Goal: Task Accomplishment & Management: Use online tool/utility

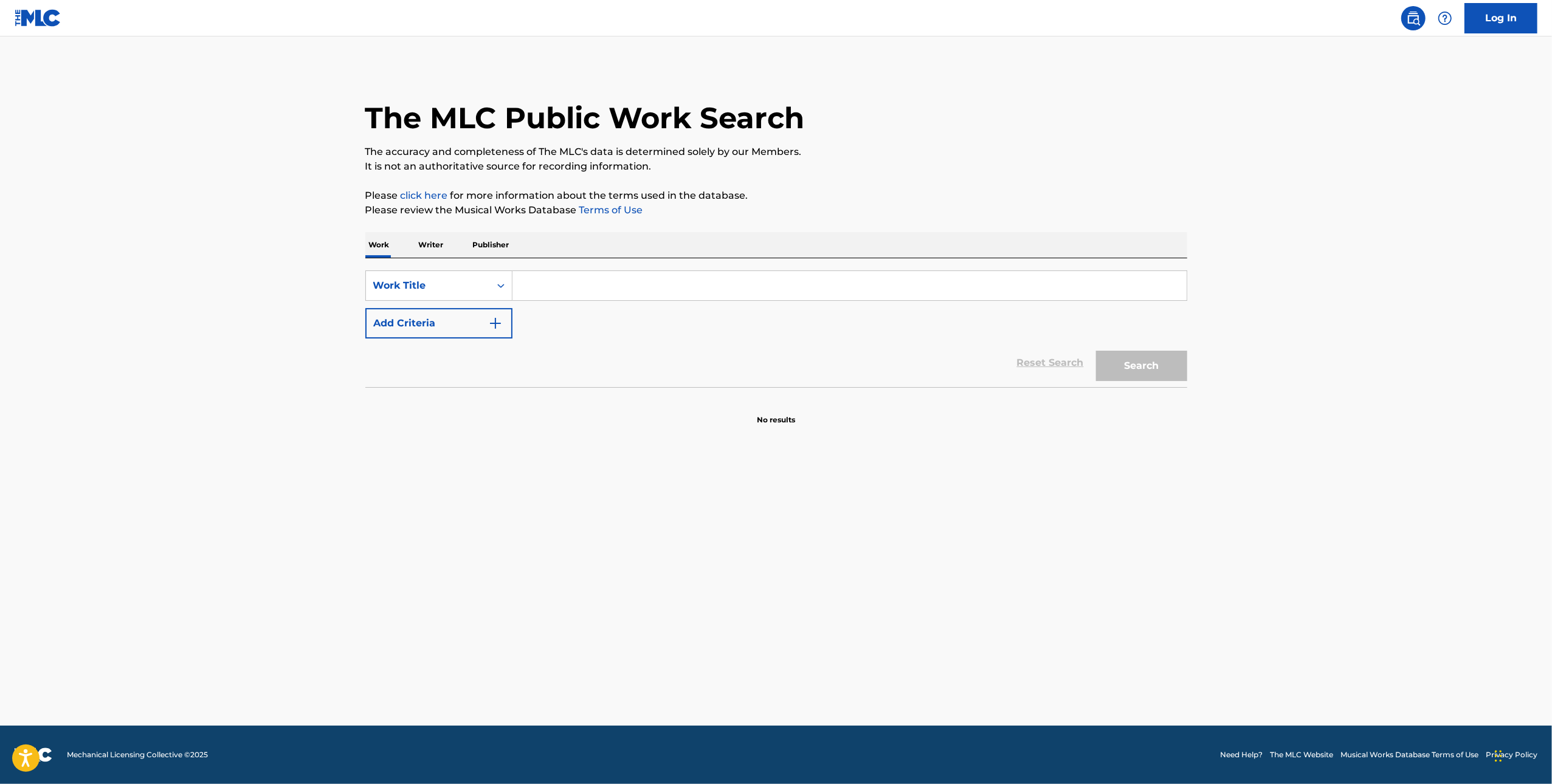
click at [479, 302] on div "SearchWithCriteria4cc5322e-81f6-4458-8580-982f1fe8691d Work Title Add Criteria" at bounding box center [776, 305] width 822 height 68
click at [472, 288] on div "Work Title" at bounding box center [428, 286] width 110 height 14
click at [464, 309] on div "MLC Song Code" at bounding box center [439, 316] width 146 height 30
drag, startPoint x: 604, startPoint y: 289, endPoint x: 660, endPoint y: 289, distance: 56.0
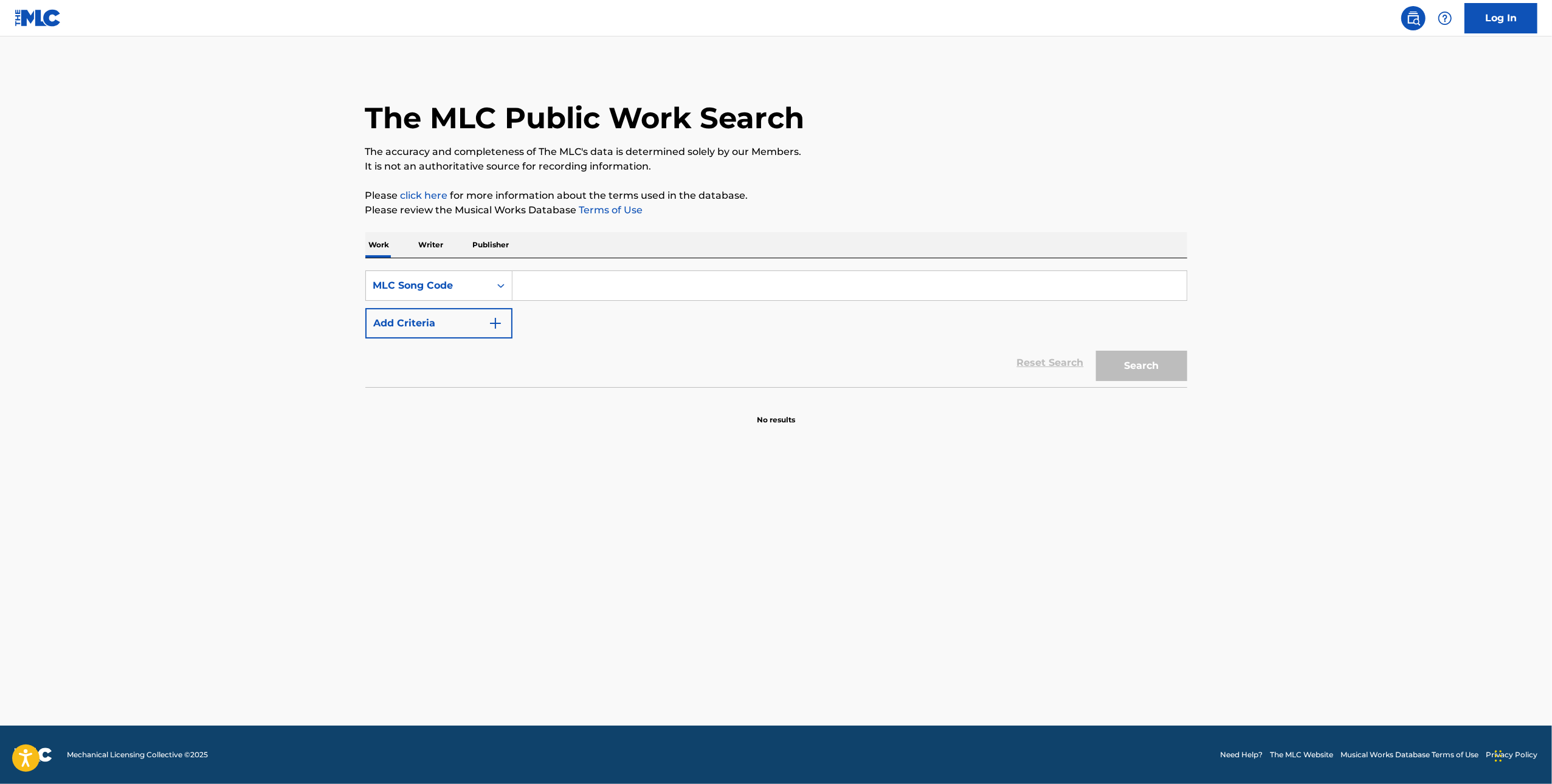
click at [606, 289] on input "Search Form" at bounding box center [850, 286] width 675 height 29
paste input "O3762E"
type input "O3762E"
click at [1153, 370] on button "Search" at bounding box center [1142, 366] width 91 height 30
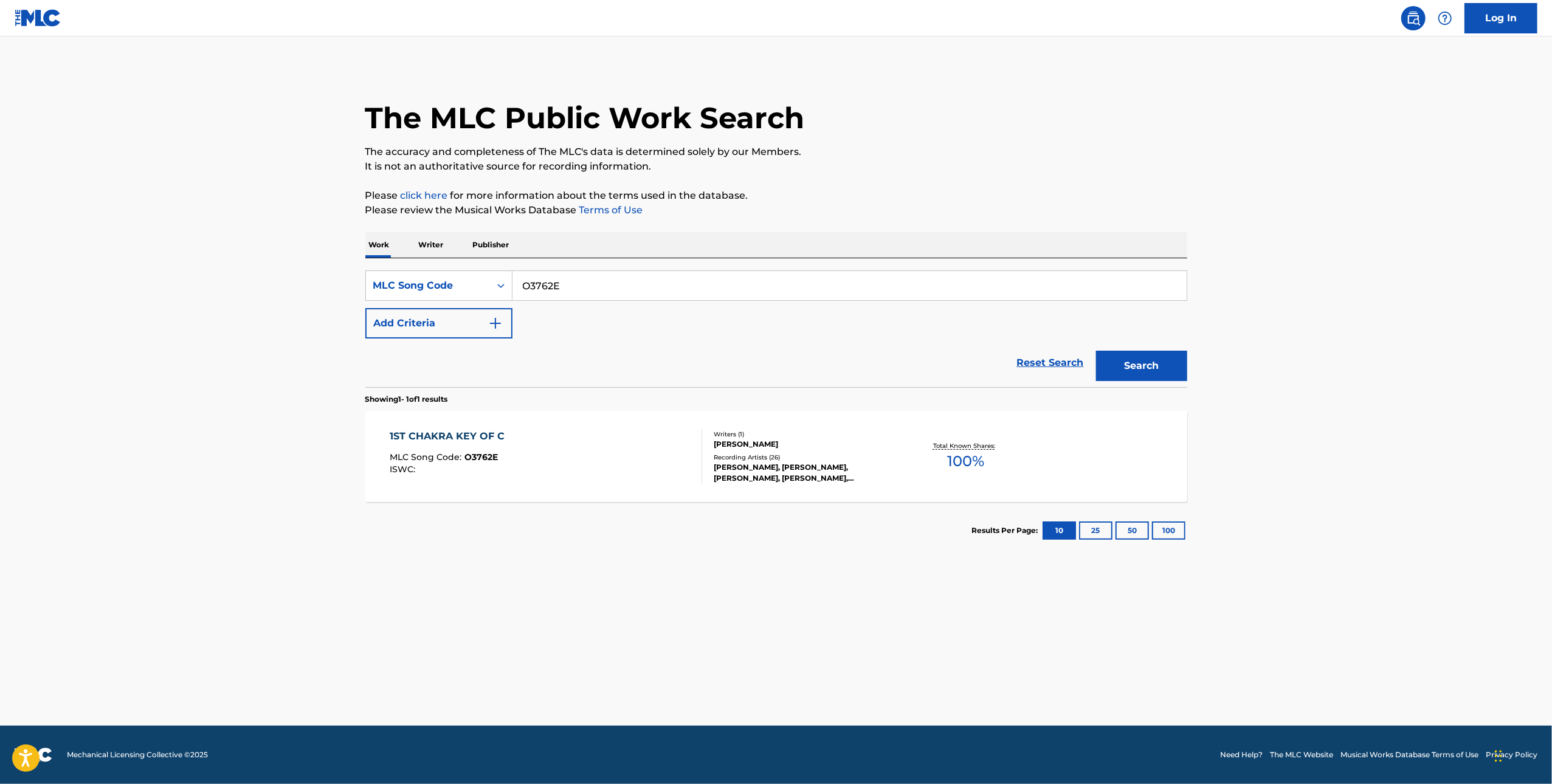
click at [864, 455] on div "Recording Artists ( 26 )" at bounding box center [805, 457] width 183 height 9
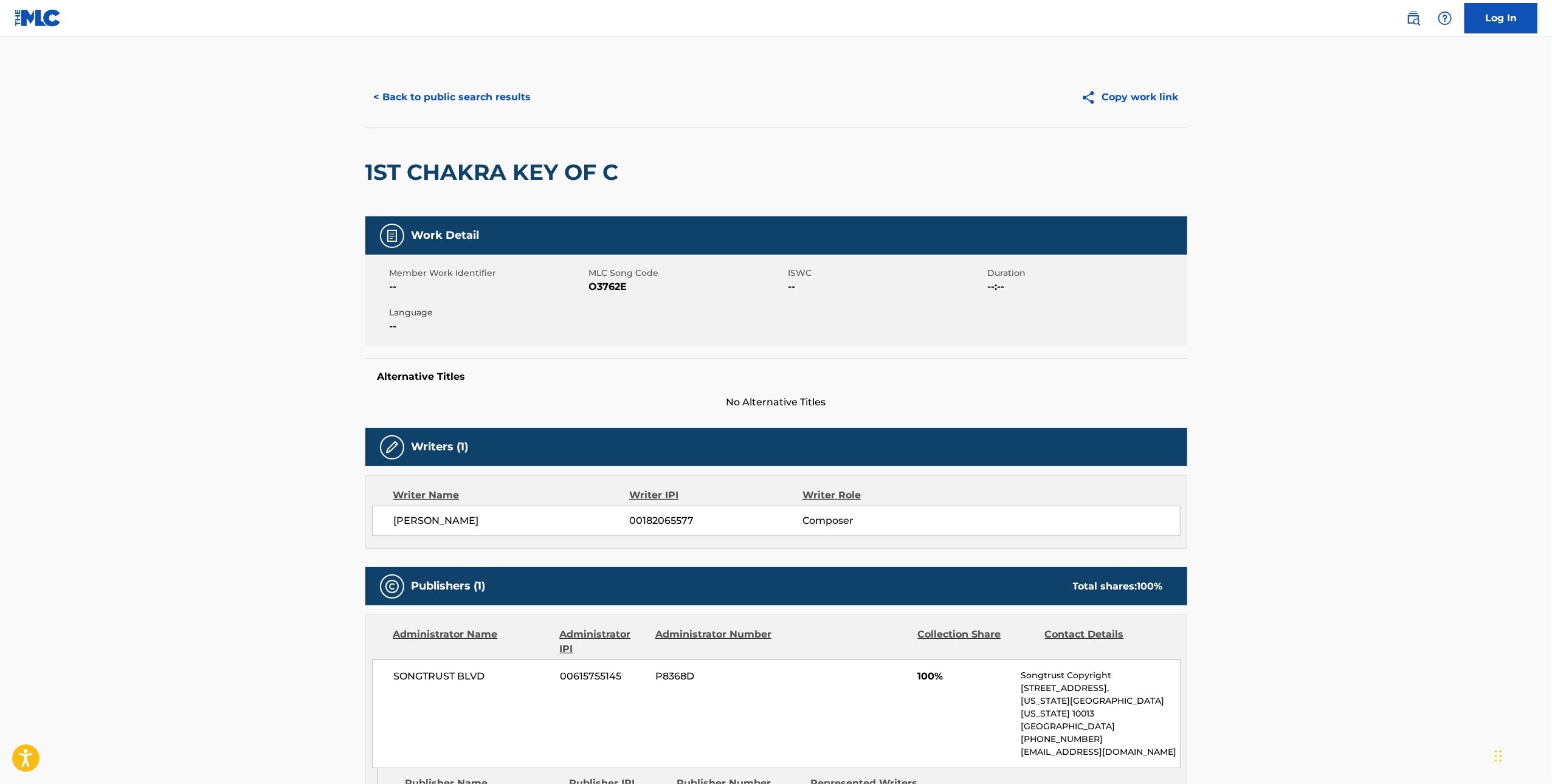
click at [503, 170] on h2 "1ST CHAKRA KEY OF C" at bounding box center [495, 173] width 260 height 27
click at [620, 282] on span "O3762E" at bounding box center [688, 287] width 196 height 14
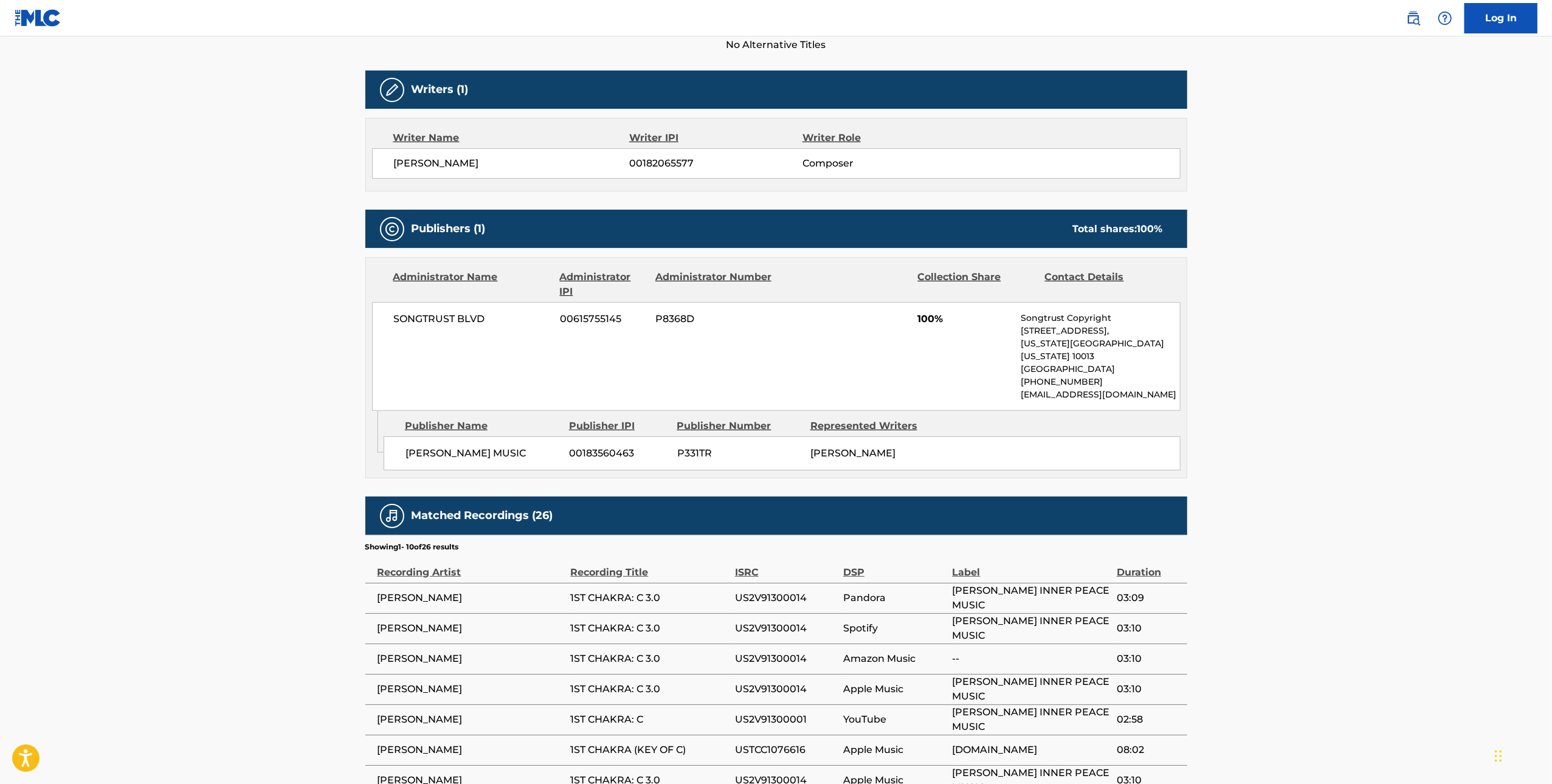
scroll to position [570, 0]
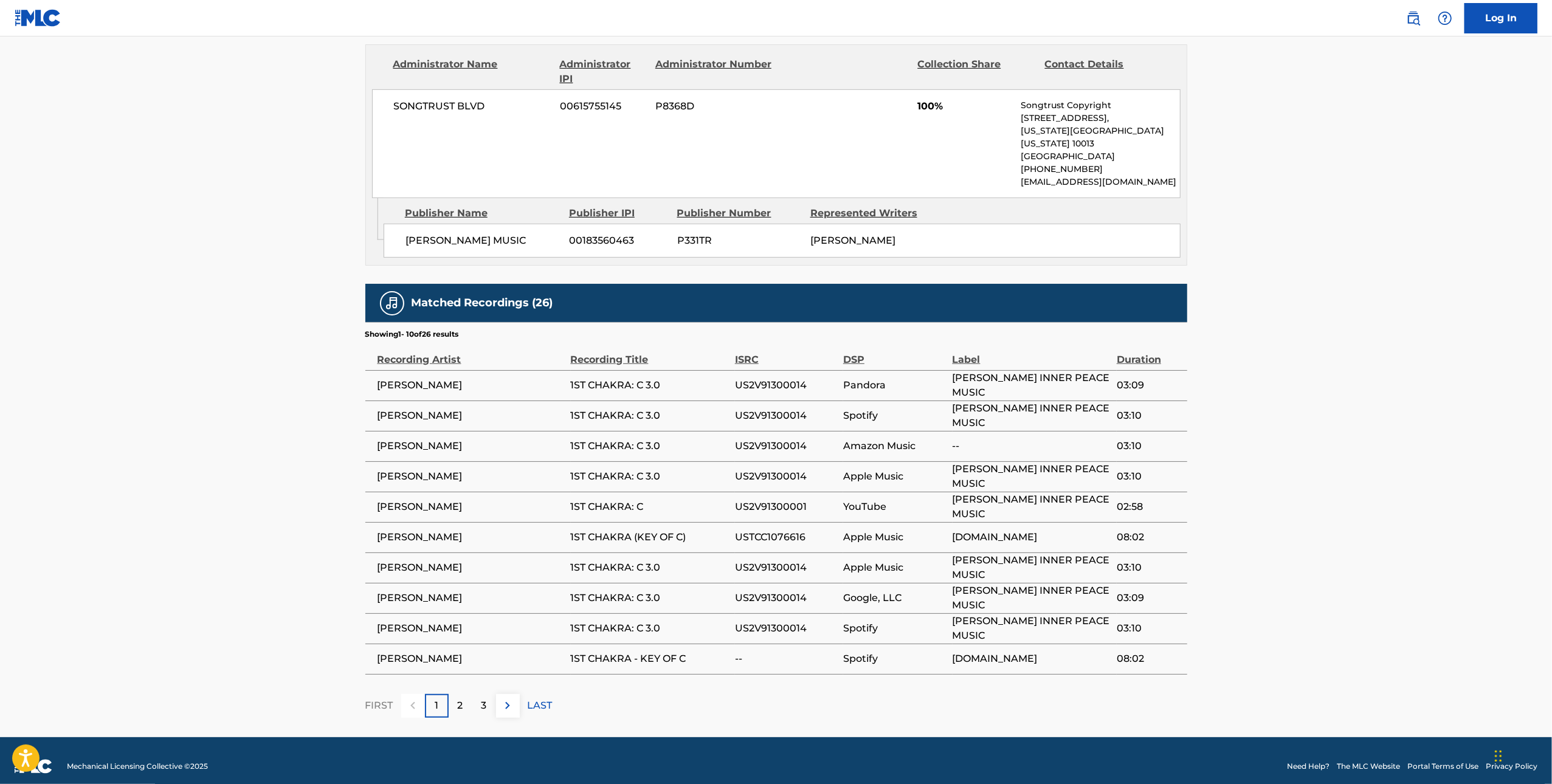
click at [763, 378] on span "US2V91300014" at bounding box center [786, 386] width 102 height 14
click at [760, 500] on span "US2V91300001" at bounding box center [786, 507] width 102 height 14
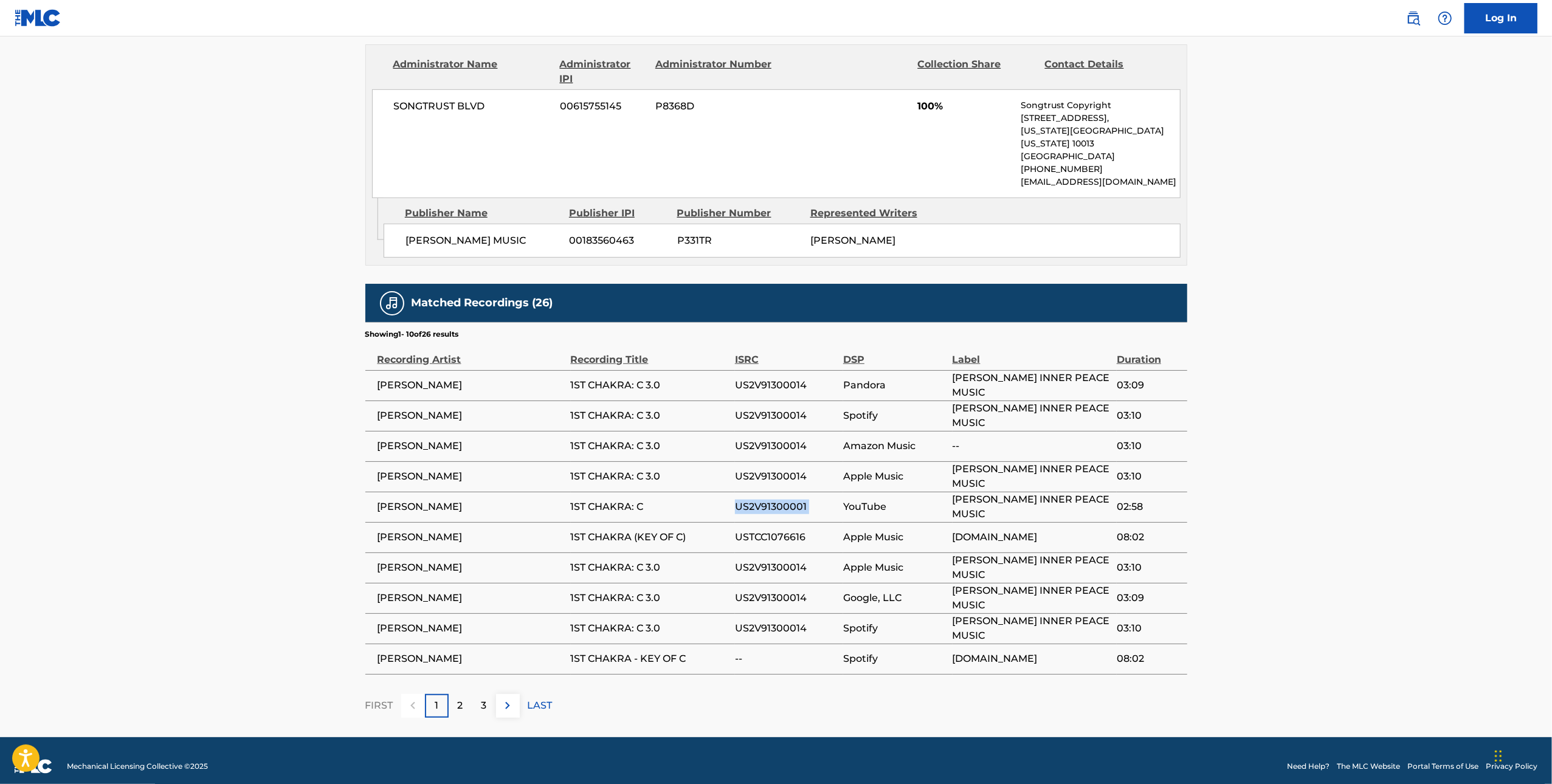
click at [760, 500] on span "US2V91300001" at bounding box center [786, 507] width 102 height 14
drag, startPoint x: 676, startPoint y: 373, endPoint x: 568, endPoint y: 372, distance: 108.0
click at [568, 372] on tr "STEVEN HALPERN 1ST CHAKRA: C 3.0 US2V91300014 Pandora STEVEN HALPERN'S INNER PE…" at bounding box center [776, 386] width 822 height 30
copy tr "1ST CHAKRA: C 3.0"
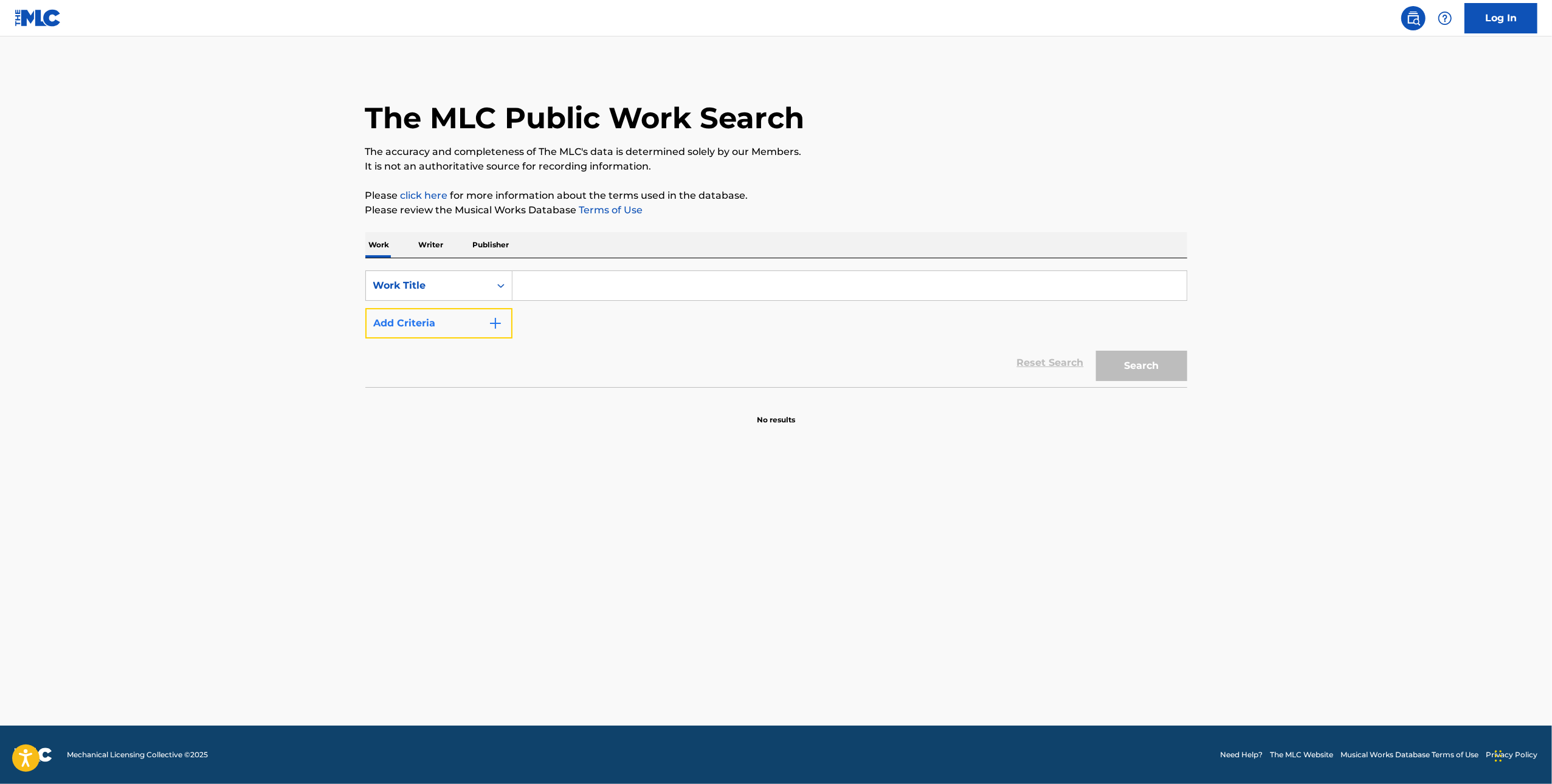
click at [475, 328] on button "Add Criteria" at bounding box center [439, 323] width 147 height 30
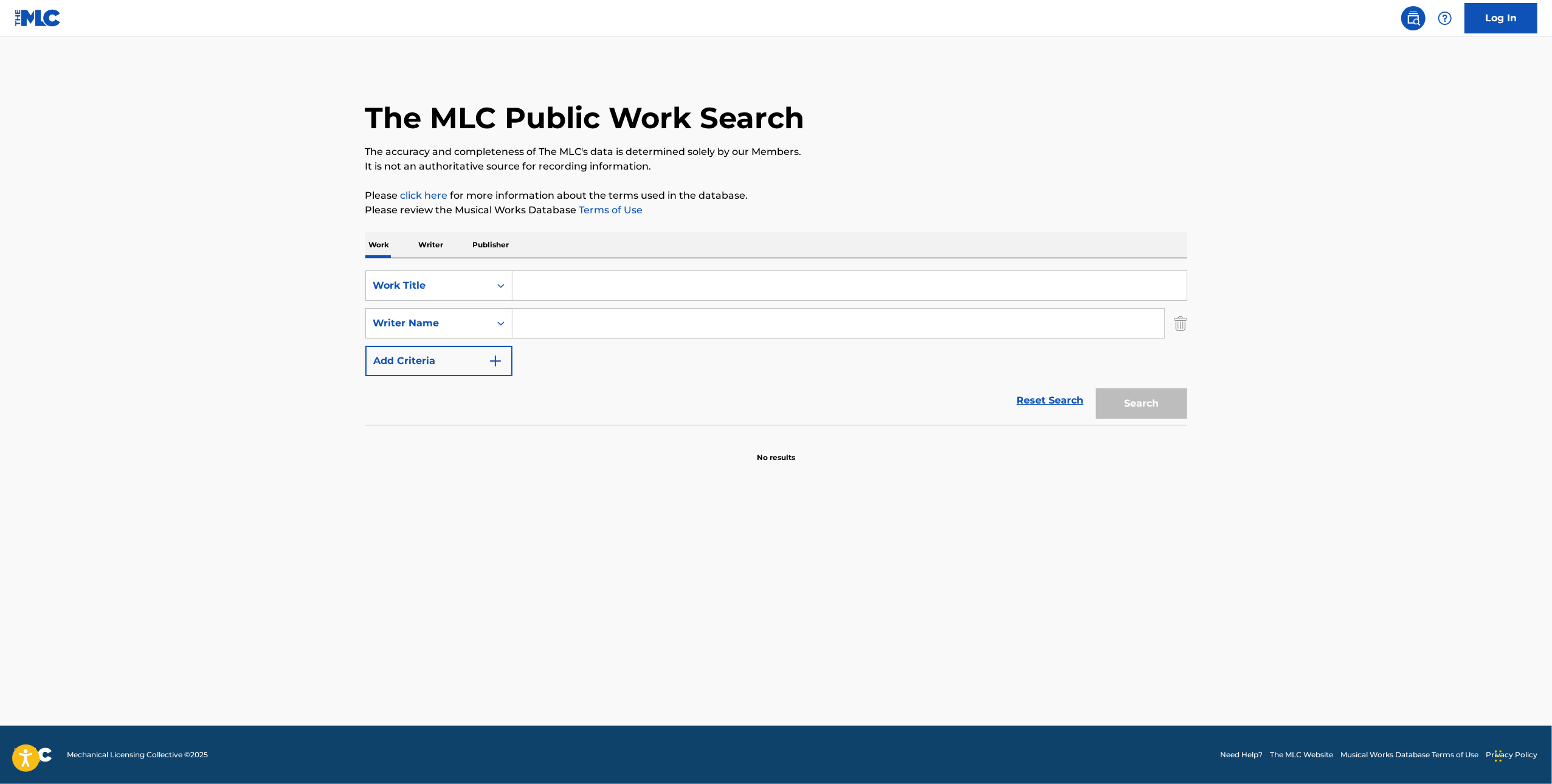
click at [699, 312] on input "Search Form" at bounding box center [838, 323] width 652 height 29
paste input "[PERSON_NAME]"
type input "[PERSON_NAME]"
click at [633, 287] on input "Search Form" at bounding box center [850, 286] width 675 height 29
click at [729, 280] on input "Search Form" at bounding box center [850, 286] width 675 height 29
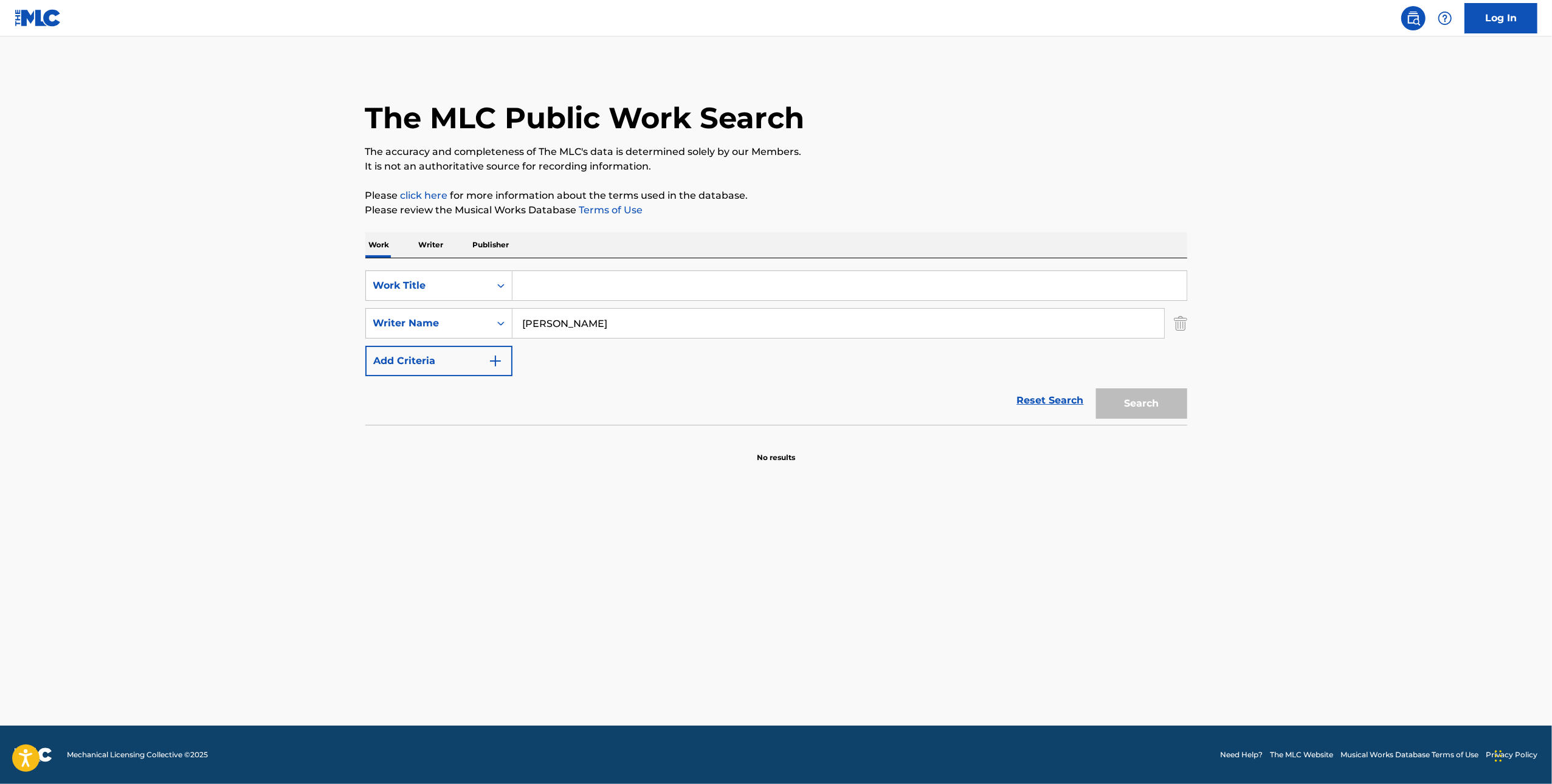
paste input "I WANT YOU (FEVER)"
type input "I WANT YOU (FEVER)"
click at [1118, 404] on button "Search" at bounding box center [1142, 404] width 91 height 30
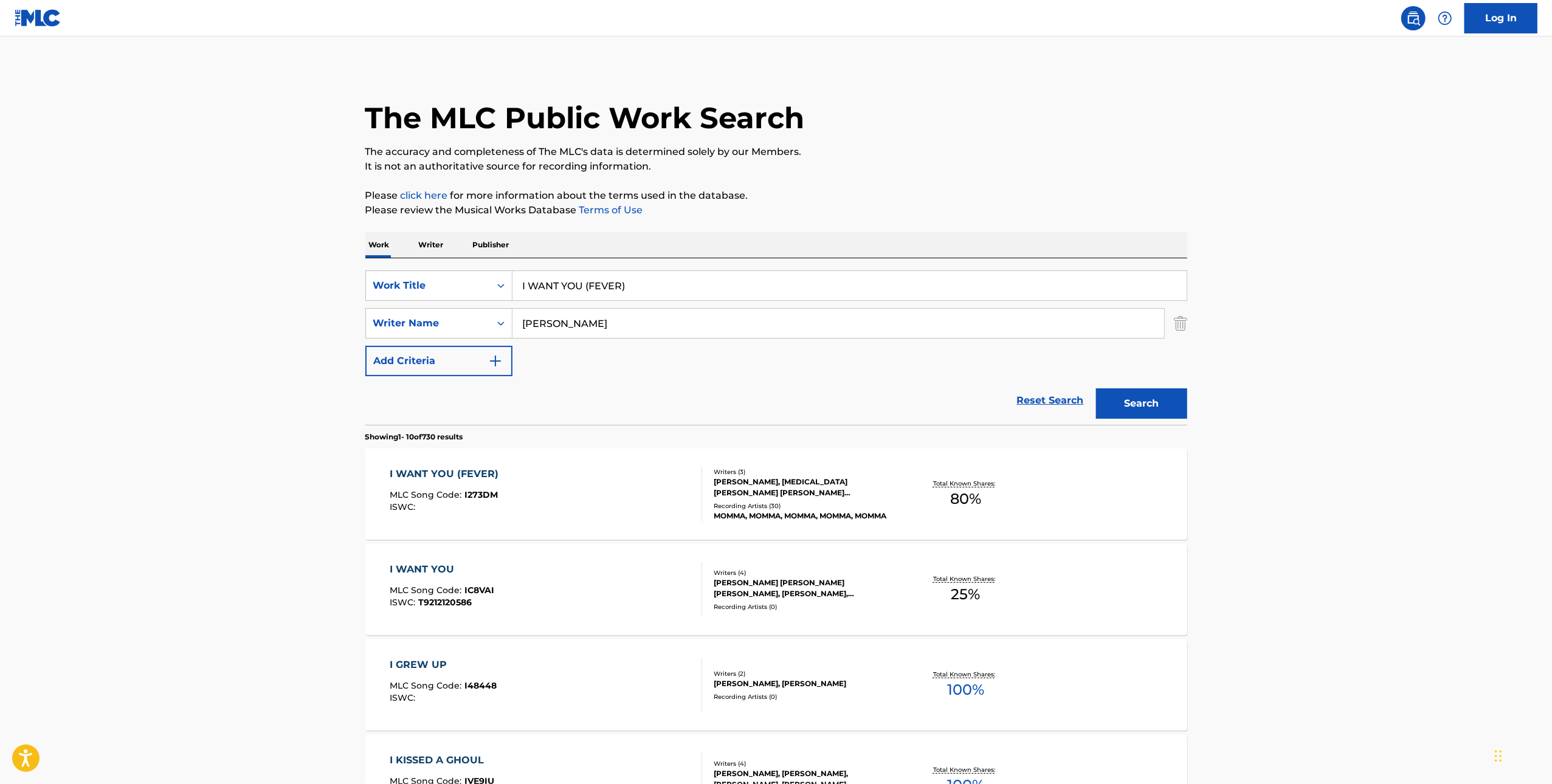
click at [630, 503] on div "I WANT YOU (FEVER) MLC Song Code : I273DM ISWC :" at bounding box center [546, 495] width 313 height 55
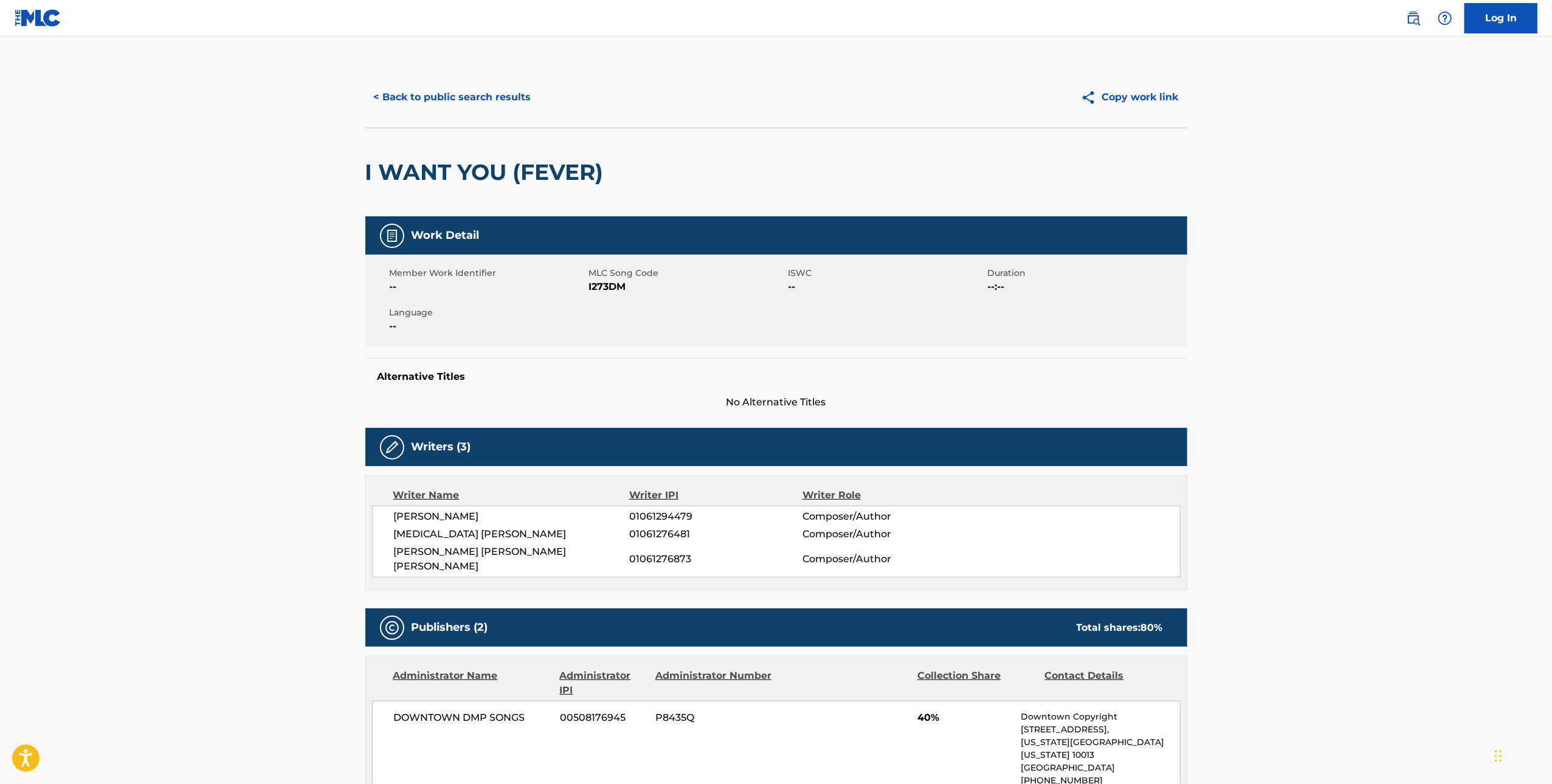
click at [618, 284] on span "I273DM" at bounding box center [688, 287] width 196 height 14
click at [429, 103] on button "< Back to public search results" at bounding box center [453, 97] width 175 height 30
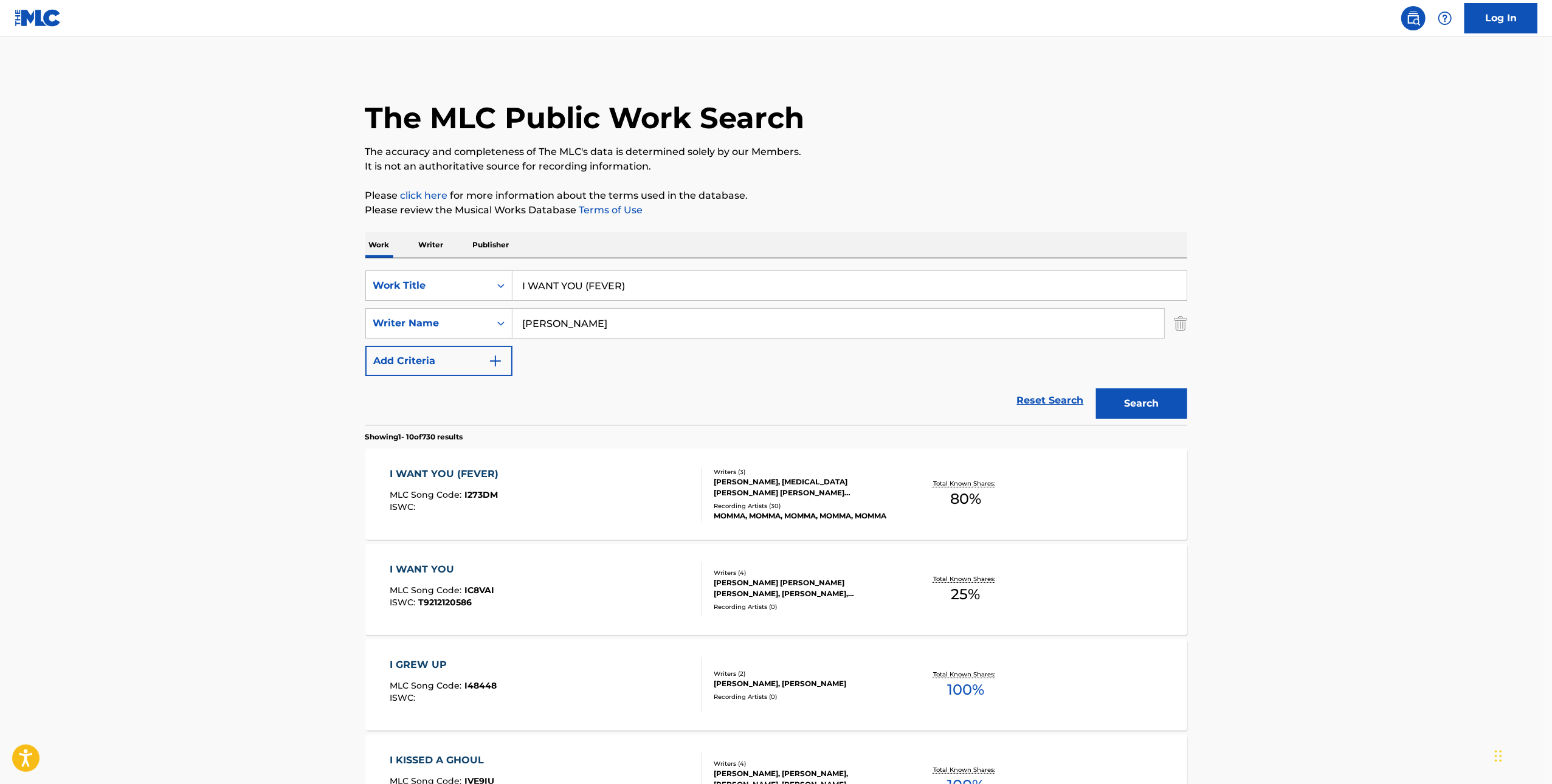
click at [686, 291] on input "I WANT YOU (FEVER)" at bounding box center [850, 286] width 675 height 29
paste input "[US_STATE] ALL THE TIME"
type input "[US_STATE] ALL THE TIME"
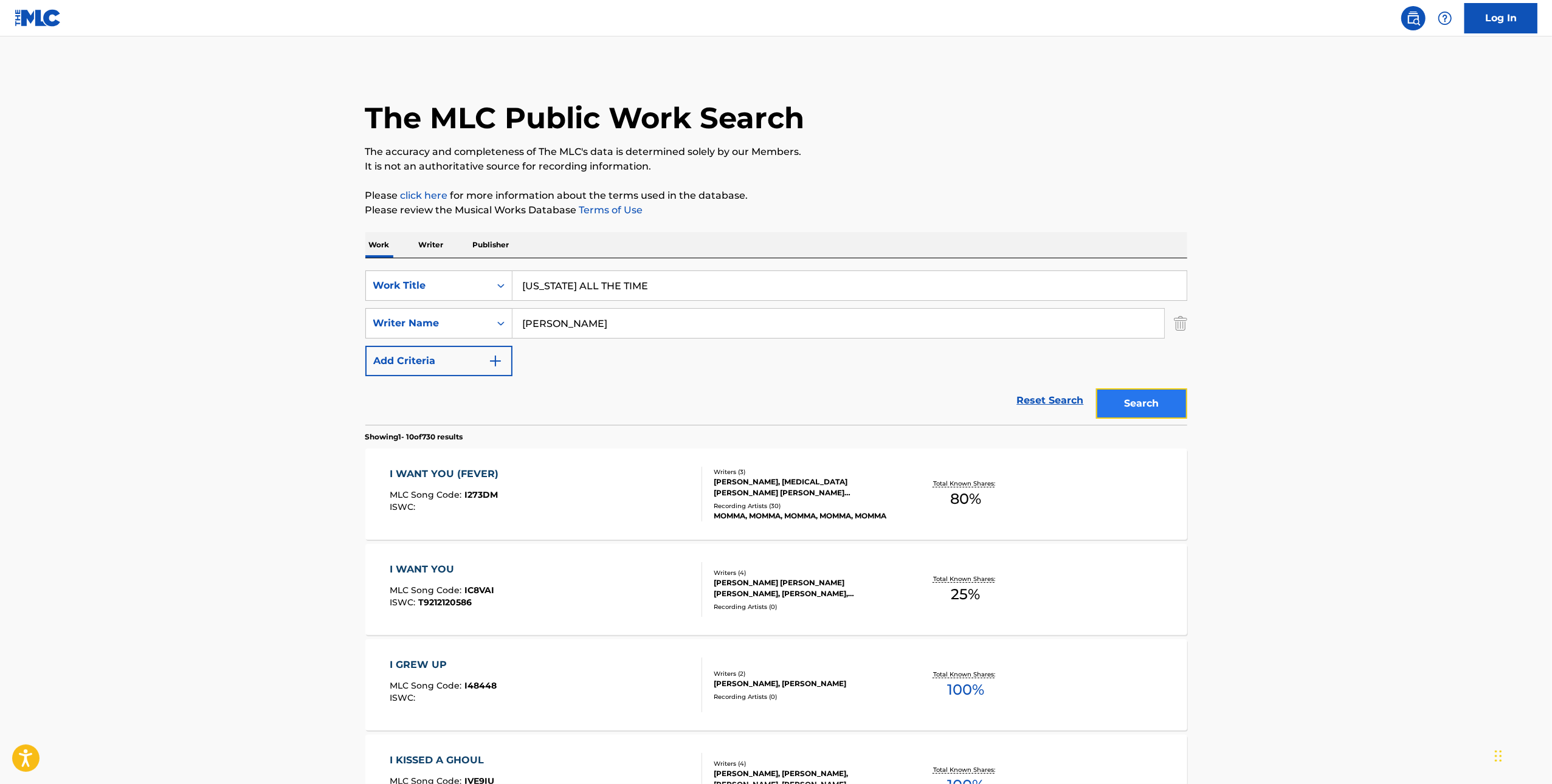
click at [1148, 402] on button "Search" at bounding box center [1142, 404] width 91 height 30
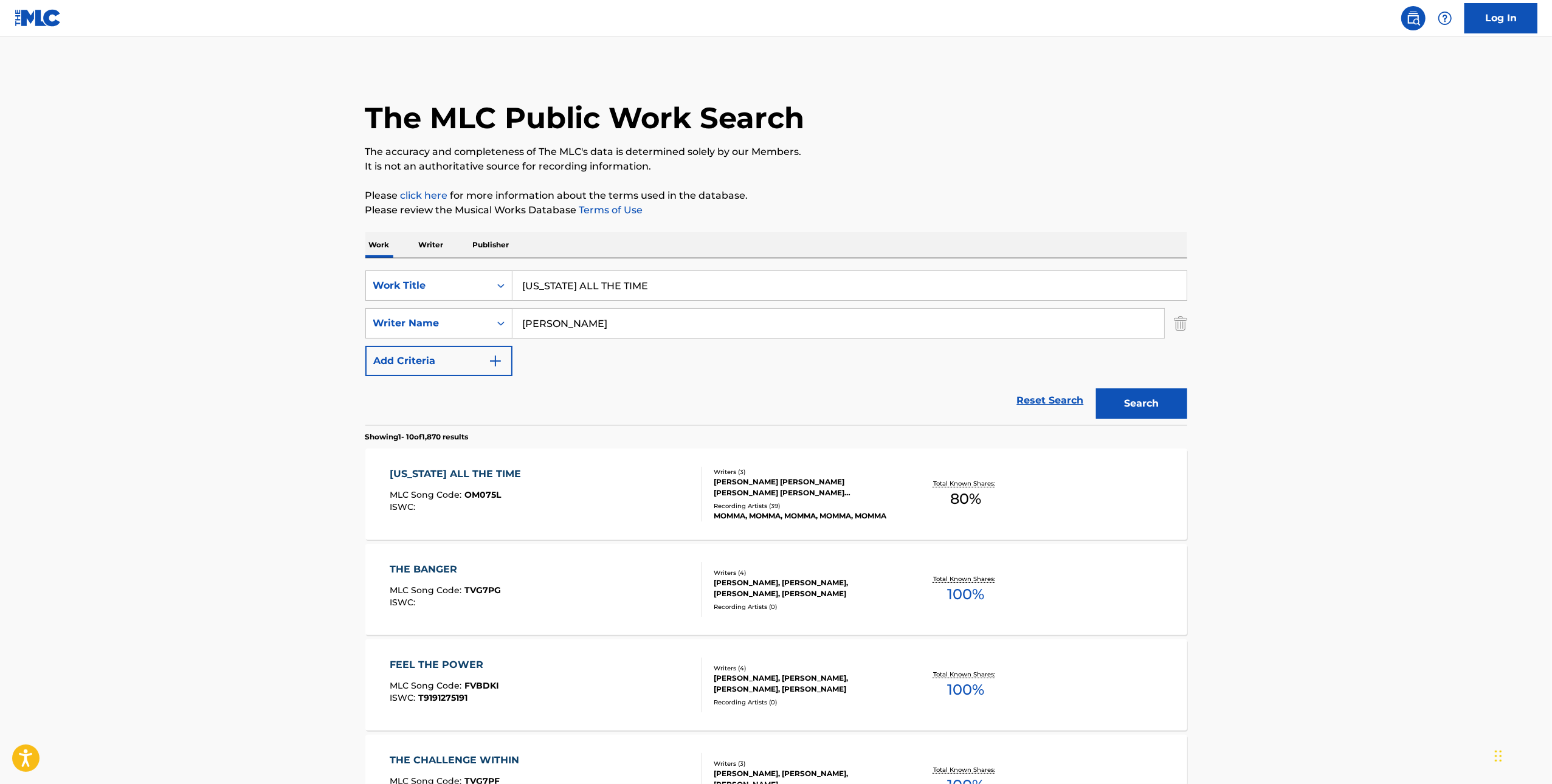
click at [664, 514] on div "[US_STATE] ALL THE TIME MLC Song Code : OM075L ISWC :" at bounding box center [546, 495] width 313 height 55
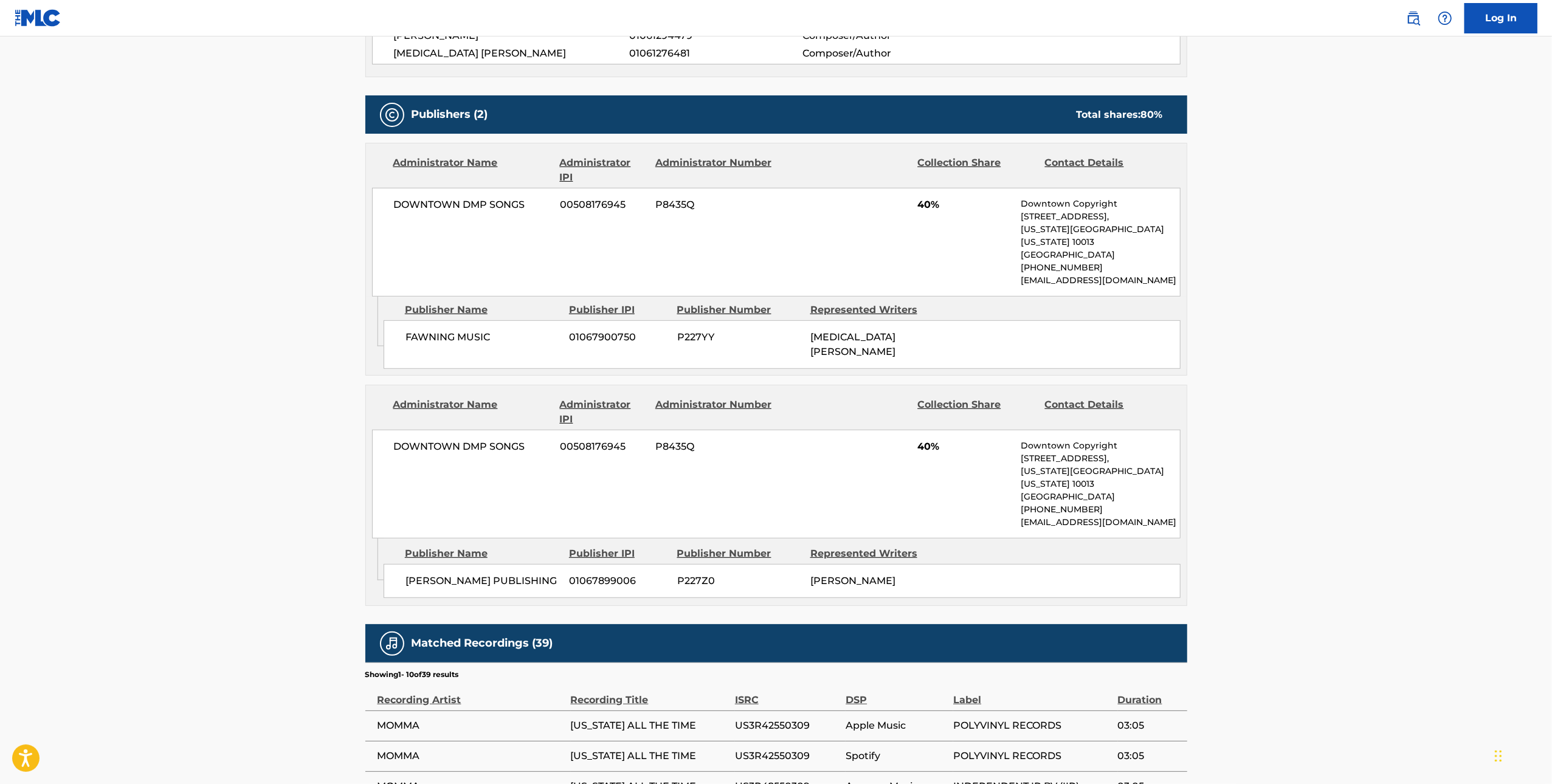
scroll to position [130, 0]
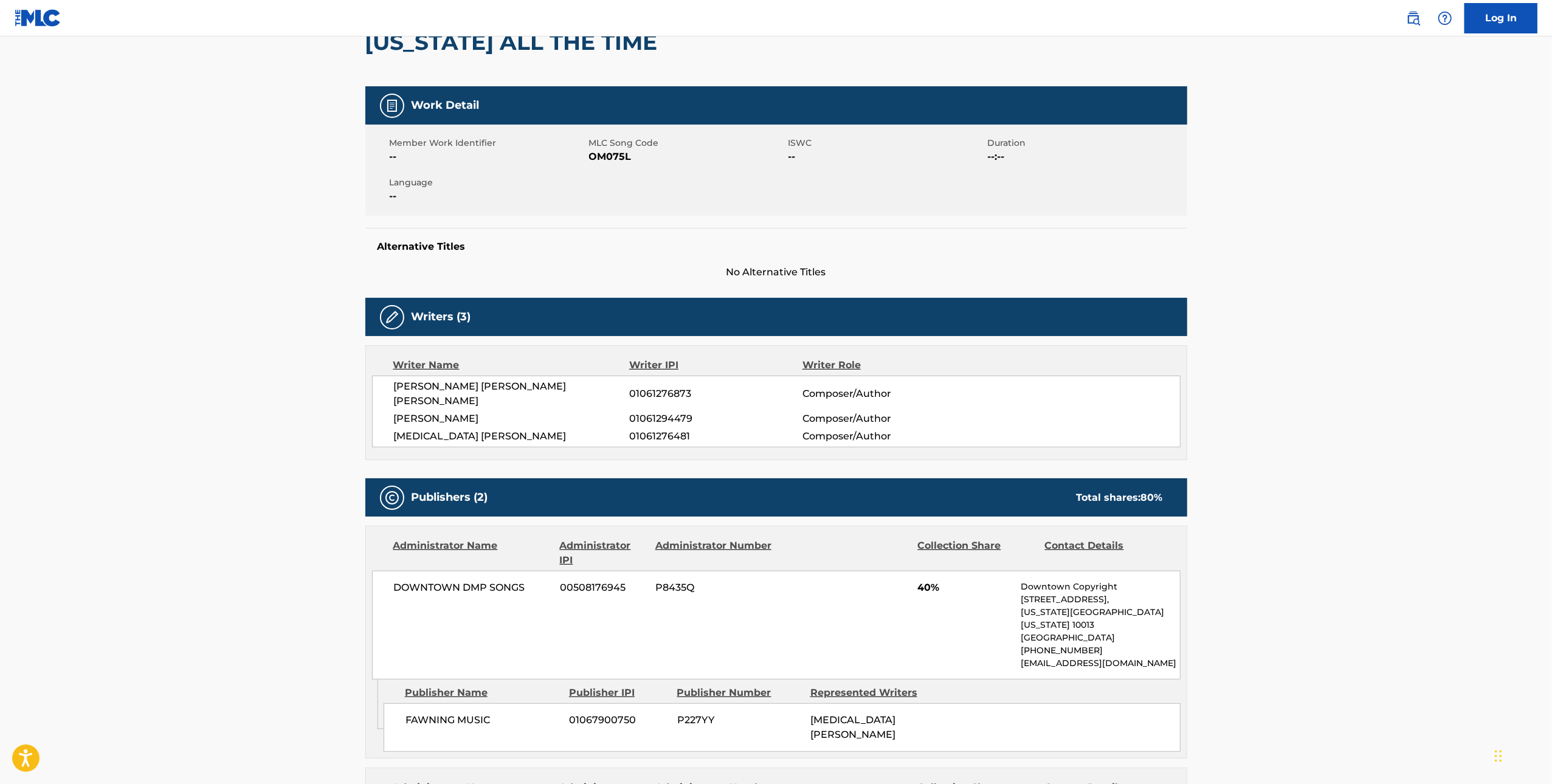
click at [607, 162] on span "OM075L" at bounding box center [688, 157] width 196 height 14
copy span "OM075L"
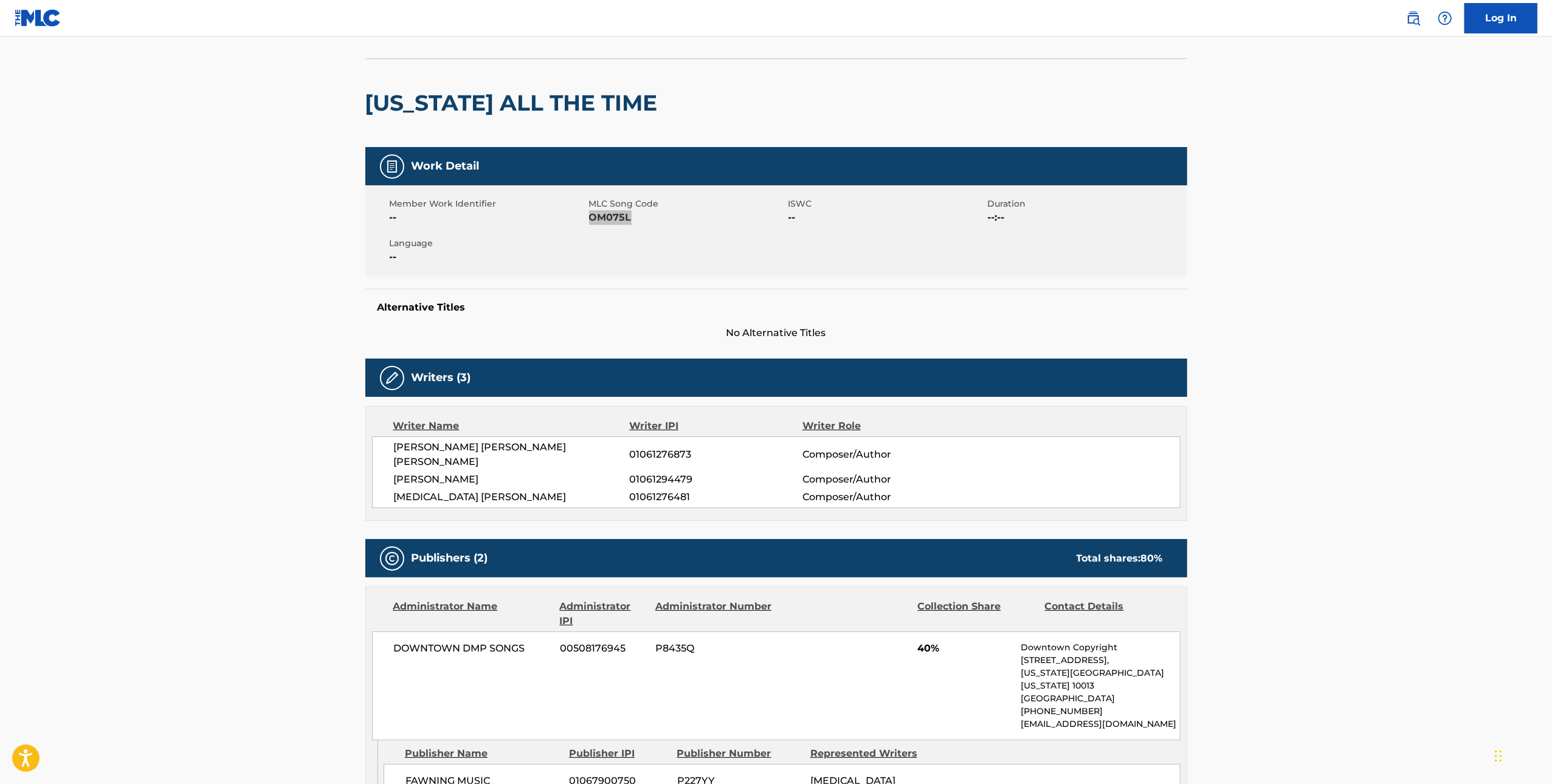
scroll to position [0, 0]
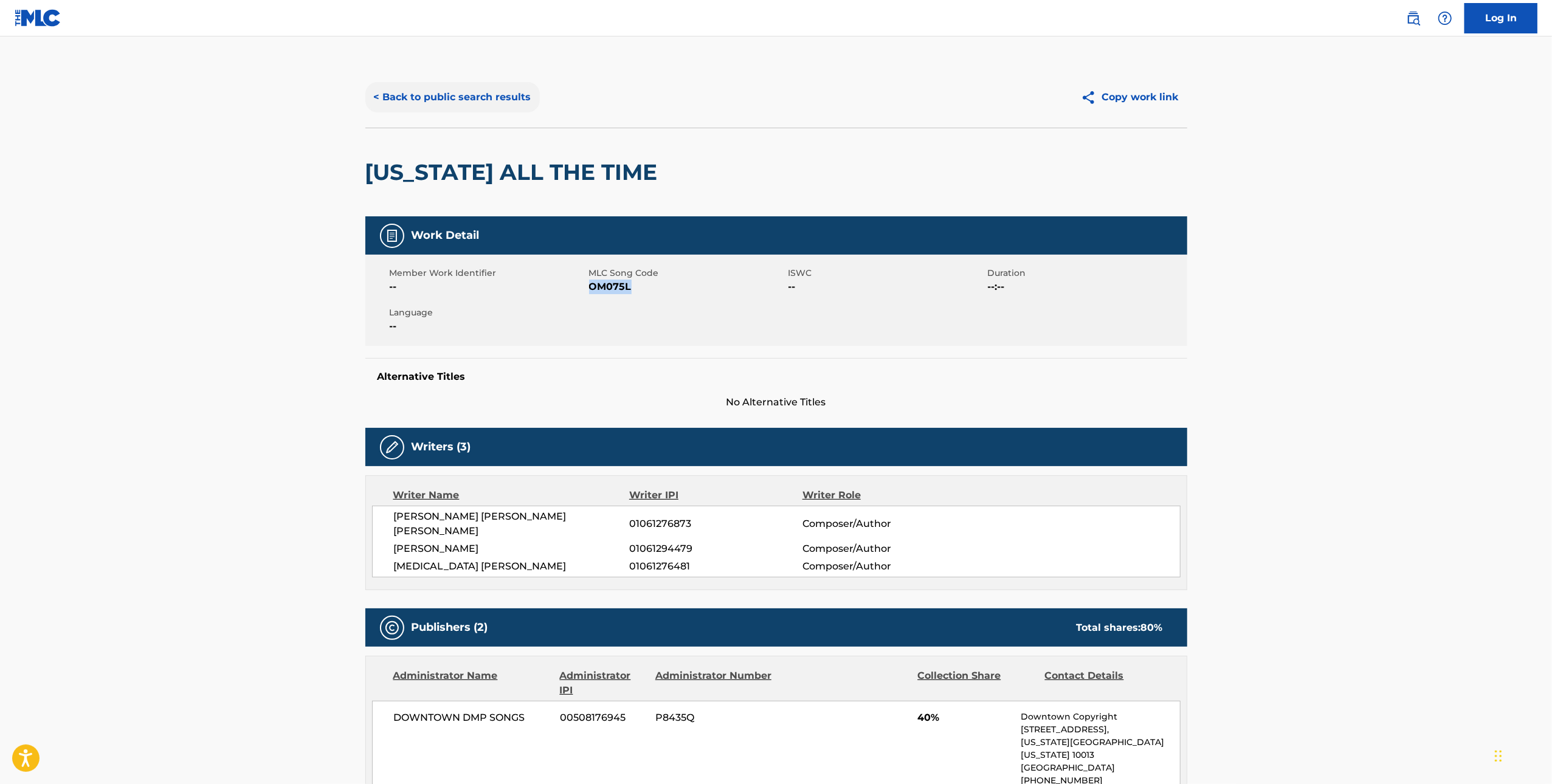
click at [421, 92] on button "< Back to public search results" at bounding box center [453, 97] width 175 height 30
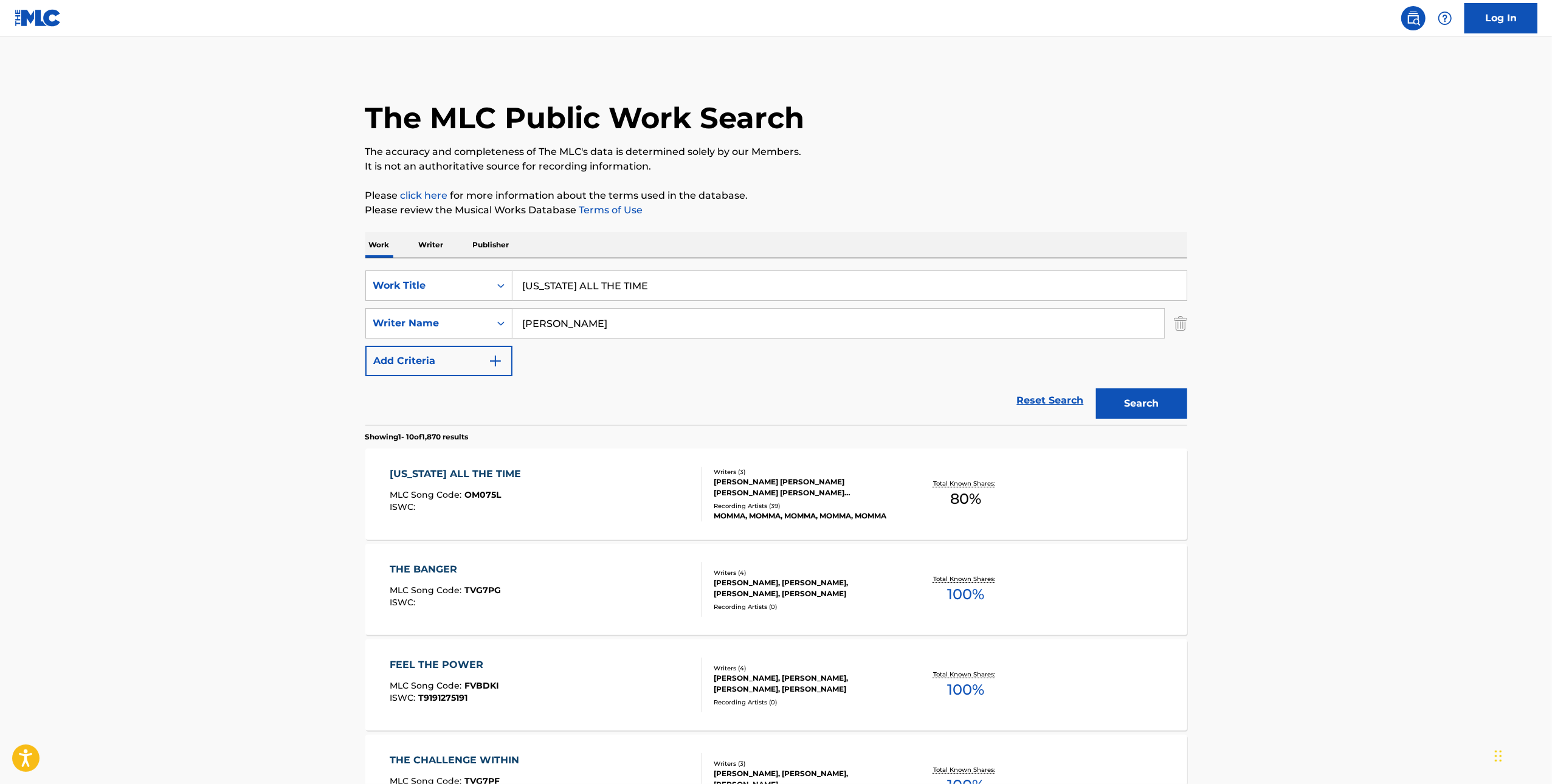
click at [672, 272] on input "[US_STATE] ALL THE TIME" at bounding box center [850, 286] width 675 height 29
paste input "BUG HOUS"
type input "BUG HOUSE"
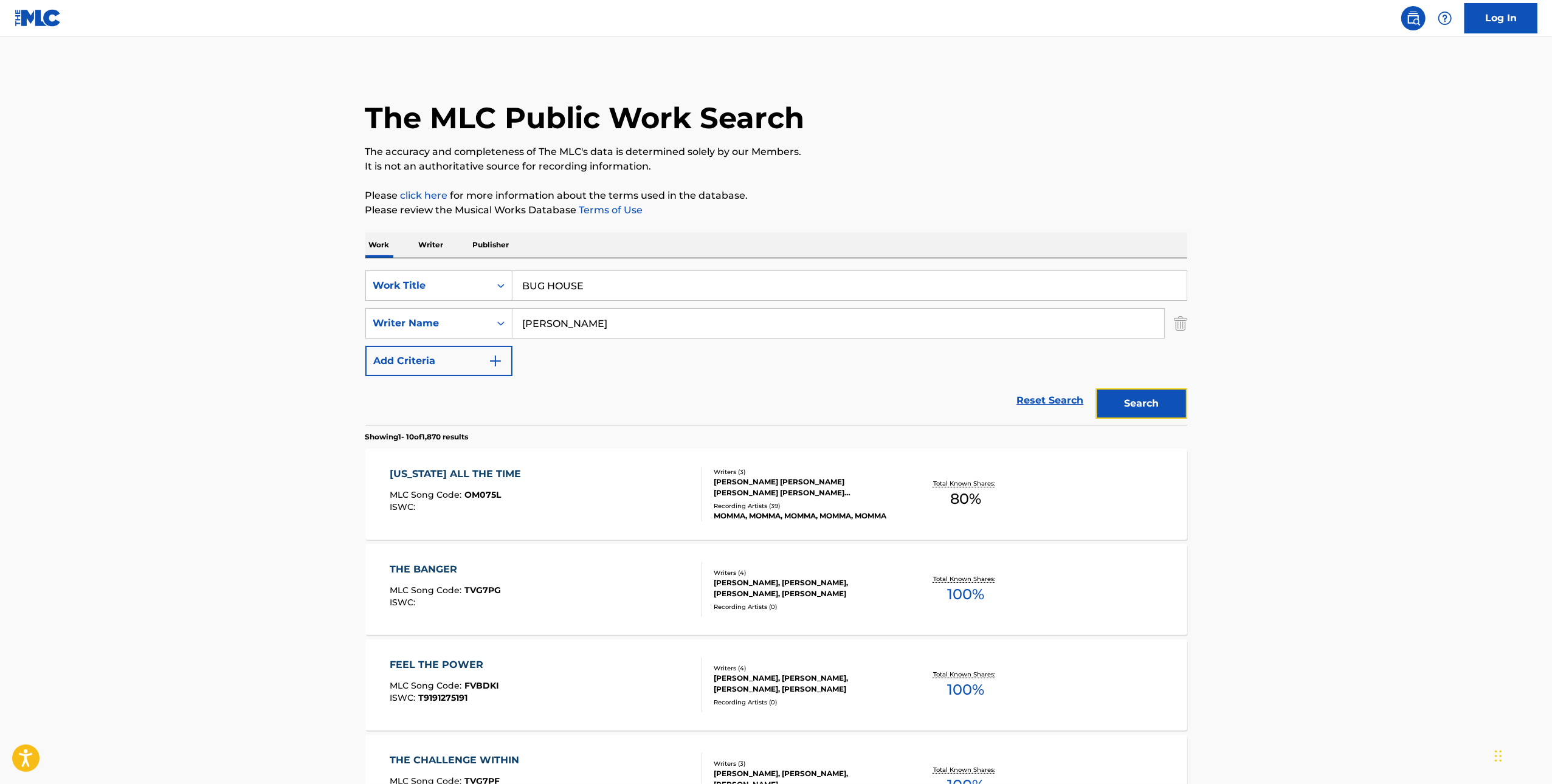
click at [1139, 398] on button "Search" at bounding box center [1142, 404] width 91 height 30
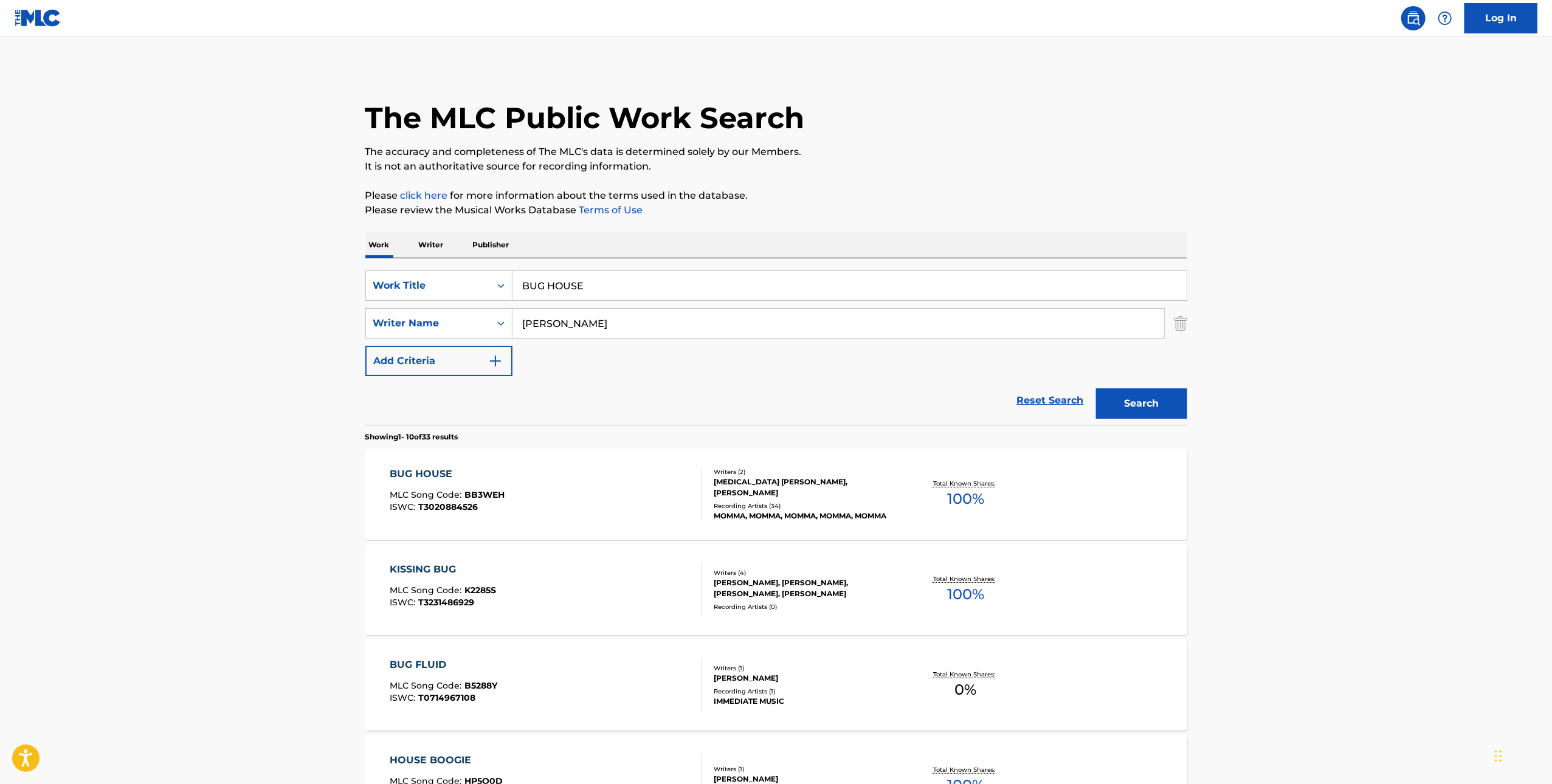
click at [667, 489] on div "BUG HOUSE MLC Song Code : BB3WEH ISWC : T3020884526" at bounding box center [546, 495] width 313 height 55
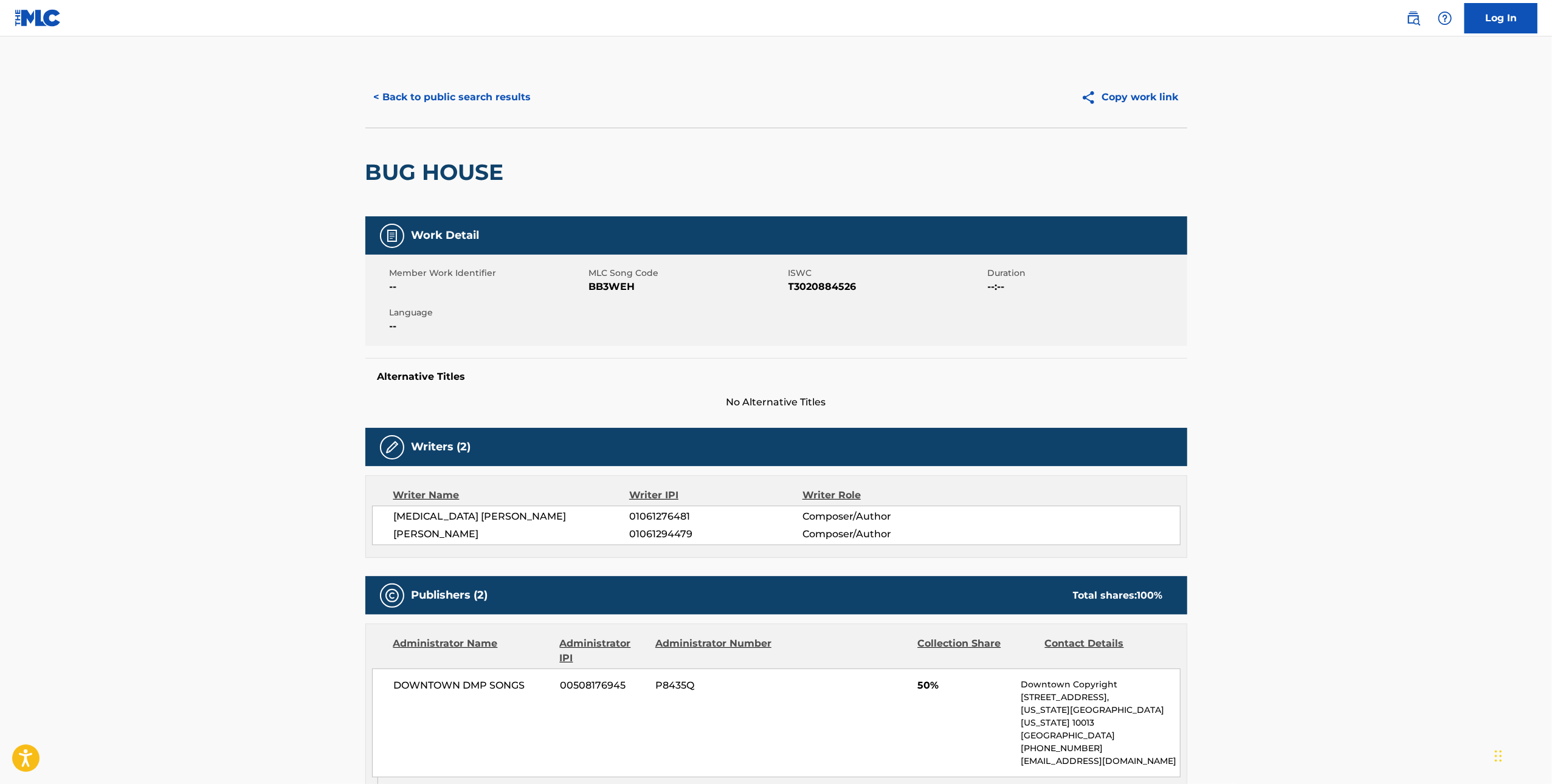
click at [613, 291] on span "BB3WEH" at bounding box center [688, 287] width 196 height 14
copy span "BB3WEH"
click at [450, 95] on button "< Back to public search results" at bounding box center [453, 97] width 175 height 30
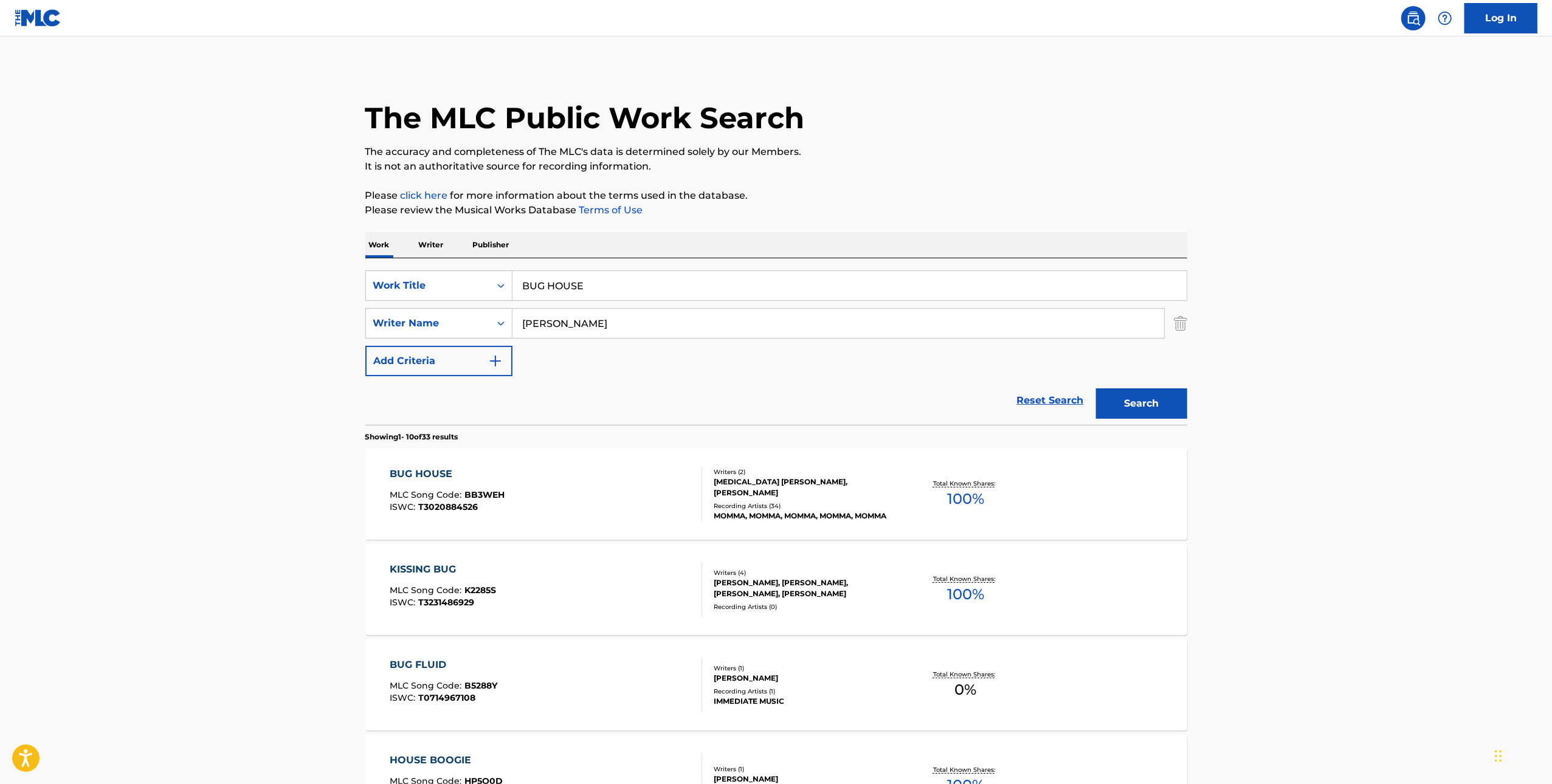
click at [560, 291] on input "BUG HOUSE" at bounding box center [850, 286] width 675 height 29
click at [560, 290] on input "BUG HOUSE" at bounding box center [850, 286] width 675 height 29
paste input "CALLIN M"
type input "CALLIN ME"
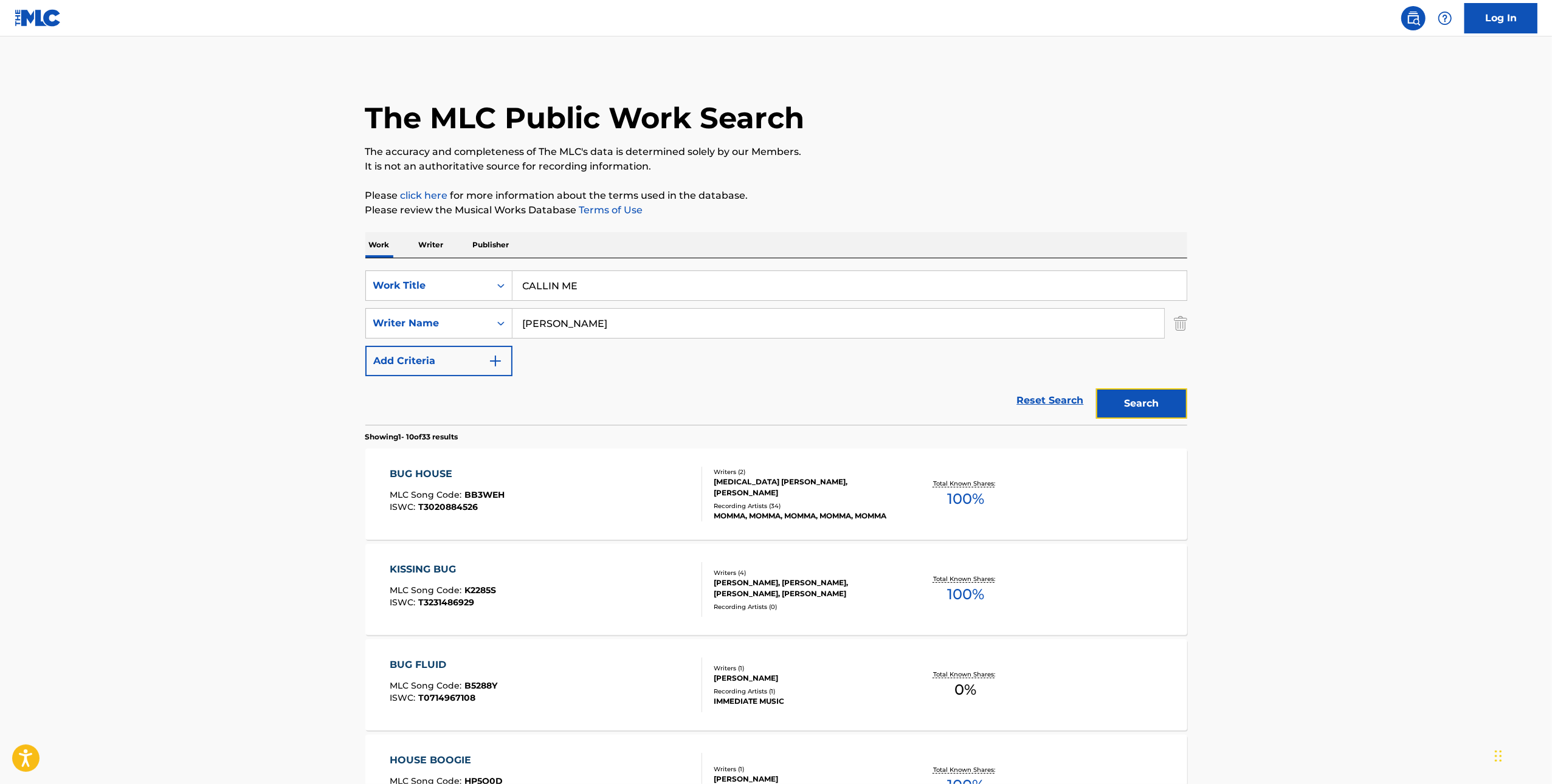
click at [1153, 411] on button "Search" at bounding box center [1142, 404] width 91 height 30
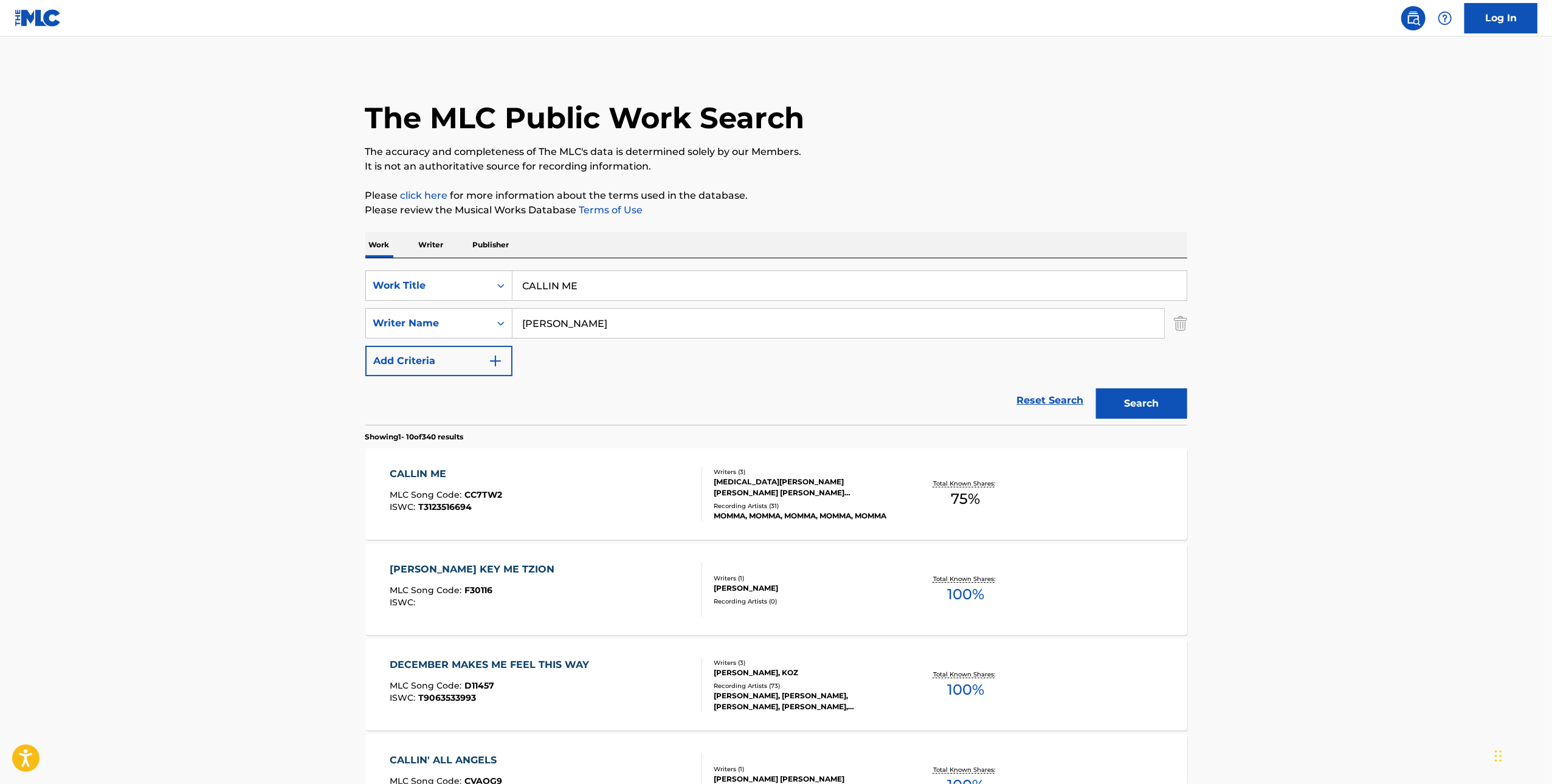
click at [625, 496] on div "CALLIN ME MLC Song Code : CC7TW2 ISWC : T3123516694" at bounding box center [546, 495] width 313 height 55
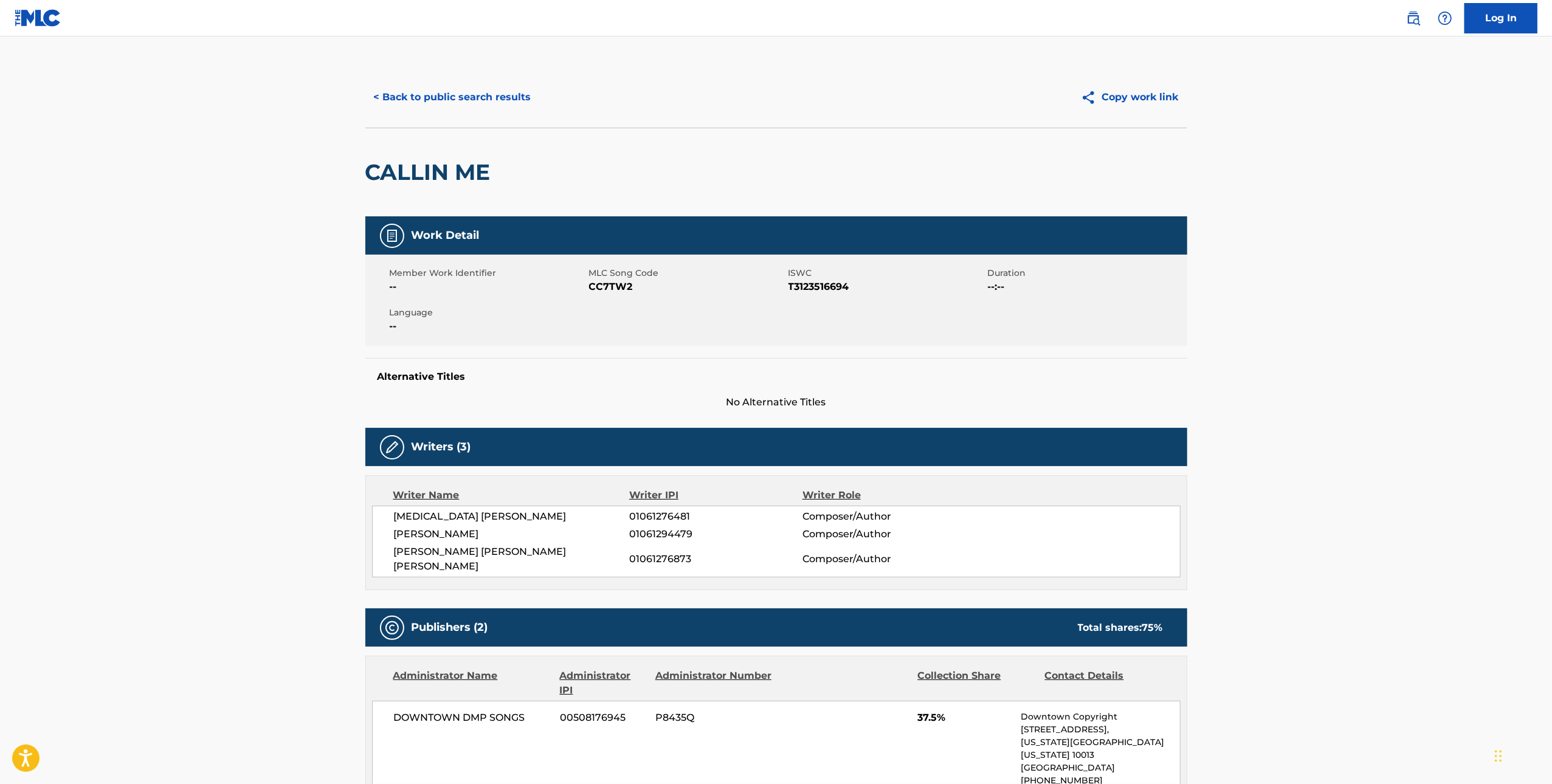
click at [612, 288] on span "CC7TW2" at bounding box center [688, 287] width 196 height 14
copy span "CC7TW2"
click at [473, 90] on button "< Back to public search results" at bounding box center [453, 97] width 175 height 30
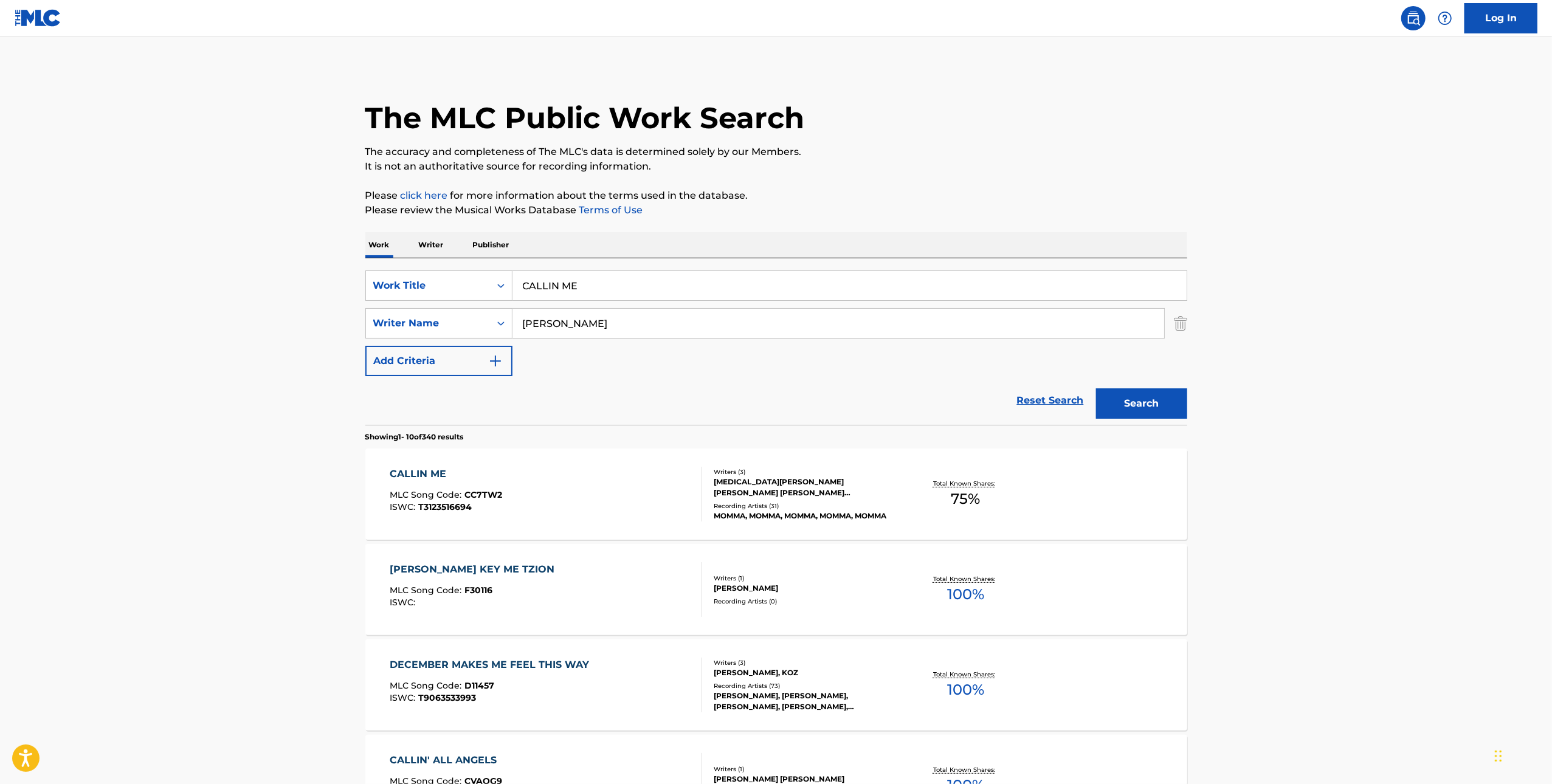
click at [621, 277] on input "CALLIN ME" at bounding box center [850, 286] width 675 height 29
paste input "THE KING IS DEAD"
type input "THE KING IS DEAD"
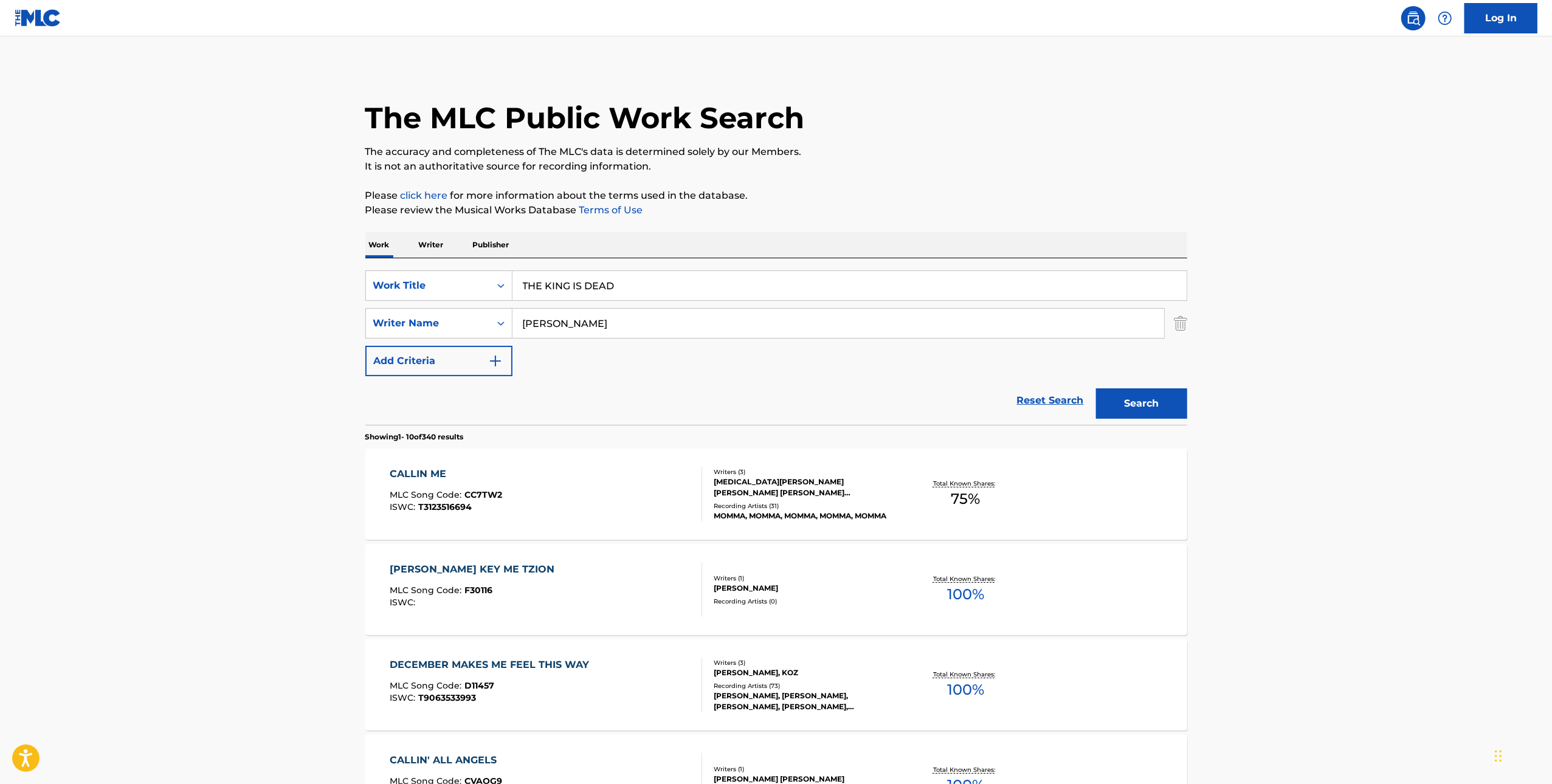
click at [918, 321] on input "[PERSON_NAME]" at bounding box center [838, 323] width 652 height 29
paste input "[PERSON_NAME]"
type input "[PERSON_NAME]"
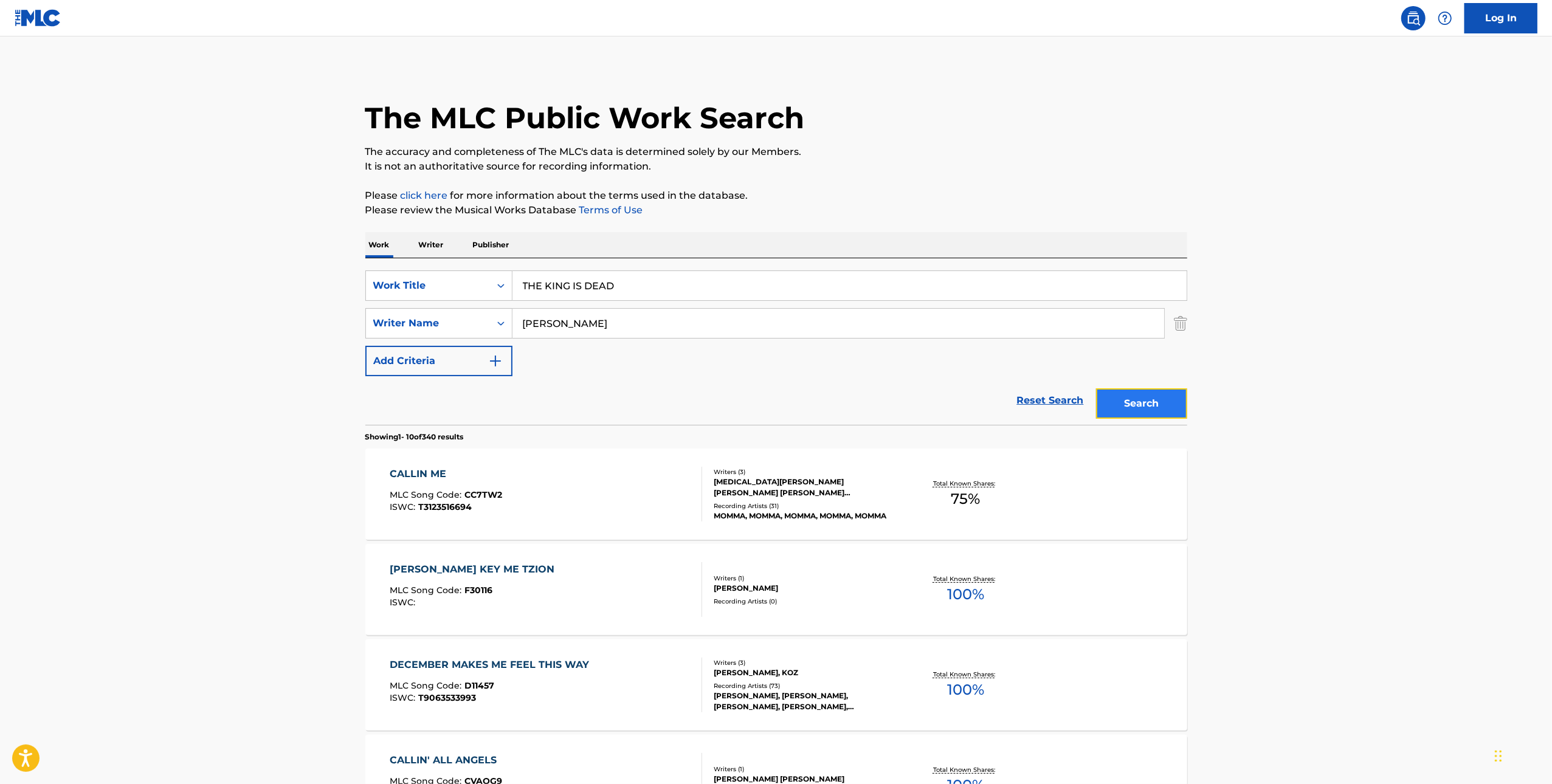
click at [1149, 398] on button "Search" at bounding box center [1142, 404] width 91 height 30
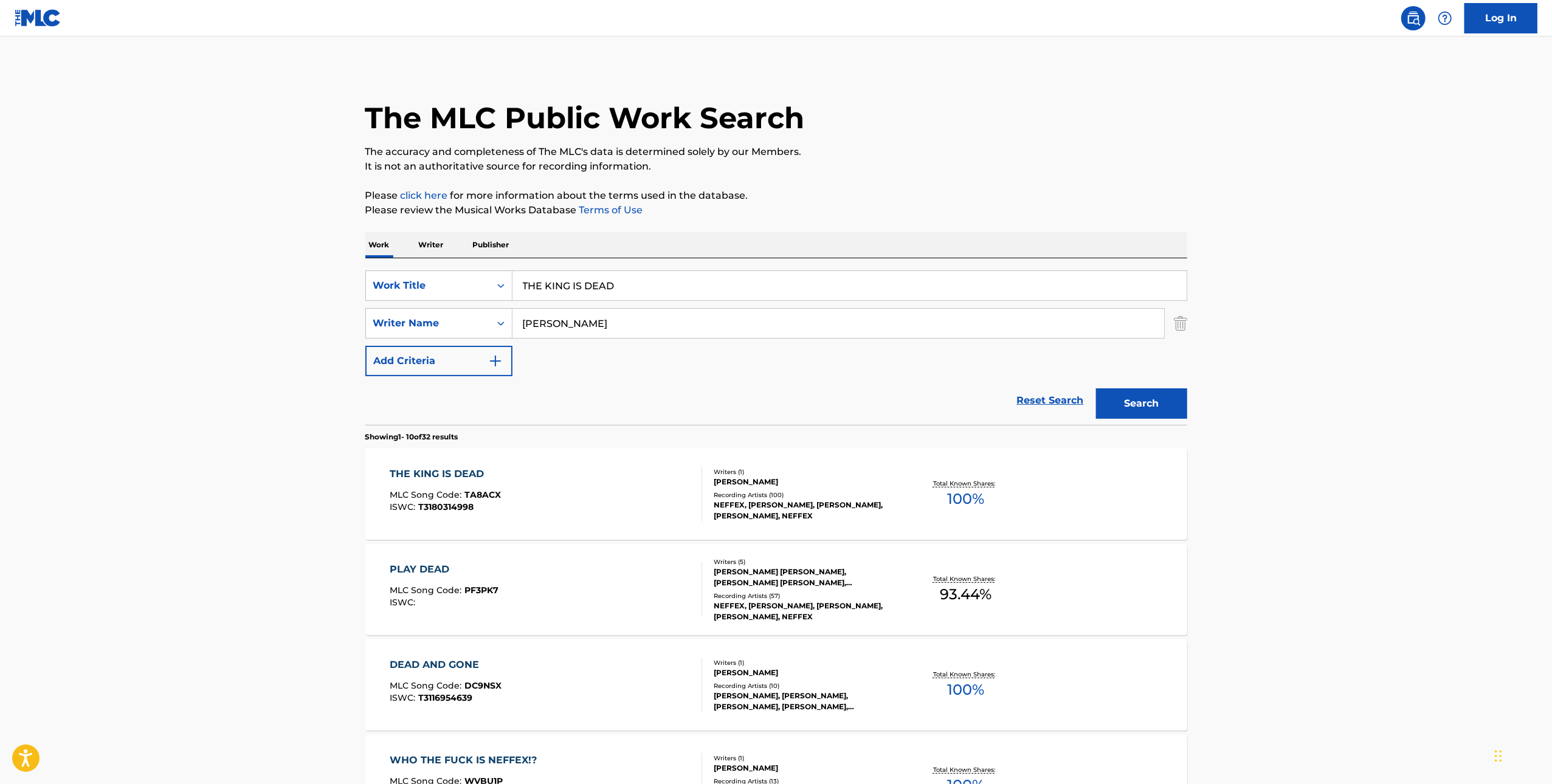
click at [702, 513] on div "Writers ( 1 ) [PERSON_NAME] Recording Artists ( 100 ) [PERSON_NAME], [PERSON_NA…" at bounding box center [799, 494] width 195 height 54
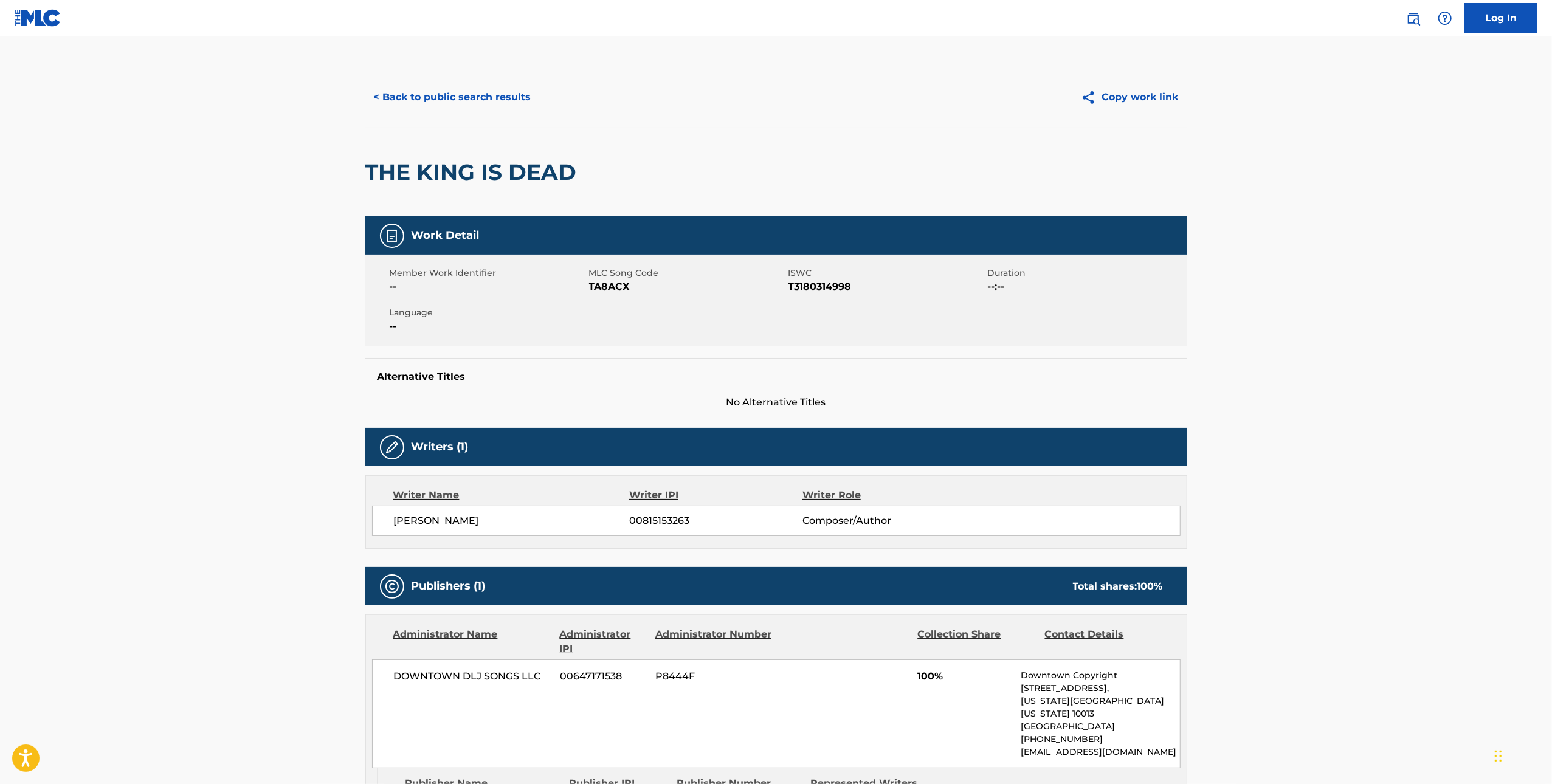
click at [620, 285] on span "TA8ACX" at bounding box center [688, 287] width 196 height 14
copy span "TA8ACX"
click at [420, 102] on button "< Back to public search results" at bounding box center [453, 97] width 175 height 30
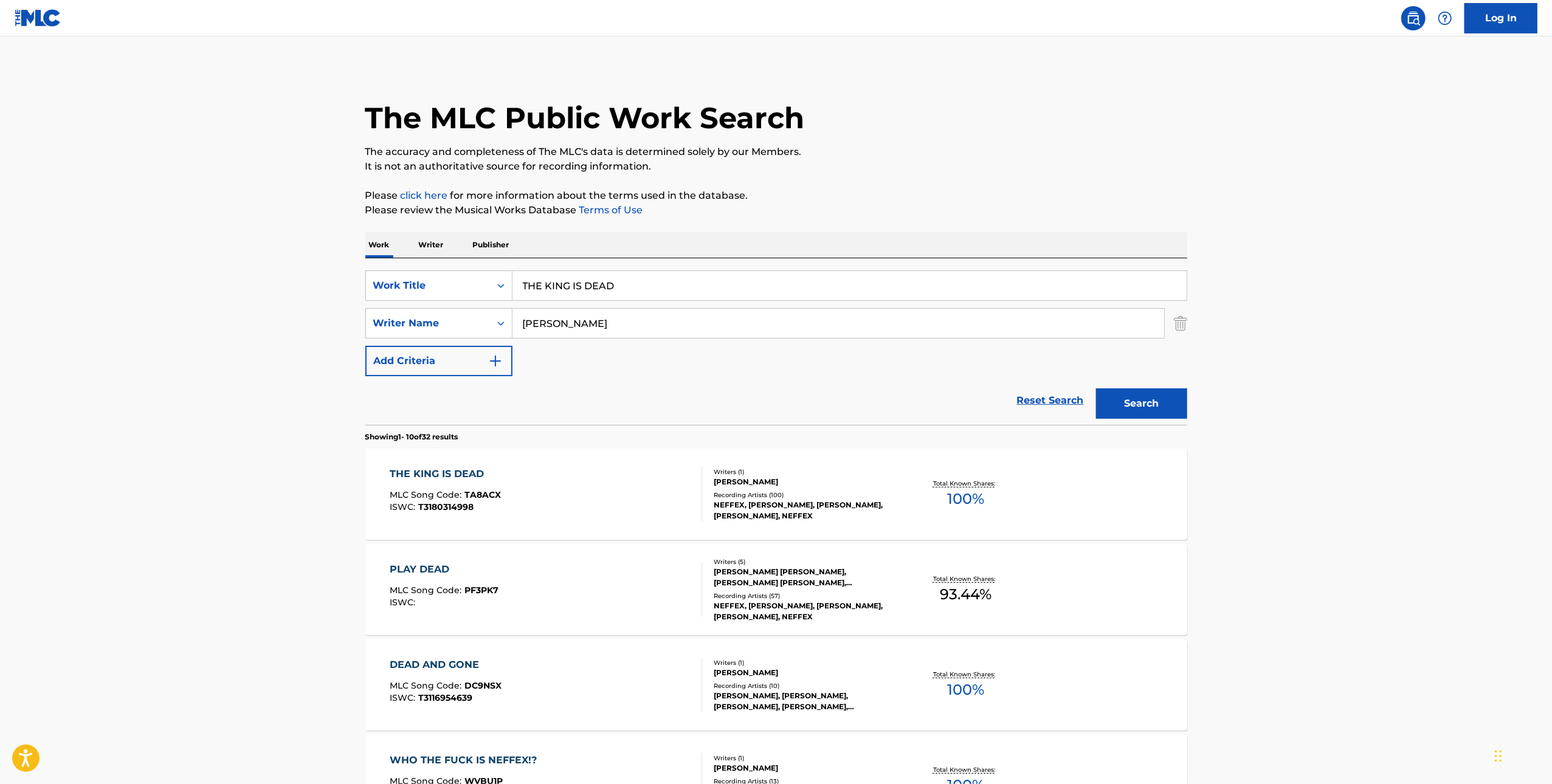
click at [649, 284] on input "THE KING IS DEAD" at bounding box center [850, 286] width 675 height 29
paste input "ACTIVE"
type input "ACTIVE"
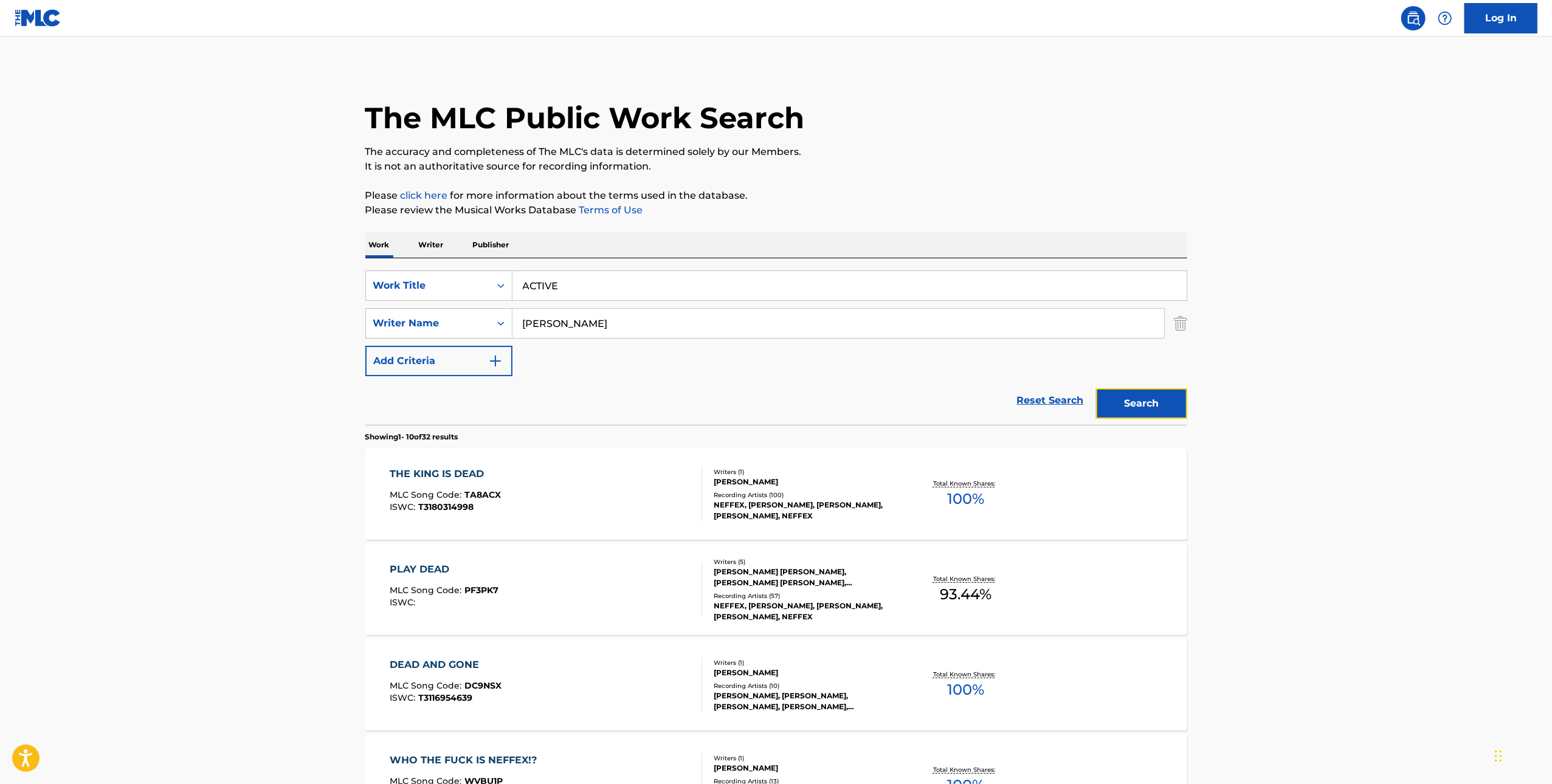
click at [1175, 402] on button "Search" at bounding box center [1142, 404] width 91 height 30
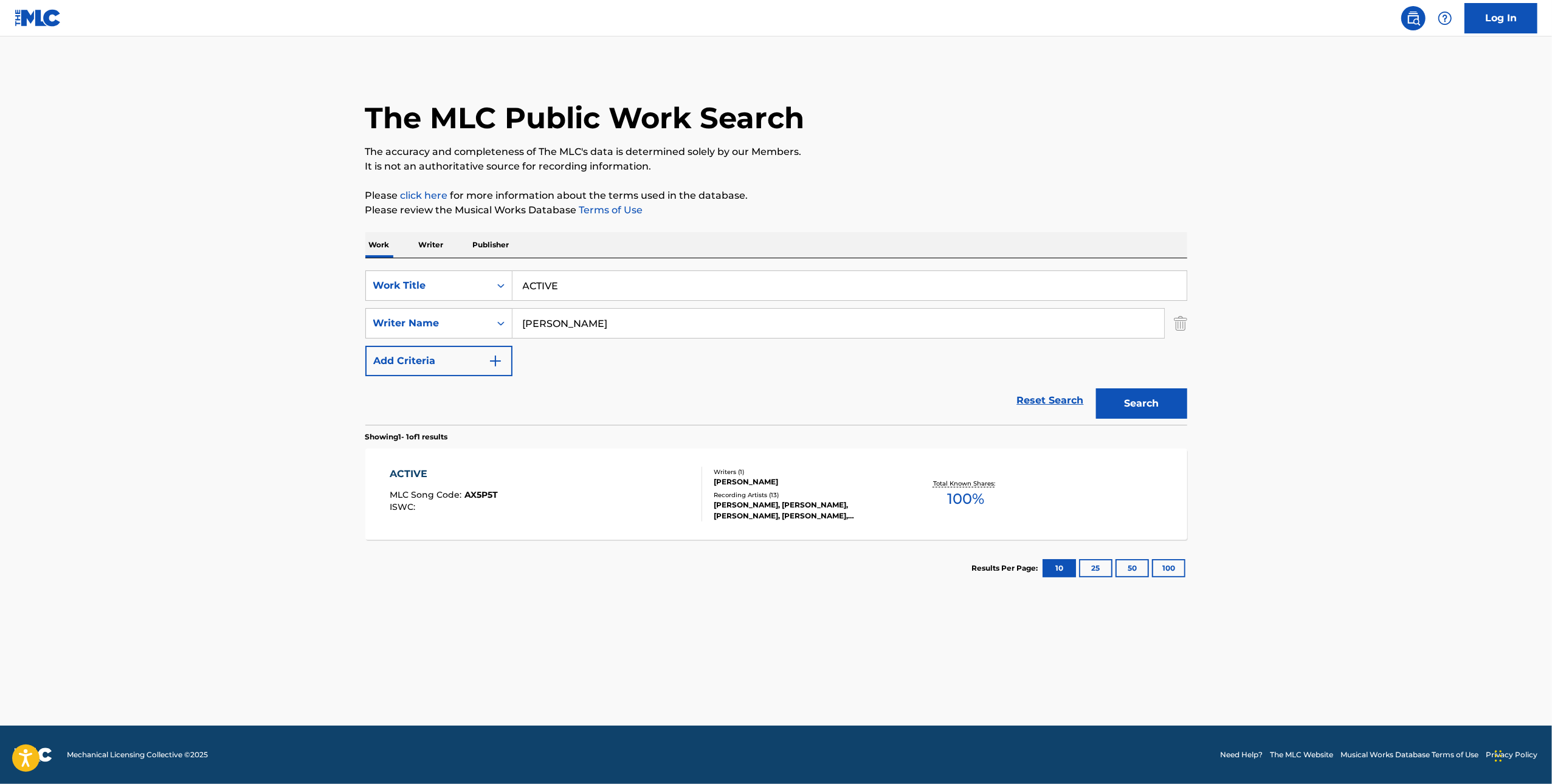
click at [707, 498] on div "Writers ( 1 ) [PERSON_NAME] Recording Artists ( 13 ) [PERSON_NAME], [PERSON_NAM…" at bounding box center [799, 494] width 195 height 54
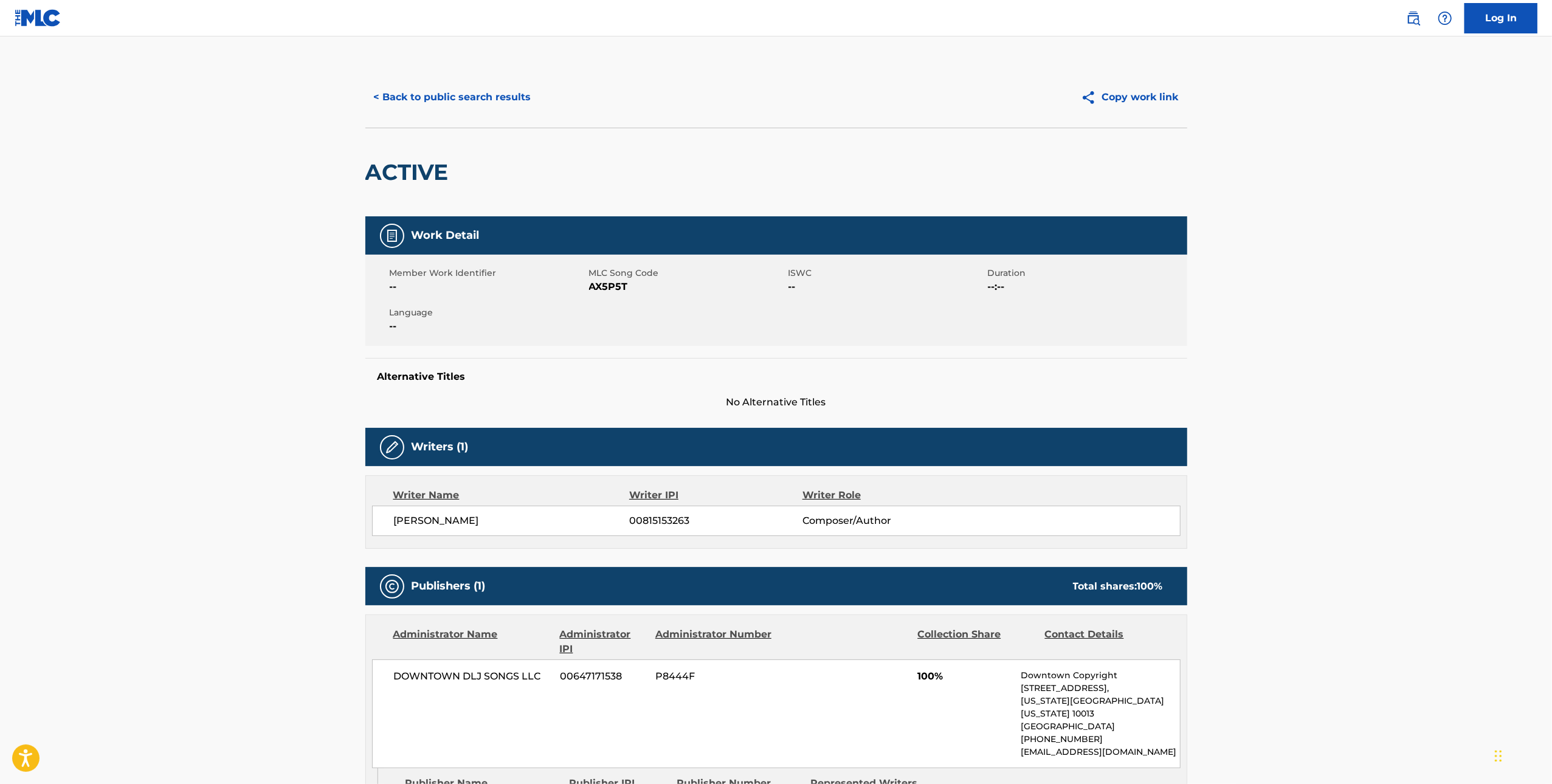
click at [610, 286] on span "AX5P5T" at bounding box center [688, 287] width 196 height 14
copy span "AX5P5T"
click at [417, 102] on button "< Back to public search results" at bounding box center [453, 97] width 175 height 30
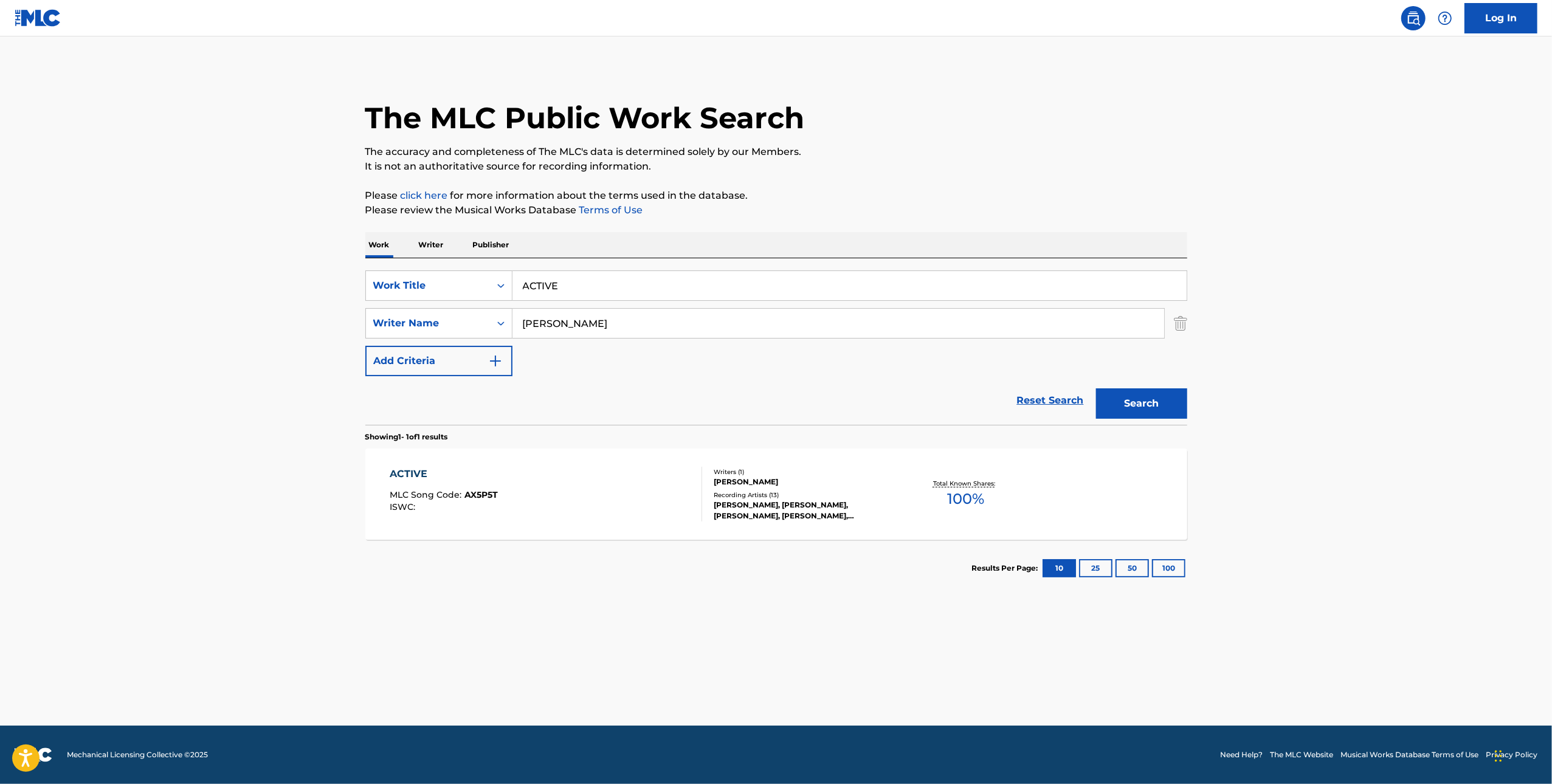
click at [598, 295] on input "ACTIVE" at bounding box center [850, 286] width 675 height 29
paste input "REGRET"
type input "REGRET"
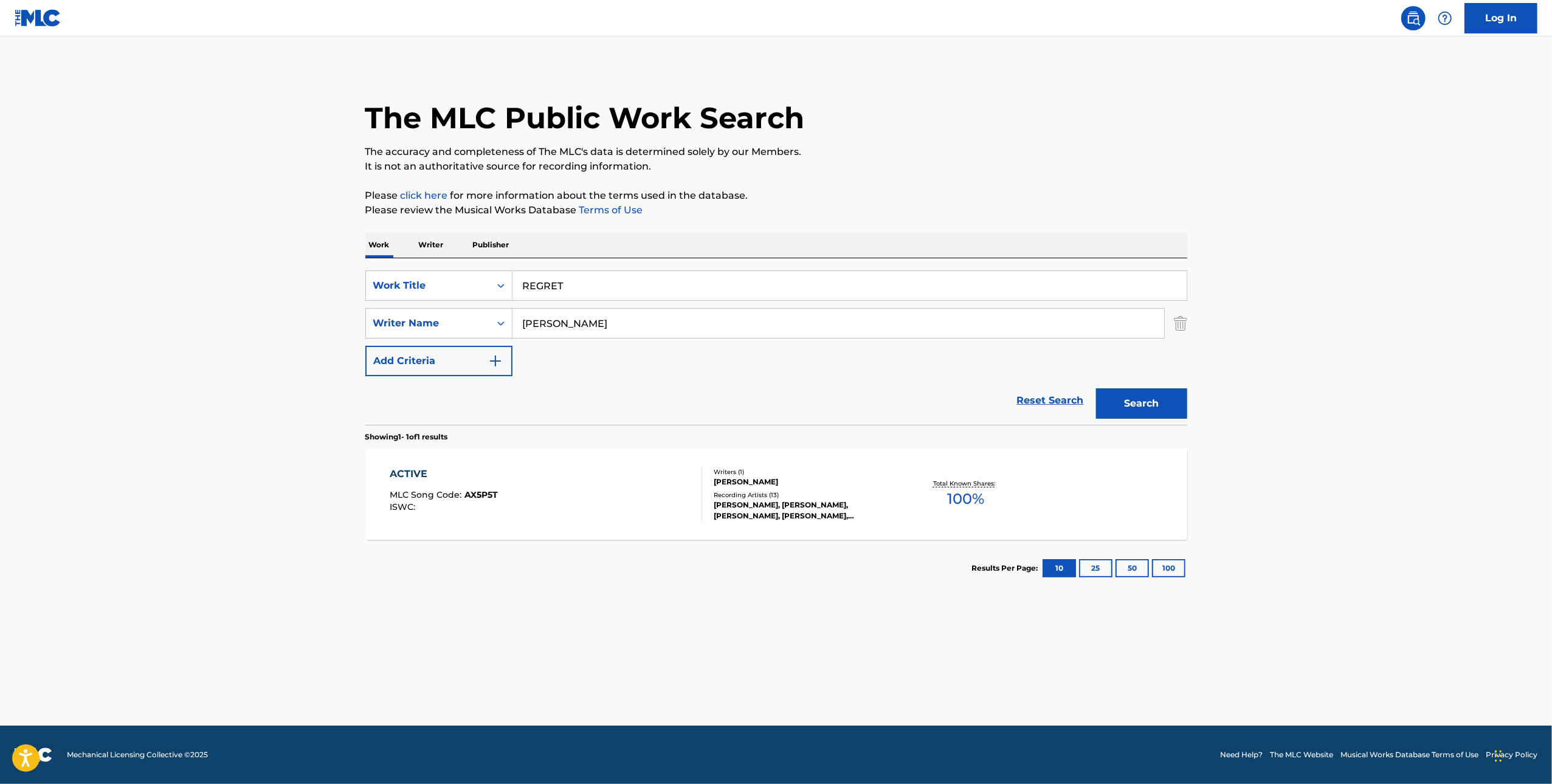
click at [1135, 383] on div "Search" at bounding box center [1139, 400] width 97 height 48
click at [1138, 393] on button "Search" at bounding box center [1142, 404] width 91 height 30
click at [702, 487] on div "Writers ( 1 ) [PERSON_NAME] Recording Artists ( 12 ) [PERSON_NAME], [PERSON_NAM…" at bounding box center [799, 494] width 195 height 54
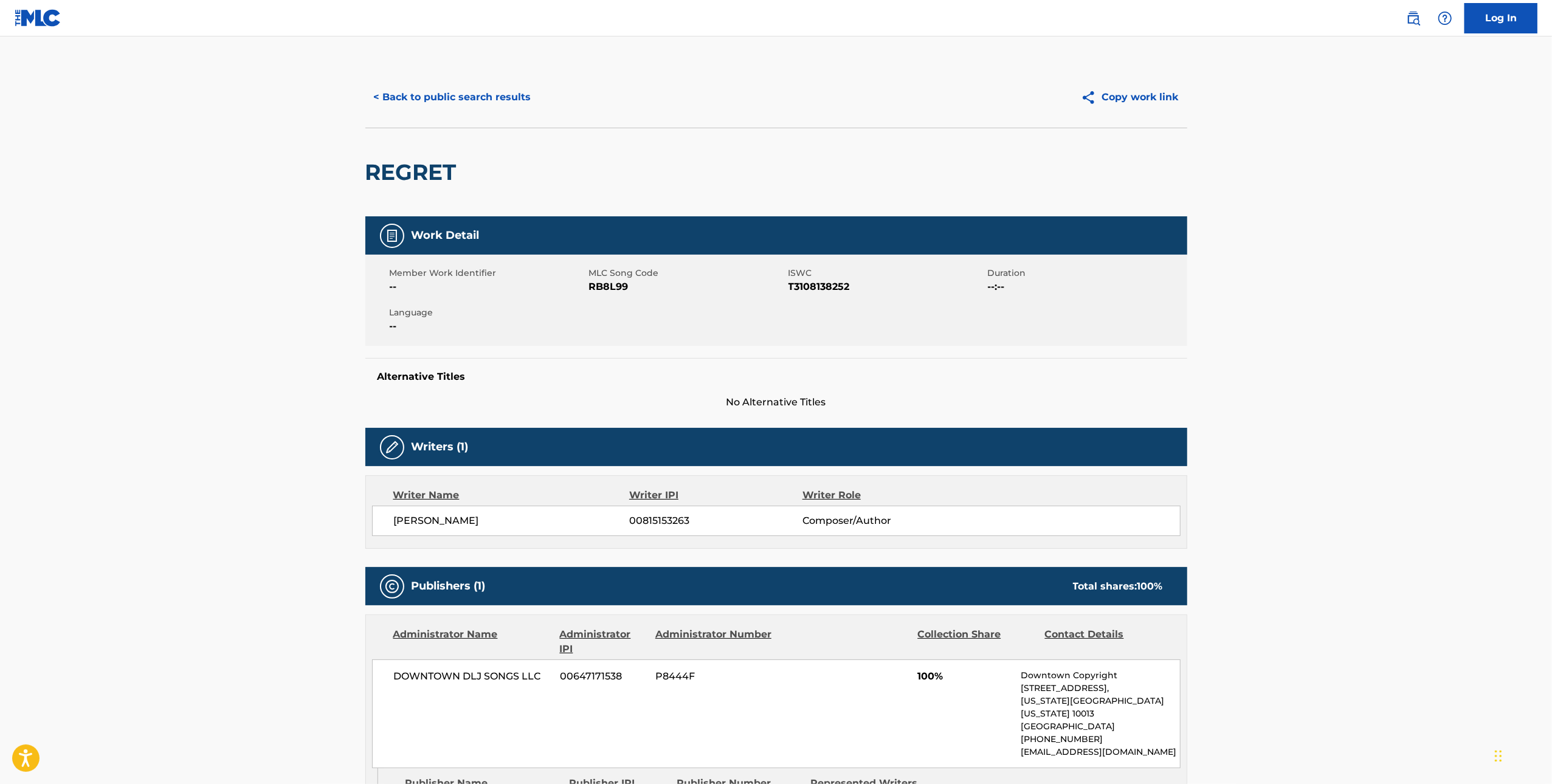
click at [596, 283] on span "RB8L99" at bounding box center [688, 287] width 196 height 14
copy span "RB8L99"
click at [430, 102] on button "< Back to public search results" at bounding box center [453, 97] width 175 height 30
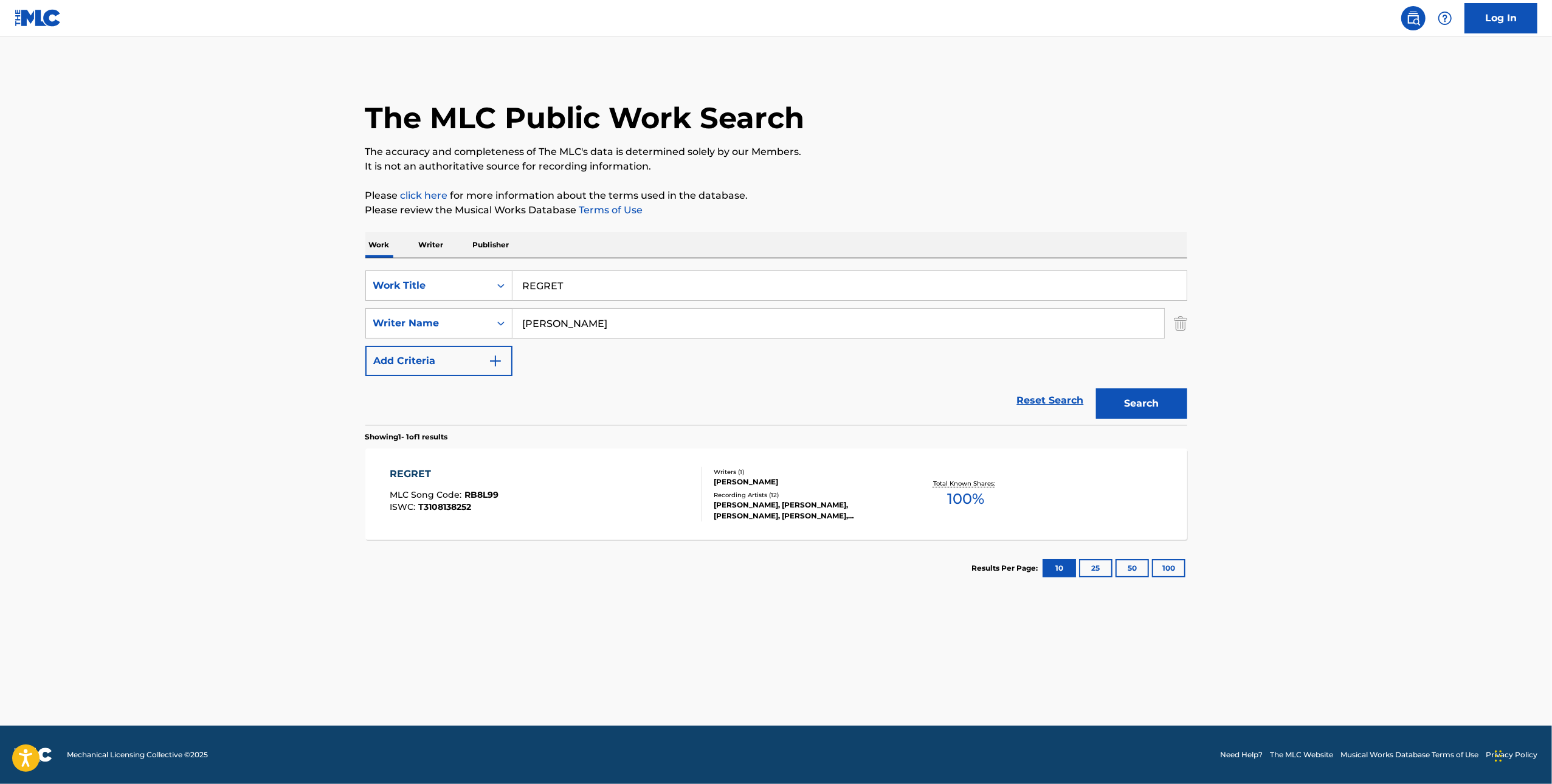
click at [901, 281] on input "REGRET" at bounding box center [850, 286] width 675 height 29
click at [901, 280] on input "REGRET" at bounding box center [850, 286] width 675 height 29
click at [901, 280] on input "REGRET" at bounding box center [850, 286] width 675 height 29
paste input "EMOTIONLESS"
type input "EMOTIONLESS"
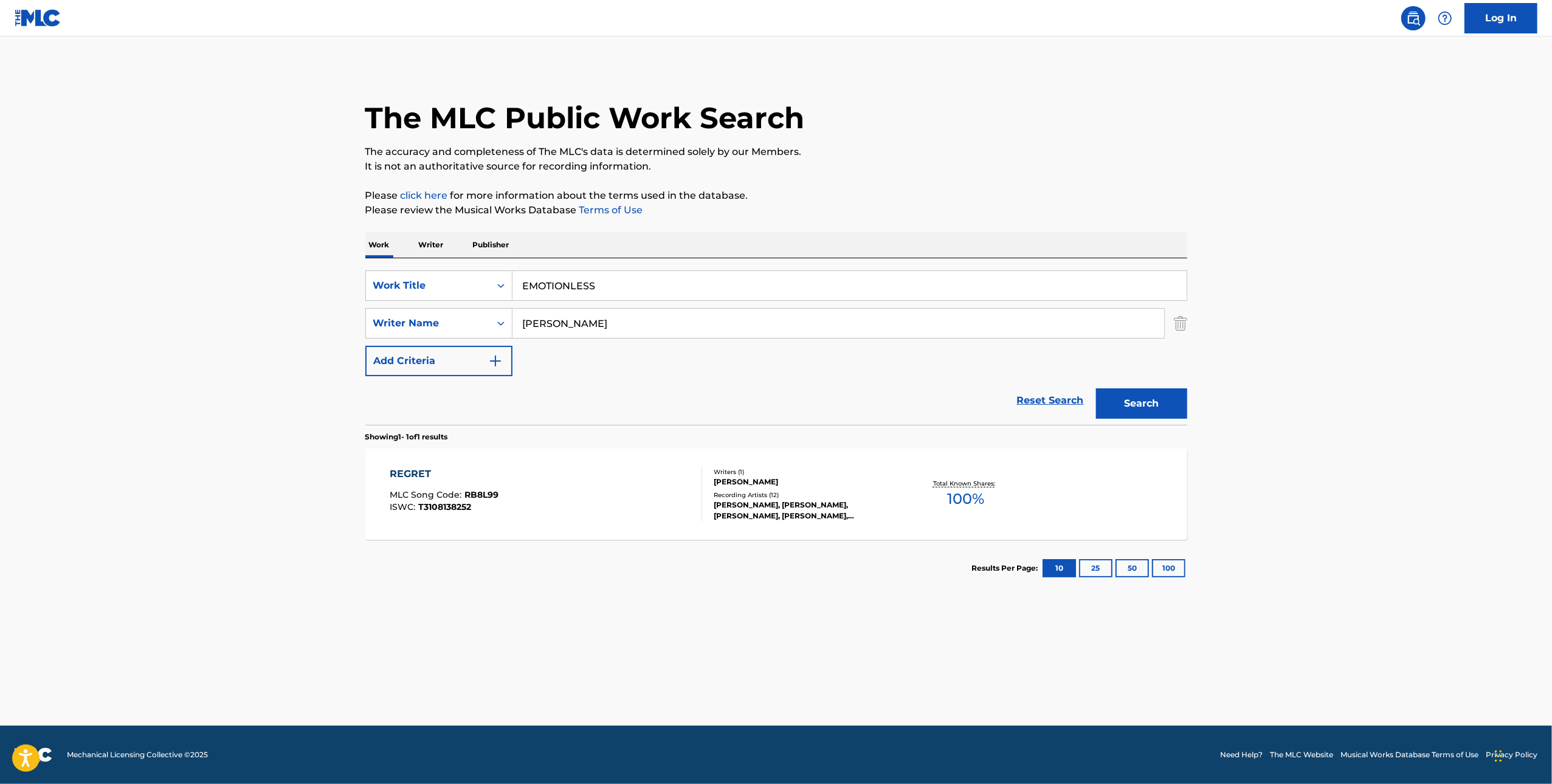
click at [1148, 421] on div "Search" at bounding box center [1139, 400] width 97 height 48
click at [1145, 398] on button "Search" at bounding box center [1142, 404] width 91 height 30
click at [1052, 514] on div "EMOTIONLESS MLC Song Code : EA4R47 ISWC : T3113112844 Writers ( 1 ) [PERSON_NAM…" at bounding box center [776, 494] width 822 height 91
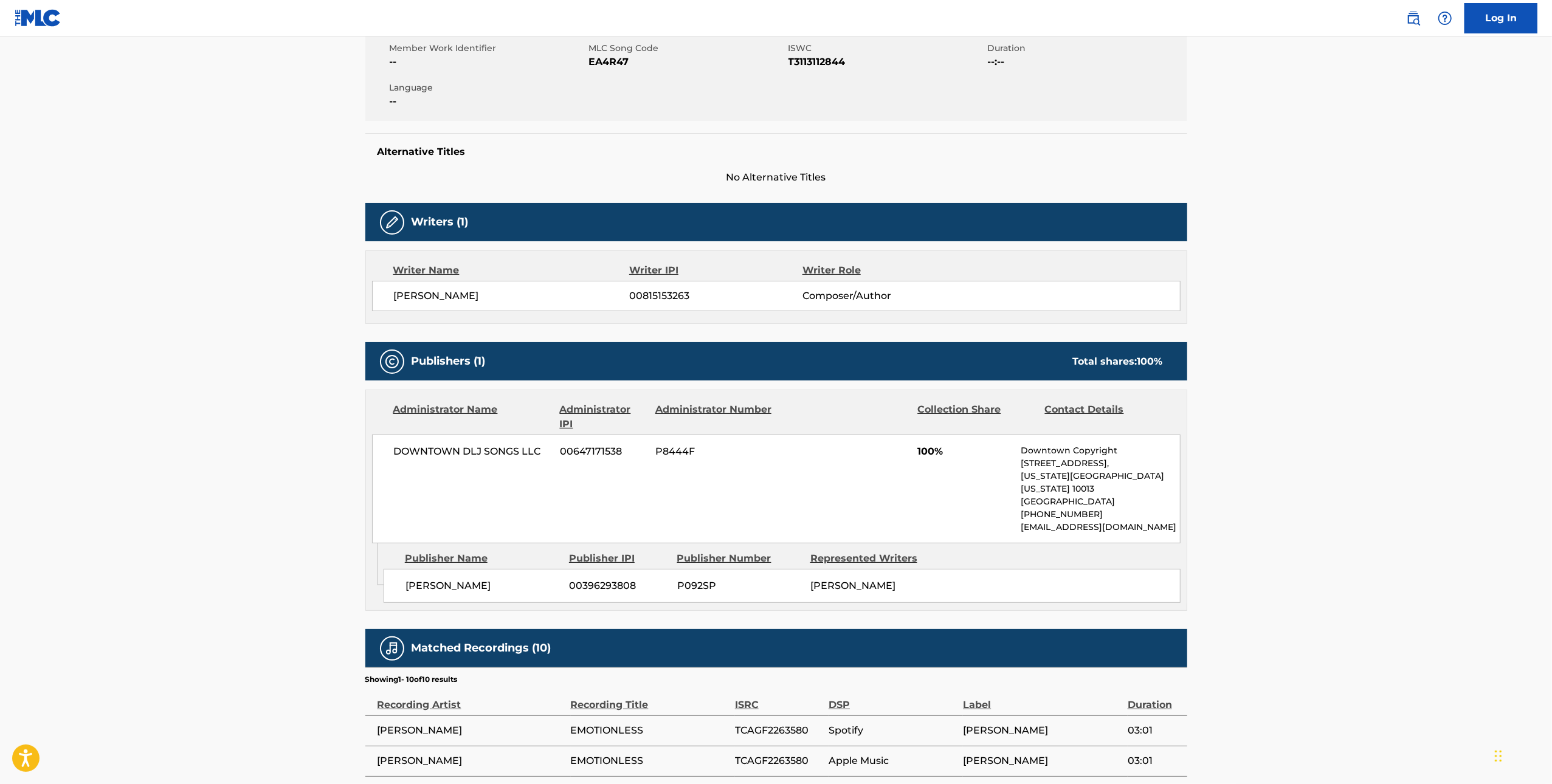
scroll to position [48, 0]
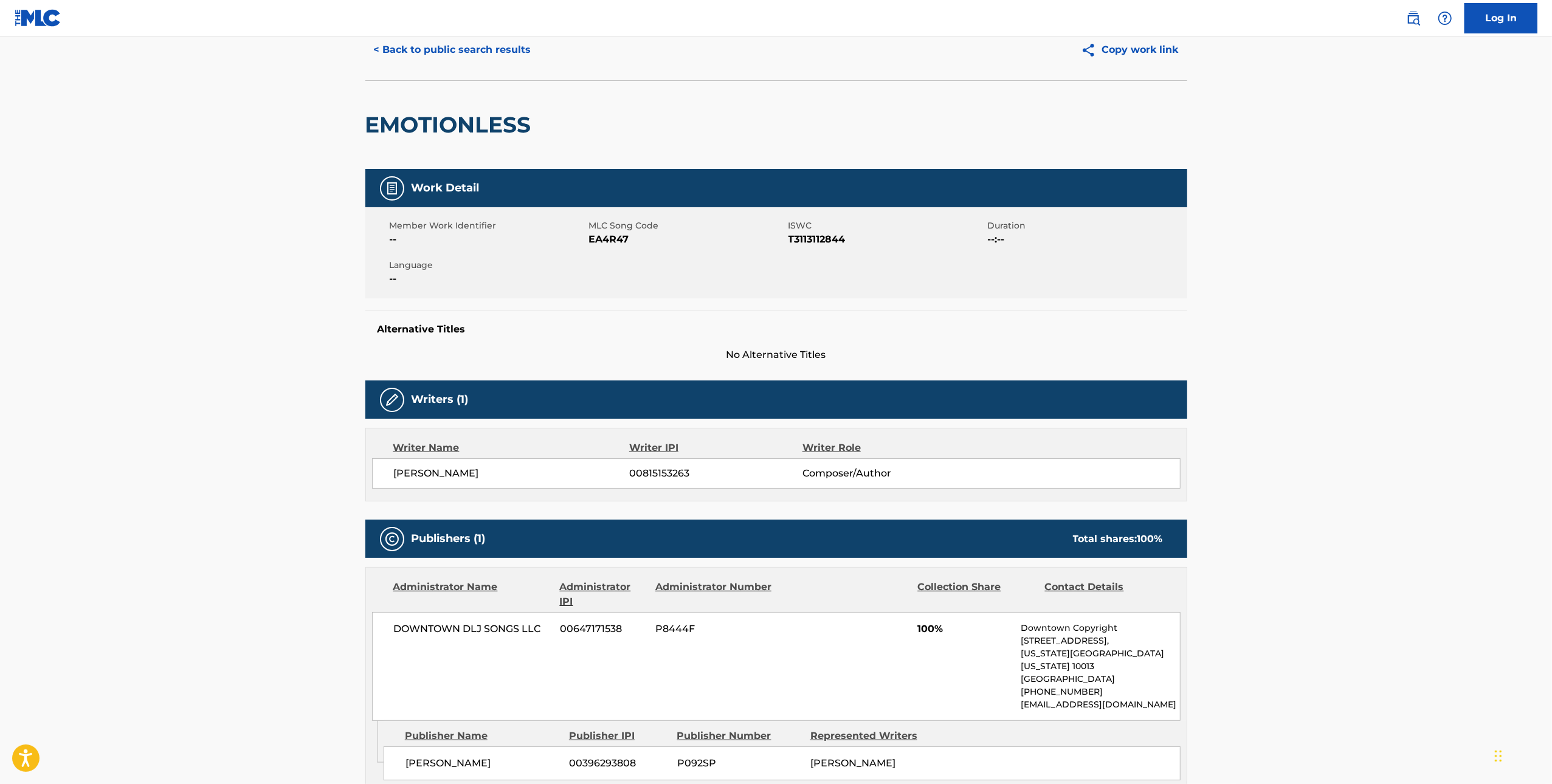
click at [615, 237] on span "EA4R47" at bounding box center [688, 240] width 196 height 14
click at [614, 237] on span "EA4R47" at bounding box center [688, 240] width 196 height 14
copy span "EA4R47"
click at [435, 38] on button "< Back to public search results" at bounding box center [453, 50] width 175 height 30
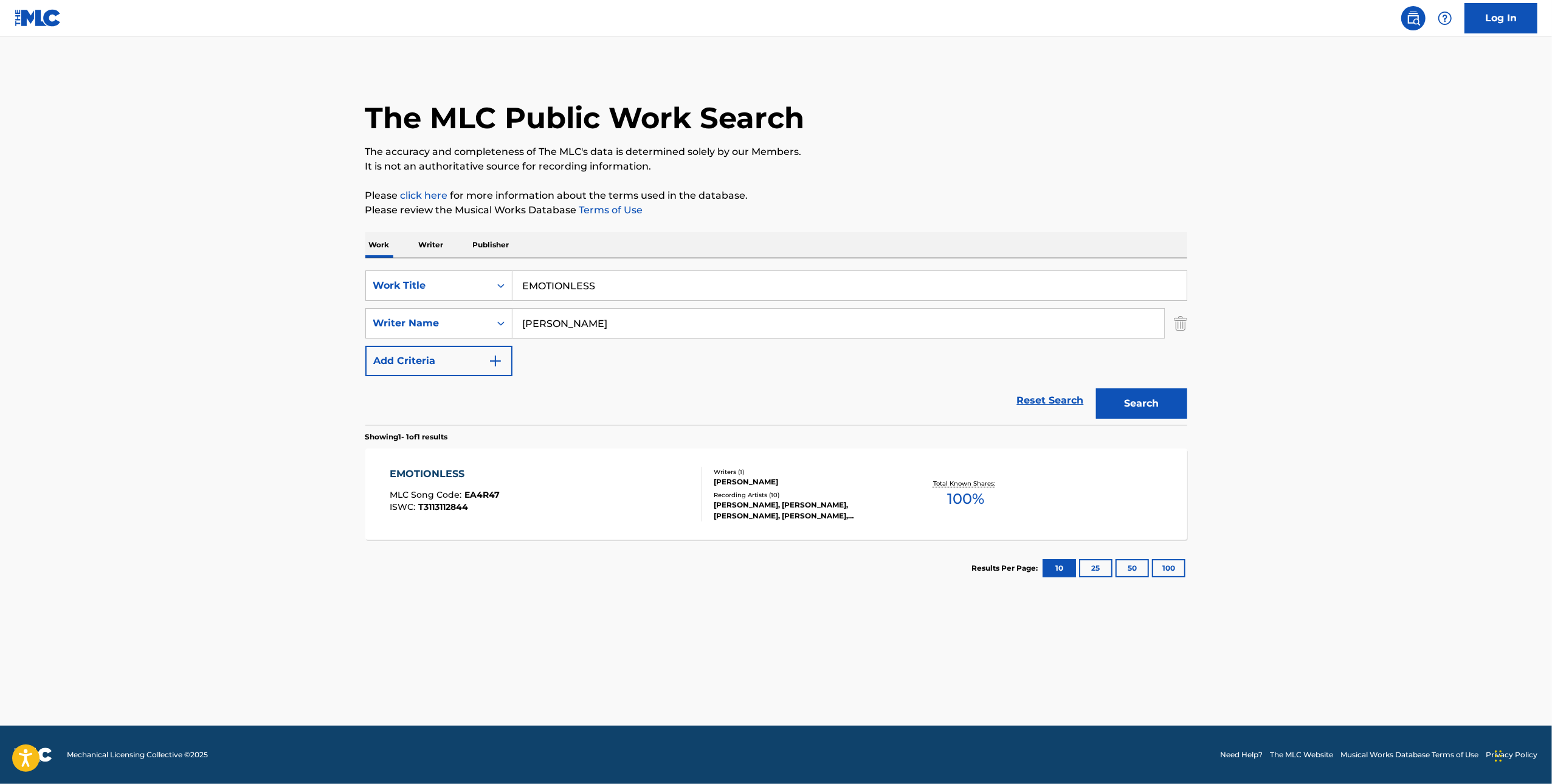
click at [666, 279] on input "EMOTIONLESS" at bounding box center [850, 286] width 675 height 29
click at [667, 279] on input "EMOTIONLESS" at bounding box center [850, 286] width 675 height 29
paste input "BOTTLE FULL OF GIN"
type input "BOTTLE FULL OF GIN"
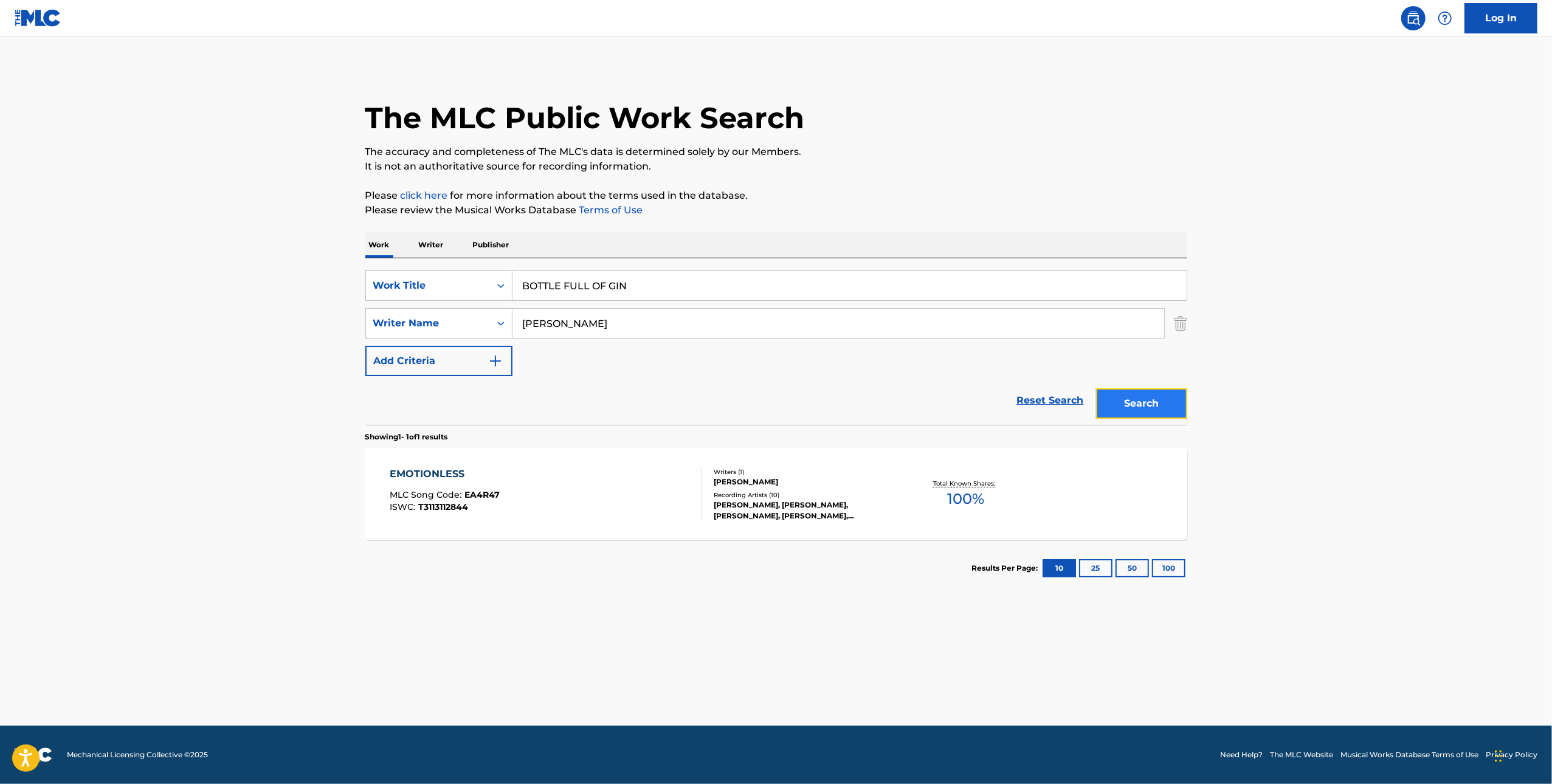
click at [1145, 394] on button "Search" at bounding box center [1142, 404] width 91 height 30
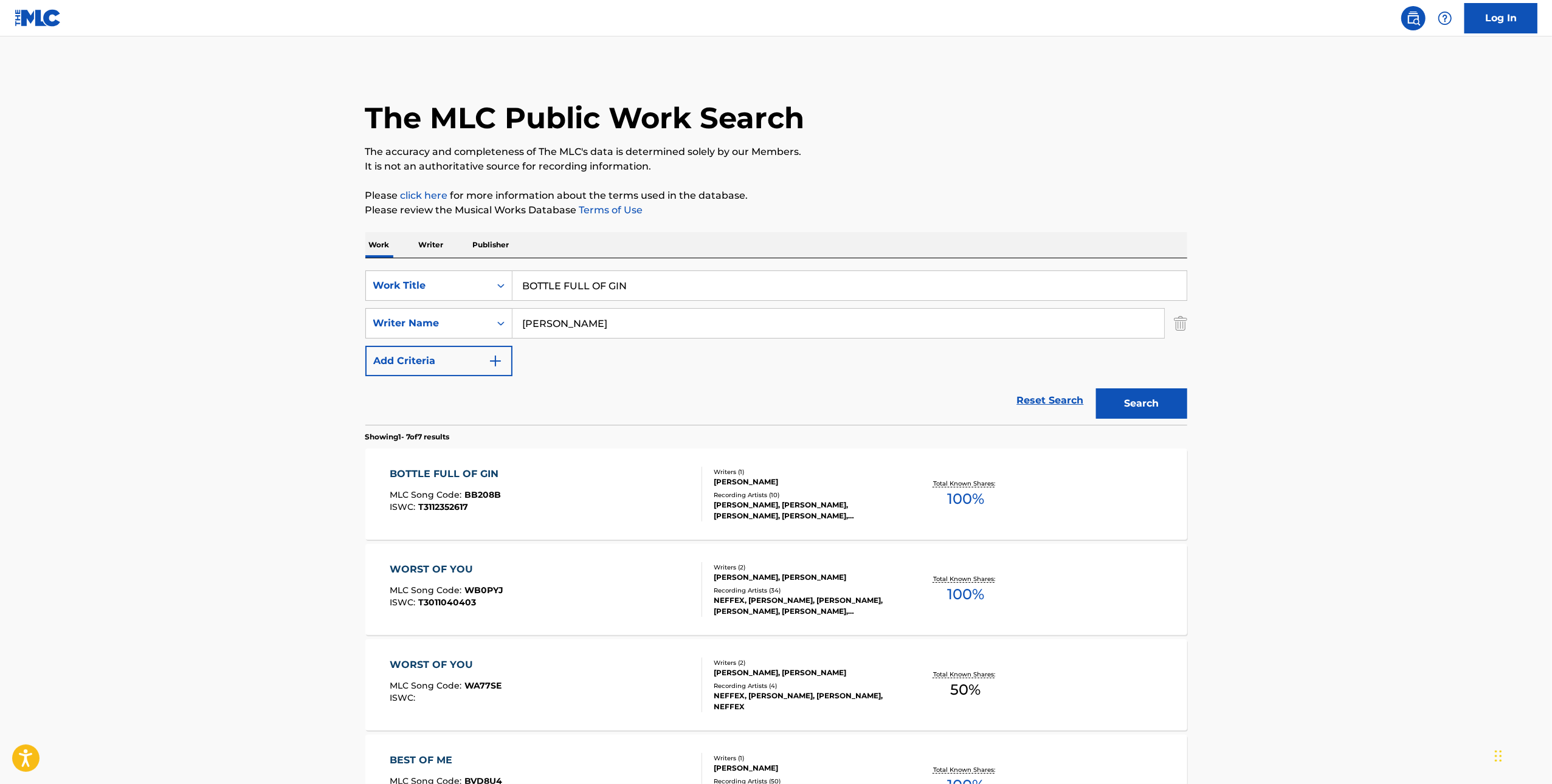
click at [654, 474] on div "BOTTLE FULL OF GIN MLC Song Code : BB208B ISWC : T3112352617" at bounding box center [546, 495] width 313 height 55
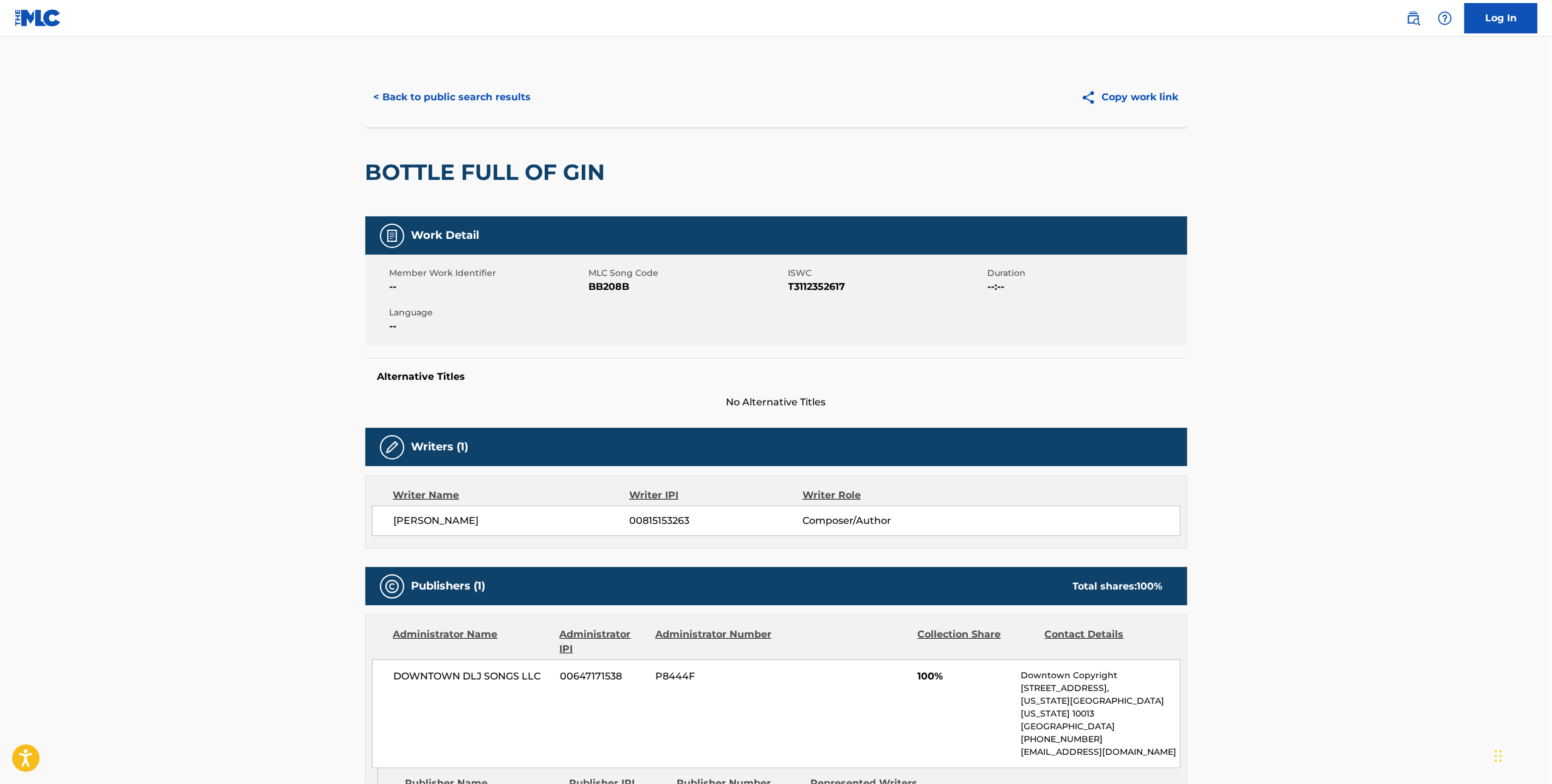
click at [625, 279] on span "BB208B" at bounding box center [688, 287] width 196 height 14
copy span "BB208B"
click at [490, 90] on button "< Back to public search results" at bounding box center [453, 97] width 175 height 30
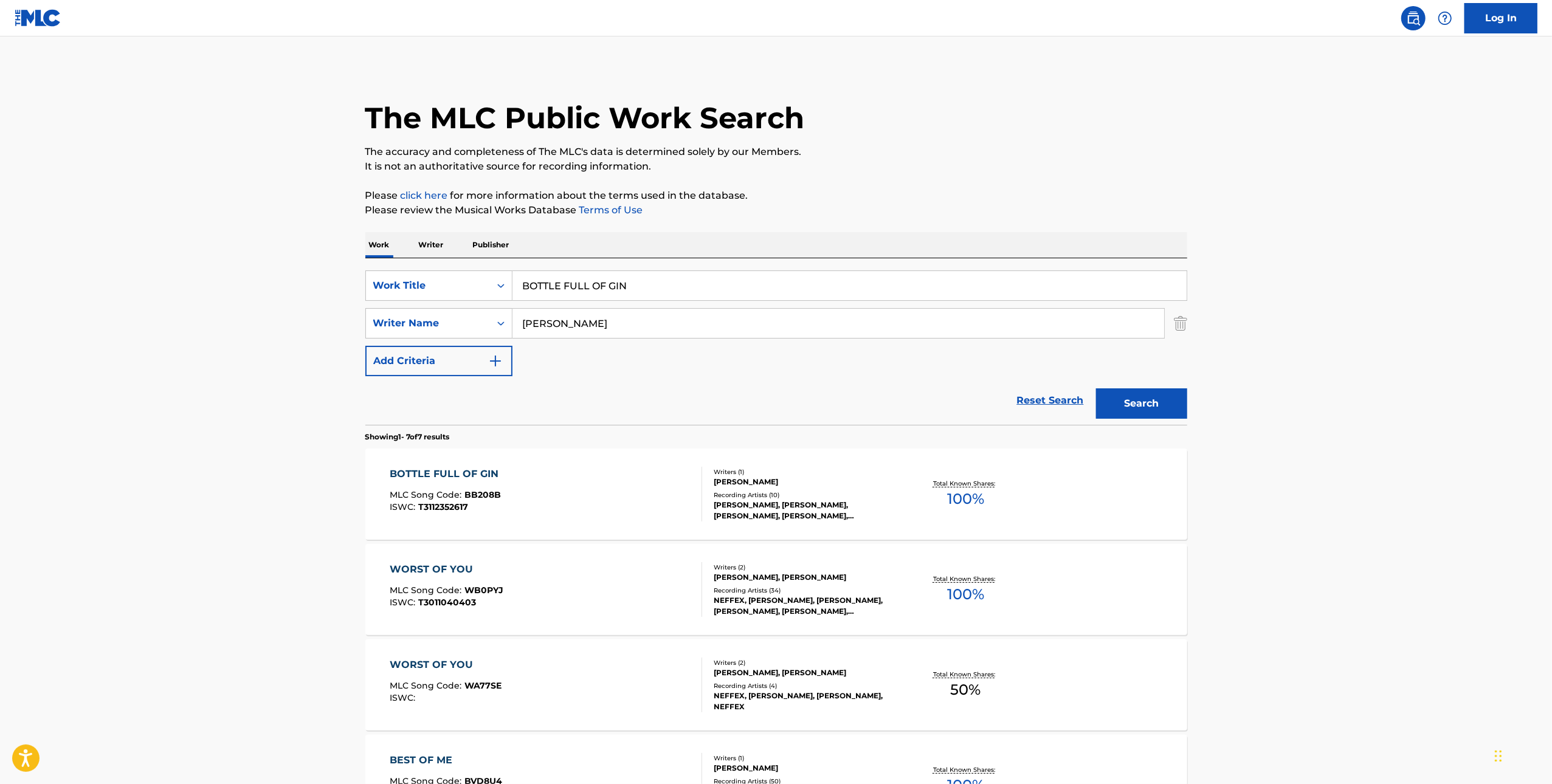
click at [781, 279] on input "BOTTLE FULL OF GIN" at bounding box center [850, 286] width 675 height 29
paste input "TAKE CONTROL"
type input "TAKE CONTROL"
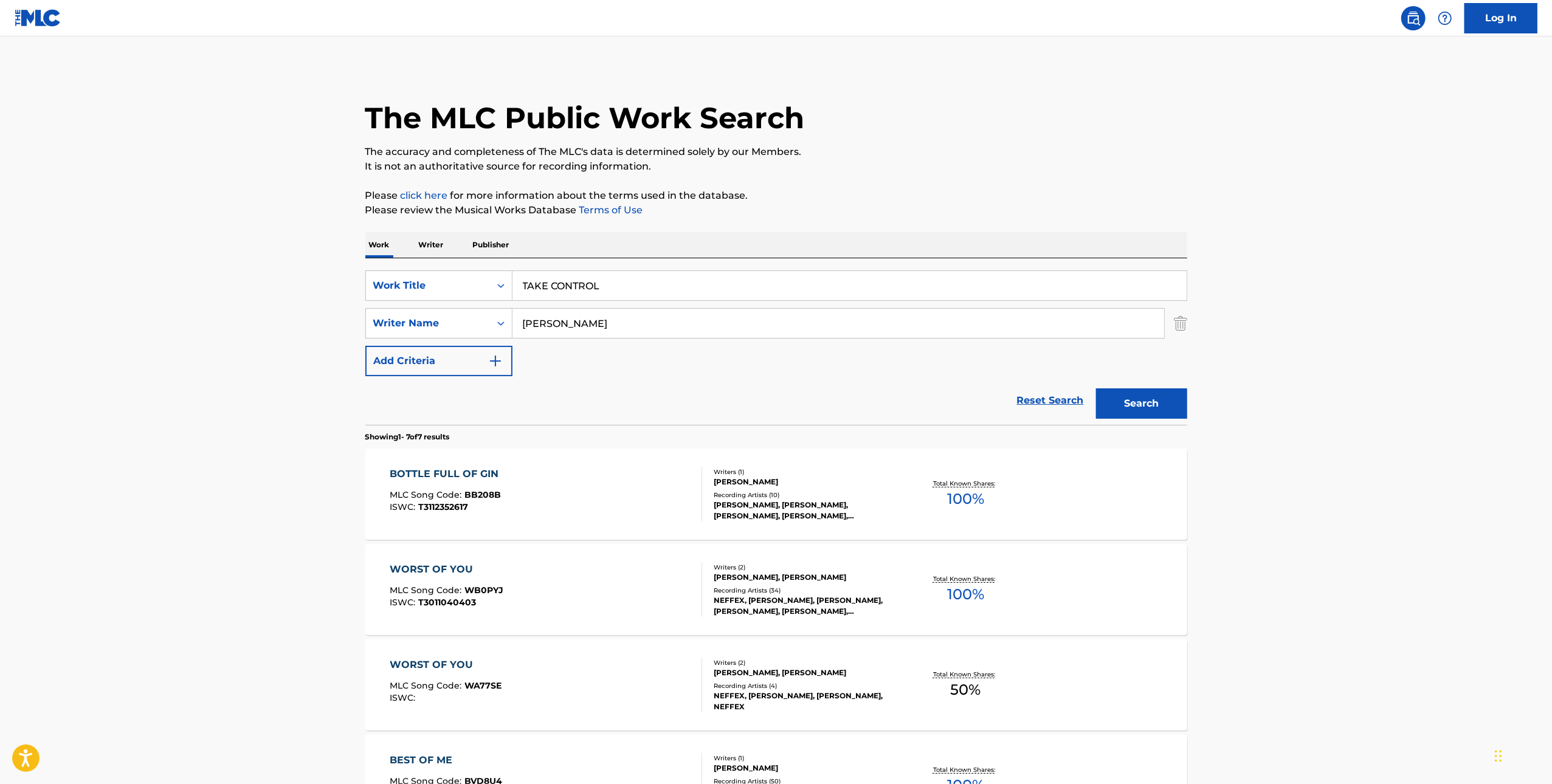
click at [1135, 384] on div "Search" at bounding box center [1139, 400] width 97 height 48
click at [1152, 409] on button "Search" at bounding box center [1142, 404] width 91 height 30
click at [627, 478] on div "TAKE CONTROL MLC Song Code : TX450R ISWC :" at bounding box center [546, 495] width 313 height 55
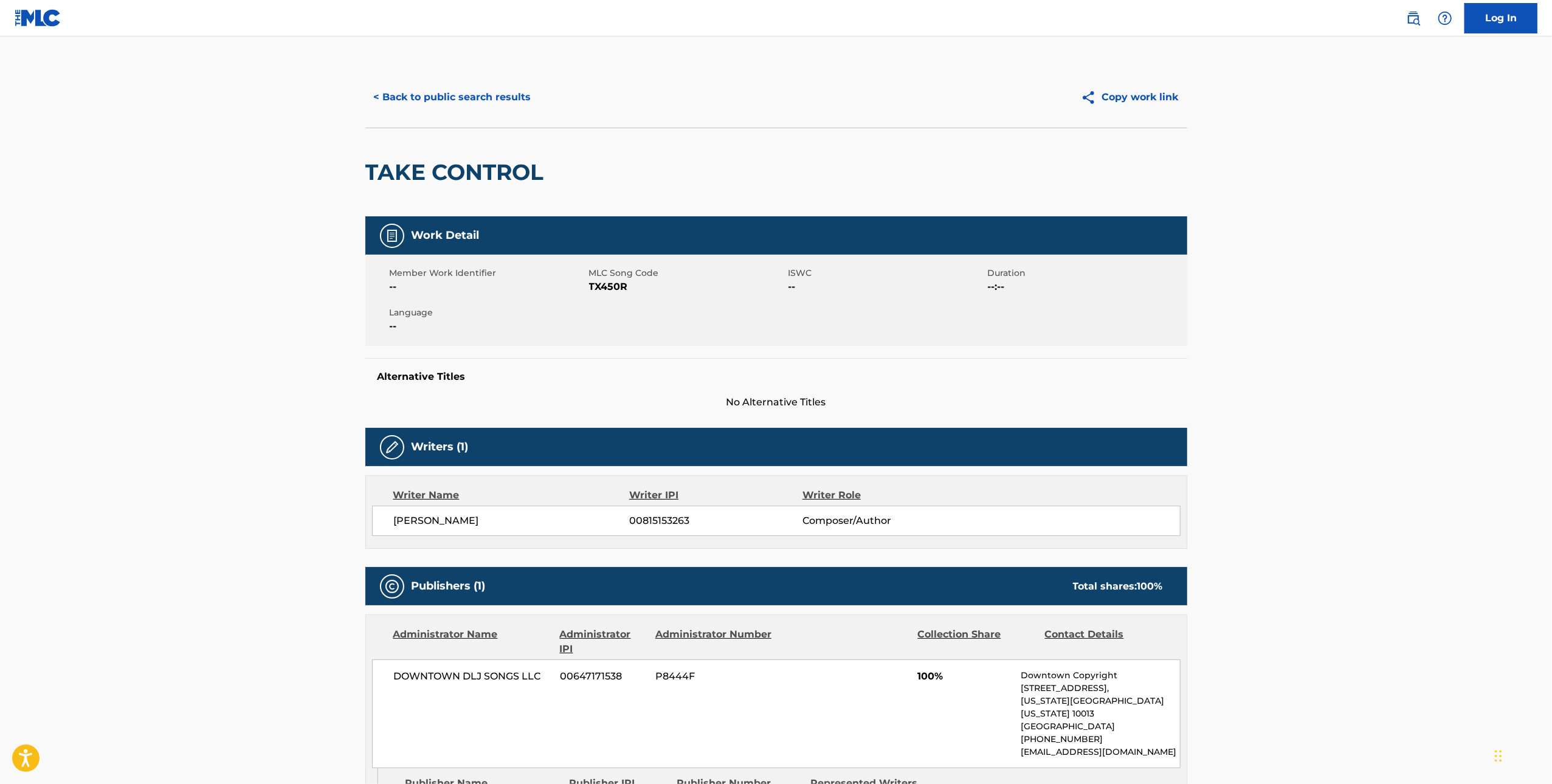
click at [617, 284] on span "TX450R" at bounding box center [688, 287] width 196 height 14
copy span "TX450R"
click at [503, 105] on button "< Back to public search results" at bounding box center [453, 97] width 175 height 30
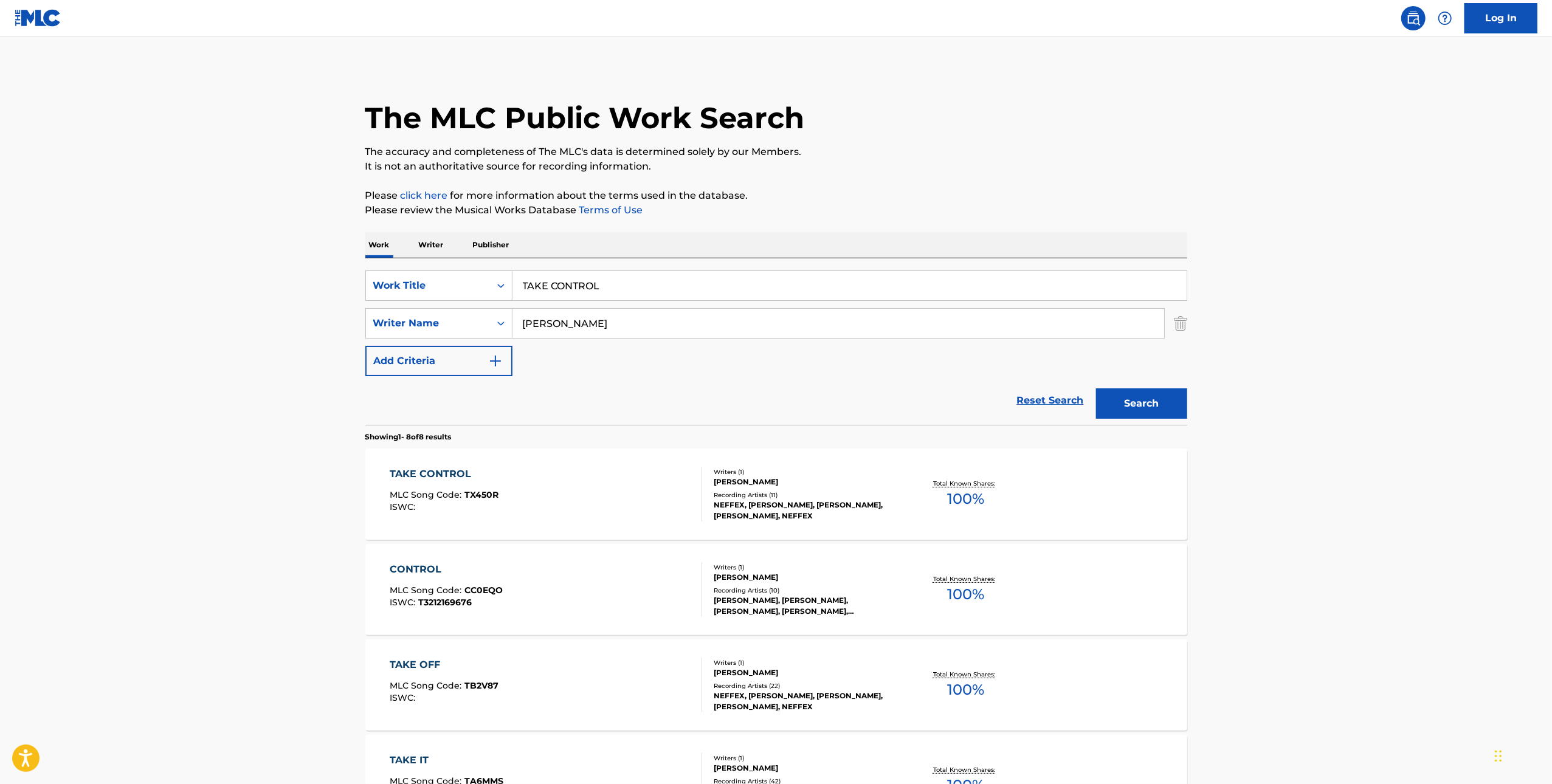
click at [669, 274] on input "TAKE CONTROL" at bounding box center [850, 286] width 675 height 29
paste input "ANYTHING FOR HER"
type input "ANYTHING FOR HER"
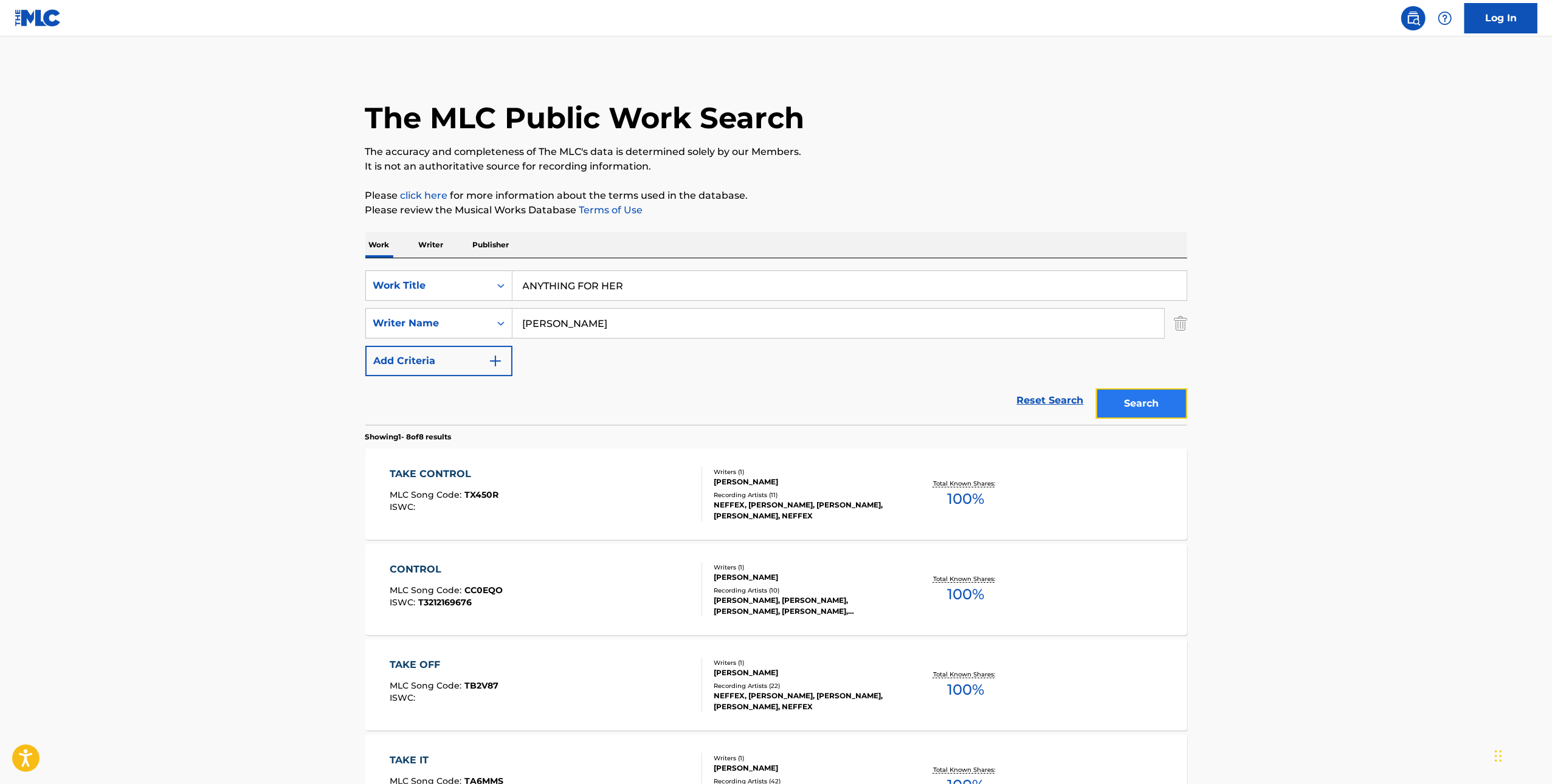
click at [1148, 396] on button "Search" at bounding box center [1142, 404] width 91 height 30
click at [675, 480] on div "ANYTHING FOR HER MLC Song Code : AE4NBN ISWC :" at bounding box center [546, 495] width 313 height 55
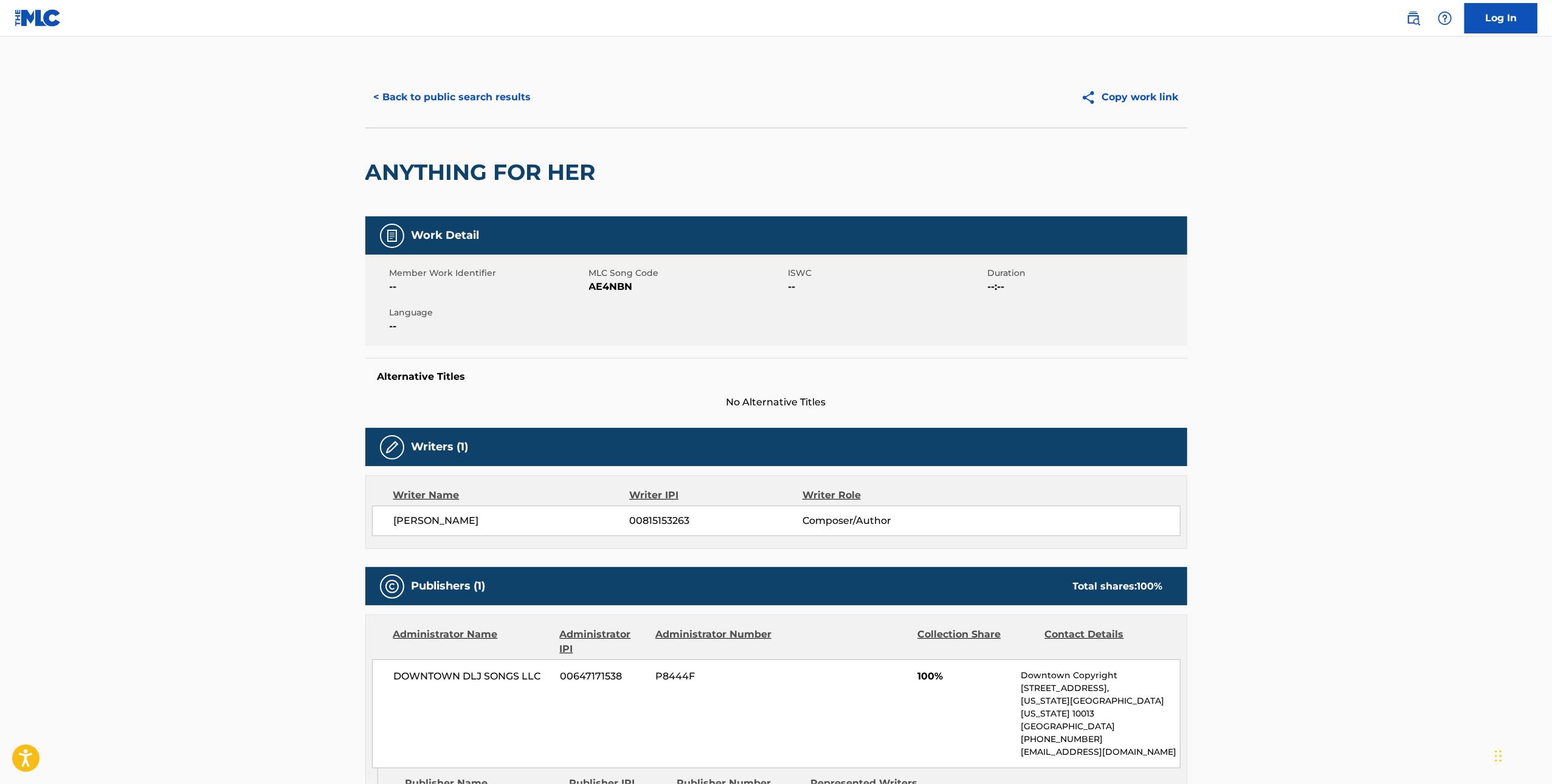
click at [612, 284] on span "AE4NBN" at bounding box center [688, 287] width 196 height 14
copy span "AE4NBN"
click at [394, 103] on button "< Back to public search results" at bounding box center [453, 97] width 175 height 30
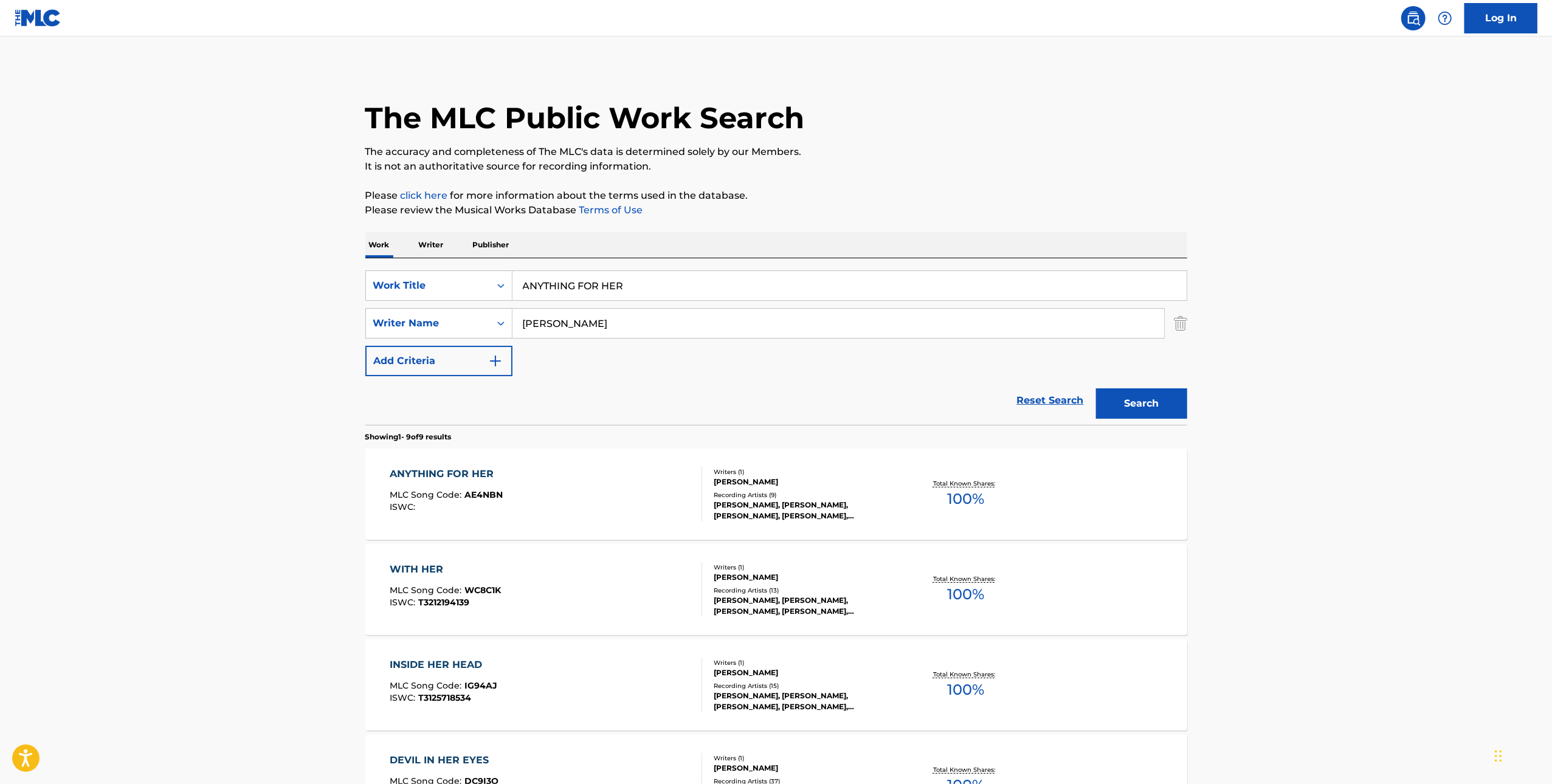
click at [739, 282] on input "ANYTHING FOR HER" at bounding box center [850, 286] width 675 height 29
paste input "YOU HAD ME"
type input "YOU HAD ME"
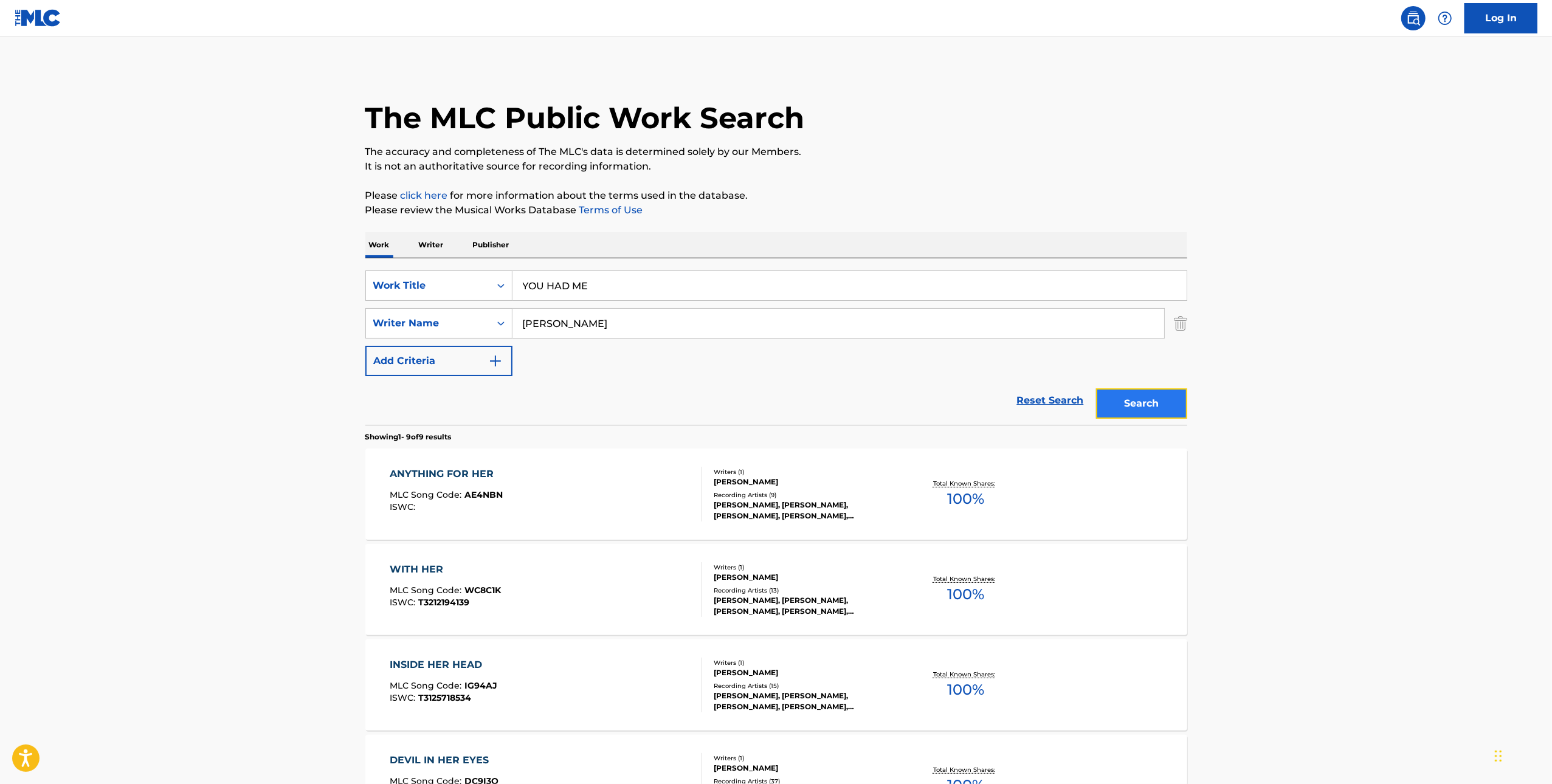
click at [1169, 404] on button "Search" at bounding box center [1142, 404] width 91 height 30
click at [633, 488] on div "YOU HAD ME MLC Song Code : YD6WGE ISWC : T3125443376" at bounding box center [546, 495] width 313 height 55
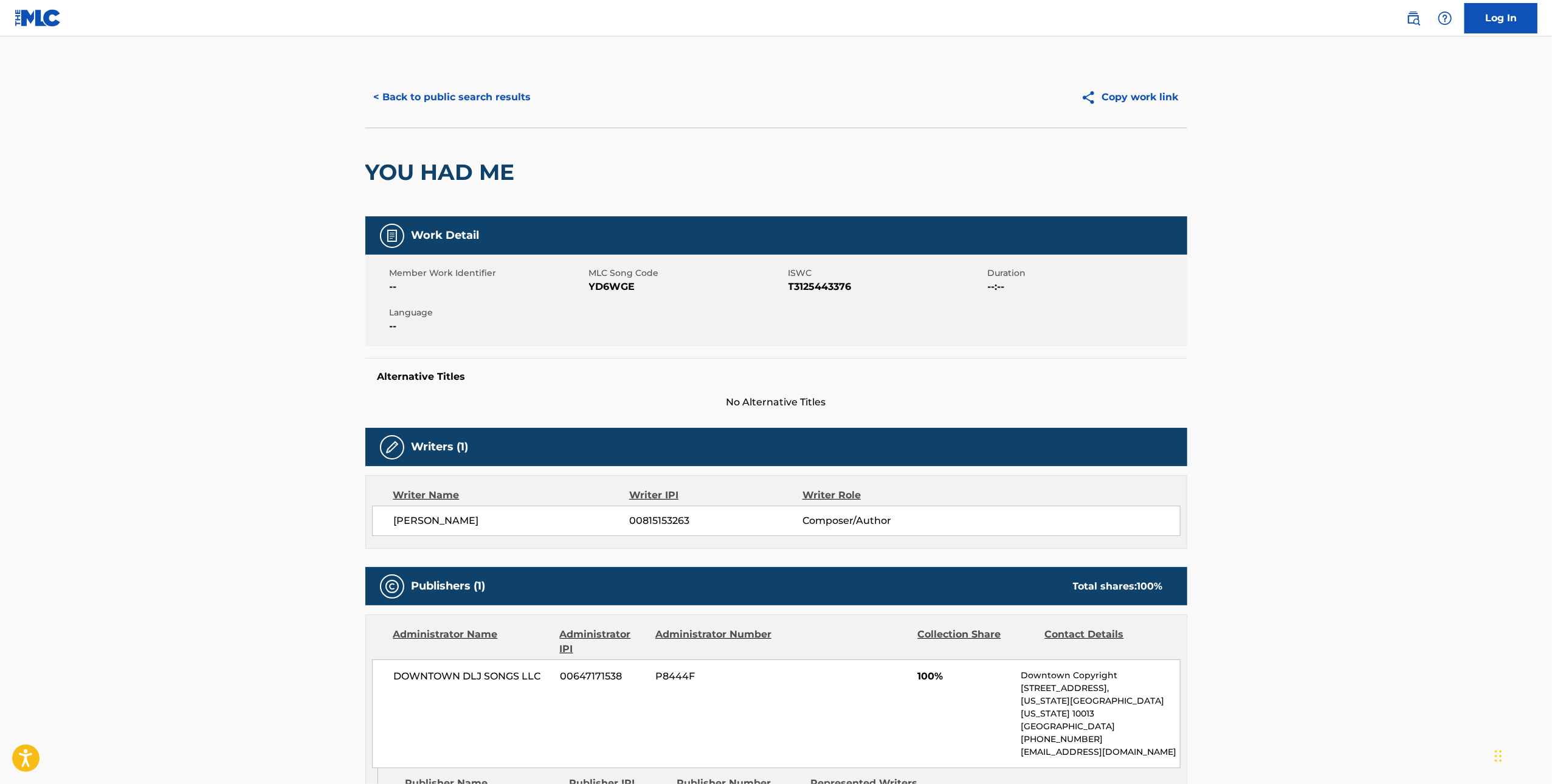
click at [621, 282] on span "YD6WGE" at bounding box center [688, 287] width 196 height 14
click at [404, 90] on button "< Back to public search results" at bounding box center [453, 97] width 175 height 30
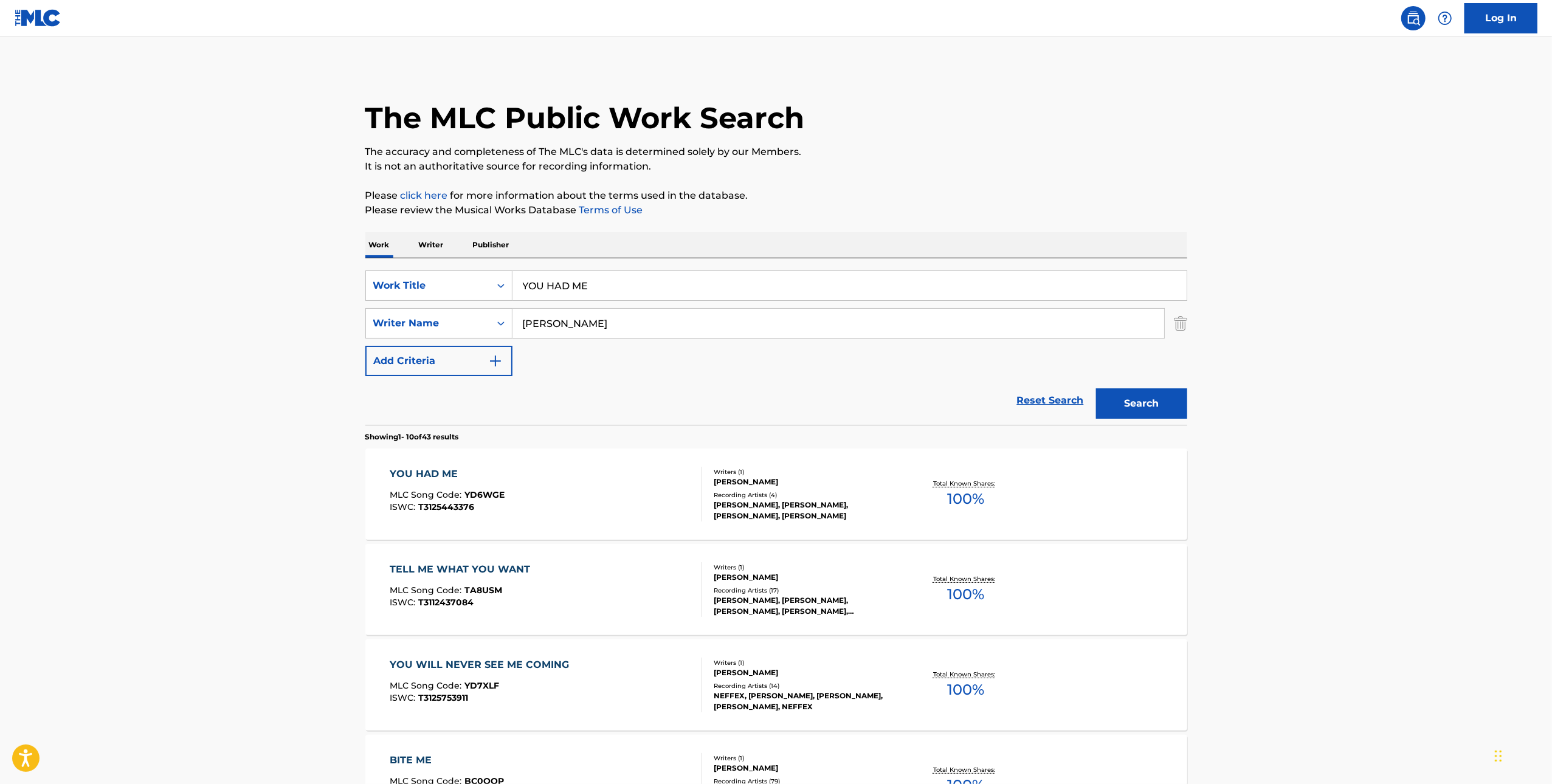
click at [699, 287] on input "YOU HAD ME" at bounding box center [850, 286] width 675 height 29
paste input "THIS IS WAR"
type input "THIS IS WAR"
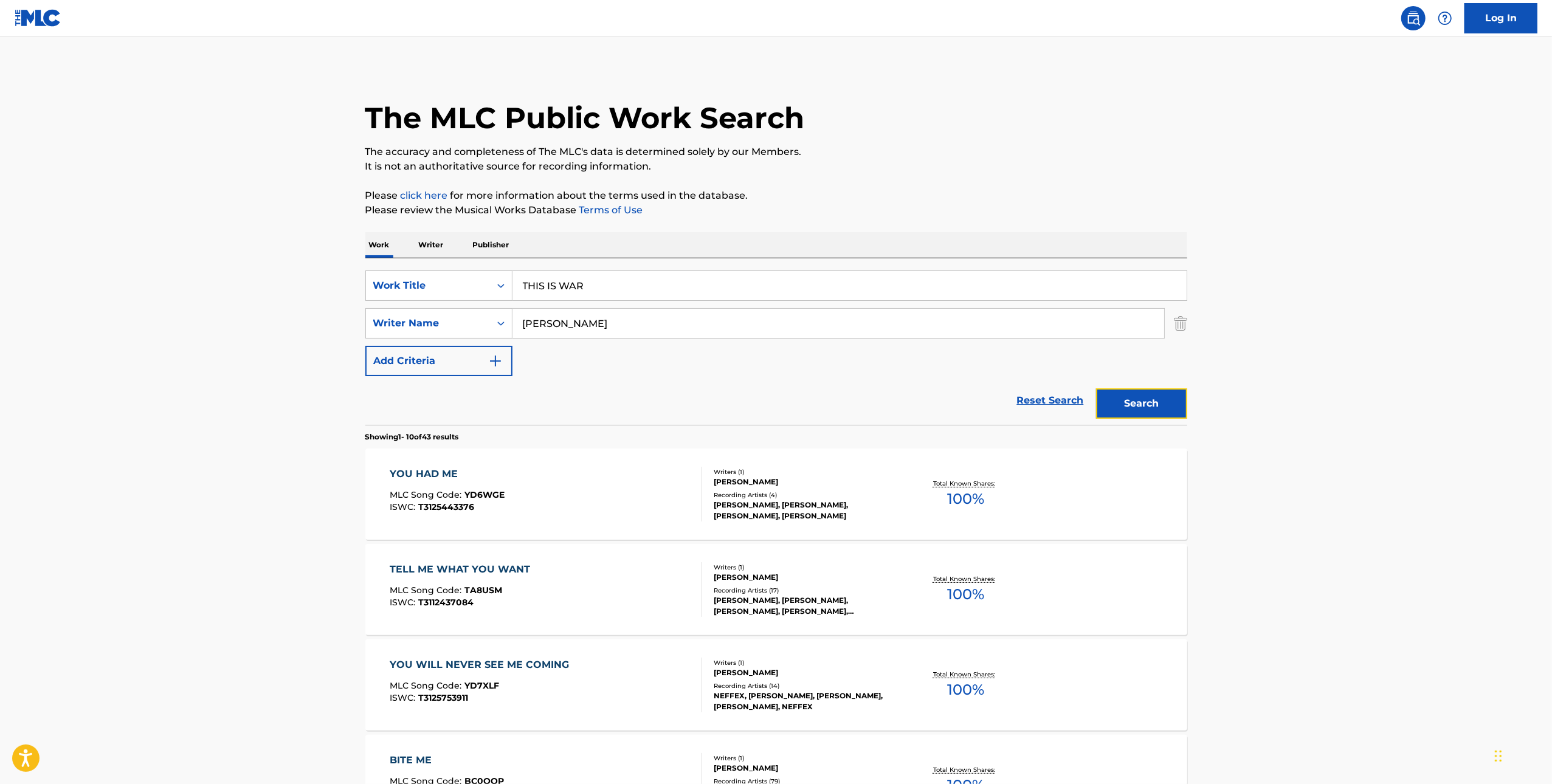
click at [1120, 398] on button "Search" at bounding box center [1142, 404] width 91 height 30
click at [695, 474] on div at bounding box center [696, 495] width 9 height 55
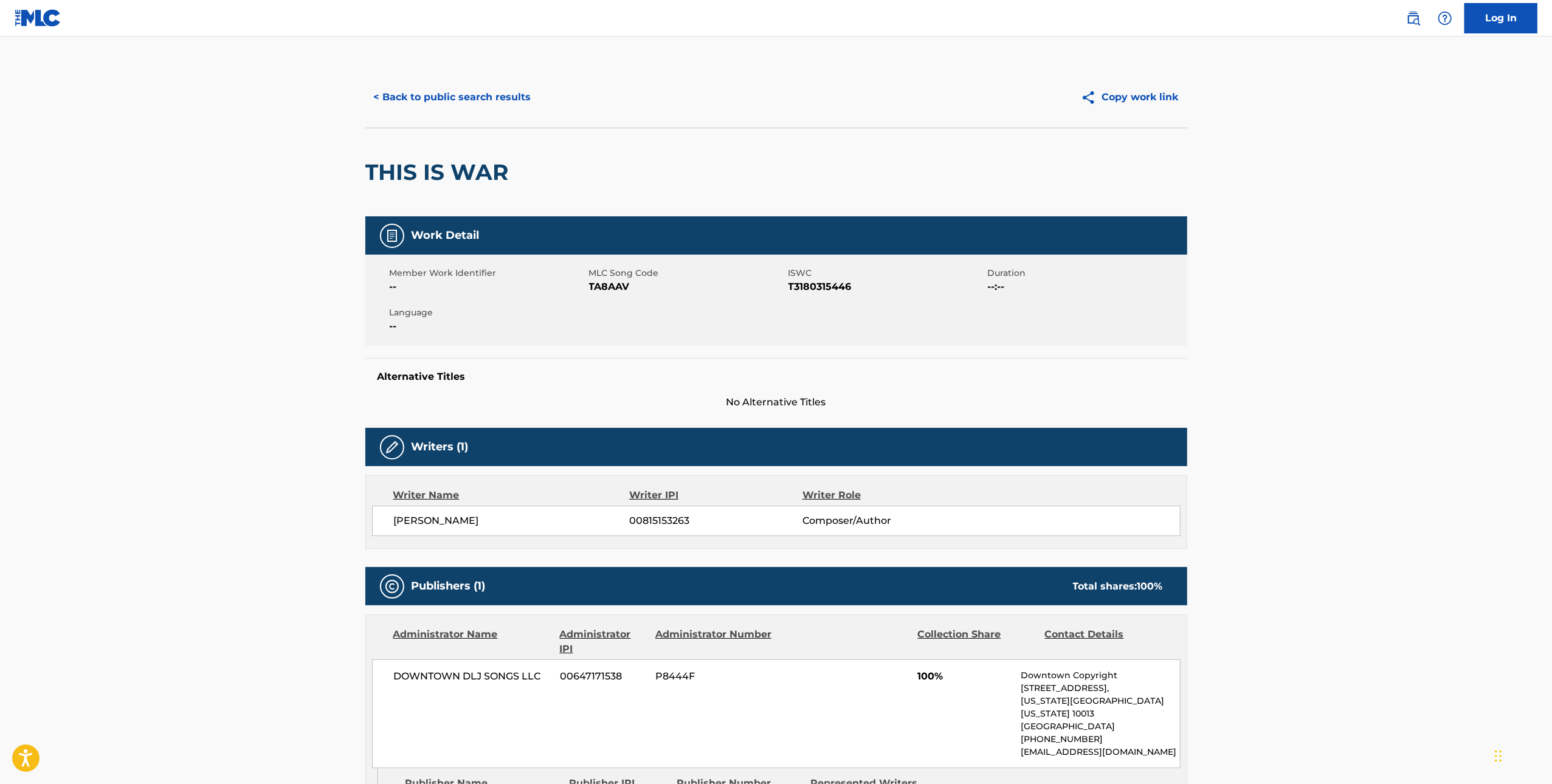
click at [602, 287] on span "TA8AAV" at bounding box center [688, 287] width 196 height 14
click at [451, 105] on button "< Back to public search results" at bounding box center [453, 97] width 175 height 30
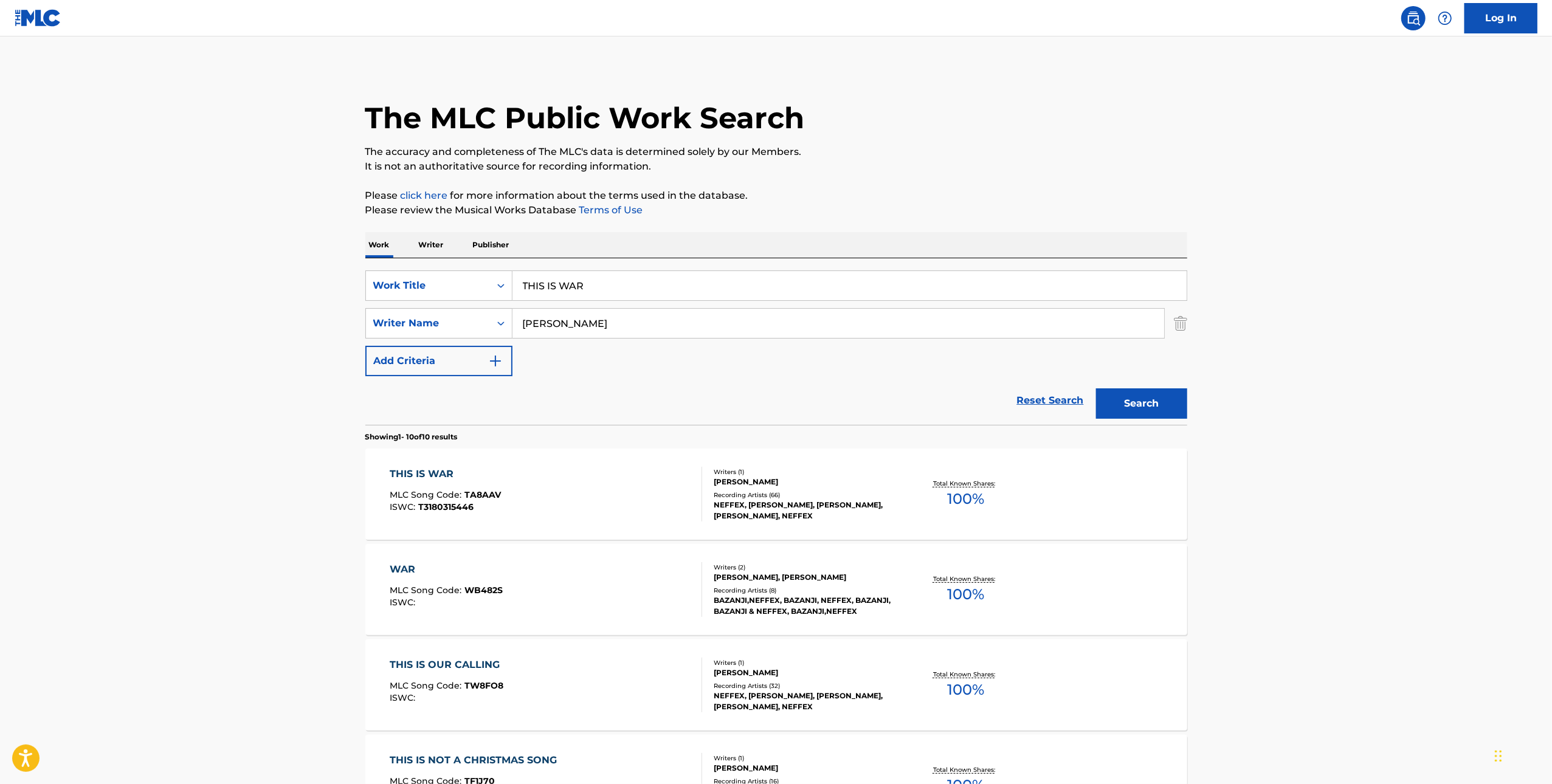
click at [714, 282] on input "THIS IS WAR" at bounding box center [850, 286] width 675 height 29
paste input "GLOW UP"
type input "GLOW UP"
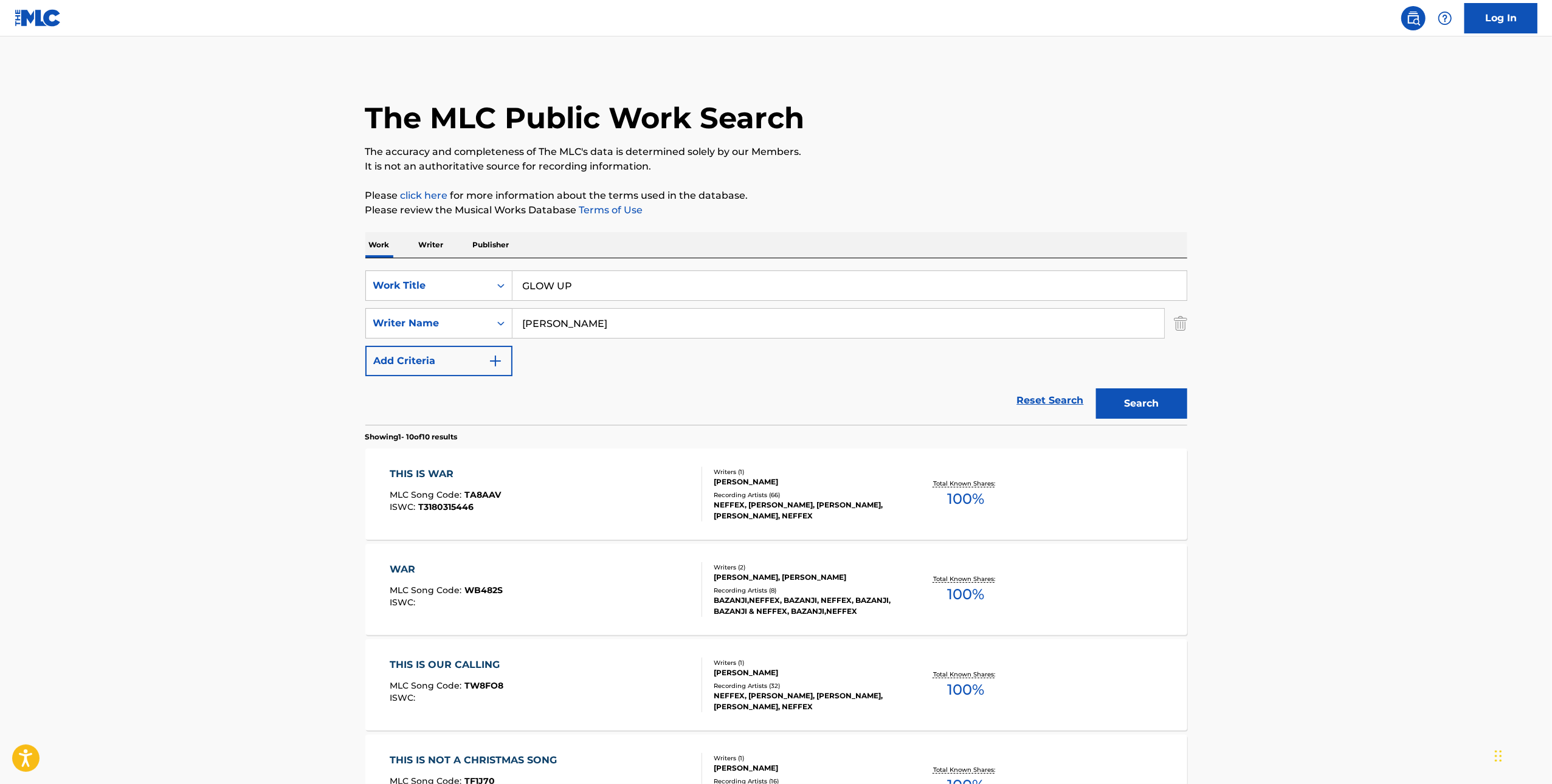
click at [1096, 388] on button "Search" at bounding box center [1142, 404] width 91 height 30
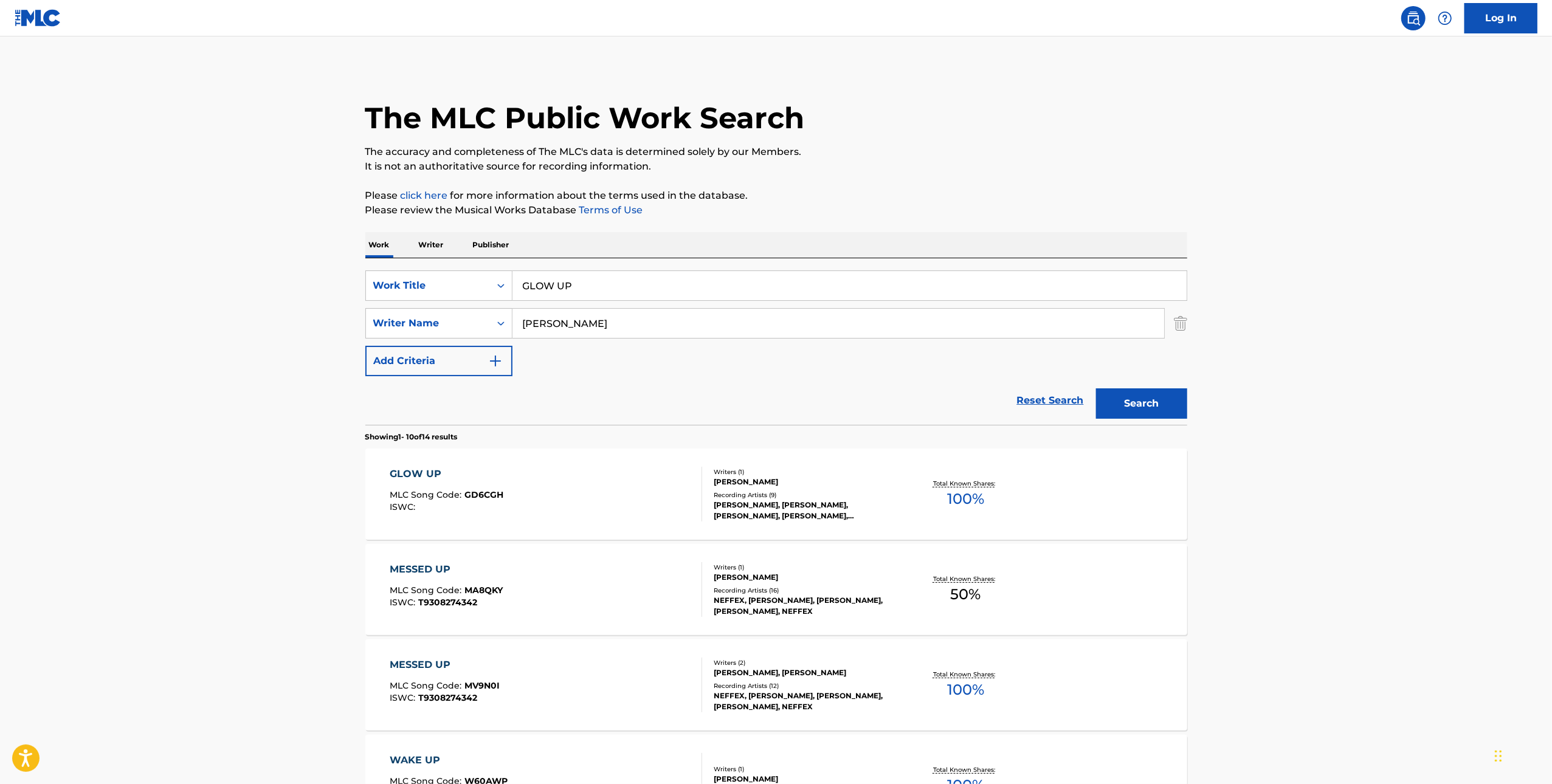
click at [602, 477] on div "GLOW UP MLC Song Code : GD6CGH ISWC :" at bounding box center [546, 495] width 313 height 55
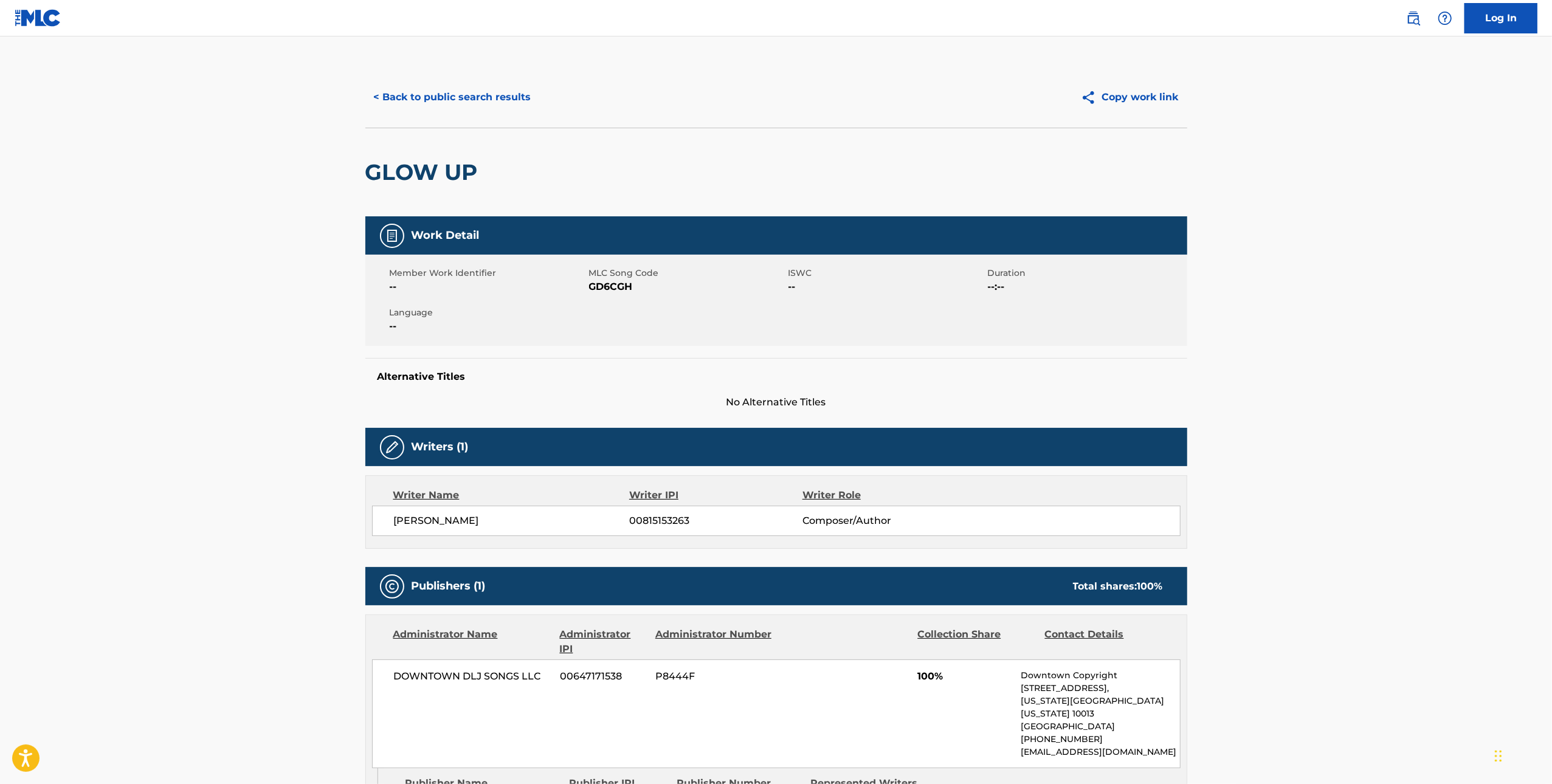
click at [622, 283] on span "GD6CGH" at bounding box center [688, 287] width 196 height 14
click at [420, 92] on button "< Back to public search results" at bounding box center [453, 97] width 175 height 30
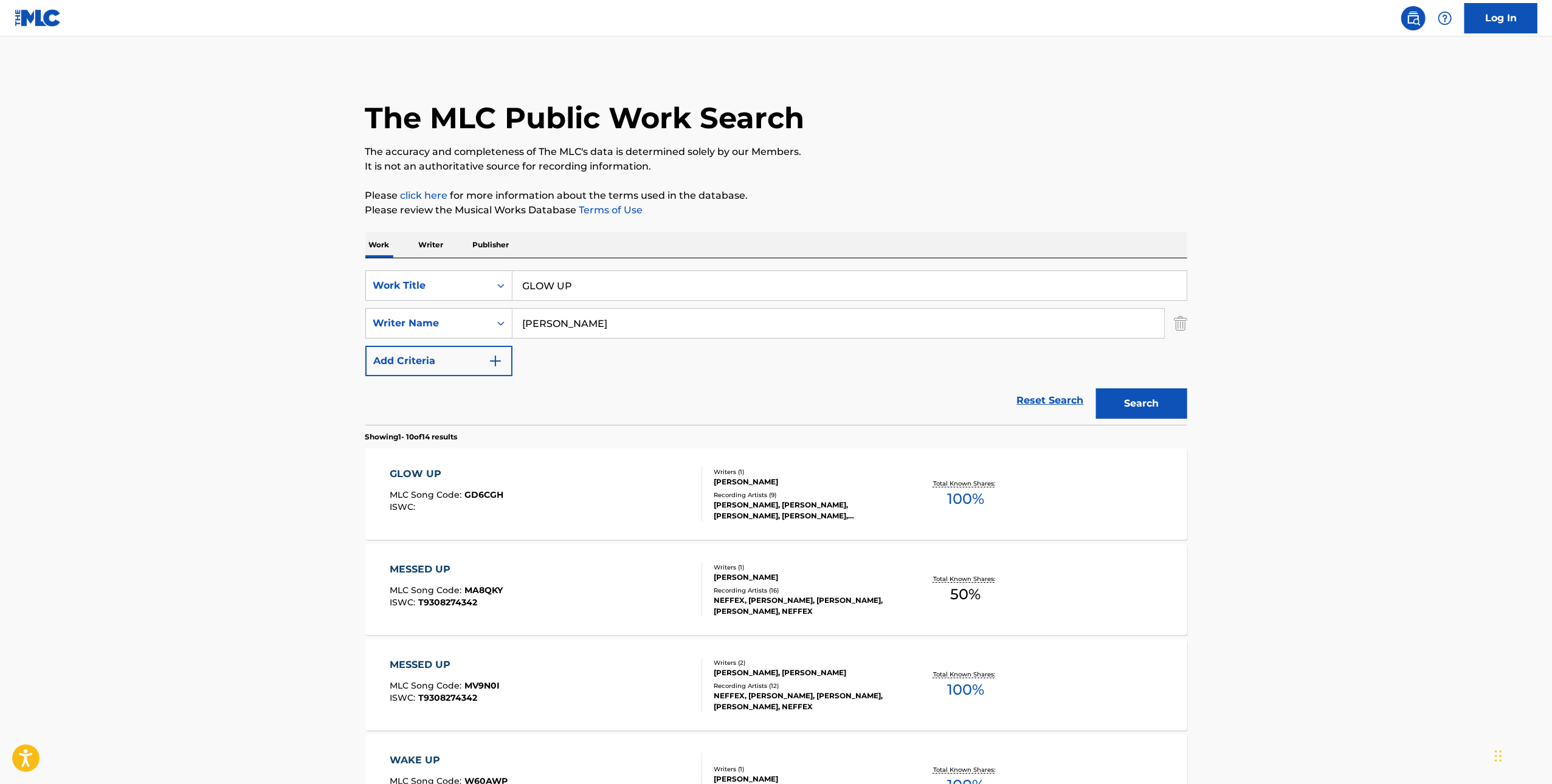
click at [713, 295] on input "GLOW UP" at bounding box center [850, 286] width 675 height 29
click at [714, 295] on input "GLOW UP" at bounding box center [850, 286] width 675 height 29
paste input "STAB ME IN THE BACK"
type input "STAB ME IN THE BACK"
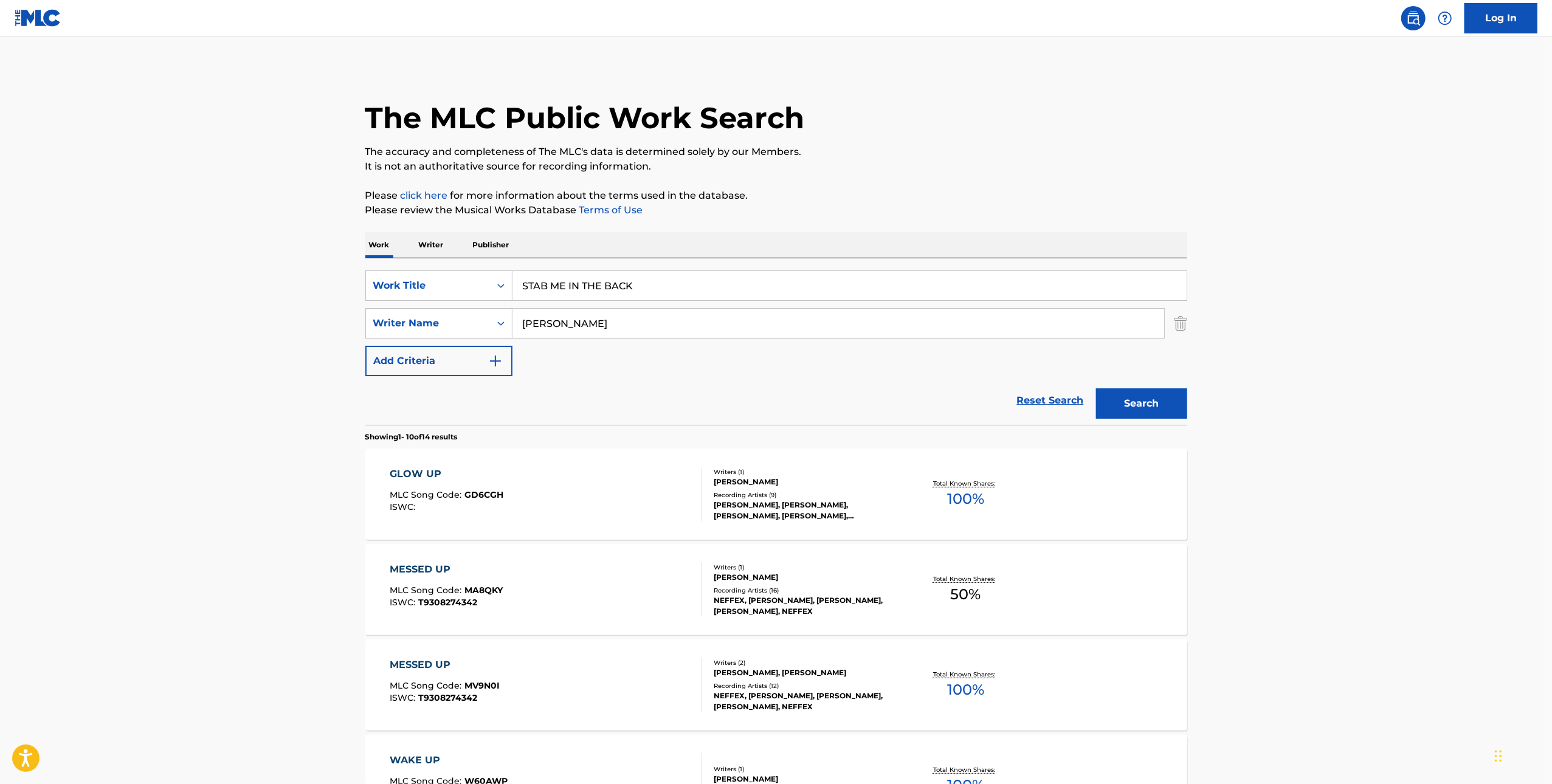
click at [1156, 419] on div "Search" at bounding box center [1139, 400] width 97 height 48
click at [1152, 403] on button "Search" at bounding box center [1142, 404] width 91 height 30
click at [649, 492] on div "STAB ME IN THE BACK MLC Song Code : SA477K ISWC : T3098145945" at bounding box center [546, 495] width 313 height 55
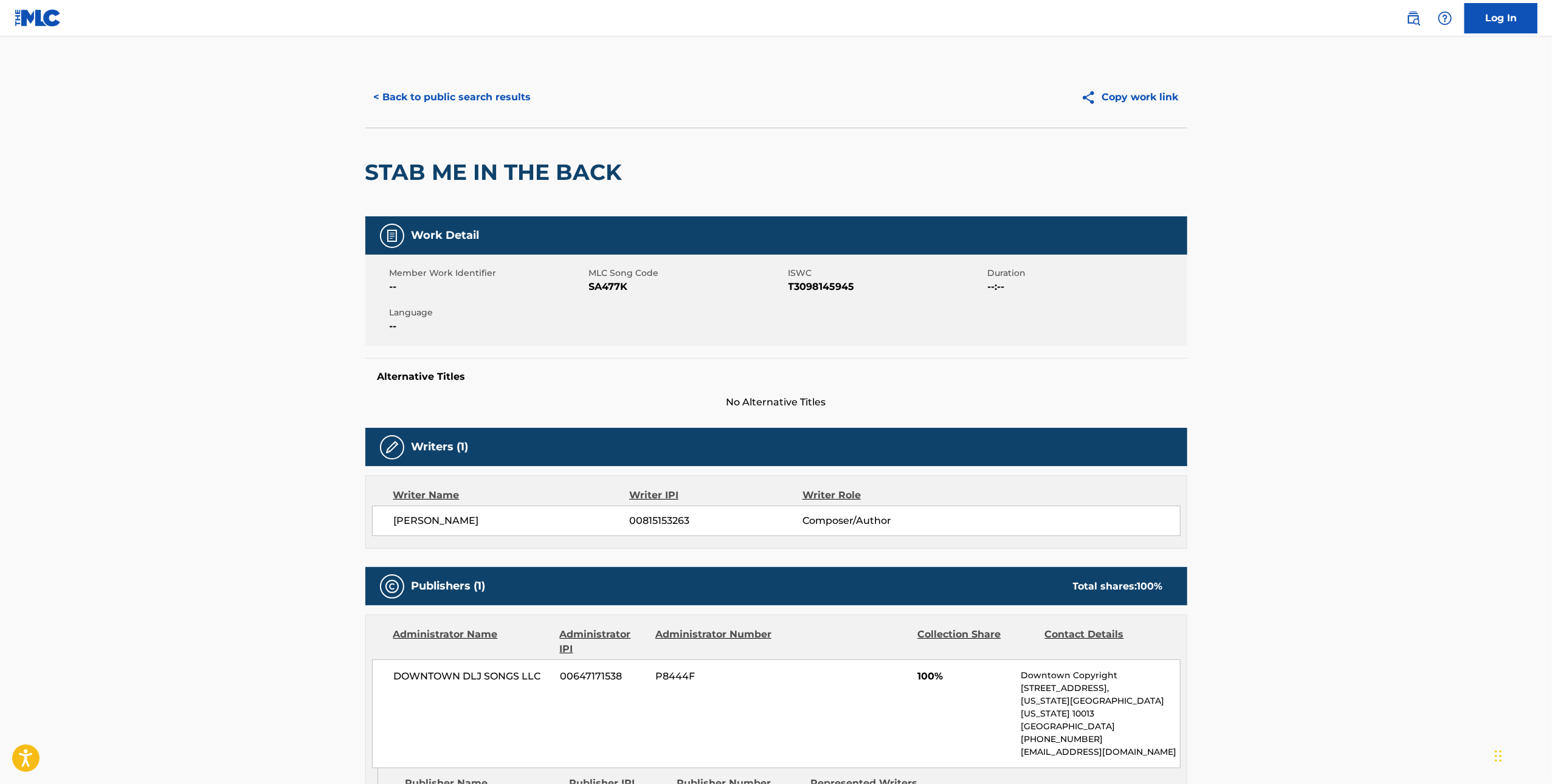
click at [624, 292] on span "SA477K" at bounding box center [688, 287] width 196 height 14
click at [621, 289] on span "SA477K" at bounding box center [688, 287] width 196 height 14
click at [417, 98] on button "< Back to public search results" at bounding box center [453, 97] width 175 height 30
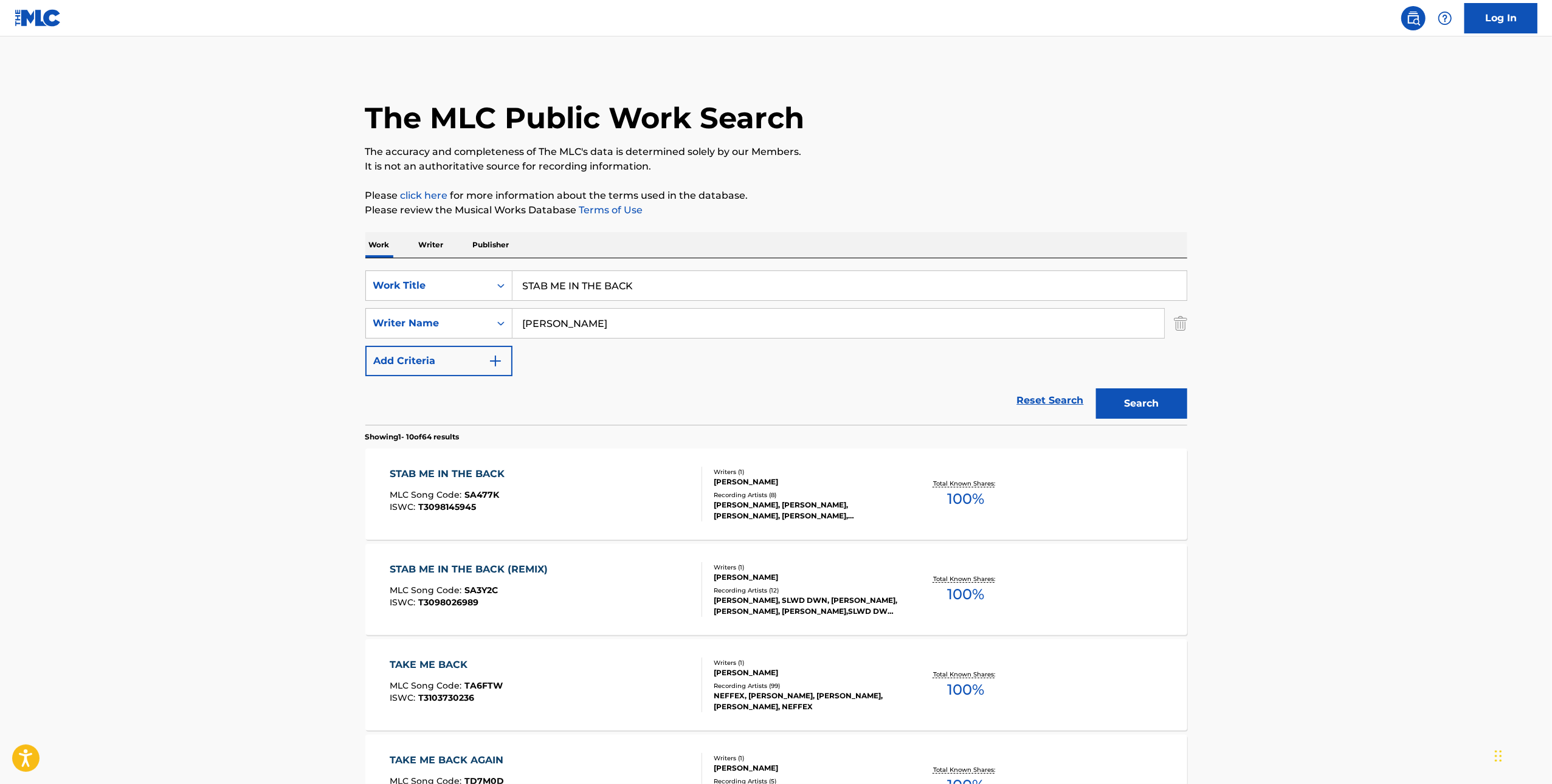
click at [729, 288] on input "STAB ME IN THE BACK" at bounding box center [850, 286] width 675 height 29
paste input "ND UP"
type input "STAND UP"
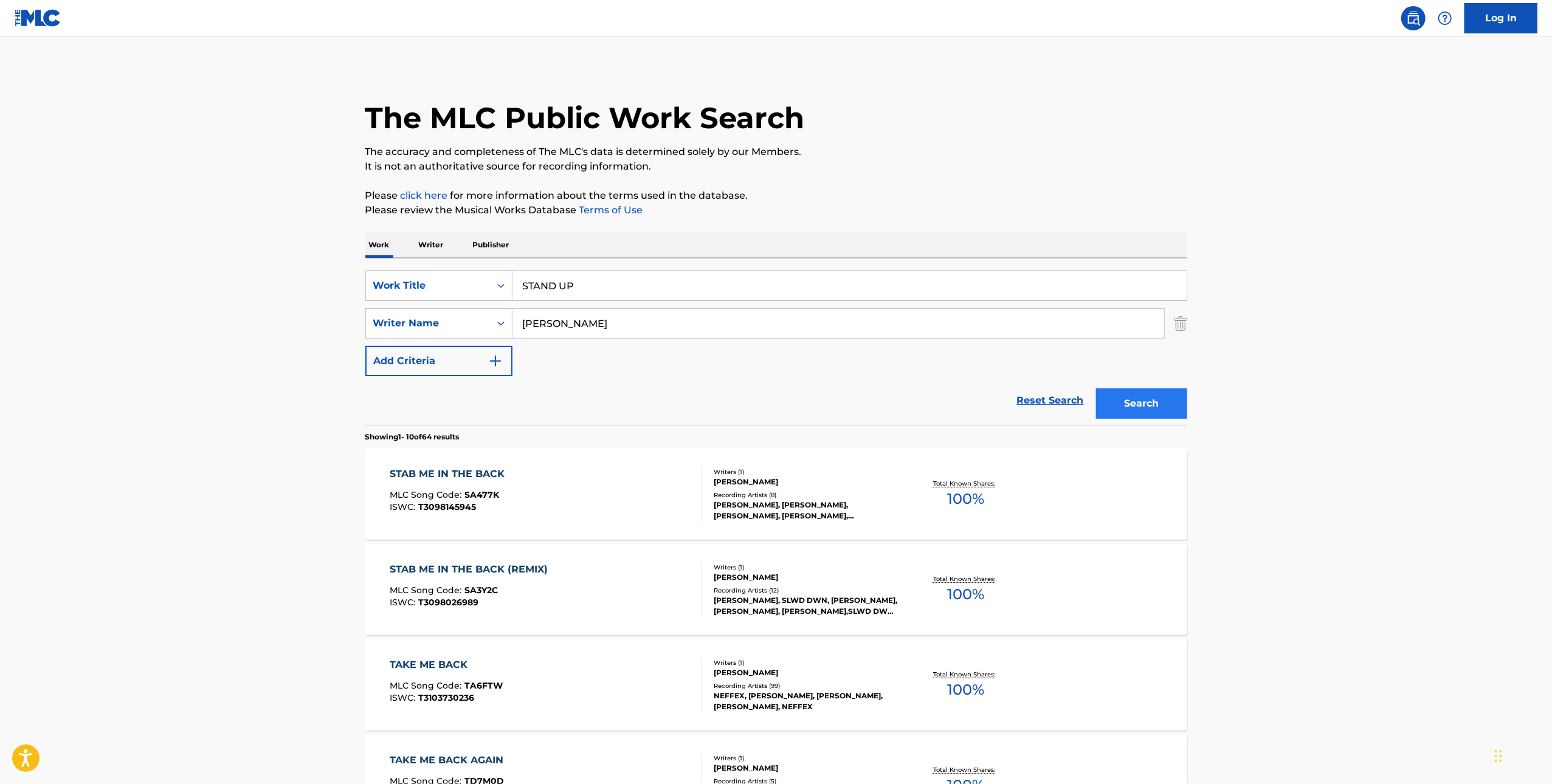
click at [1093, 393] on div "Search" at bounding box center [1139, 400] width 97 height 48
click at [1127, 401] on button "Search" at bounding box center [1142, 404] width 91 height 30
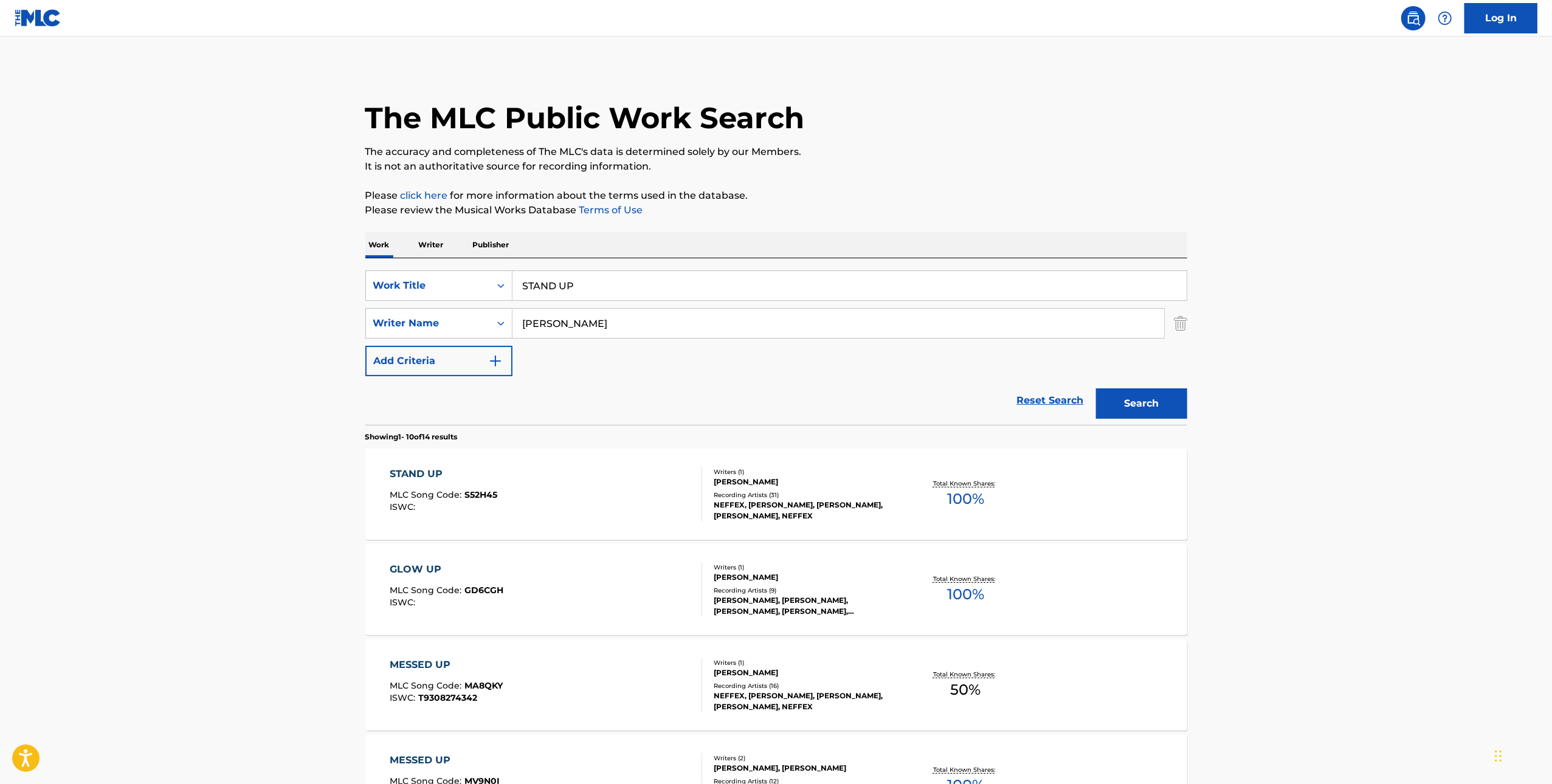
click at [640, 487] on div "STAND UP MLC Song Code : S52H45 ISWC :" at bounding box center [546, 495] width 313 height 55
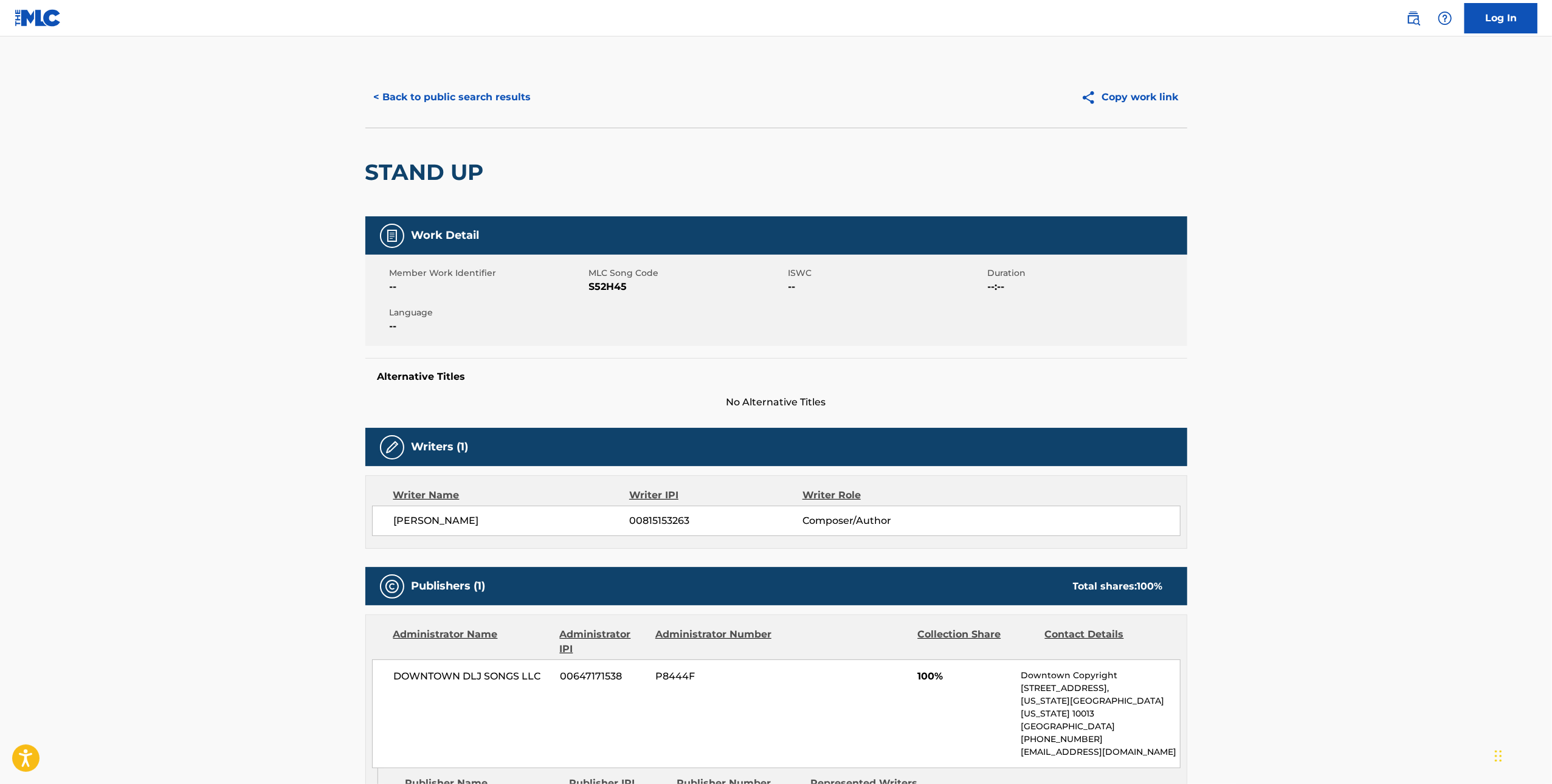
click at [603, 289] on span "S52H45" at bounding box center [688, 287] width 196 height 14
click at [445, 91] on button "< Back to public search results" at bounding box center [453, 97] width 175 height 30
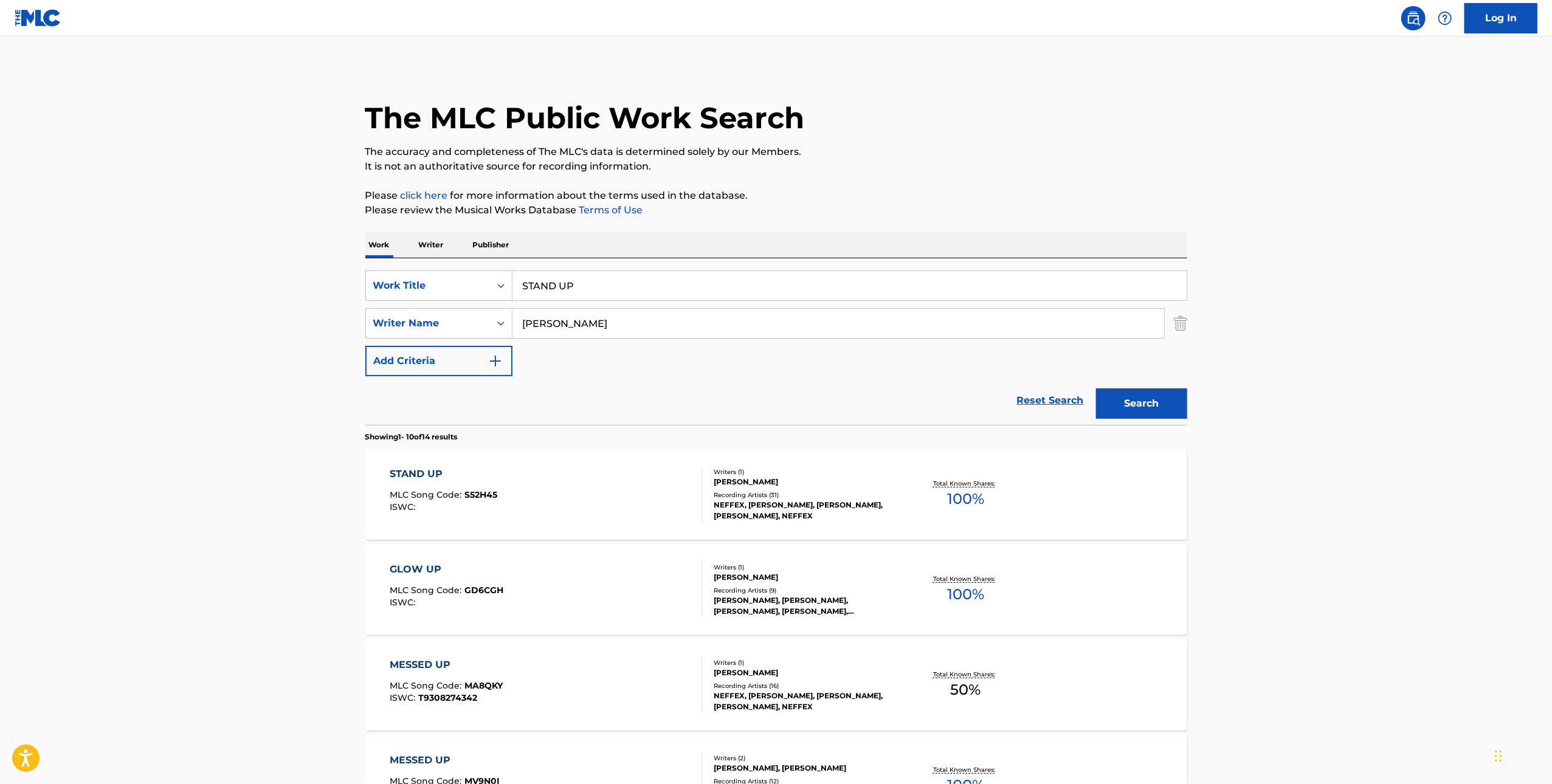
click at [716, 282] on input "STAND UP" at bounding box center [850, 286] width 675 height 29
click at [716, 282] on input "STAND UP" at bounding box center [850, 286] width 675 height 29
paste input "I HATE WHEN WE FIGHT"
type input "I HATE WHEN WE FIGHT"
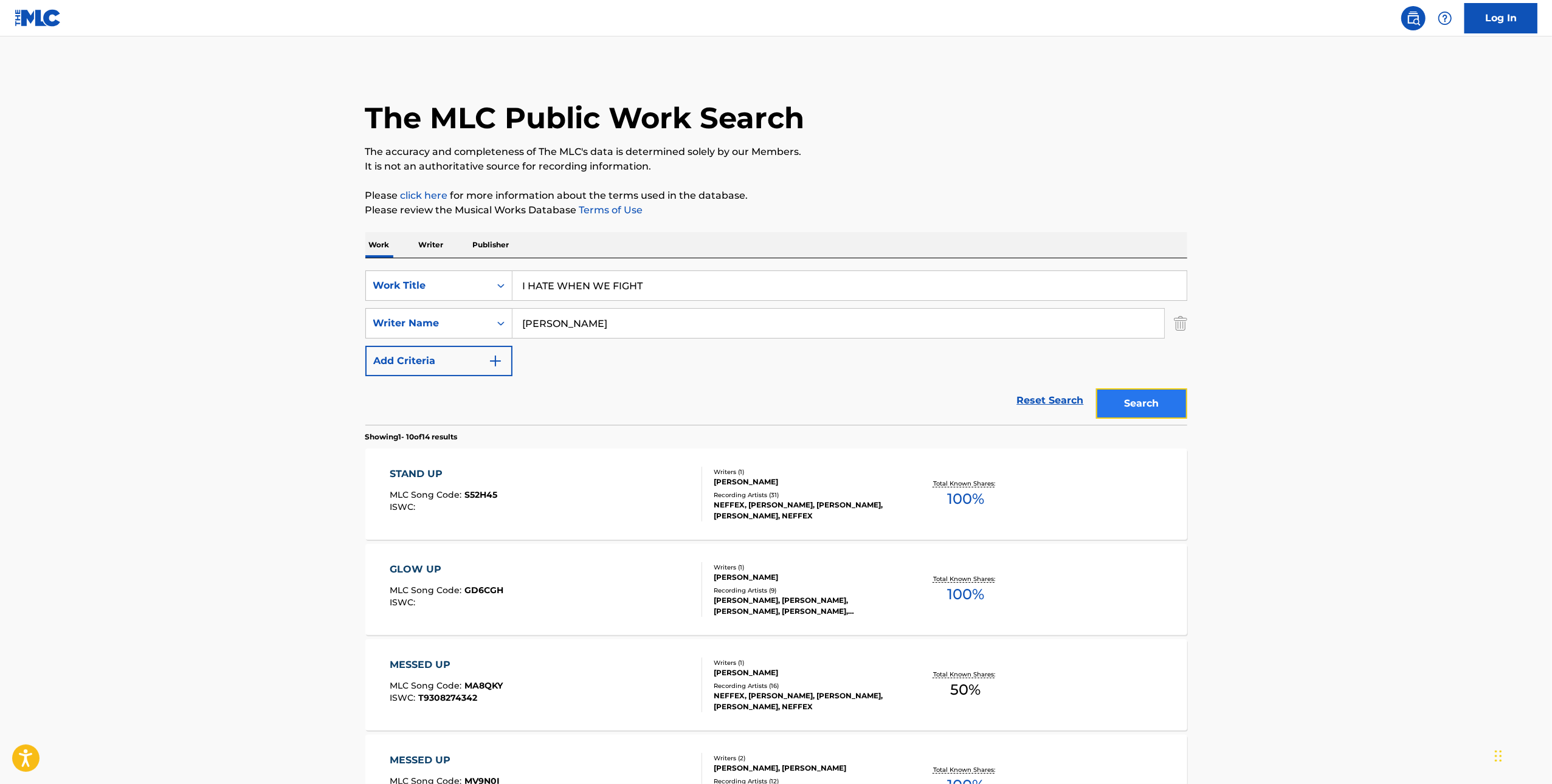
click at [1166, 403] on button "Search" at bounding box center [1142, 404] width 91 height 30
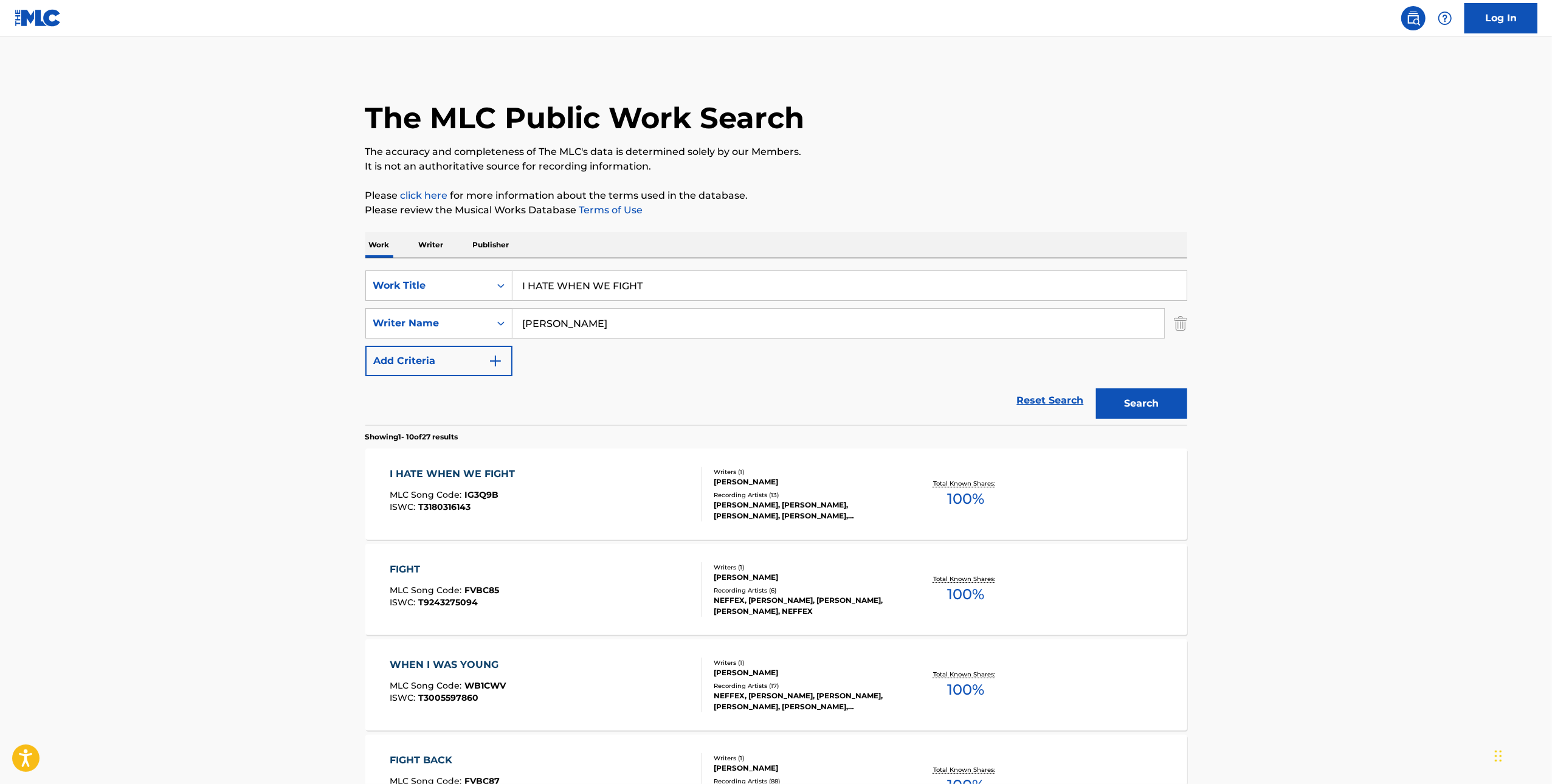
click at [591, 510] on div "I HATE WHEN WE FIGHT MLC Song Code : IG3Q9B ISWC : T3180316143" at bounding box center [546, 495] width 313 height 55
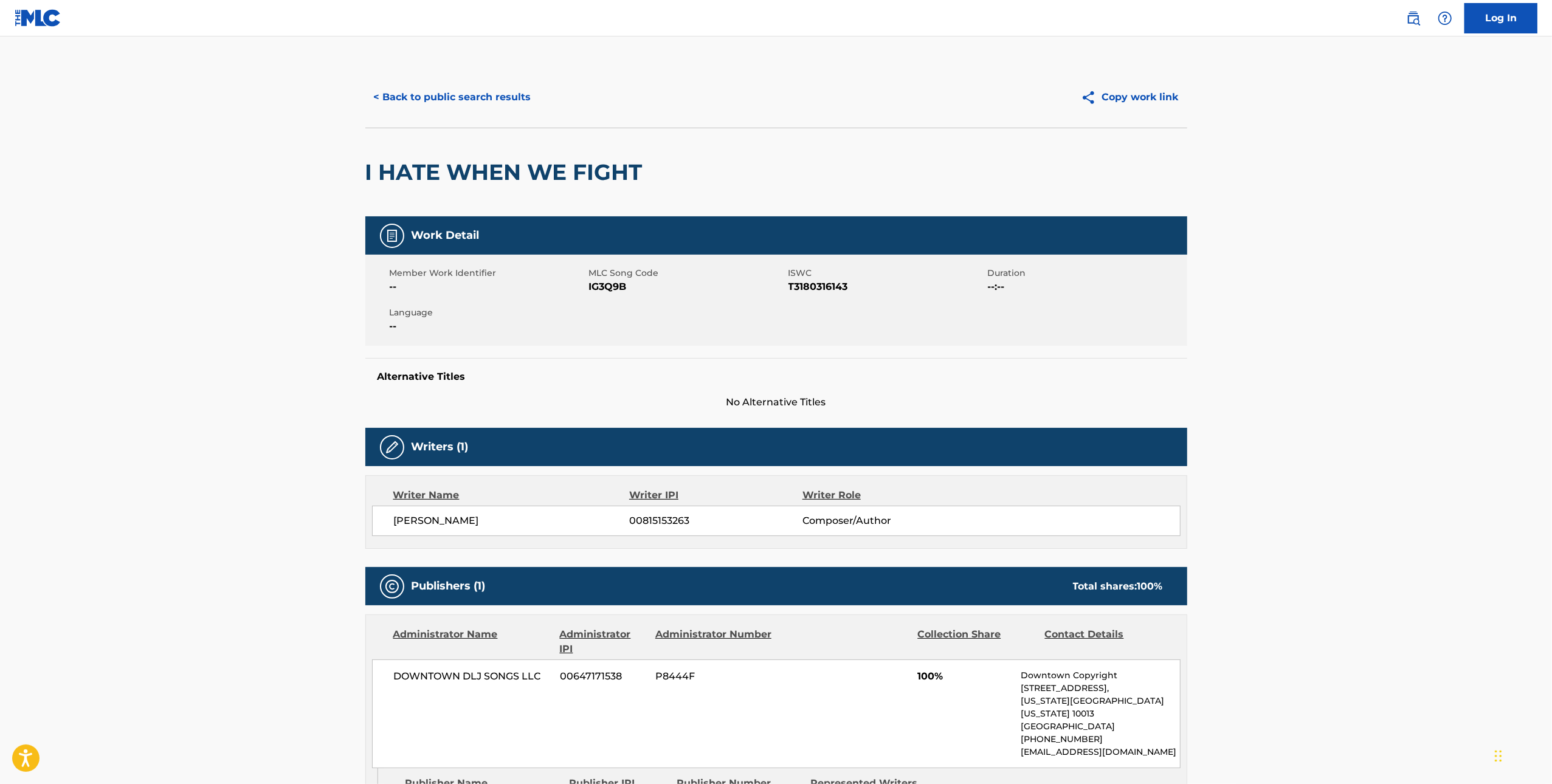
click at [610, 281] on span "IG3Q9B" at bounding box center [688, 287] width 196 height 14
click at [610, 281] on span "IG3Q9B" at bounding box center [688, 287] width 196 height 14
click at [407, 90] on button "< Back to public search results" at bounding box center [453, 97] width 175 height 30
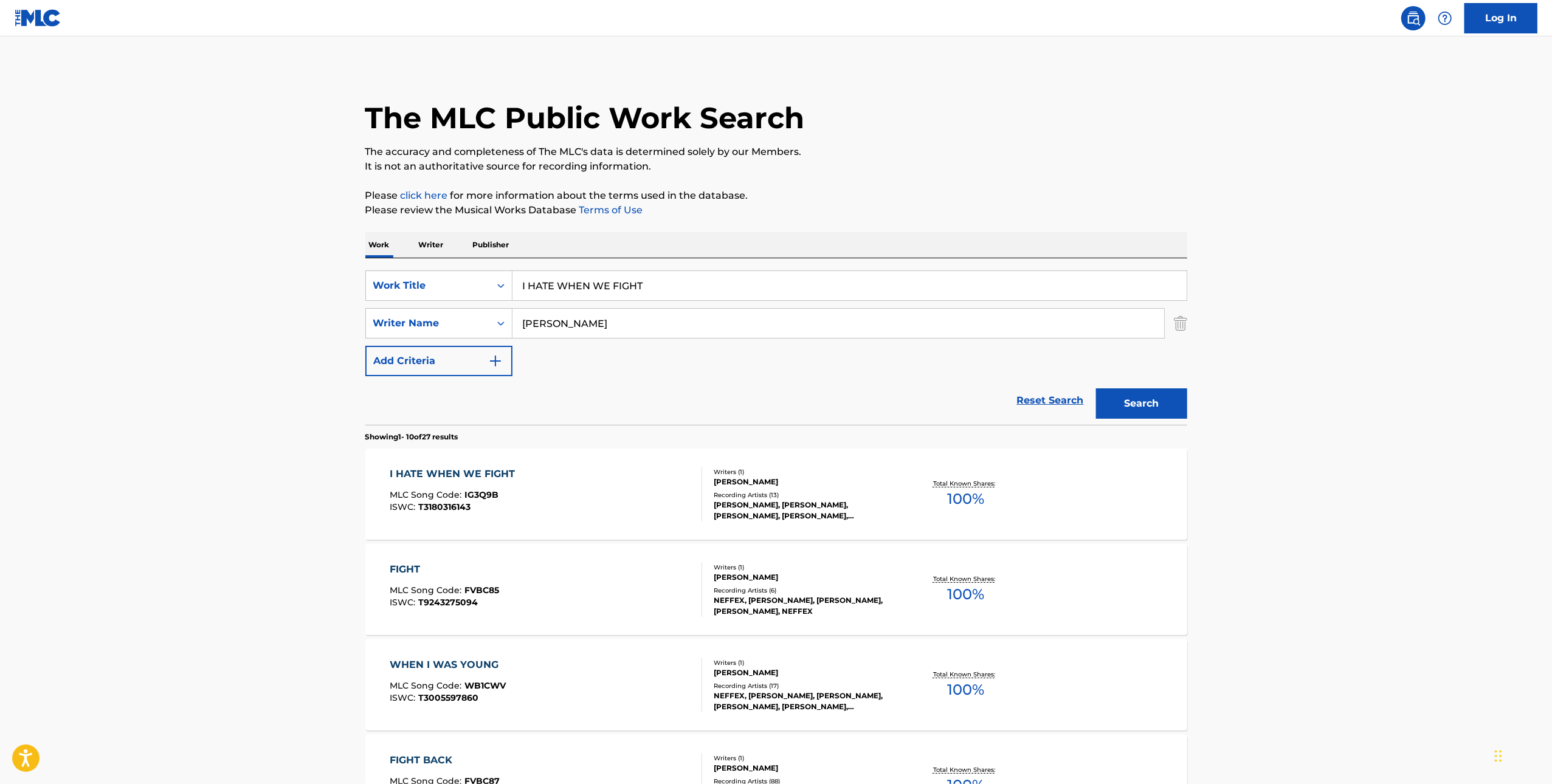
click at [706, 275] on input "I HATE WHEN WE FIGHT" at bounding box center [850, 286] width 675 height 29
paste input "WHERE DID YOU GO?"
type input "WHERE DID YOU GO?"
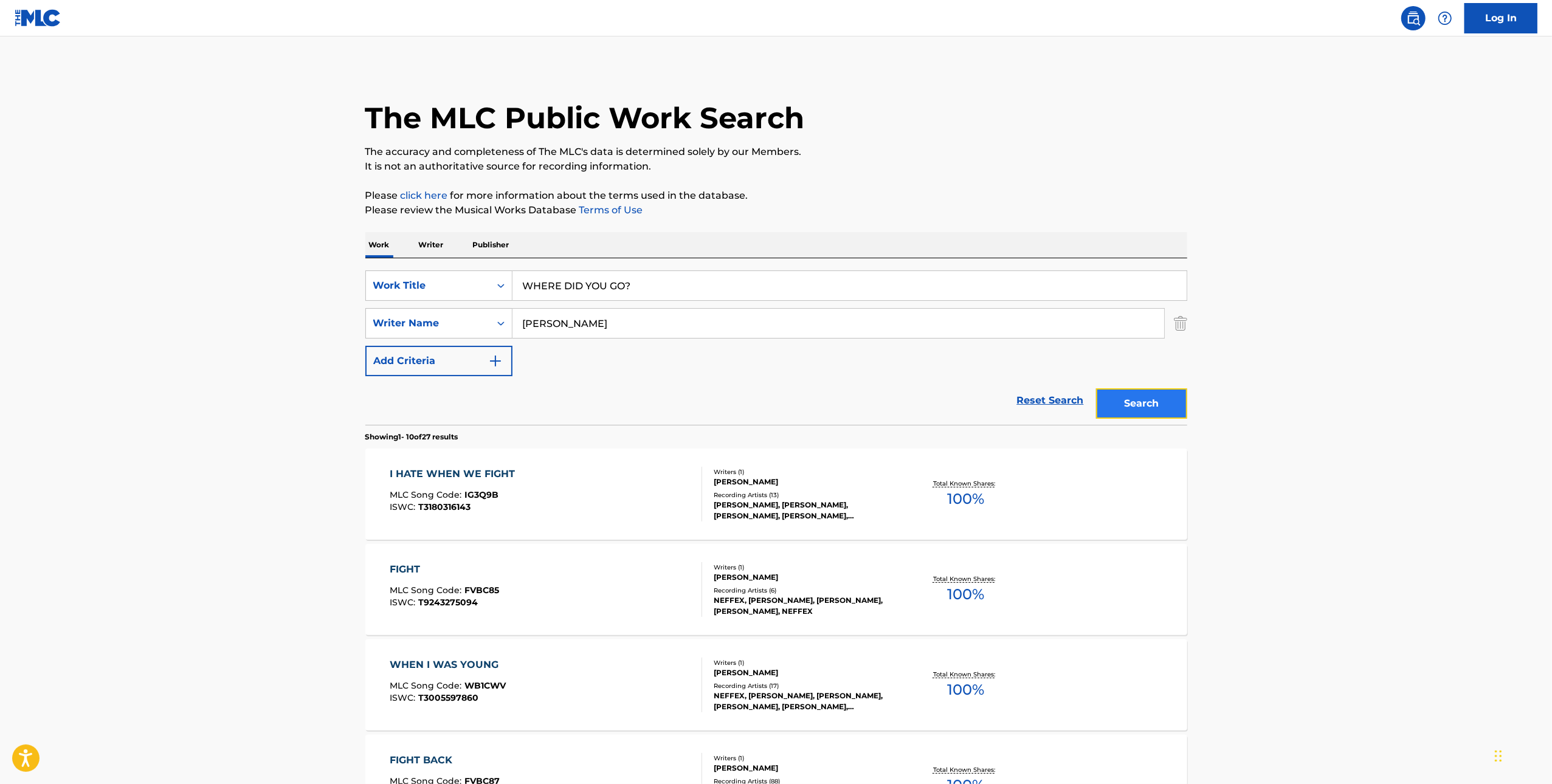
click at [1165, 406] on button "Search" at bounding box center [1142, 404] width 91 height 30
click at [687, 500] on div "WHERE DID YOU GO? MLC Song Code : W47LYS ISWC :" at bounding box center [546, 495] width 313 height 55
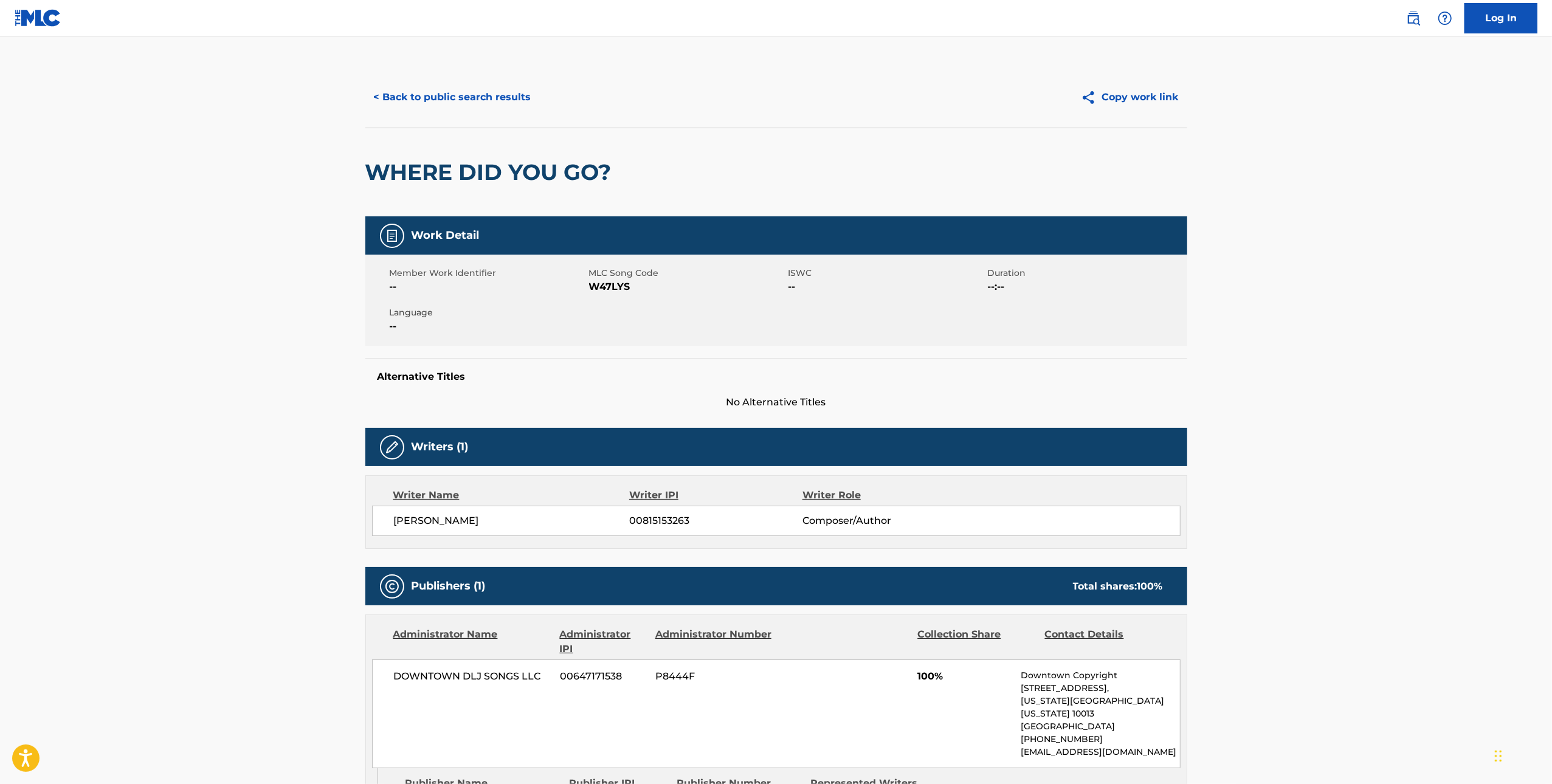
click at [607, 284] on span "W47LYS" at bounding box center [688, 287] width 196 height 14
click at [438, 91] on button "< Back to public search results" at bounding box center [453, 97] width 175 height 30
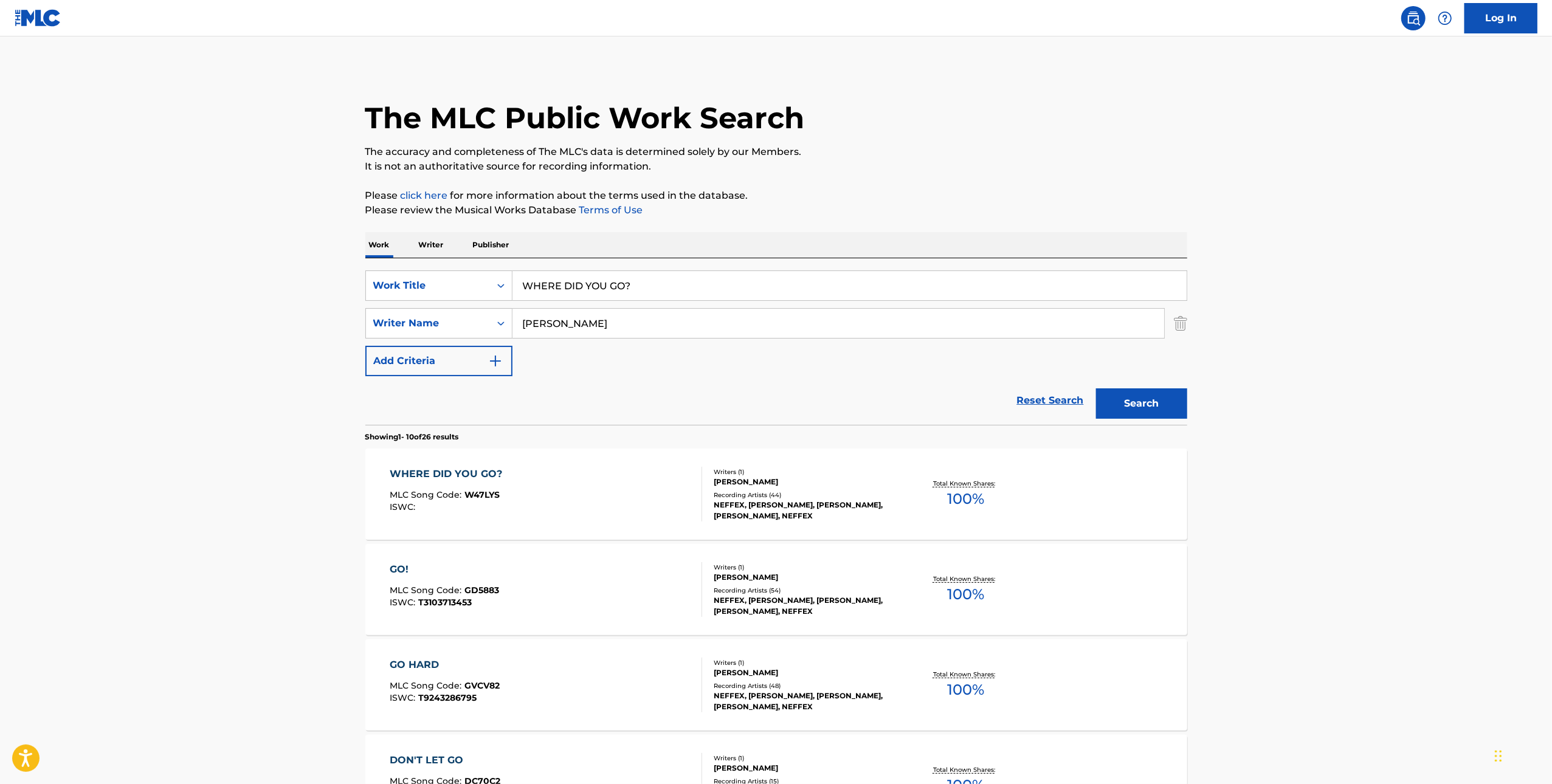
click at [682, 271] on input "WHERE DID YOU GO?" at bounding box center [850, 286] width 675 height 29
paste input "RUSH"
type input "RUSH"
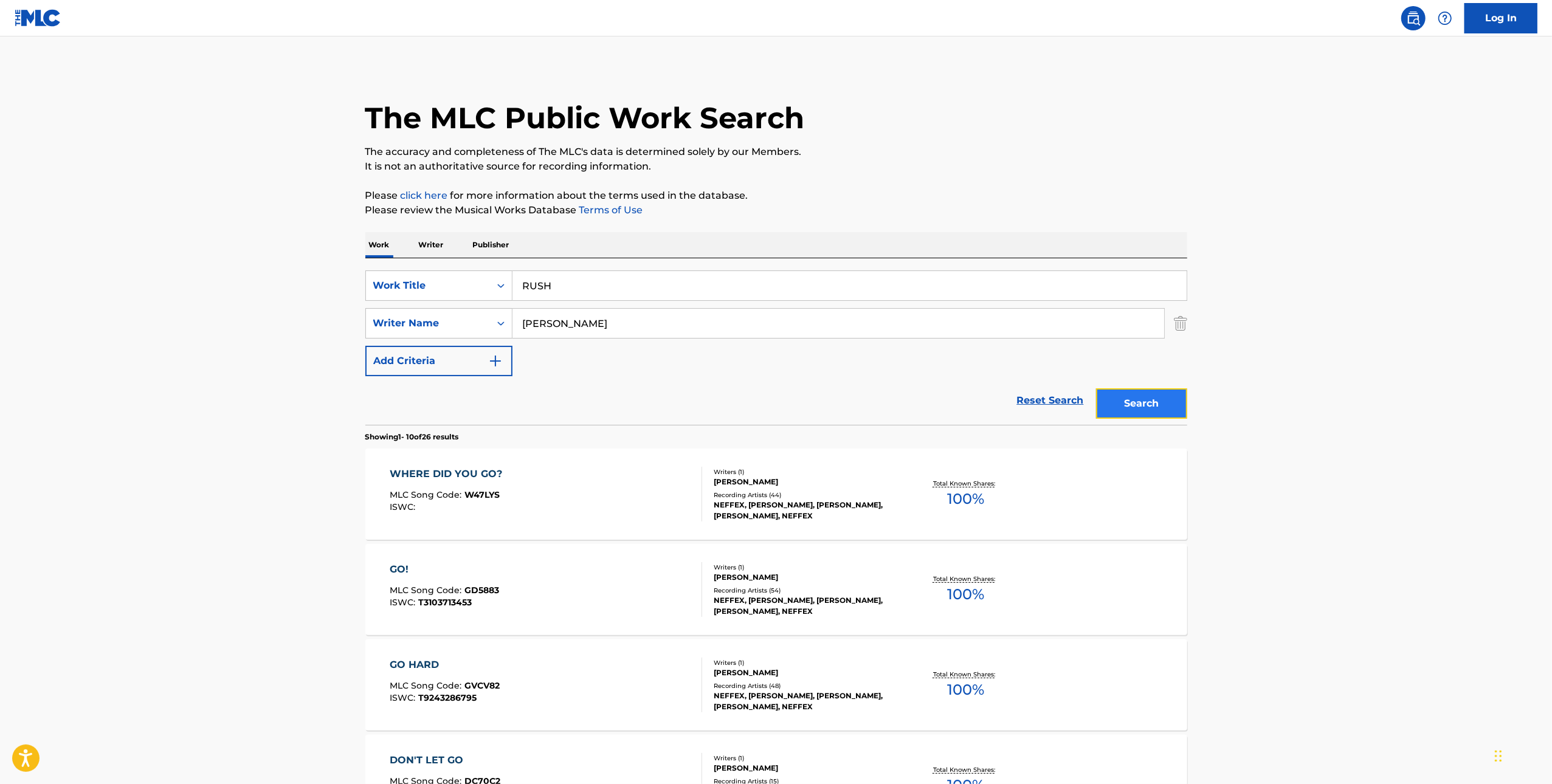
click at [1145, 394] on button "Search" at bounding box center [1142, 404] width 91 height 30
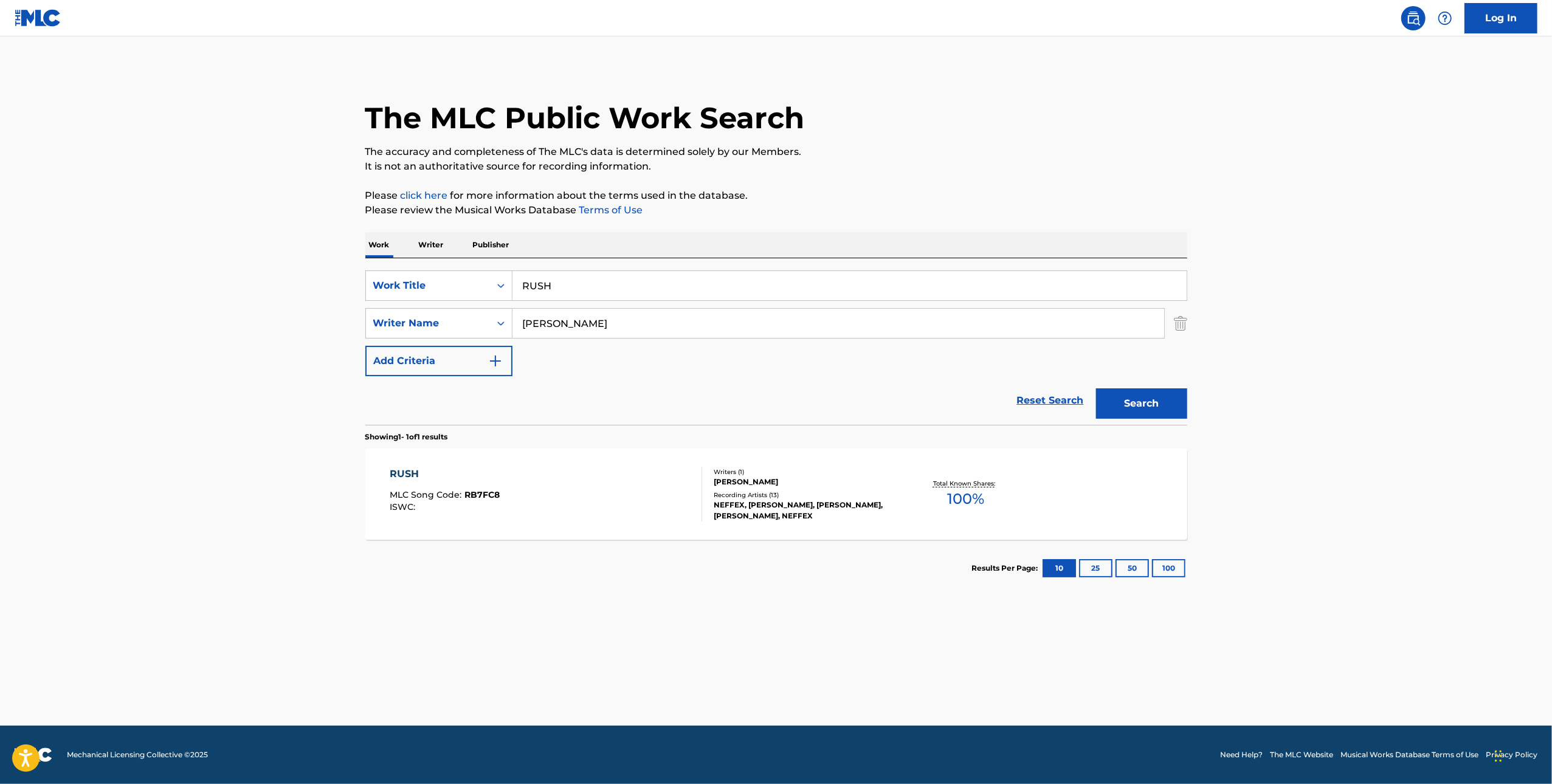
click at [746, 467] on div "RUSH MLC Song Code : RB7FC8 ISWC : Writers ( 1 ) [PERSON_NAME] Recording Artist…" at bounding box center [776, 494] width 822 height 91
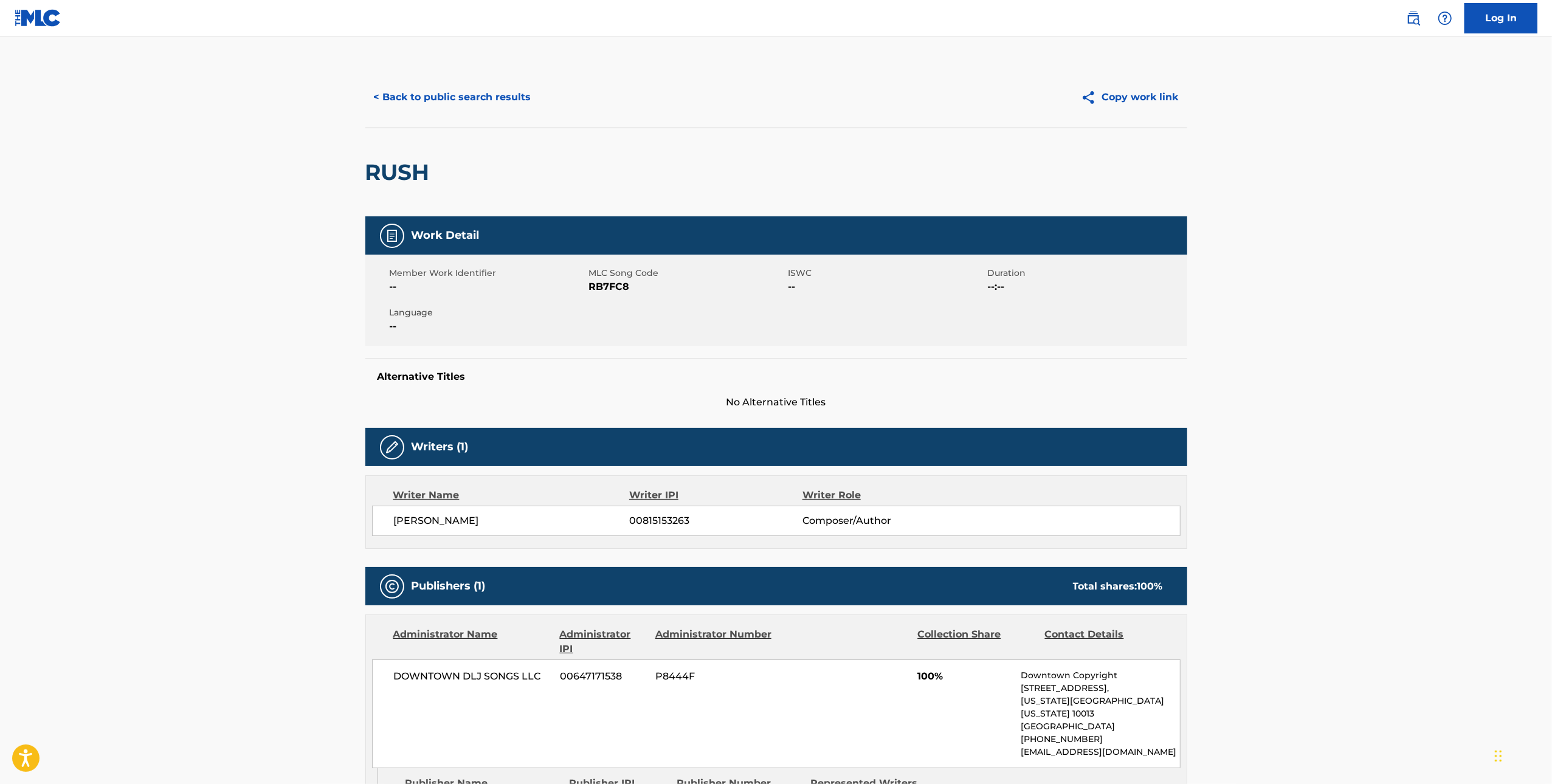
click at [617, 286] on span "RB7FC8" at bounding box center [688, 287] width 196 height 14
click at [424, 106] on button "< Back to public search results" at bounding box center [453, 97] width 175 height 30
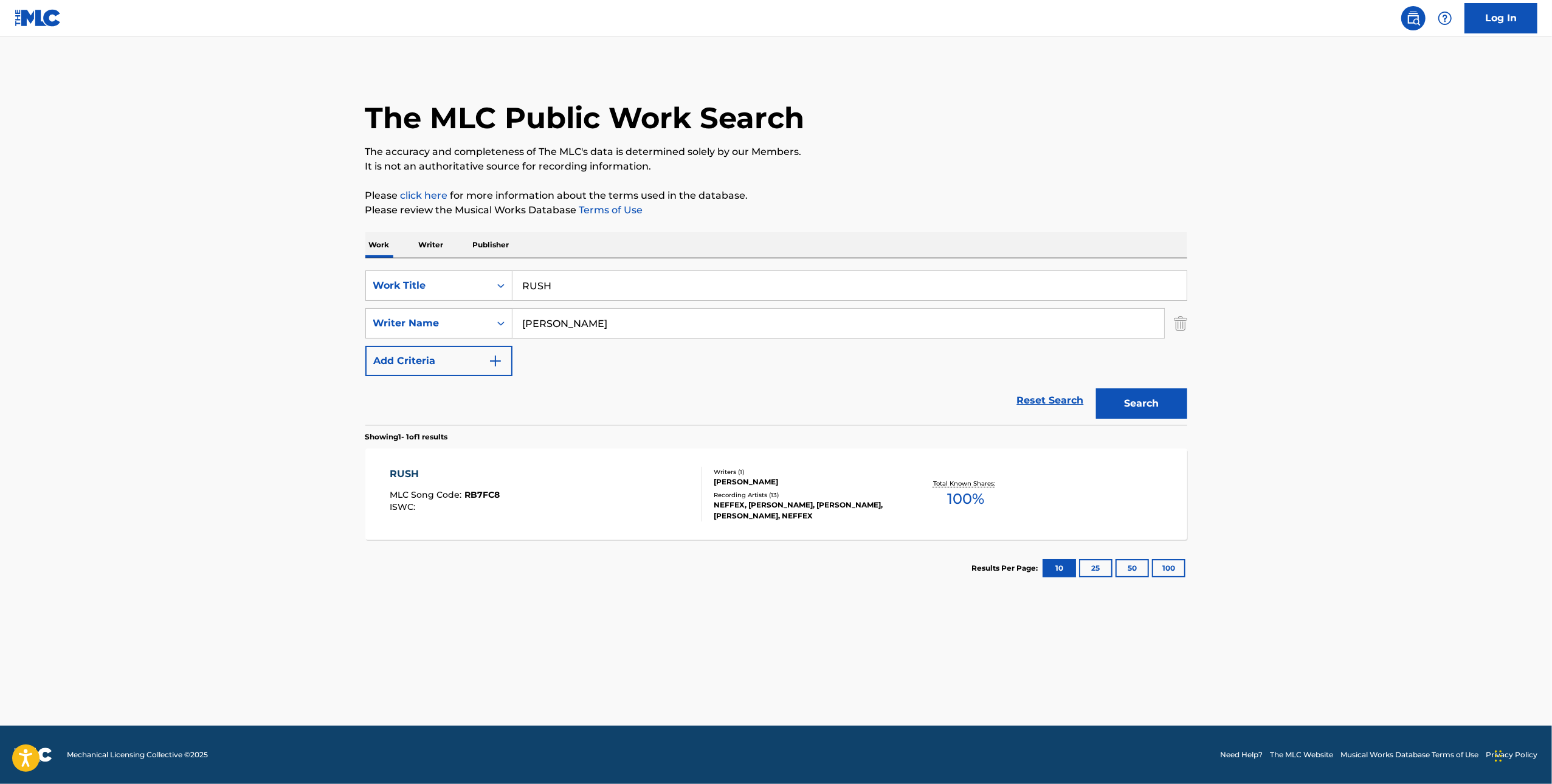
click at [732, 275] on input "RUSH" at bounding box center [850, 286] width 675 height 29
paste input "YOU WILL NEVER SEE ME COMING"
type input "YOU WILL NEVER SEE ME COMING"
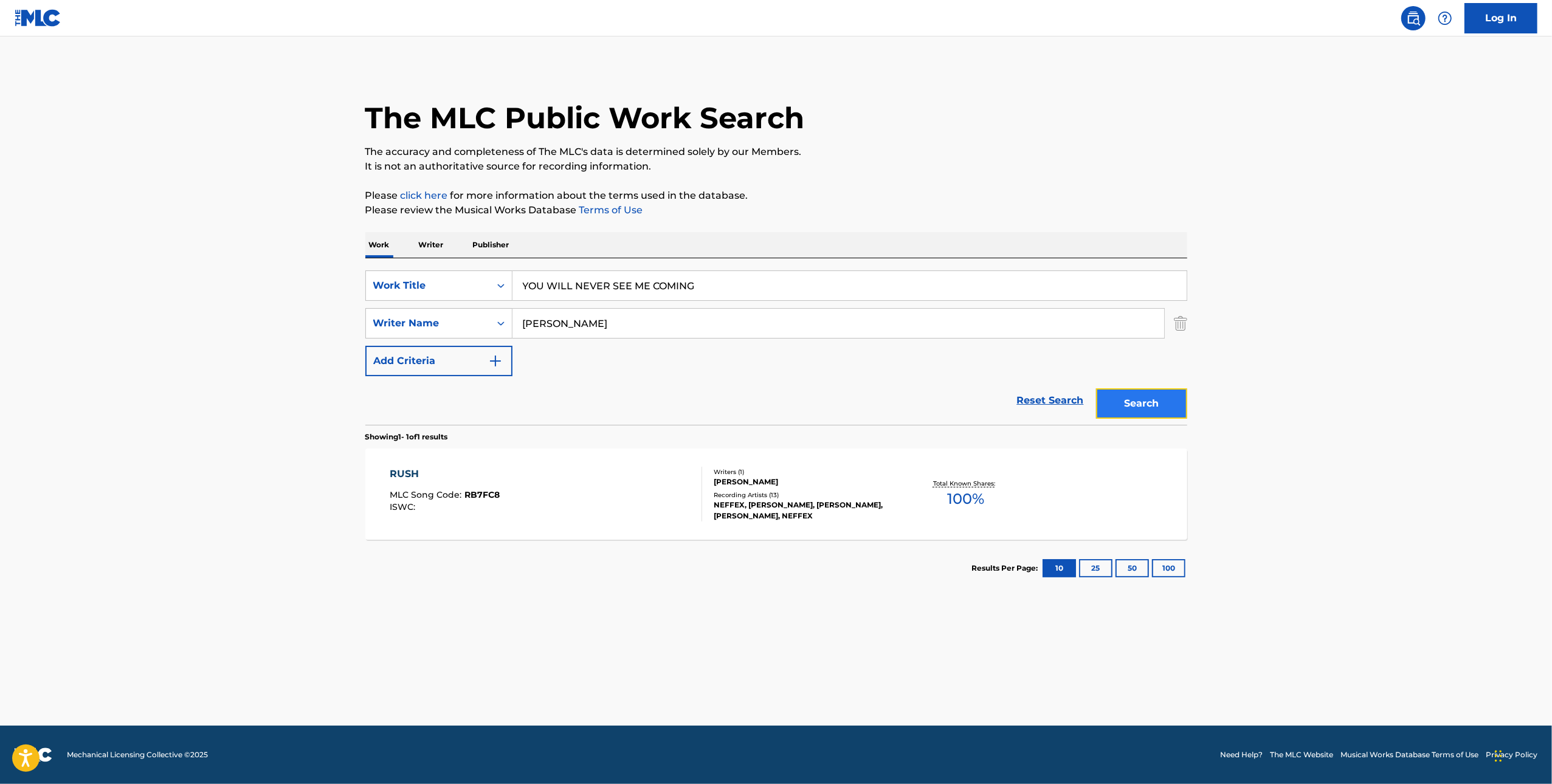
click at [1148, 398] on button "Search" at bounding box center [1142, 404] width 91 height 30
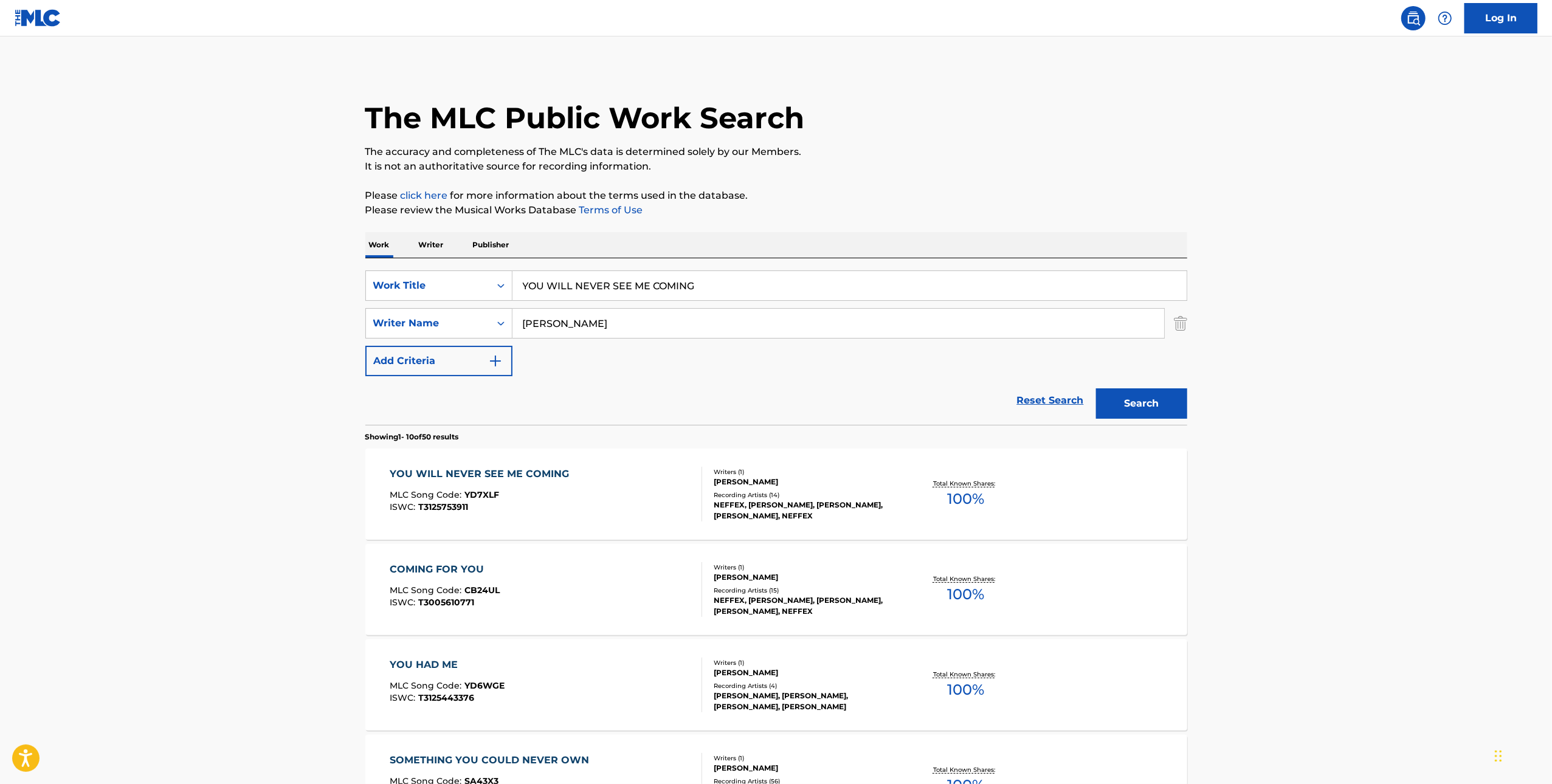
click at [633, 481] on div "YOU WILL NEVER SEE ME COMING MLC Song Code : YD7XLF ISWC : T3125753911" at bounding box center [546, 495] width 313 height 55
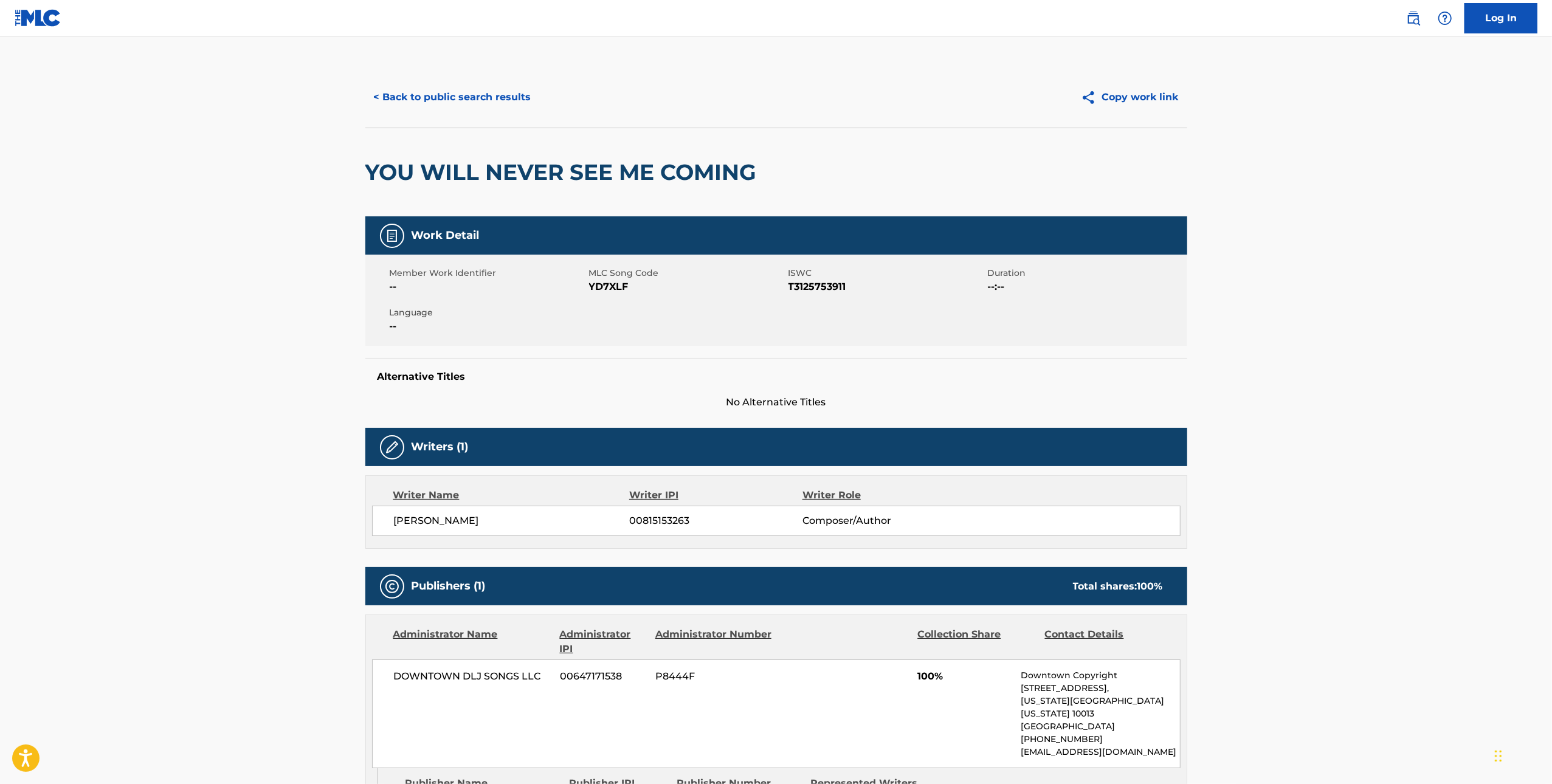
click at [610, 286] on span "YD7XLF" at bounding box center [688, 287] width 196 height 14
click at [475, 82] on button "< Back to public search results" at bounding box center [453, 97] width 175 height 30
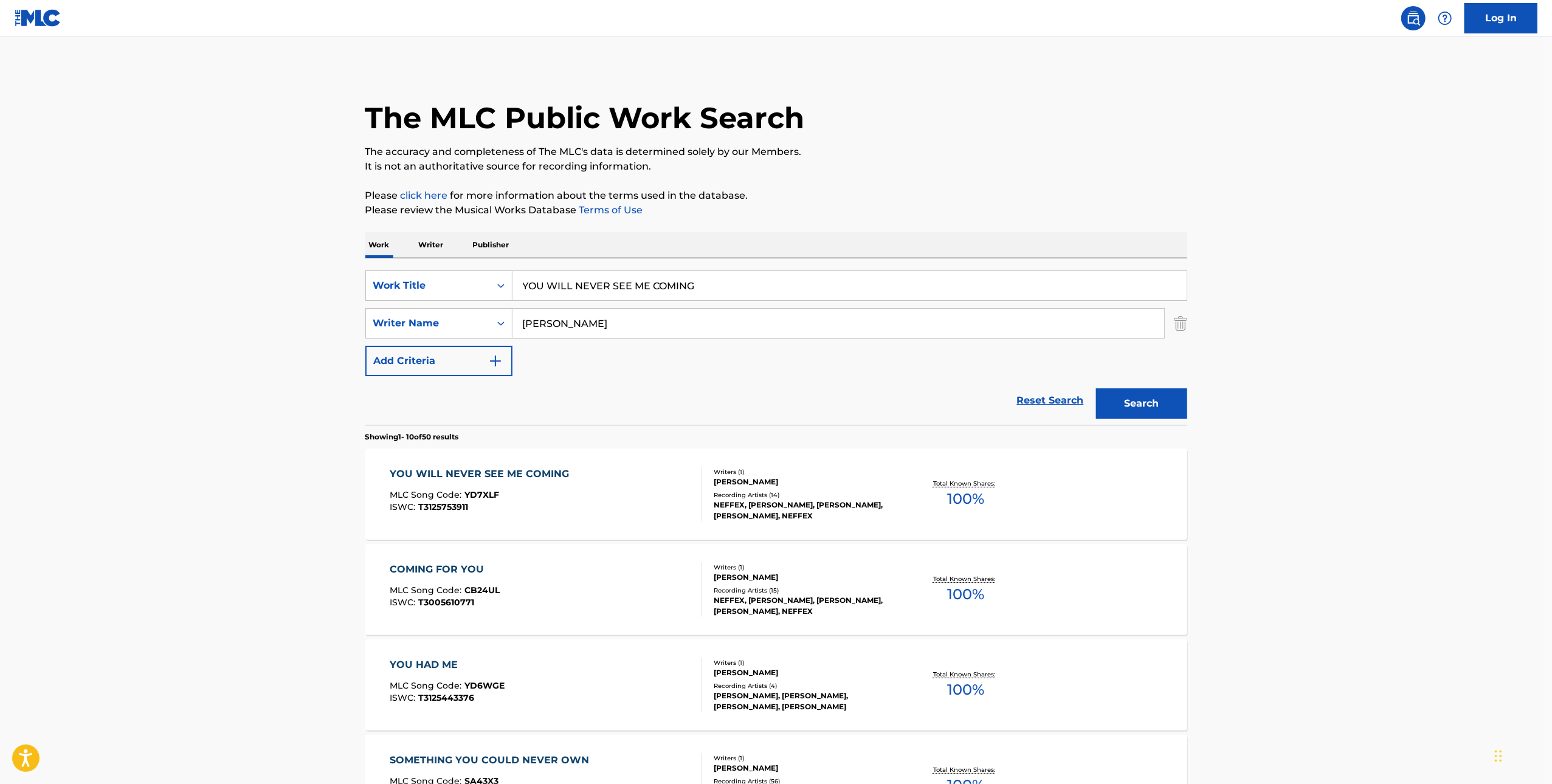
click at [777, 289] on input "YOU WILL NEVER SEE ME COMING" at bounding box center [850, 286] width 675 height 29
paste input "GIVE ME A SIGN"
type input "GIVE ME A SIGN"
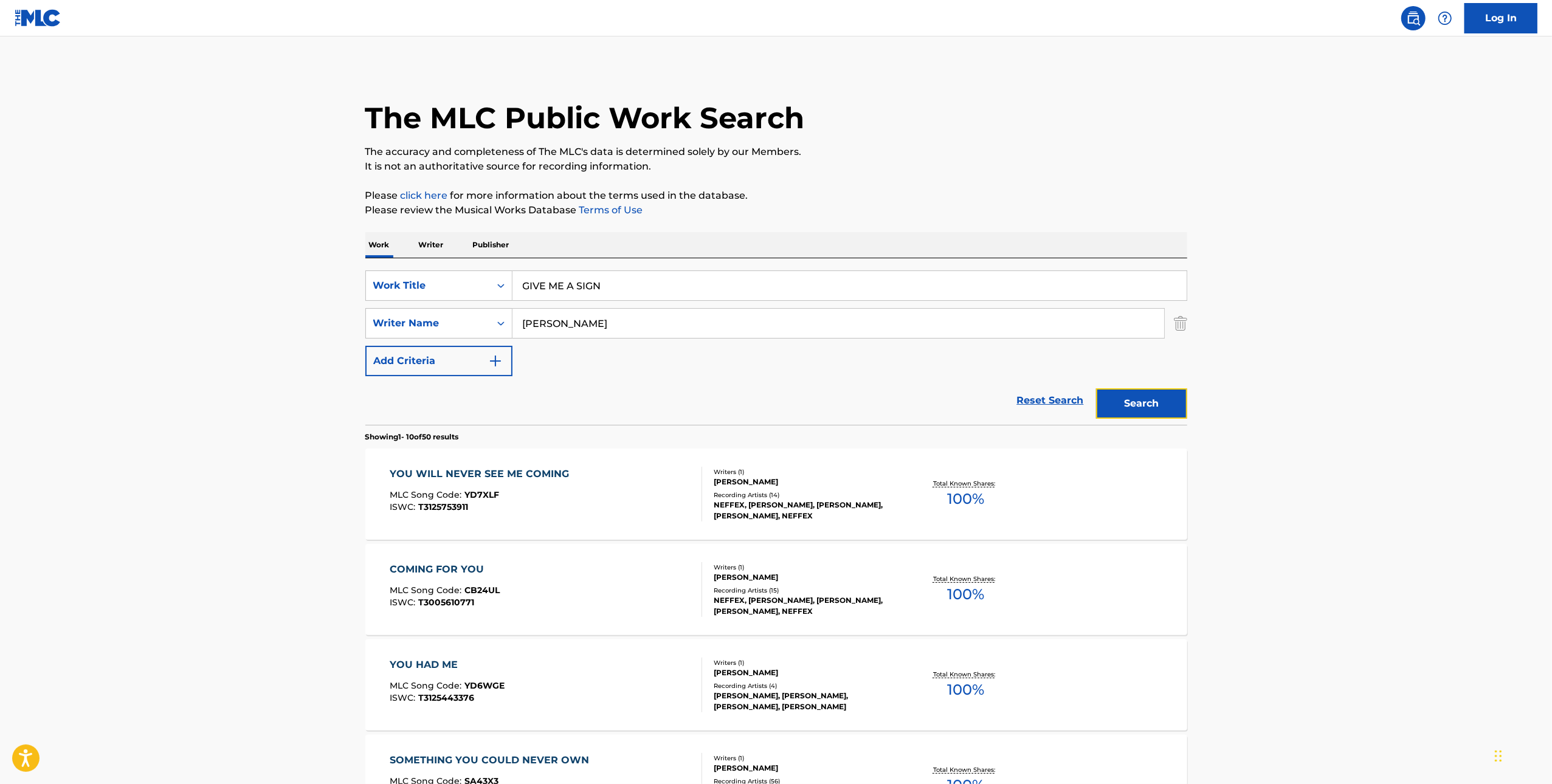
drag, startPoint x: 1130, startPoint y: 396, endPoint x: 1147, endPoint y: 396, distance: 17.0
click at [1145, 396] on button "Search" at bounding box center [1142, 404] width 91 height 30
click at [584, 495] on div "GIVE ME A SIGN MLC Song Code : GD6CC8 ISWC : T3236493593" at bounding box center [546, 495] width 313 height 55
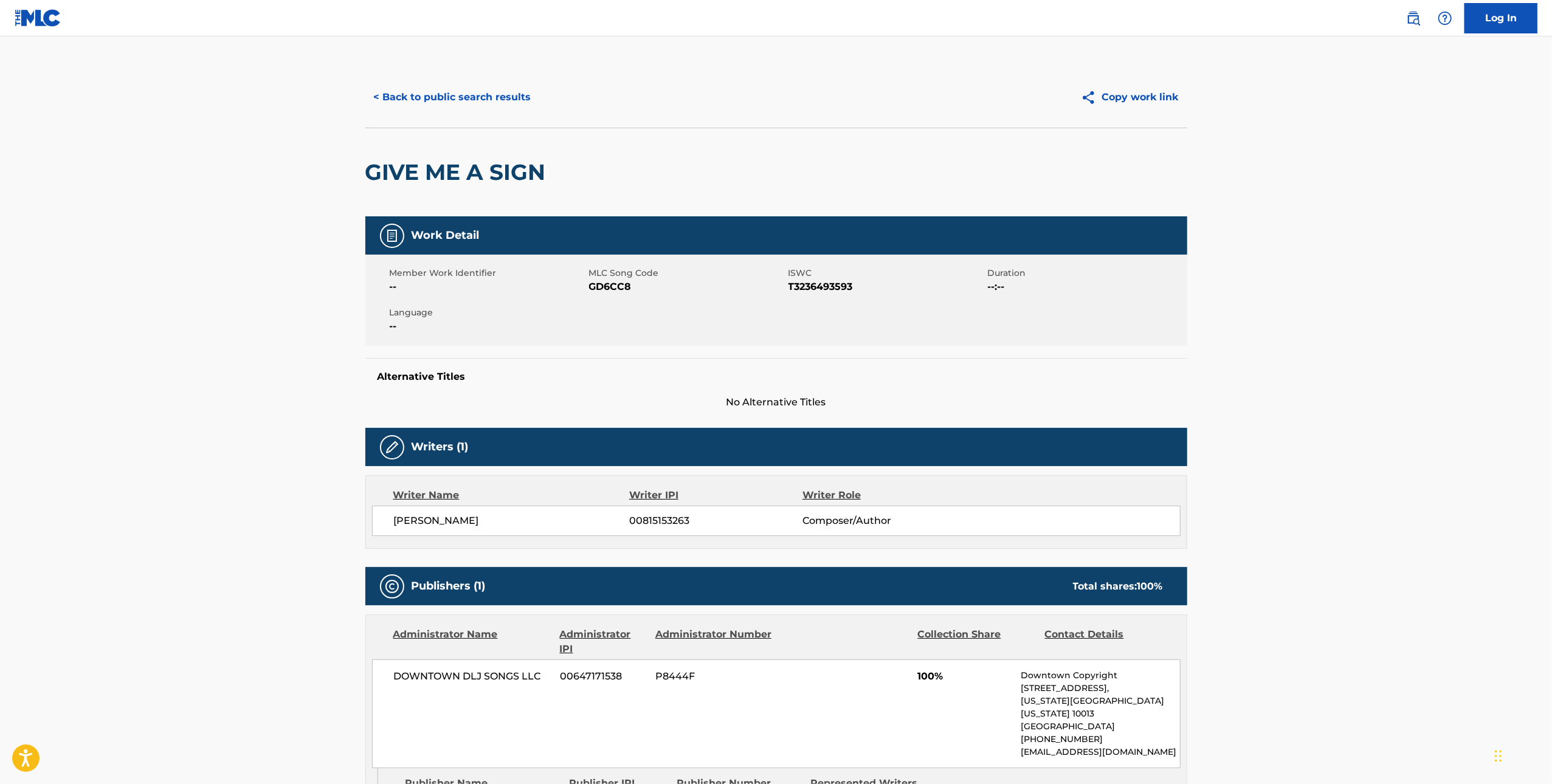
click at [620, 290] on span "GD6CC8" at bounding box center [688, 287] width 196 height 14
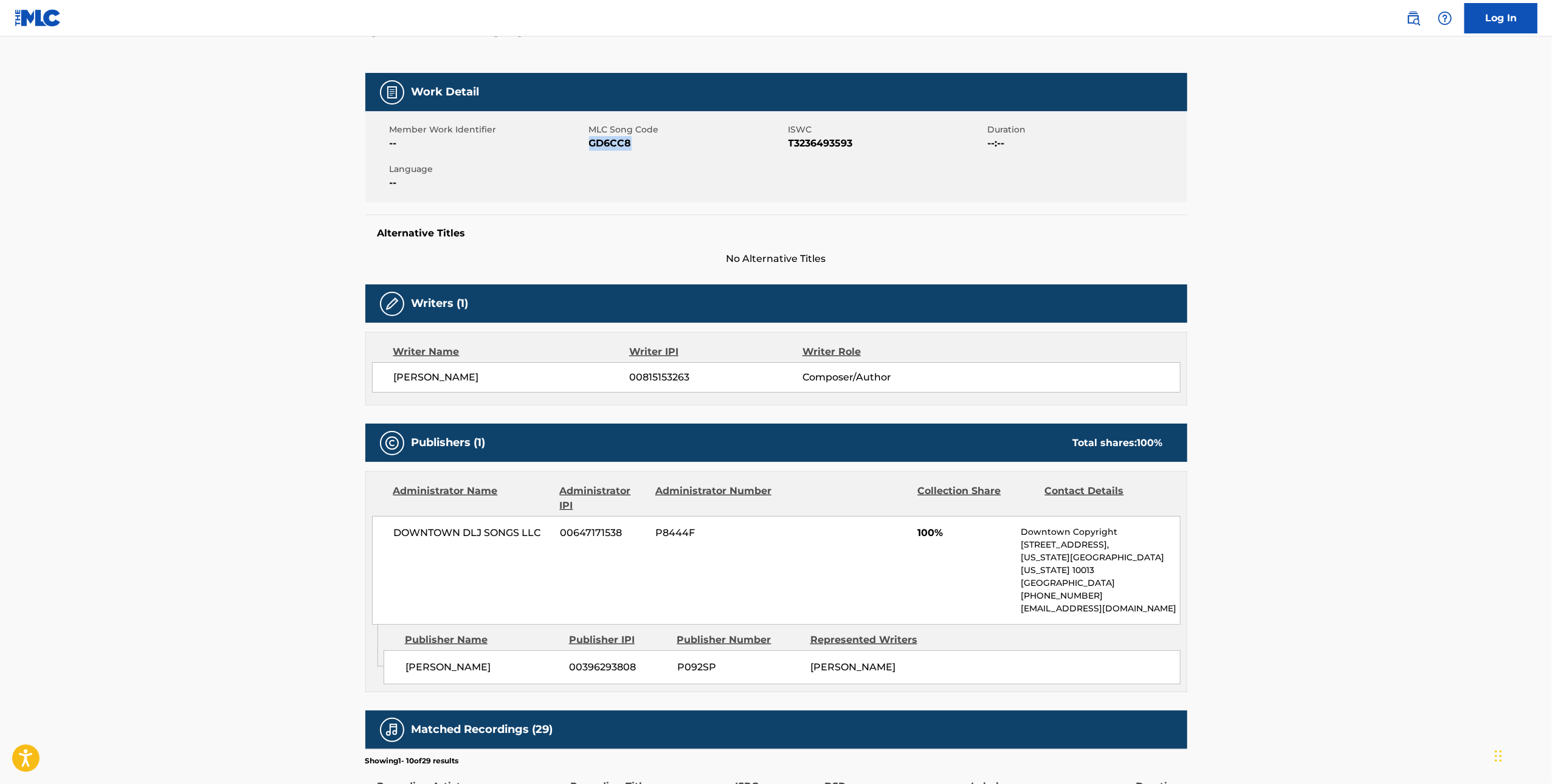
scroll to position [372, 0]
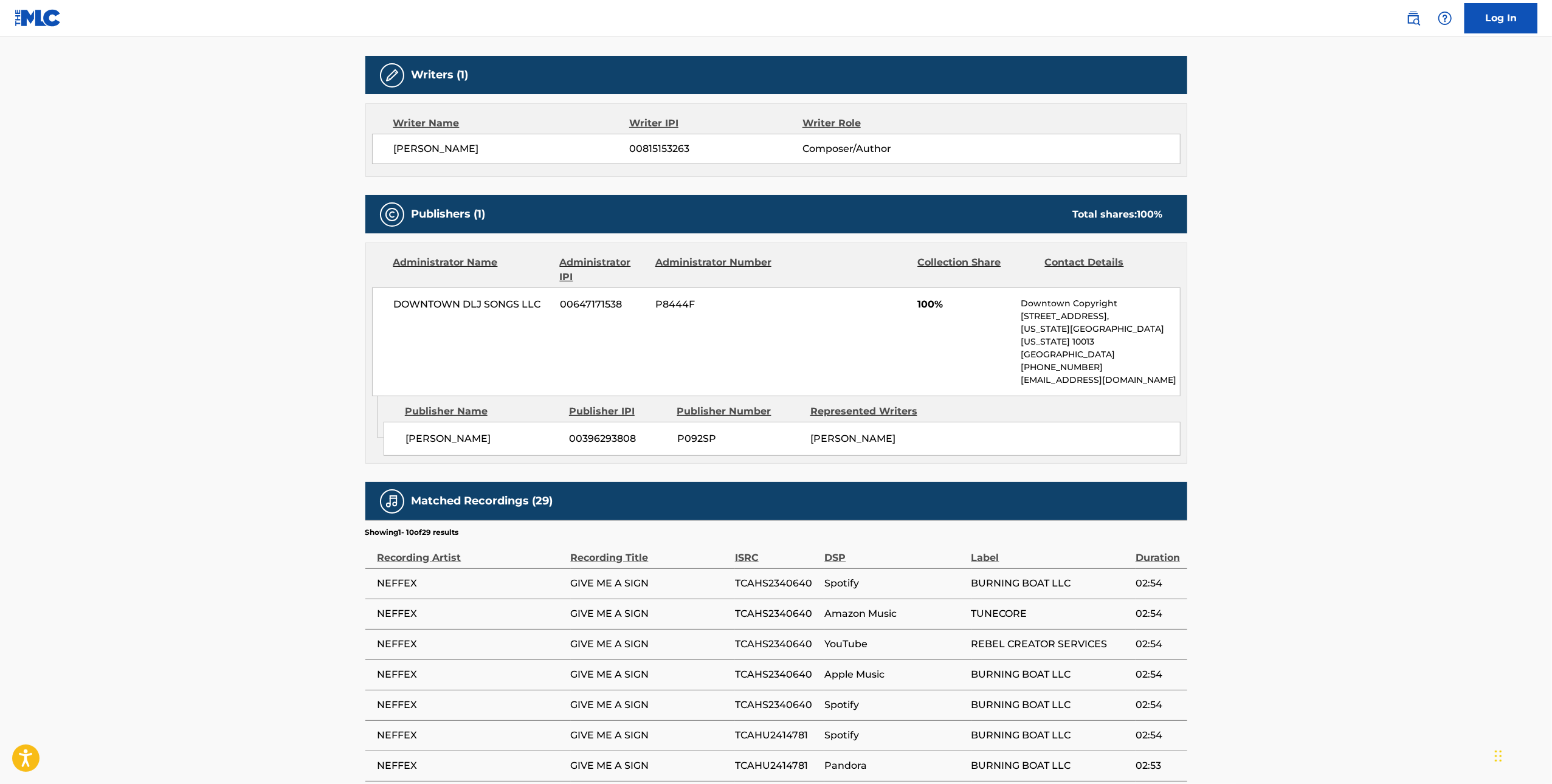
drag, startPoint x: 794, startPoint y: 193, endPoint x: 305, endPoint y: 158, distance: 490.3
click at [305, 158] on main "< Back to public search results Copy work link GIVE ME A SIGN Work Detail Membe…" at bounding box center [776, 300] width 1552 height 1271
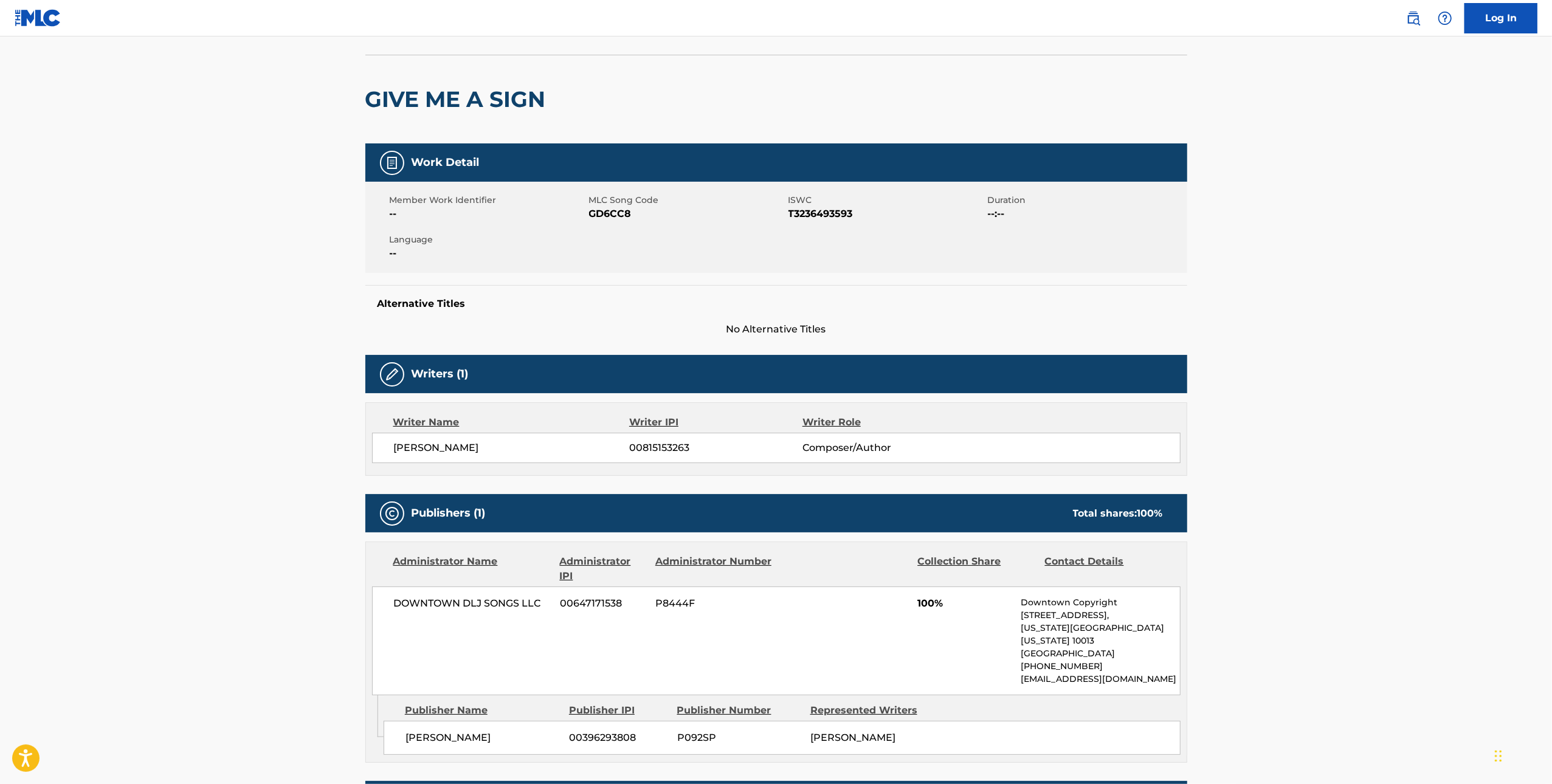
scroll to position [0, 0]
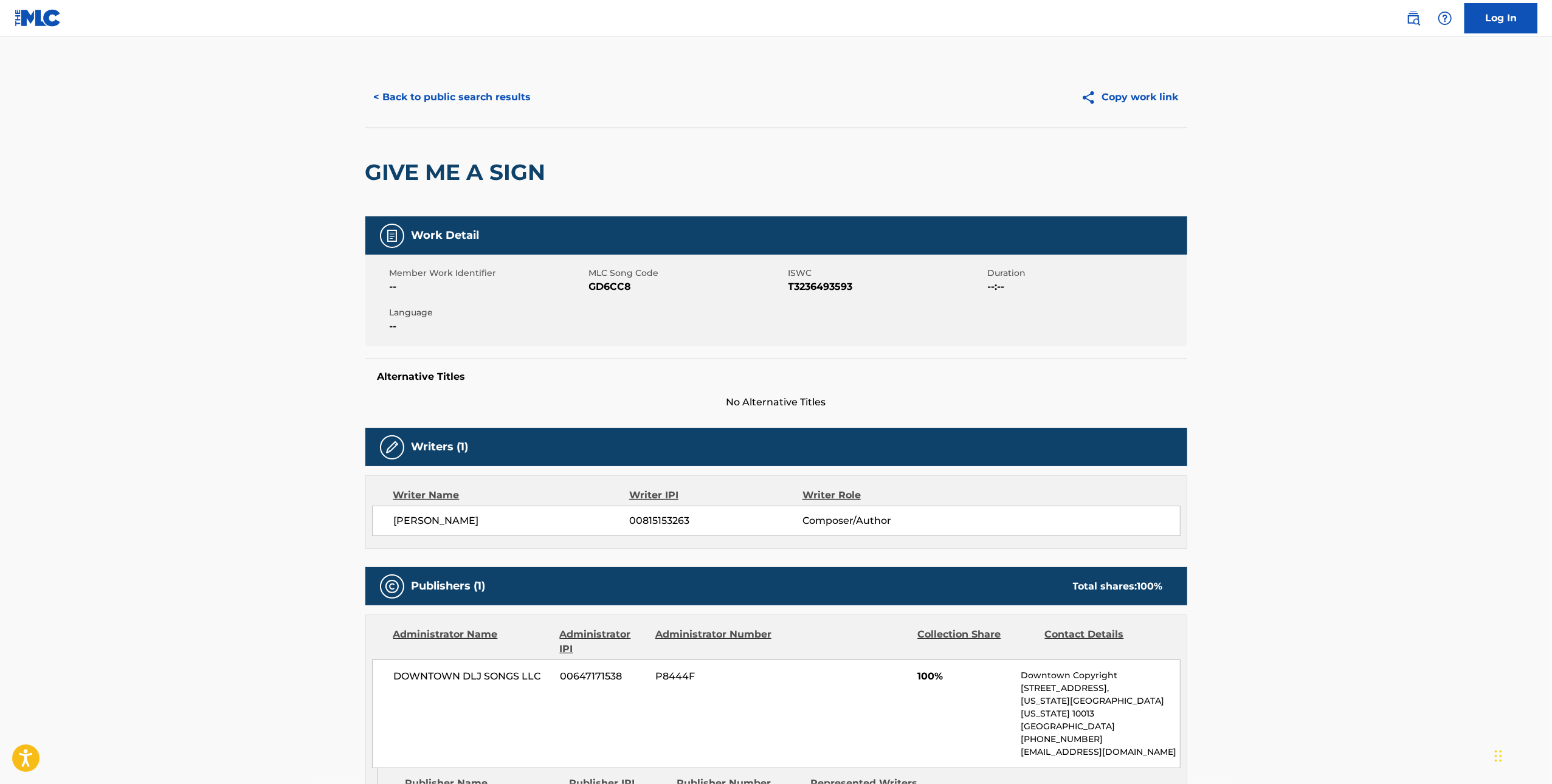
click at [433, 144] on div "GIVE ME A SIGN" at bounding box center [459, 173] width 186 height 88
click at [451, 87] on button "< Back to public search results" at bounding box center [453, 97] width 175 height 30
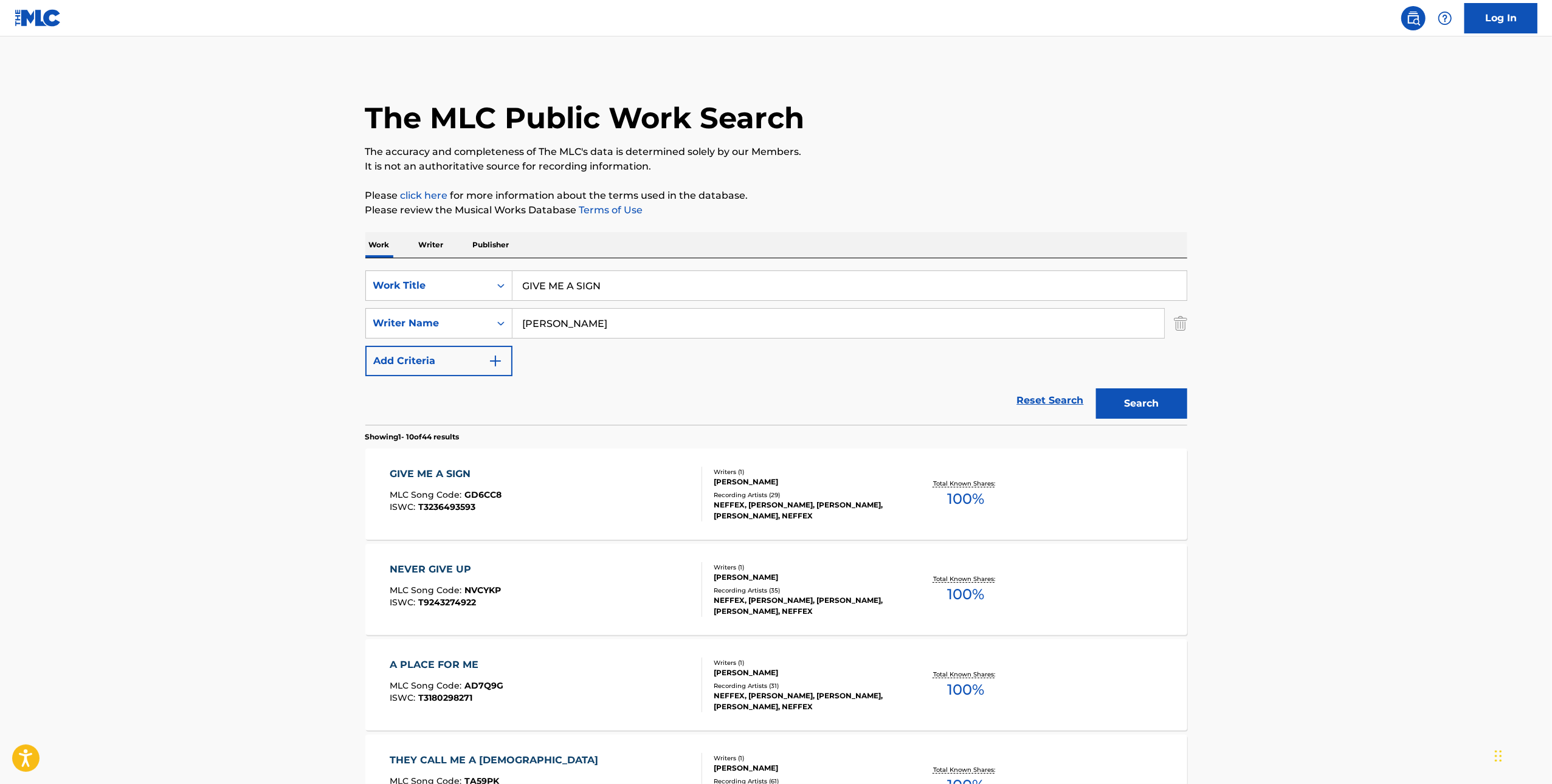
click at [630, 269] on div "SearchWithCriteriacabe488a-18cc-43c8-a755-75100e88cb36 Work Title GIVE ME A SIG…" at bounding box center [776, 341] width 822 height 167
click at [630, 284] on input "GIVE ME A SIGN" at bounding box center [850, 286] width 675 height 29
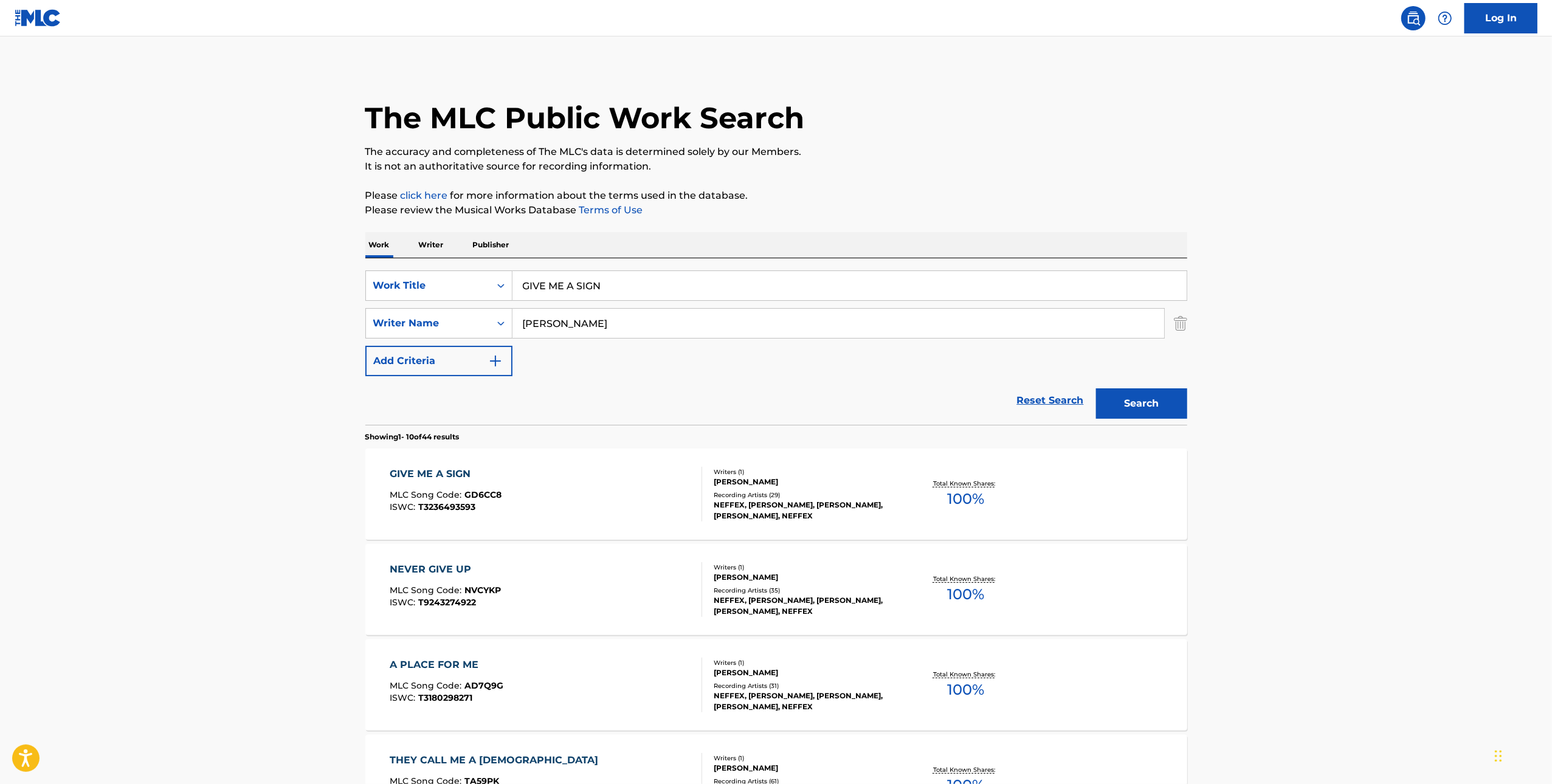
click at [630, 284] on input "GIVE ME A SIGN" at bounding box center [850, 286] width 675 height 29
paste input "WAKE UP"
type input "WAKE UP"
click at [1168, 395] on button "Search" at bounding box center [1142, 404] width 91 height 30
click at [634, 474] on div "WAKE UP MLC Song Code : W60AWP ISWC :" at bounding box center [546, 495] width 313 height 55
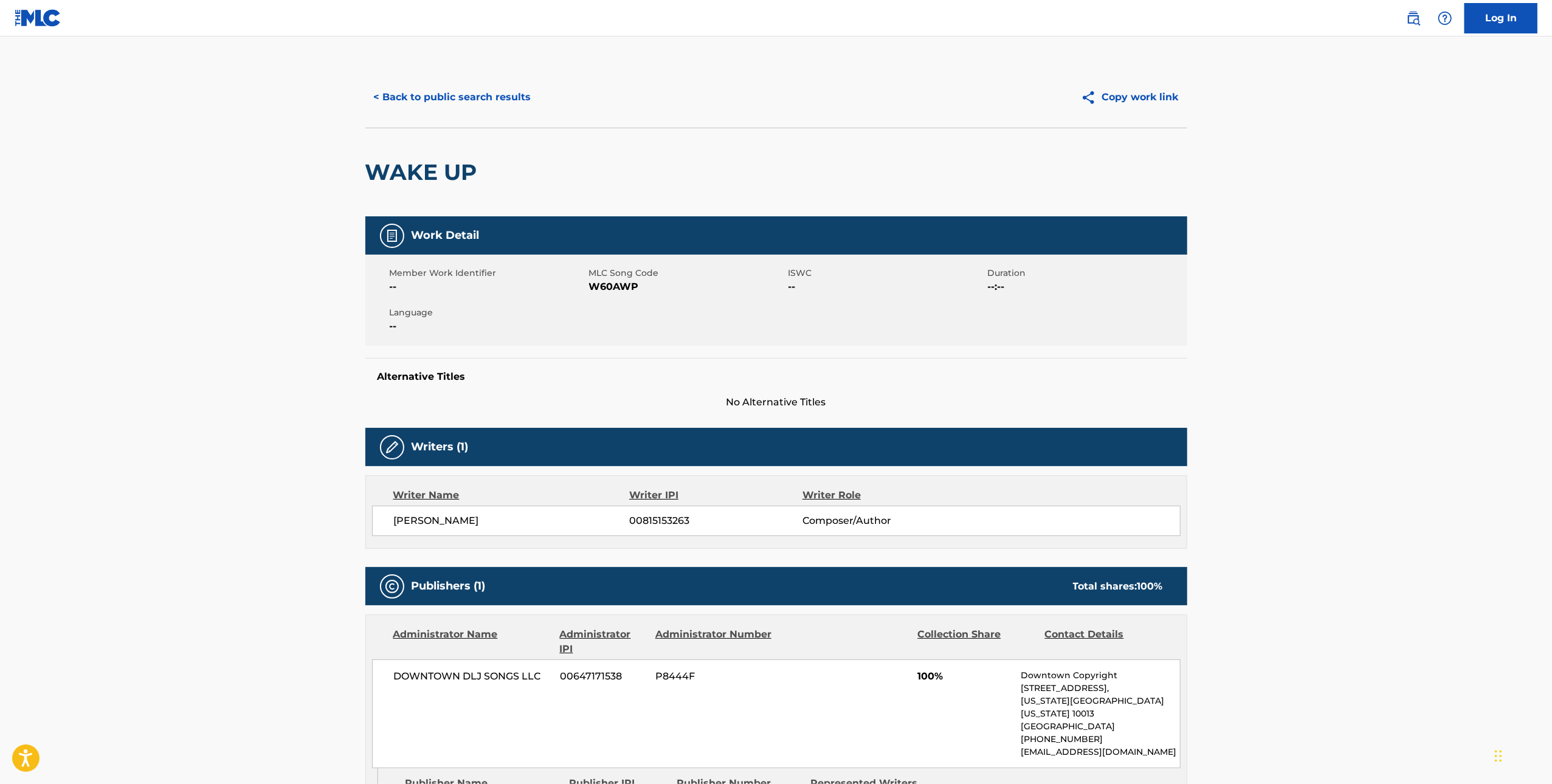
click at [625, 282] on span "W60AWP" at bounding box center [688, 287] width 196 height 14
click at [487, 100] on button "< Back to public search results" at bounding box center [453, 97] width 175 height 30
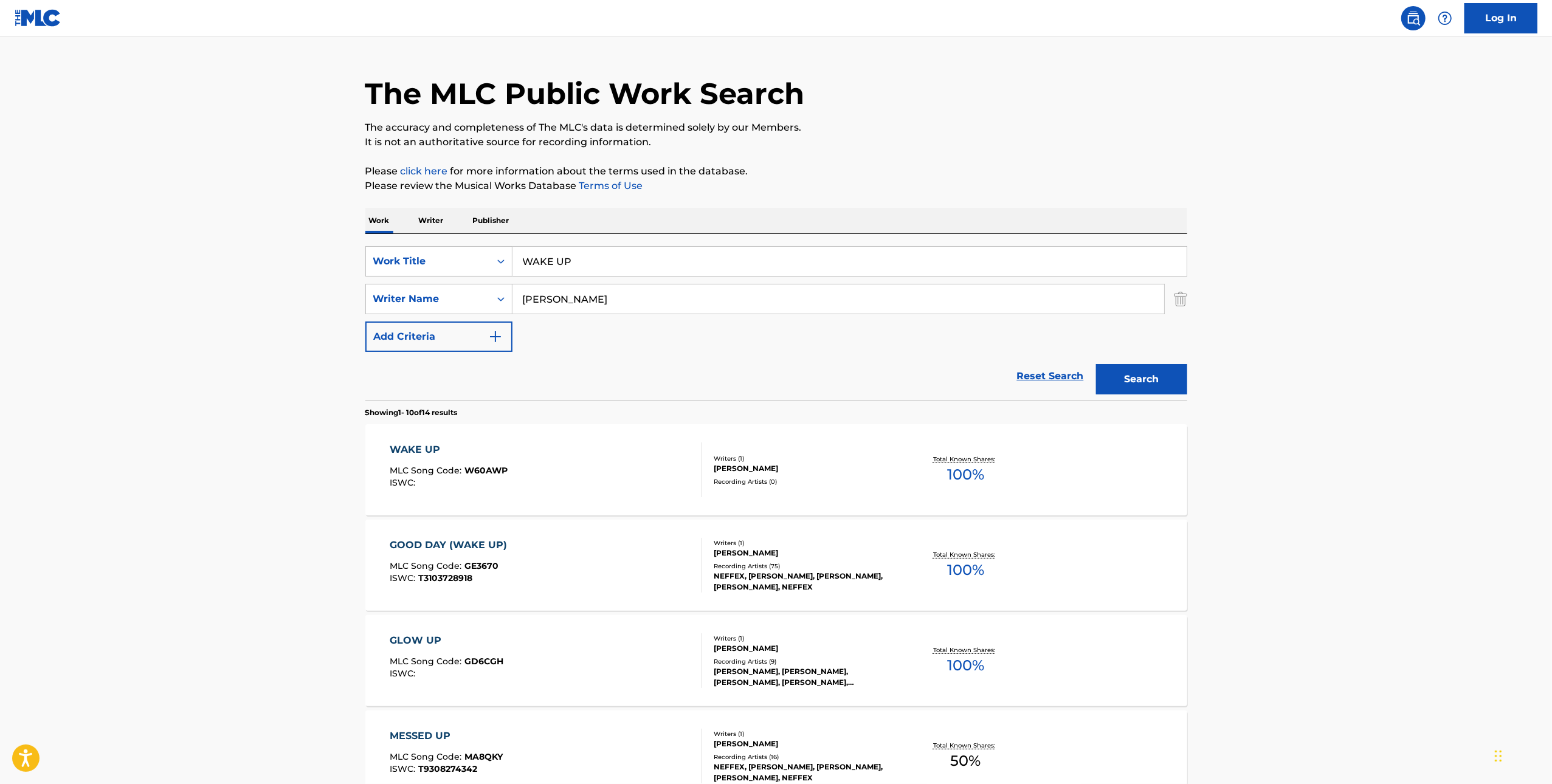
scroll to position [59, 0]
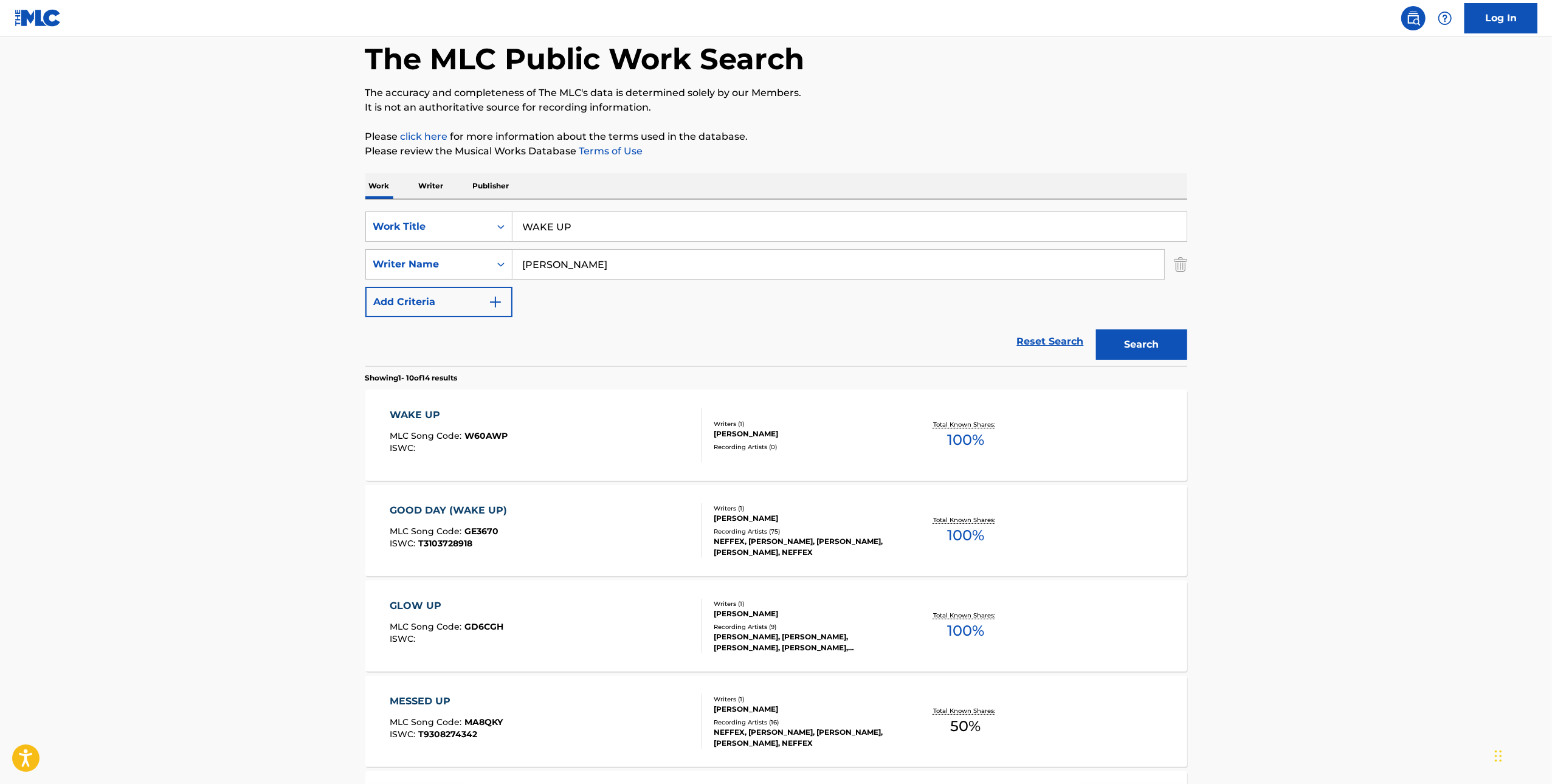
click at [606, 538] on div "GOOD DAY (WAKE UP) MLC Song Code : GE3670 ISWC : T3103728918" at bounding box center [546, 531] width 313 height 55
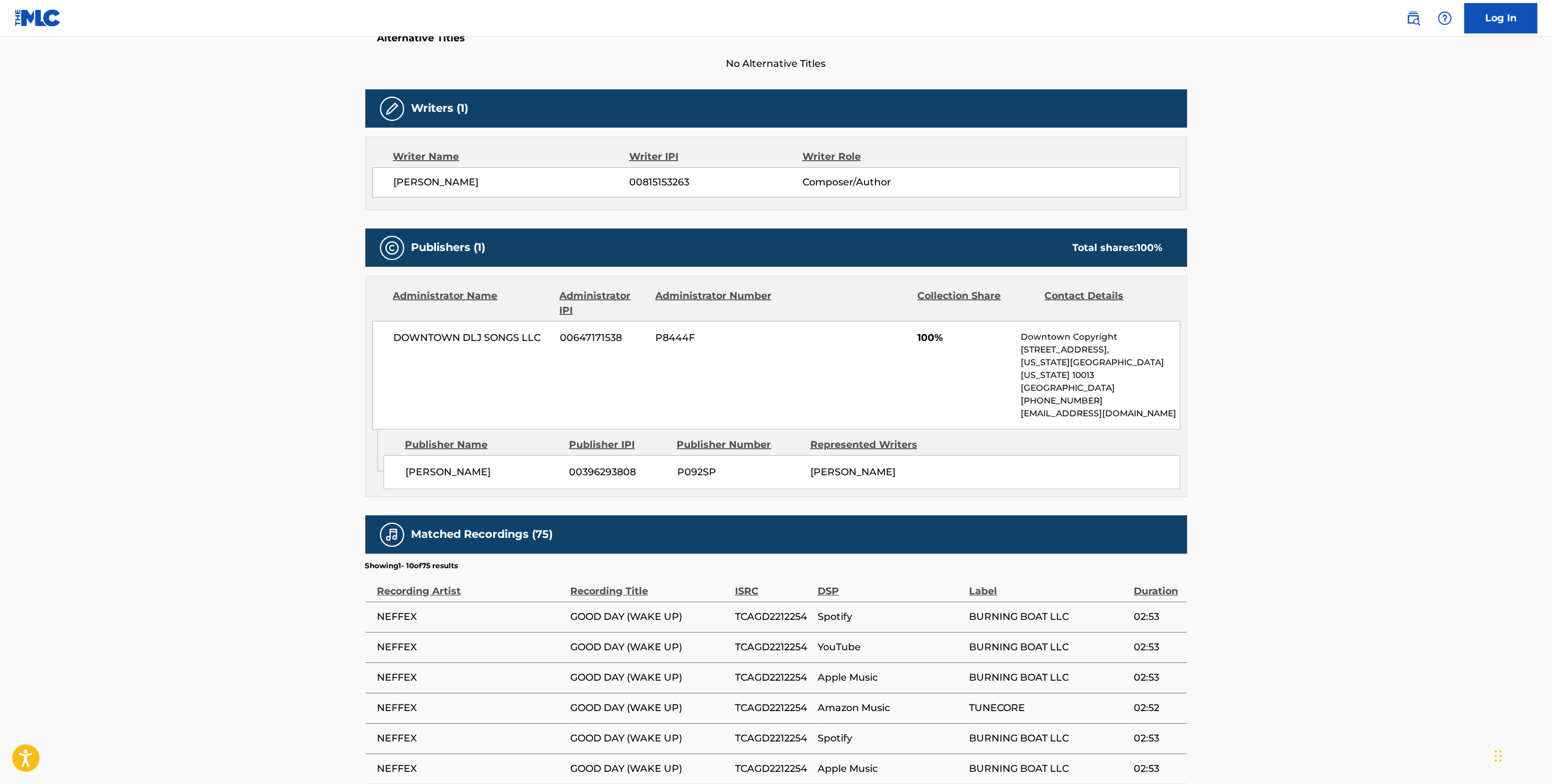
scroll to position [582, 0]
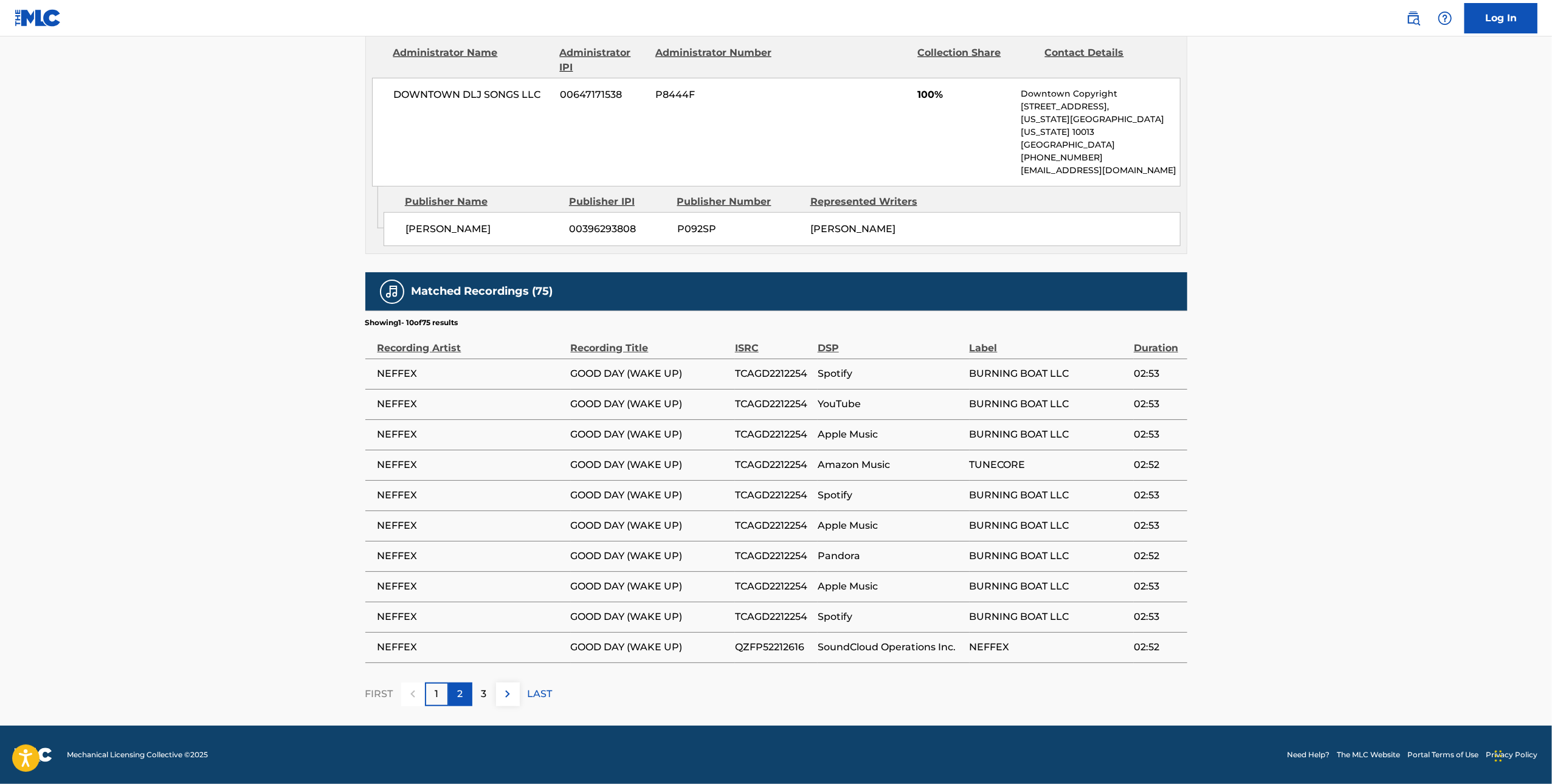
click at [469, 698] on div "2" at bounding box center [460, 694] width 24 height 24
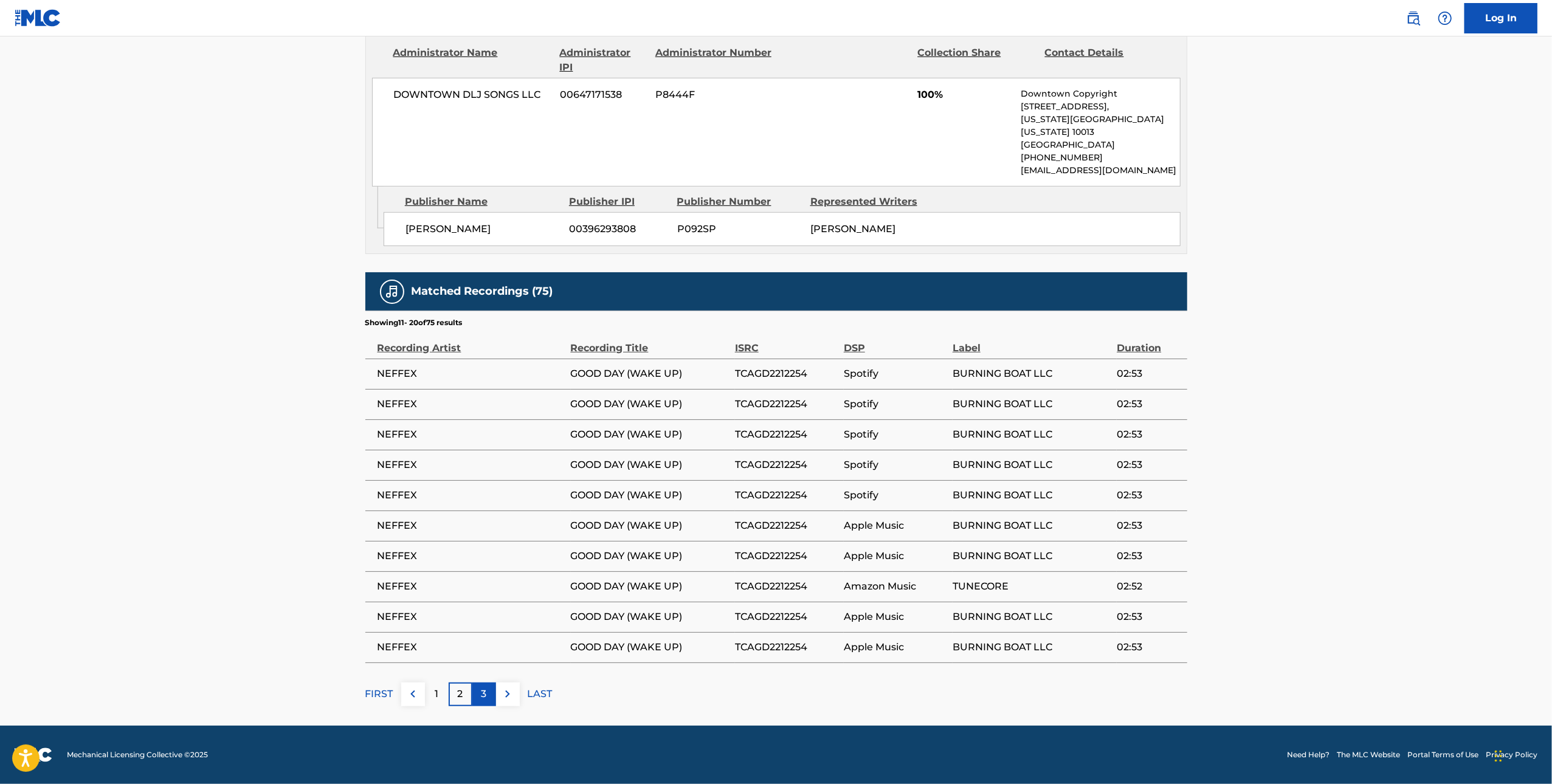
click at [486, 699] on p "3" at bounding box center [485, 694] width 6 height 14
click at [482, 694] on p "4" at bounding box center [484, 694] width 6 height 14
click at [498, 694] on button at bounding box center [508, 694] width 24 height 24
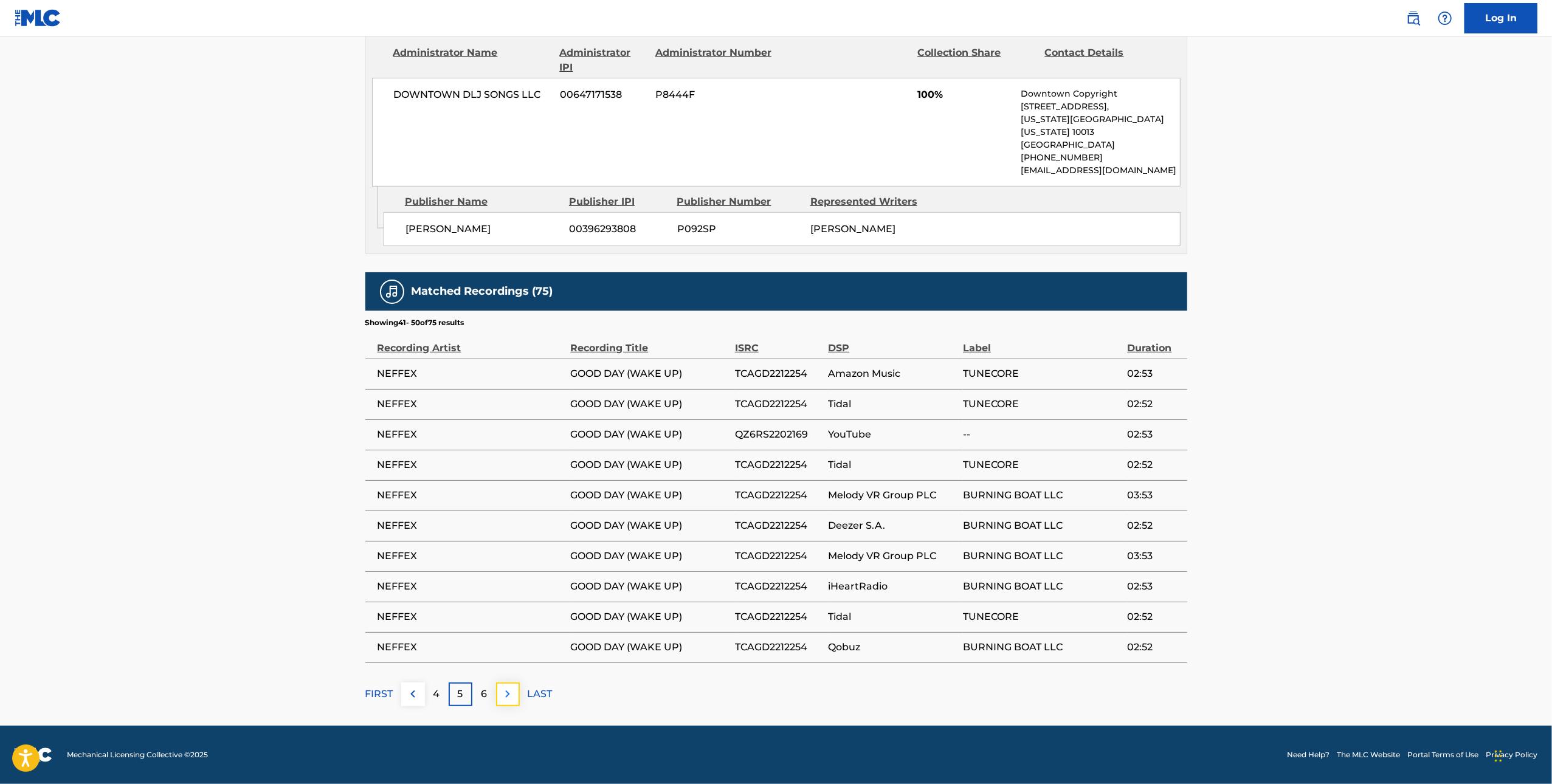
click at [503, 698] on img at bounding box center [508, 694] width 14 height 14
click at [504, 698] on img at bounding box center [508, 694] width 14 height 14
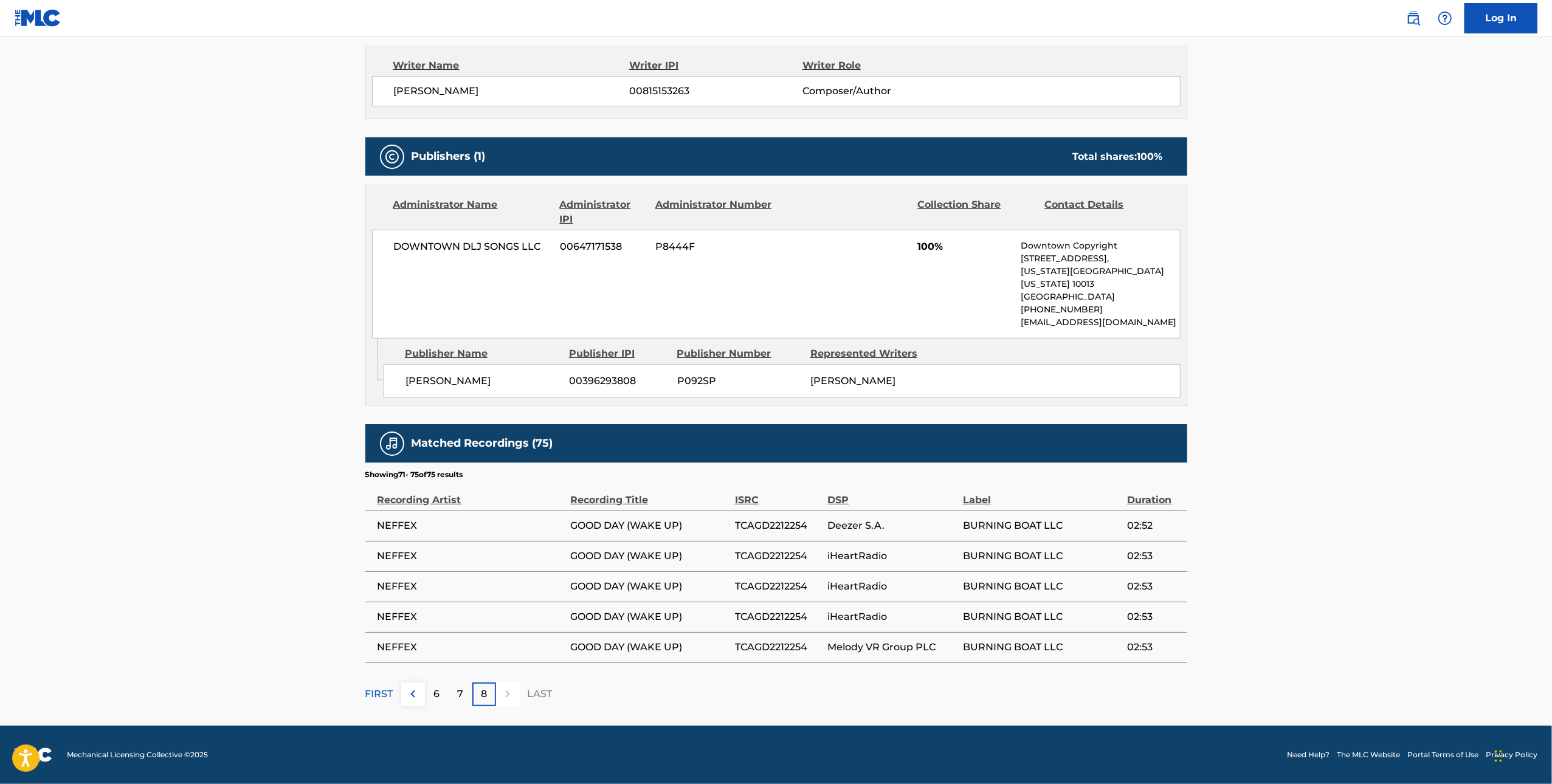
click at [504, 698] on div at bounding box center [508, 694] width 24 height 24
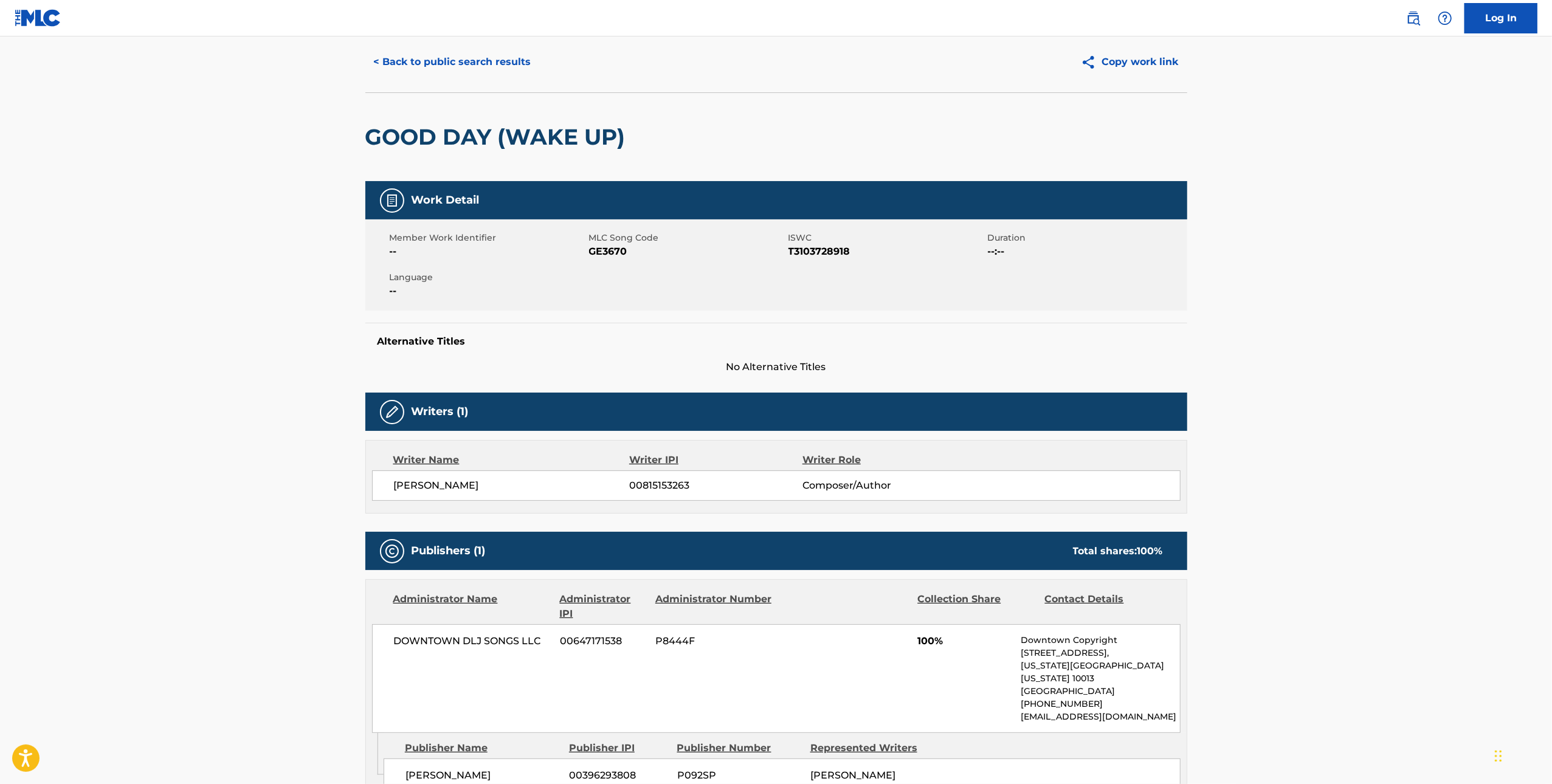
scroll to position [0, 0]
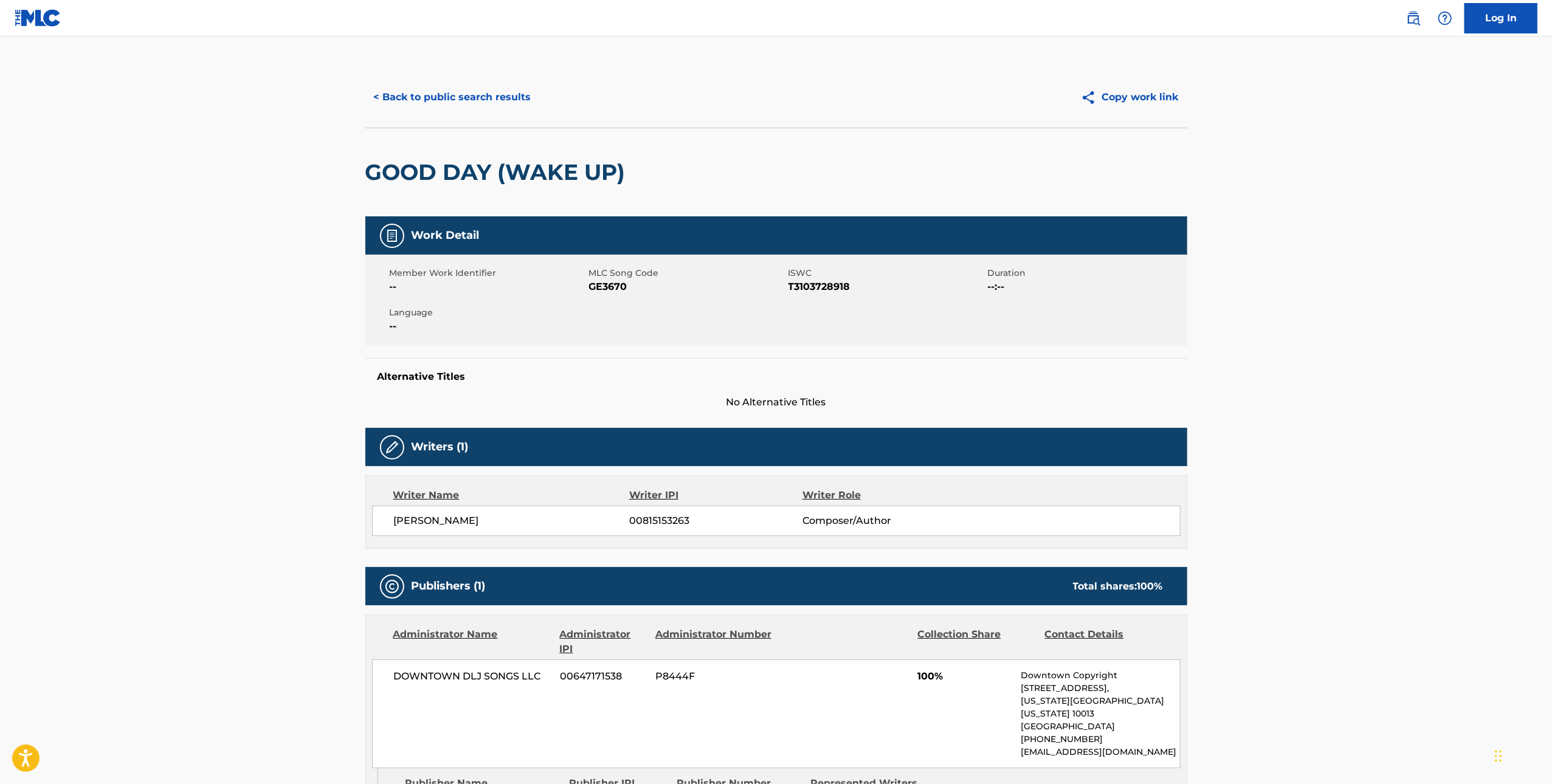
click at [487, 78] on div "< Back to public search results Copy work link" at bounding box center [776, 97] width 822 height 61
click at [456, 105] on button "< Back to public search results" at bounding box center [453, 97] width 175 height 30
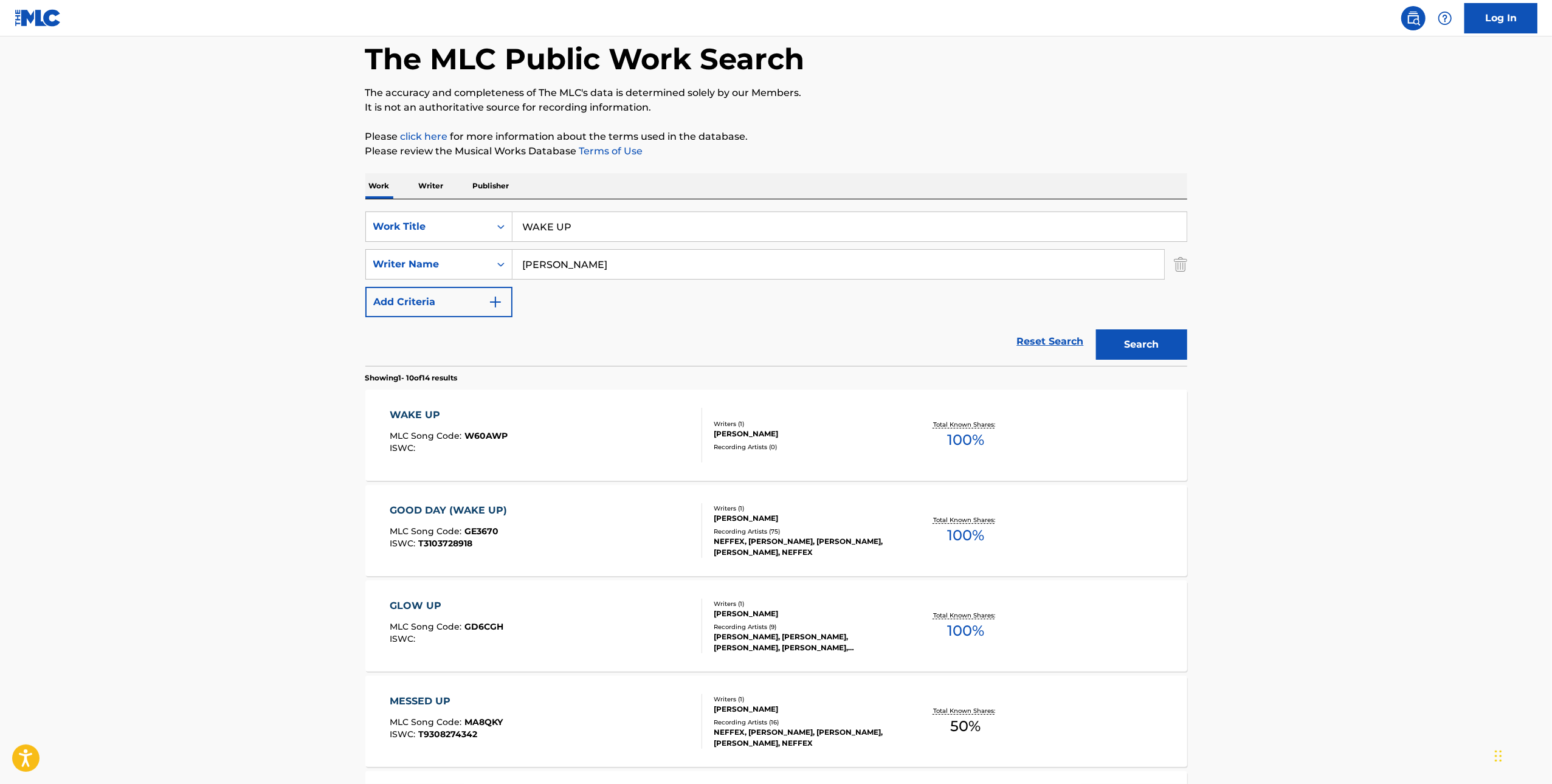
click at [756, 219] on input "WAKE UP" at bounding box center [850, 227] width 675 height 29
paste input "HAPPY EVER AFTER"
type input "HAPPY EVER AFTER"
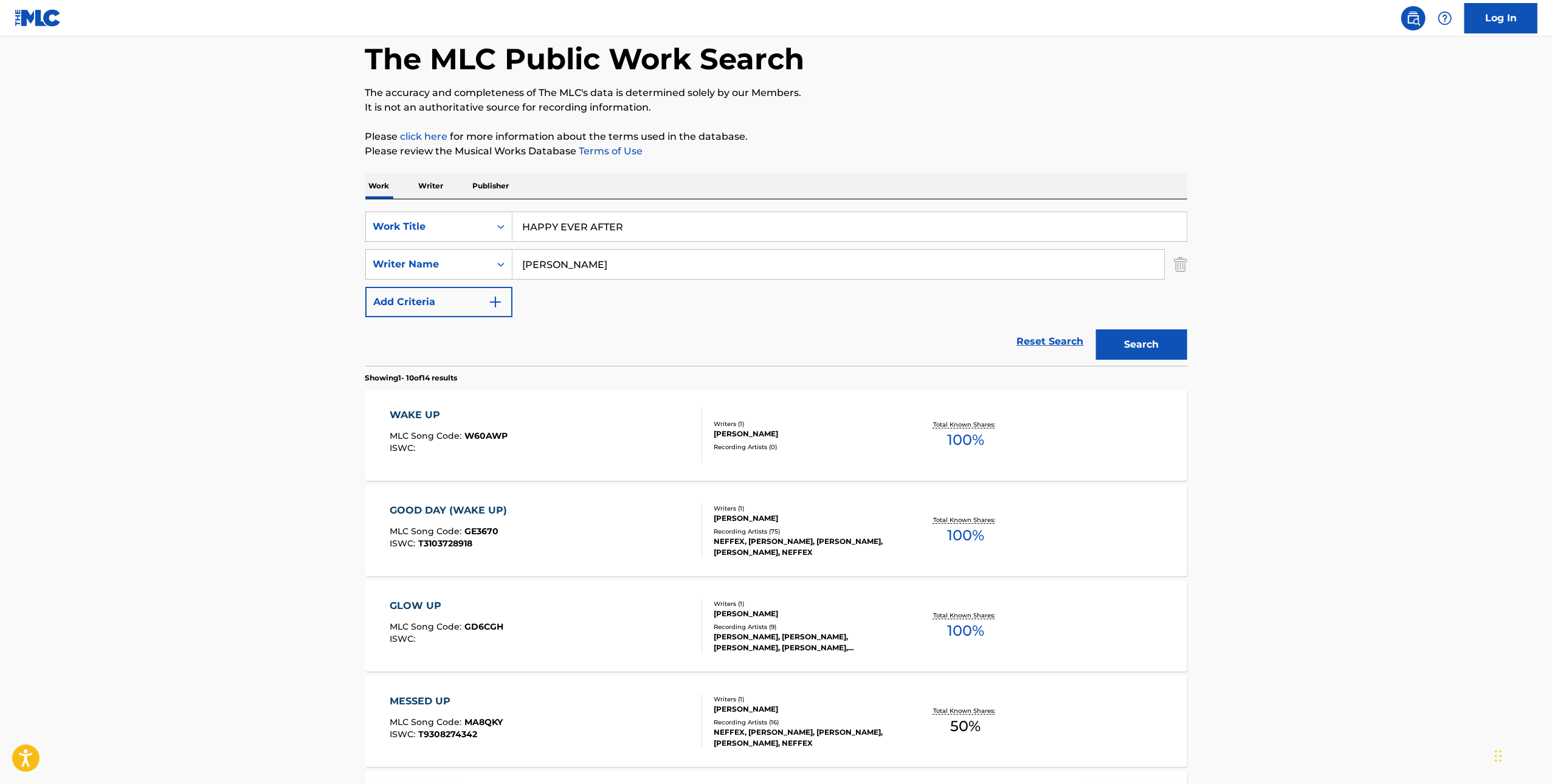
click at [816, 256] on input "[PERSON_NAME]" at bounding box center [838, 264] width 652 height 29
paste input "[PERSON_NAME]"
type input "[PERSON_NAME]"
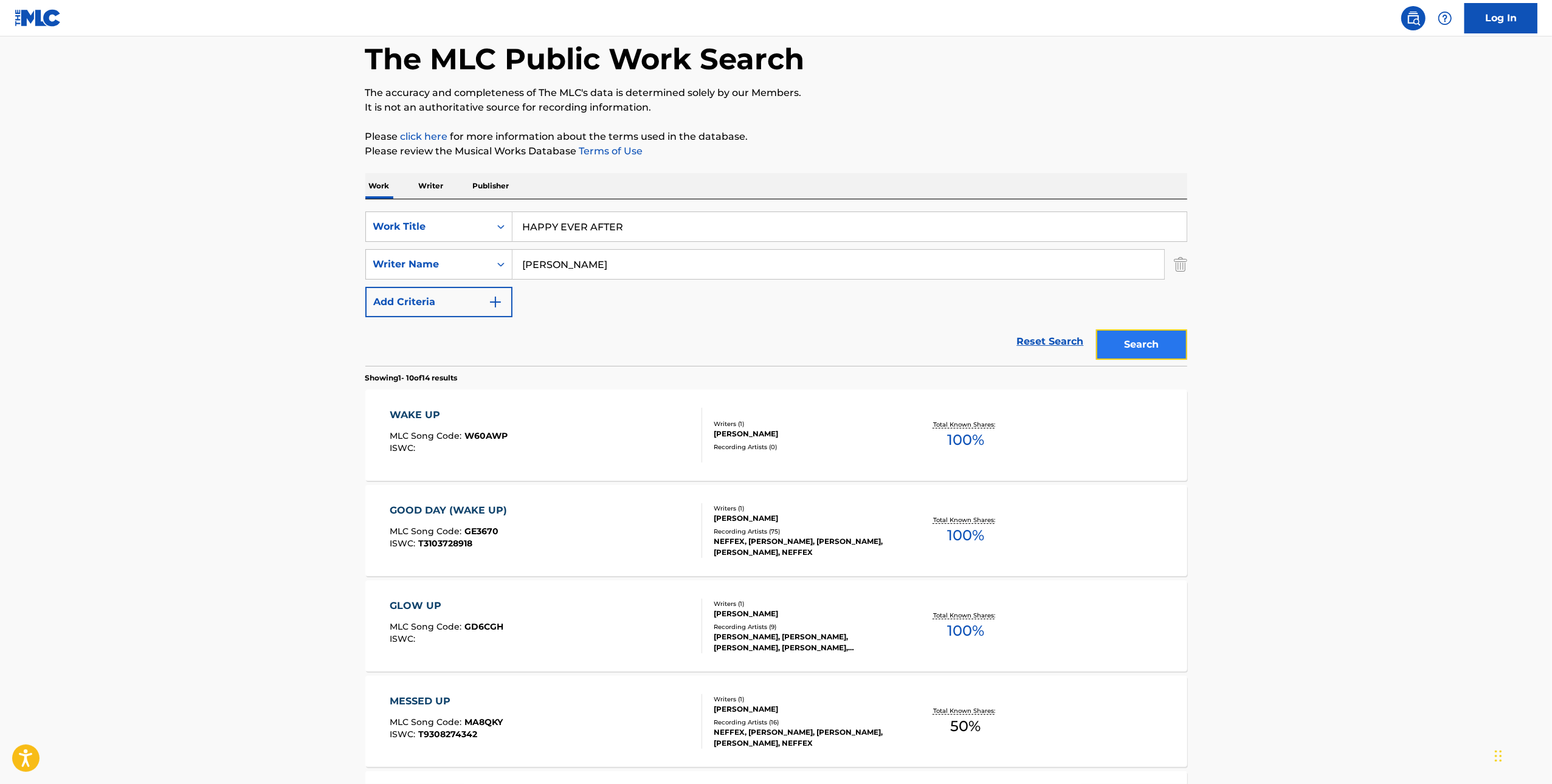
click at [1137, 338] on button "Search" at bounding box center [1142, 344] width 91 height 30
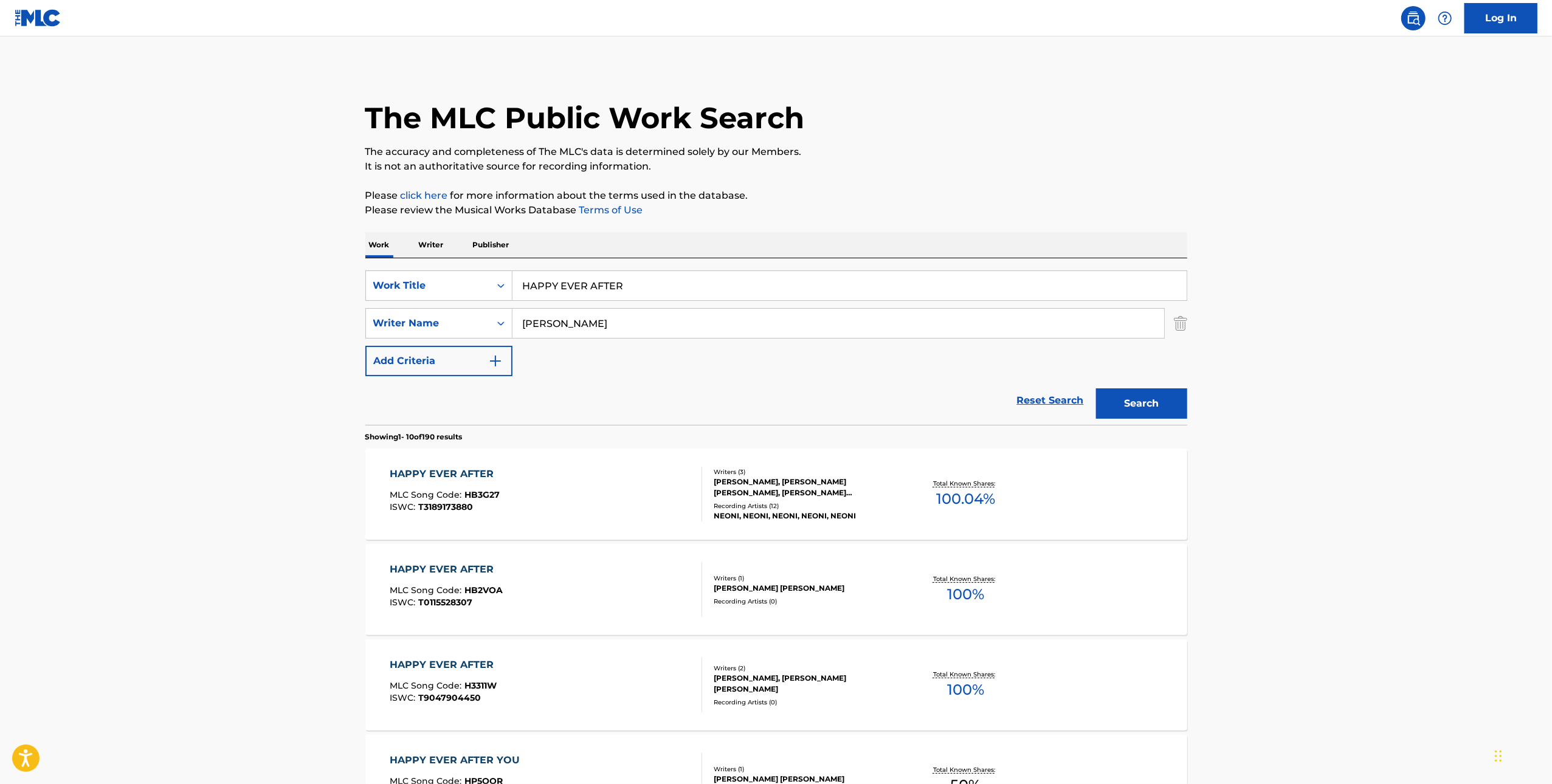
click at [619, 505] on div "HAPPY EVER AFTER MLC Song Code : HB3G27 ISWC : T3189173880" at bounding box center [546, 495] width 313 height 55
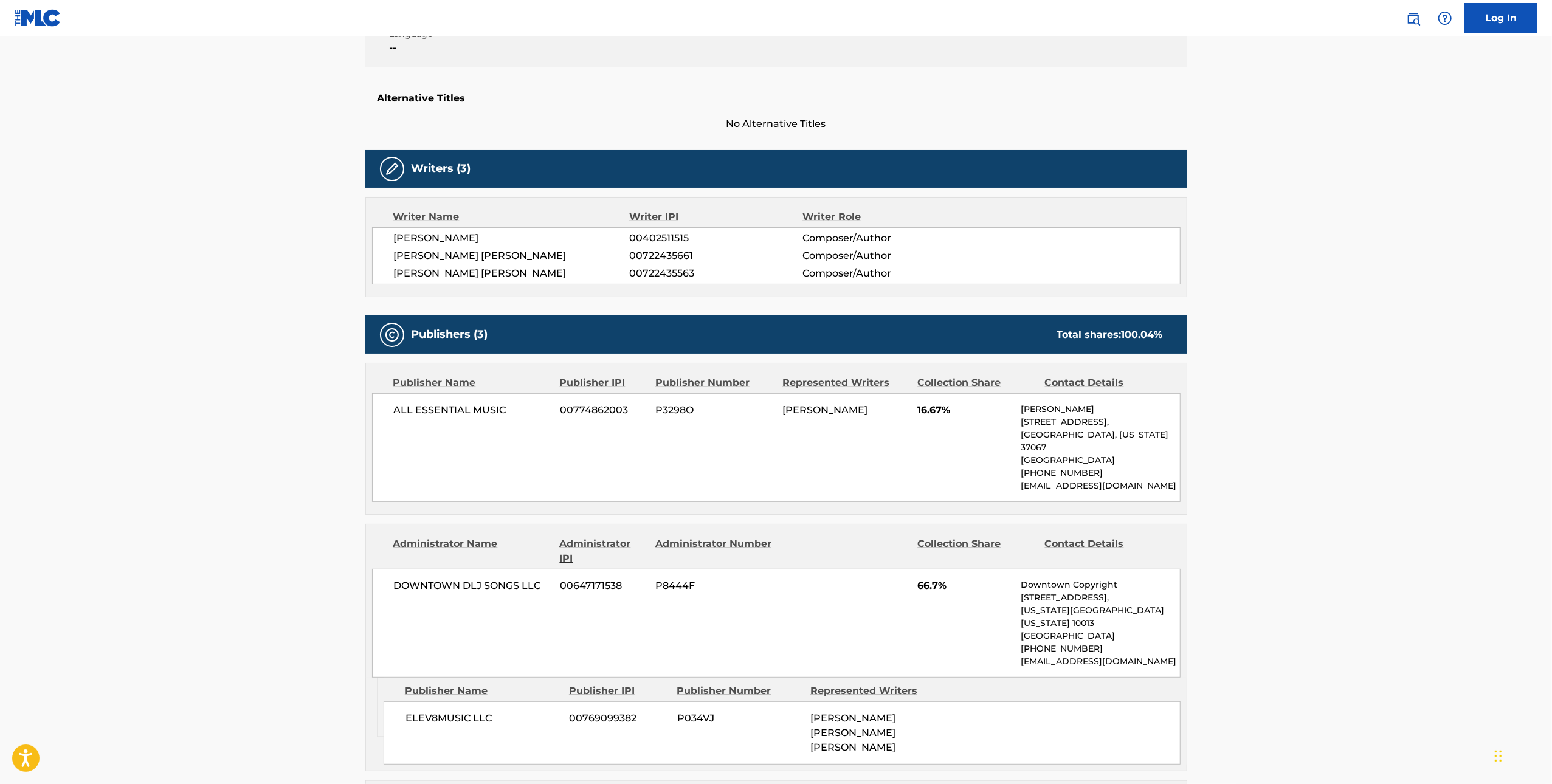
scroll to position [95, 0]
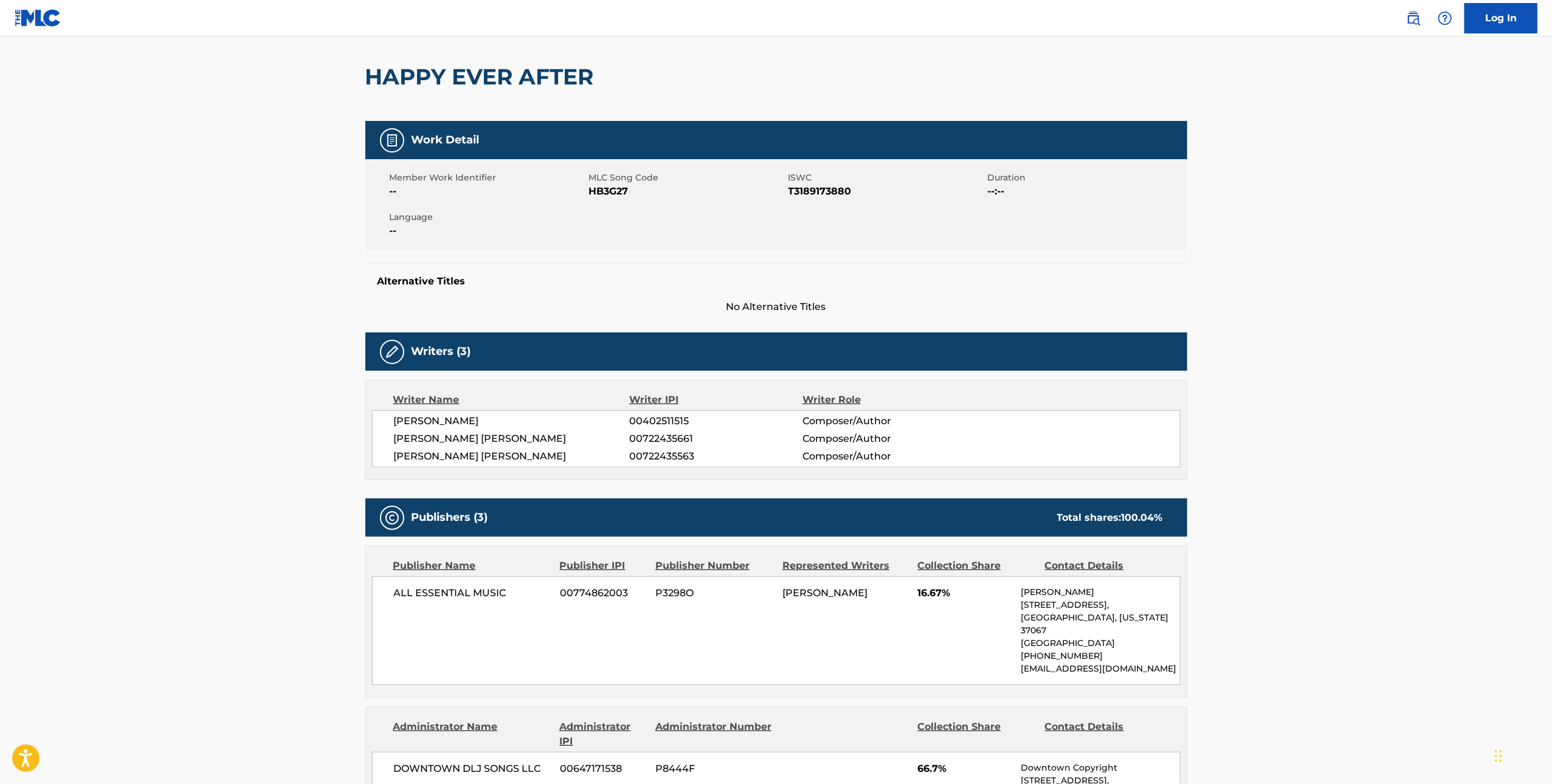
click at [510, 69] on h2 "HAPPY EVER AFTER" at bounding box center [482, 77] width 235 height 27
click at [605, 186] on span "HB3G27" at bounding box center [688, 191] width 196 height 14
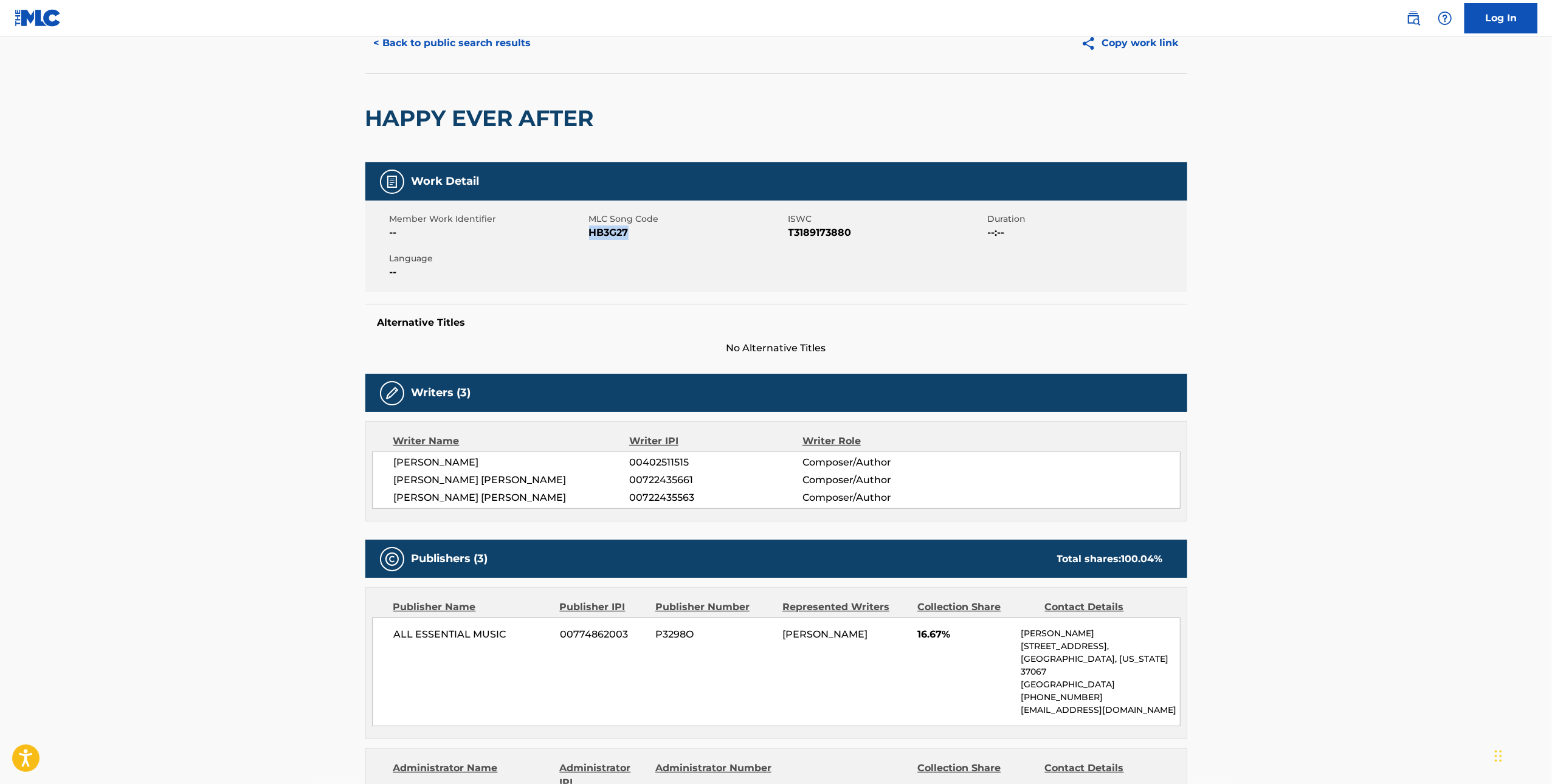
scroll to position [0, 0]
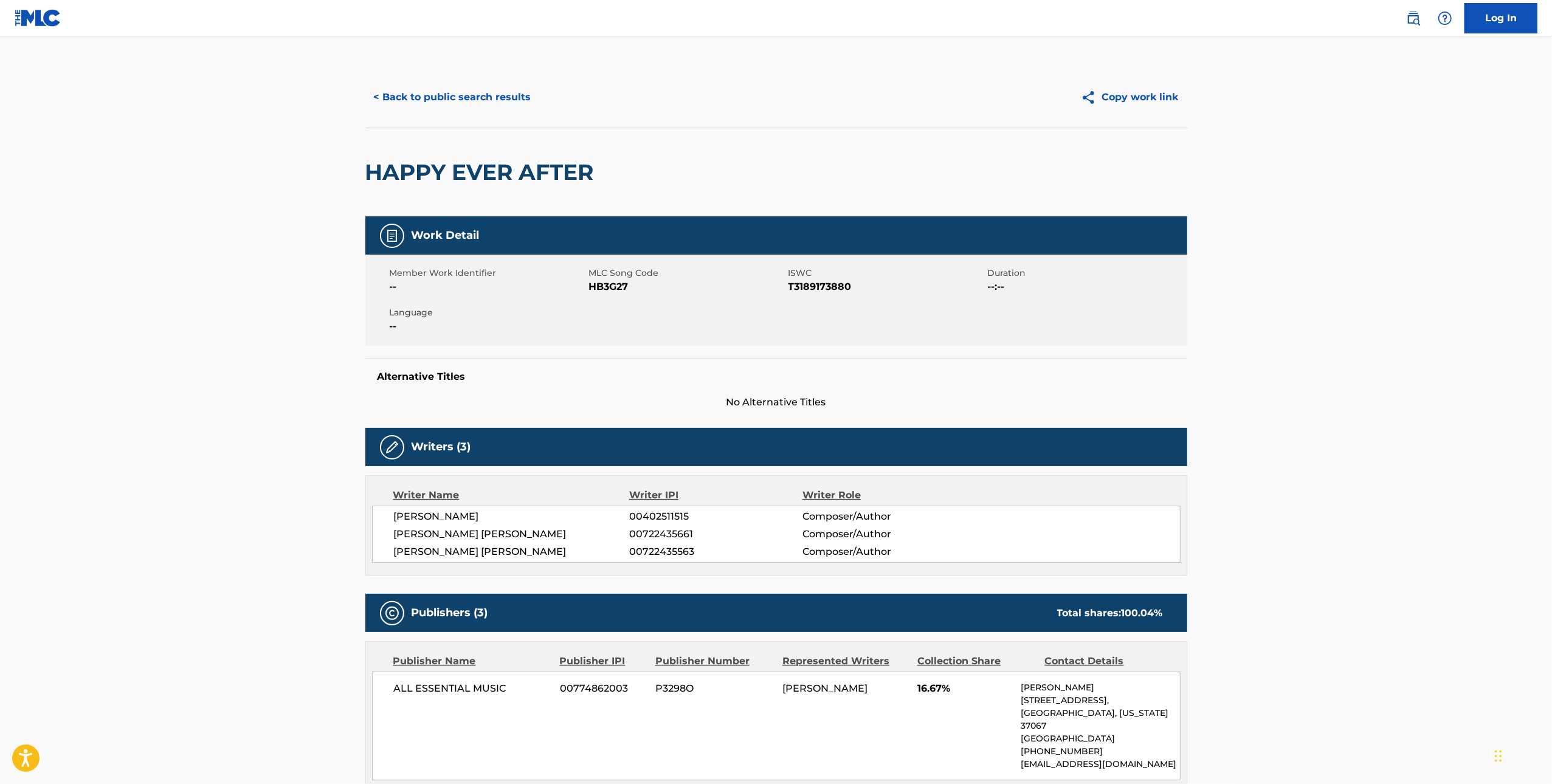
click at [453, 113] on div "< Back to public search results Copy work link" at bounding box center [776, 97] width 822 height 61
click at [443, 104] on button "< Back to public search results" at bounding box center [453, 97] width 175 height 30
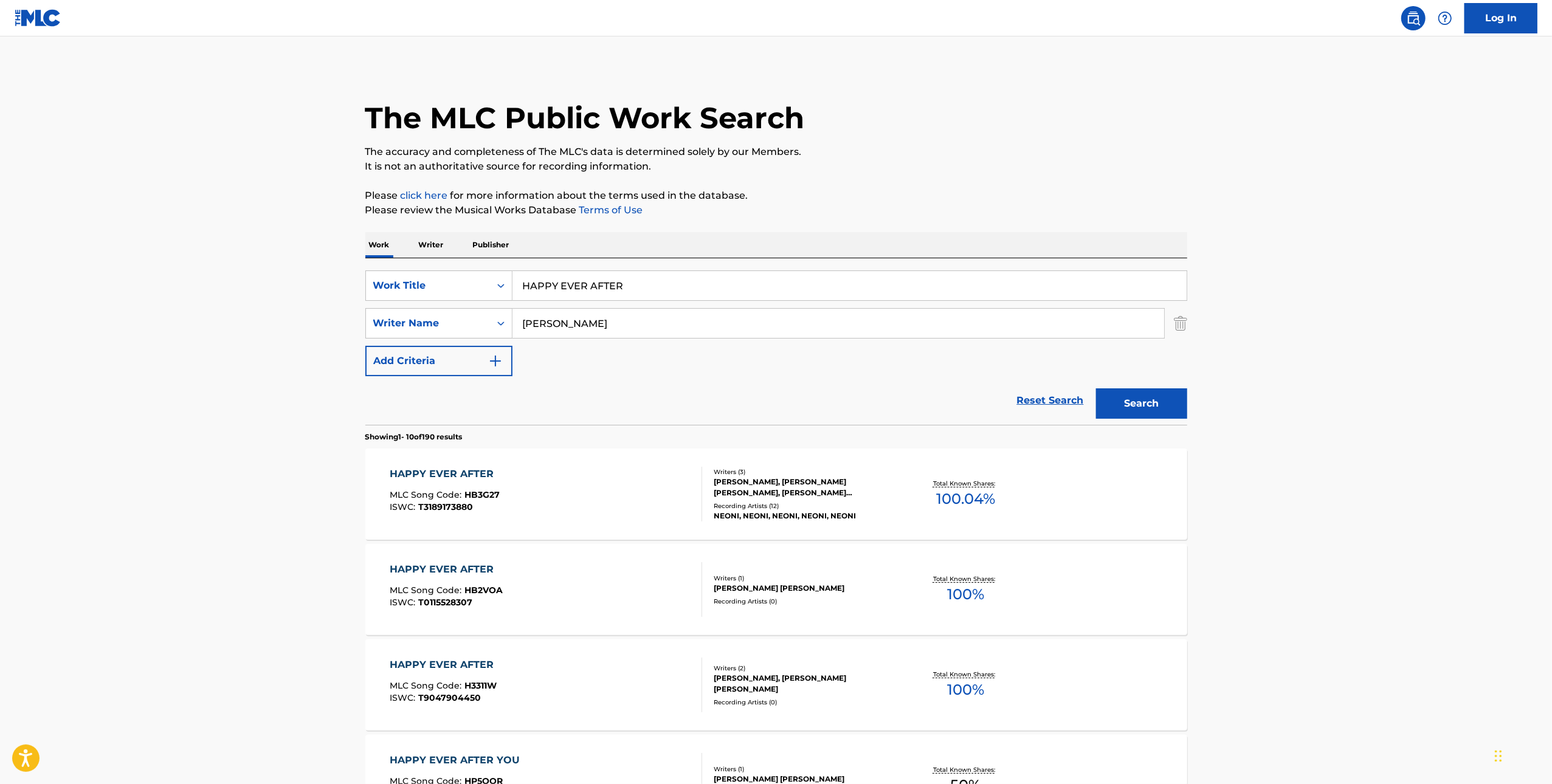
click at [700, 290] on input "HAPPY EVER AFTER" at bounding box center [850, 286] width 675 height 29
paste input "UTOPIA"
type input "UTOPIA"
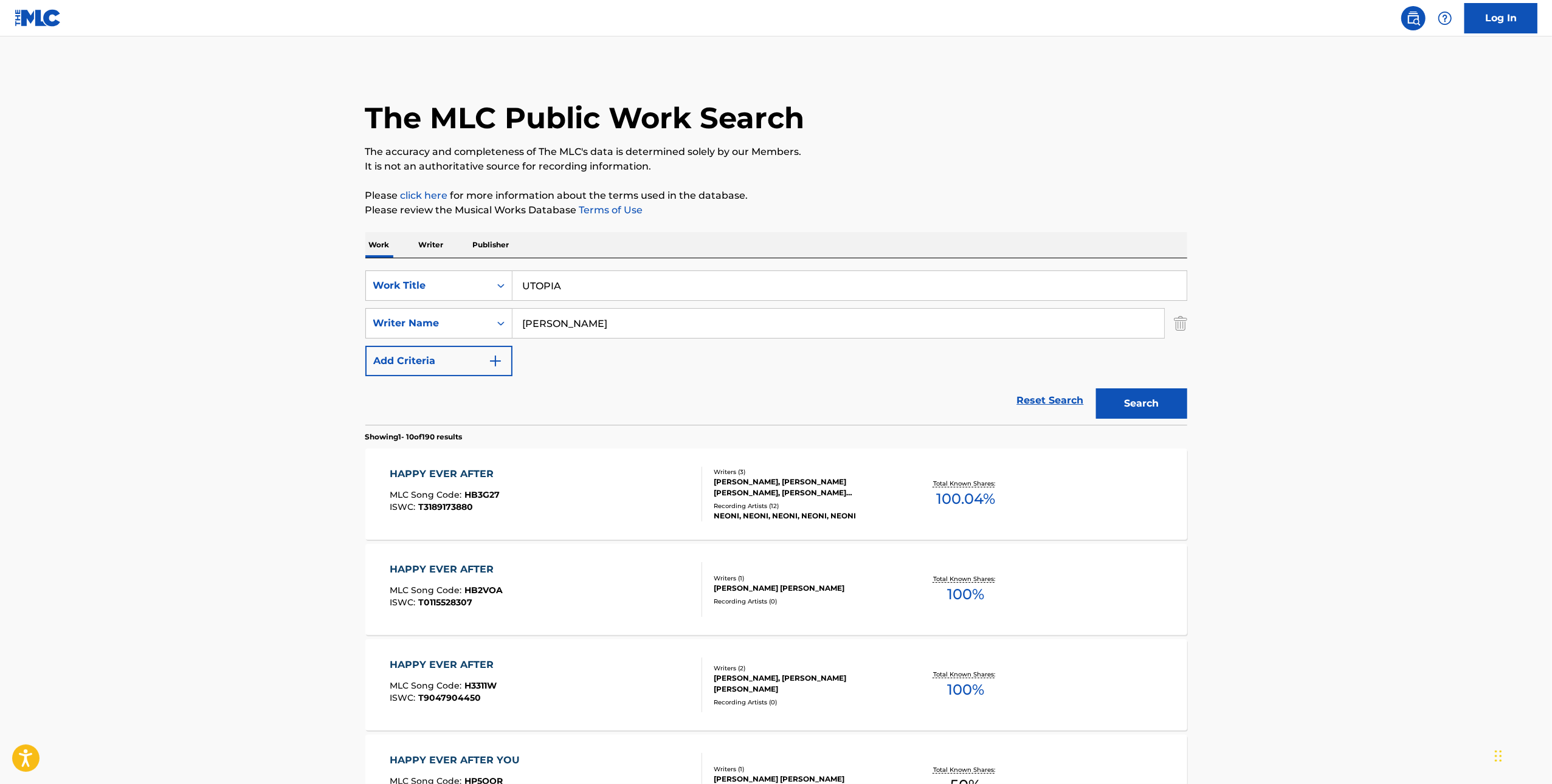
click at [1199, 401] on div "The MLC Public Work Search The accuracy and completeness of The MLC's data is d…" at bounding box center [776, 764] width 851 height 1394
click at [1153, 401] on button "Search" at bounding box center [1142, 404] width 91 height 30
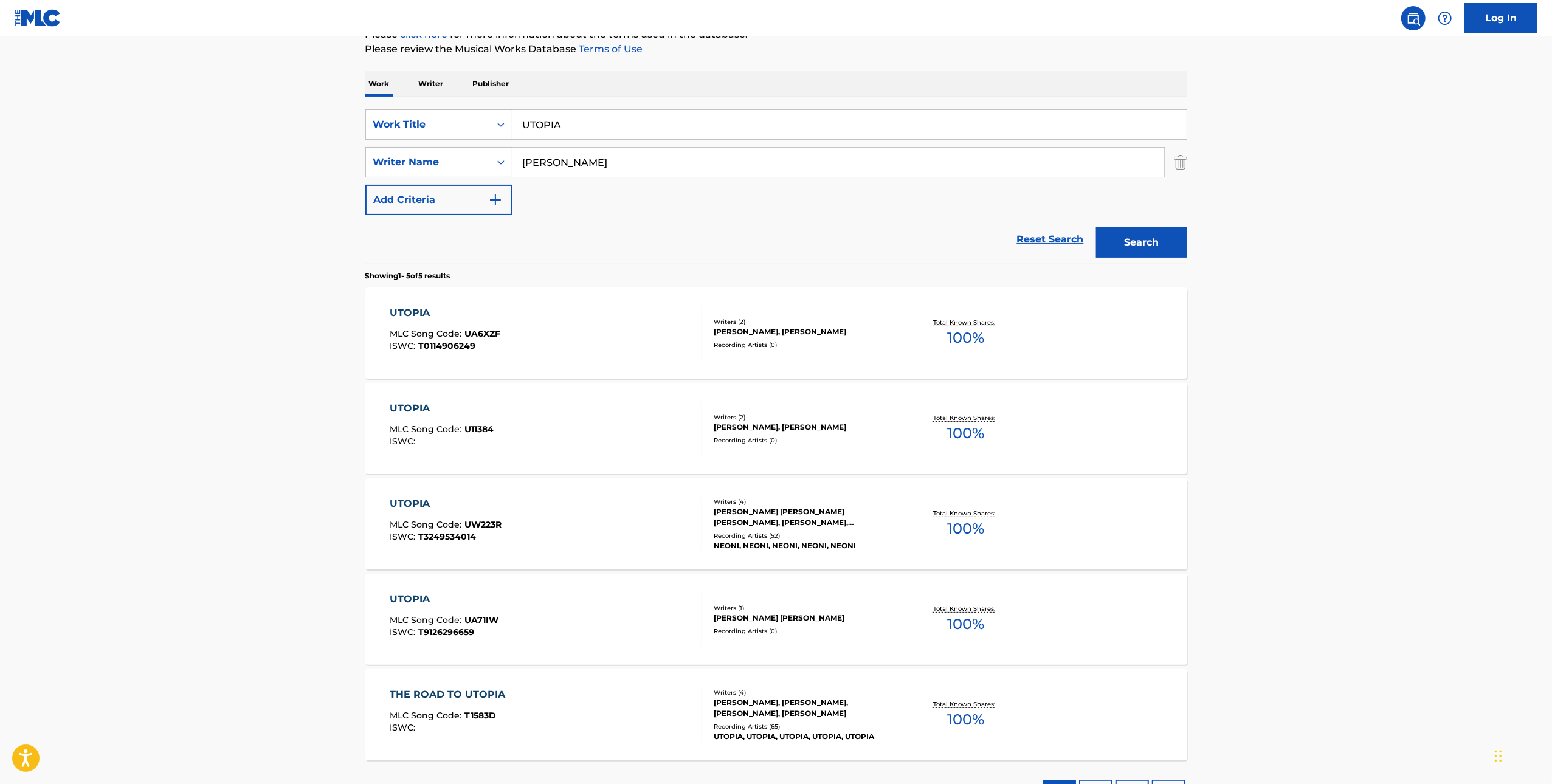
scroll to position [183, 0]
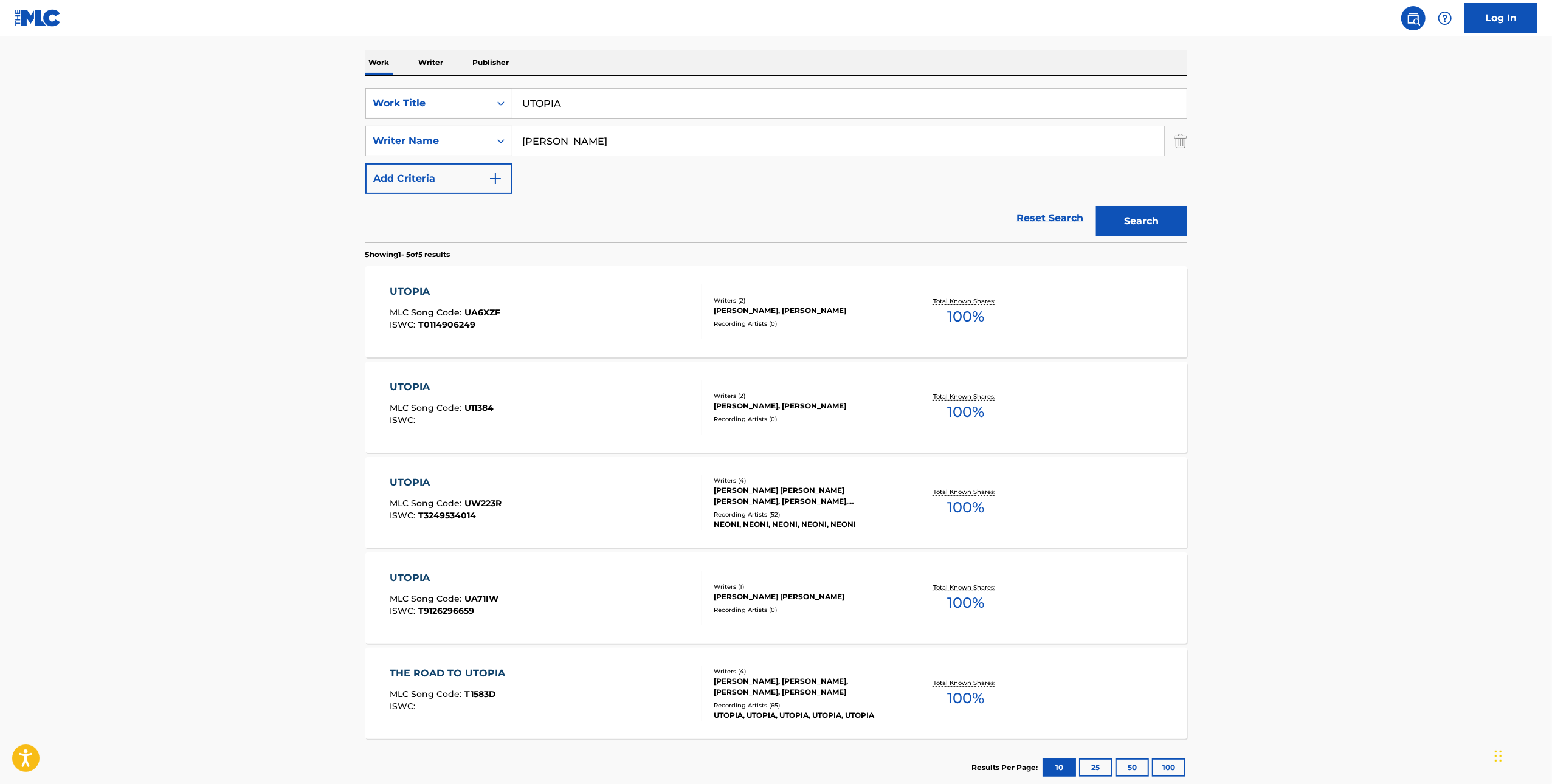
click at [575, 508] on div "UTOPIA MLC Song Code : UW223R ISWC : T3249534014" at bounding box center [546, 502] width 313 height 55
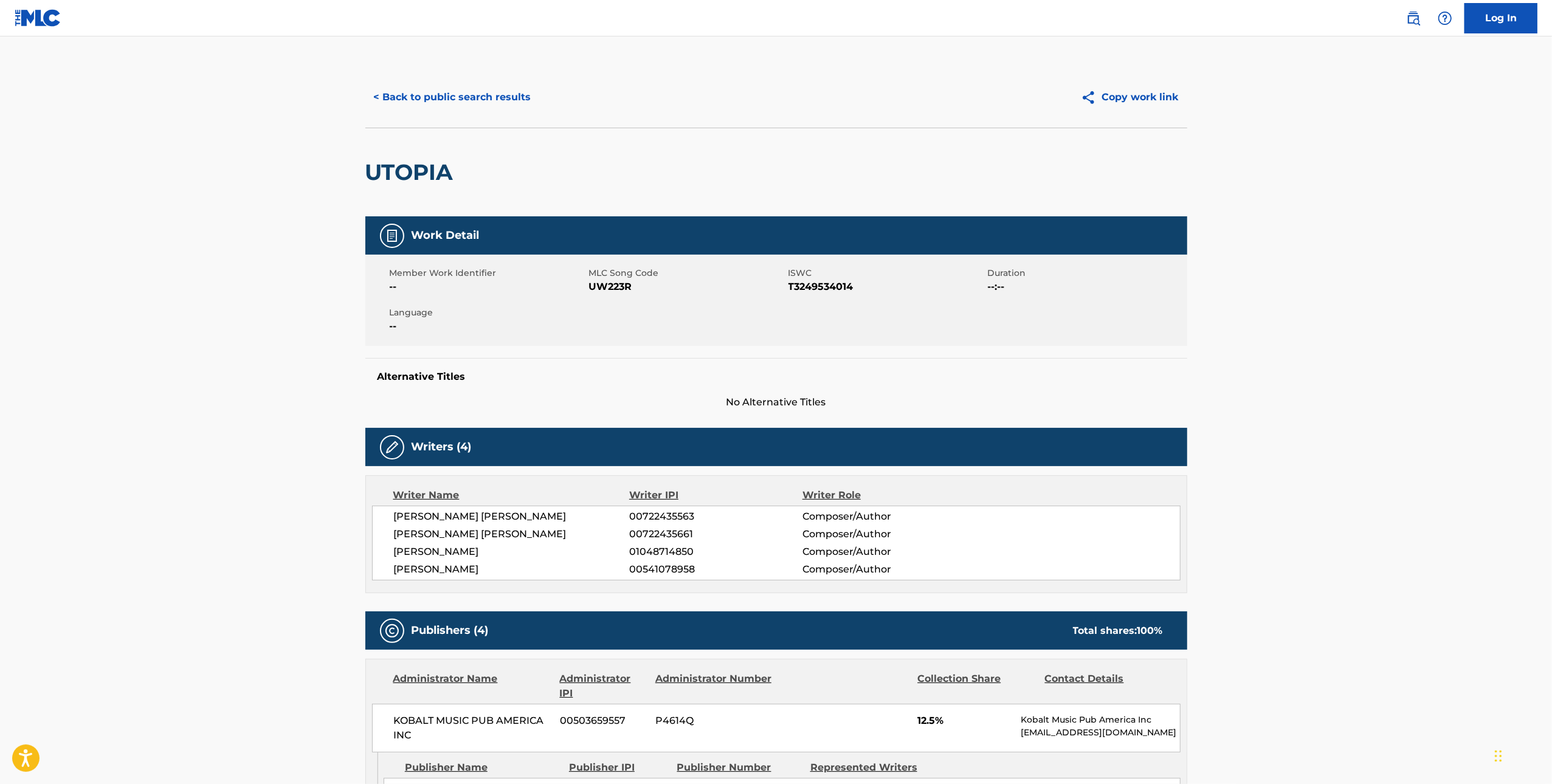
click at [605, 287] on span "UW223R" at bounding box center [688, 287] width 196 height 14
click at [437, 97] on button "< Back to public search results" at bounding box center [453, 97] width 175 height 30
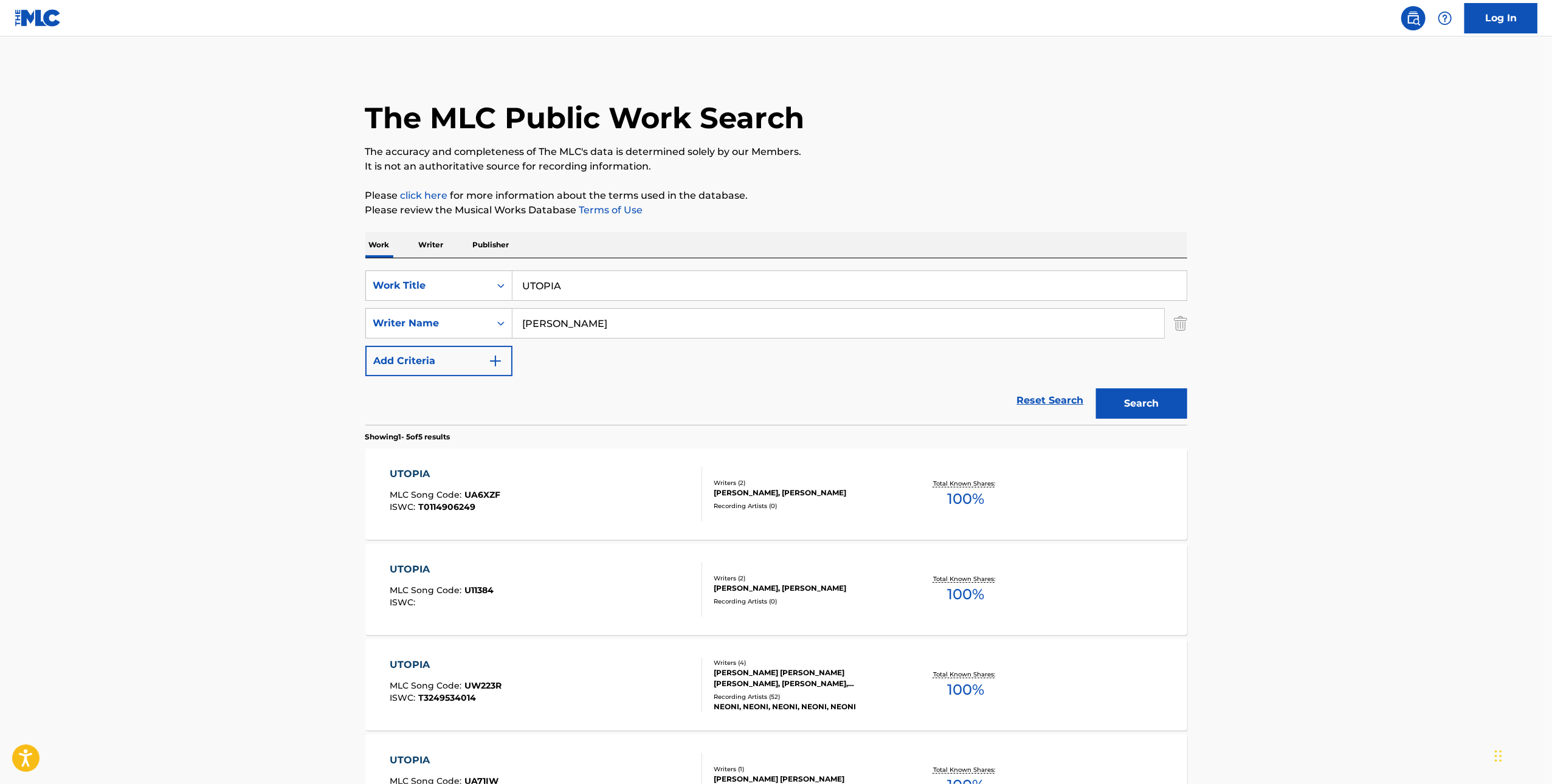
scroll to position [183, 0]
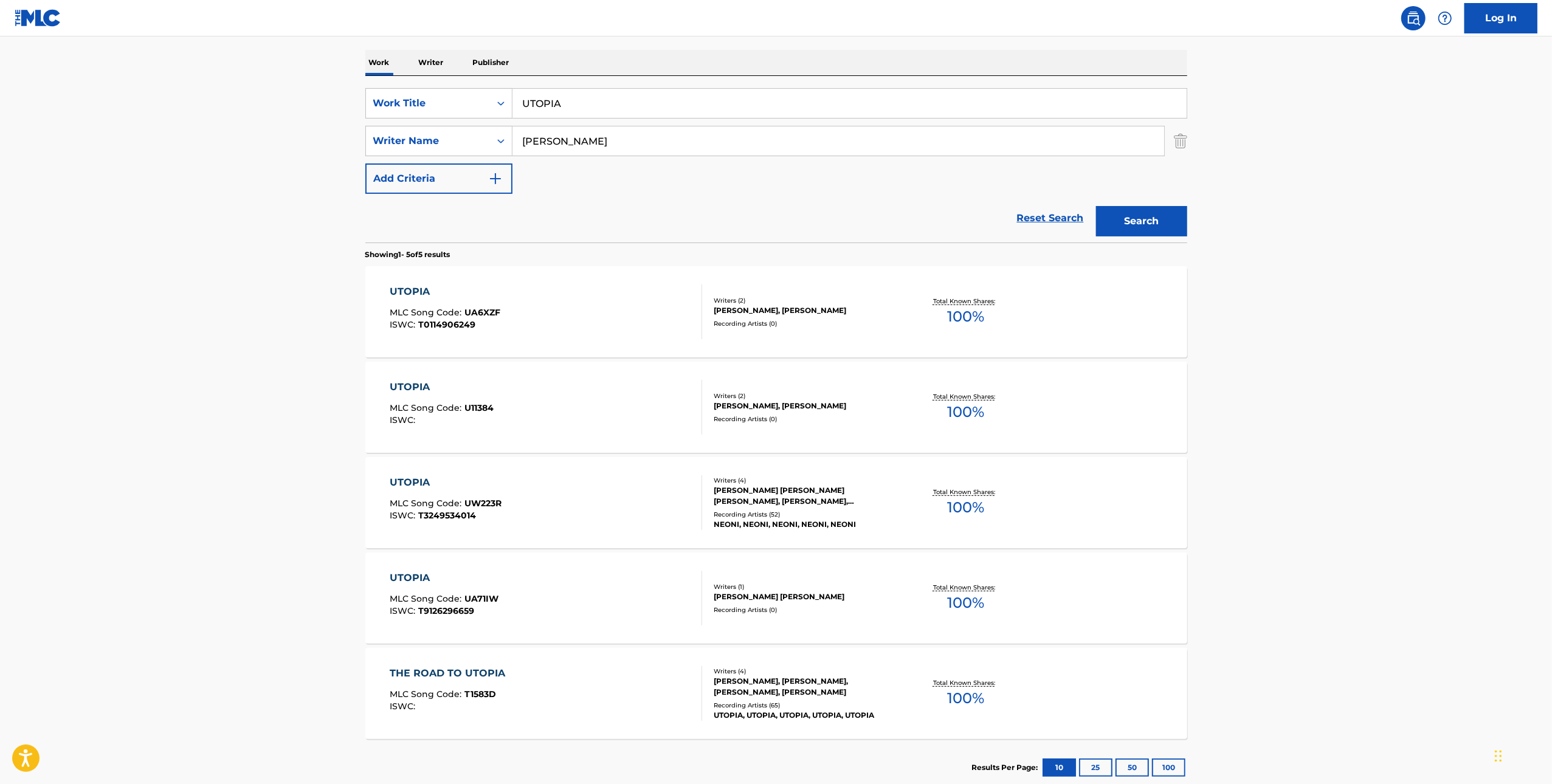
click at [734, 98] on input "UTOPIA" at bounding box center [850, 103] width 675 height 29
paste input "DOOMSDAY"
type input "DOOMSDAY"
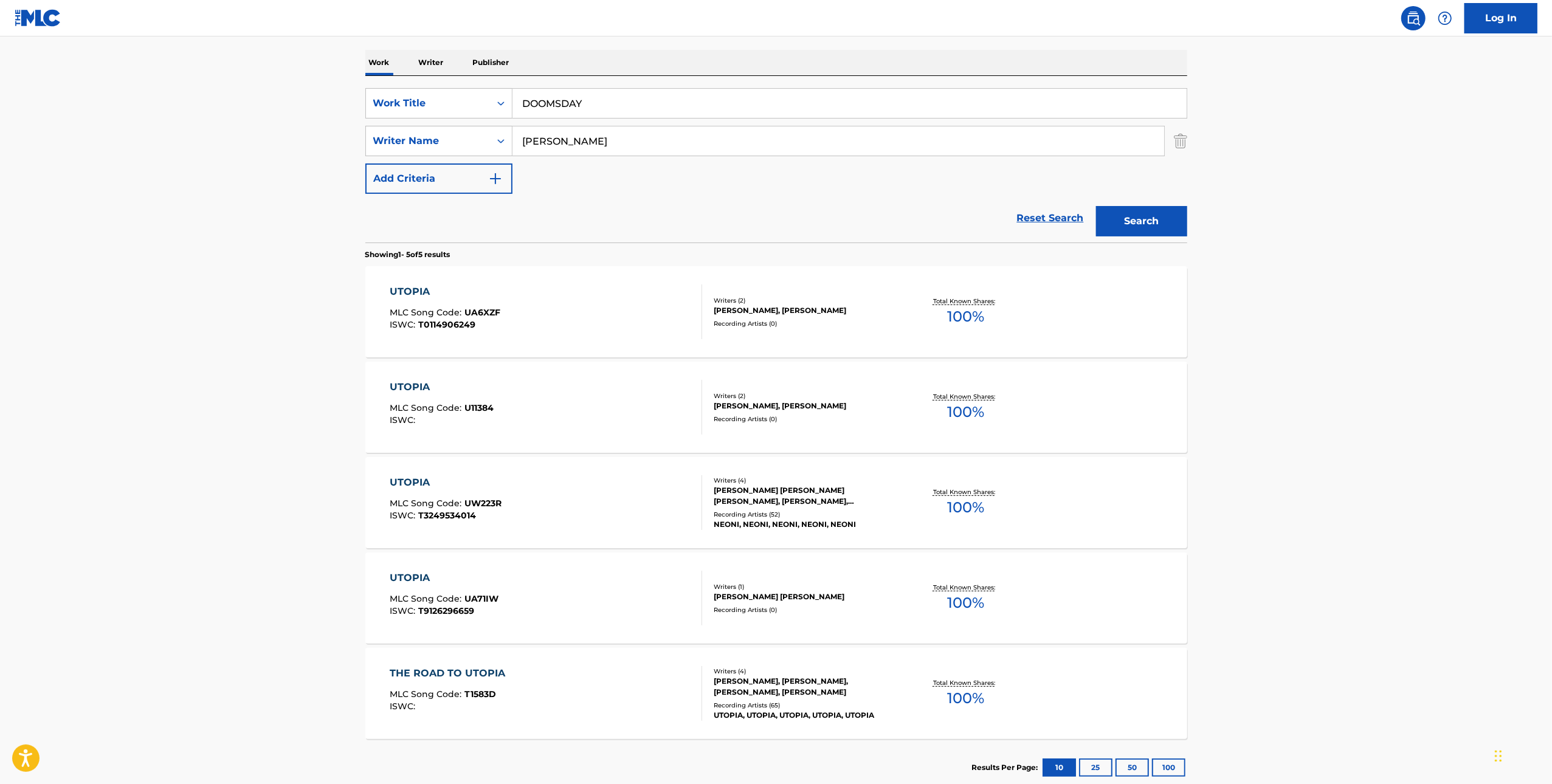
click at [1191, 227] on div "The MLC Public Work Search The accuracy and completeness of The MLC's data is d…" at bounding box center [776, 340] width 851 height 912
click at [1170, 221] on button "Search" at bounding box center [1142, 221] width 91 height 30
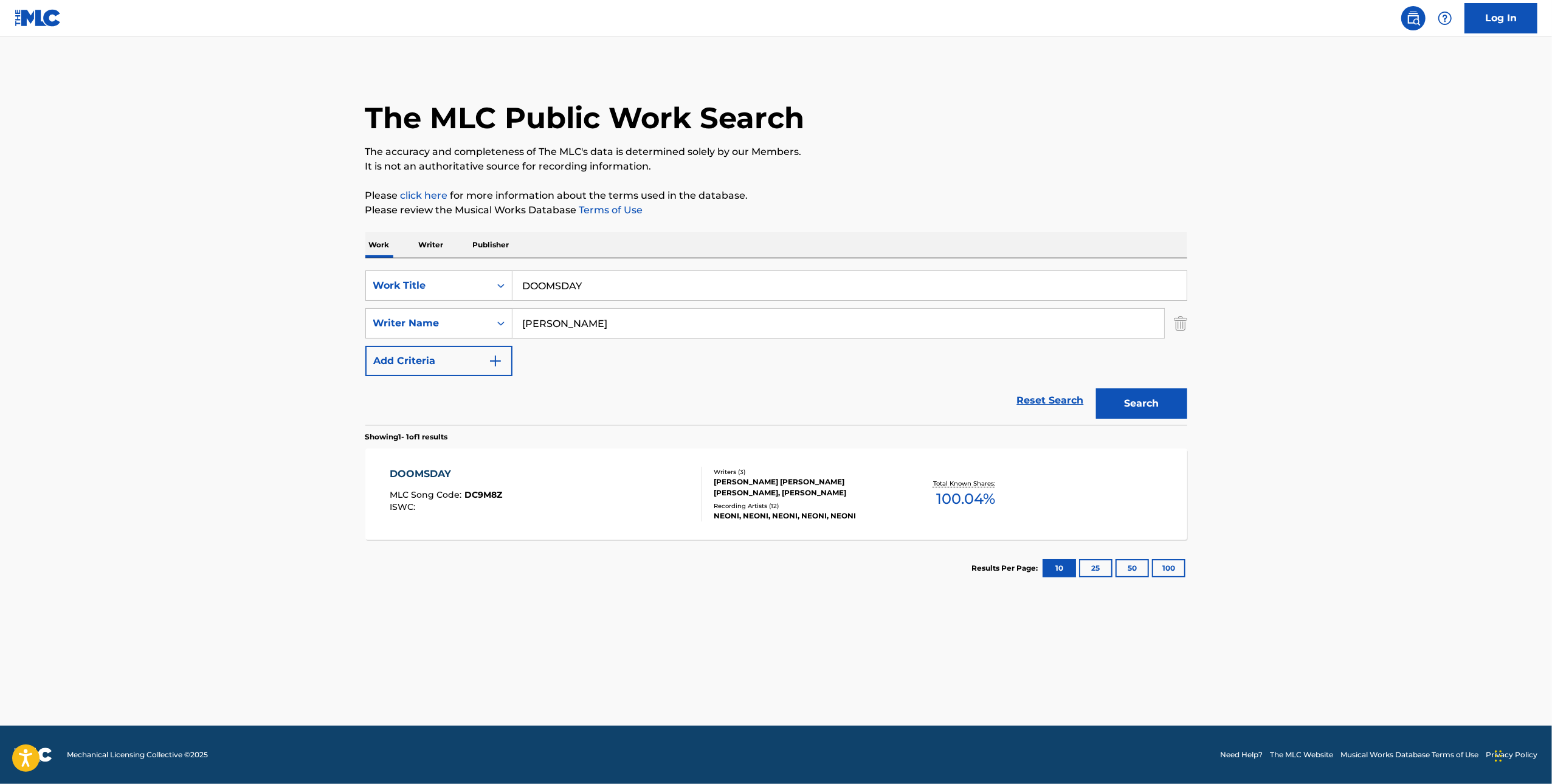
click at [612, 471] on div "DOOMSDAY MLC Song Code : DC9M8Z ISWC :" at bounding box center [546, 495] width 313 height 55
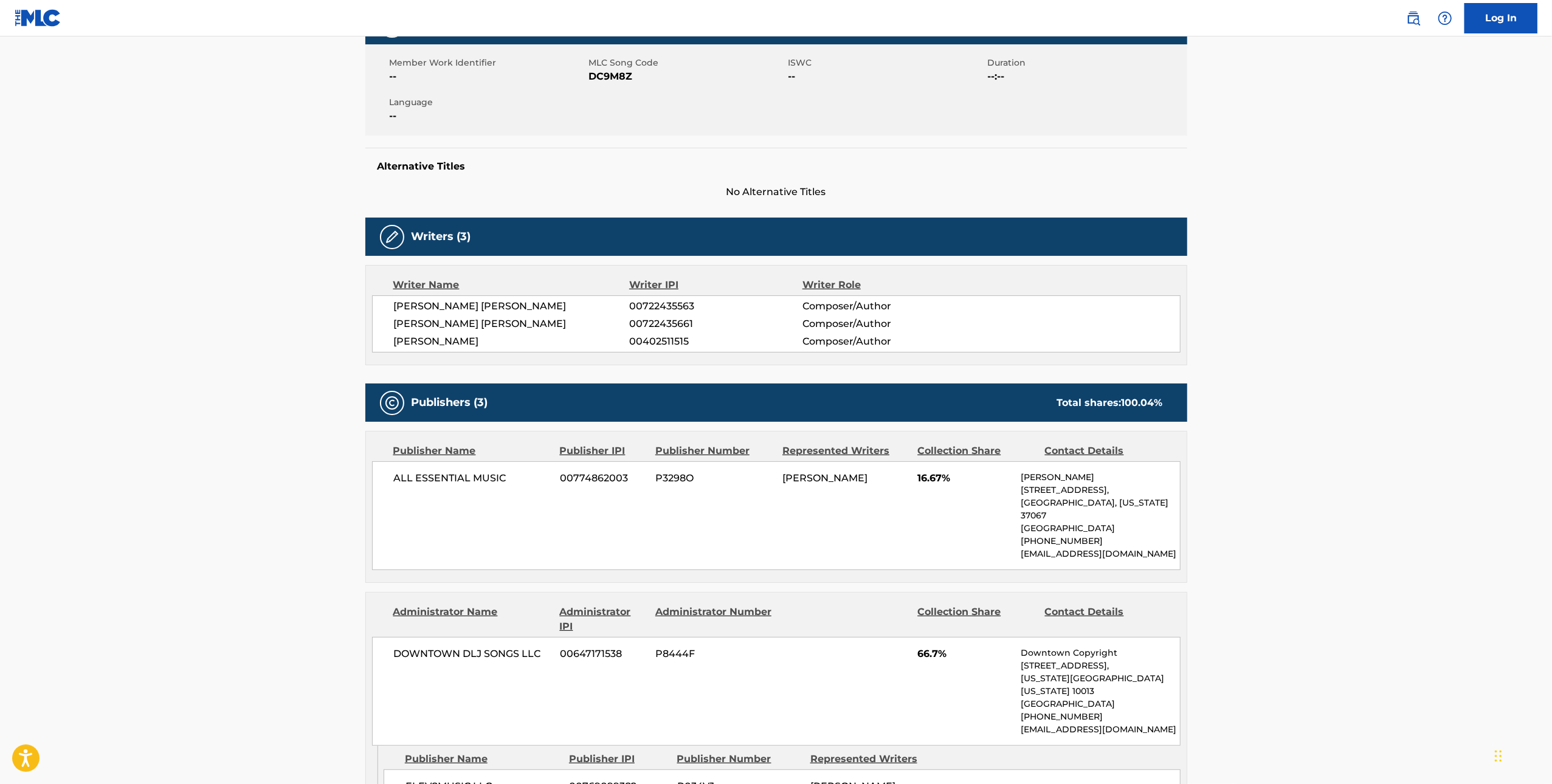
scroll to position [95, 0]
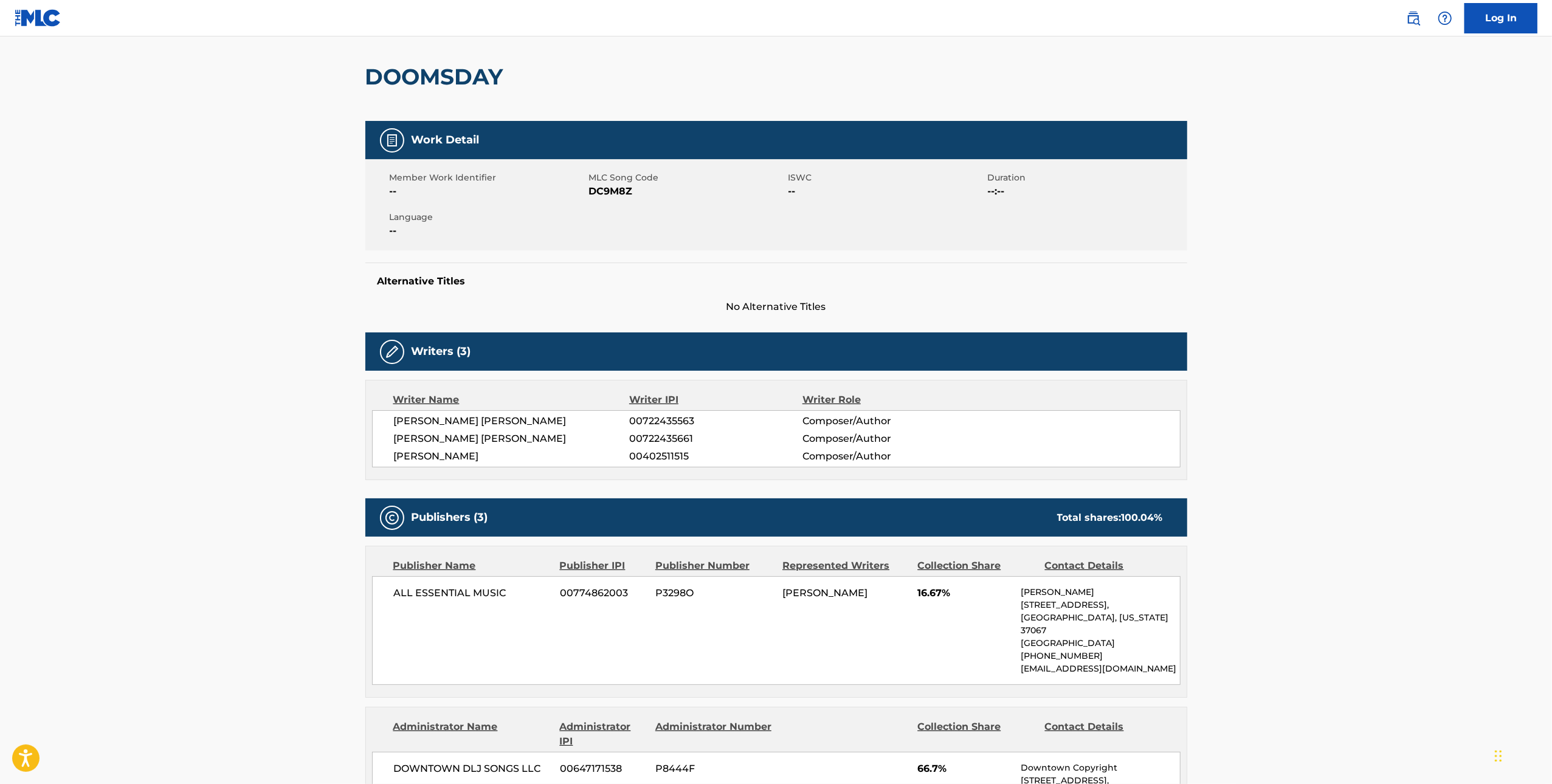
click at [614, 193] on span "DC9M8Z" at bounding box center [688, 191] width 196 height 14
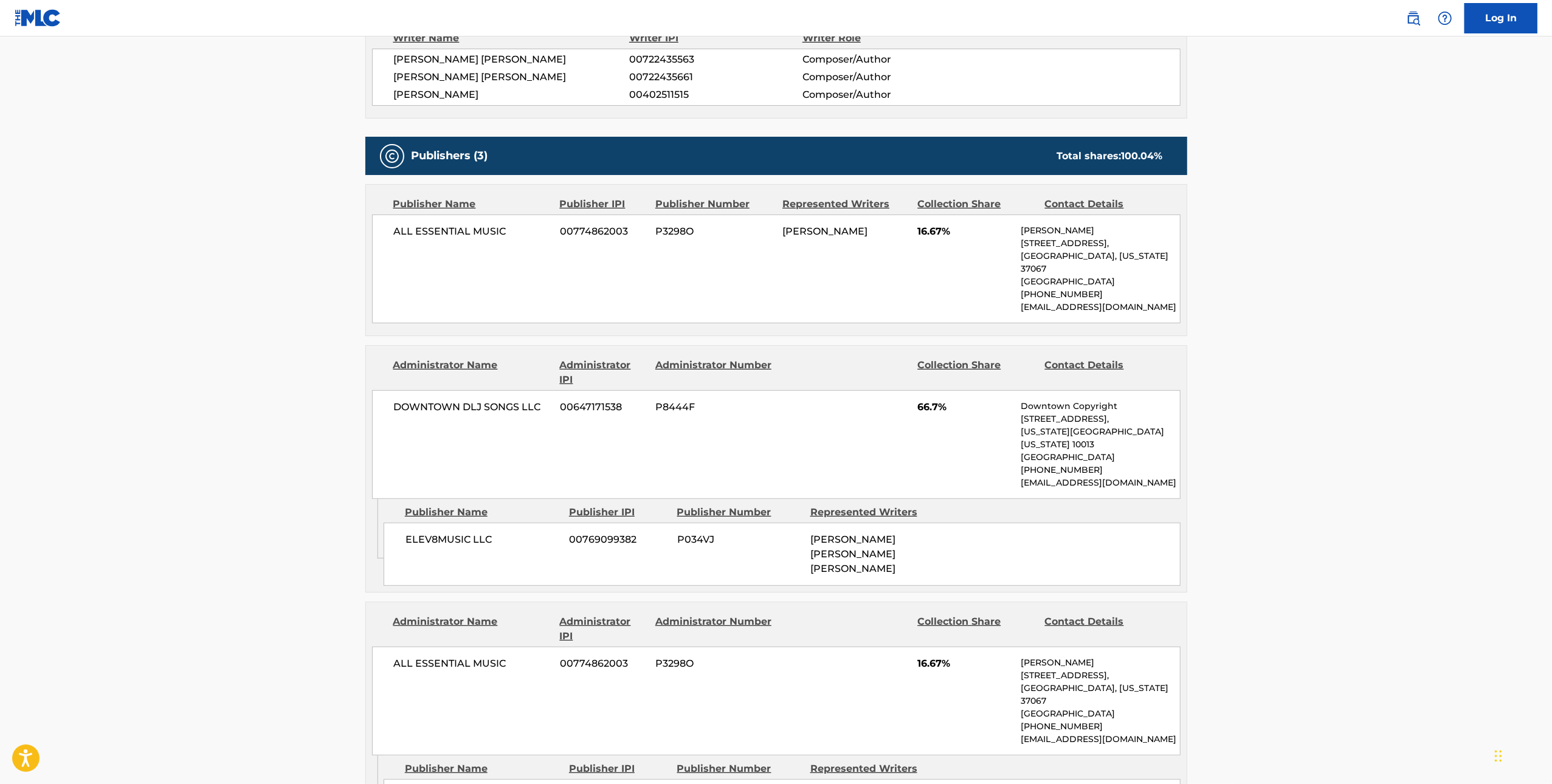
scroll to position [0, 0]
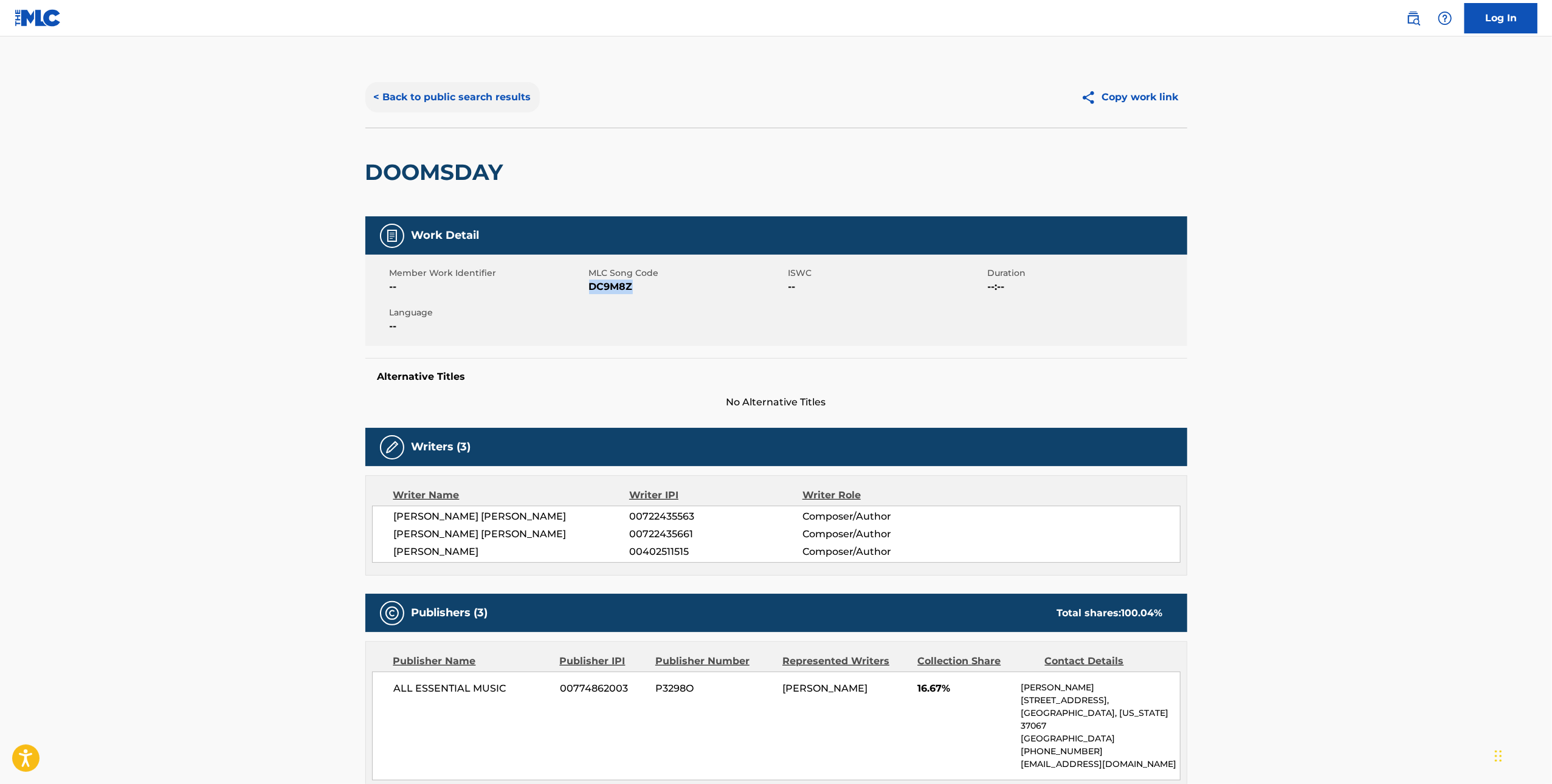
click at [454, 95] on button "< Back to public search results" at bounding box center [453, 97] width 175 height 30
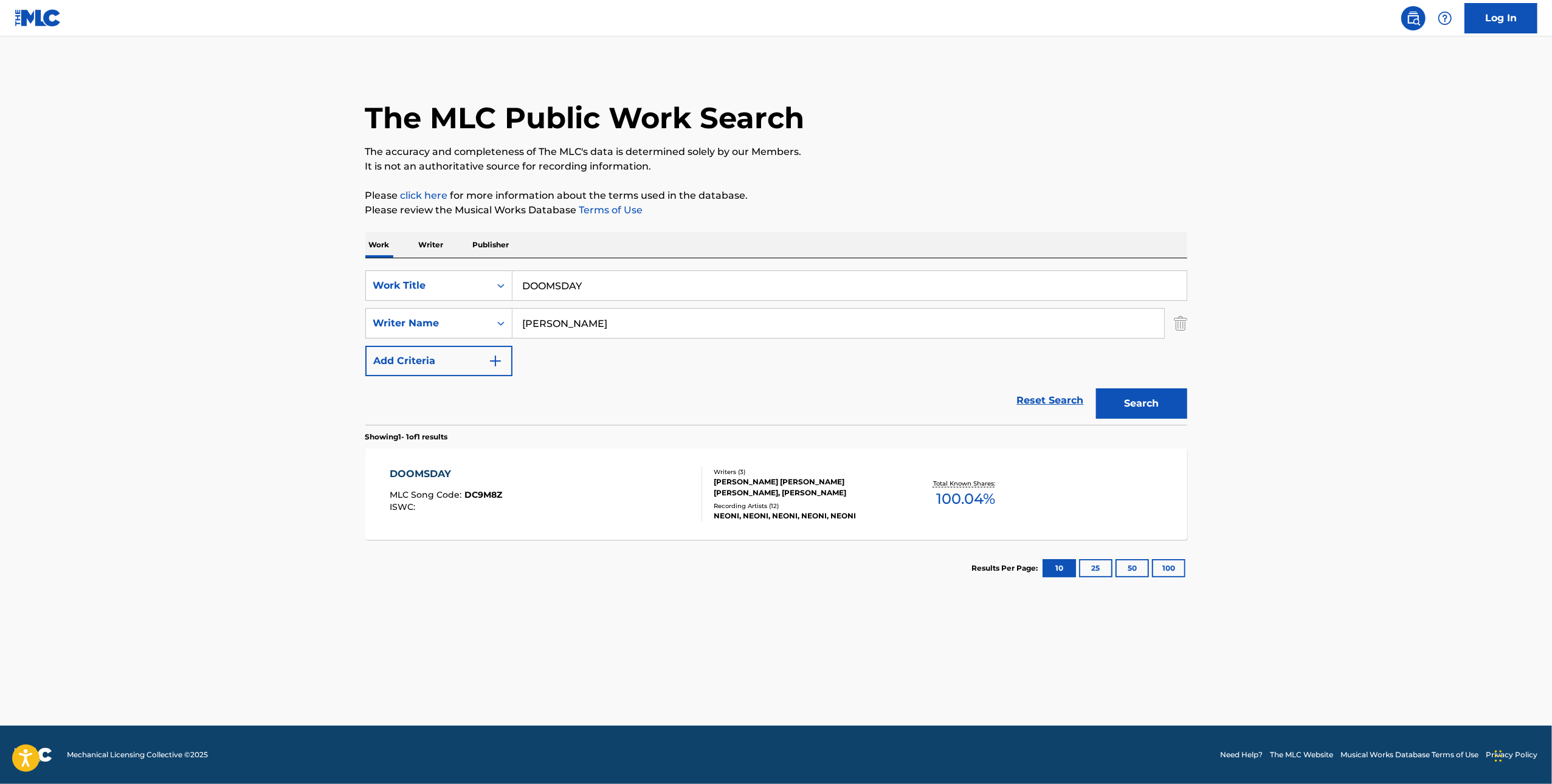
click at [711, 289] on input "DOOMSDAY" at bounding box center [850, 286] width 675 height 29
paste input "SHE'S EVERYTHING THAT I'VE EVER WANTED"
type input "SHE'S EVERYTHING THAT I'VE EVER WANTED"
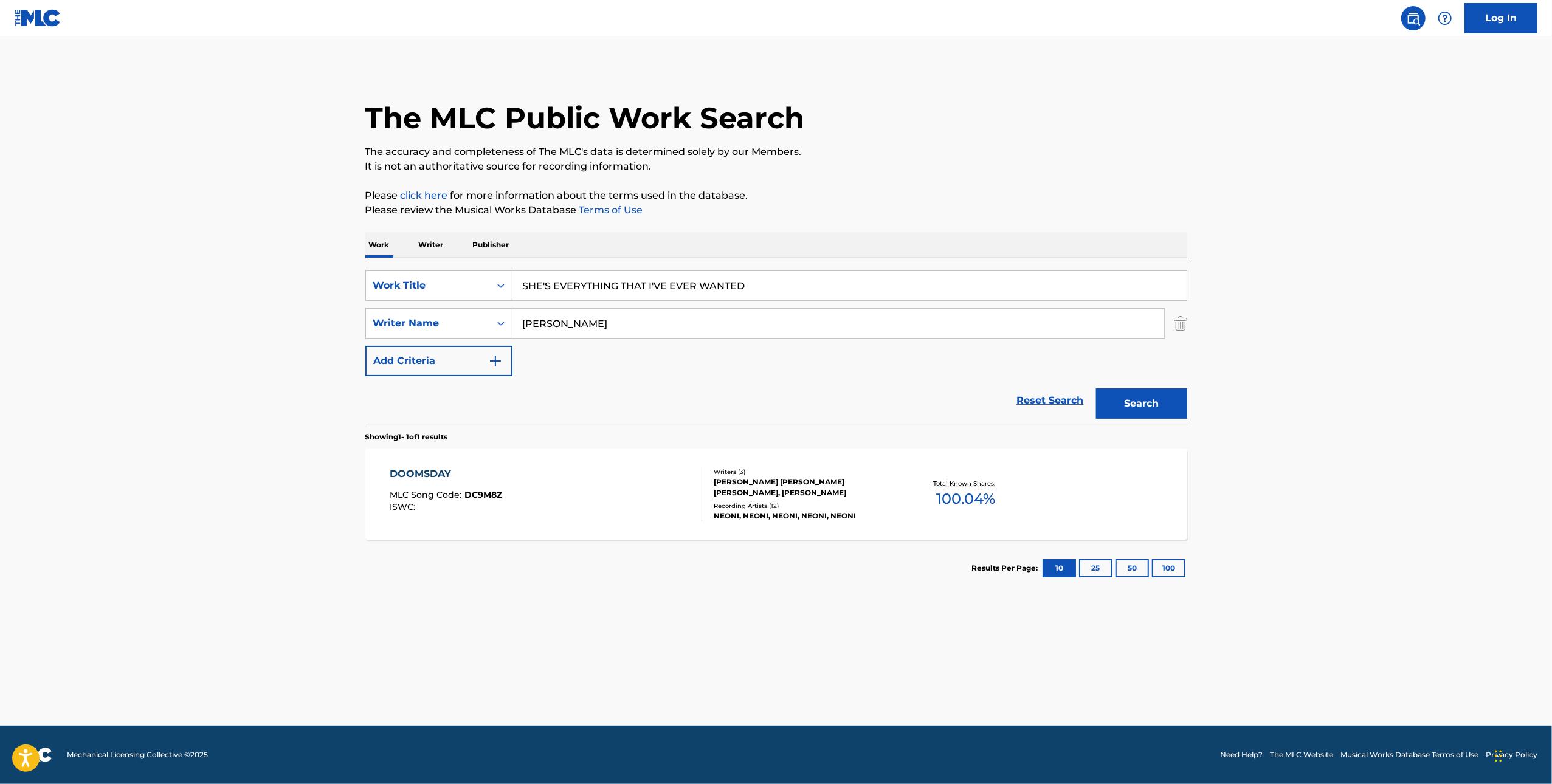
click at [958, 322] on input "[PERSON_NAME]" at bounding box center [838, 323] width 652 height 29
paste input "[PERSON_NAME]"
type input "[PERSON_NAME]"
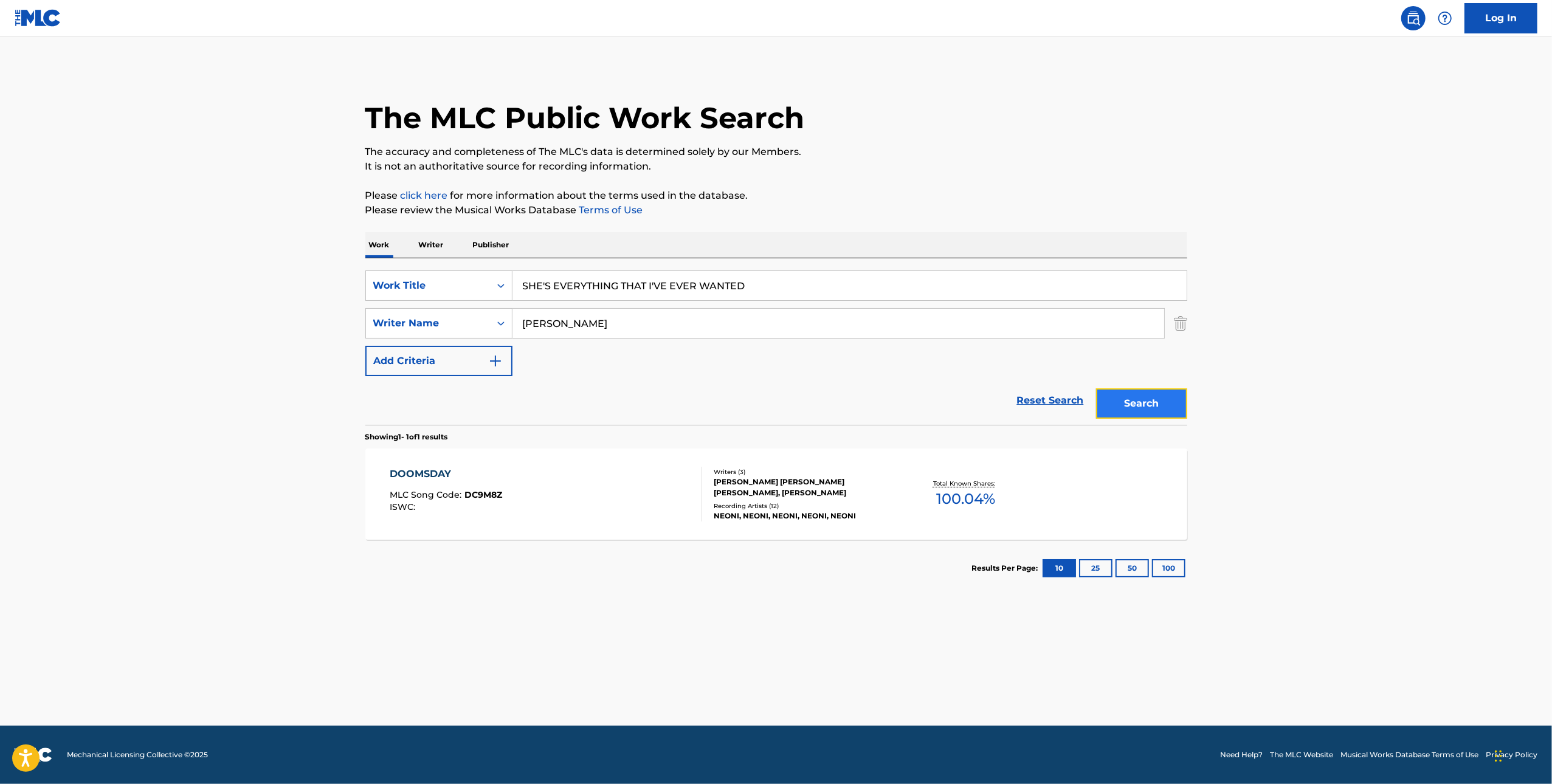
click at [1140, 399] on button "Search" at bounding box center [1142, 404] width 91 height 30
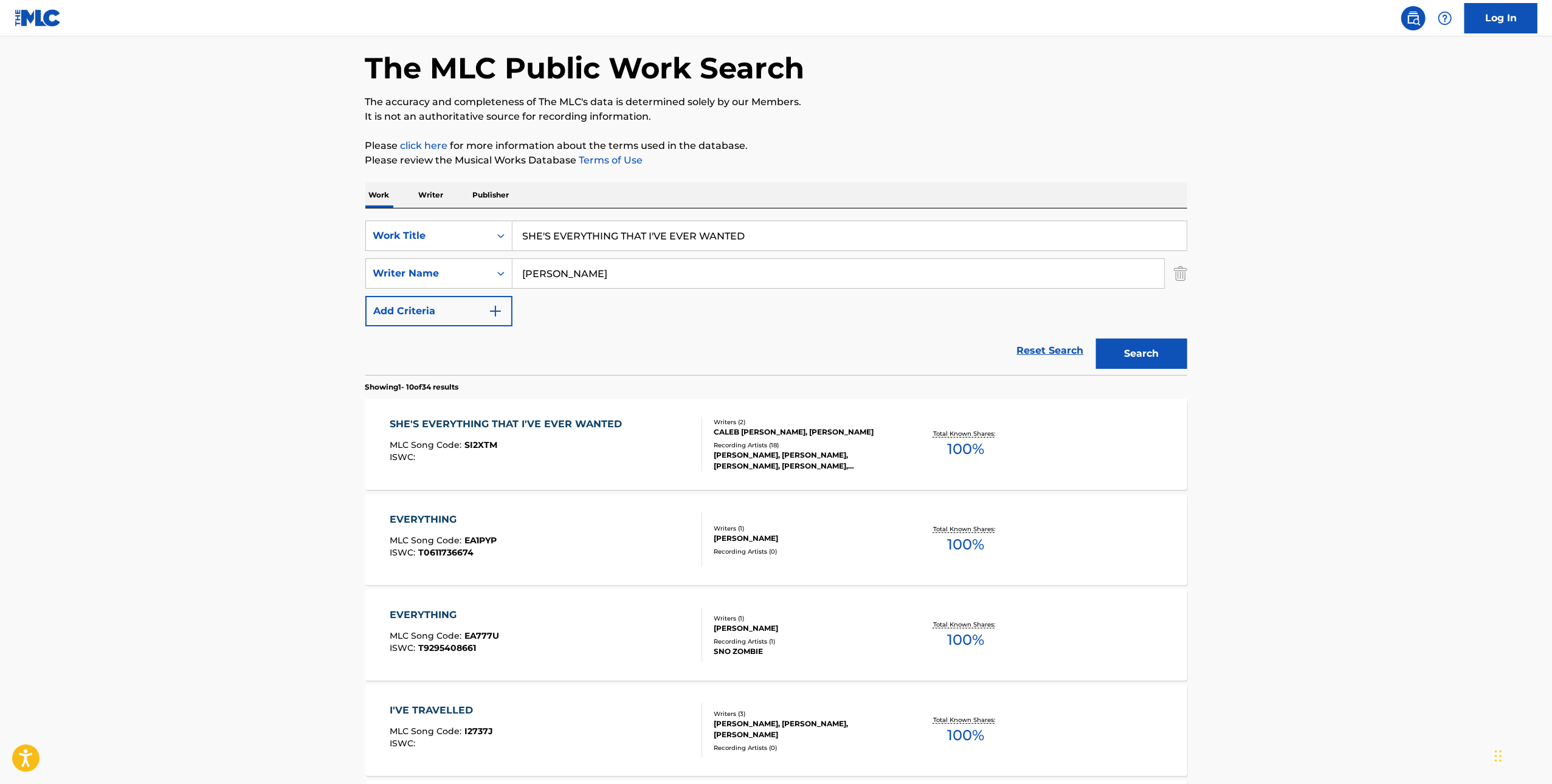
scroll to position [56, 0]
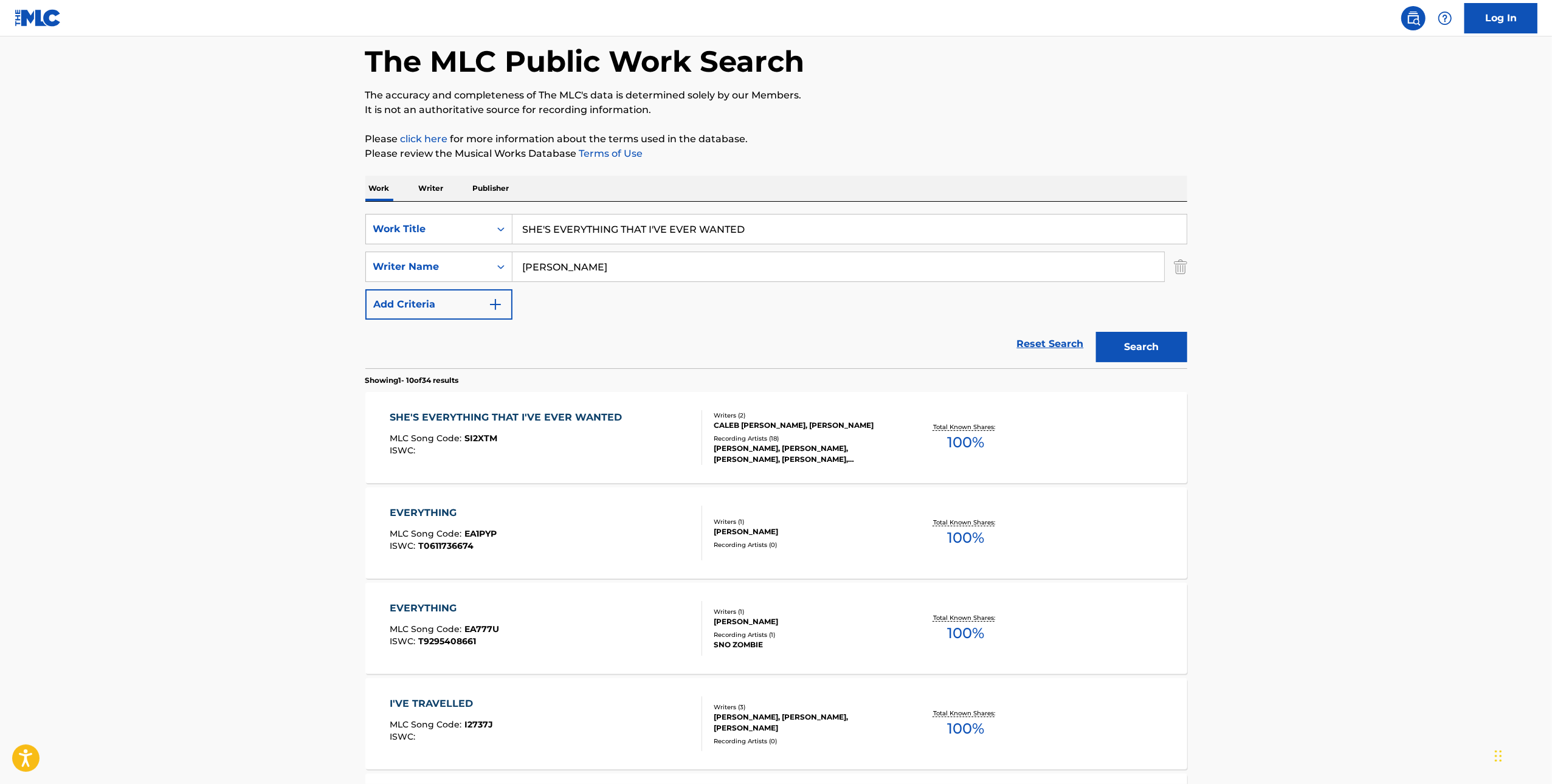
click at [649, 421] on div "SHE'S EVERYTHING THAT I'VE EVER WANTED MLC Song Code : SI2XTM ISWC :" at bounding box center [546, 437] width 313 height 55
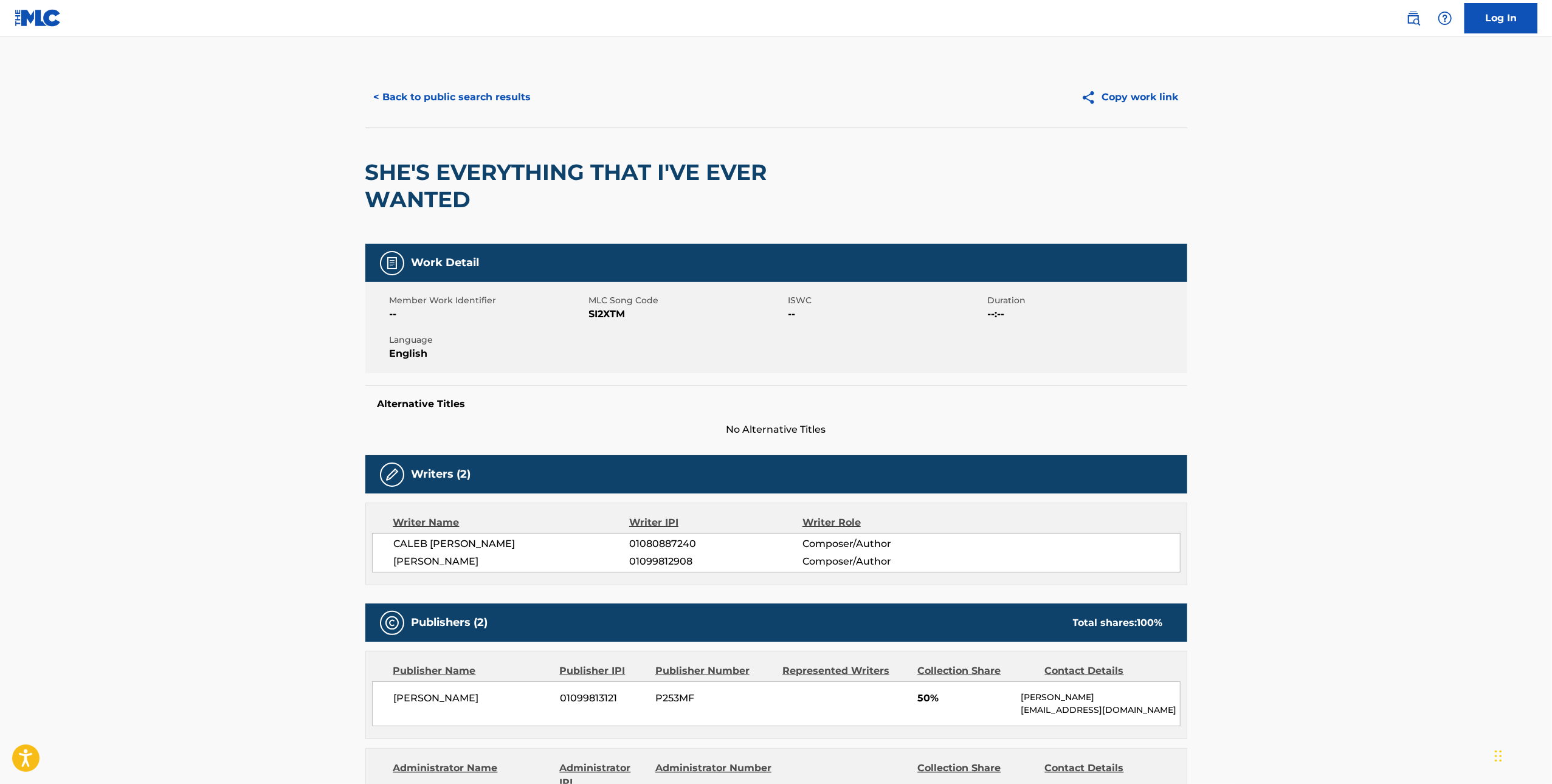
click at [612, 313] on span "SI2XTM" at bounding box center [688, 314] width 196 height 14
click at [462, 96] on button "< Back to public search results" at bounding box center [453, 97] width 175 height 30
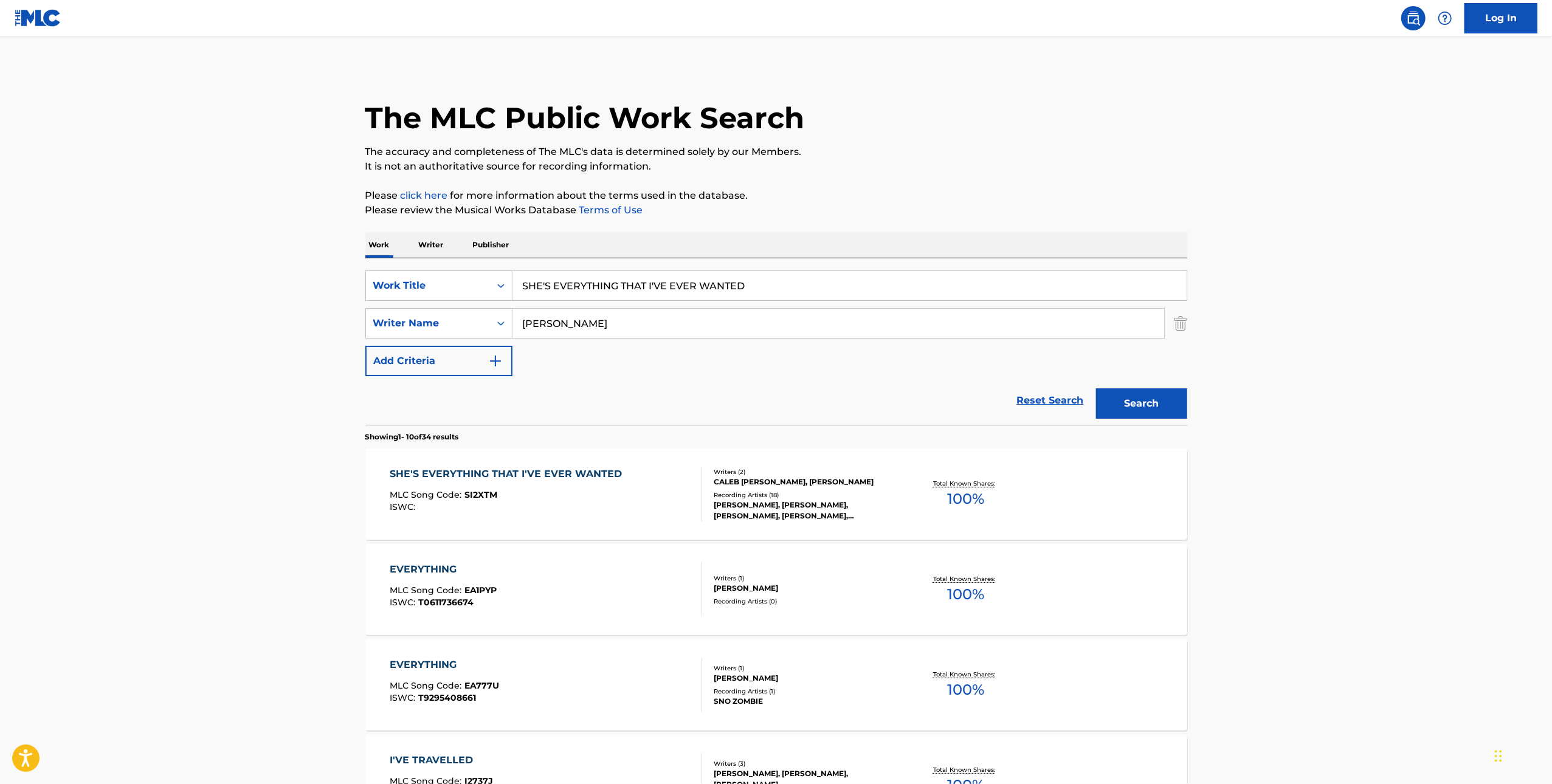
scroll to position [56, 0]
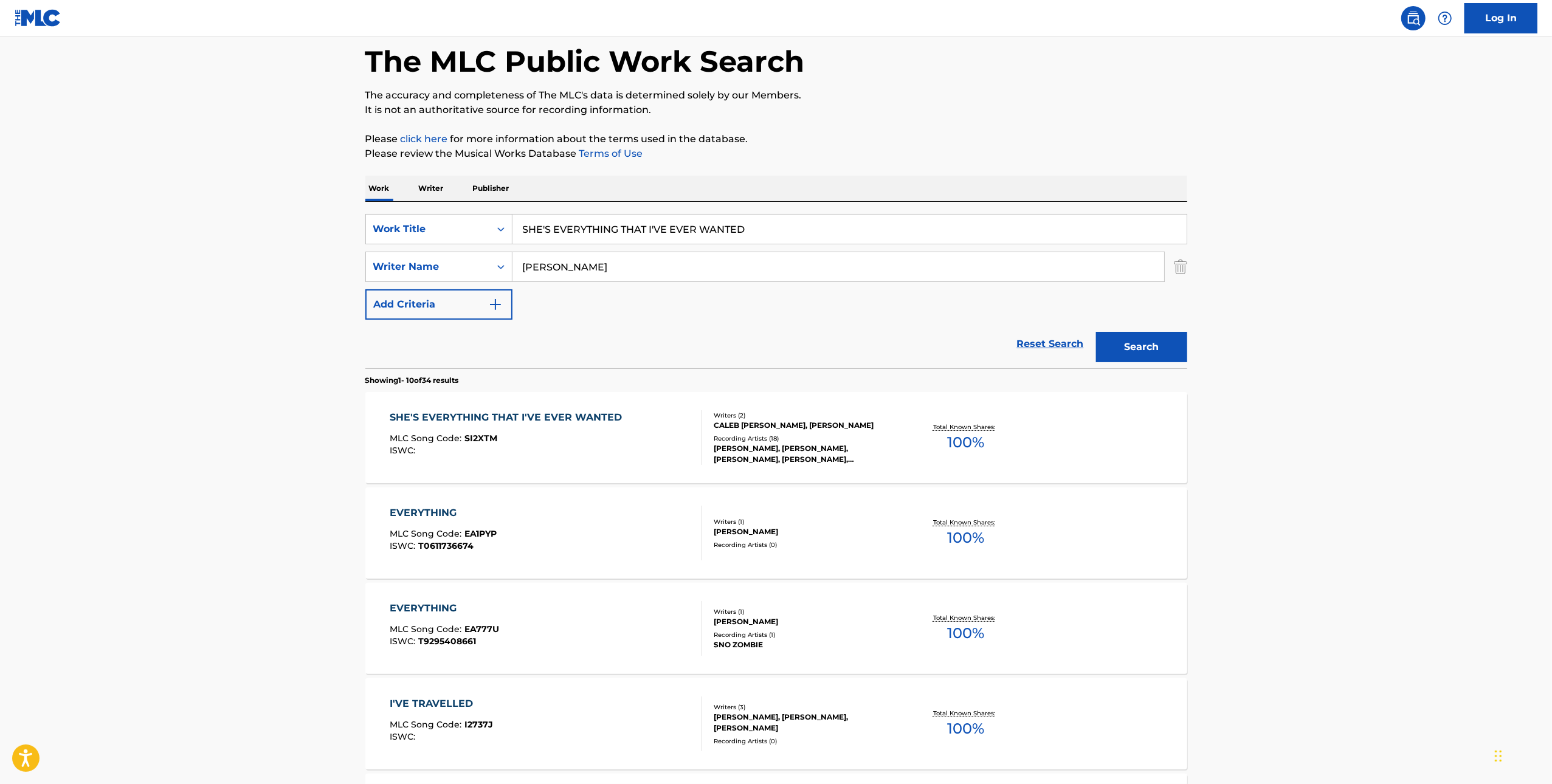
click at [802, 217] on input "SHE'S EVERYTHING THAT I'VE EVER WANTED" at bounding box center [850, 229] width 675 height 29
paste input "EVERYTHING COMES TO GO AWAY"
type input "EVERYTHING COMES TO GO AWAY"
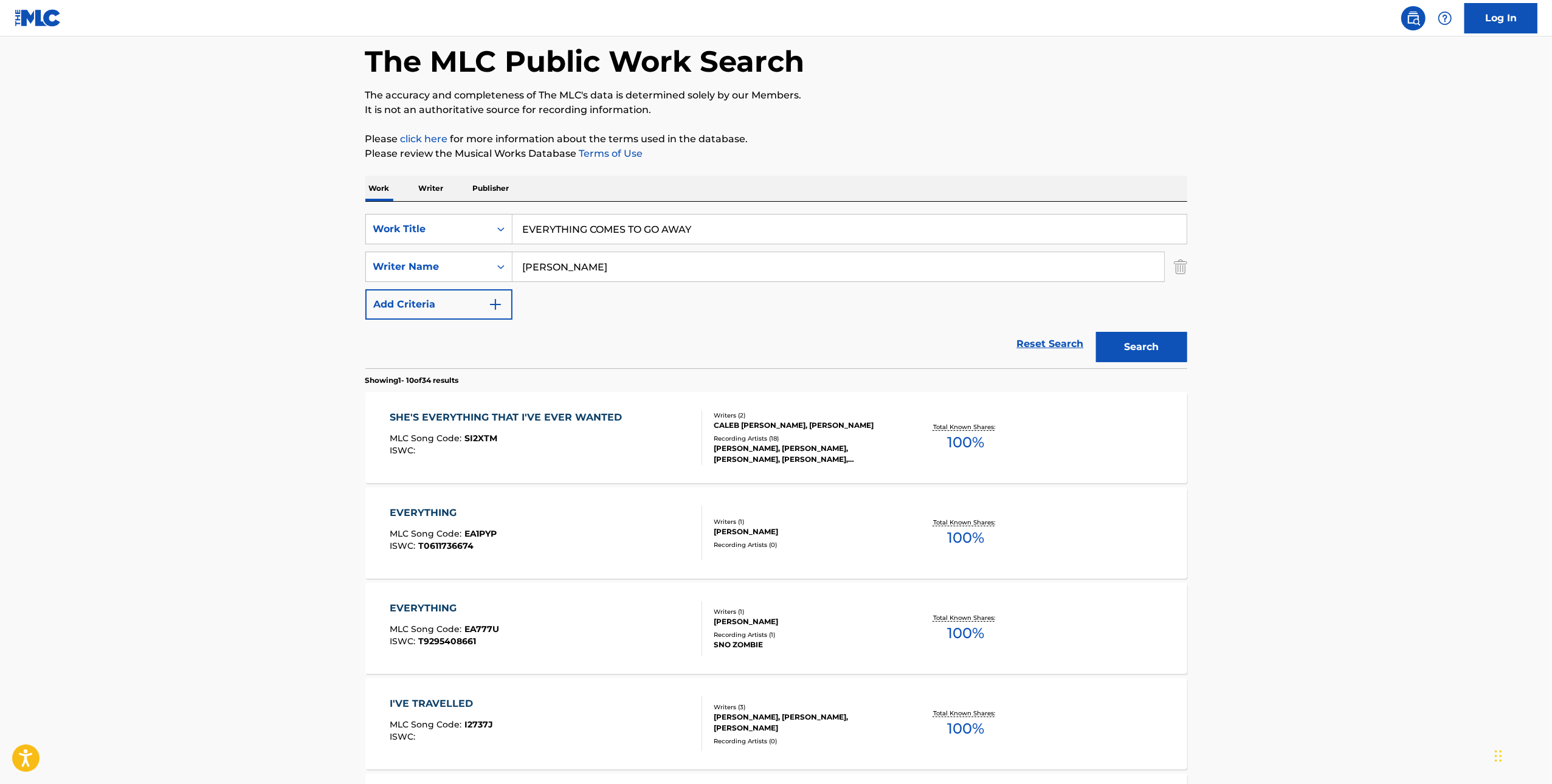
click at [812, 258] on input "[PERSON_NAME]" at bounding box center [838, 266] width 652 height 29
drag, startPoint x: 812, startPoint y: 259, endPoint x: 956, endPoint y: 305, distance: 151.2
click at [812, 260] on input "[PERSON_NAME]" at bounding box center [838, 266] width 652 height 29
paste input "CASTLEMA"
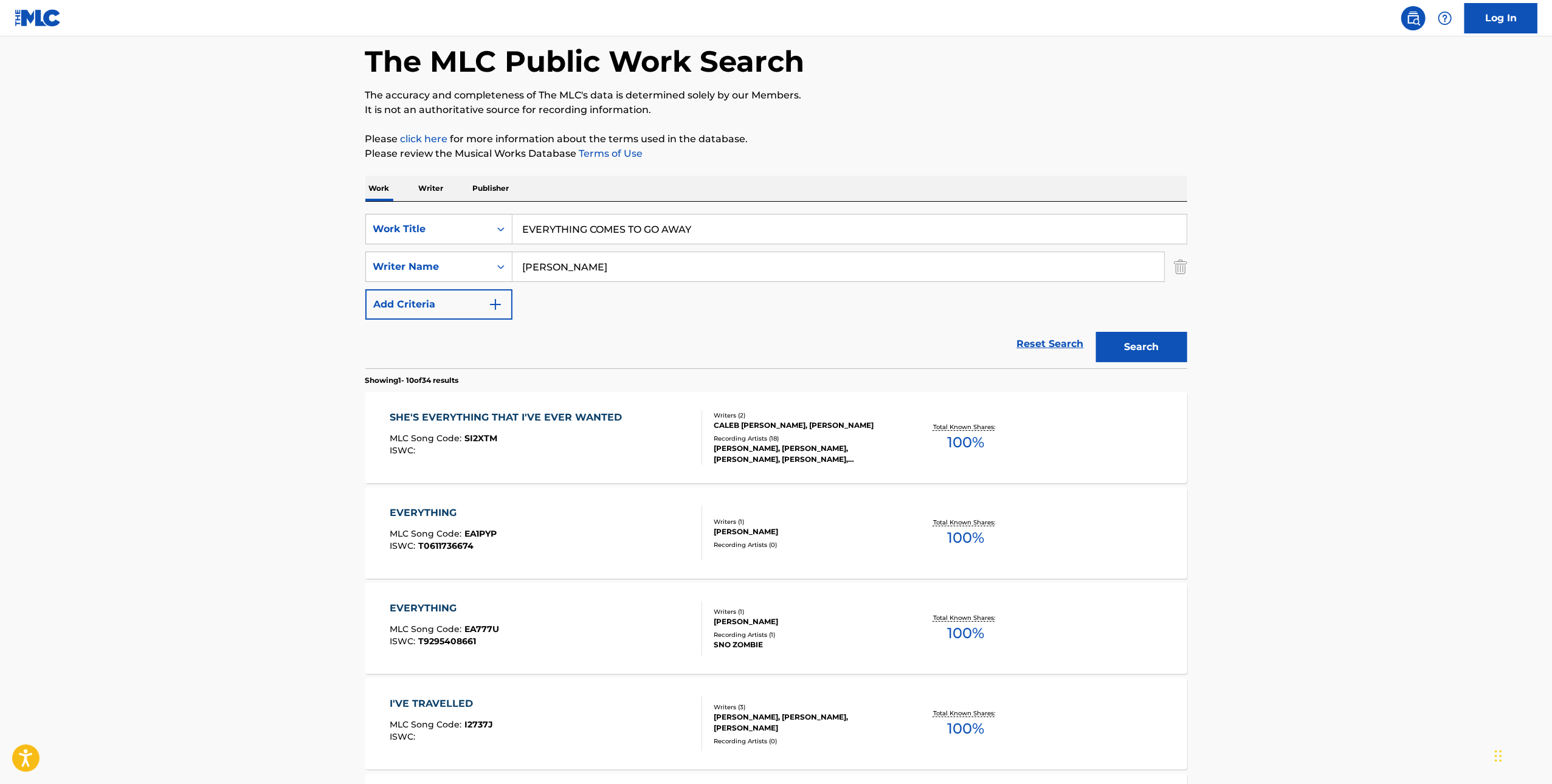
type input "[PERSON_NAME]"
click at [1091, 328] on div "Search" at bounding box center [1139, 344] width 97 height 48
click at [1112, 339] on button "Search" at bounding box center [1142, 347] width 91 height 30
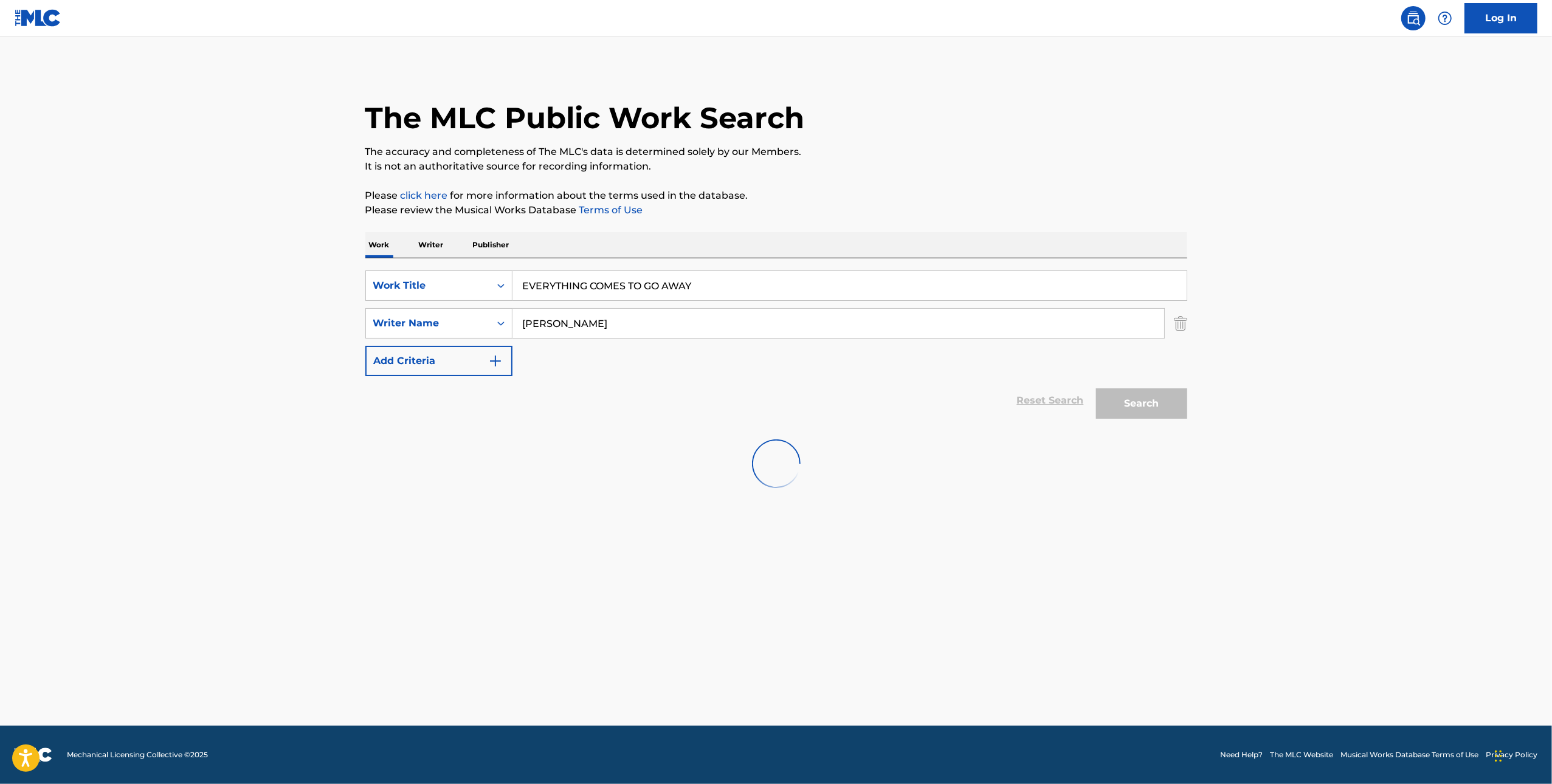
scroll to position [0, 0]
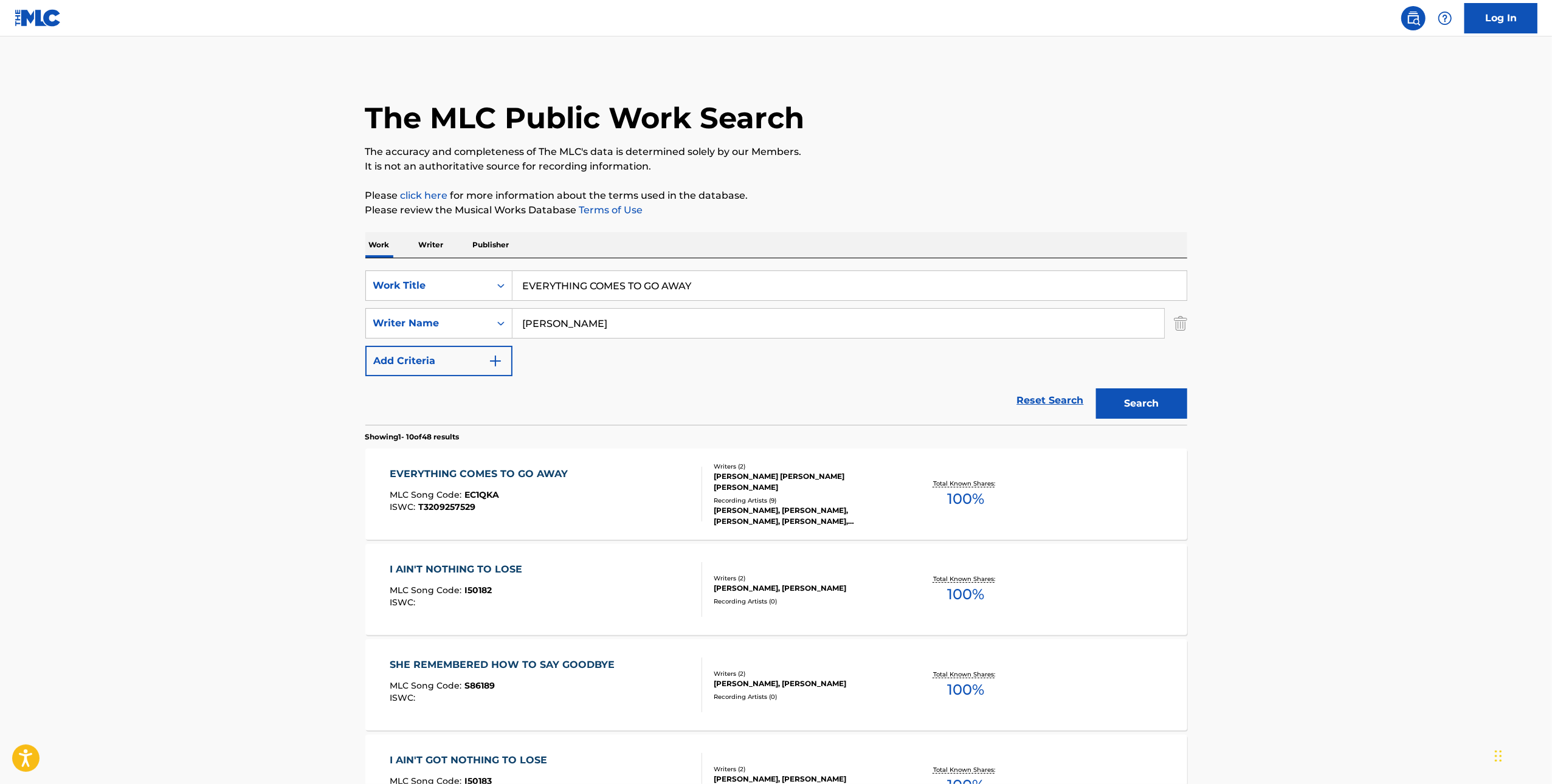
click at [559, 483] on div "EVERYTHING COMES TO GO AWAY MLC Song Code : EC1QKA ISWC : T3209257529" at bounding box center [482, 495] width 184 height 55
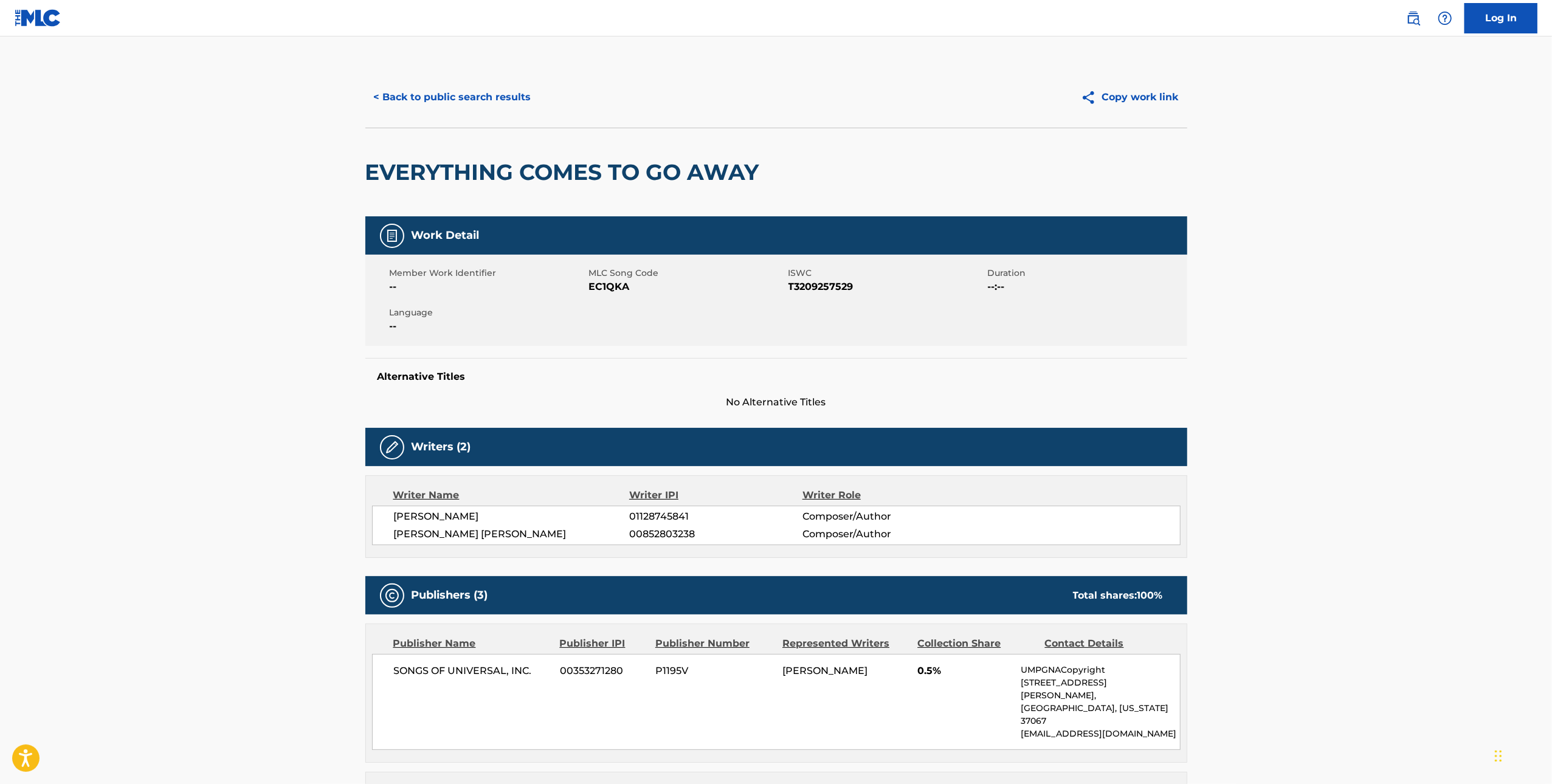
click at [610, 281] on span "EC1QKA" at bounding box center [688, 287] width 196 height 14
click at [412, 104] on button "< Back to public search results" at bounding box center [453, 97] width 175 height 30
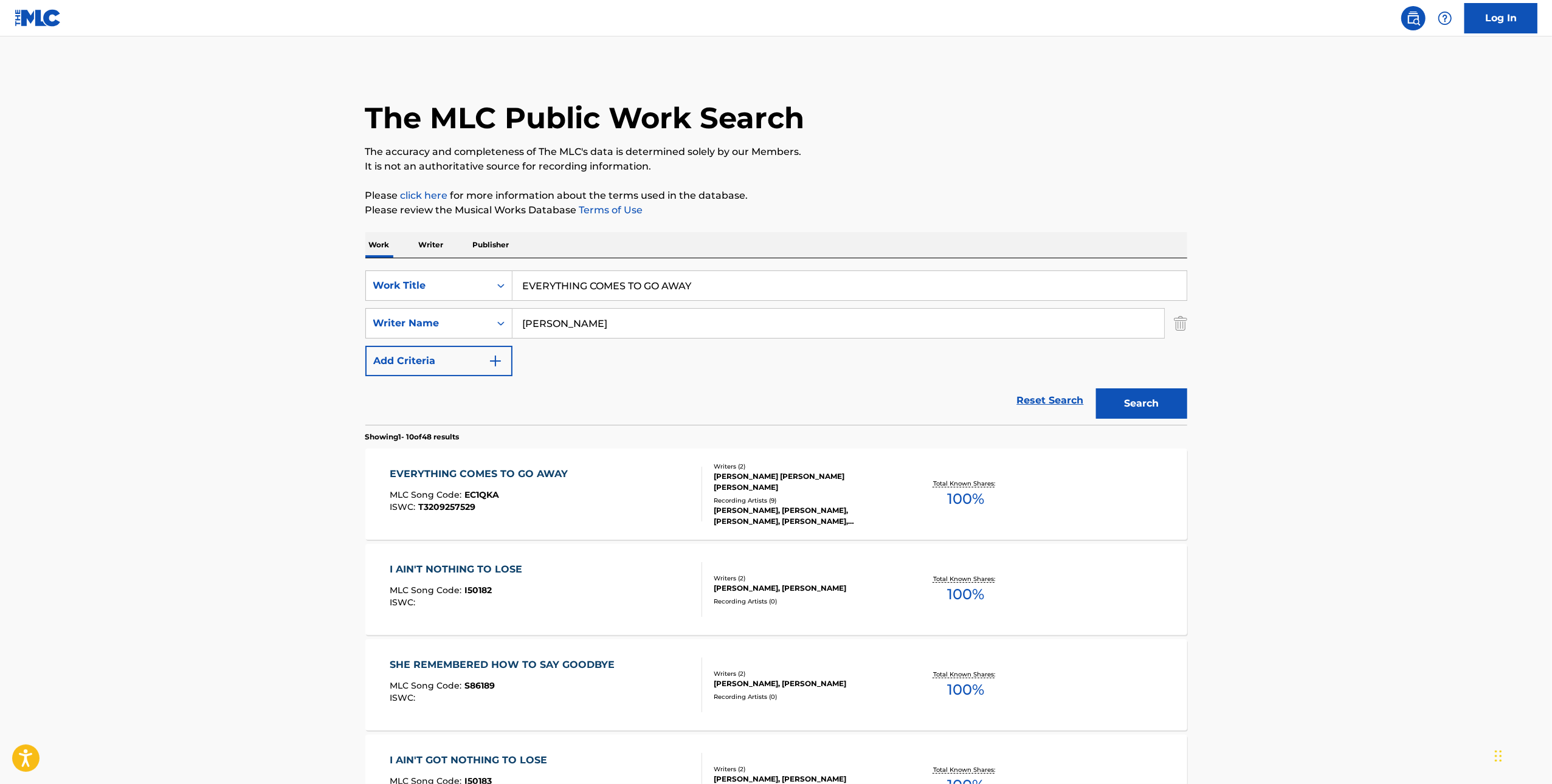
click at [735, 288] on input "EVERYTHING COMES TO GO AWAY" at bounding box center [850, 286] width 675 height 29
click at [736, 288] on input "EVERYTHING COMES TO GO AWAY" at bounding box center [850, 286] width 675 height 29
paste input "EUROPEAN OILS"
click at [771, 287] on input "EVERYTHING COMES TO GO EUROPEAN OILS" at bounding box center [850, 286] width 675 height 29
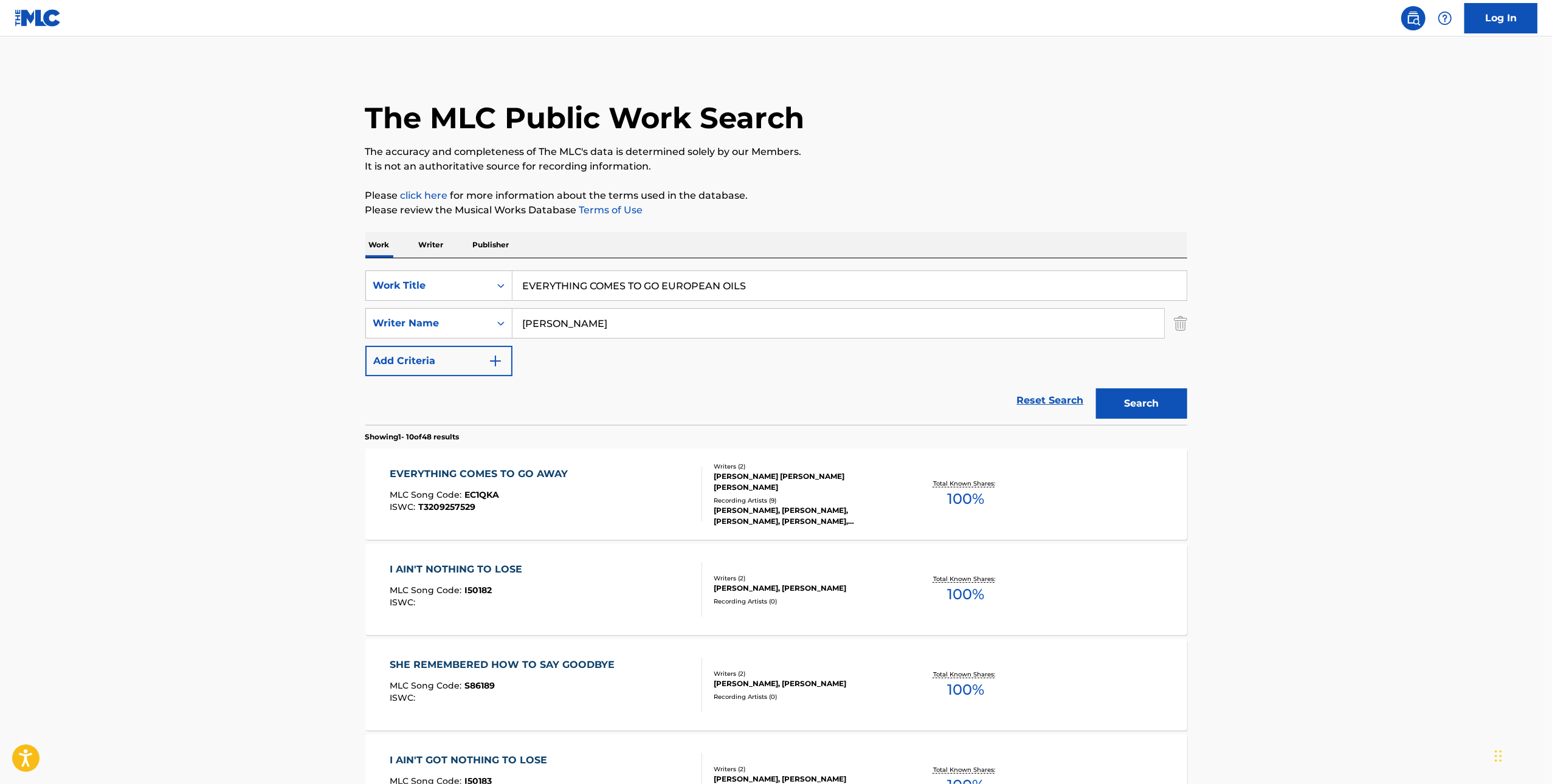
click at [771, 287] on input "EVERYTHING COMES TO GO EUROPEAN OILS" at bounding box center [850, 286] width 675 height 29
paste input "Search Form"
type input "EUROPEAN OILS"
click at [780, 322] on input "[PERSON_NAME]" at bounding box center [838, 323] width 652 height 29
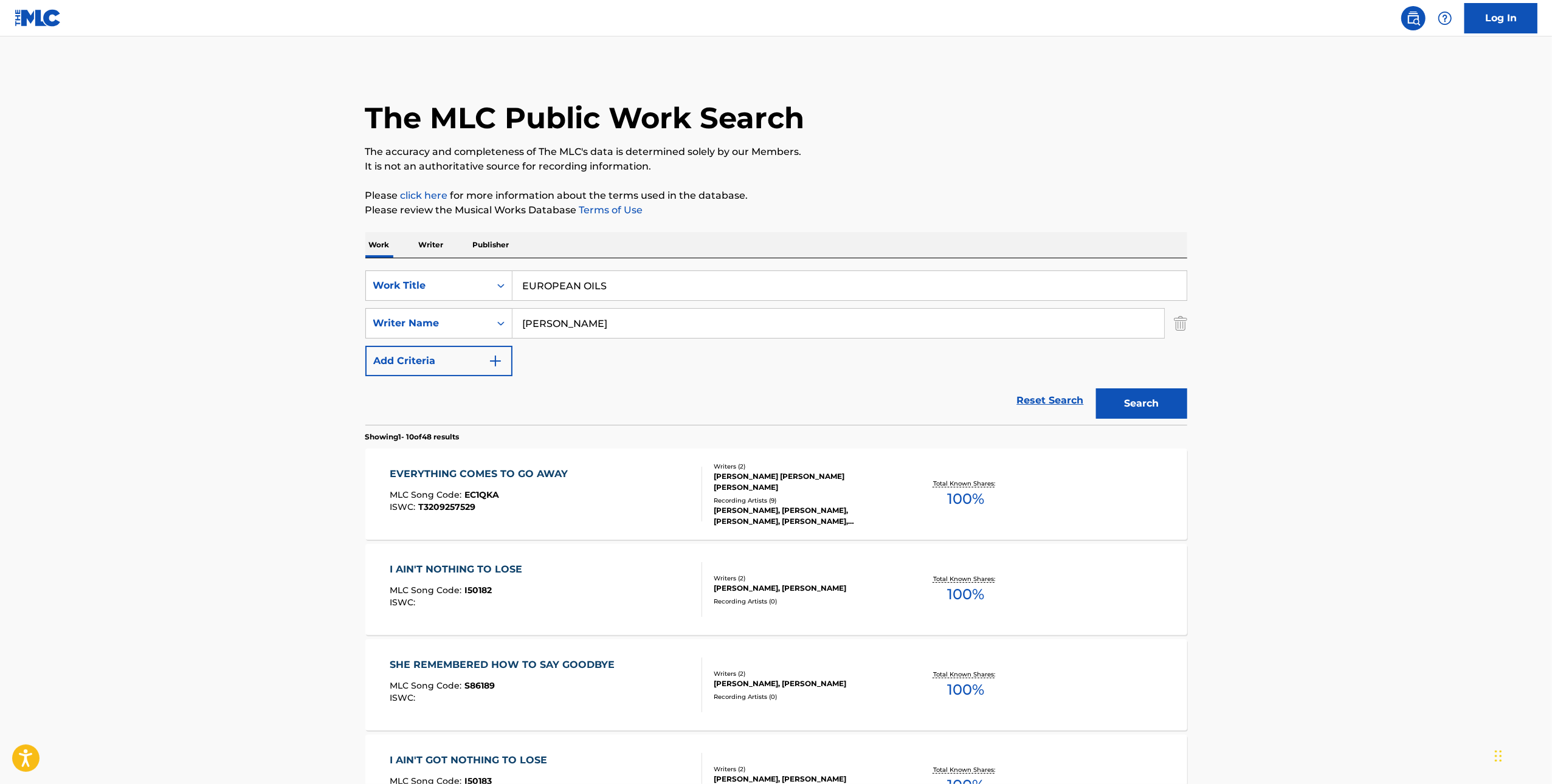
click at [781, 322] on input "[PERSON_NAME]" at bounding box center [838, 323] width 652 height 29
paste input "[PERSON_NAME]"
type input "[PERSON_NAME]"
click at [1152, 398] on button "Search" at bounding box center [1142, 404] width 91 height 30
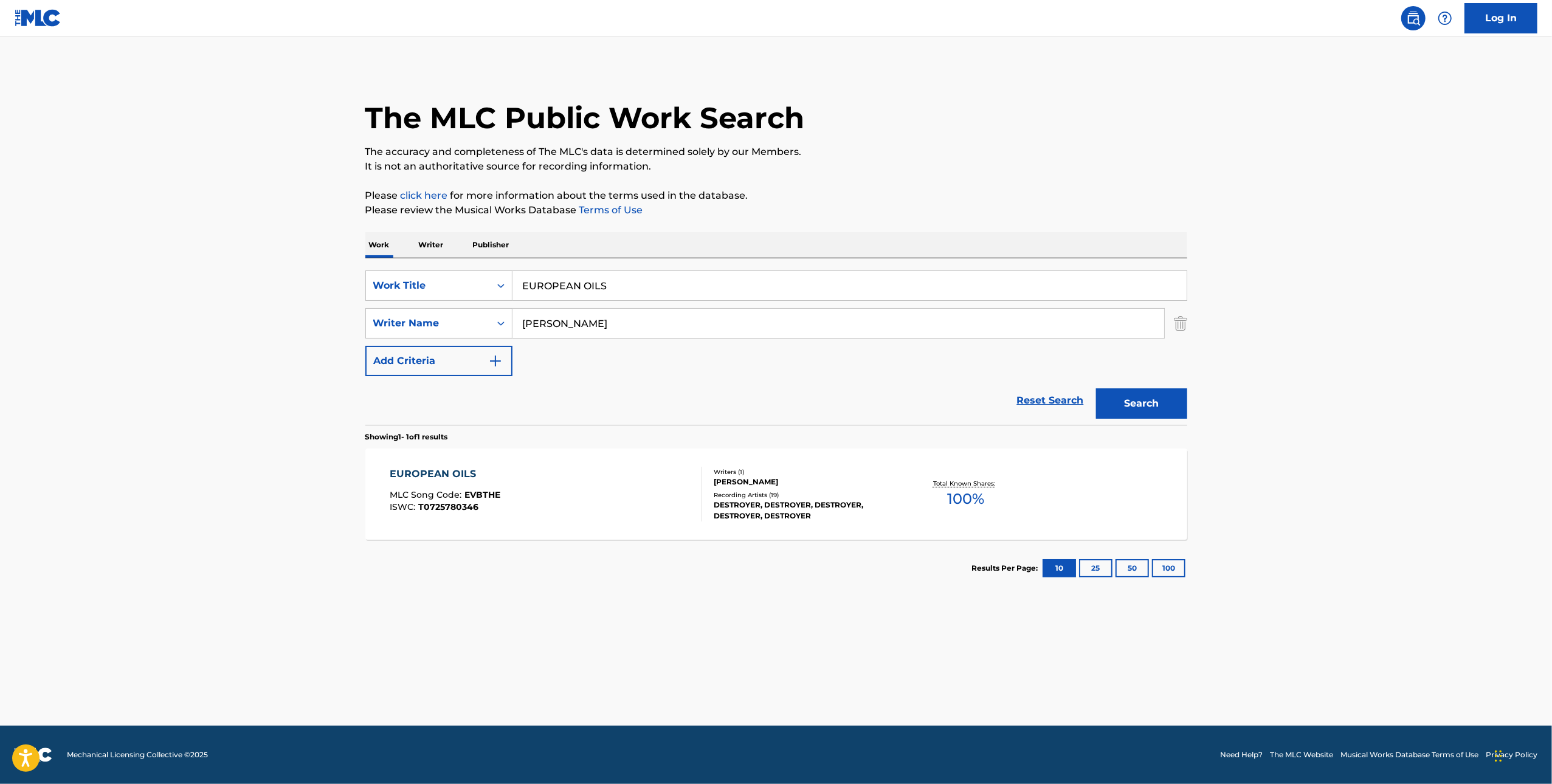
click at [840, 467] on div "Writers ( 1 )" at bounding box center [805, 471] width 183 height 9
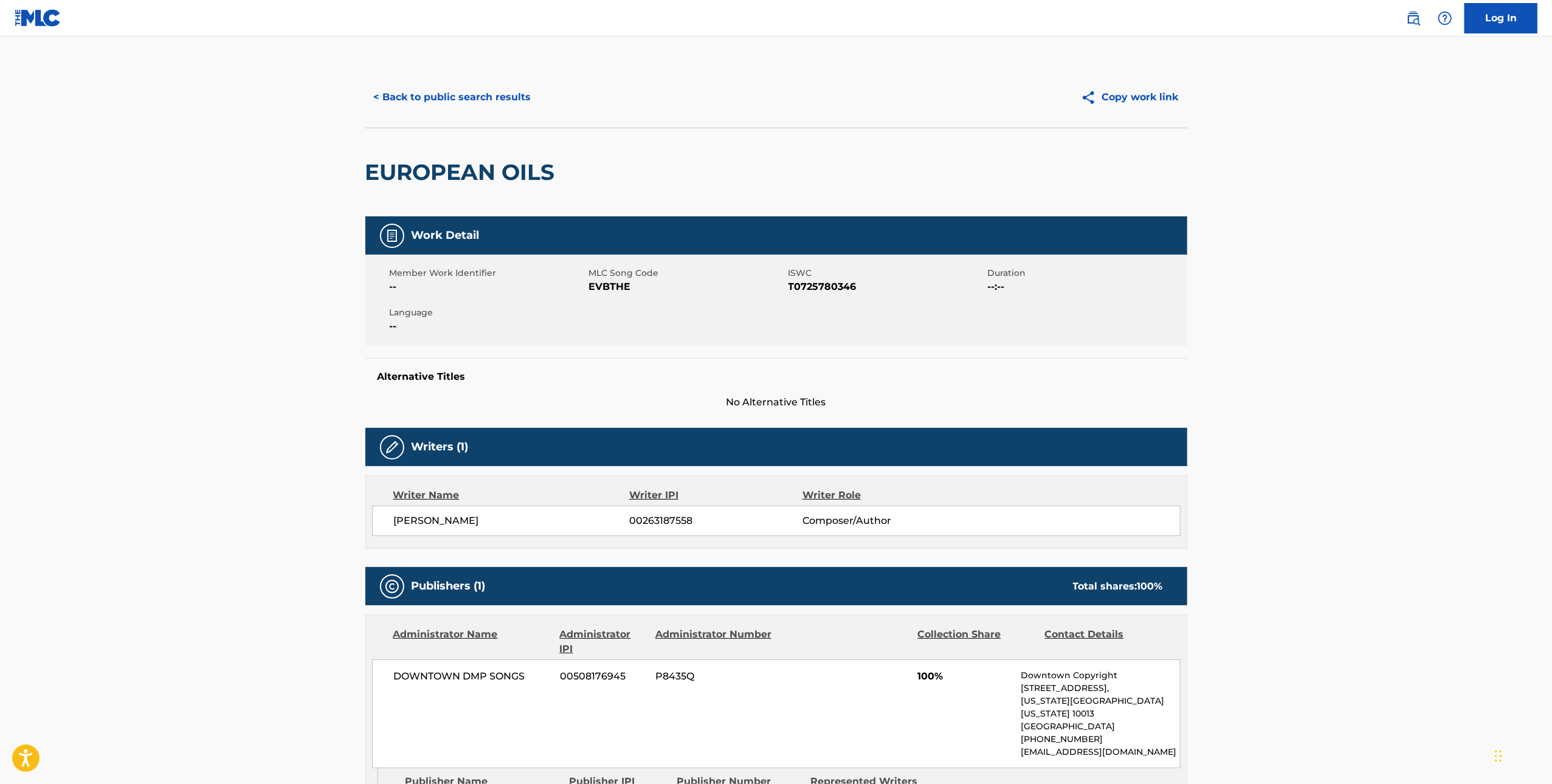
click at [608, 284] on span "EVBTHE" at bounding box center [688, 287] width 196 height 14
click at [433, 96] on button "< Back to public search results" at bounding box center [453, 97] width 175 height 30
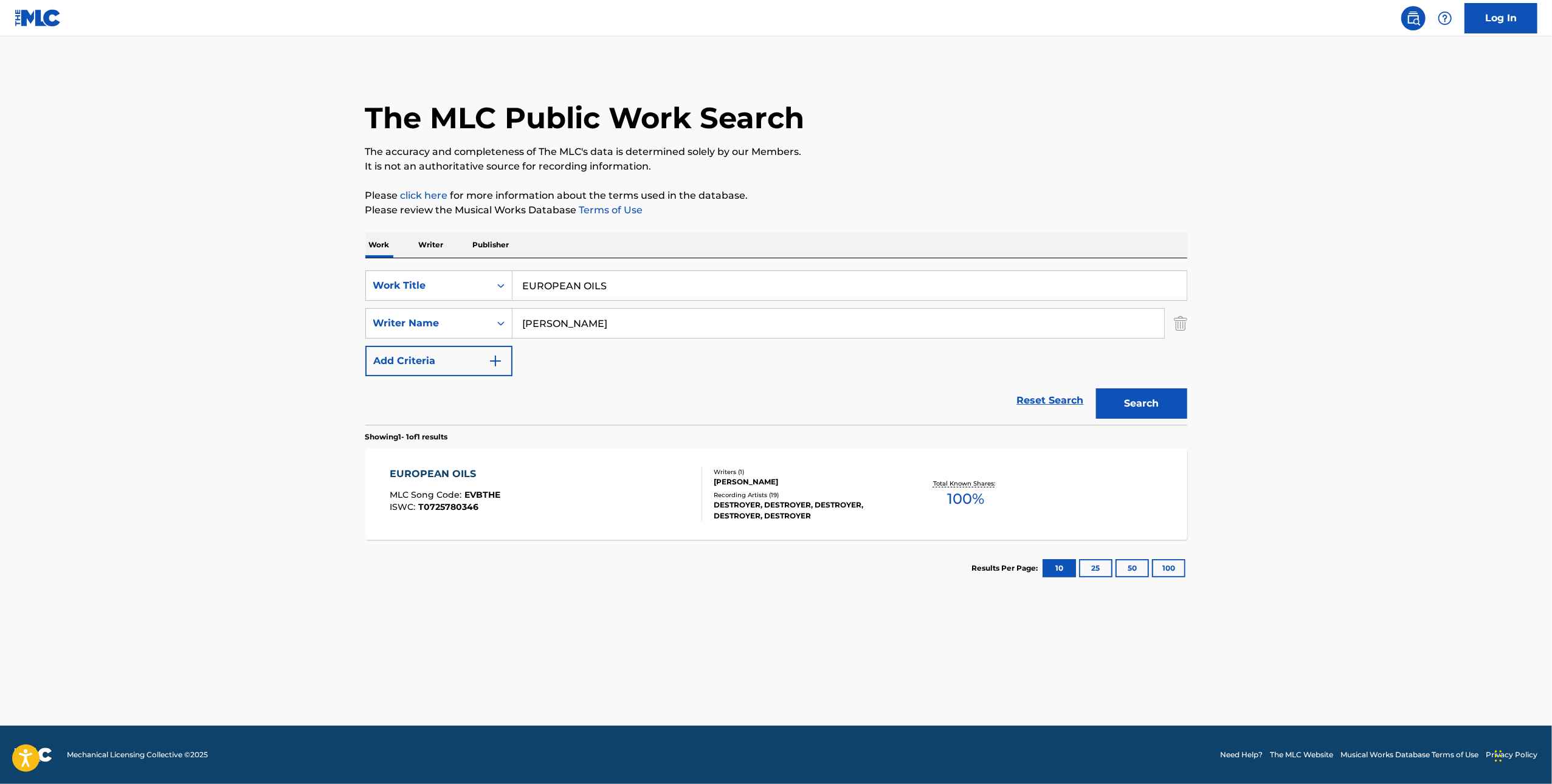
click at [663, 271] on input "EUROPEAN OILS" at bounding box center [850, 286] width 675 height 29
paste input "YA NO ESTA"
type input "YA NO ESTAS"
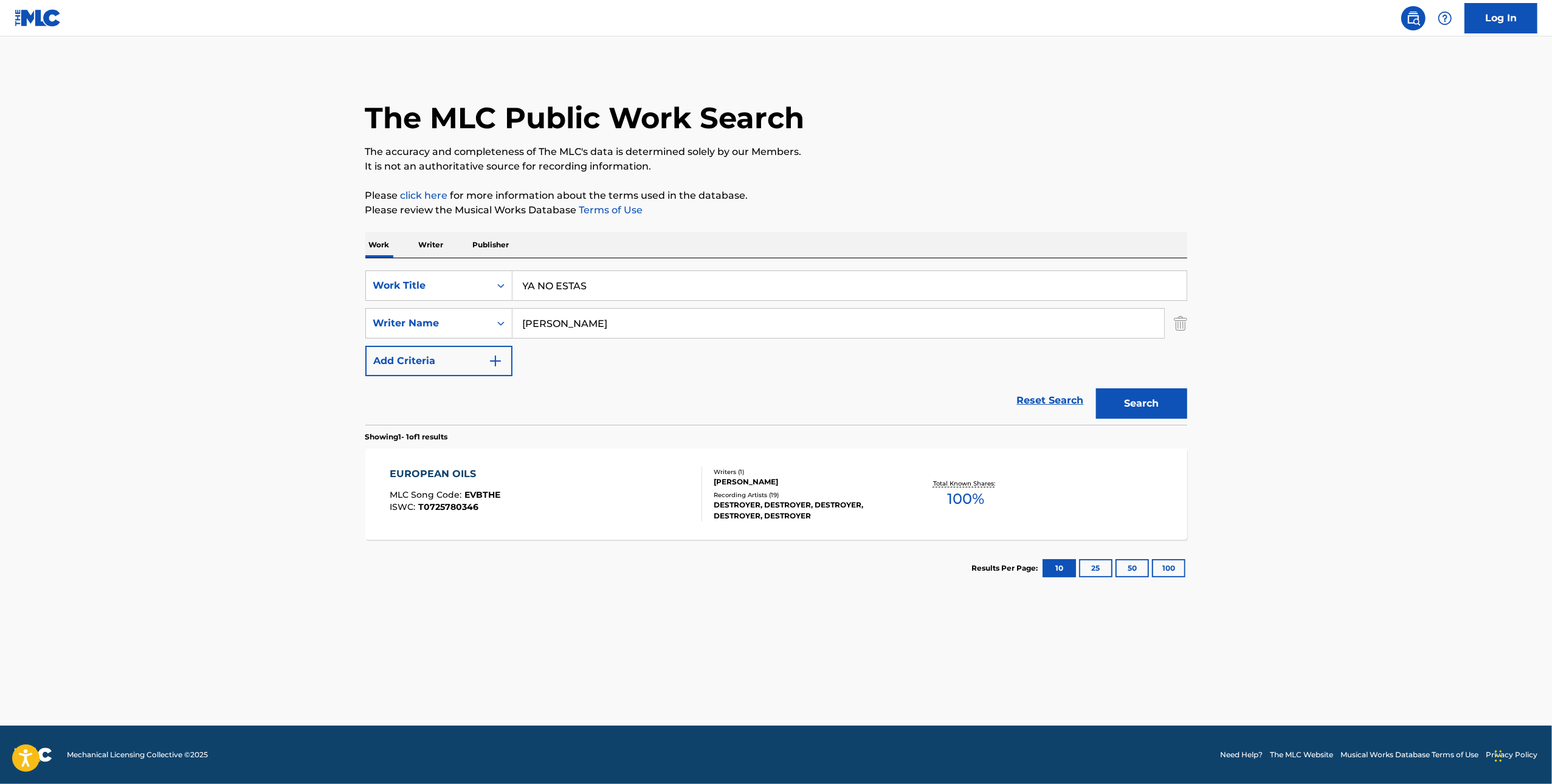
click at [740, 326] on input "[PERSON_NAME]" at bounding box center [838, 323] width 652 height 29
paste input "GARNE"
type input "[PERSON_NAME]"
click at [1146, 380] on div "Search" at bounding box center [1139, 400] width 97 height 48
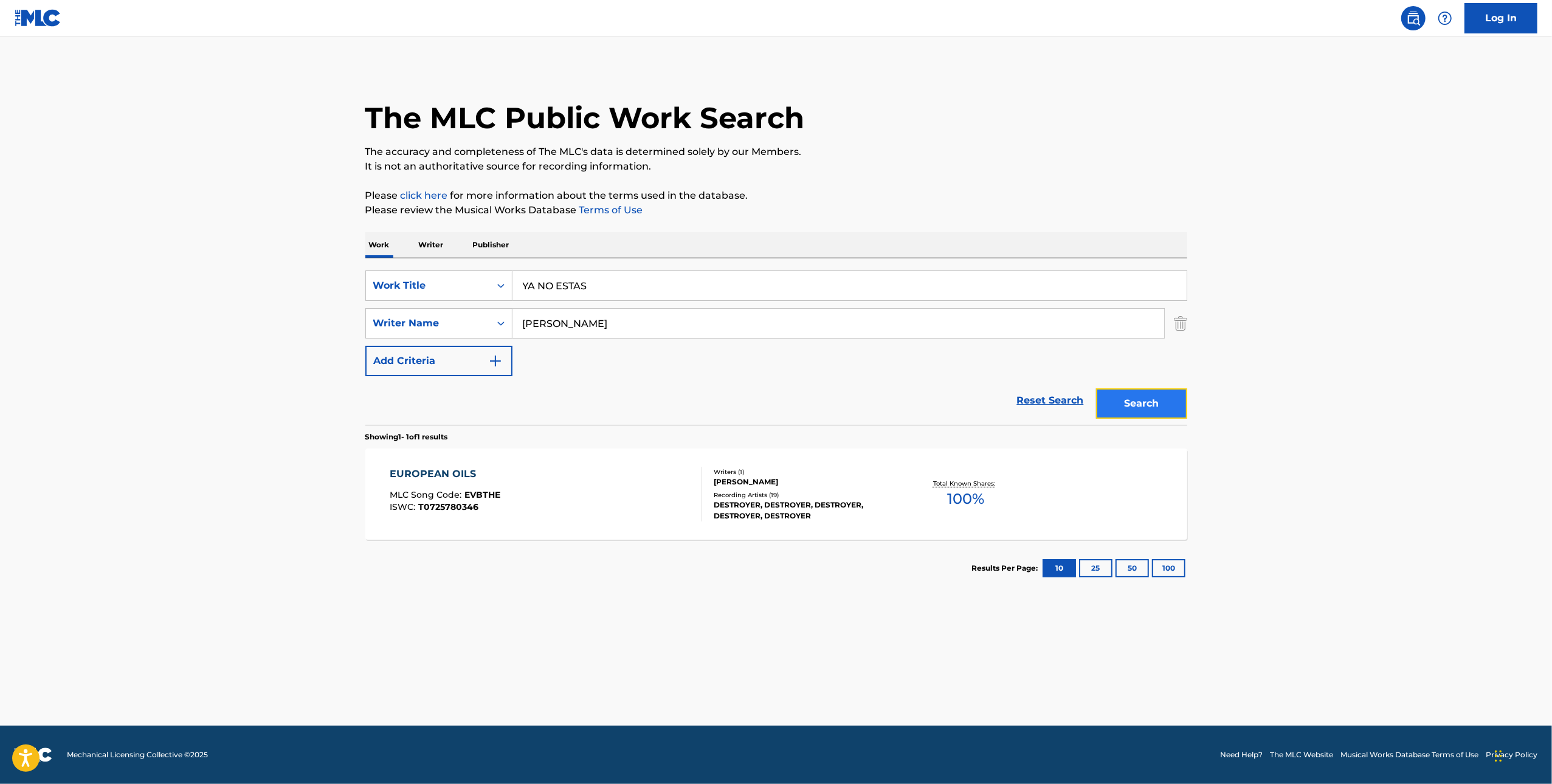
click at [1152, 395] on button "Search" at bounding box center [1142, 404] width 91 height 30
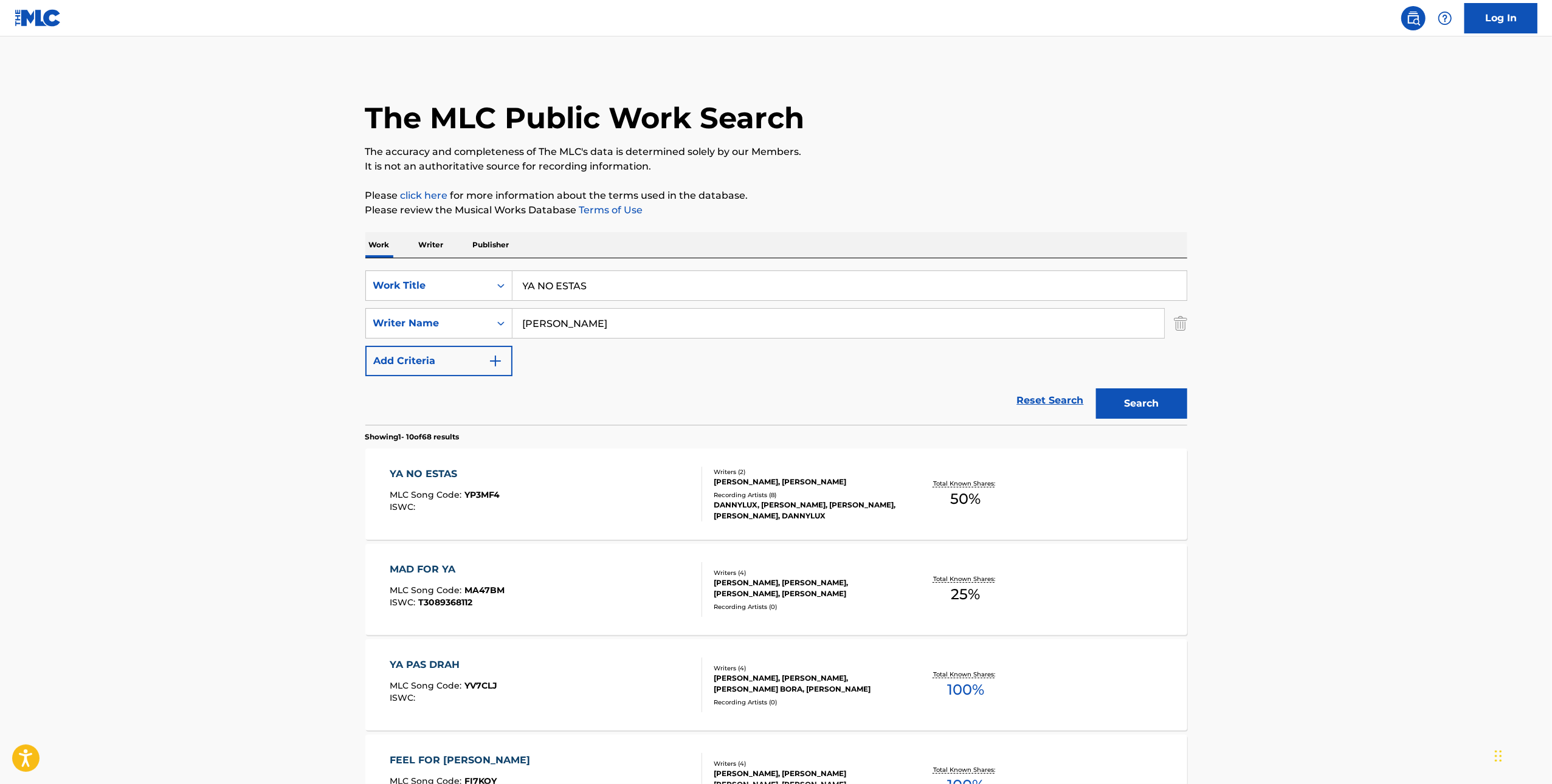
click at [594, 481] on div "YA NO ESTAS MLC Song Code : YP3MF4 ISWC :" at bounding box center [546, 495] width 313 height 55
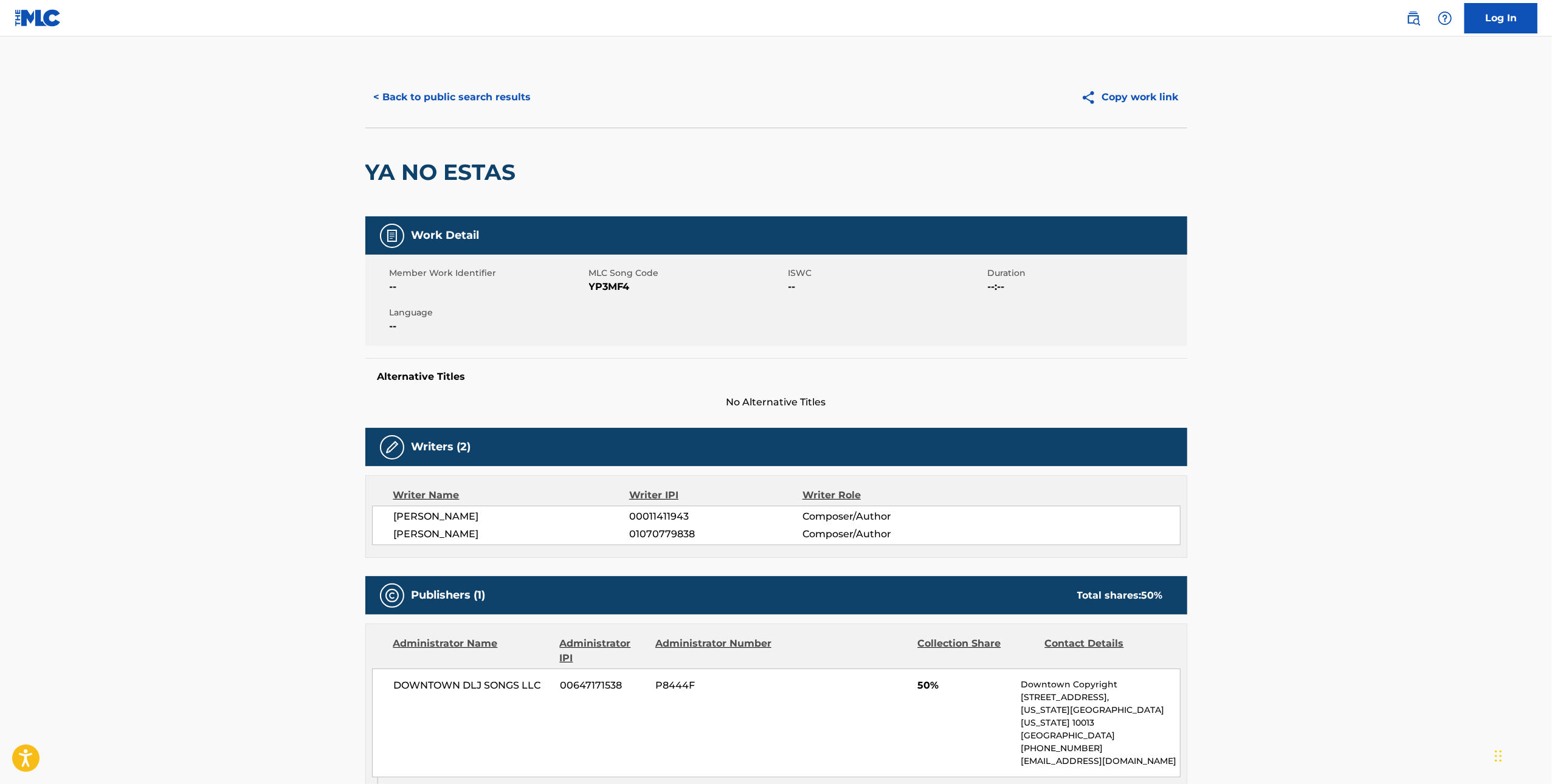
click at [620, 287] on span "YP3MF4" at bounding box center [688, 287] width 196 height 14
click at [409, 99] on button "< Back to public search results" at bounding box center [453, 97] width 175 height 30
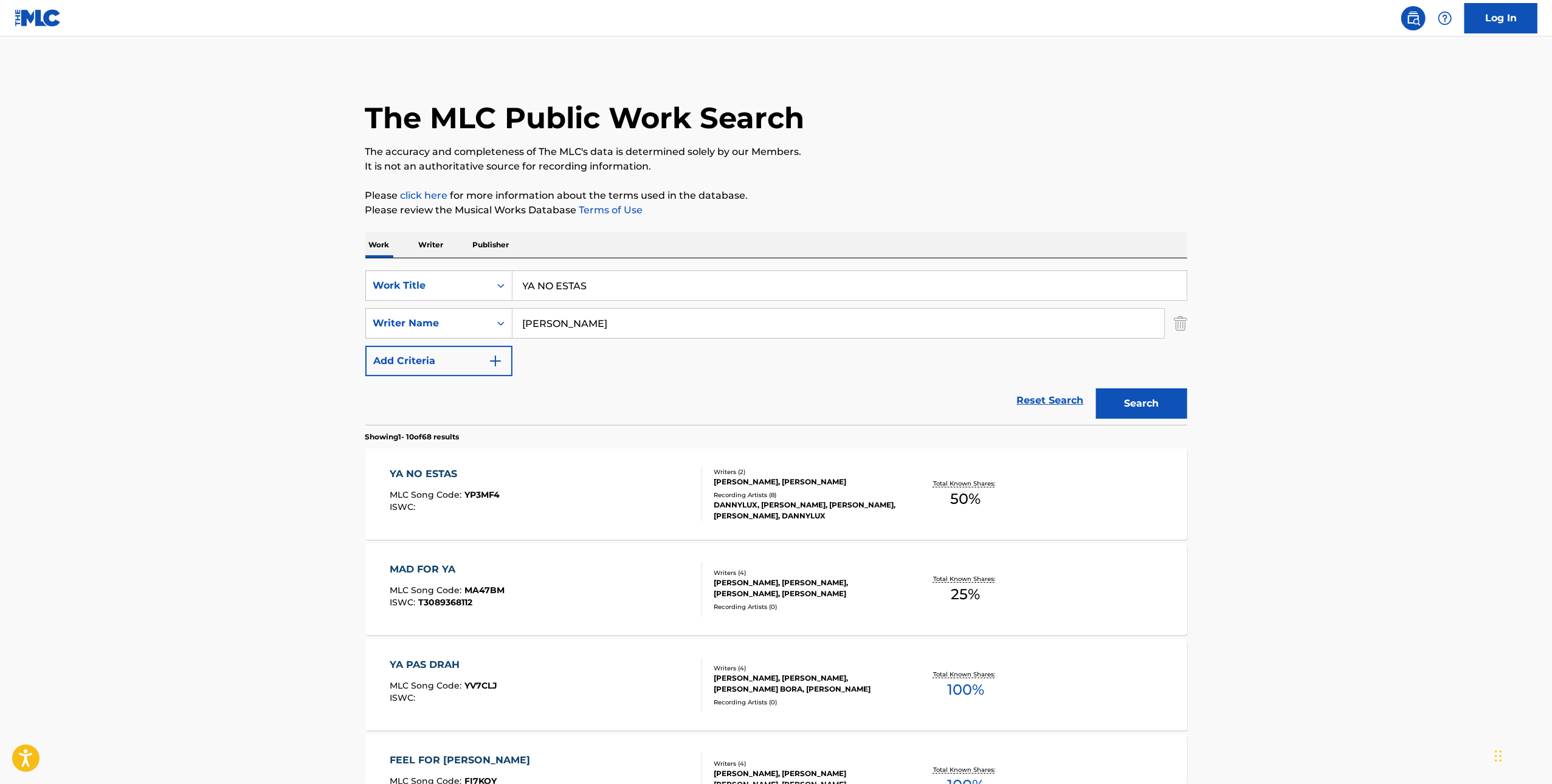
click at [757, 287] on input "YA NO ESTAS" at bounding box center [850, 286] width 675 height 29
paste input "OU"
type input "YOU"
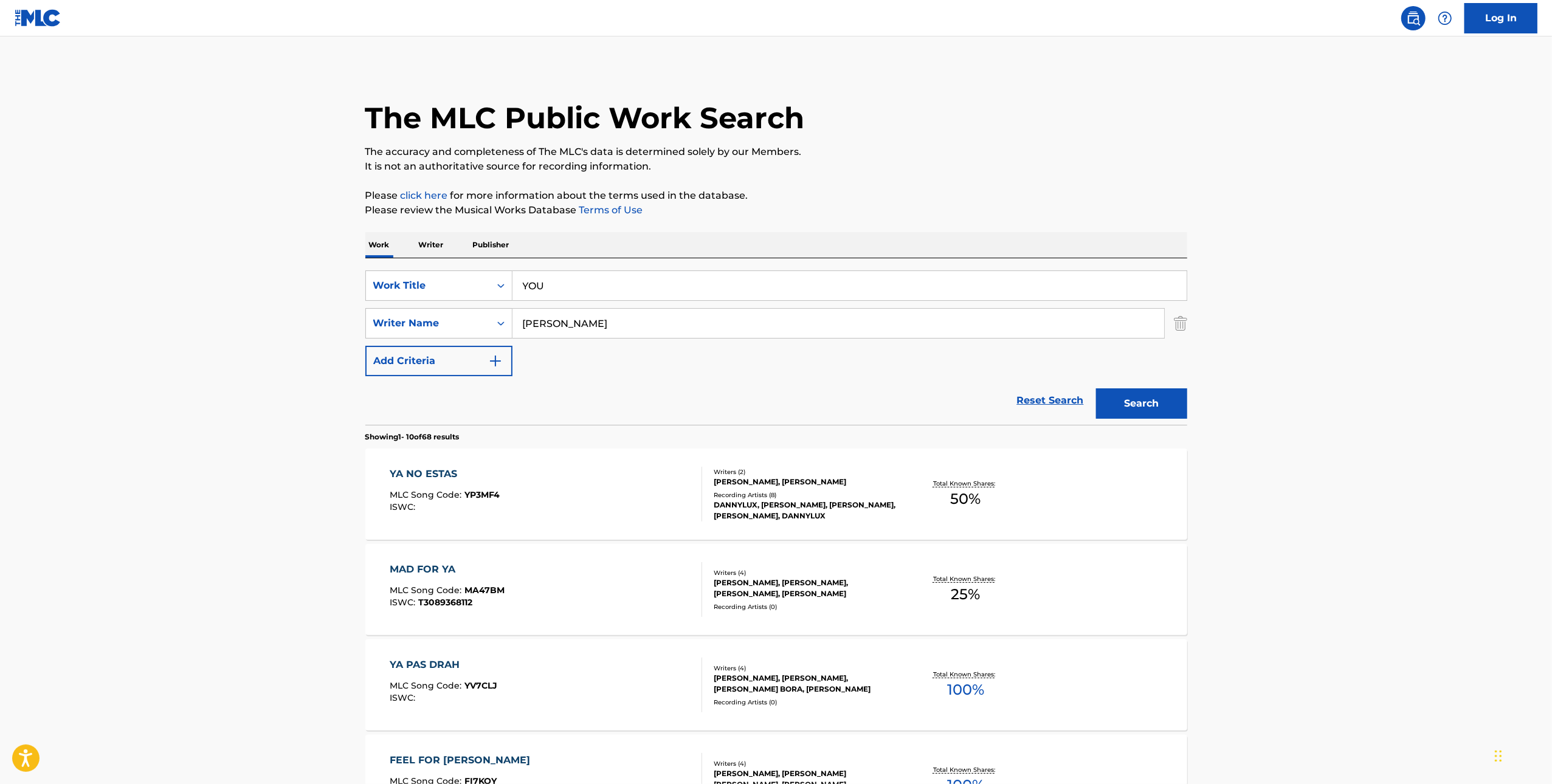
click at [1037, 326] on input "[PERSON_NAME]" at bounding box center [838, 323] width 652 height 29
click at [1037, 325] on input "[PERSON_NAME]" at bounding box center [838, 323] width 652 height 29
paste input "EHNSTROEM"
type input "EHNSTROEM"
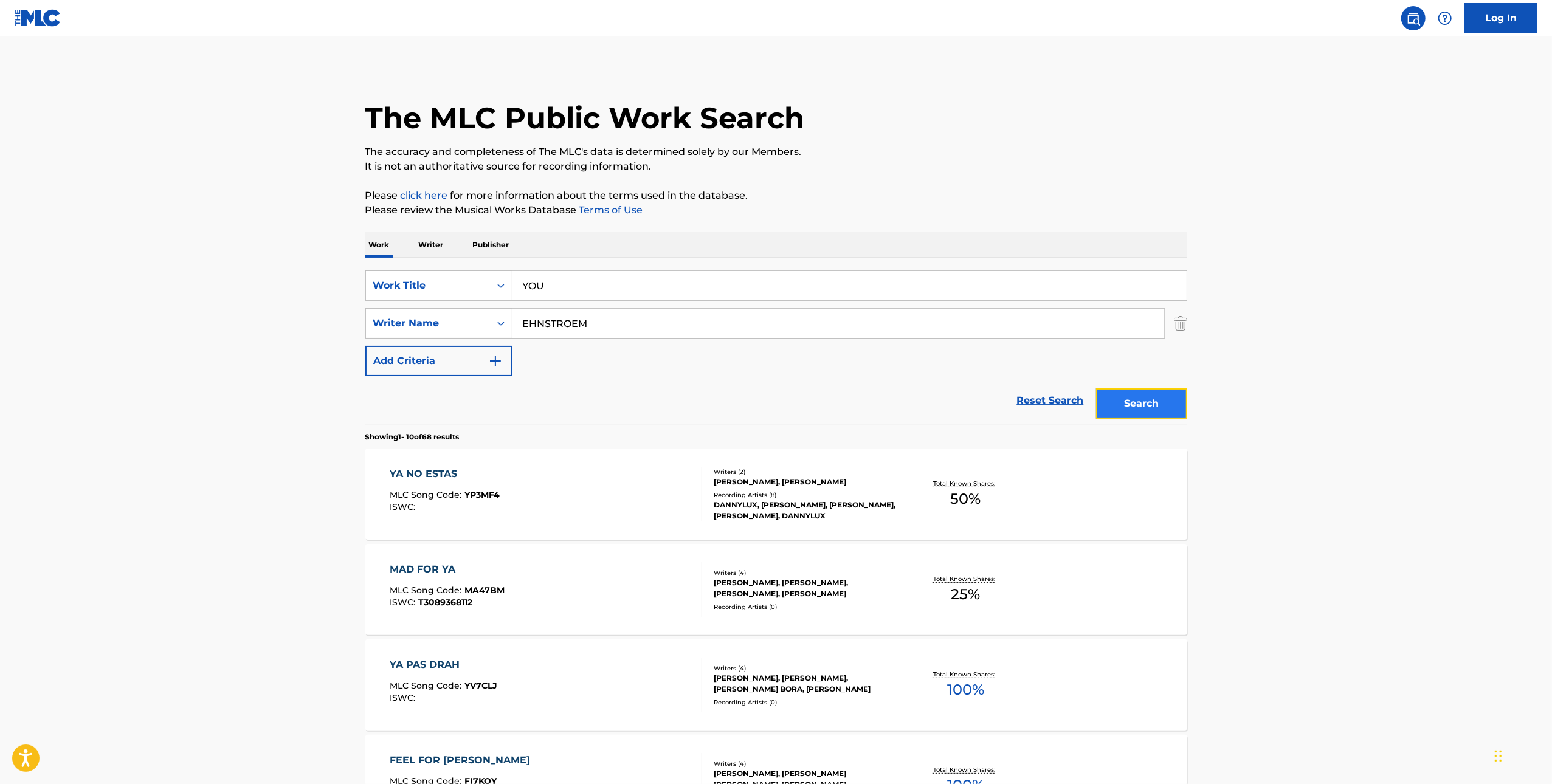
click at [1149, 404] on button "Search" at bounding box center [1142, 404] width 91 height 30
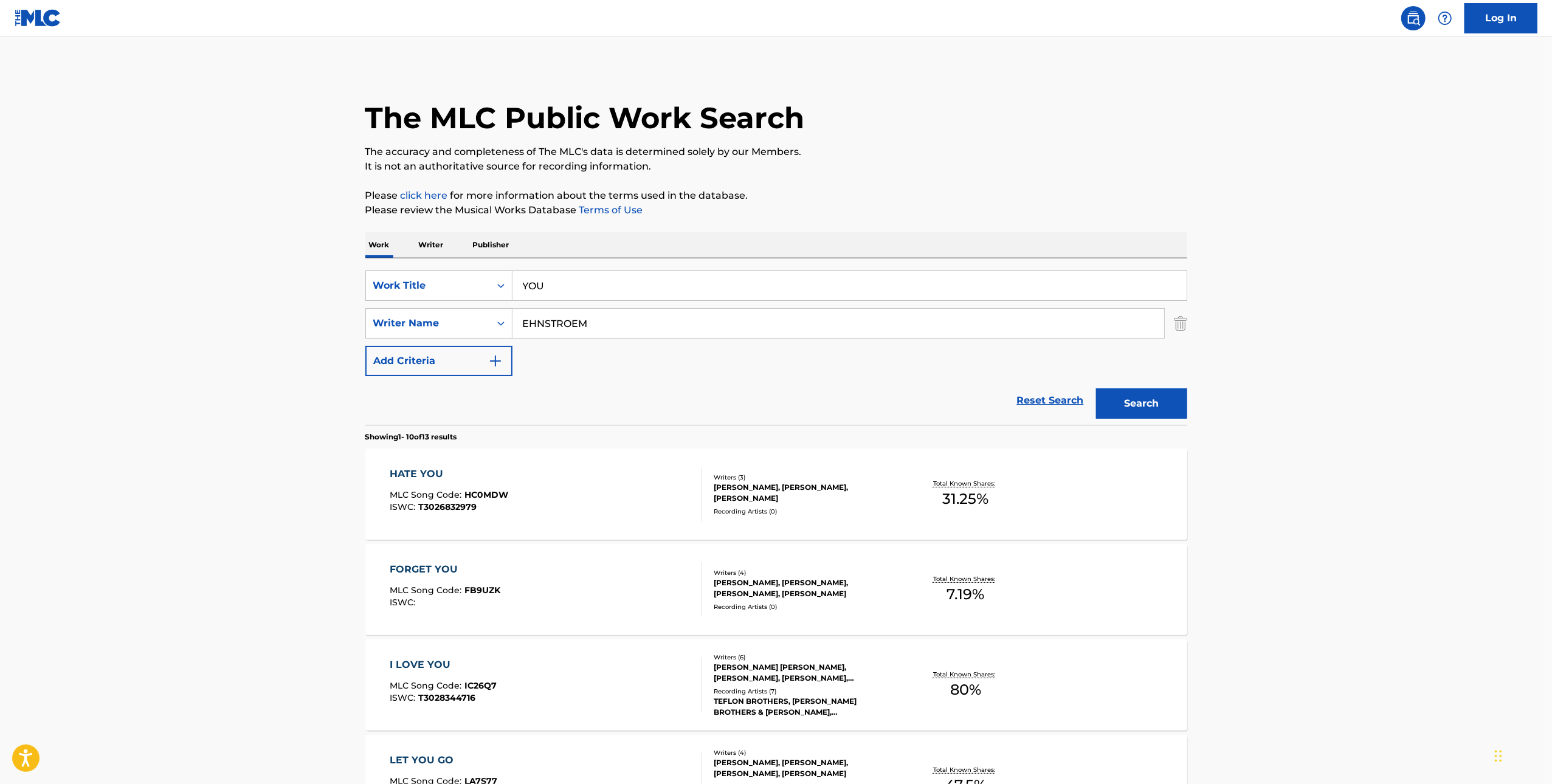
click at [791, 288] on input "YOU" at bounding box center [850, 286] width 675 height 29
paste input "IN TOO DEEP"
type input "IN TOO DEEP"
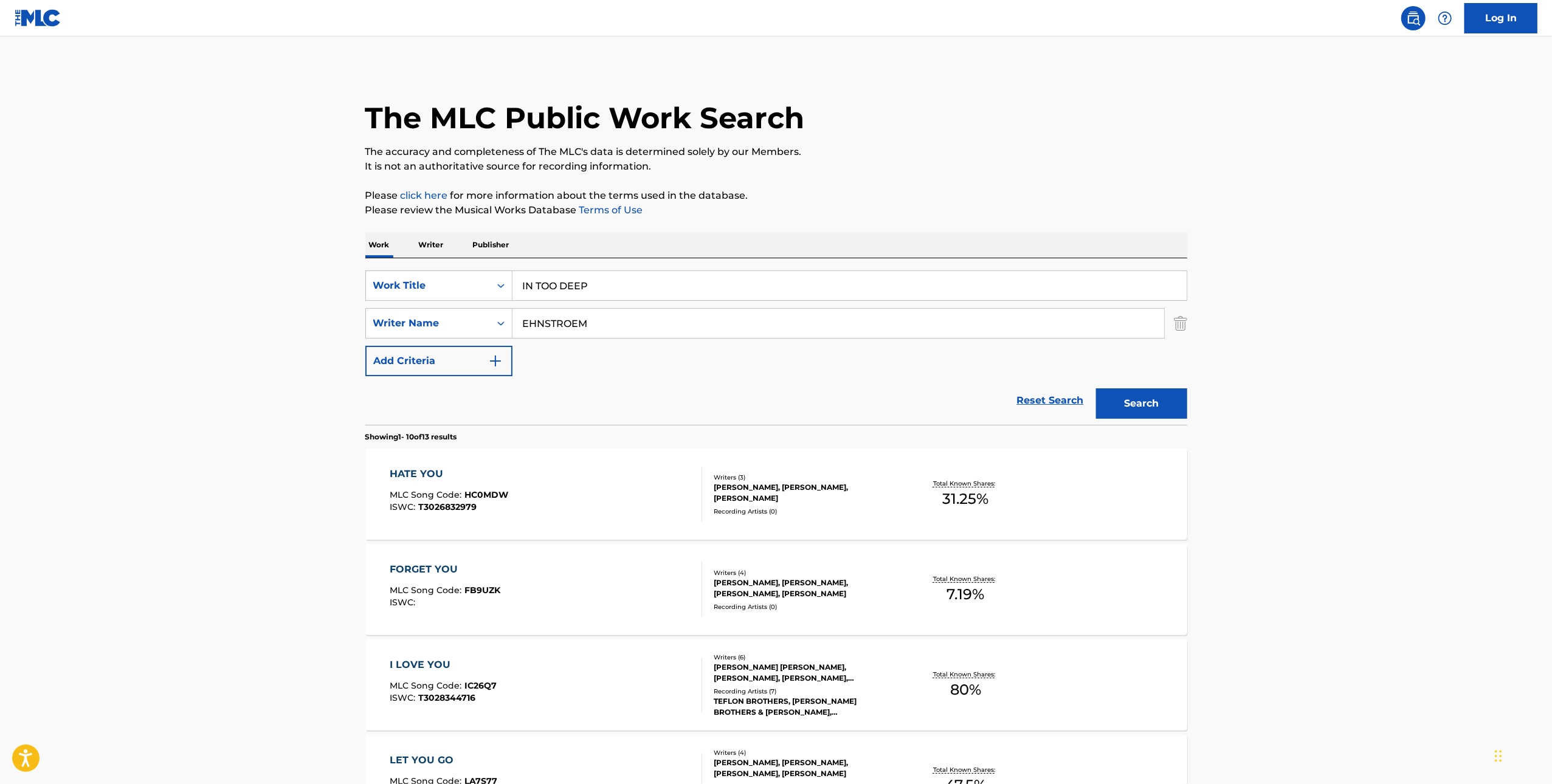
click at [1150, 385] on div "Search" at bounding box center [1139, 400] width 97 height 48
click at [1156, 396] on button "Search" at bounding box center [1142, 404] width 91 height 30
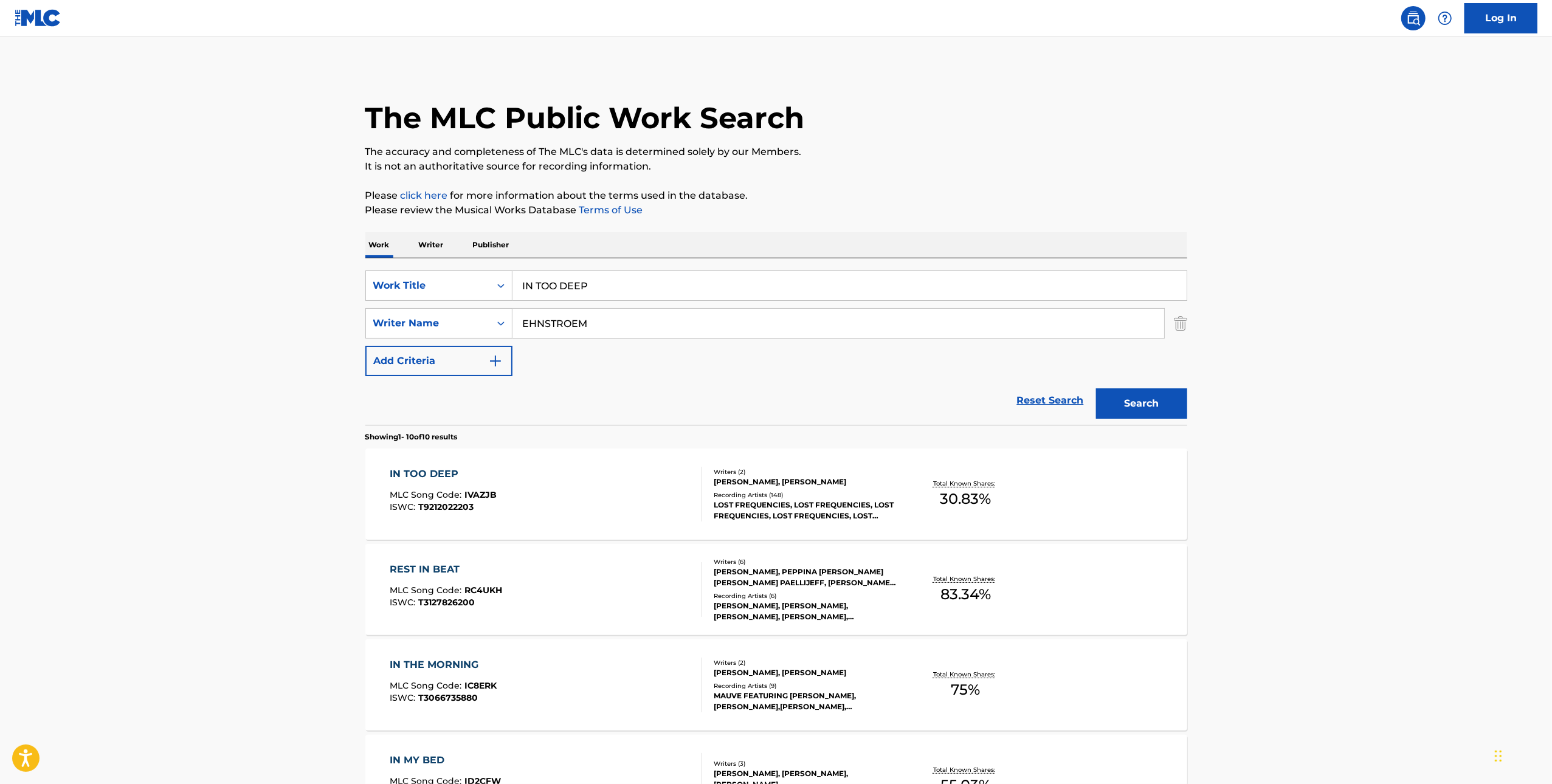
click at [606, 484] on div "IN TOO DEEP MLC Song Code : IVAZJB ISWC : T9212022203" at bounding box center [546, 495] width 313 height 55
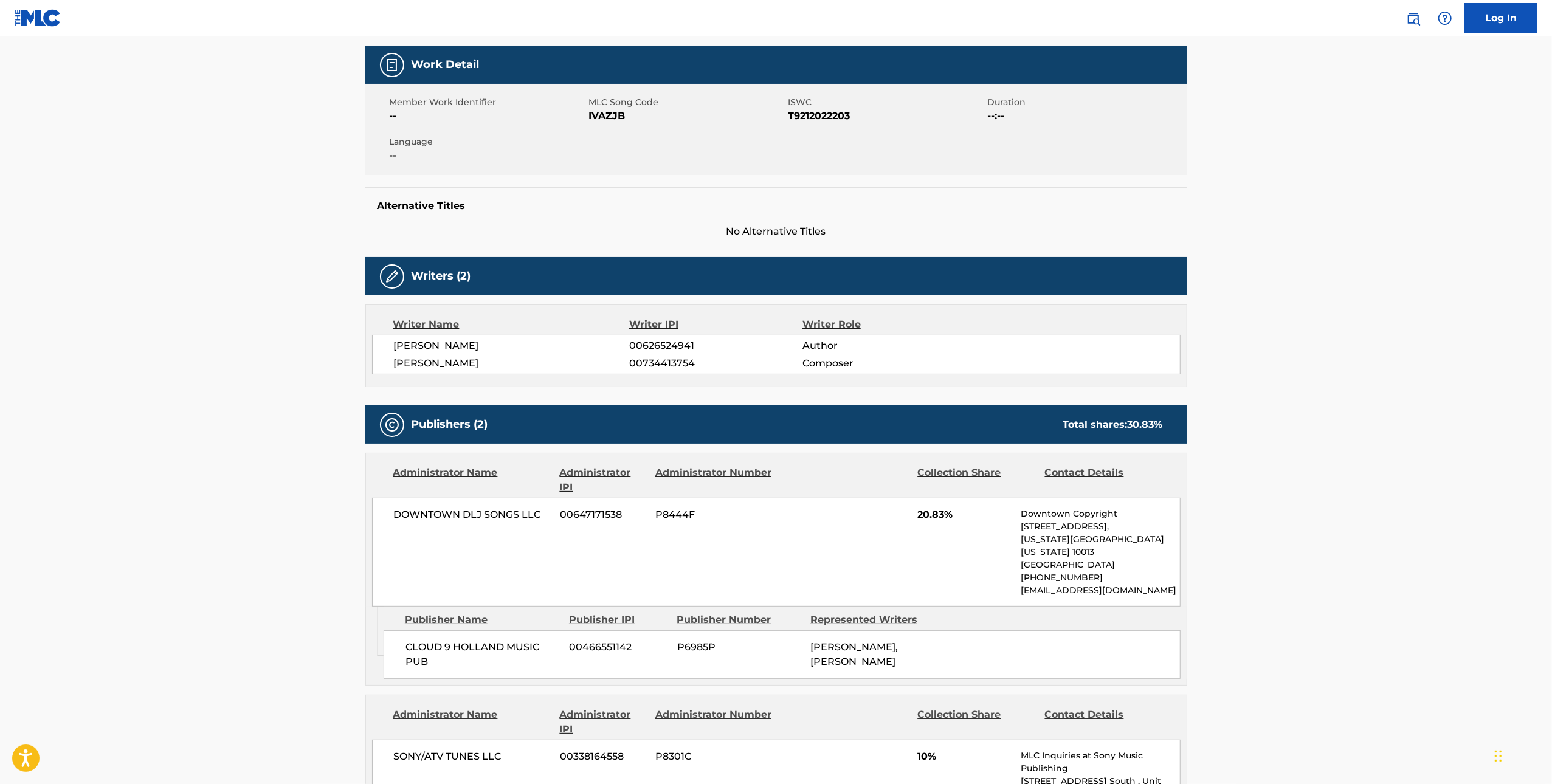
scroll to position [140, 0]
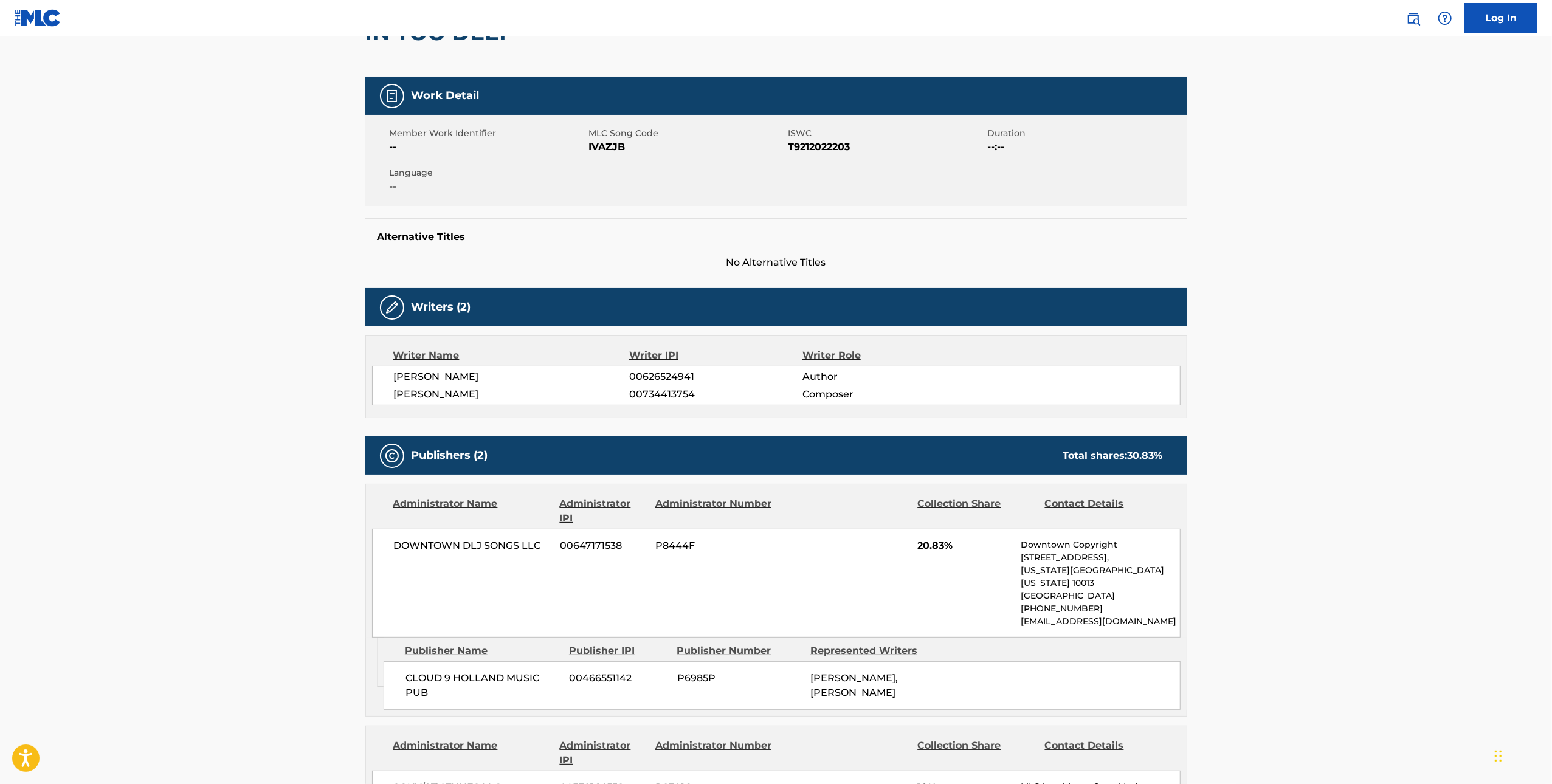
click at [617, 148] on span "IVAZJB" at bounding box center [688, 147] width 196 height 14
click at [510, 671] on span "CLOUD 9 HOLLAND MUSIC PUB" at bounding box center [483, 686] width 155 height 29
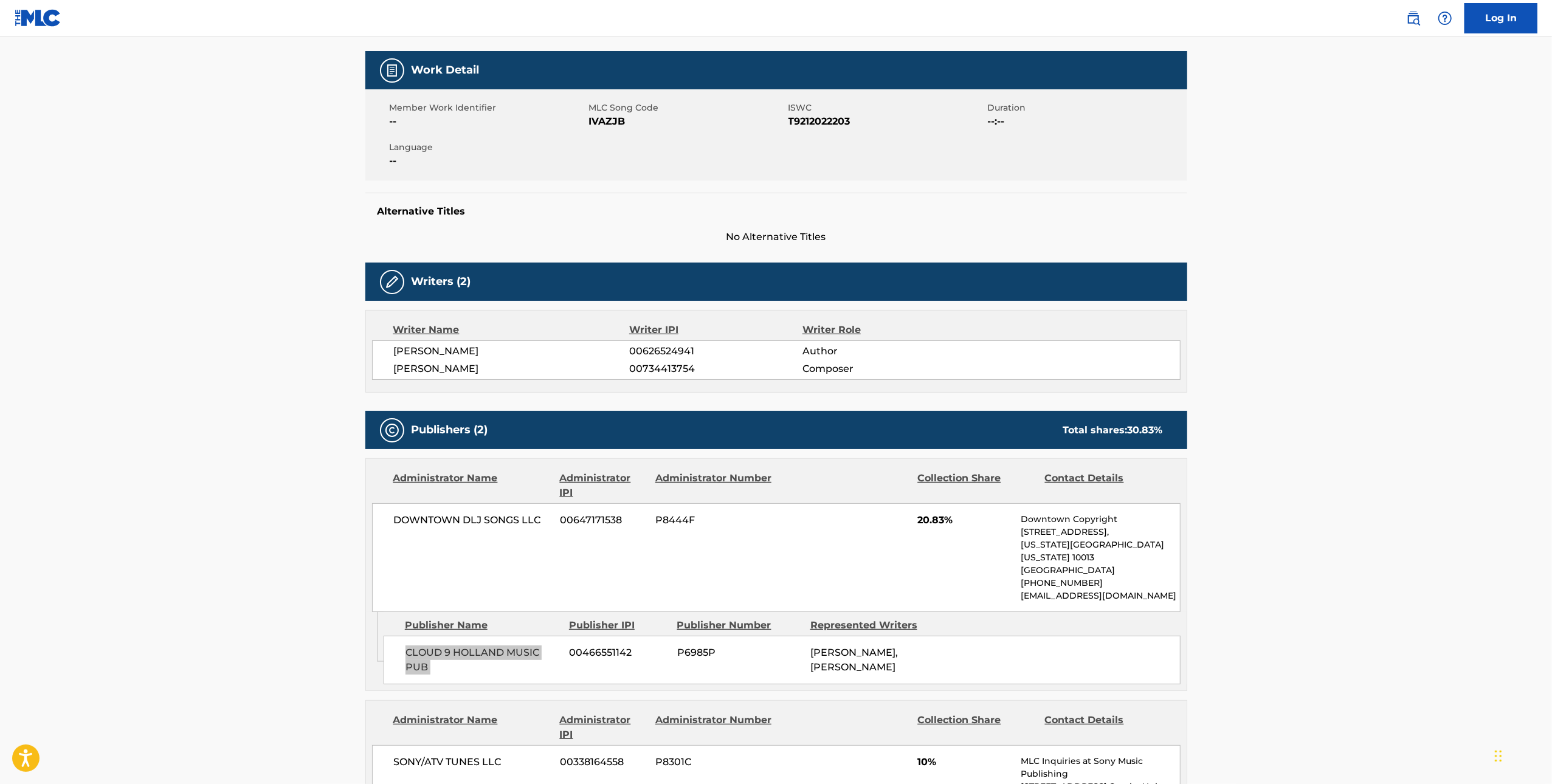
scroll to position [0, 0]
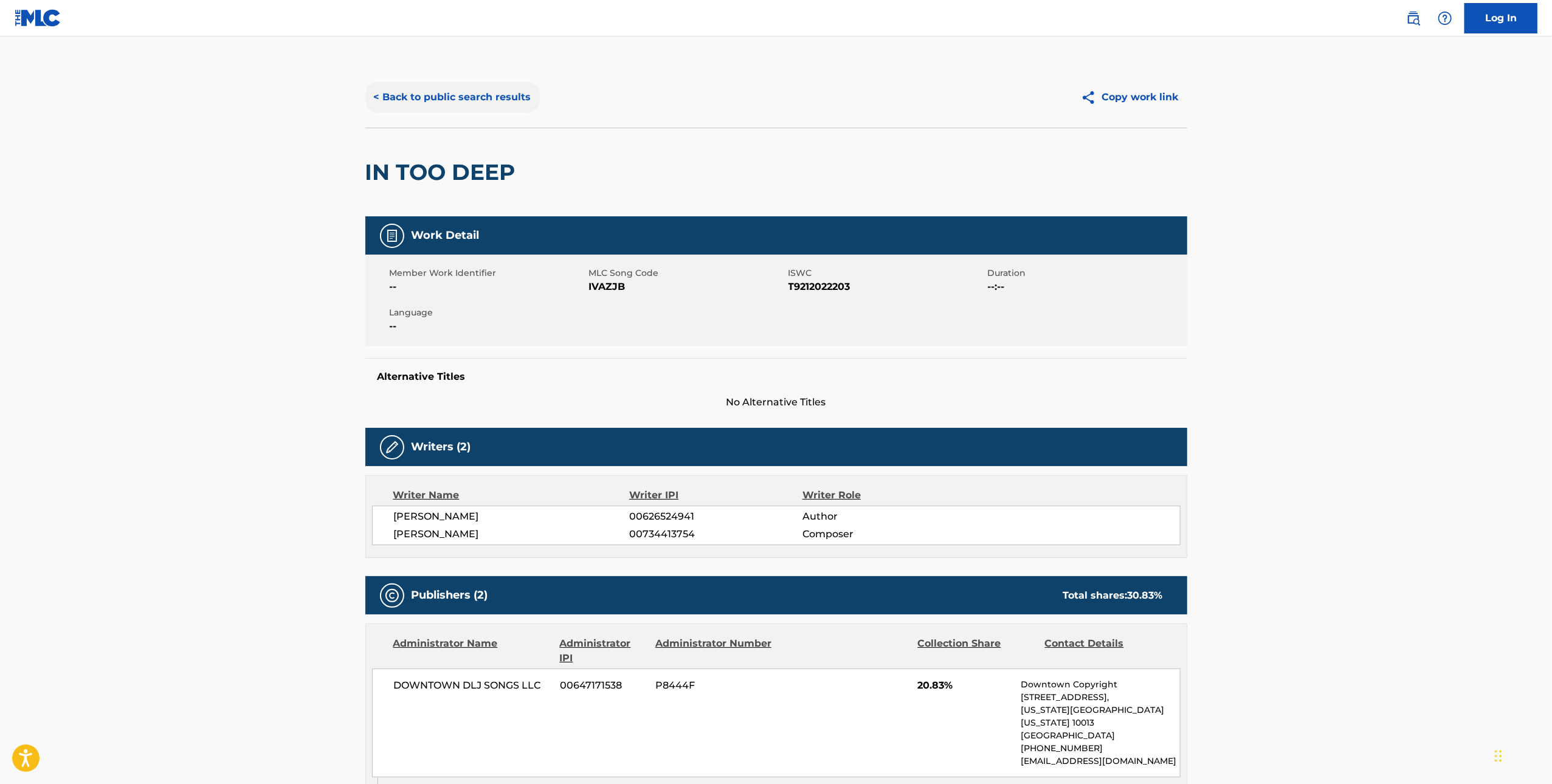
click at [438, 105] on button "< Back to public search results" at bounding box center [453, 97] width 175 height 30
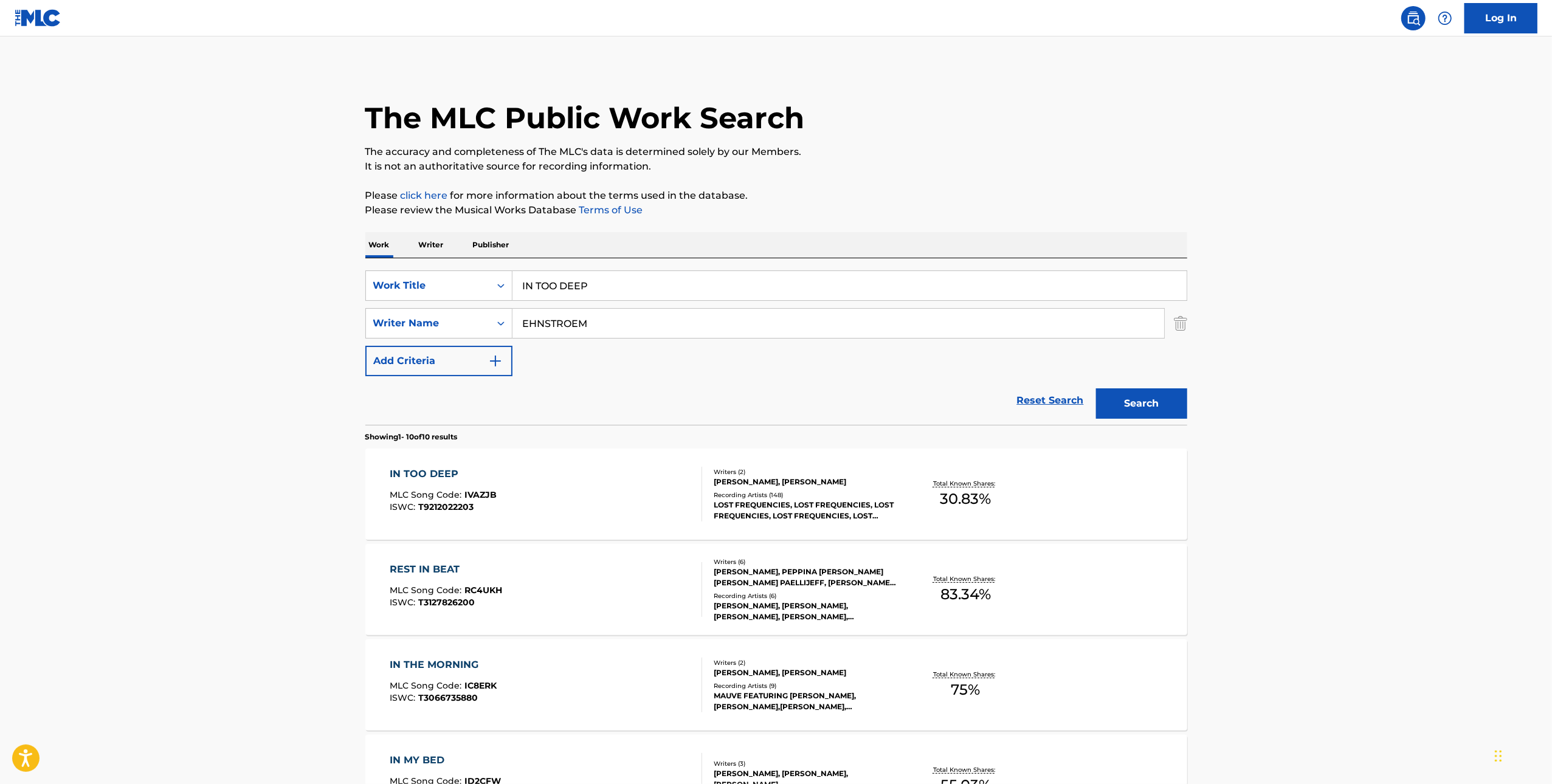
click at [646, 280] on input "IN TOO DEEP" at bounding box center [850, 286] width 675 height 29
paste input "YOU"
type input "YOU"
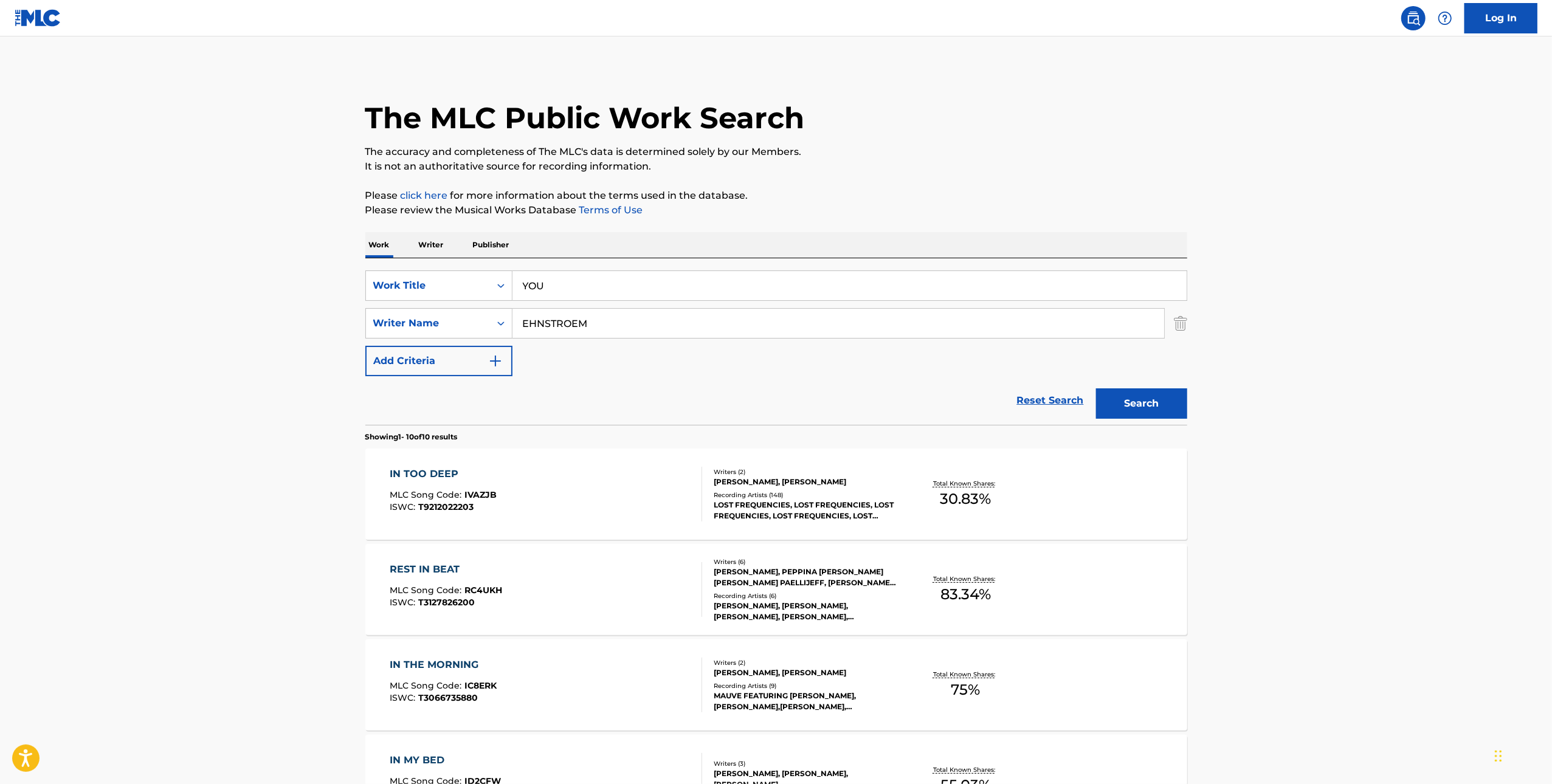
click at [636, 320] on input "EHNSTROEM" at bounding box center [838, 323] width 652 height 29
click at [617, 318] on input "EHNSTROEM" at bounding box center [838, 323] width 652 height 29
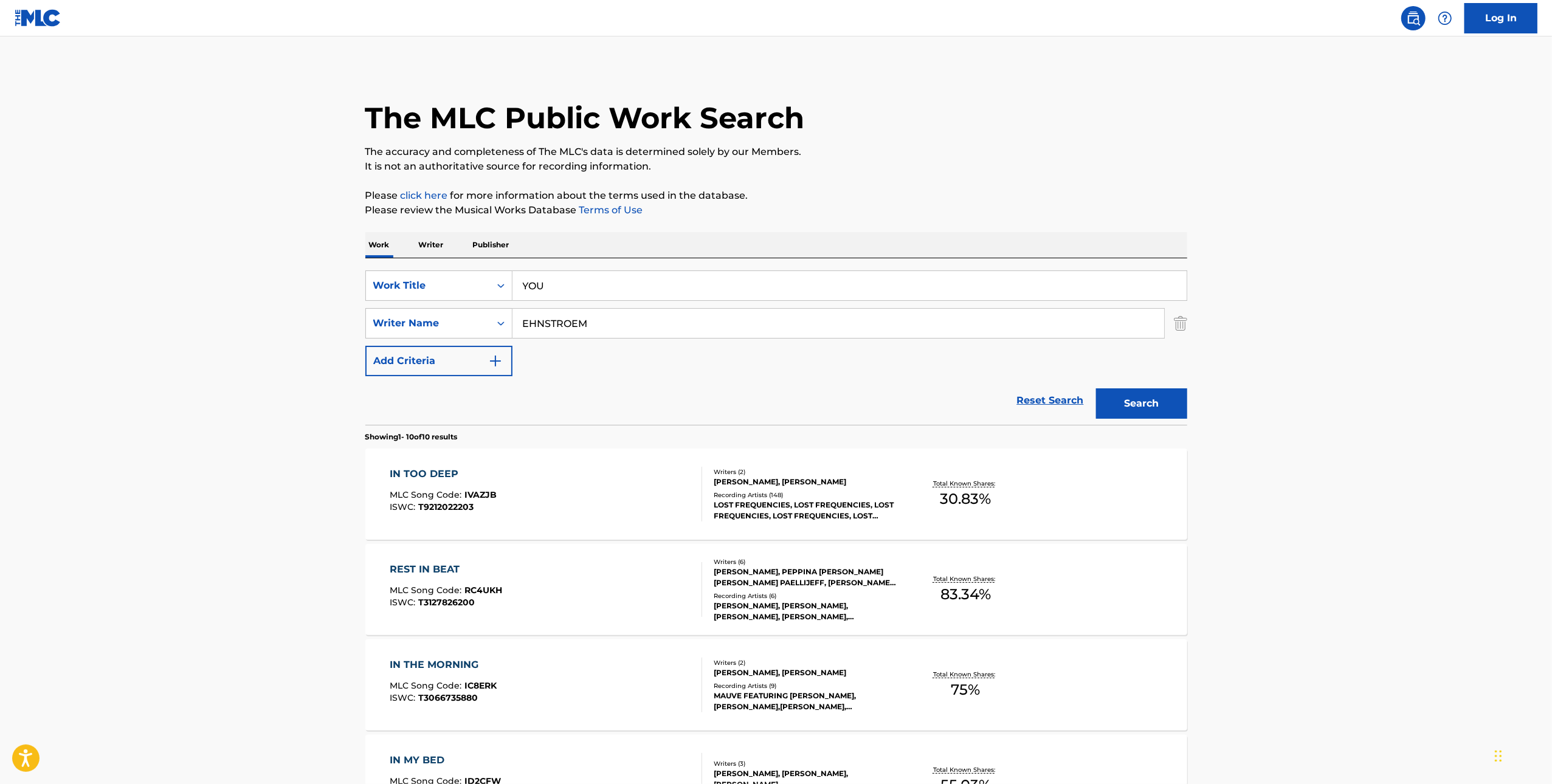
click at [617, 318] on input "EHNSTROEM" at bounding box center [838, 323] width 652 height 29
paste input "[PERSON_NAME]"
type input "[PERSON_NAME]"
click at [1185, 416] on button "Search" at bounding box center [1142, 404] width 91 height 30
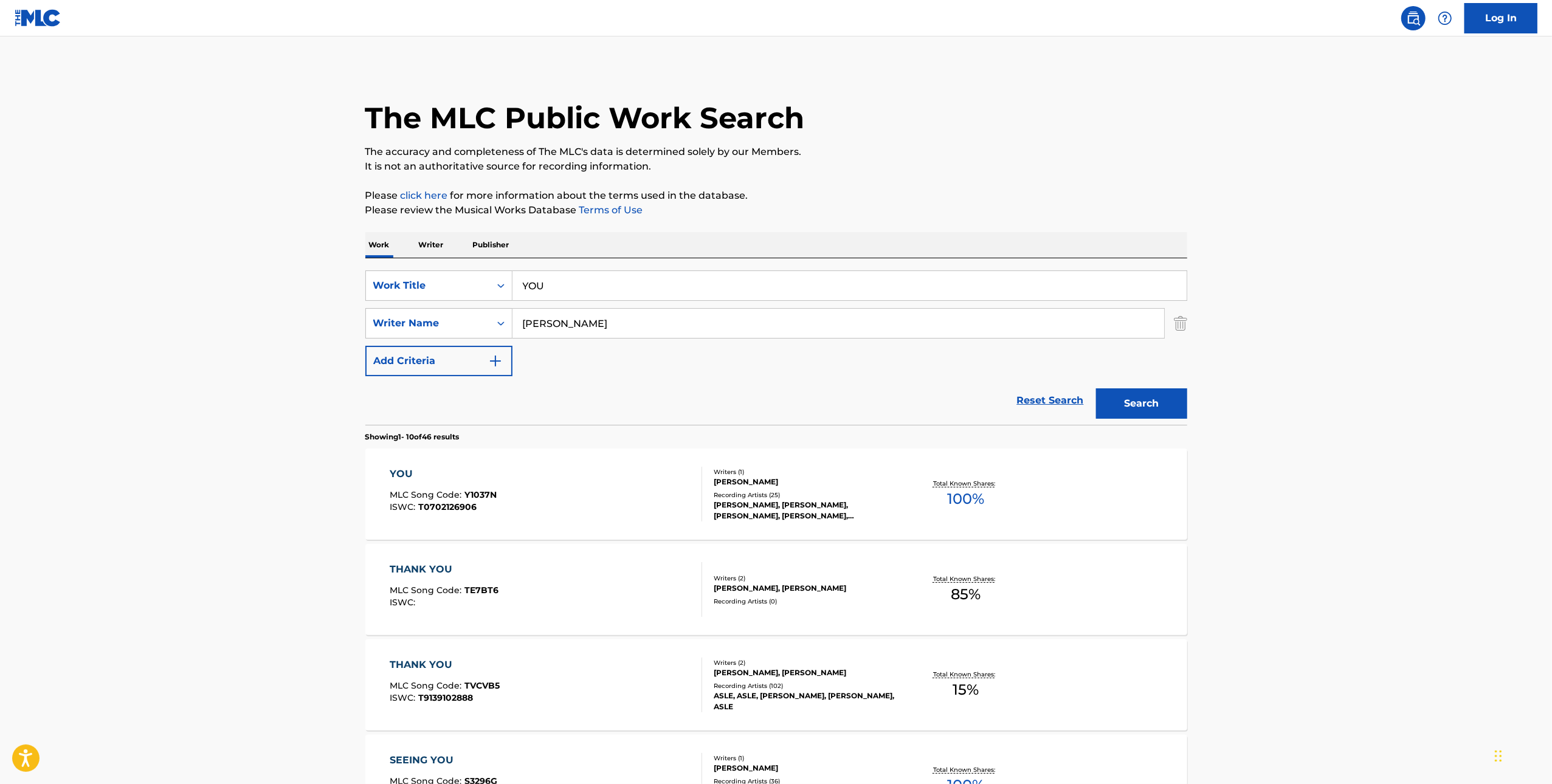
click at [610, 475] on div "YOU MLC Song Code : Y1037N ISWC : T0702126906" at bounding box center [546, 495] width 313 height 55
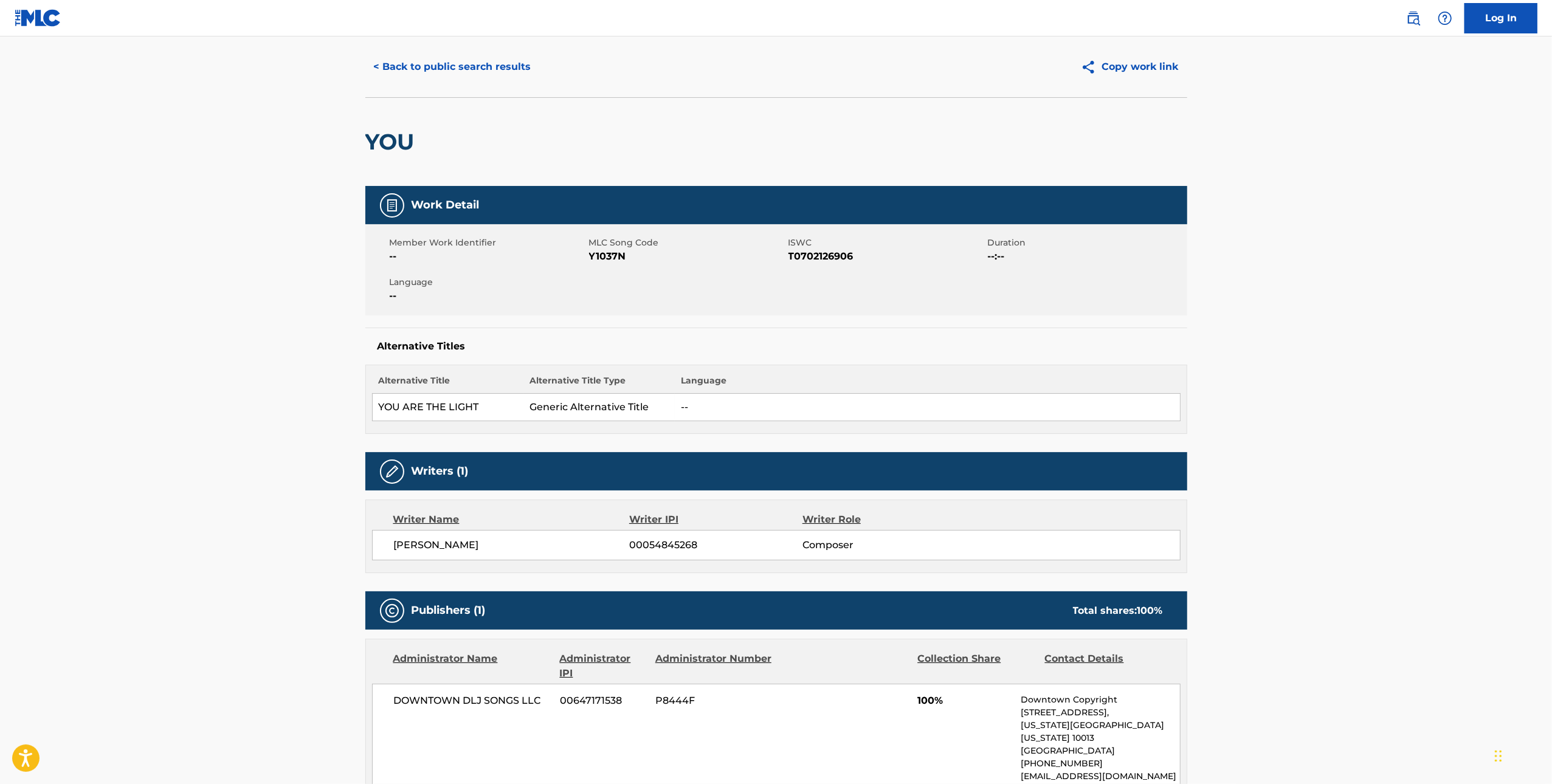
scroll to position [591, 0]
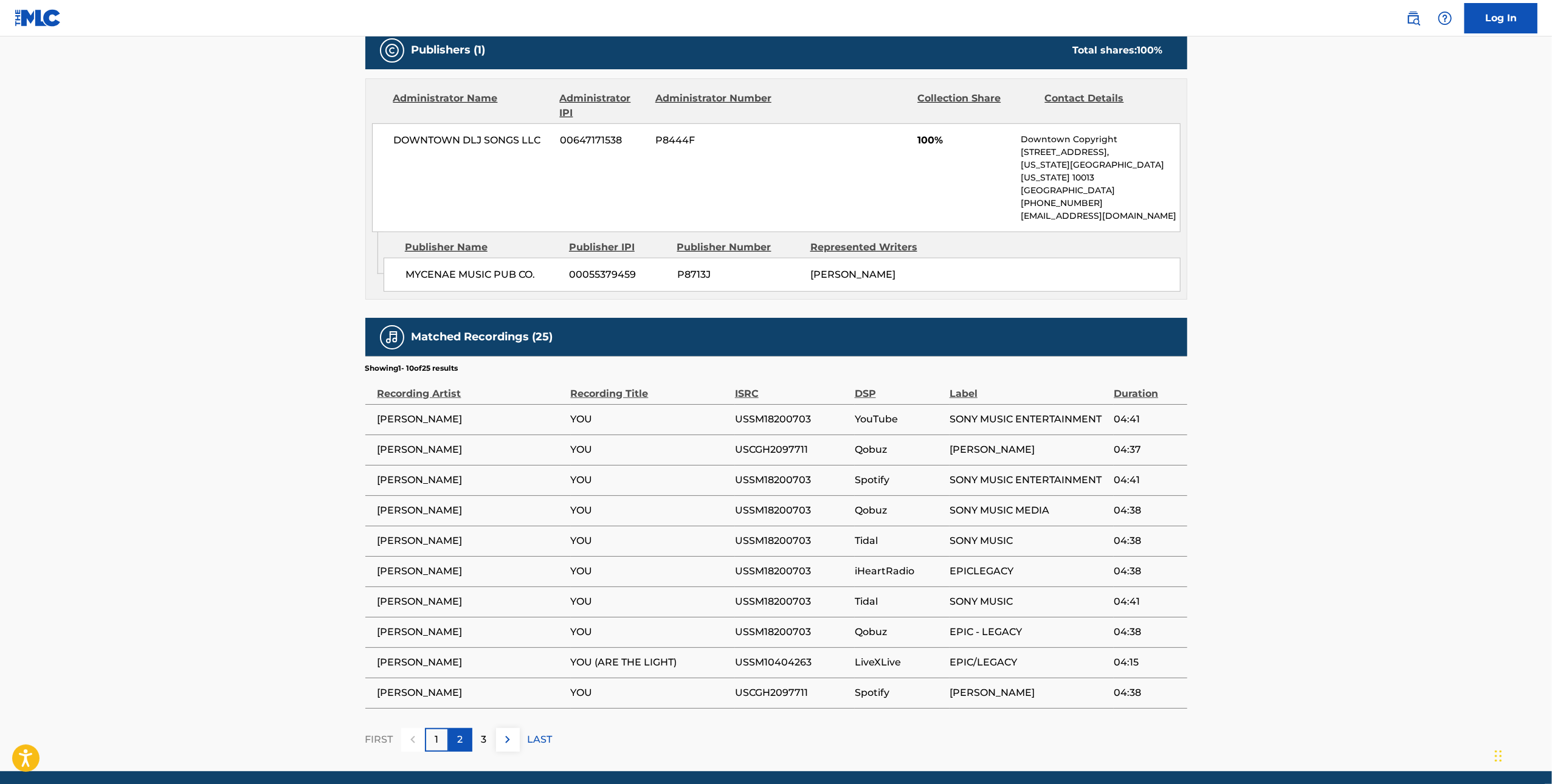
click at [459, 733] on p "2" at bounding box center [461, 740] width 6 height 14
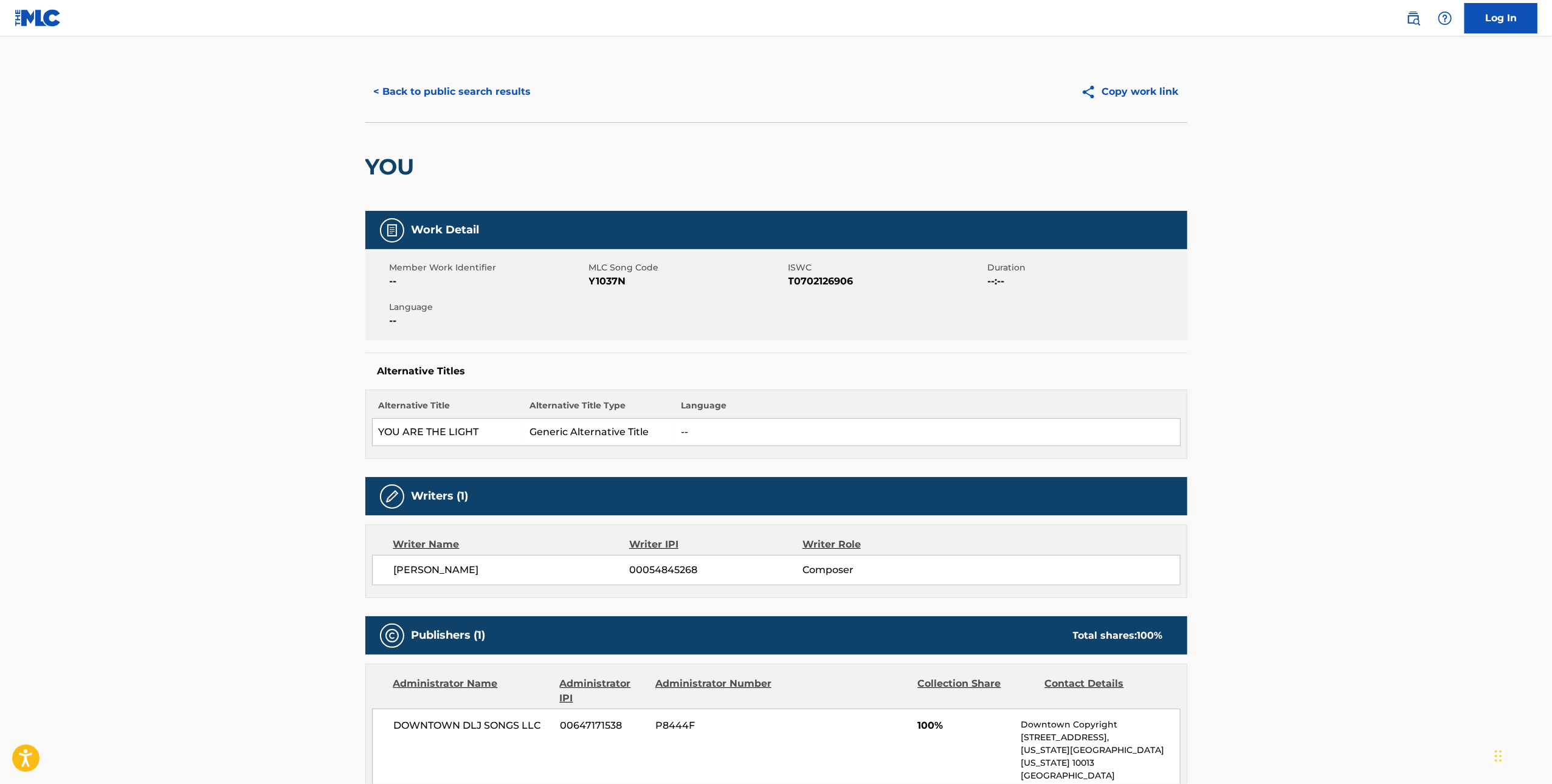
scroll to position [0, 0]
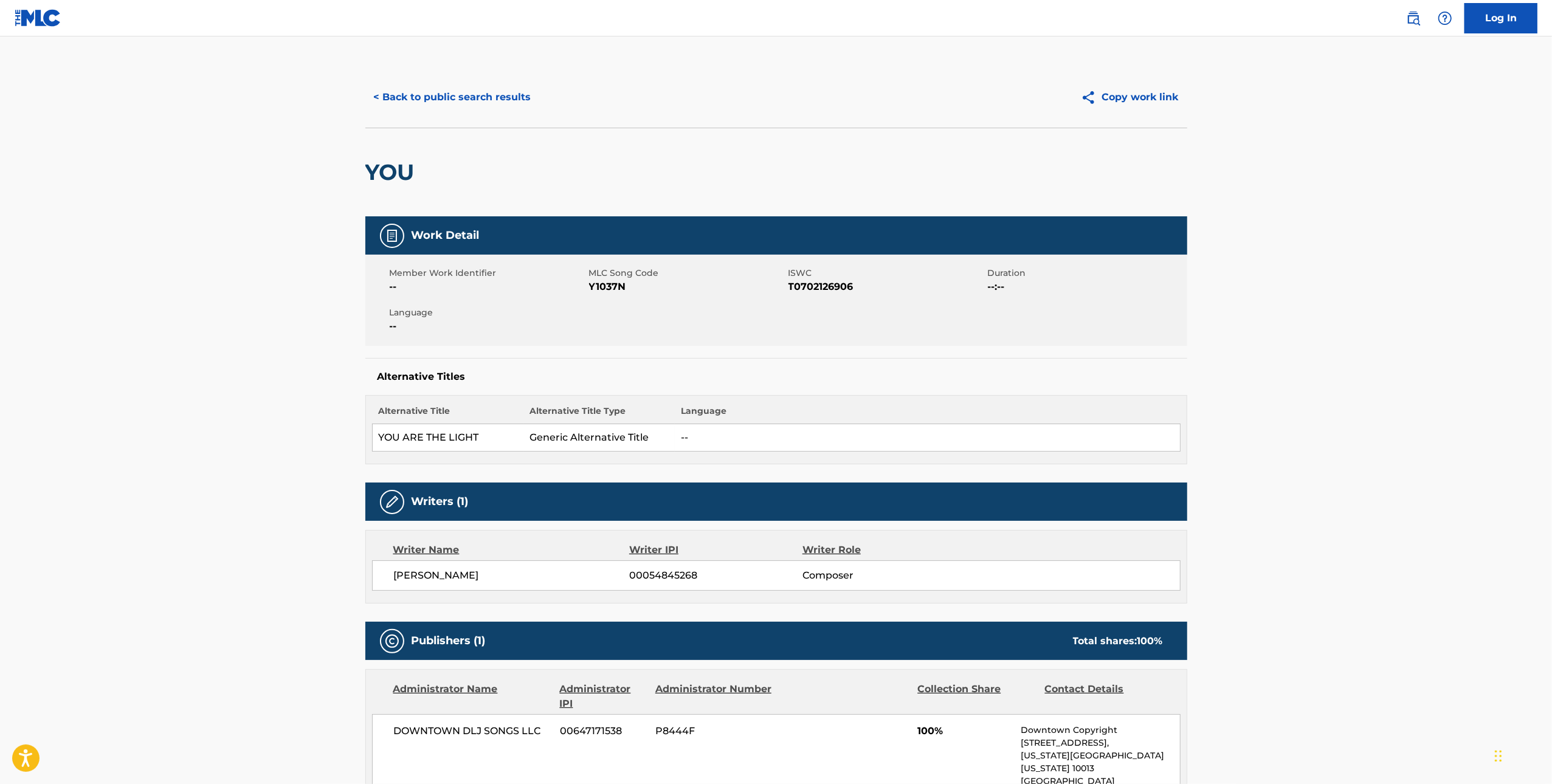
click at [607, 282] on span "Y1037N" at bounding box center [688, 287] width 196 height 14
click at [475, 90] on button "< Back to public search results" at bounding box center [453, 97] width 175 height 30
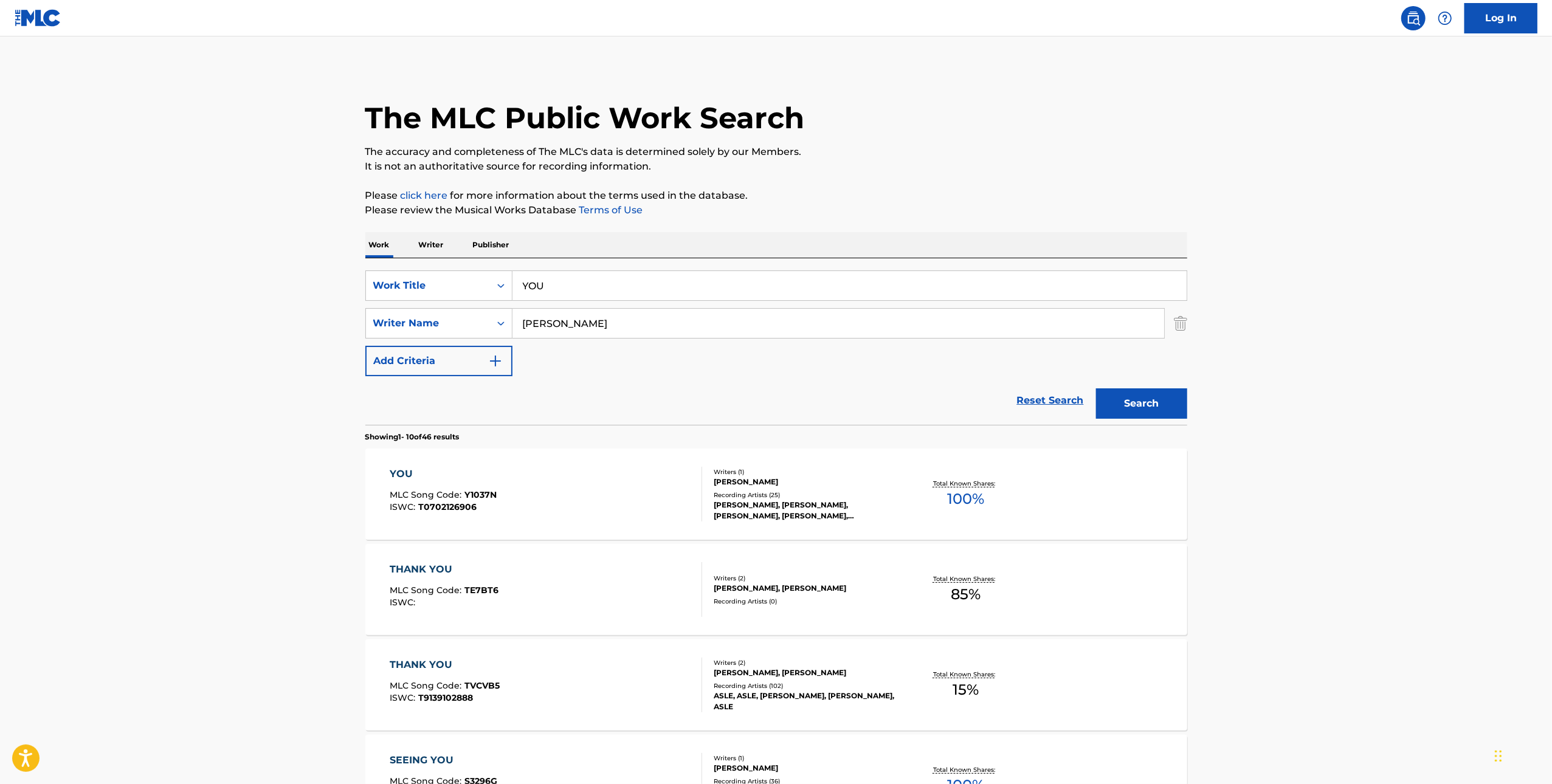
click at [716, 263] on div "SearchWithCriteriacabe488a-18cc-43c8-a755-75100e88cb36 Work Title YOU SearchWit…" at bounding box center [776, 341] width 822 height 167
click at [717, 271] on input "YOU" at bounding box center [850, 286] width 675 height 29
paste input "LOVE CAN BE SO COLD"
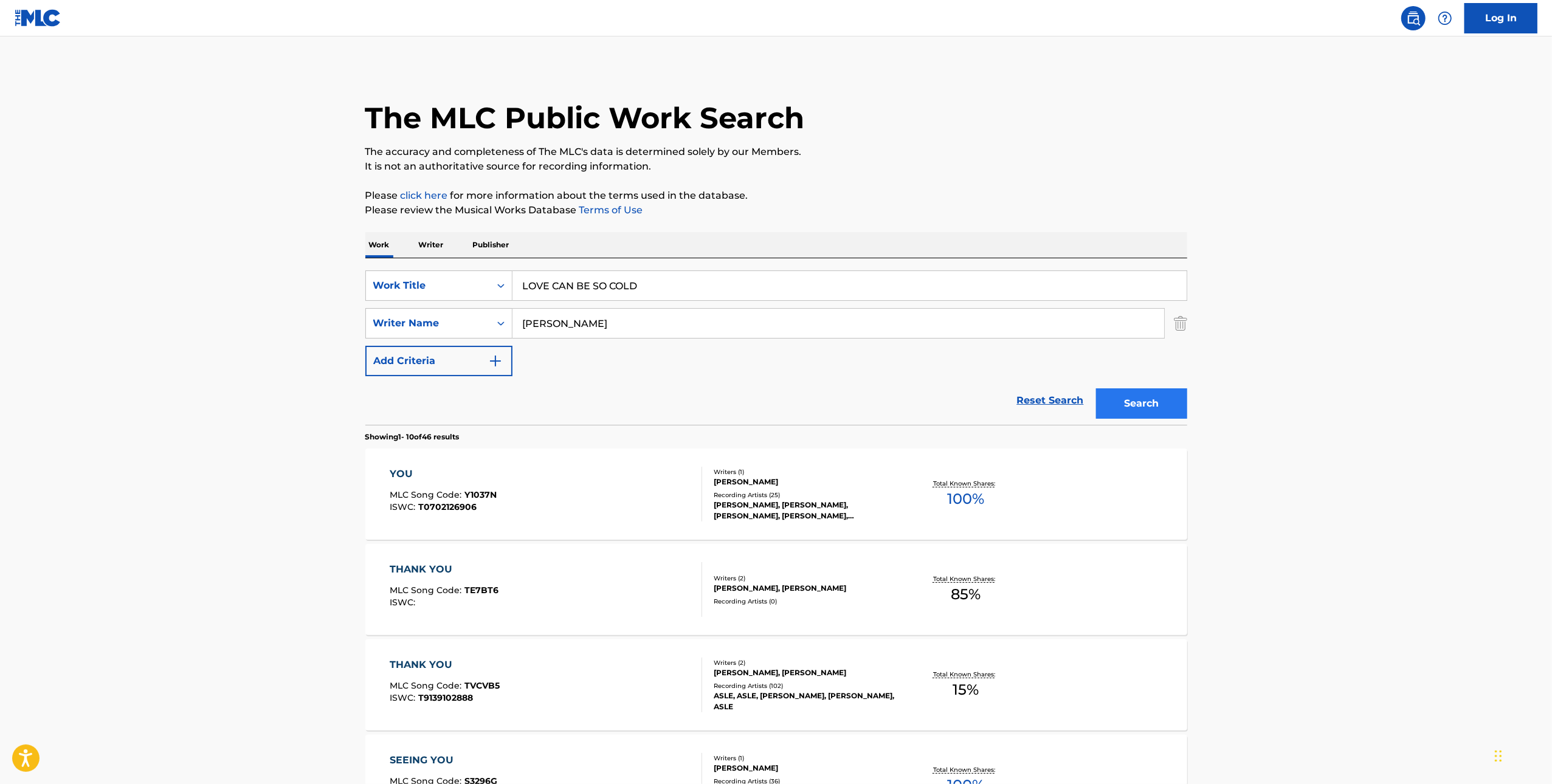
type input "LOVE CAN BE SO COLD"
click at [1138, 394] on button "Search" at bounding box center [1142, 404] width 91 height 30
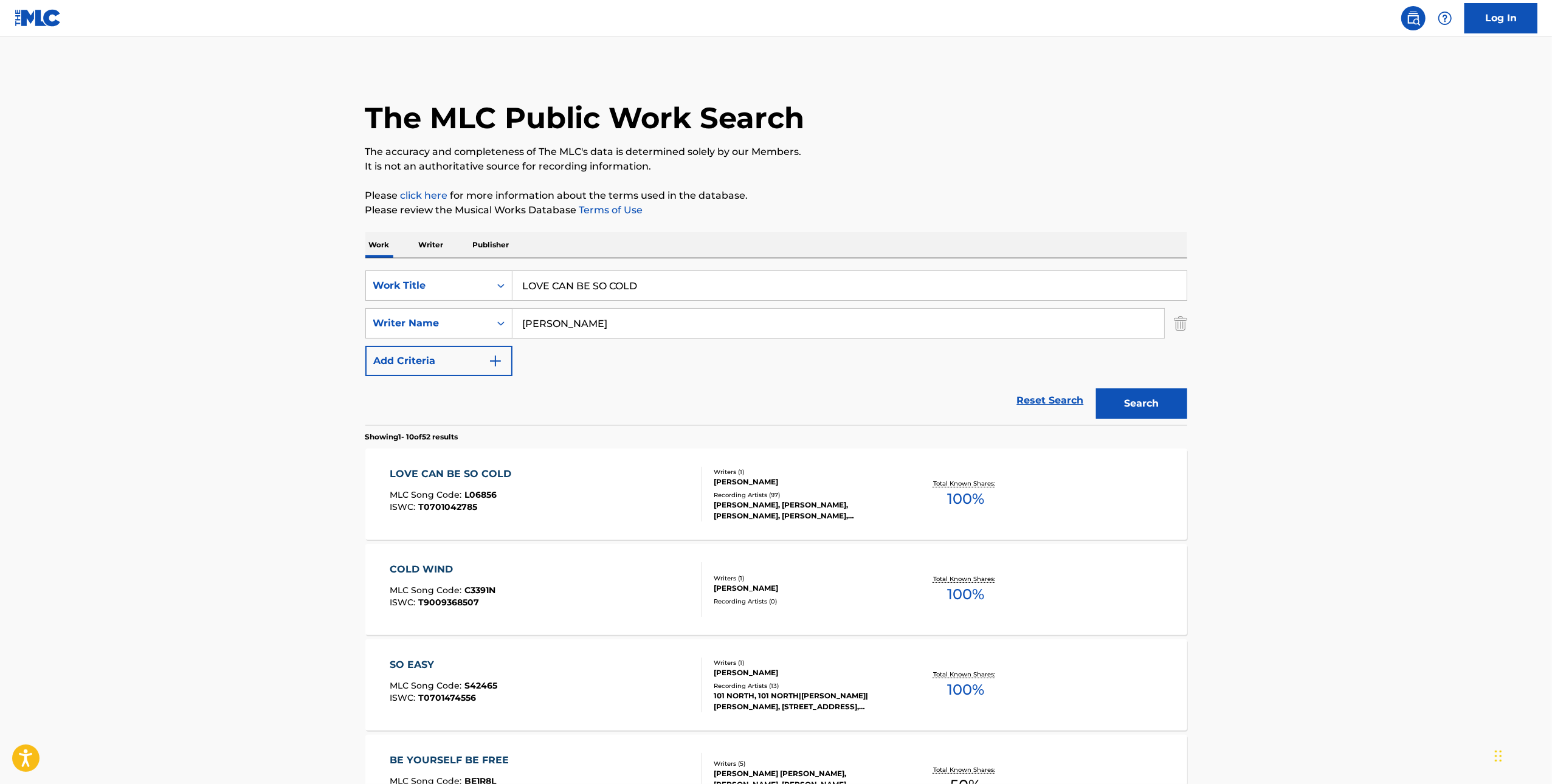
click at [618, 517] on div "LOVE CAN BE SO COLD MLC Song Code : L06856 ISWC : T0701042785" at bounding box center [546, 495] width 313 height 55
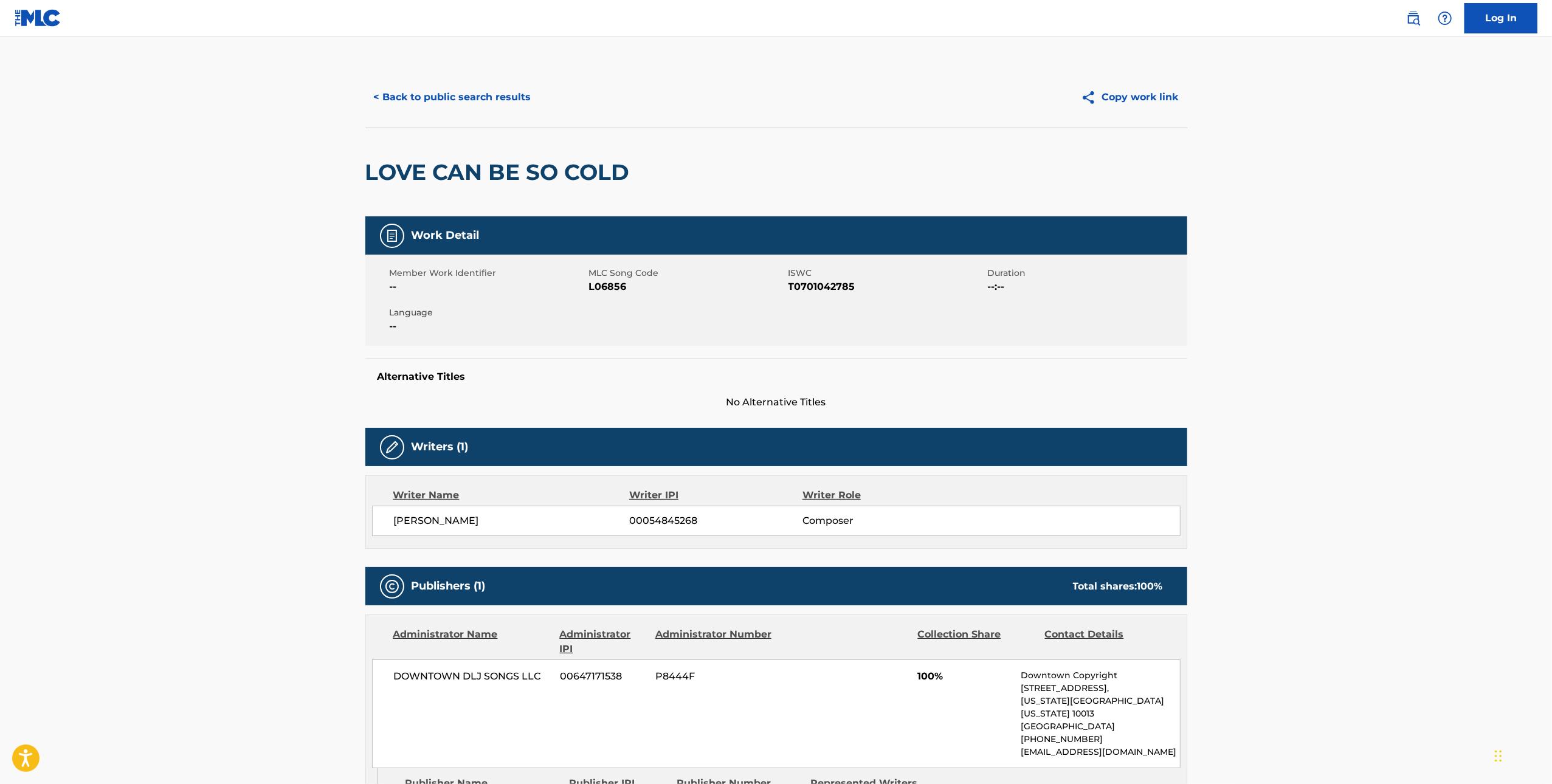
click at [615, 289] on span "L06856" at bounding box center [688, 287] width 196 height 14
drag, startPoint x: 615, startPoint y: 289, endPoint x: 626, endPoint y: 288, distance: 11.0
click at [615, 288] on span "L06856" at bounding box center [688, 287] width 196 height 14
click at [511, 103] on button "< Back to public search results" at bounding box center [453, 97] width 175 height 30
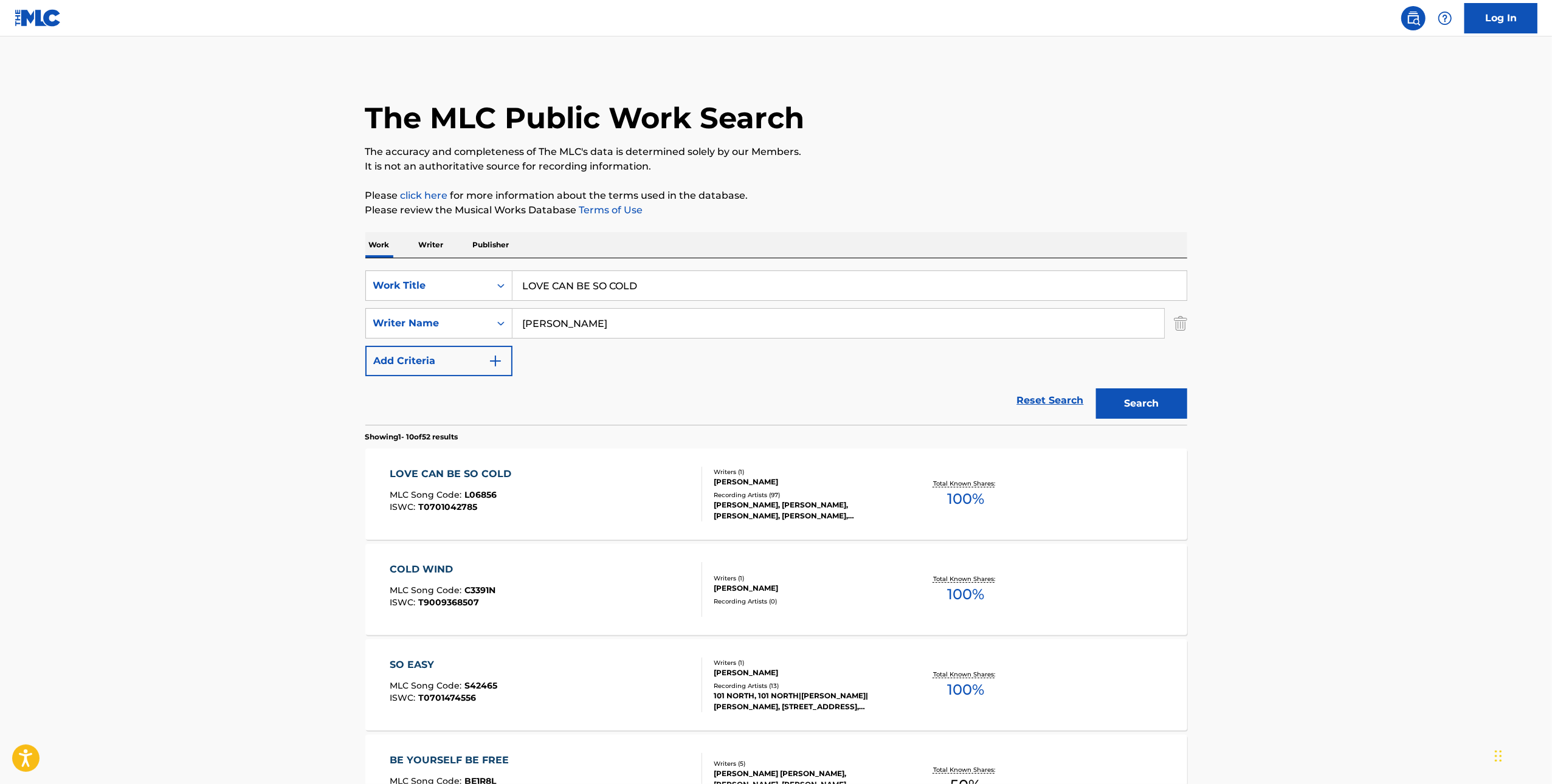
click at [855, 284] on input "LOVE CAN BE SO COLD" at bounding box center [850, 286] width 675 height 29
paste input "I LOVE YOU MORE"
type input "I LOVE YOU MORE"
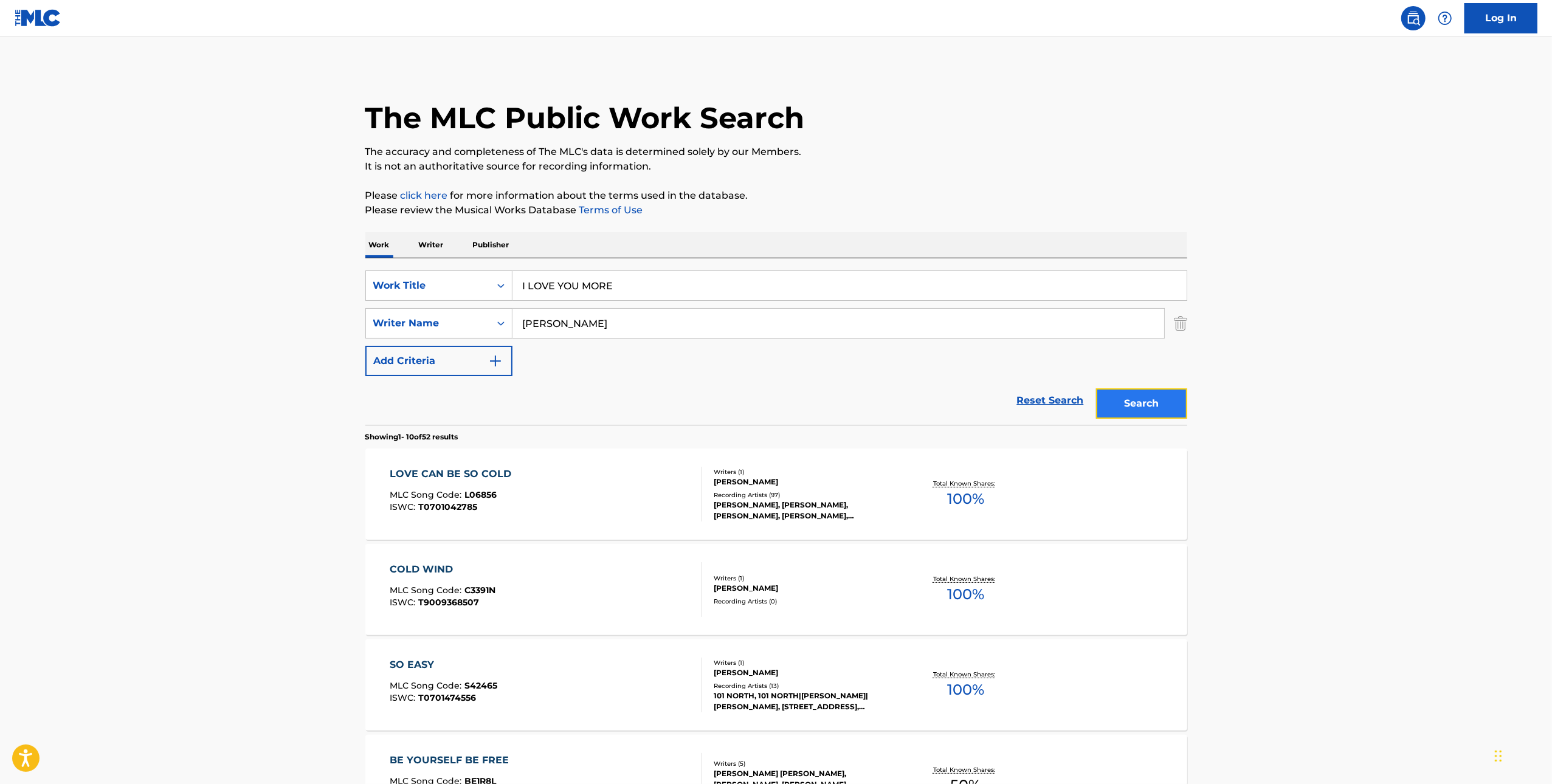
click at [1145, 417] on button "Search" at bounding box center [1142, 404] width 91 height 30
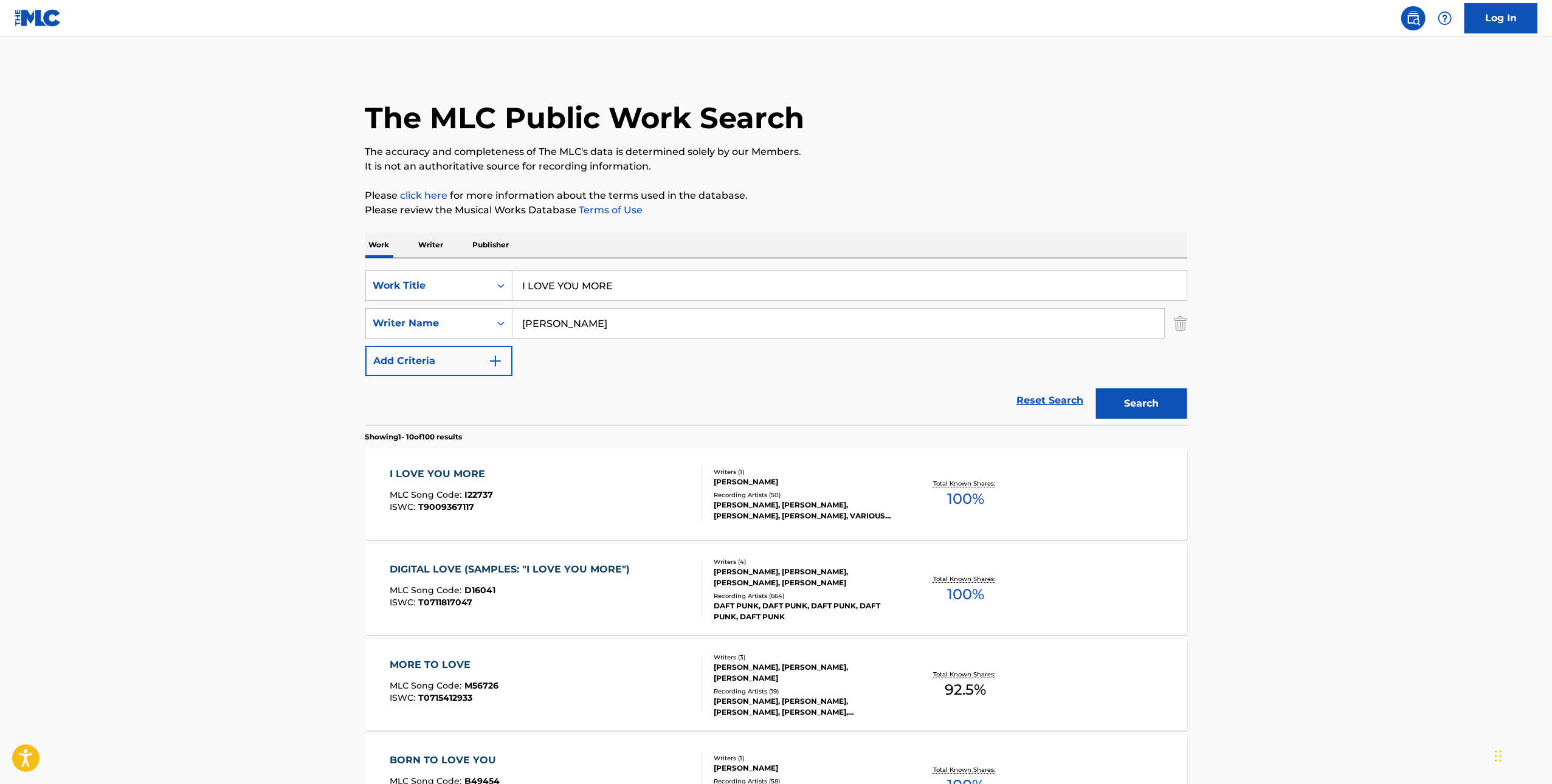
click at [681, 462] on div "I LOVE YOU MORE MLC Song Code : I22737 ISWC : T9009367117 Writers ( 1 ) [PERSON…" at bounding box center [776, 494] width 822 height 91
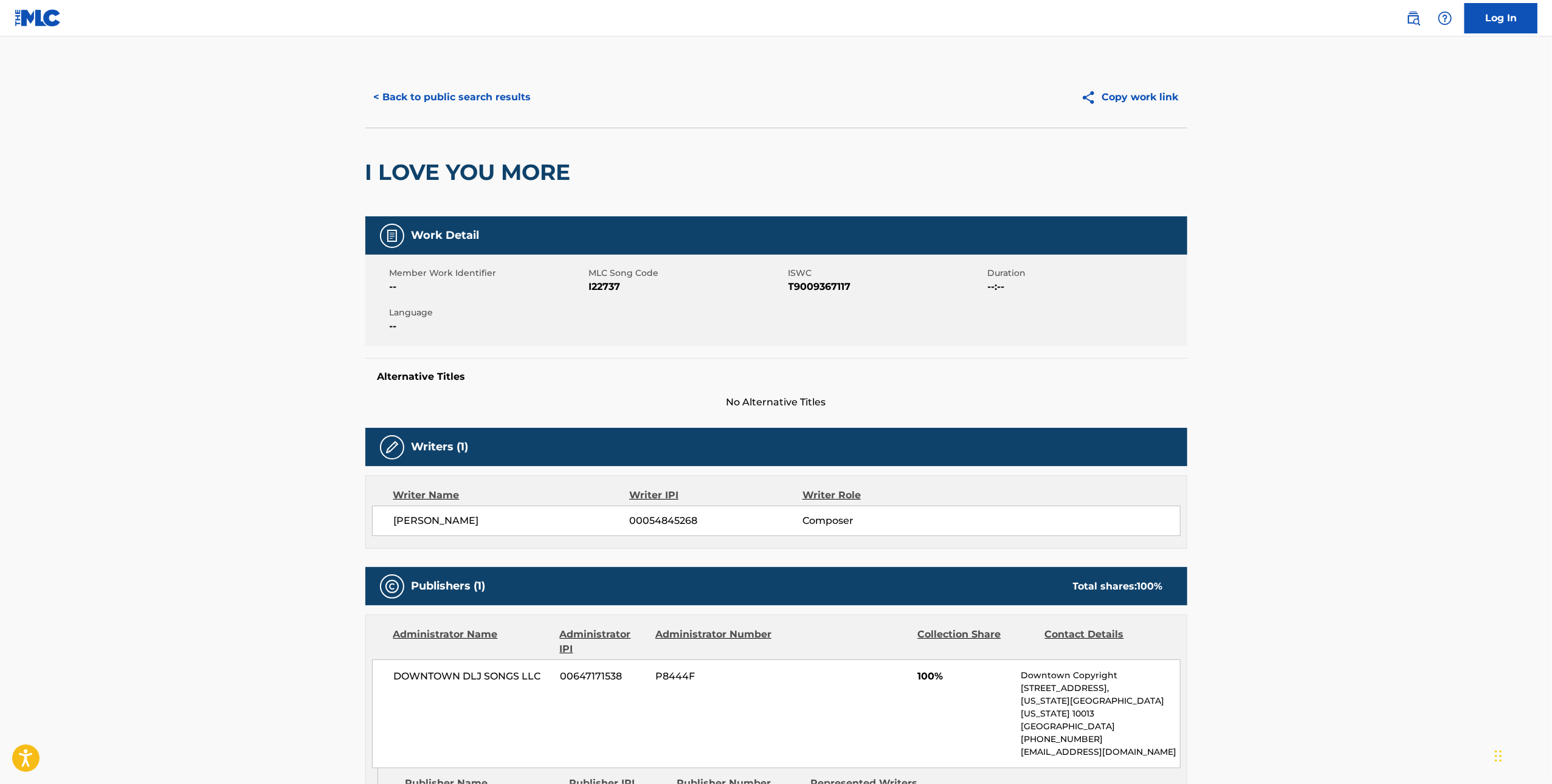
click at [611, 279] on span "I22737" at bounding box center [688, 287] width 196 height 14
click at [420, 97] on button "< Back to public search results" at bounding box center [453, 97] width 175 height 30
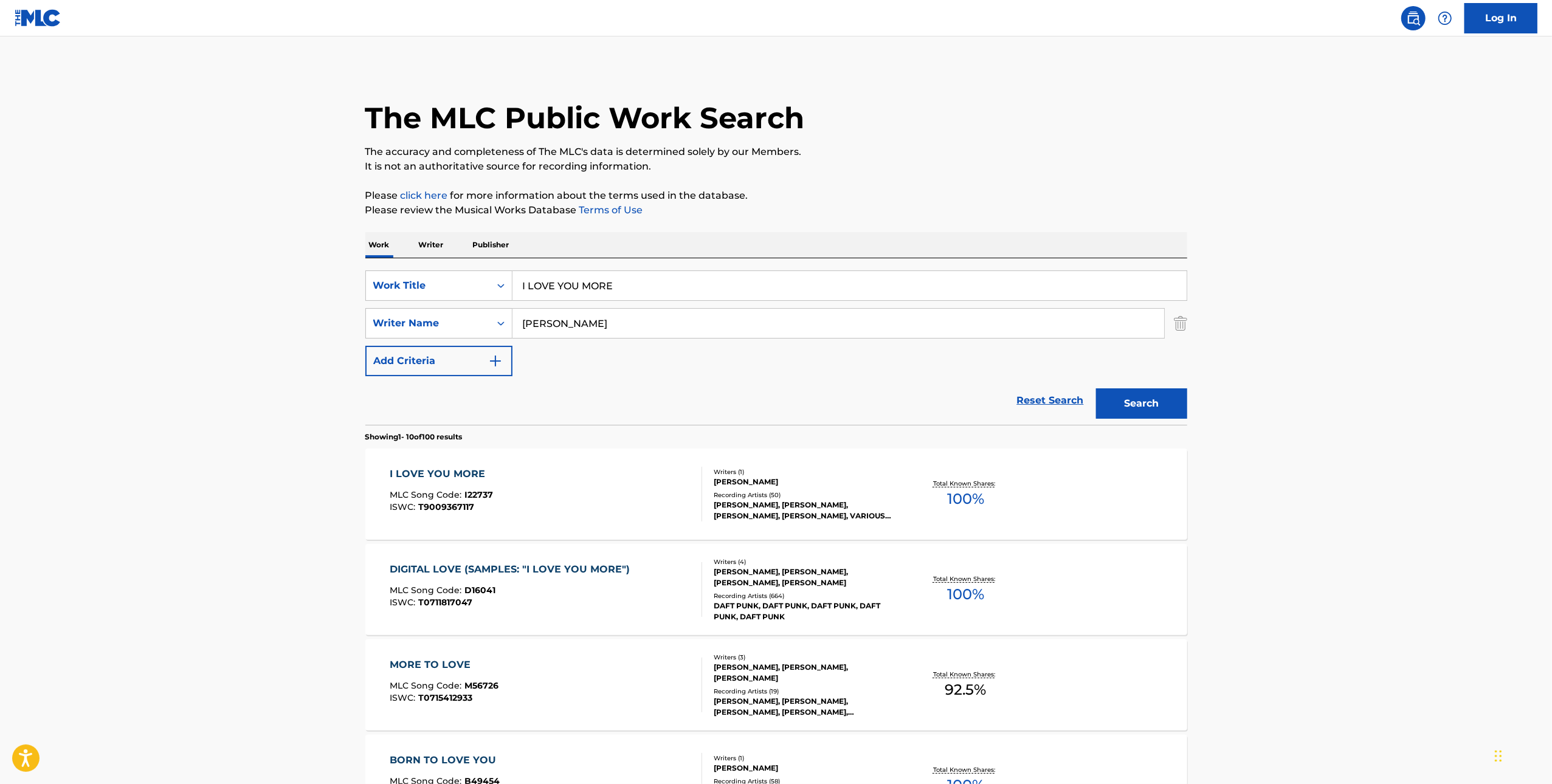
click at [714, 287] on input "I LOVE YOU MORE" at bounding box center [850, 286] width 675 height 29
paste input "ONE OF THESE MORNINGS"
type input "ONE OF THESE MORNINGS"
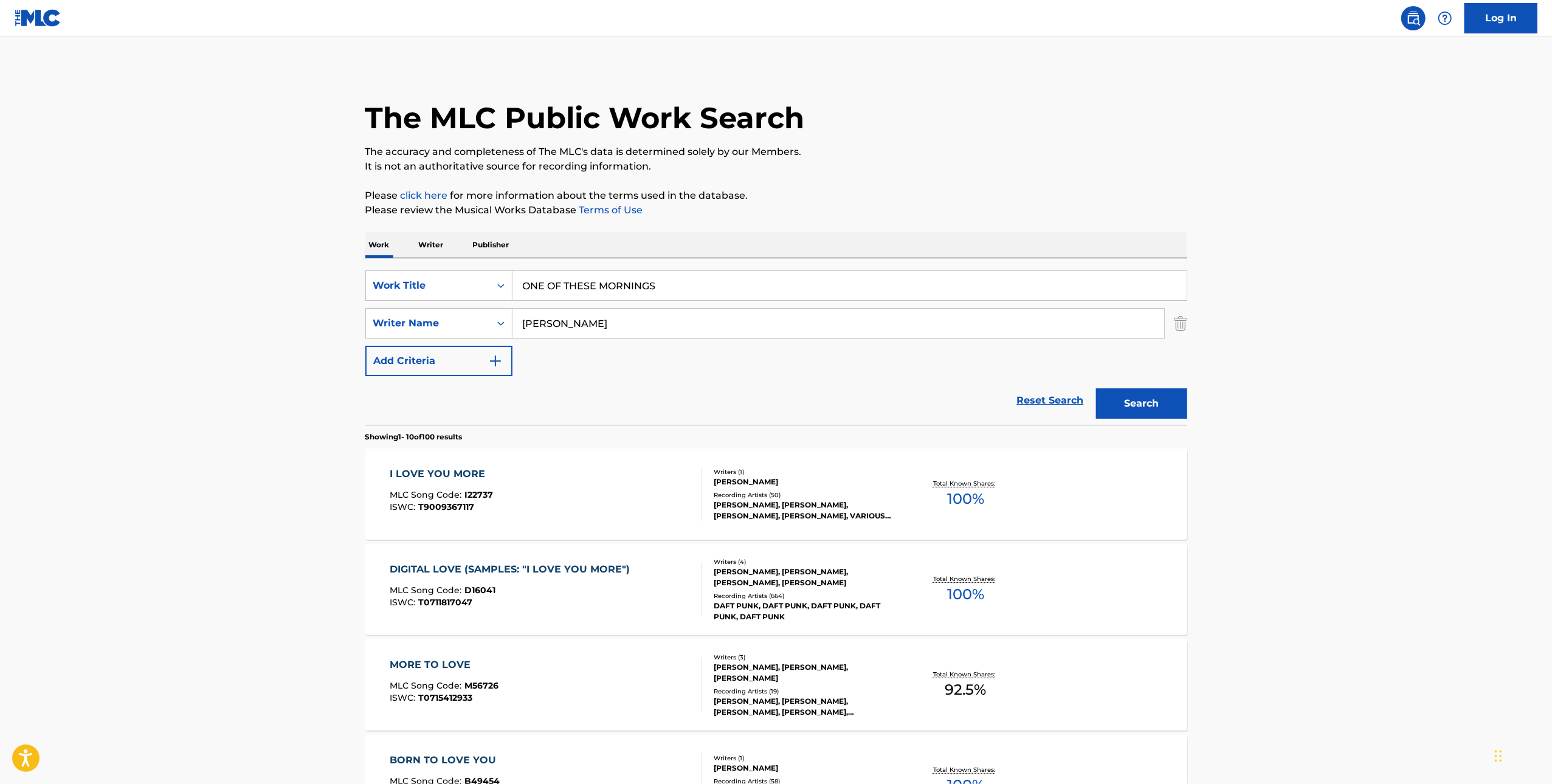
click at [768, 310] on input "[PERSON_NAME]" at bounding box center [838, 323] width 652 height 29
paste input "[PERSON_NAME]"
type input "[PERSON_NAME]"
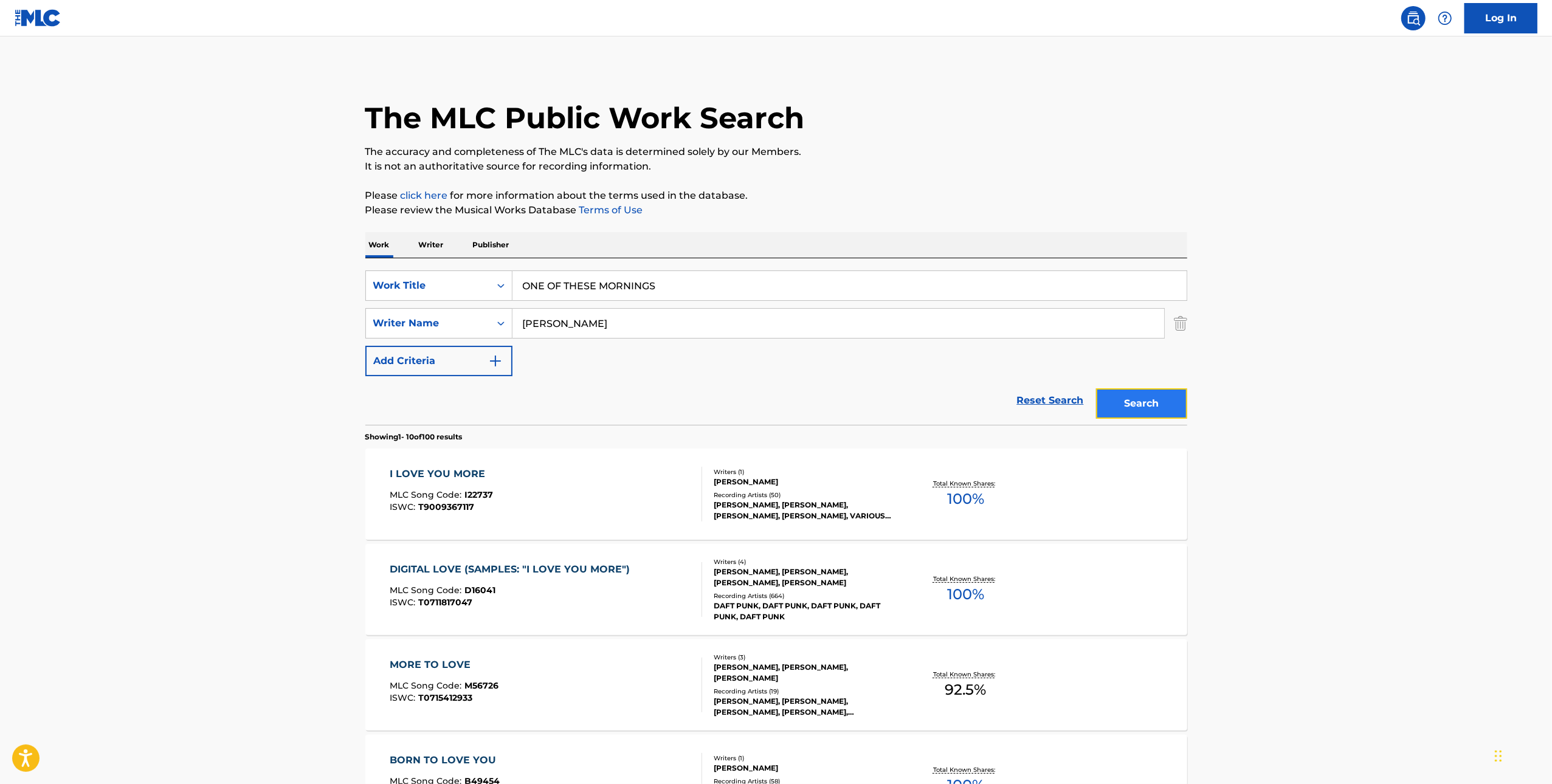
click at [1154, 413] on button "Search" at bounding box center [1142, 404] width 91 height 30
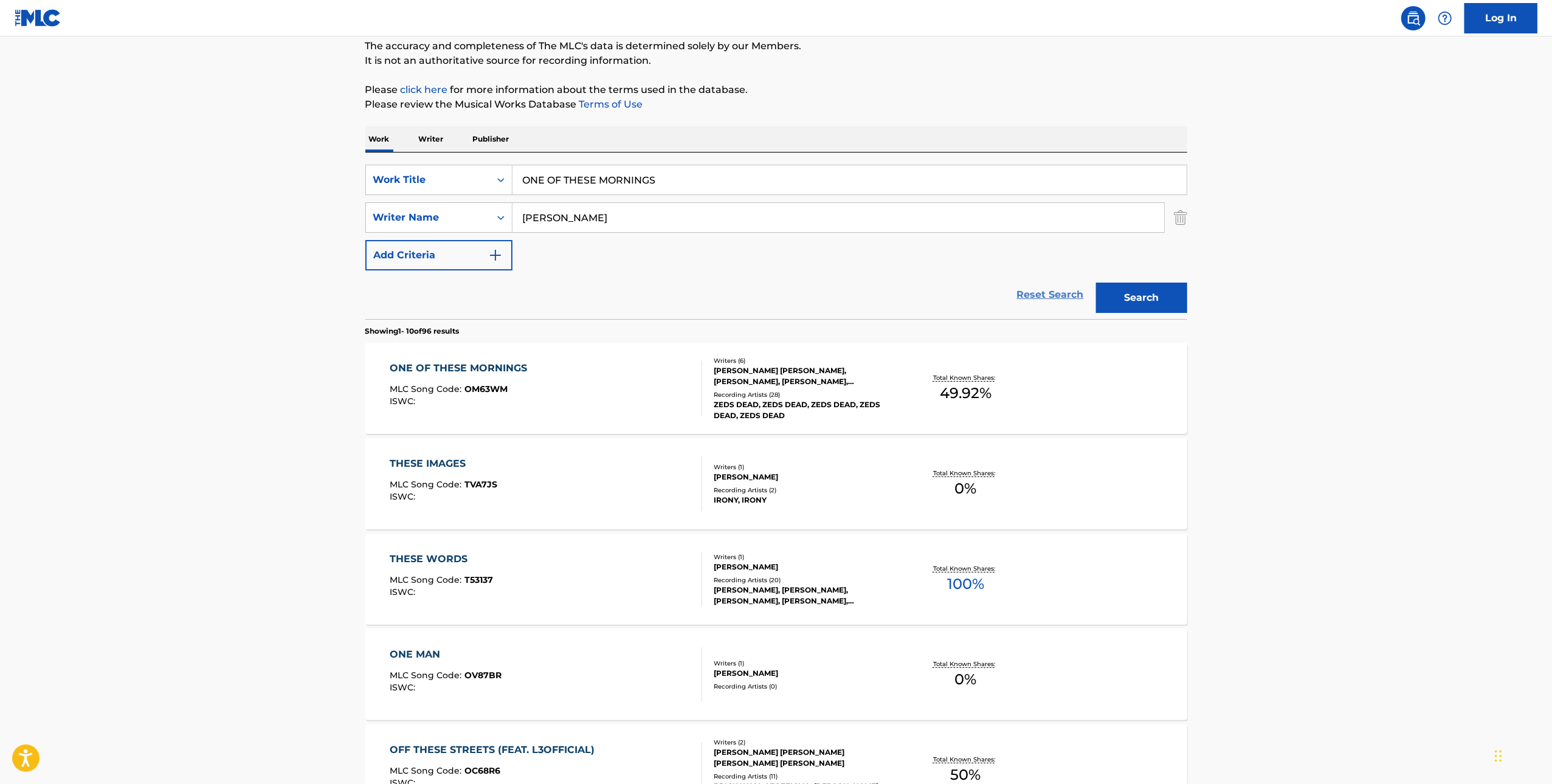
scroll to position [108, 0]
click at [641, 406] on div "ONE OF THESE MORNINGS MLC Song Code : OM63WM ISWC :" at bounding box center [546, 387] width 313 height 55
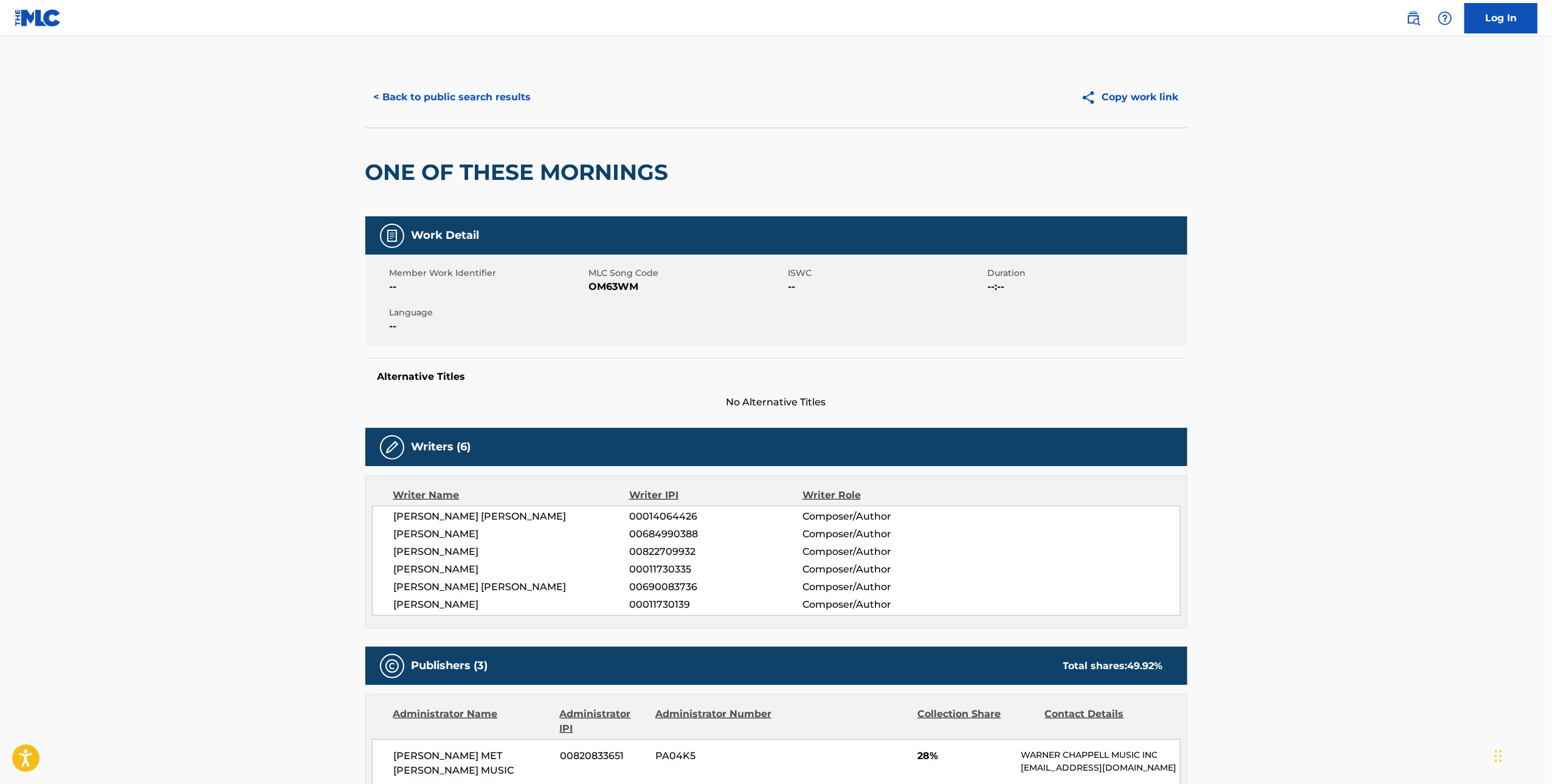
click at [625, 280] on span "OM63WM" at bounding box center [688, 287] width 196 height 14
click at [425, 87] on button "< Back to public search results" at bounding box center [453, 97] width 175 height 30
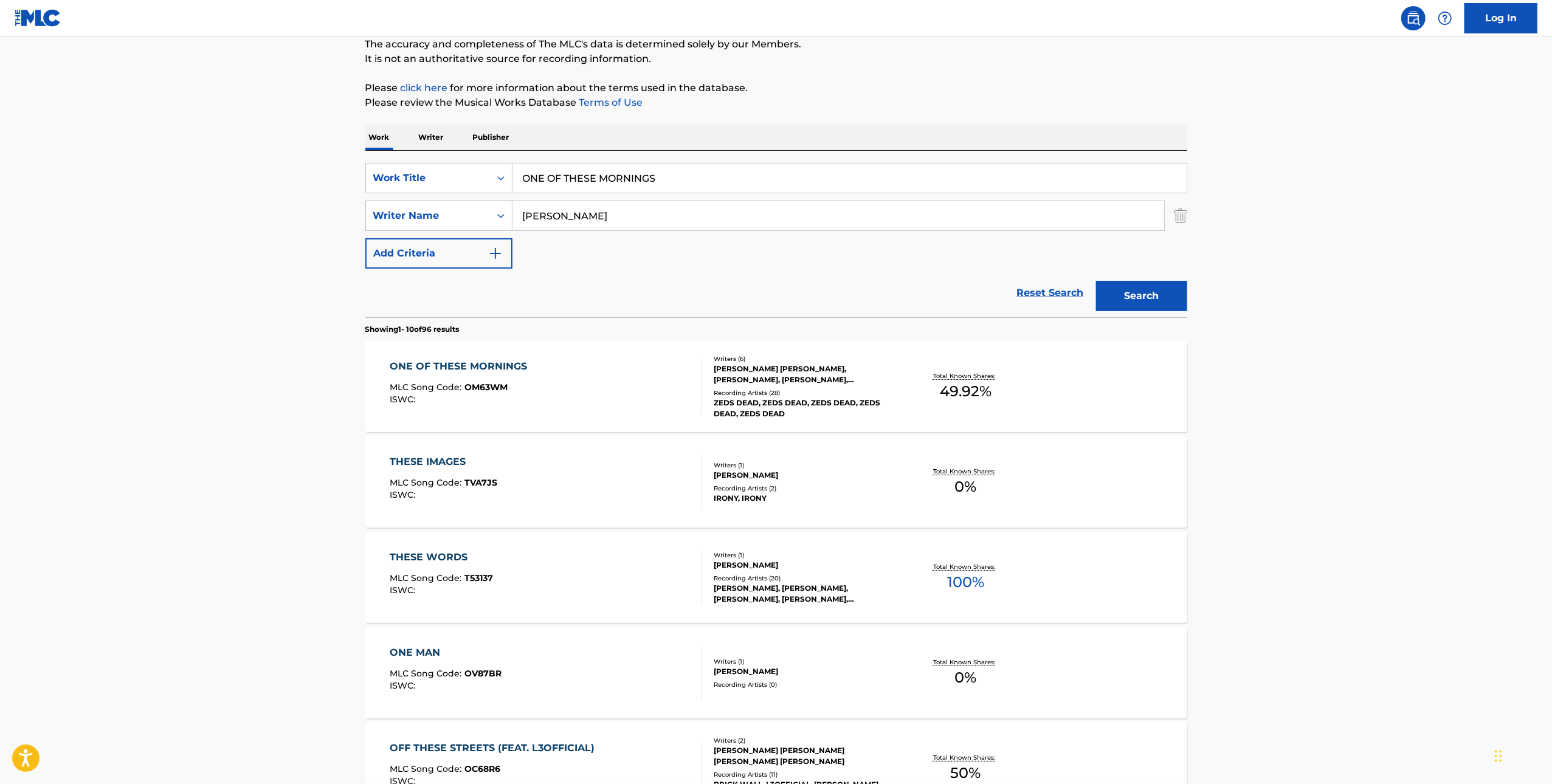
click at [678, 172] on input "ONE OF THESE MORNINGS" at bounding box center [850, 178] width 675 height 29
paste input "BUTTERFLIE"
type input "BUTTERFLIES"
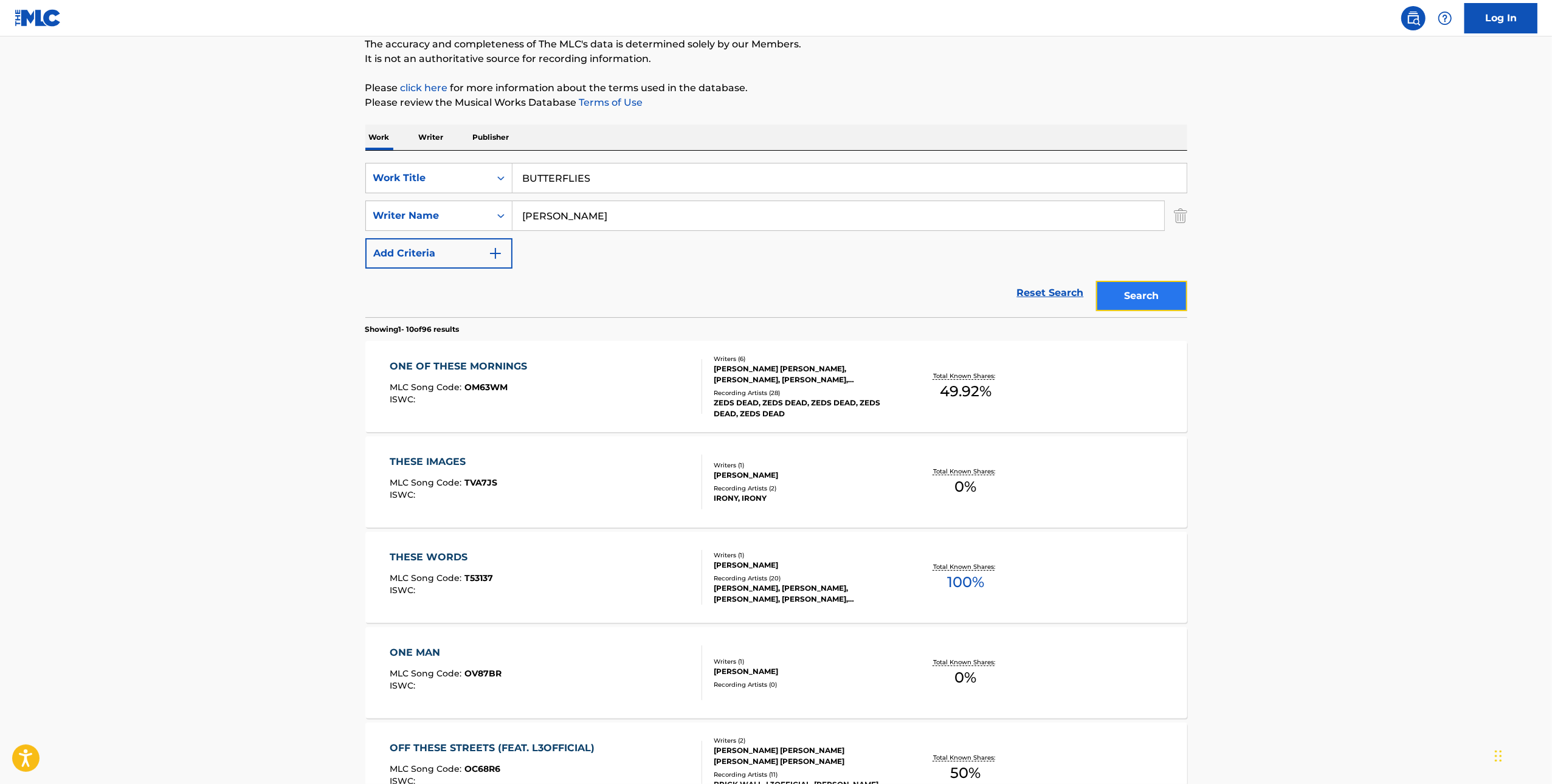
click at [1154, 305] on button "Search" at bounding box center [1142, 296] width 91 height 30
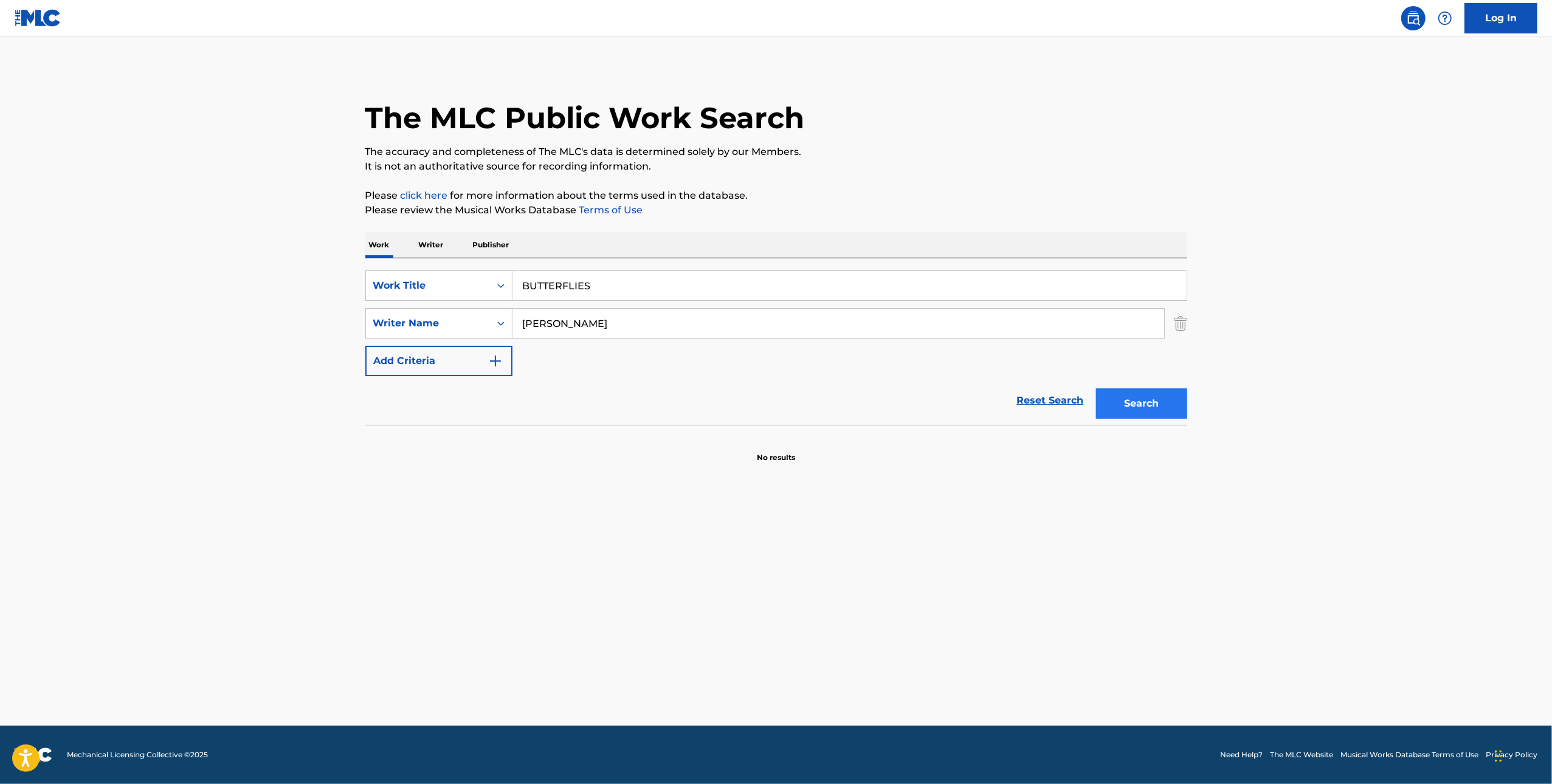
scroll to position [0, 0]
click at [766, 310] on input "[PERSON_NAME]" at bounding box center [838, 323] width 652 height 29
paste input "[PERSON_NAME]"
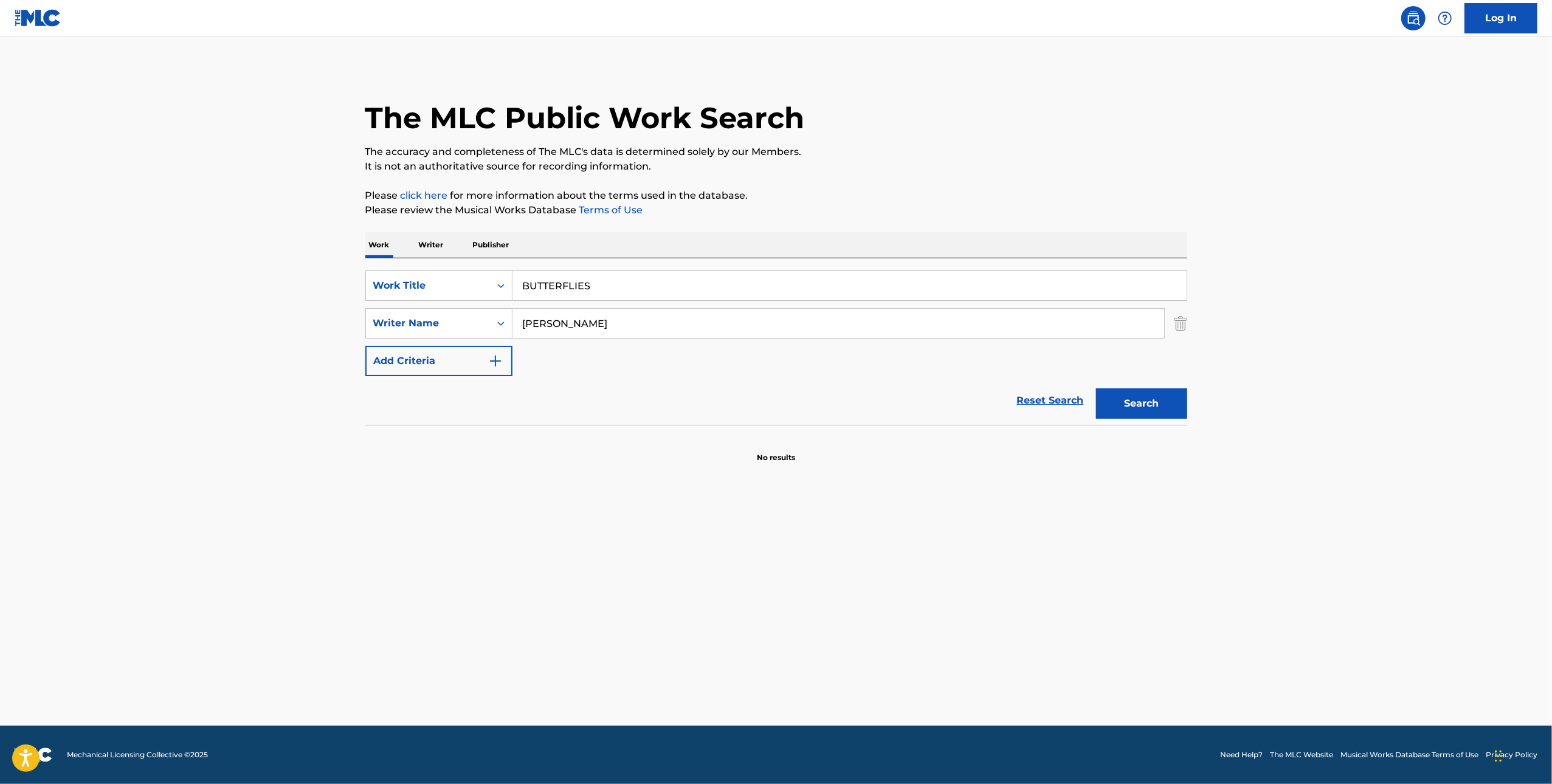
type input "[PERSON_NAME]"
click at [1232, 436] on main "The MLC Public Work Search The accuracy and completeness of The MLC's data is d…" at bounding box center [776, 381] width 1552 height 689
click at [1134, 396] on button "Search" at bounding box center [1142, 404] width 91 height 30
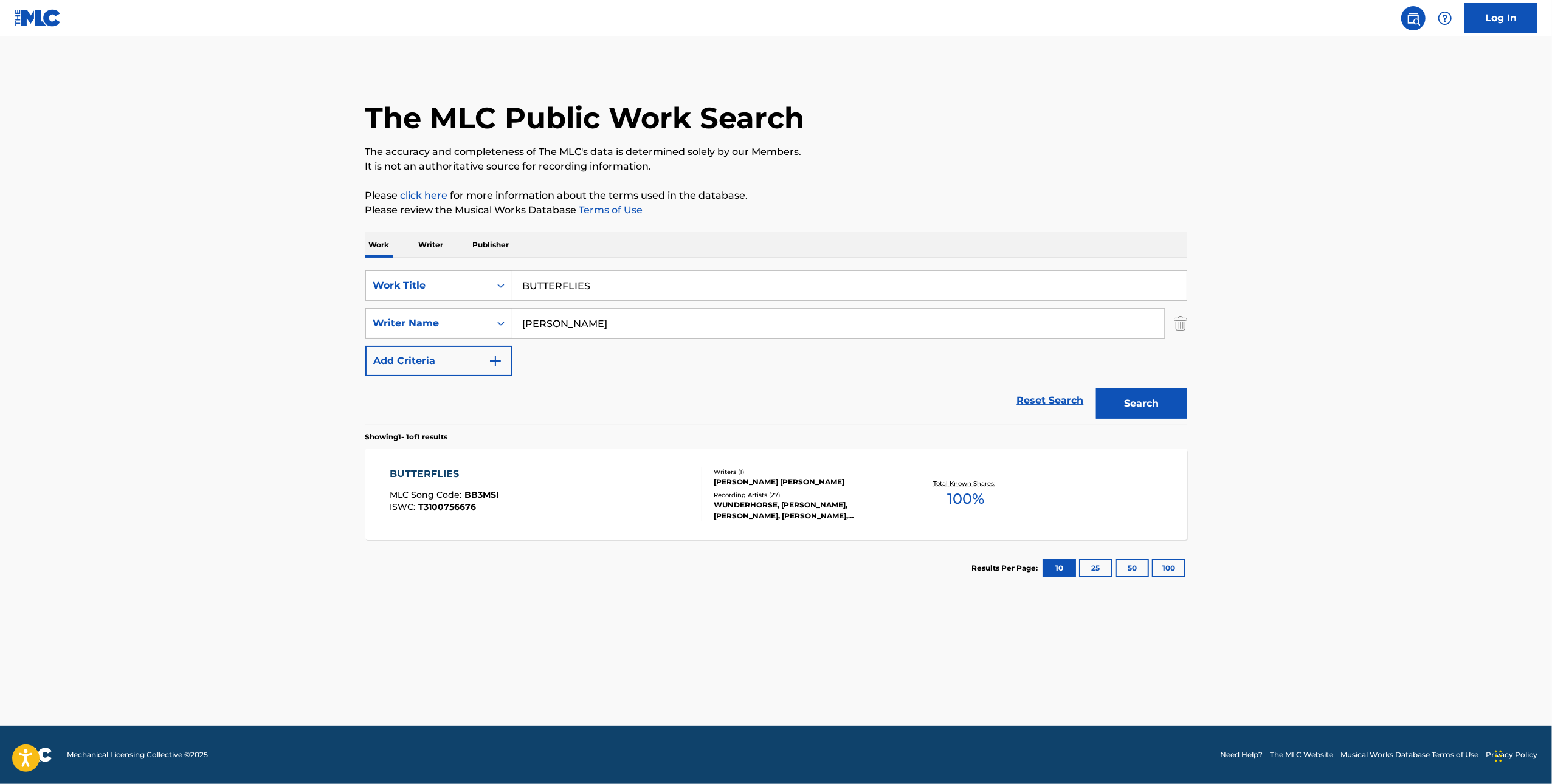
click at [547, 483] on div "BUTTERFLIES MLC Song Code : BB3MSI ISWC : T3100756676" at bounding box center [546, 495] width 313 height 55
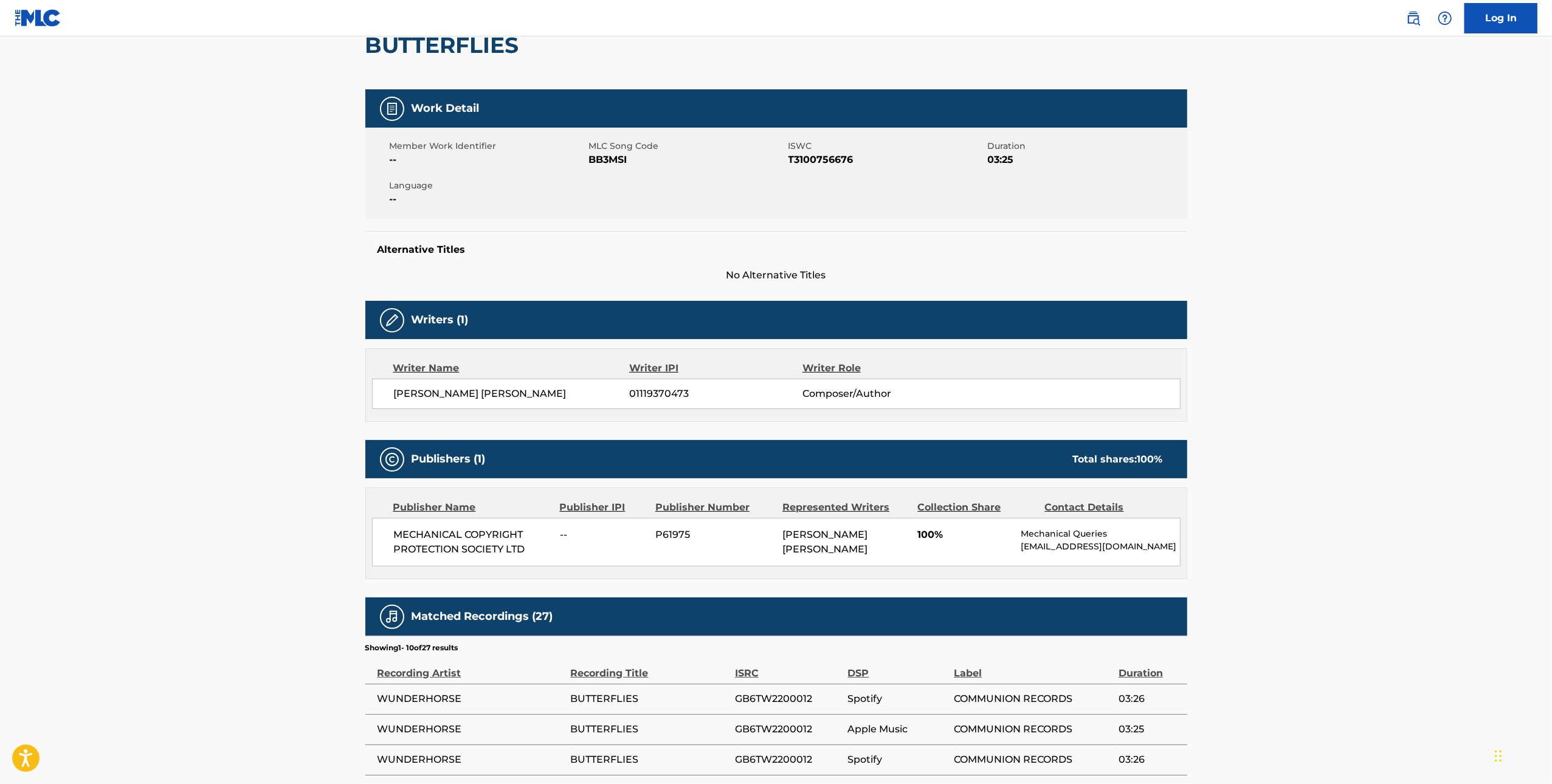
scroll to position [113, 0]
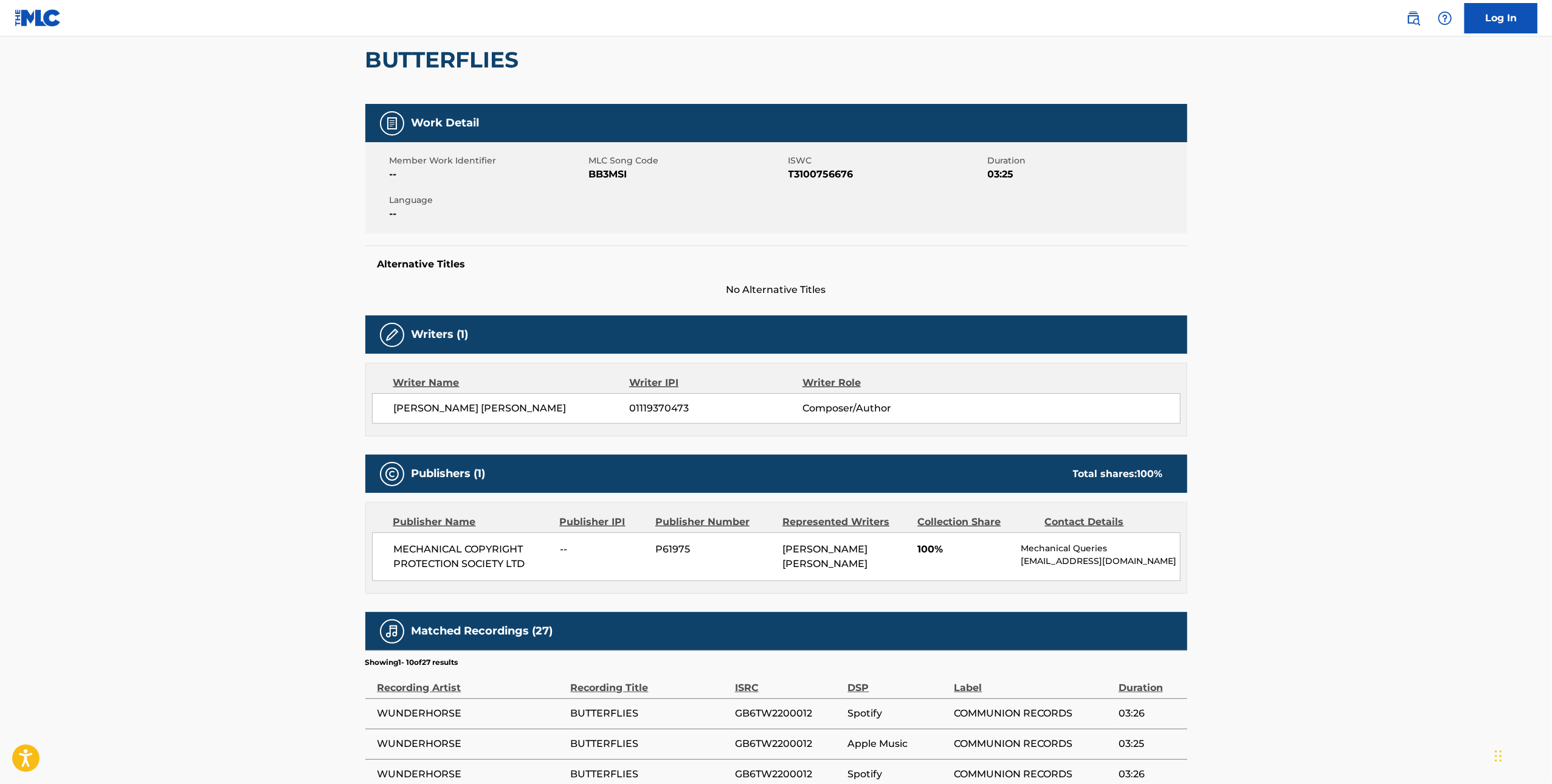
click at [616, 176] on span "BB3MSI" at bounding box center [688, 175] width 196 height 14
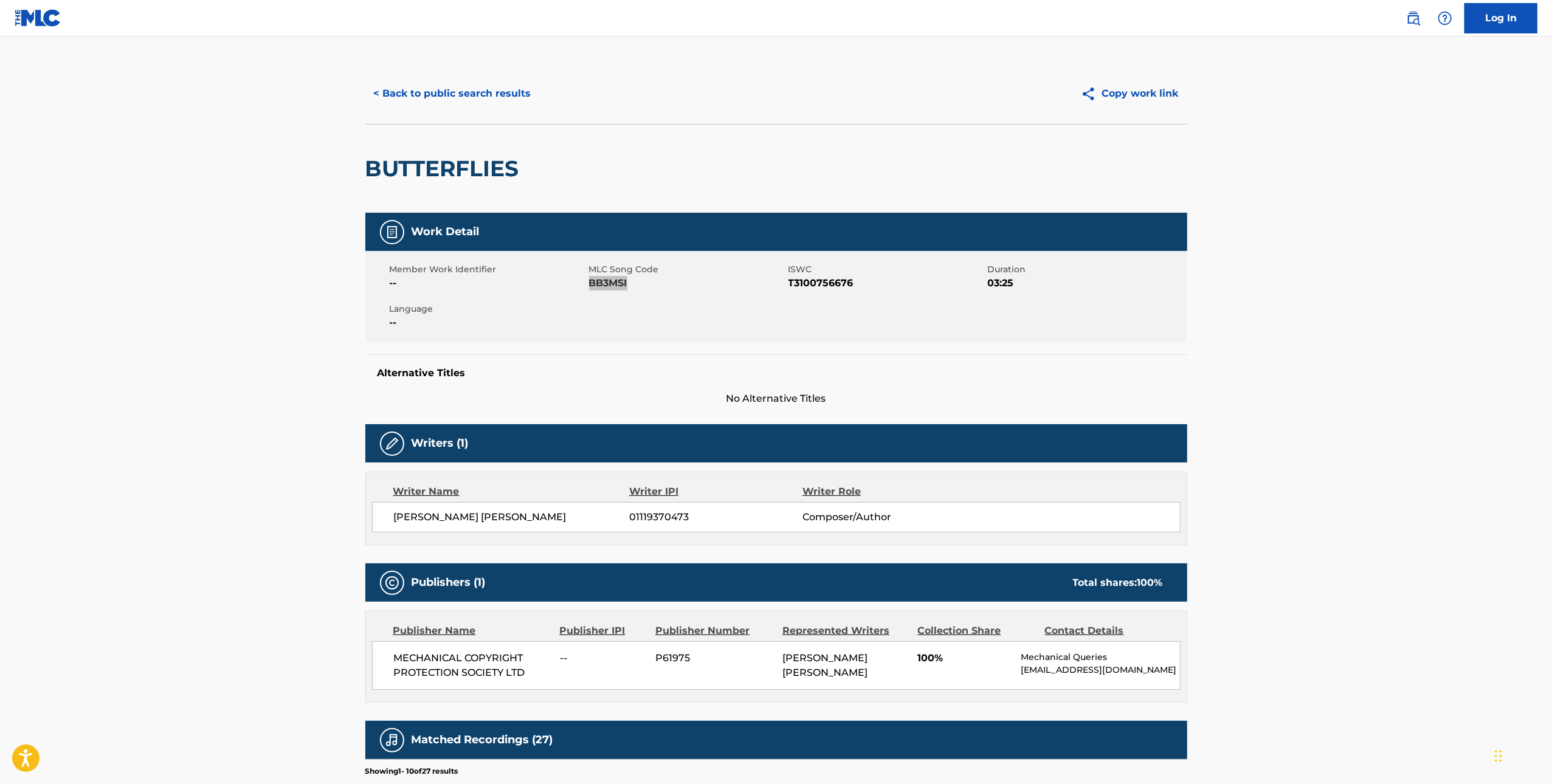
scroll to position [0, 0]
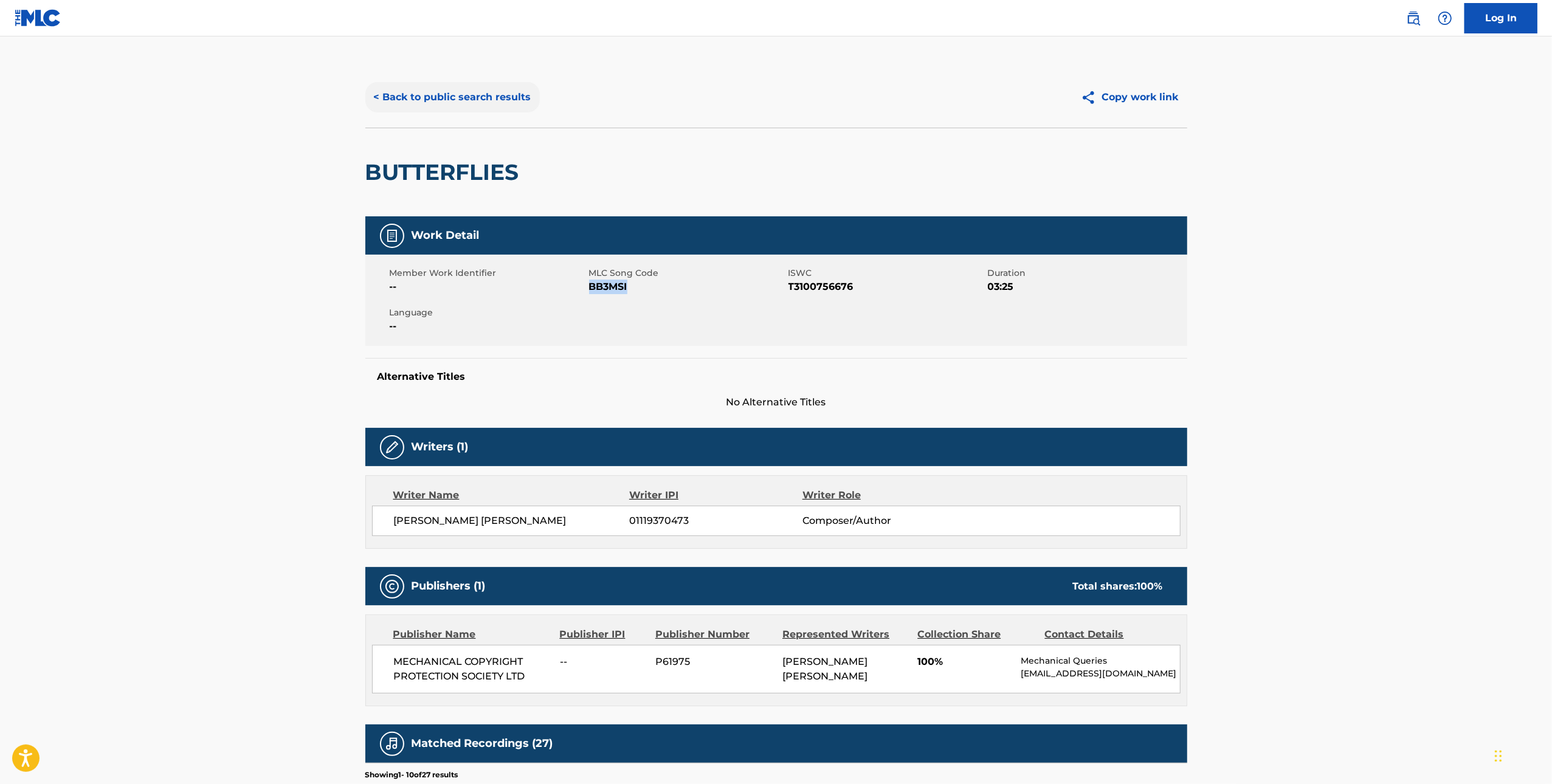
click at [438, 97] on button "< Back to public search results" at bounding box center [453, 97] width 175 height 30
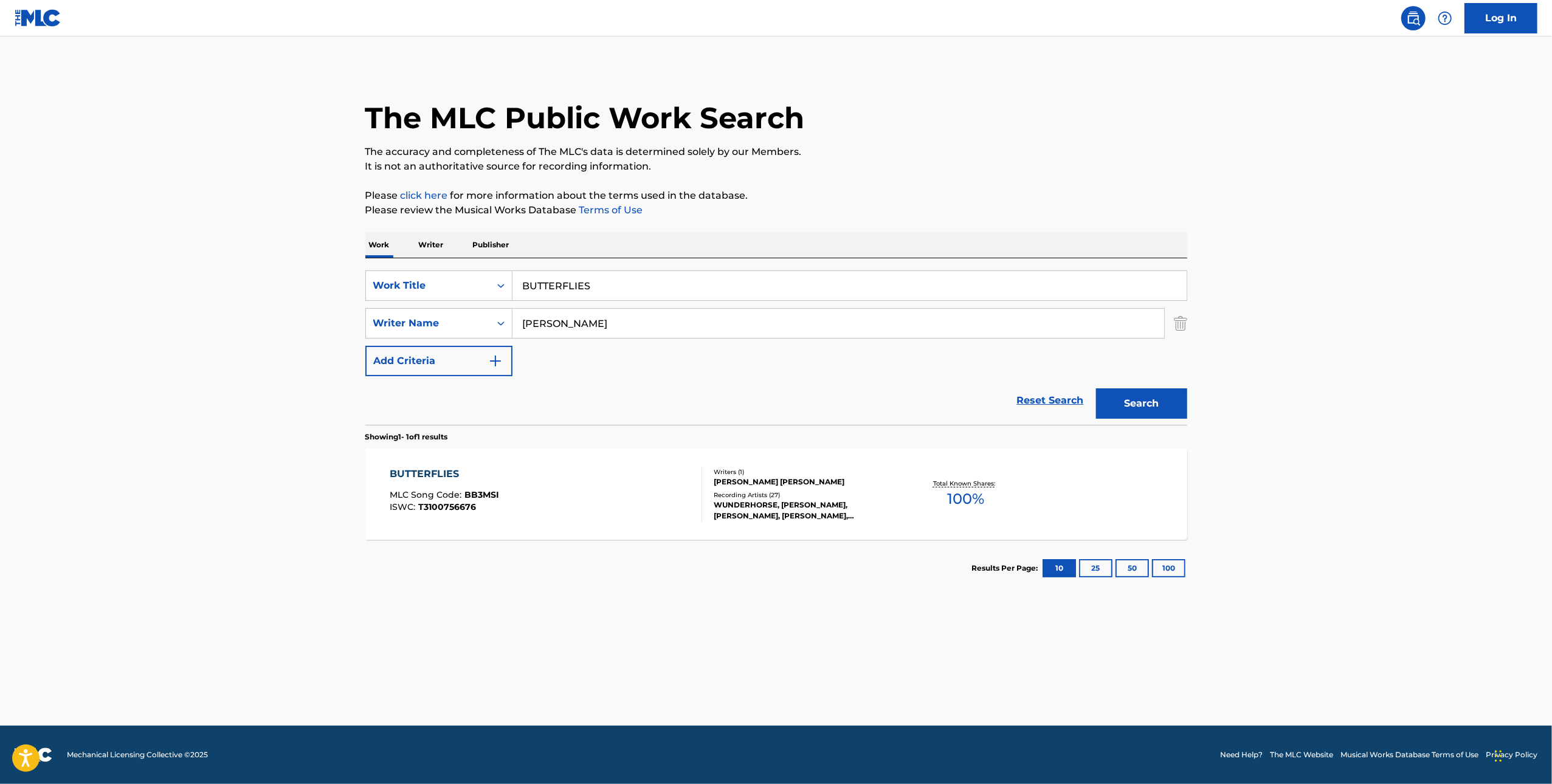
click at [728, 291] on input "BUTTERFLIES" at bounding box center [850, 286] width 675 height 29
click at [728, 290] on input "BUTTERFLIES" at bounding box center [850, 286] width 675 height 29
paste input "[US_STATE]"
type input "[US_STATE]"
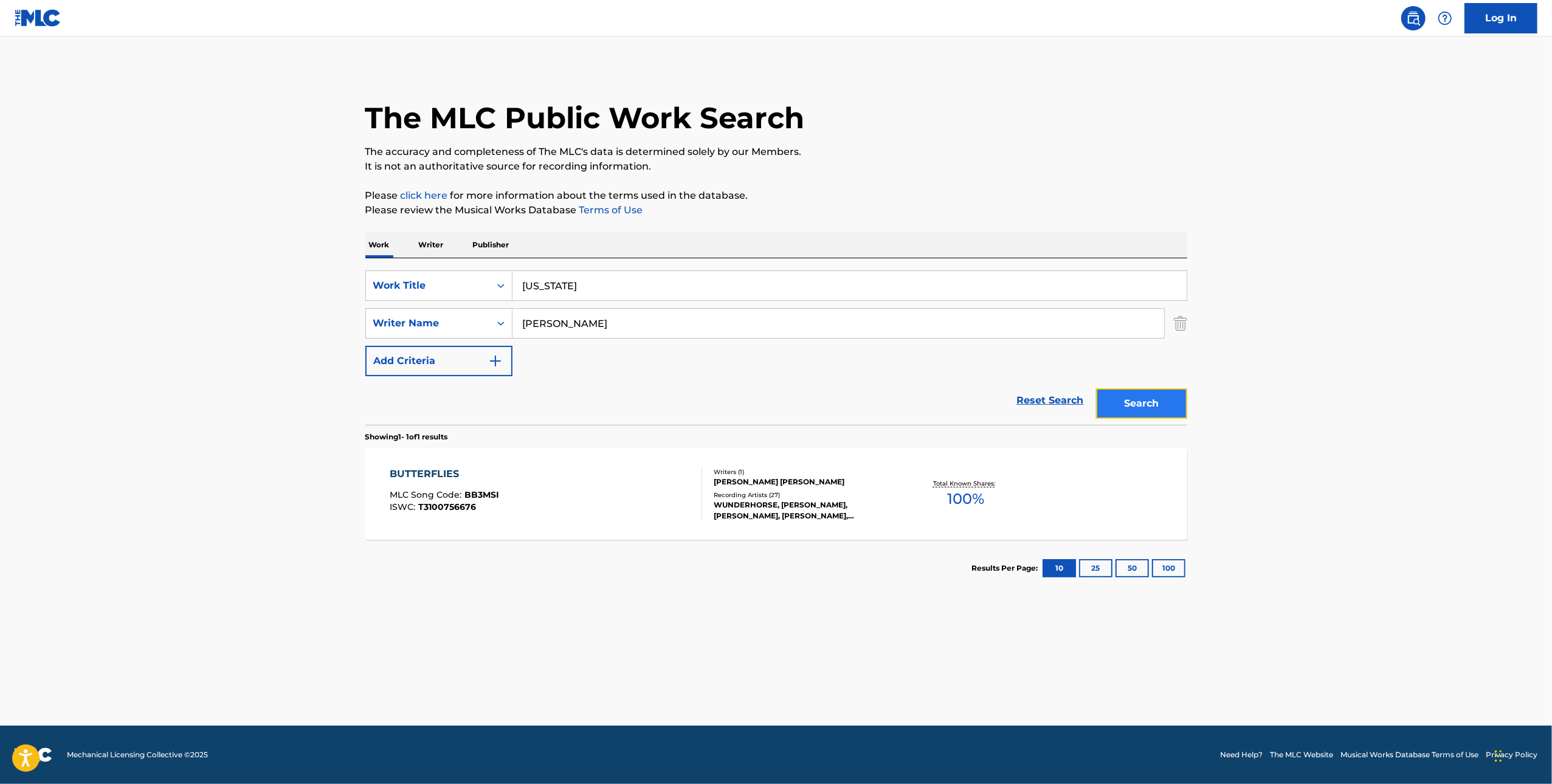
click at [1156, 388] on button "Search" at bounding box center [1142, 404] width 91 height 30
click at [811, 496] on div "Recording Artists ( 17 )" at bounding box center [805, 500] width 183 height 9
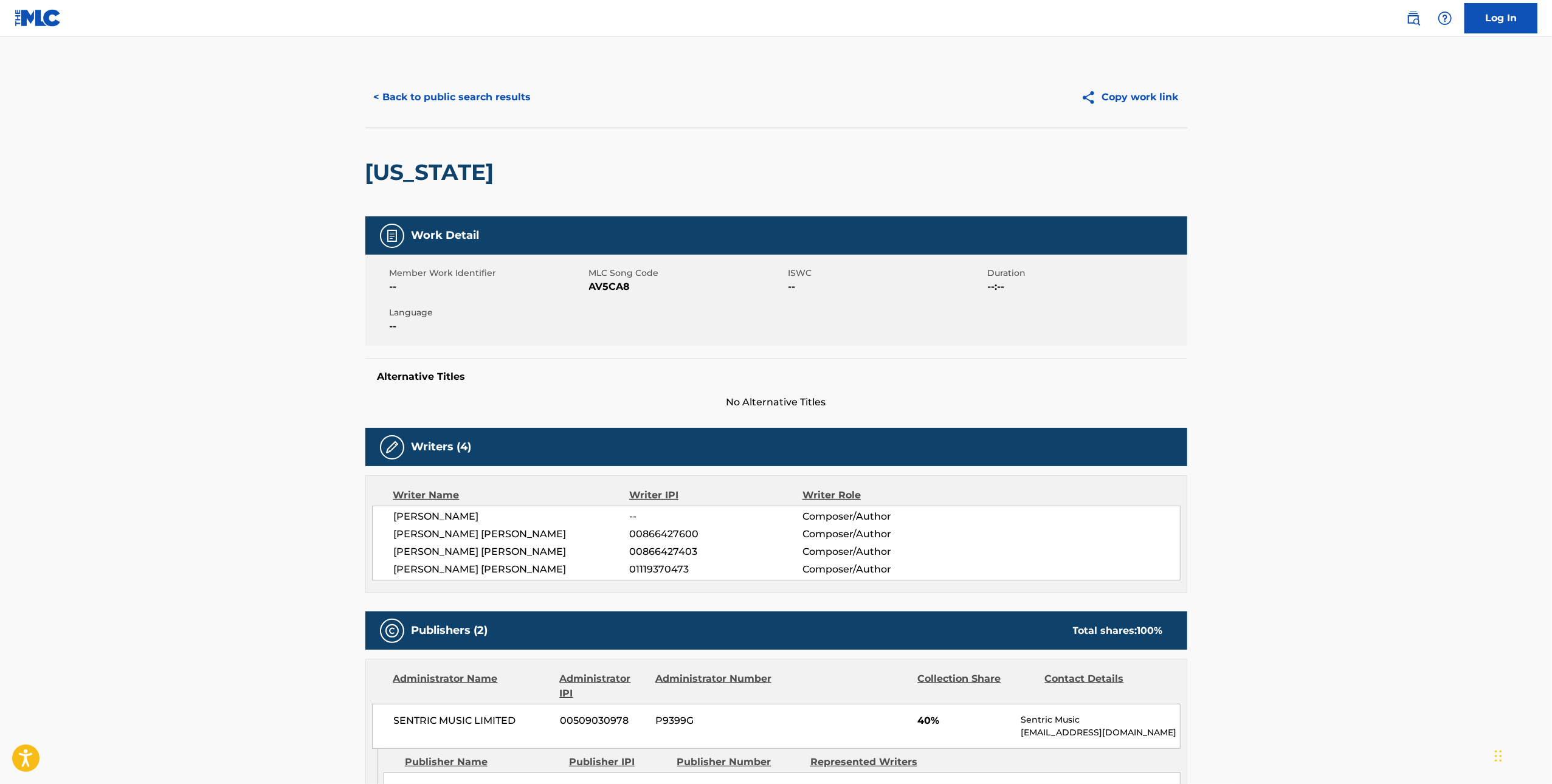
click at [607, 286] on span "AV5CA8" at bounding box center [688, 287] width 196 height 14
click at [451, 95] on button "< Back to public search results" at bounding box center [453, 97] width 175 height 30
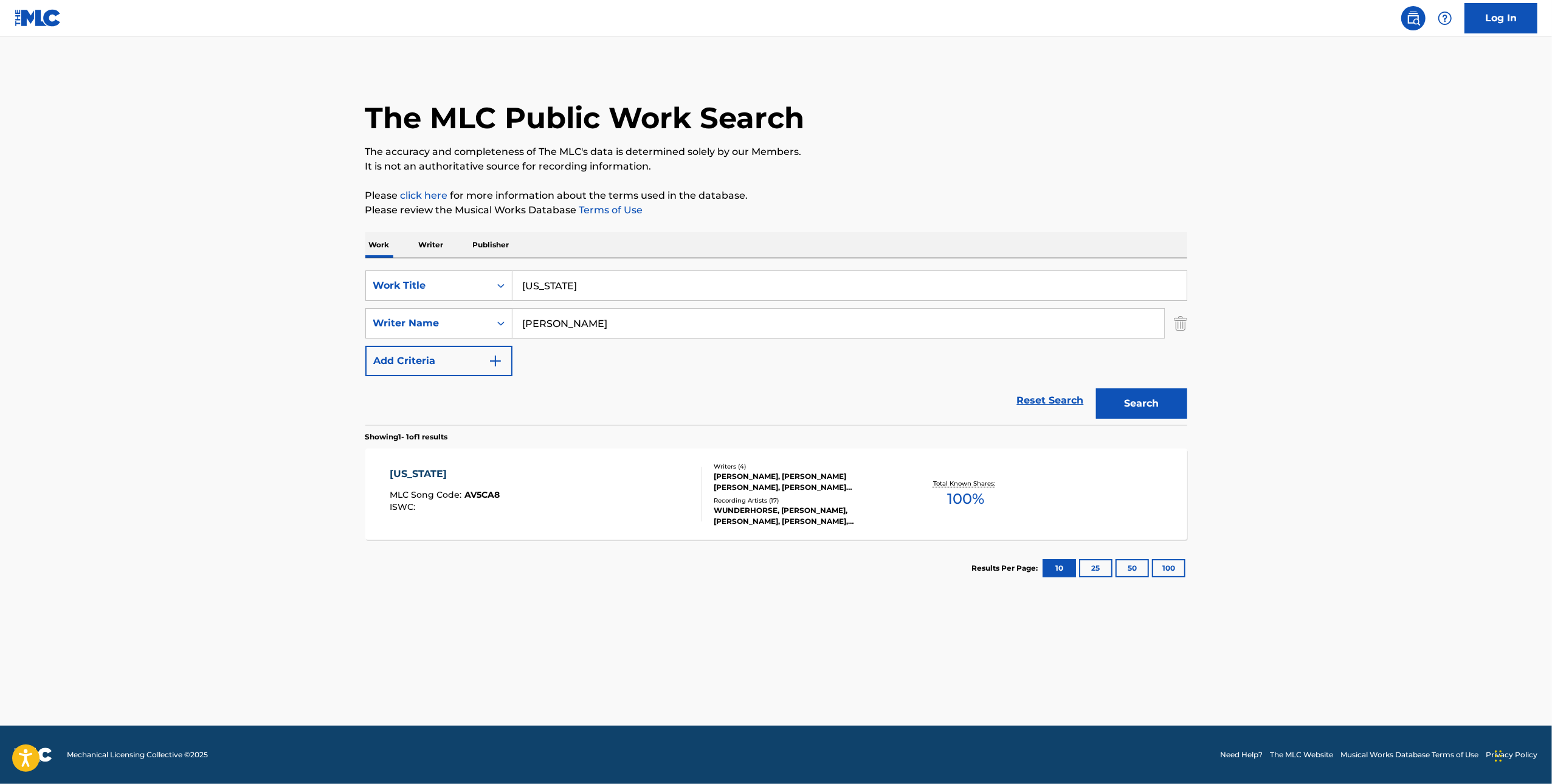
click at [771, 277] on input "[US_STATE]" at bounding box center [850, 286] width 675 height 29
paste input "V5CA8"
click at [1171, 405] on button "Search" at bounding box center [1142, 404] width 91 height 30
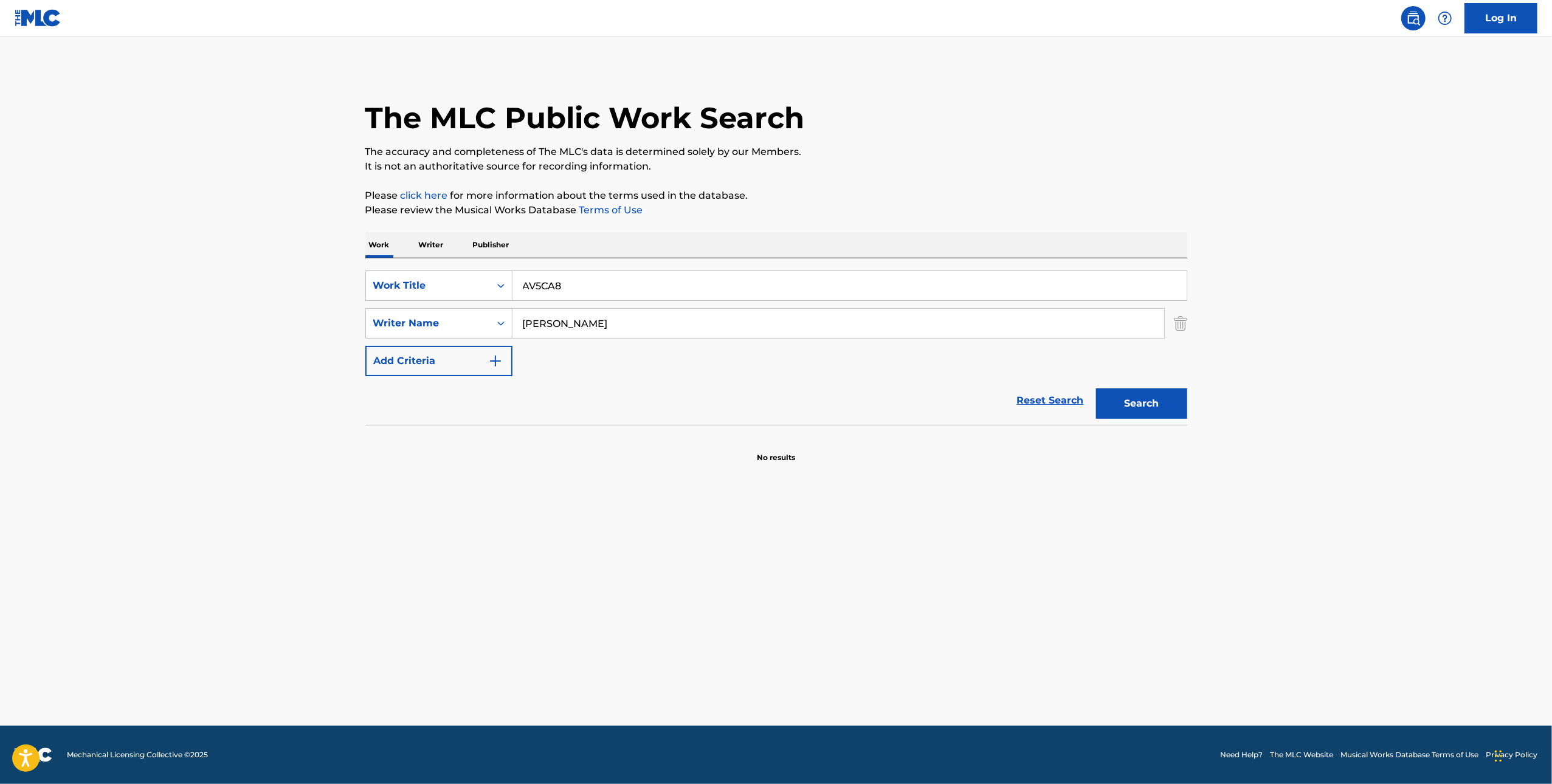
click at [796, 279] on input "AV5CA8" at bounding box center [850, 286] width 675 height 29
paste input "SLIDE THRU"
type input "SLIDE THRU"
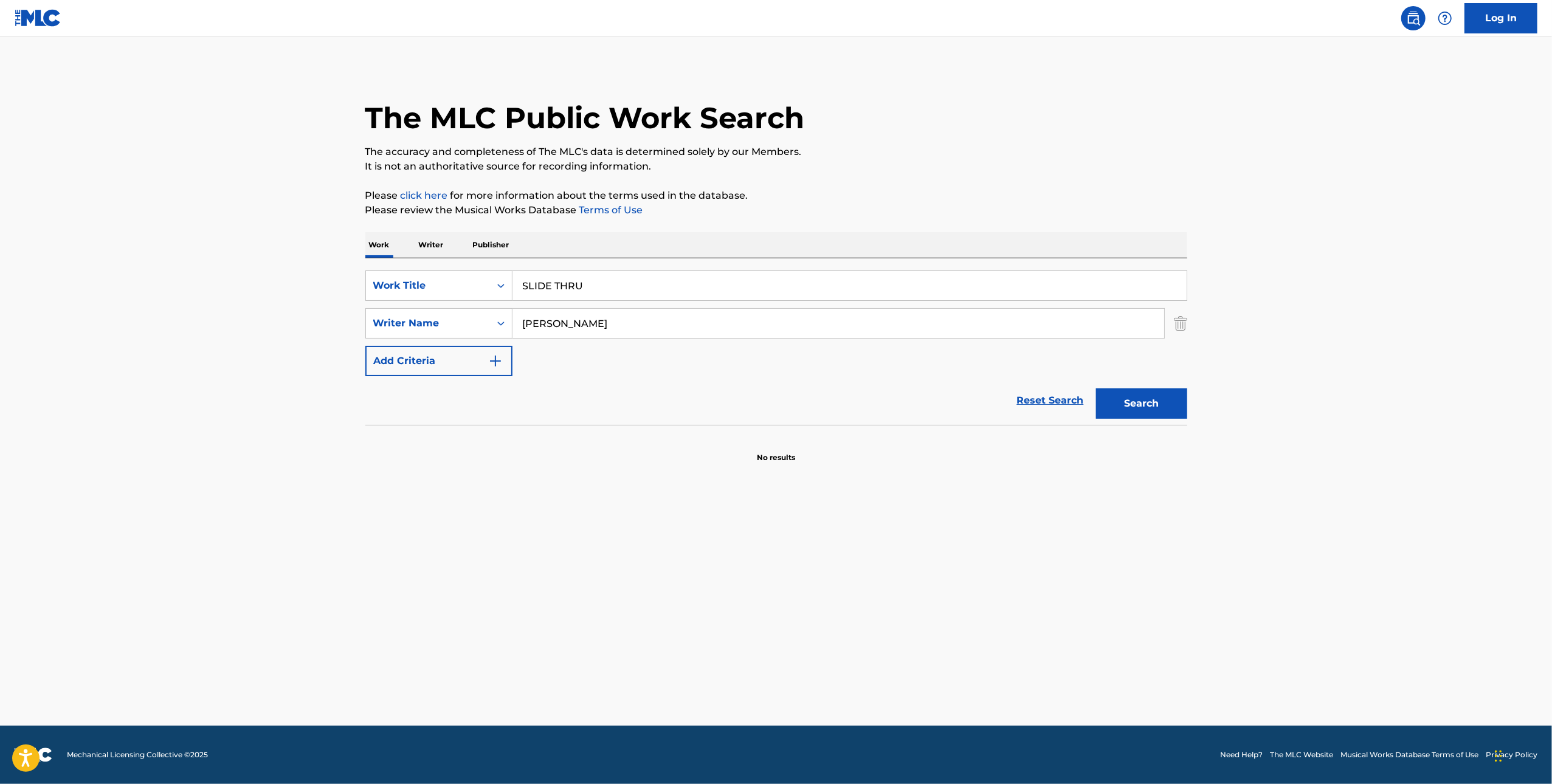
click at [921, 328] on input "[PERSON_NAME]" at bounding box center [838, 323] width 652 height 29
paste input "[PERSON_NAME]"
type input "[PERSON_NAME]"
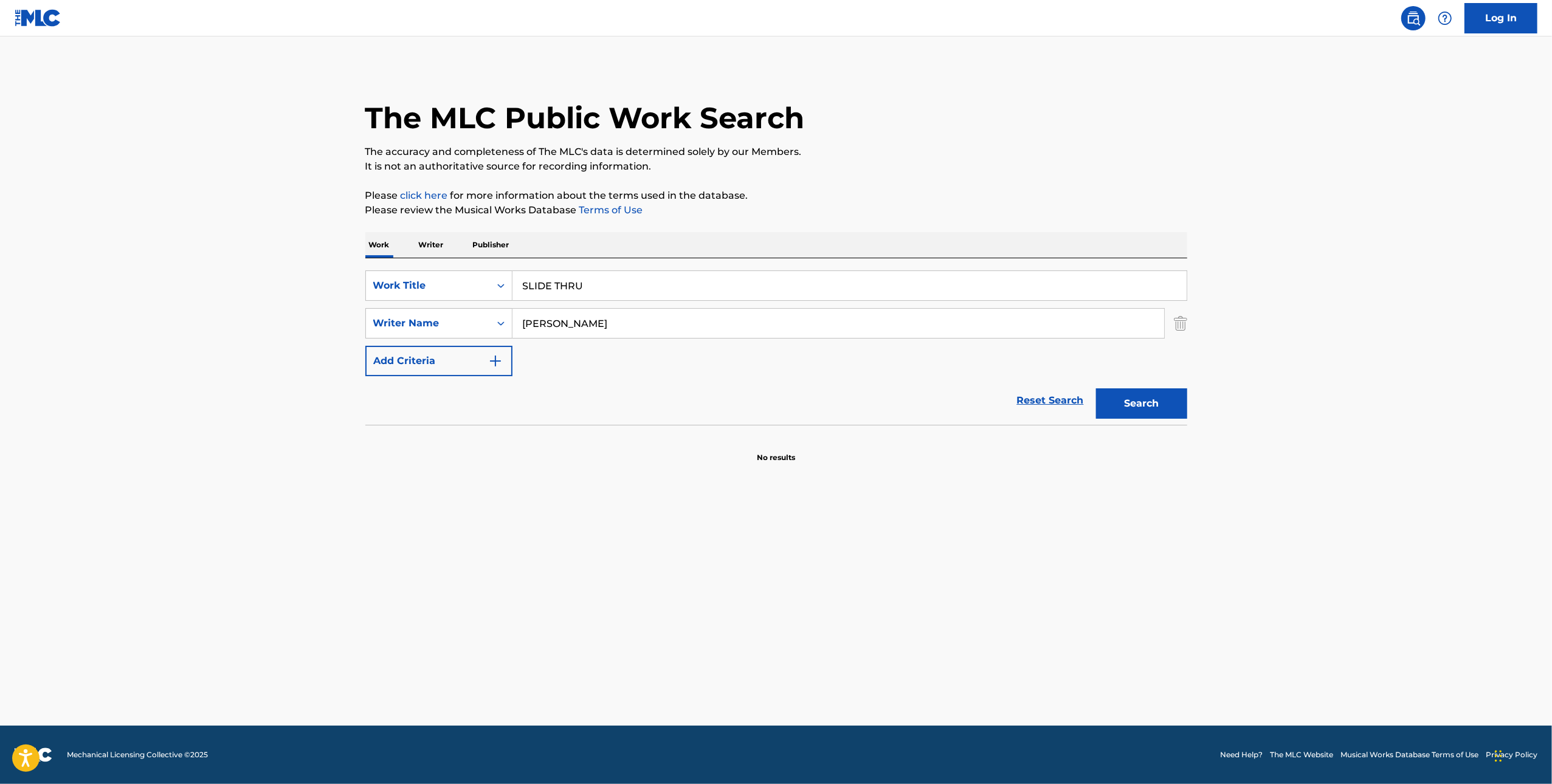
click at [1194, 409] on div "The MLC Public Work Search The accuracy and completeness of The MLC's data is d…" at bounding box center [776, 265] width 851 height 396
click at [1166, 409] on button "Search" at bounding box center [1142, 404] width 91 height 30
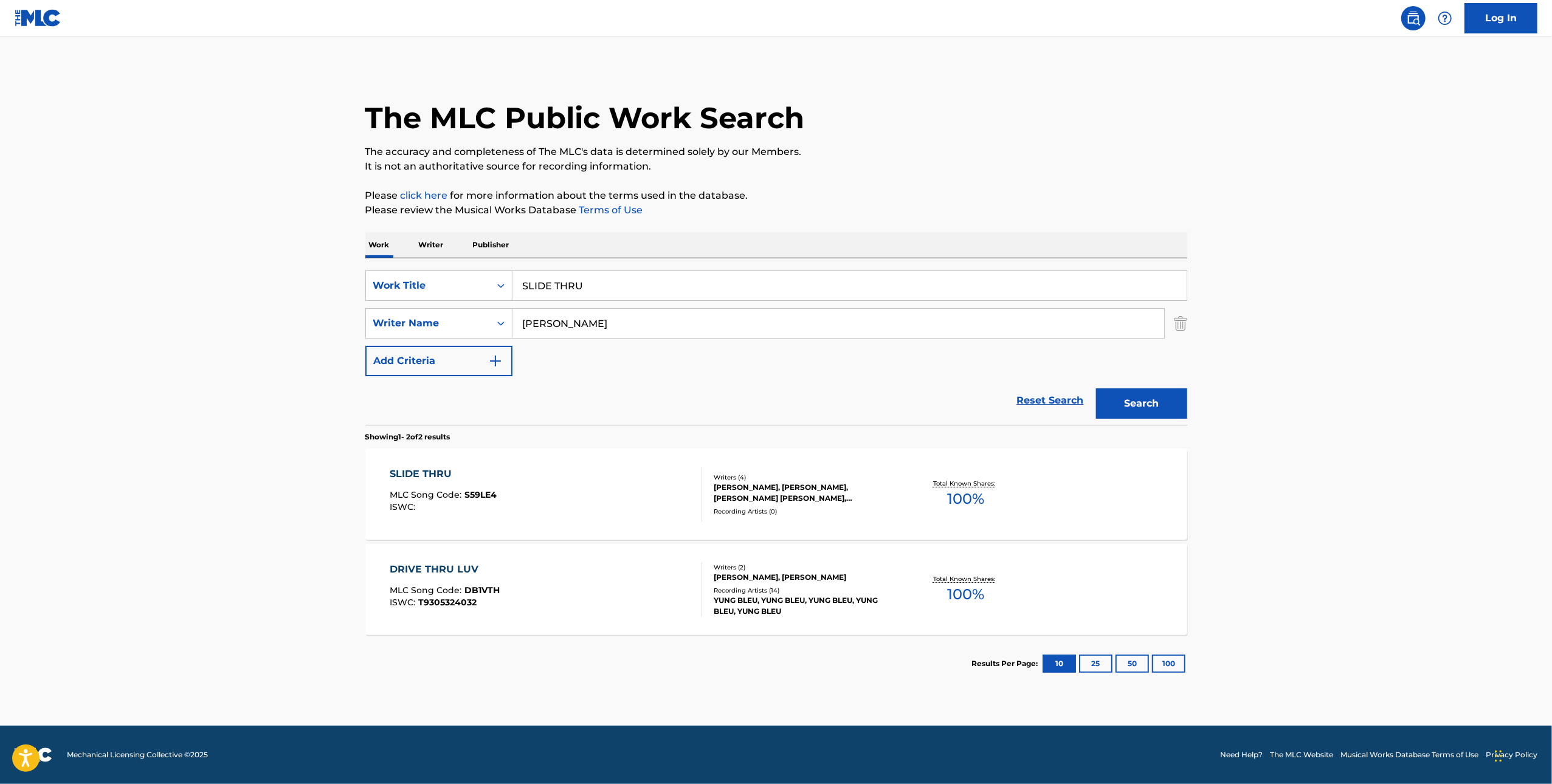
click at [571, 510] on div "SLIDE THRU MLC Song Code : S59LE4 ISWC :" at bounding box center [546, 495] width 313 height 55
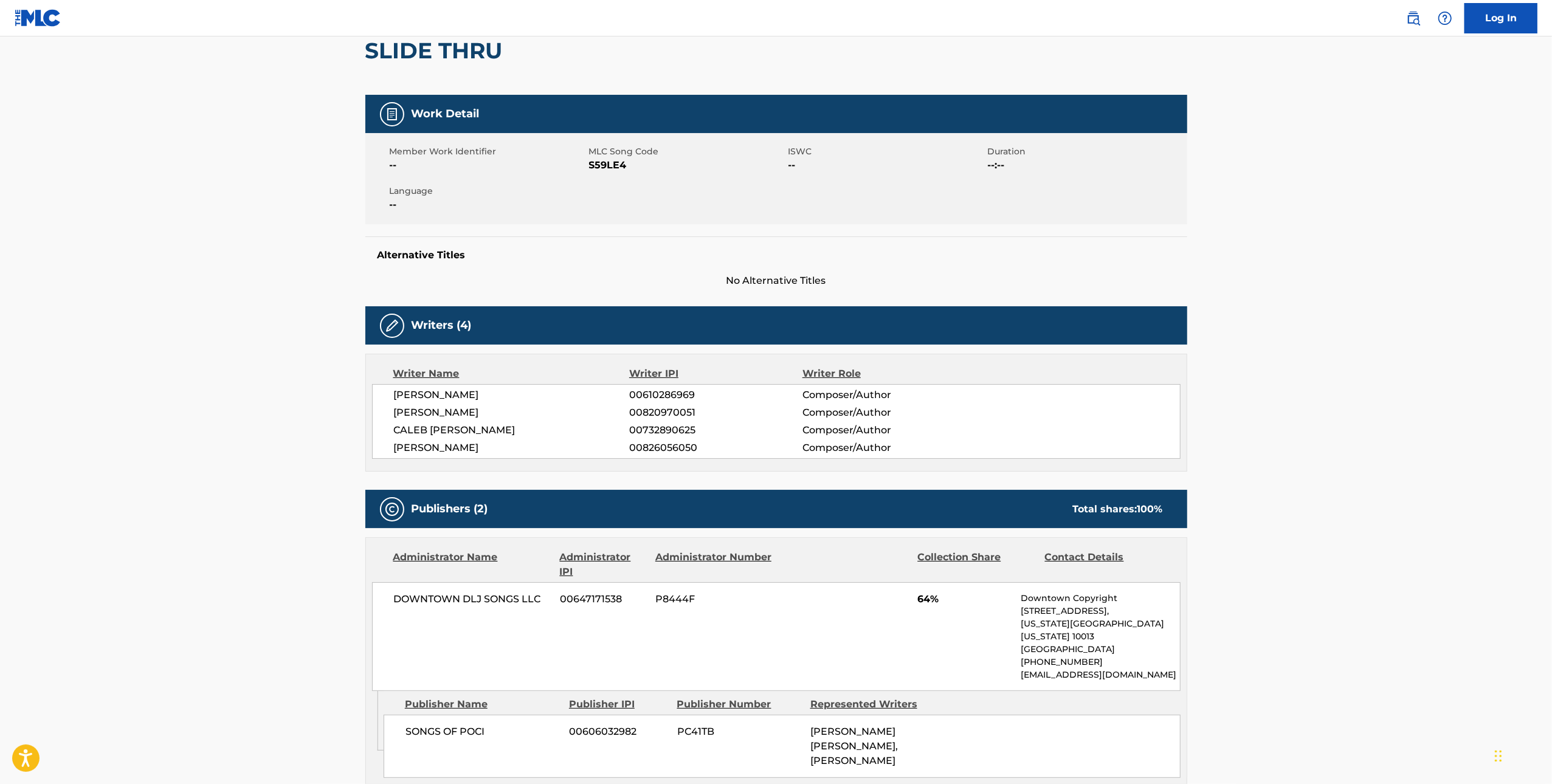
scroll to position [25, 0]
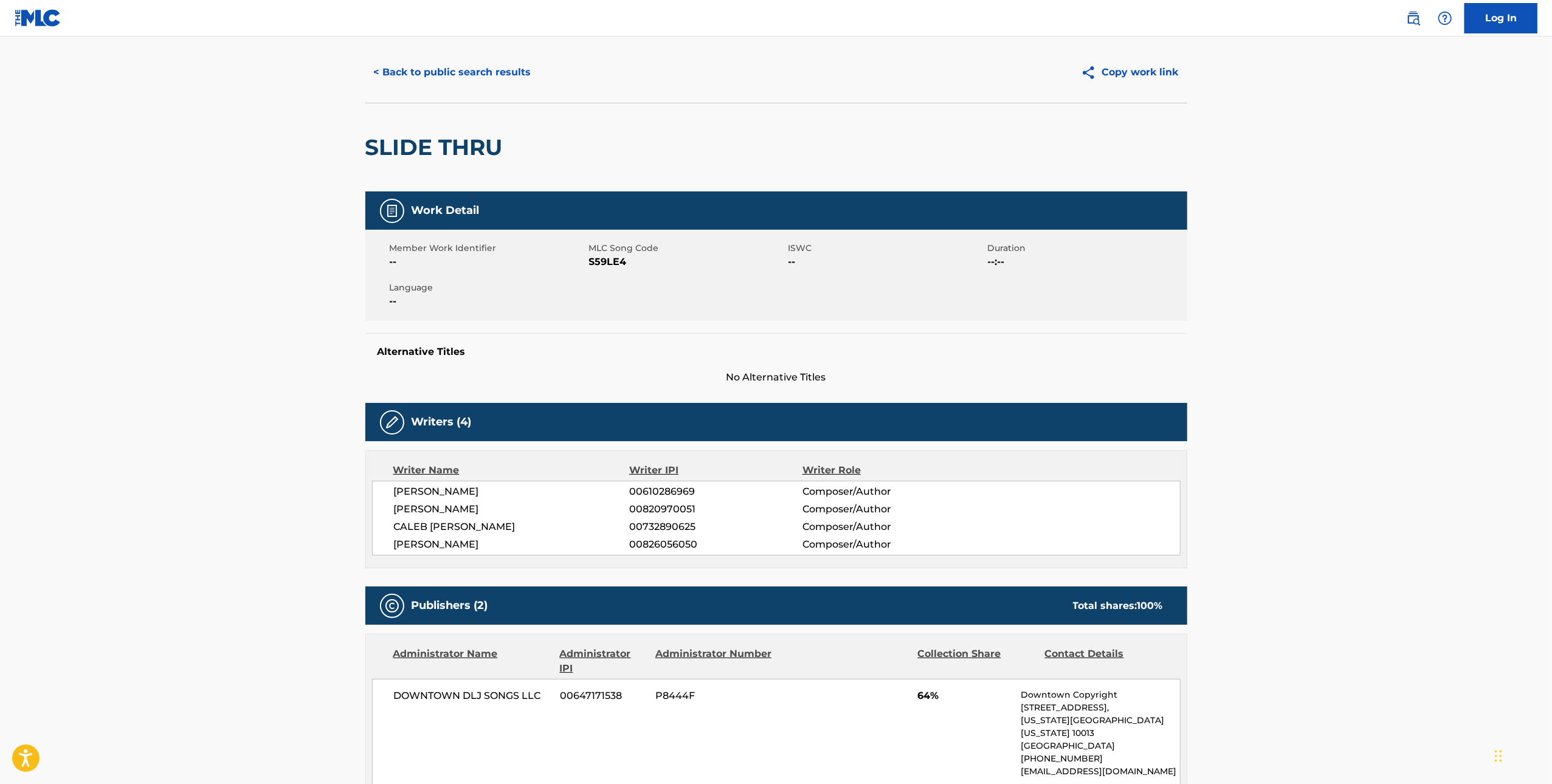
click at [598, 259] on span "S59LE4" at bounding box center [688, 262] width 196 height 14
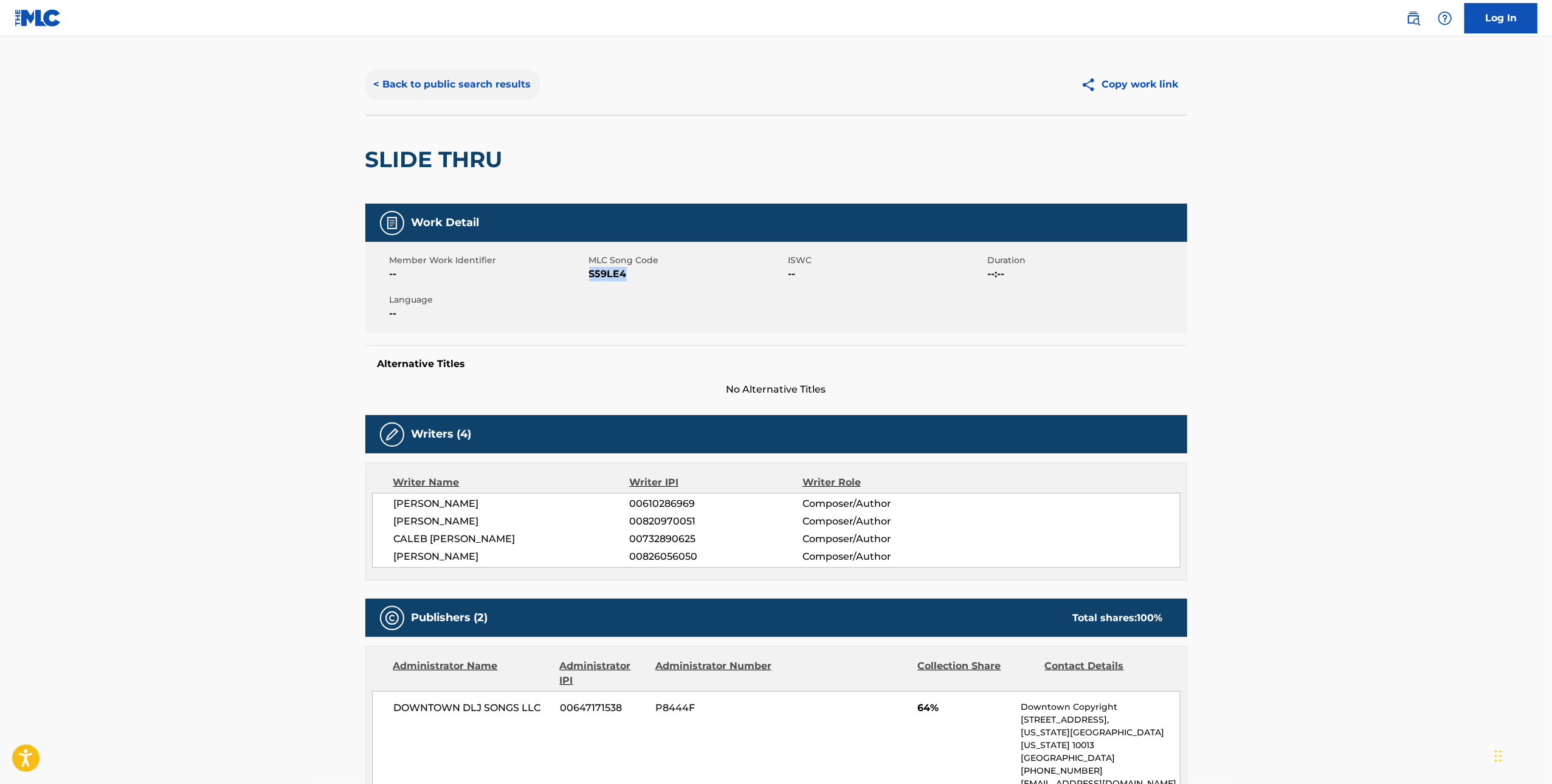
scroll to position [7, 0]
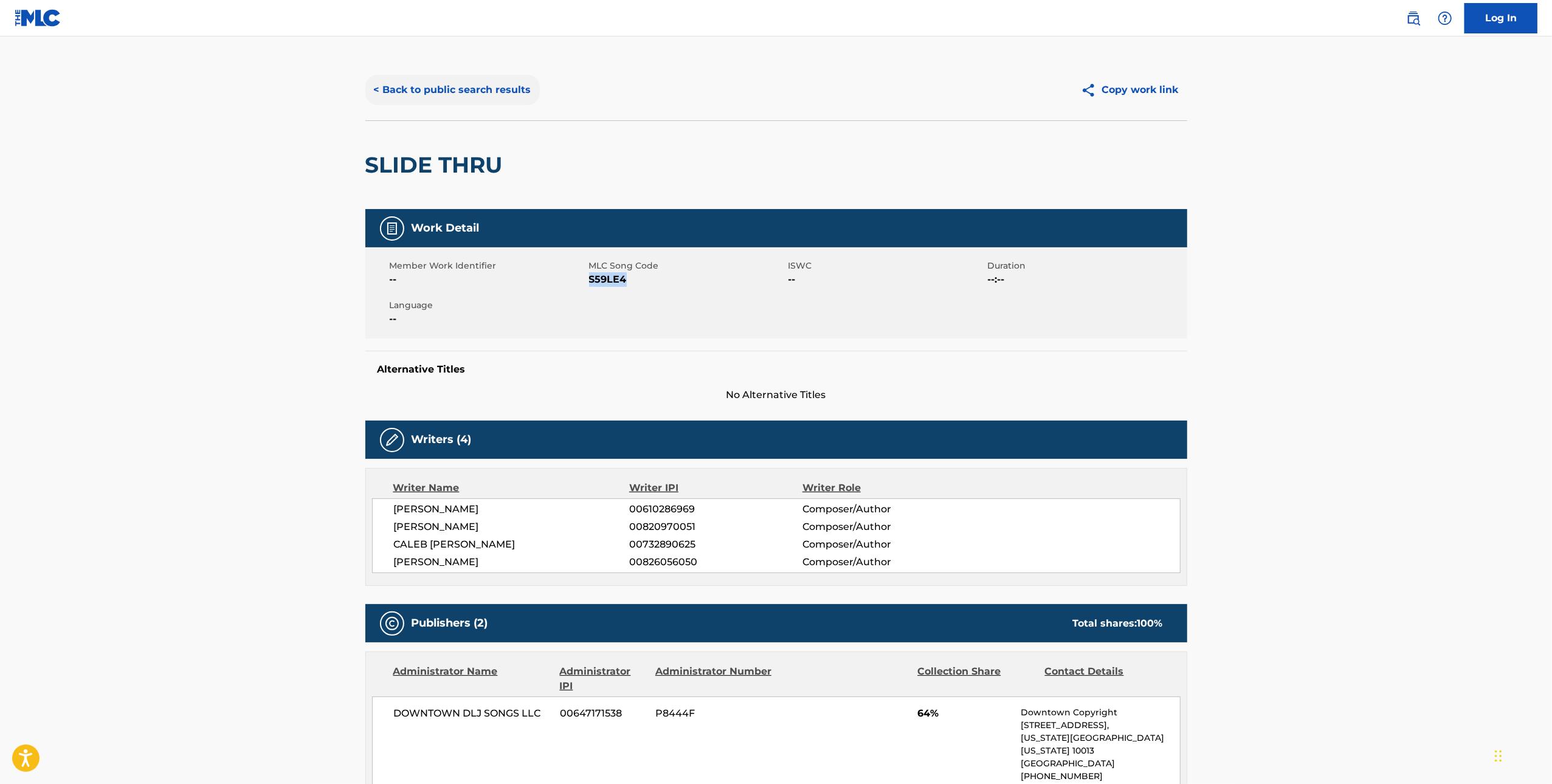
click at [433, 76] on button "< Back to public search results" at bounding box center [453, 90] width 175 height 30
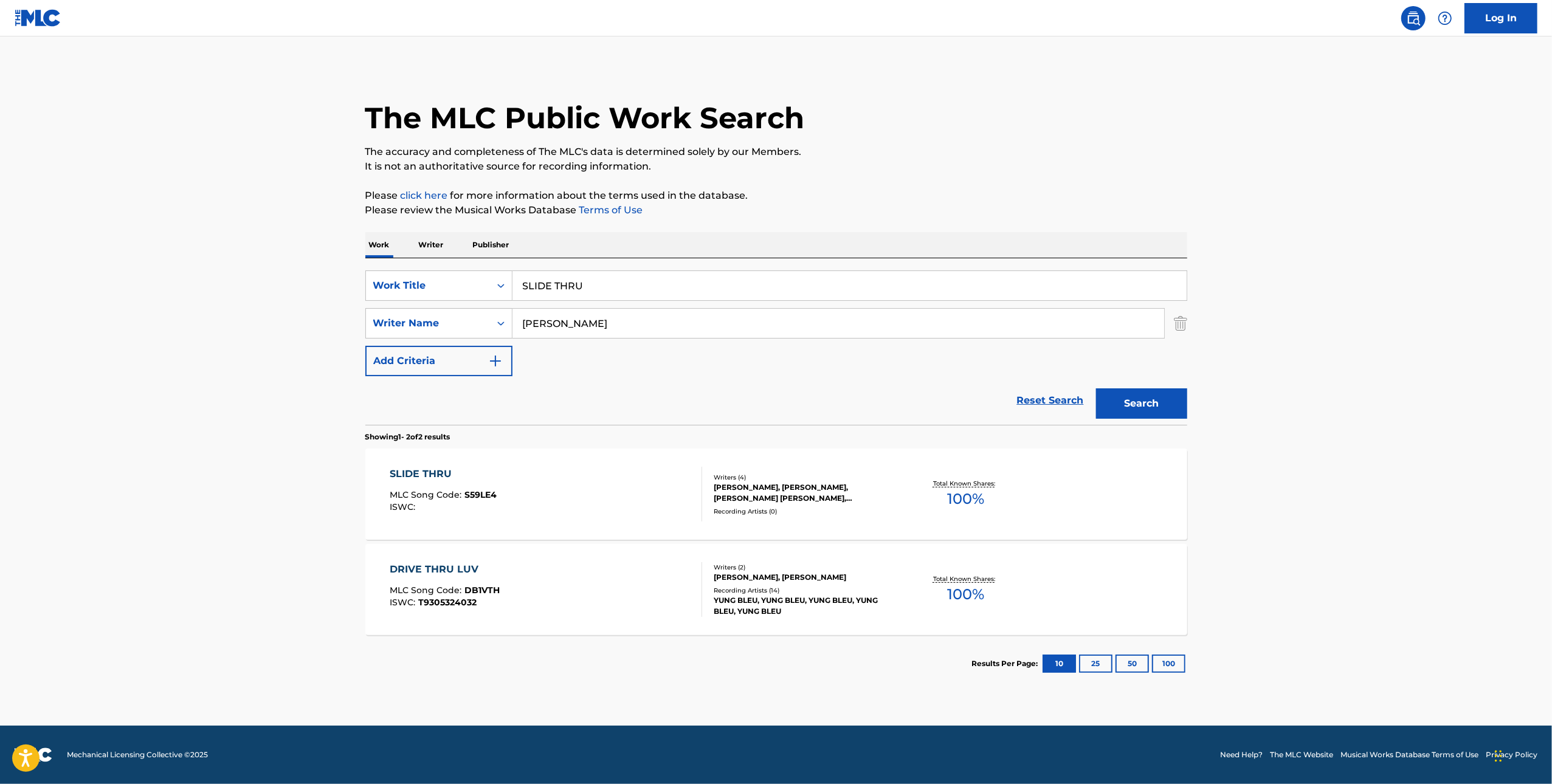
click at [793, 283] on input "SLIDE THRU" at bounding box center [850, 286] width 675 height 29
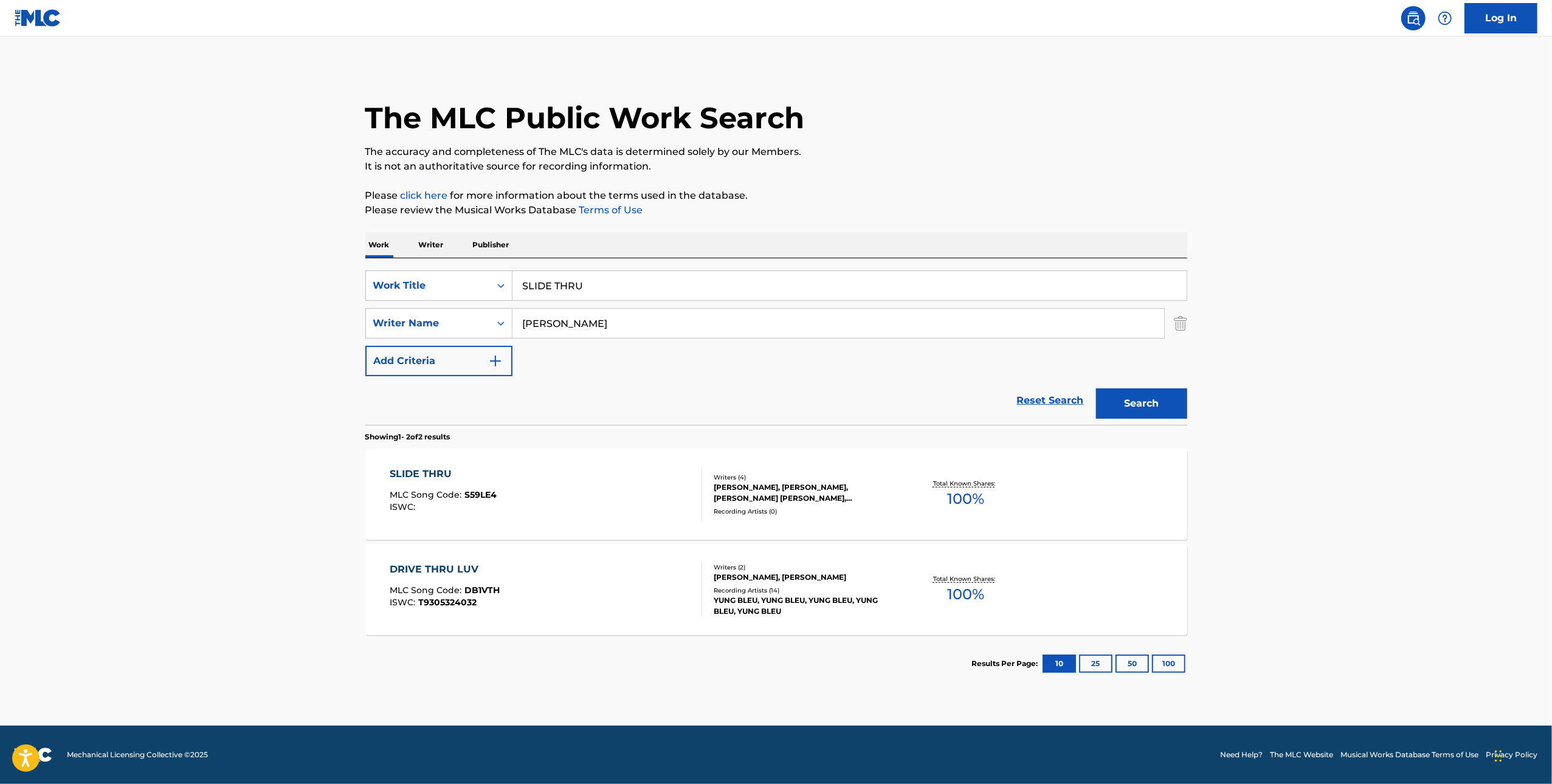
paste input "LOOKS LIKE THE END OF THE ROAD"
type input "LOOKS LIKE THE END OF THE ROAD"
click at [753, 326] on input "[PERSON_NAME]" at bounding box center [838, 323] width 652 height 29
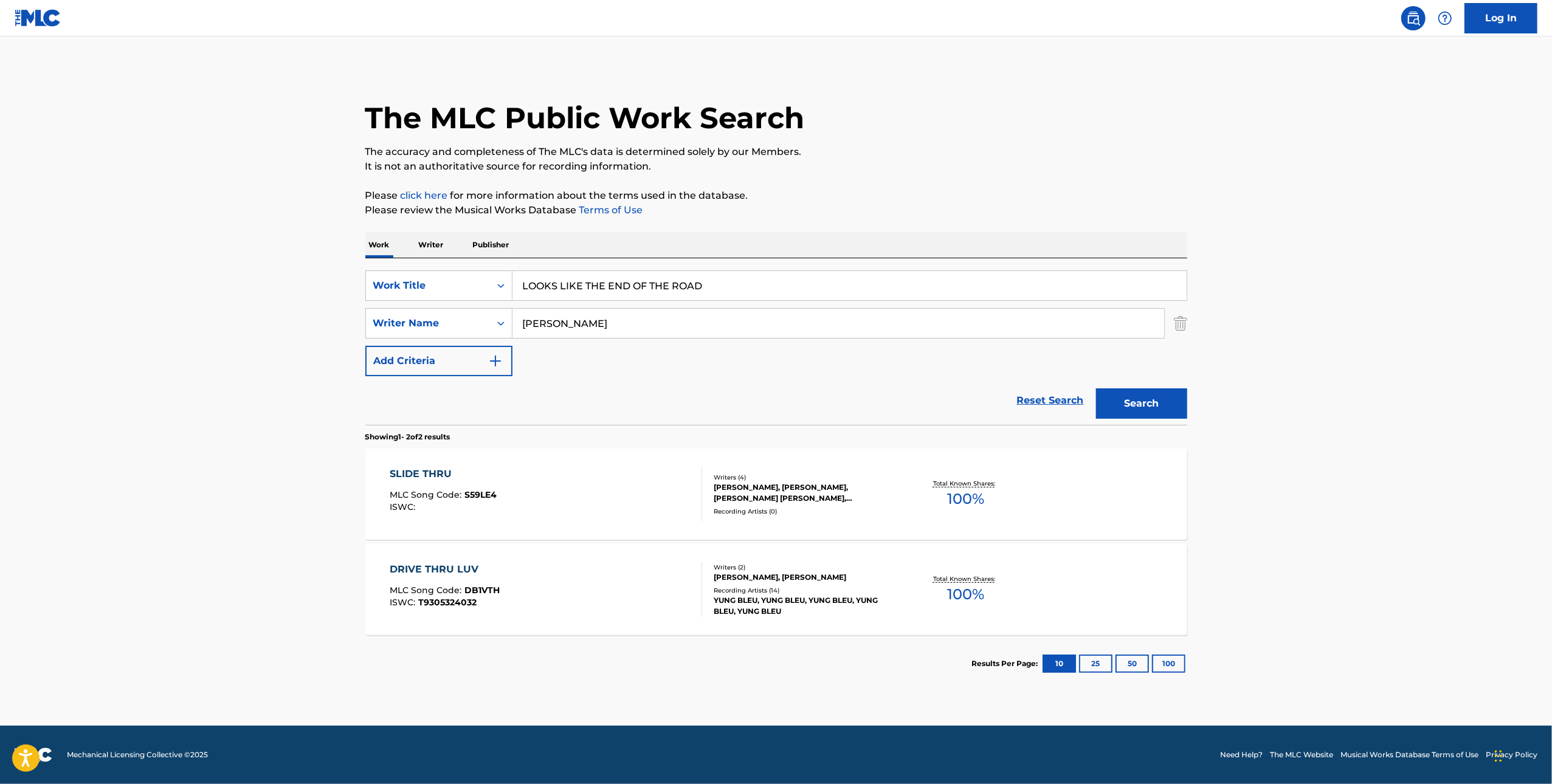
paste input "LISTER"
type input "LISTER"
click at [1148, 393] on button "Search" at bounding box center [1142, 404] width 91 height 30
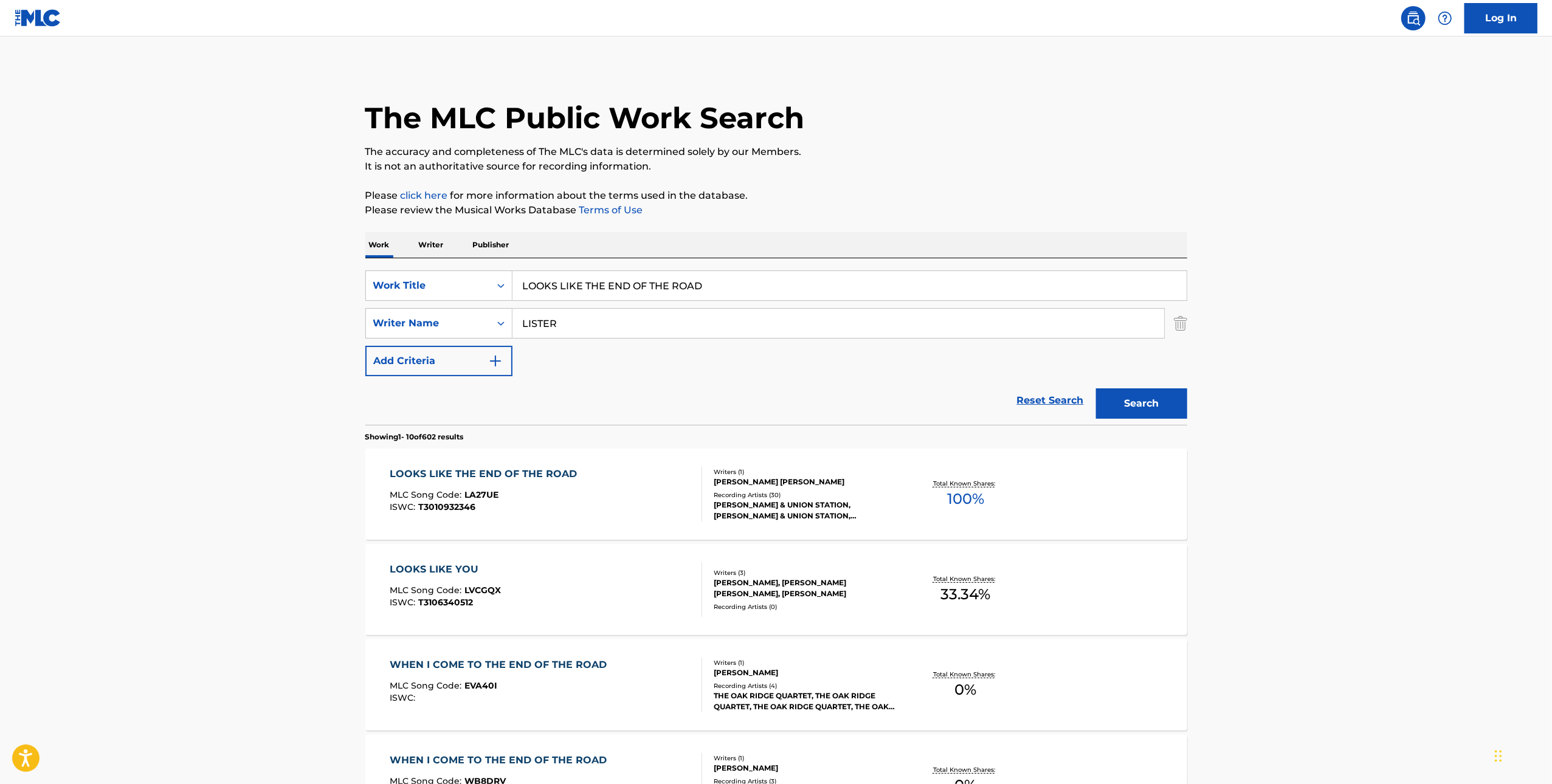
click at [612, 495] on div "LOOKS LIKE THE END OF THE ROAD MLC Song Code : LA27UE ISWC : T3010932346" at bounding box center [546, 495] width 313 height 55
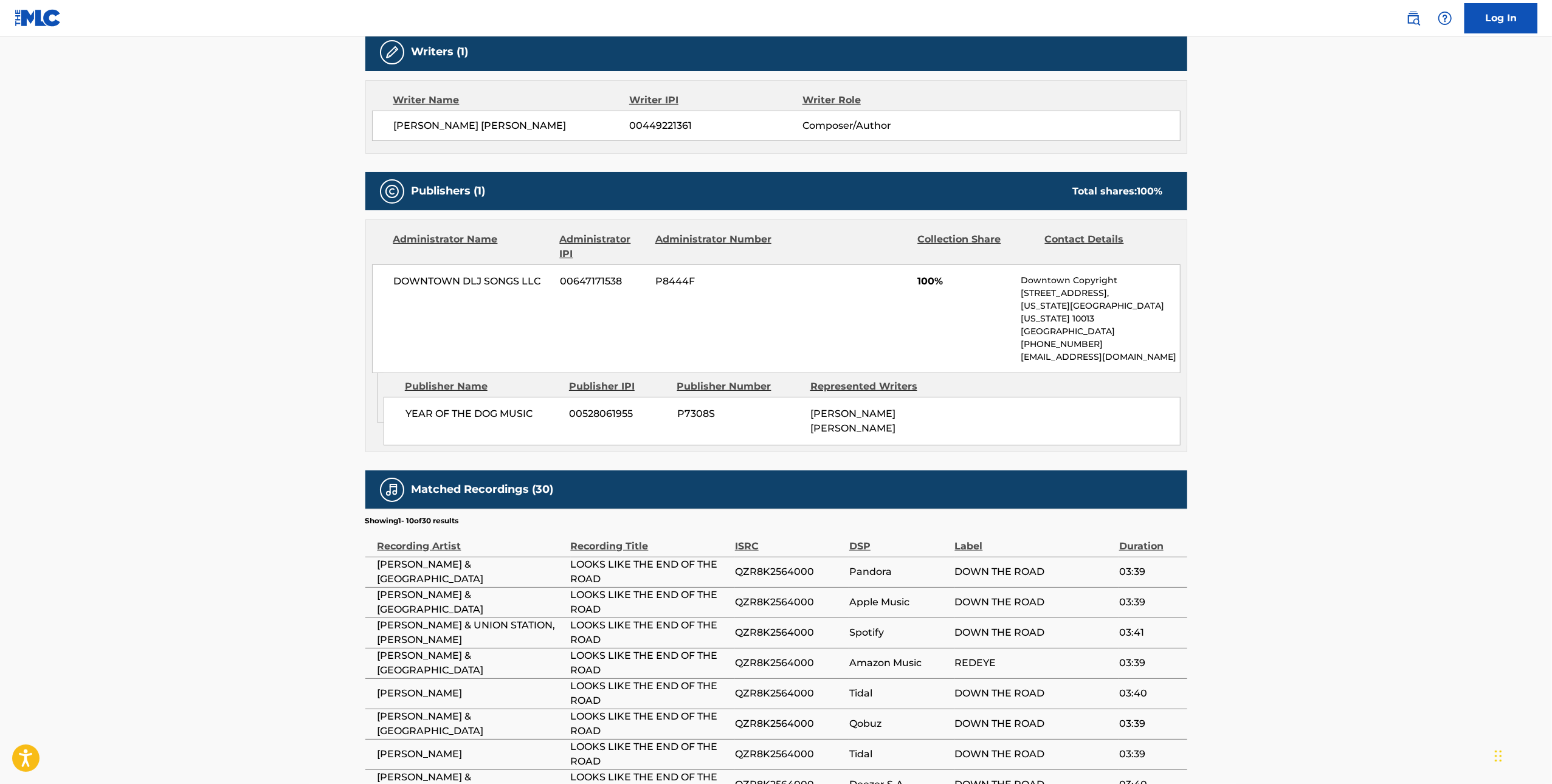
scroll to position [506, 0]
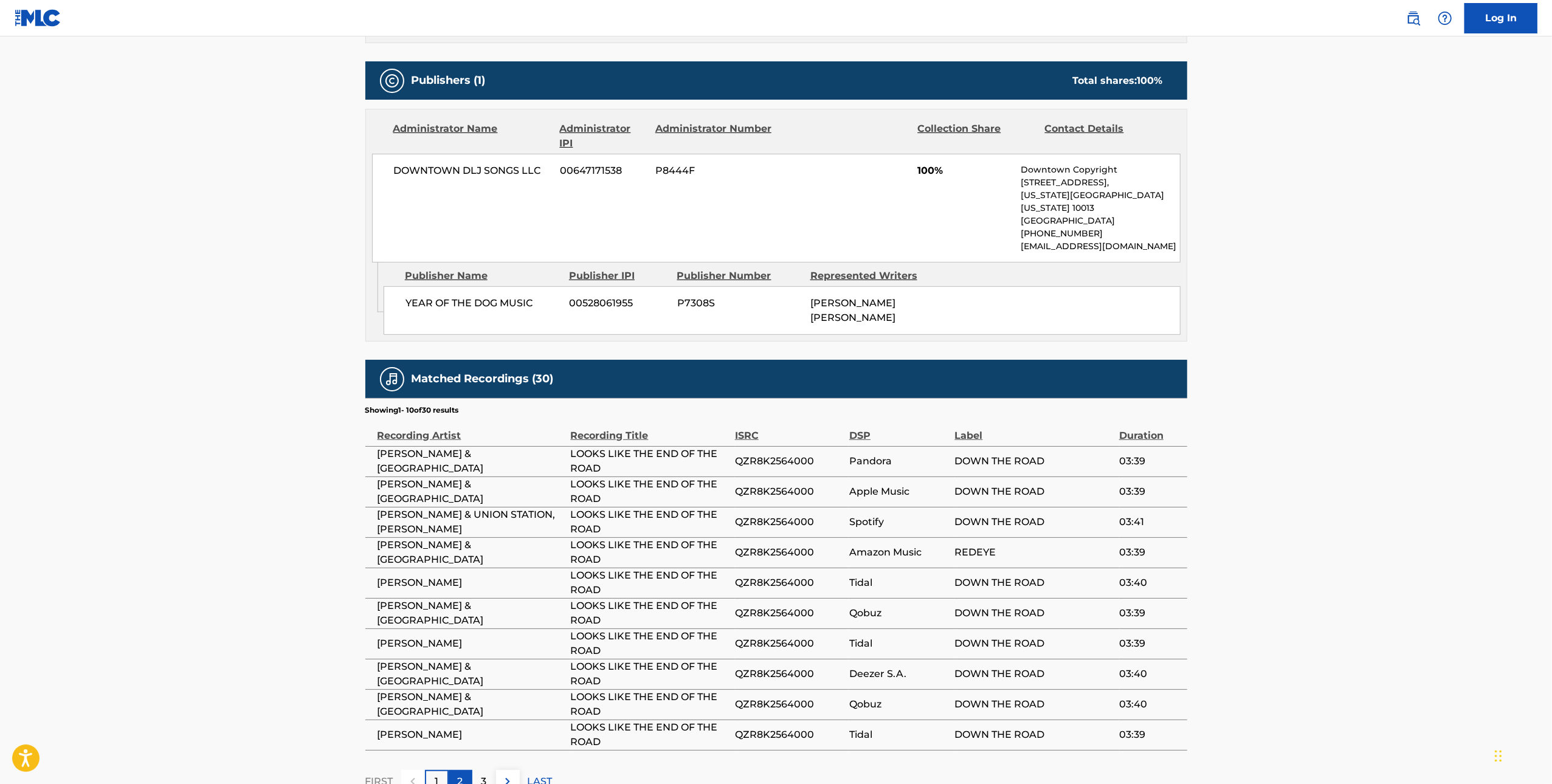
click at [458, 775] on p "2" at bounding box center [461, 782] width 6 height 14
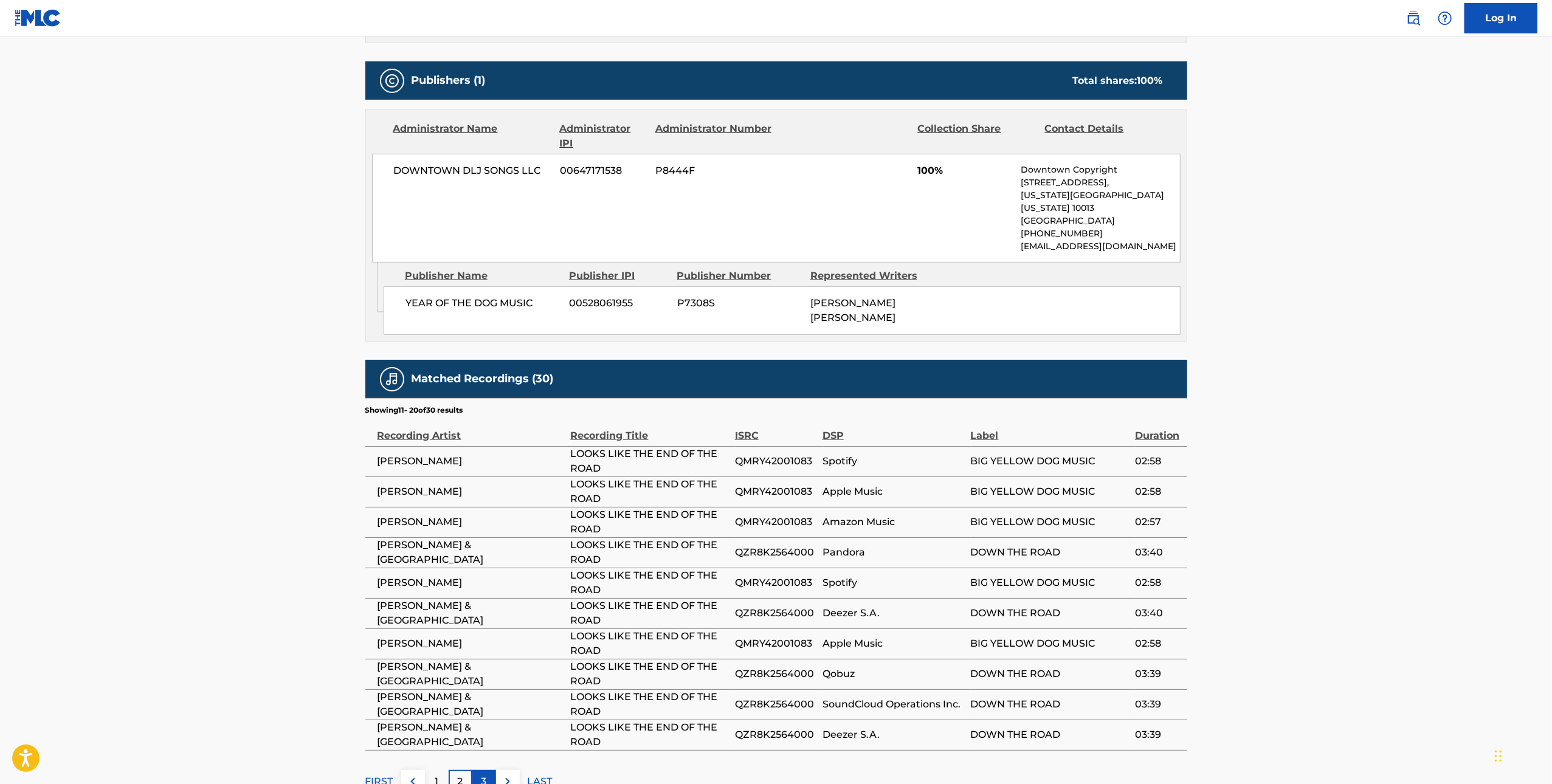
click at [483, 775] on p "3" at bounding box center [485, 782] width 6 height 14
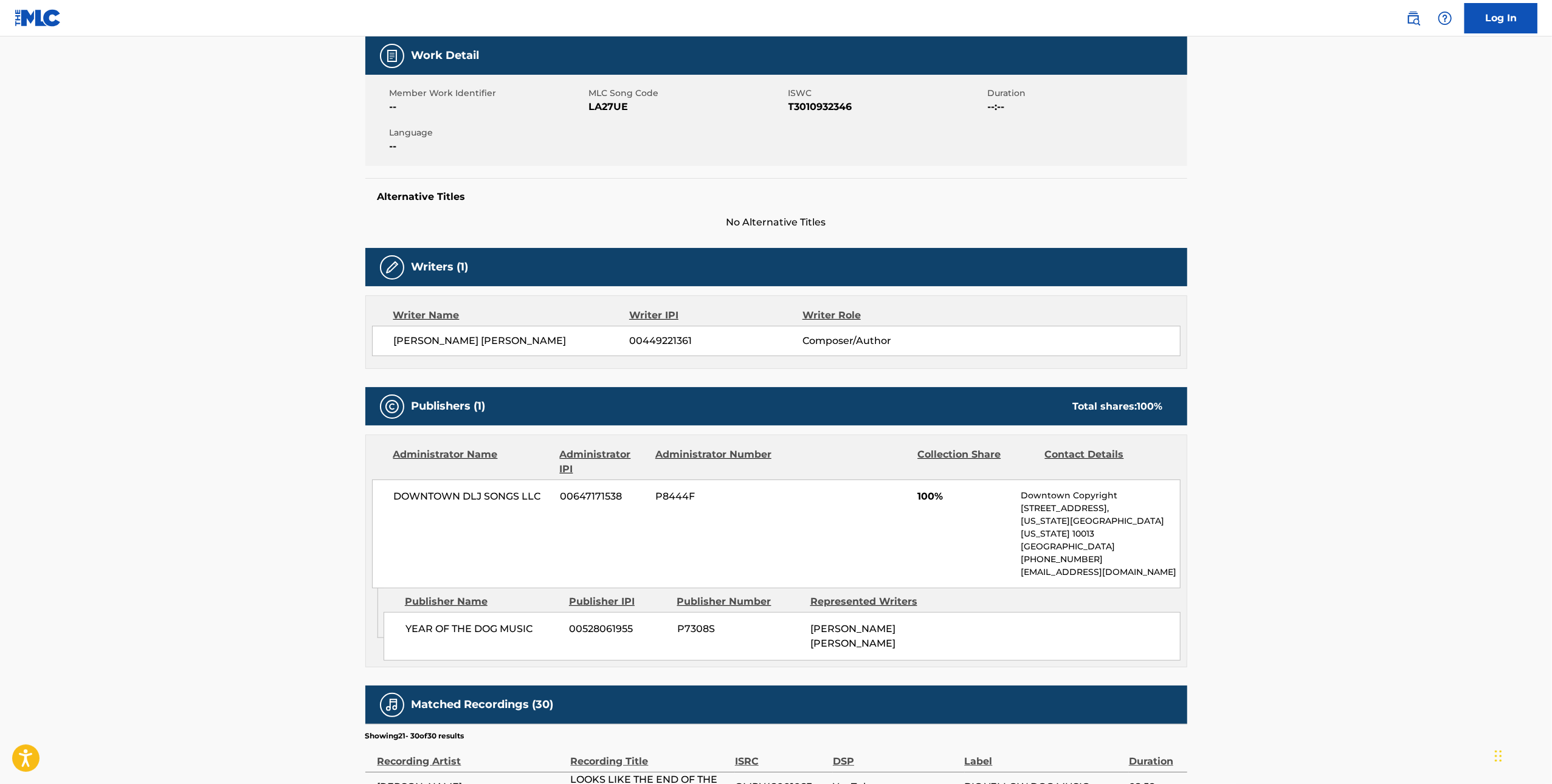
scroll to position [0, 0]
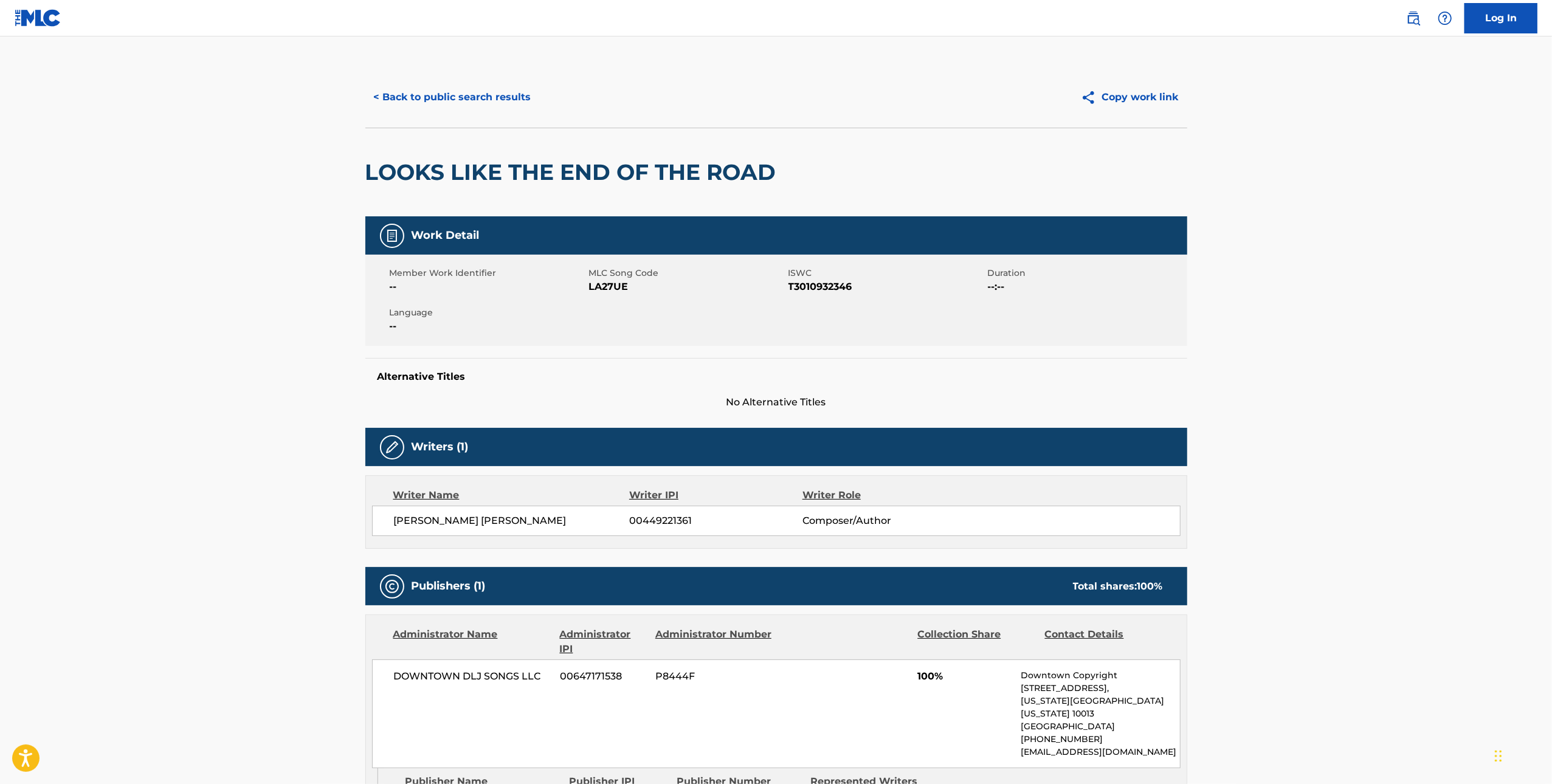
click at [617, 288] on span "LA27UE" at bounding box center [688, 287] width 196 height 14
click at [484, 100] on button "< Back to public search results" at bounding box center [453, 97] width 175 height 30
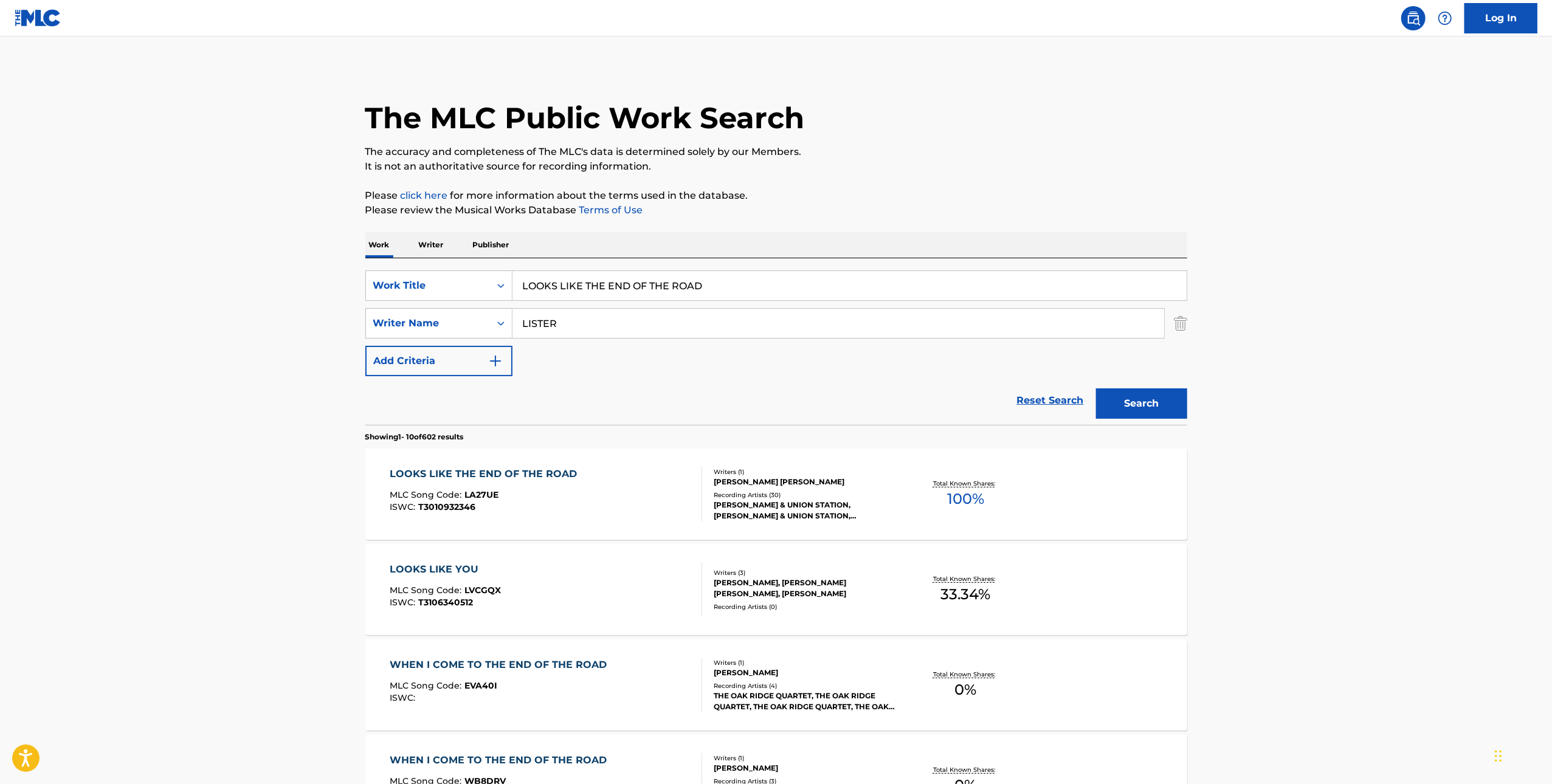
click at [708, 271] on input "LOOKS LIKE THE END OF THE ROAD" at bounding box center [850, 286] width 675 height 29
paste input "FLY SANTA FLY"
type input "FLY SANTA FLY"
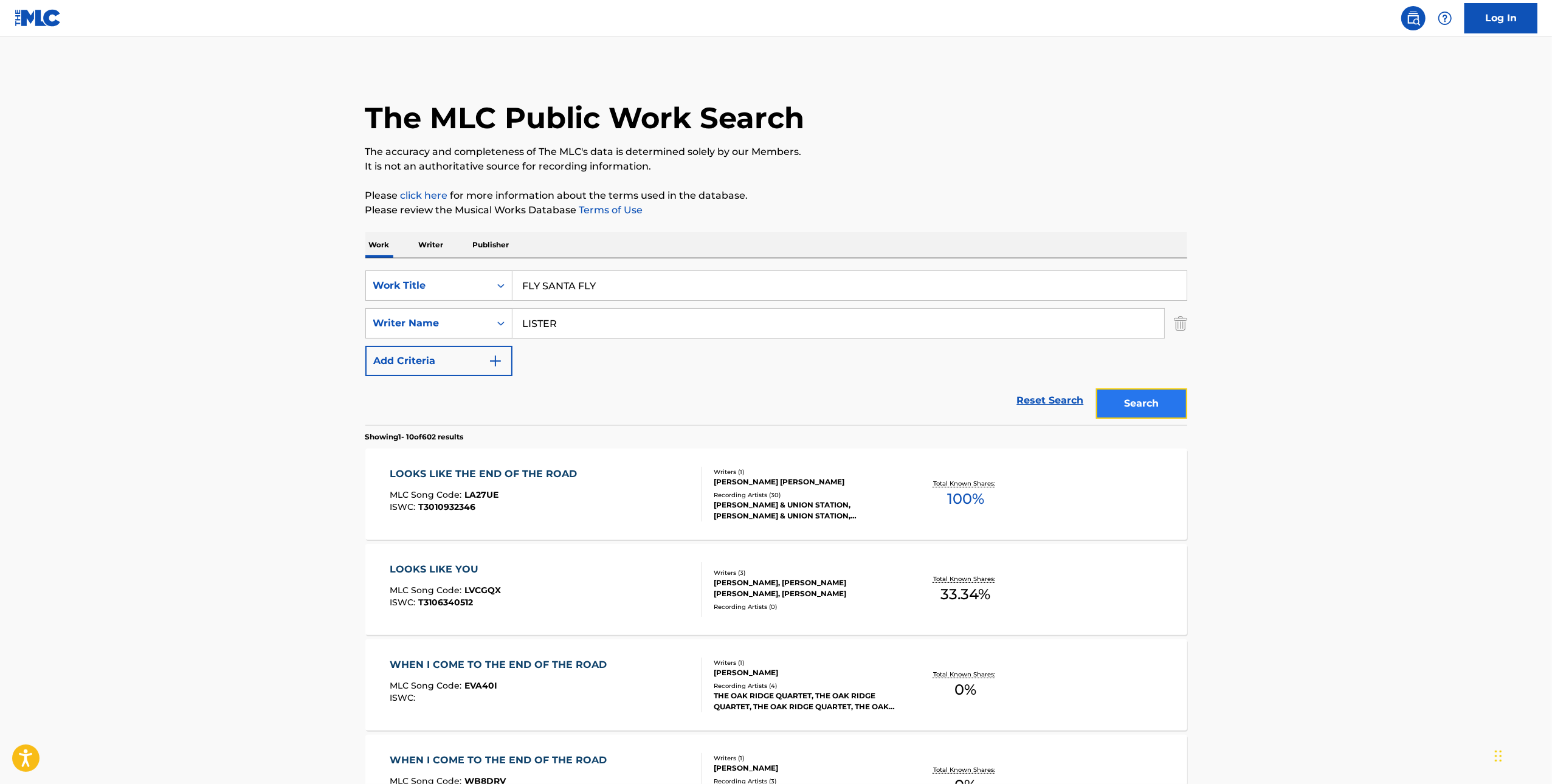
click at [1168, 401] on button "Search" at bounding box center [1142, 404] width 91 height 30
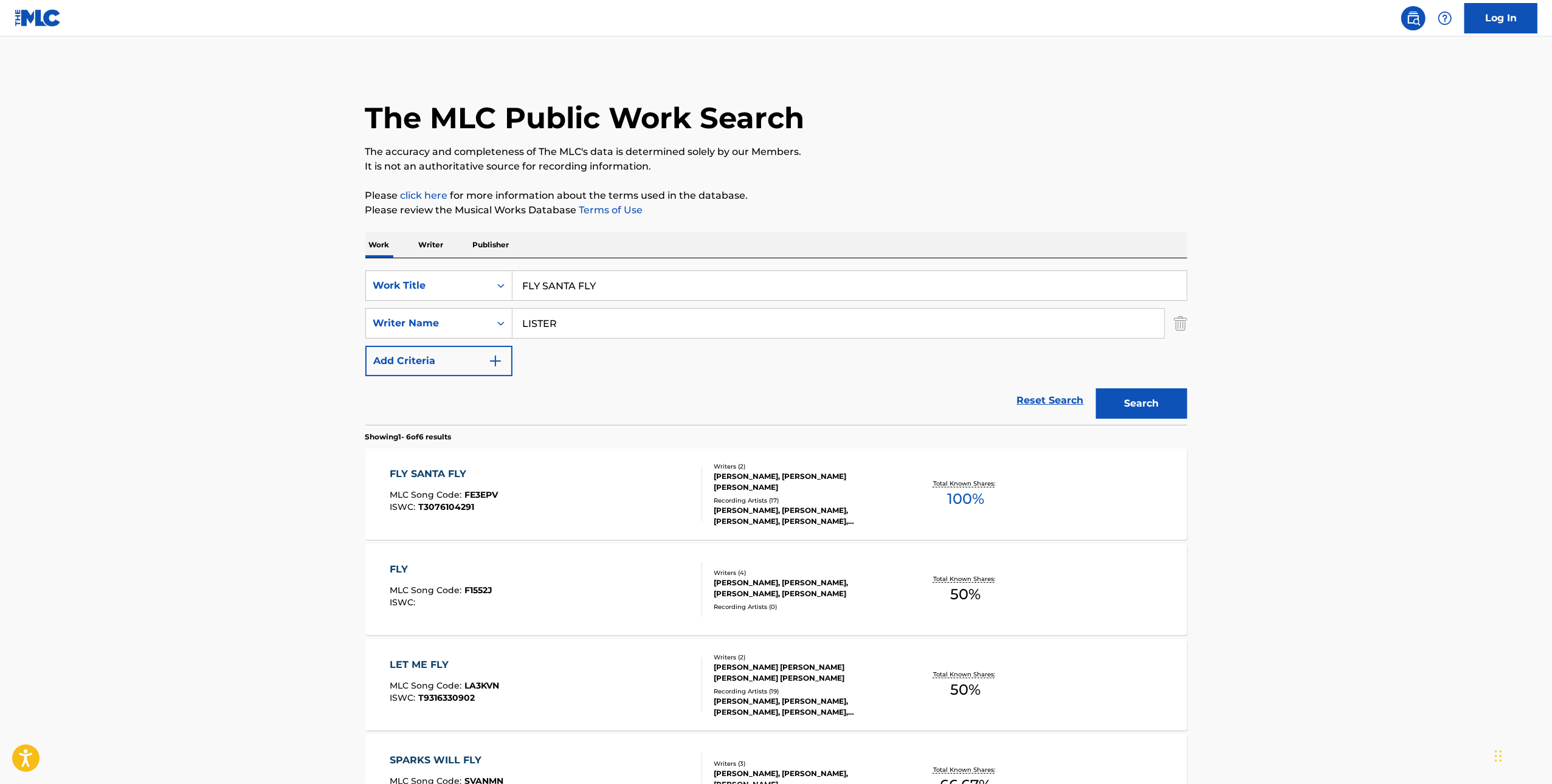
click at [575, 495] on div "FLY SANTA FLY MLC Song Code : FE3EPV ISWC : T3076104291" at bounding box center [546, 495] width 313 height 55
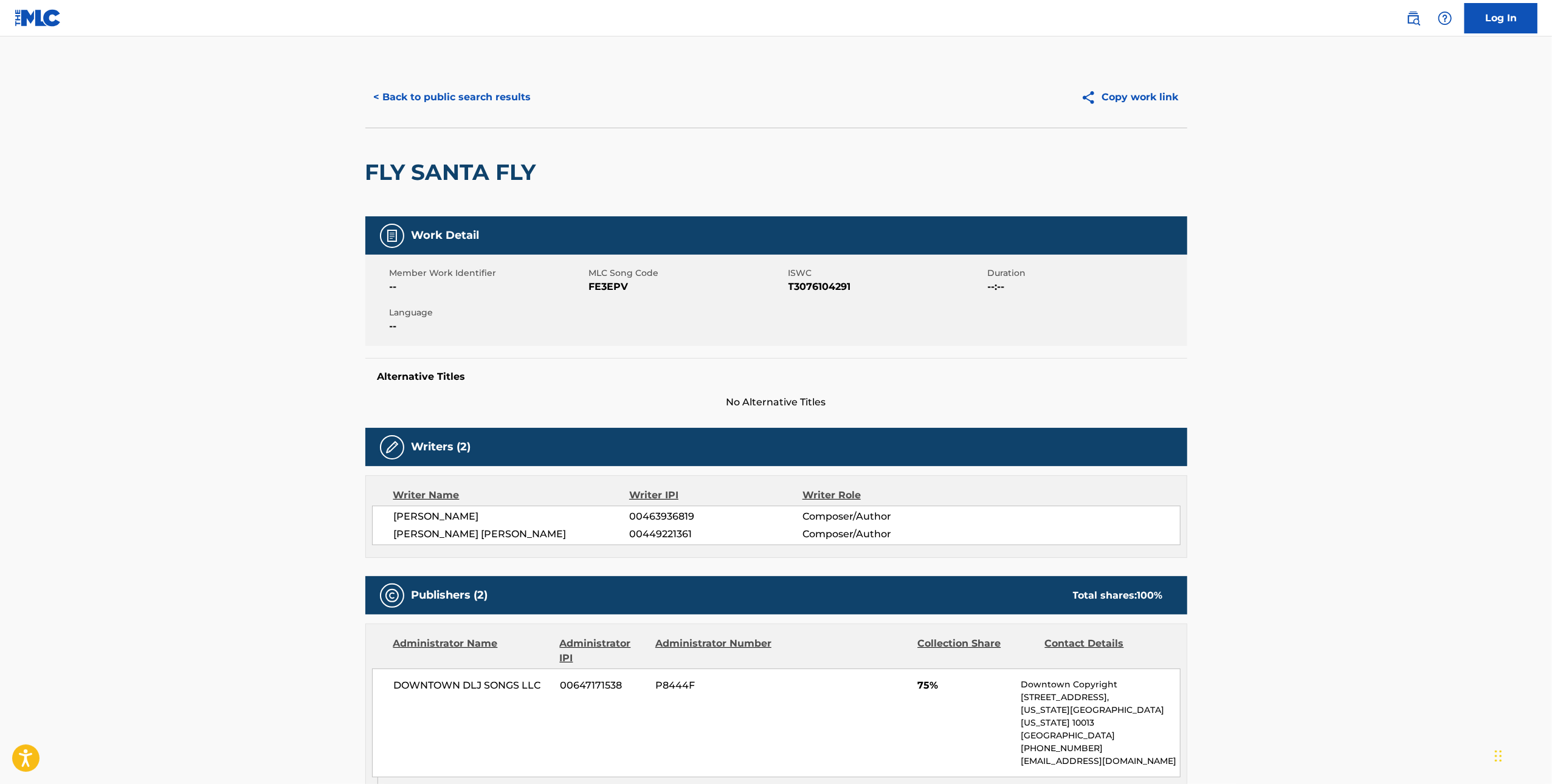
click at [610, 295] on div "Member Work Identifier -- MLC Song Code FE3EPV ISWC T3076104291 Duration --:-- …" at bounding box center [776, 300] width 822 height 91
click at [610, 293] on div "Member Work Identifier -- MLC Song Code FE3EPV ISWC T3076104291 Duration --:-- …" at bounding box center [776, 300] width 822 height 91
click at [610, 289] on span "FE3EPV" at bounding box center [688, 287] width 196 height 14
click at [459, 100] on button "< Back to public search results" at bounding box center [453, 97] width 175 height 30
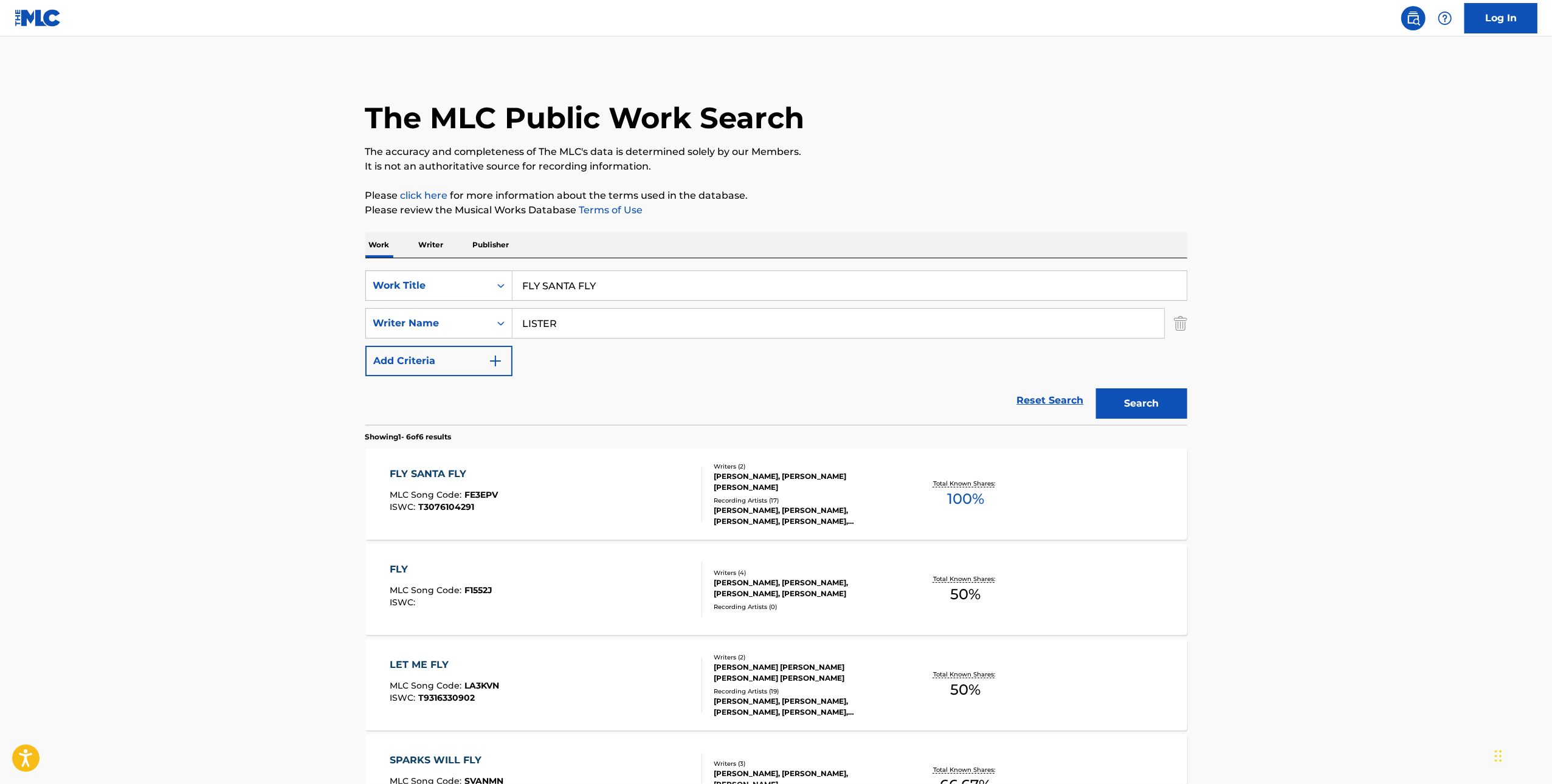
click at [690, 286] on input "FLY SANTA FLY" at bounding box center [850, 286] width 675 height 29
click at [691, 285] on input "FLY SANTA FLY" at bounding box center [850, 286] width 675 height 29
paste input "NIGHT TO REMEMBER"
type input "NIGHT TO REMEMBER"
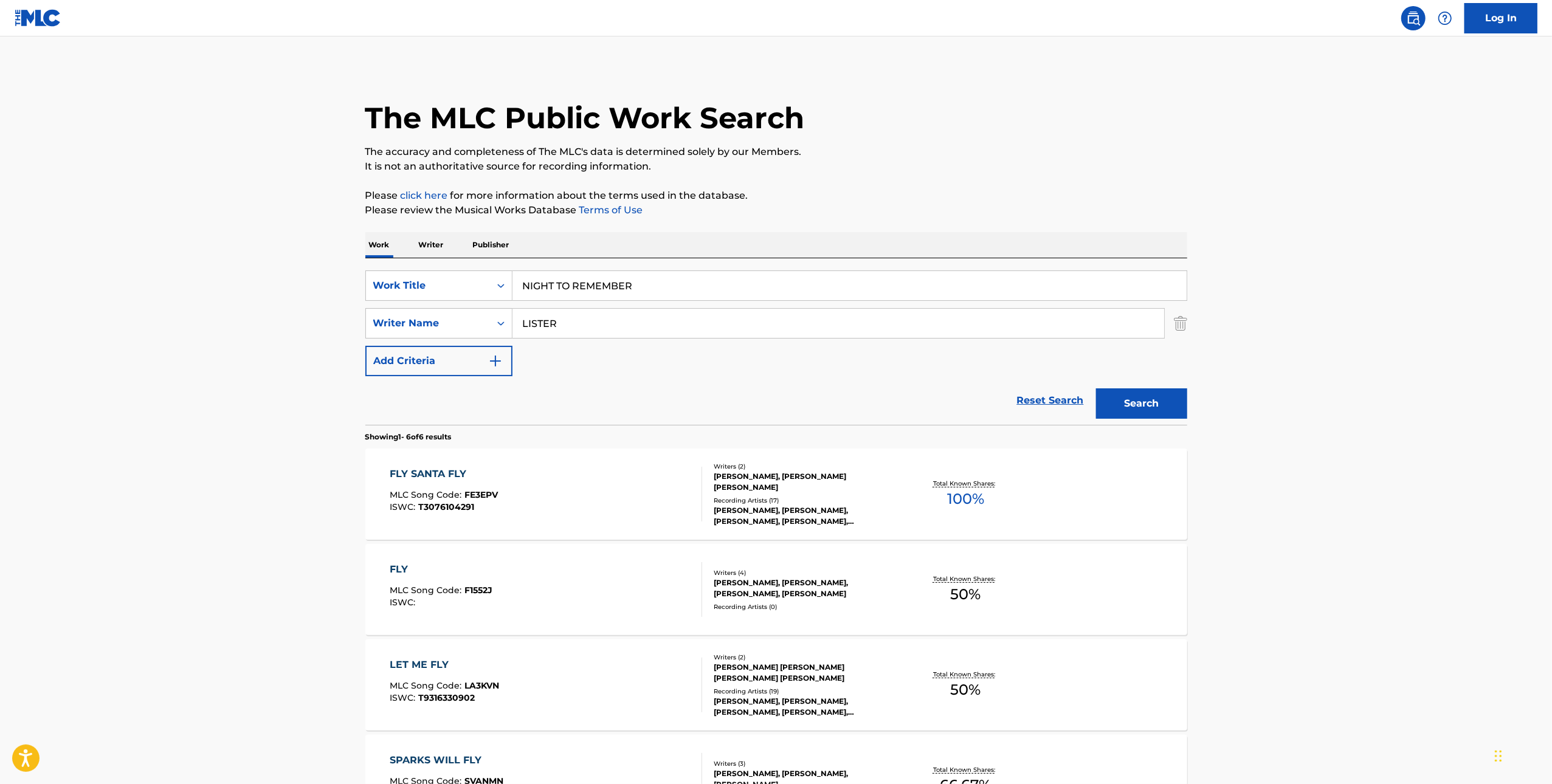
click at [1013, 320] on input "LISTER" at bounding box center [838, 323] width 652 height 29
paste input "[PERSON_NAME]"
type input "[PERSON_NAME]"
click at [1186, 409] on button "Search" at bounding box center [1142, 404] width 91 height 30
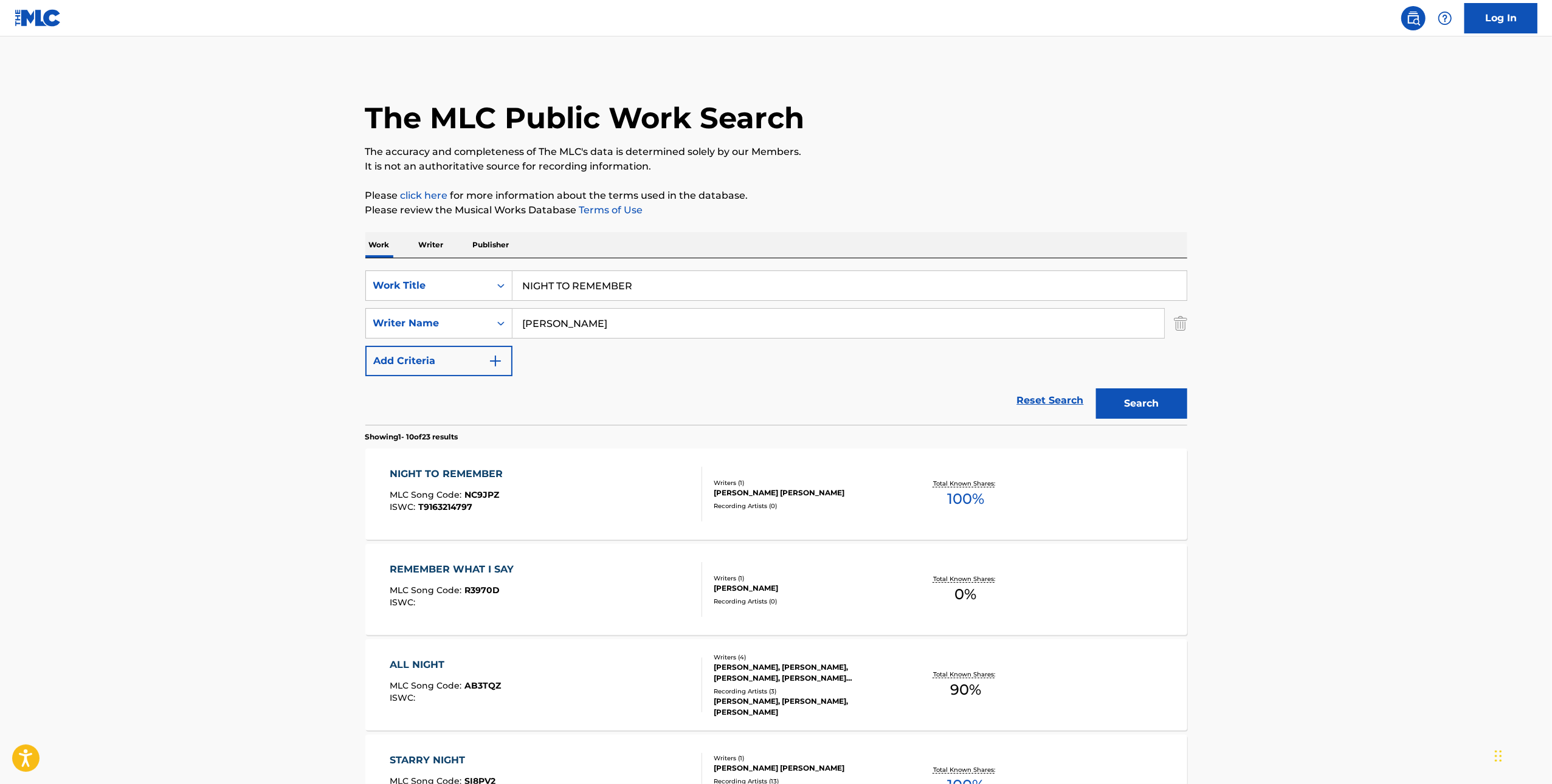
click at [659, 491] on div "NIGHT TO REMEMBER MLC Song Code : NC9JPZ ISWC : T9163214797" at bounding box center [546, 495] width 313 height 55
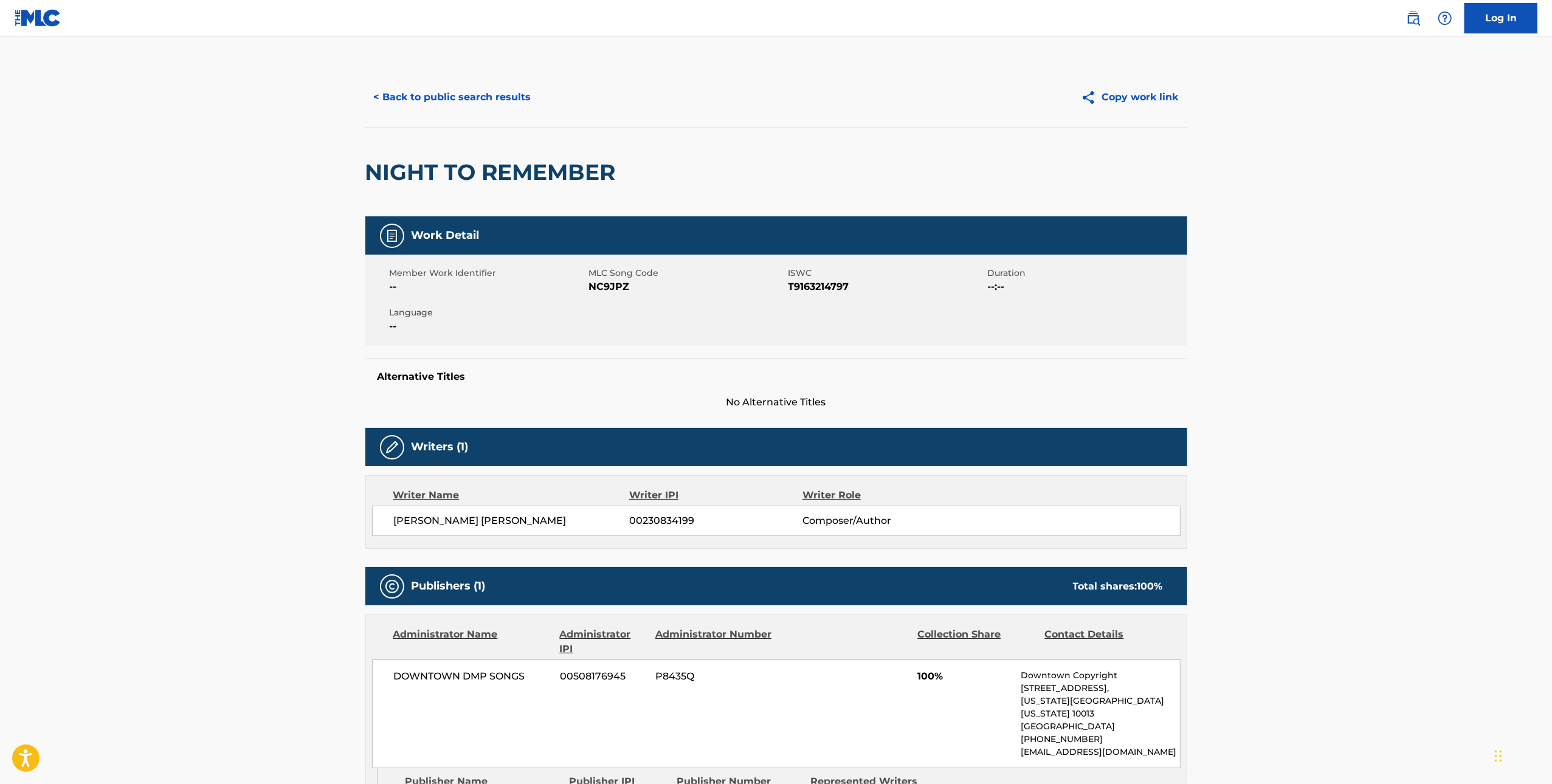
click at [606, 283] on span "NC9JPZ" at bounding box center [688, 287] width 196 height 14
click at [452, 92] on button "< Back to public search results" at bounding box center [453, 97] width 175 height 30
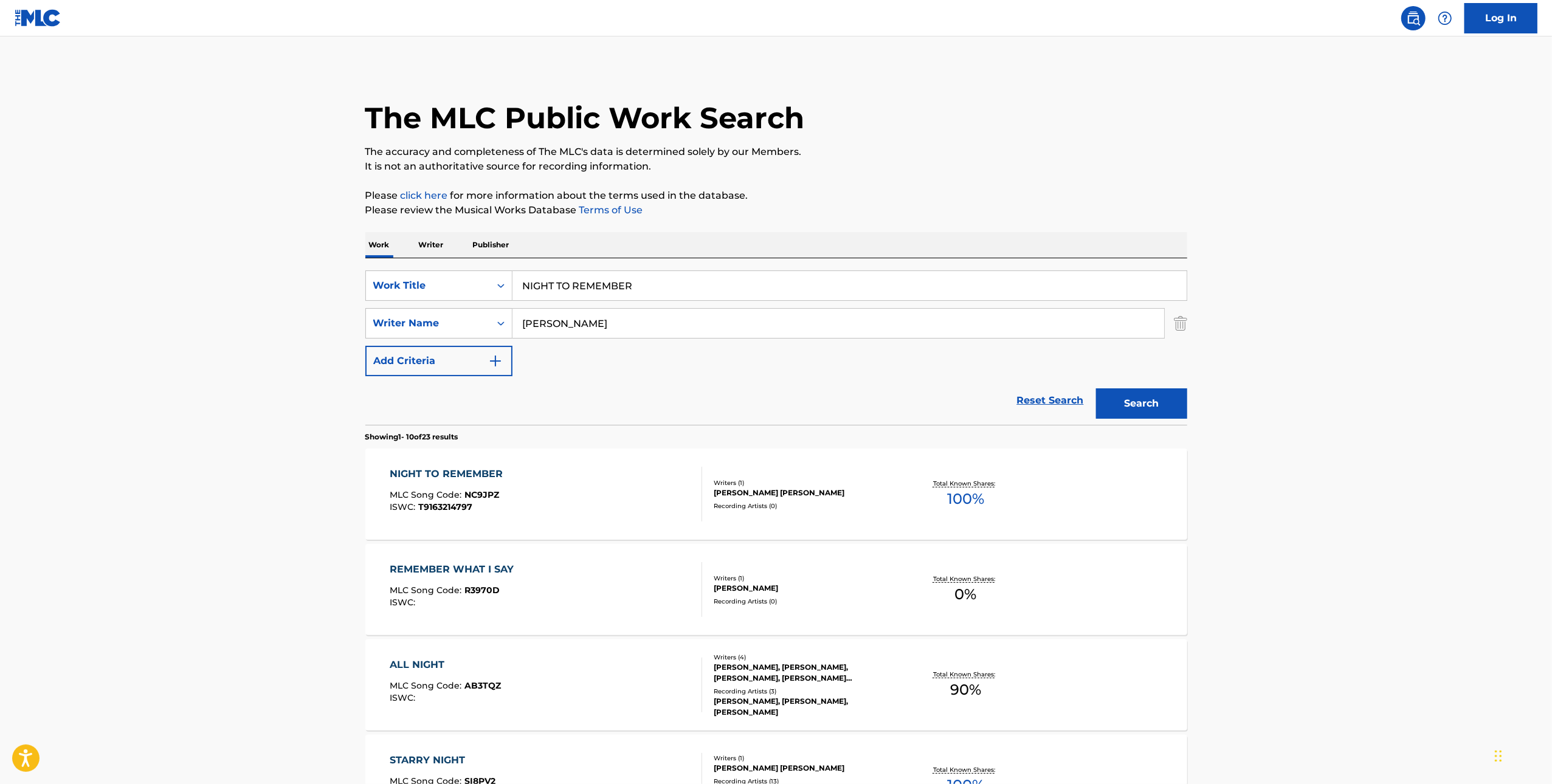
click at [586, 289] on input "NIGHT TO REMEMBER" at bounding box center [850, 286] width 675 height 29
paste input "QUE PASA?"
type input "QUE PASA?"
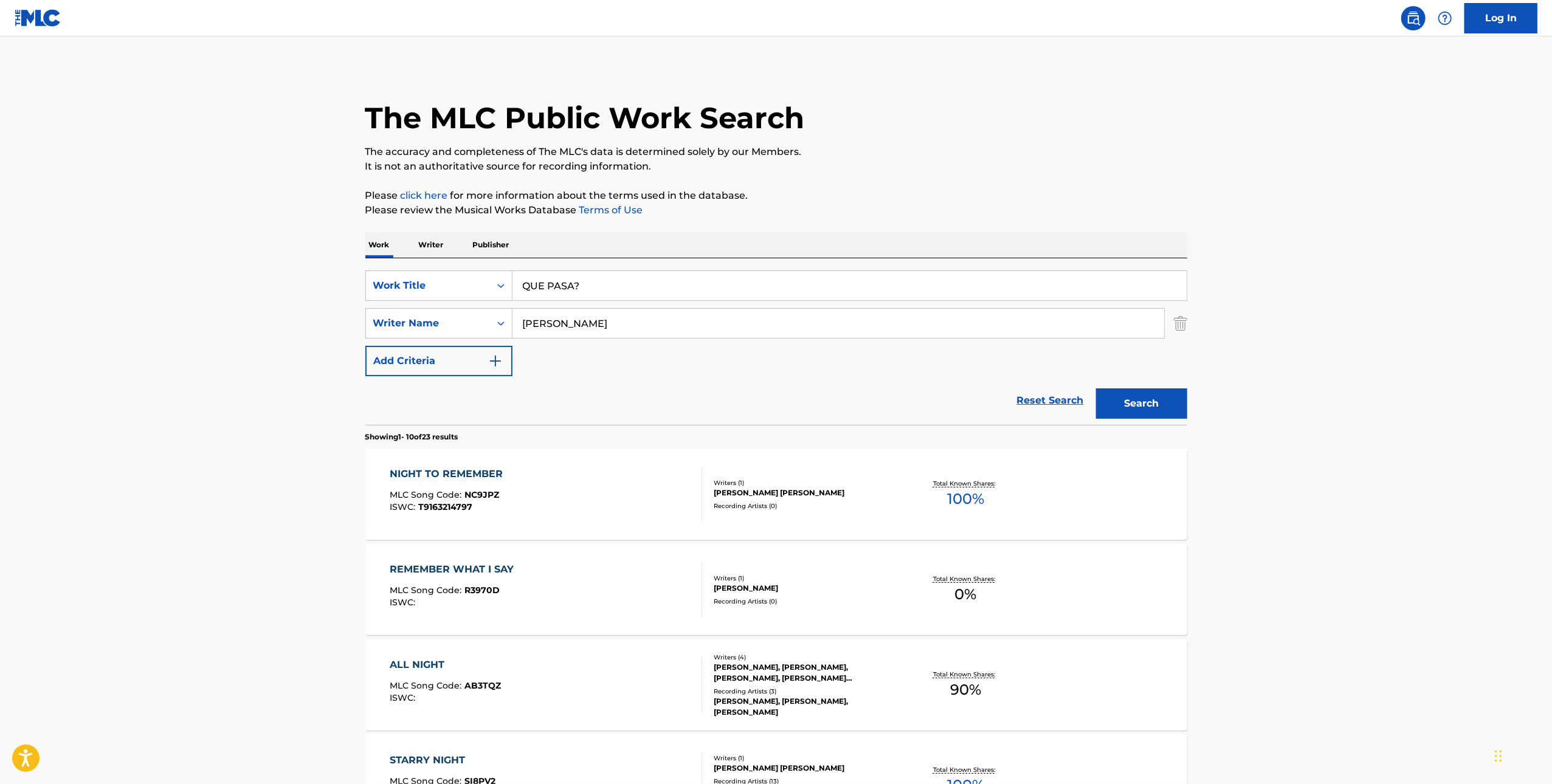
click at [963, 314] on input "[PERSON_NAME]" at bounding box center [838, 323] width 652 height 29
click at [963, 315] on input "[PERSON_NAME]" at bounding box center [838, 323] width 652 height 29
paste input "[PERSON_NAME]"
type input "[PERSON_NAME]"
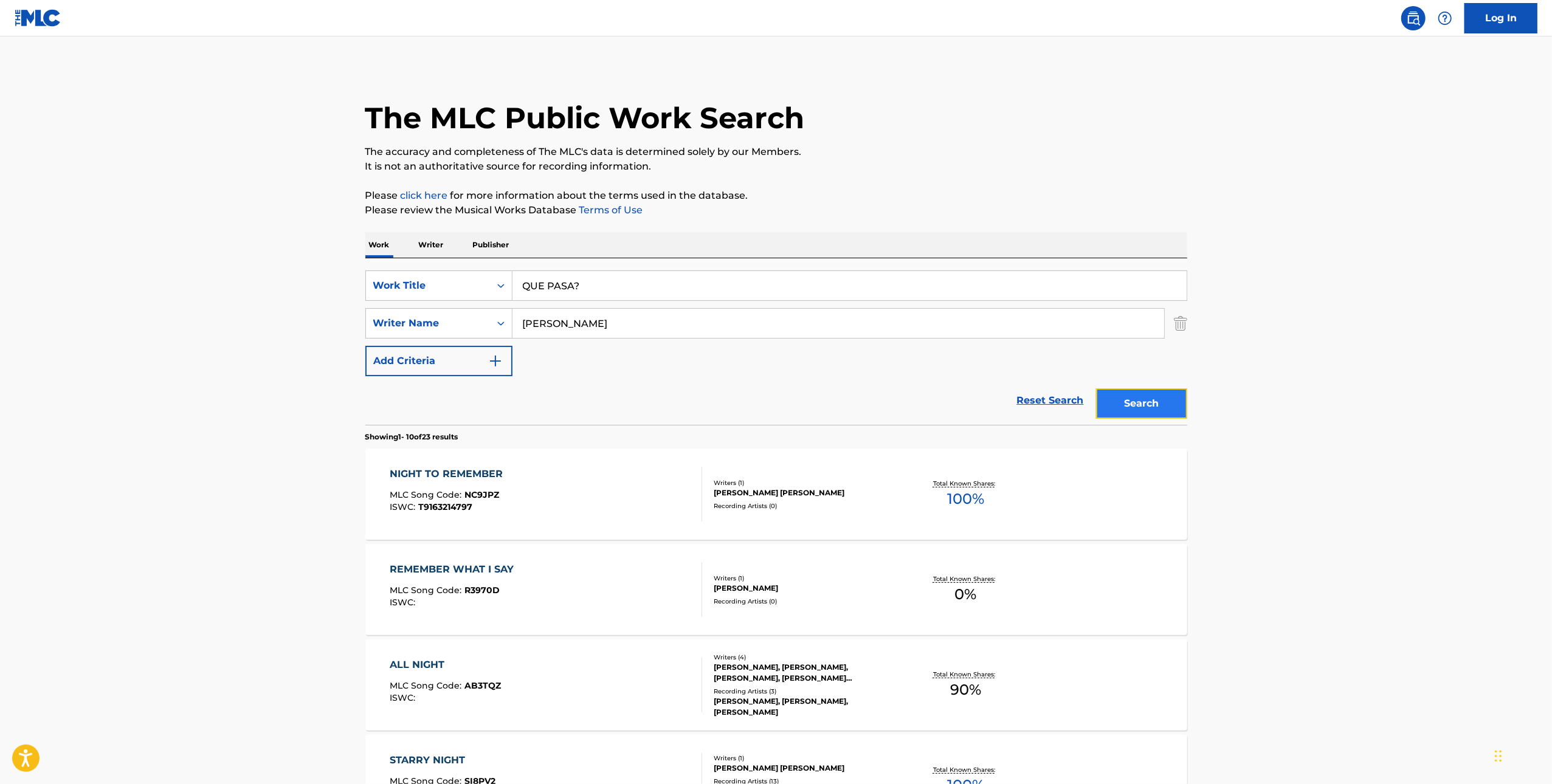
click at [1167, 397] on button "Search" at bounding box center [1142, 404] width 91 height 30
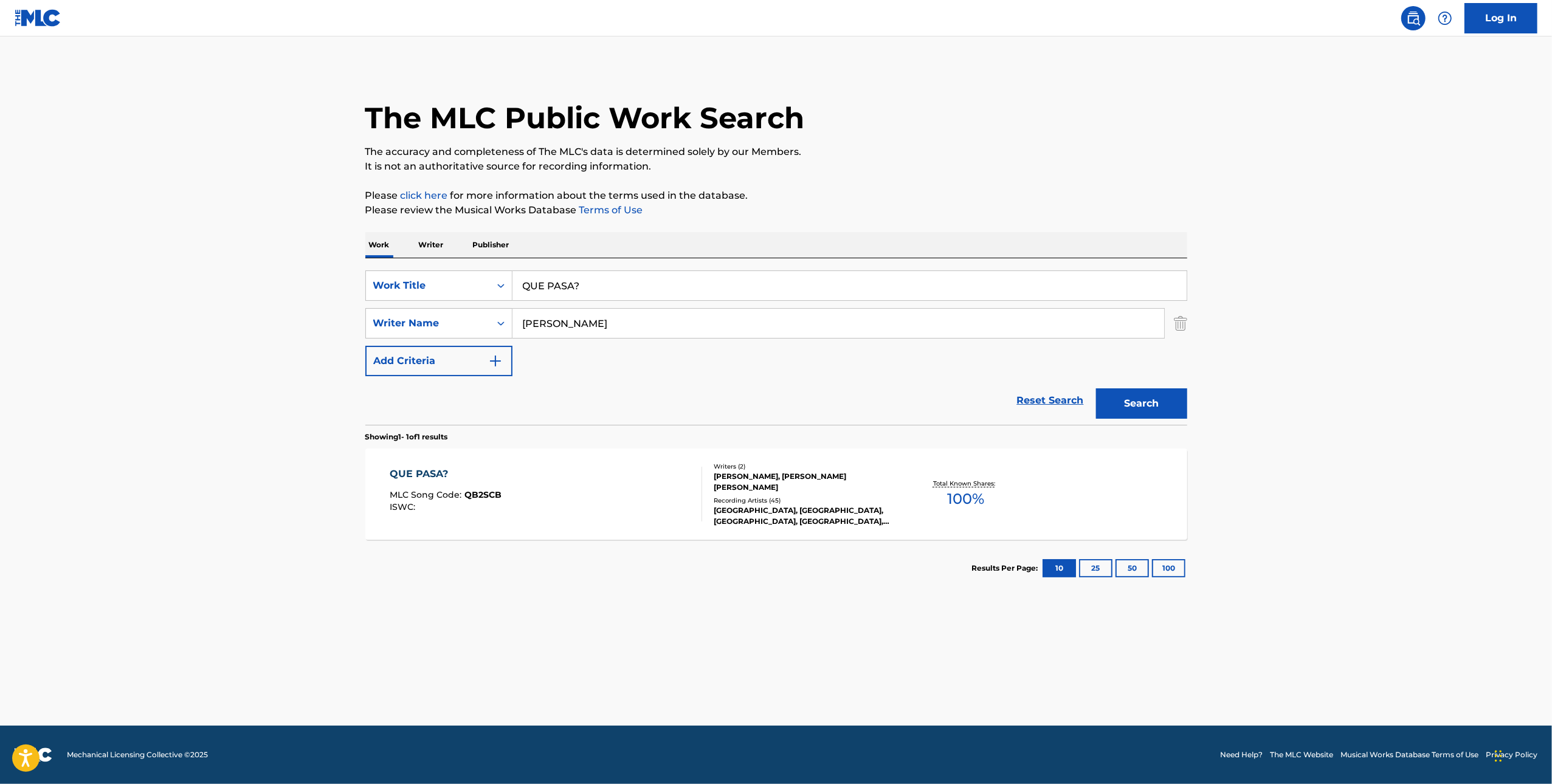
click at [620, 476] on div "QUE PASA? MLC Song Code : QB2SCB ISWC :" at bounding box center [546, 495] width 313 height 55
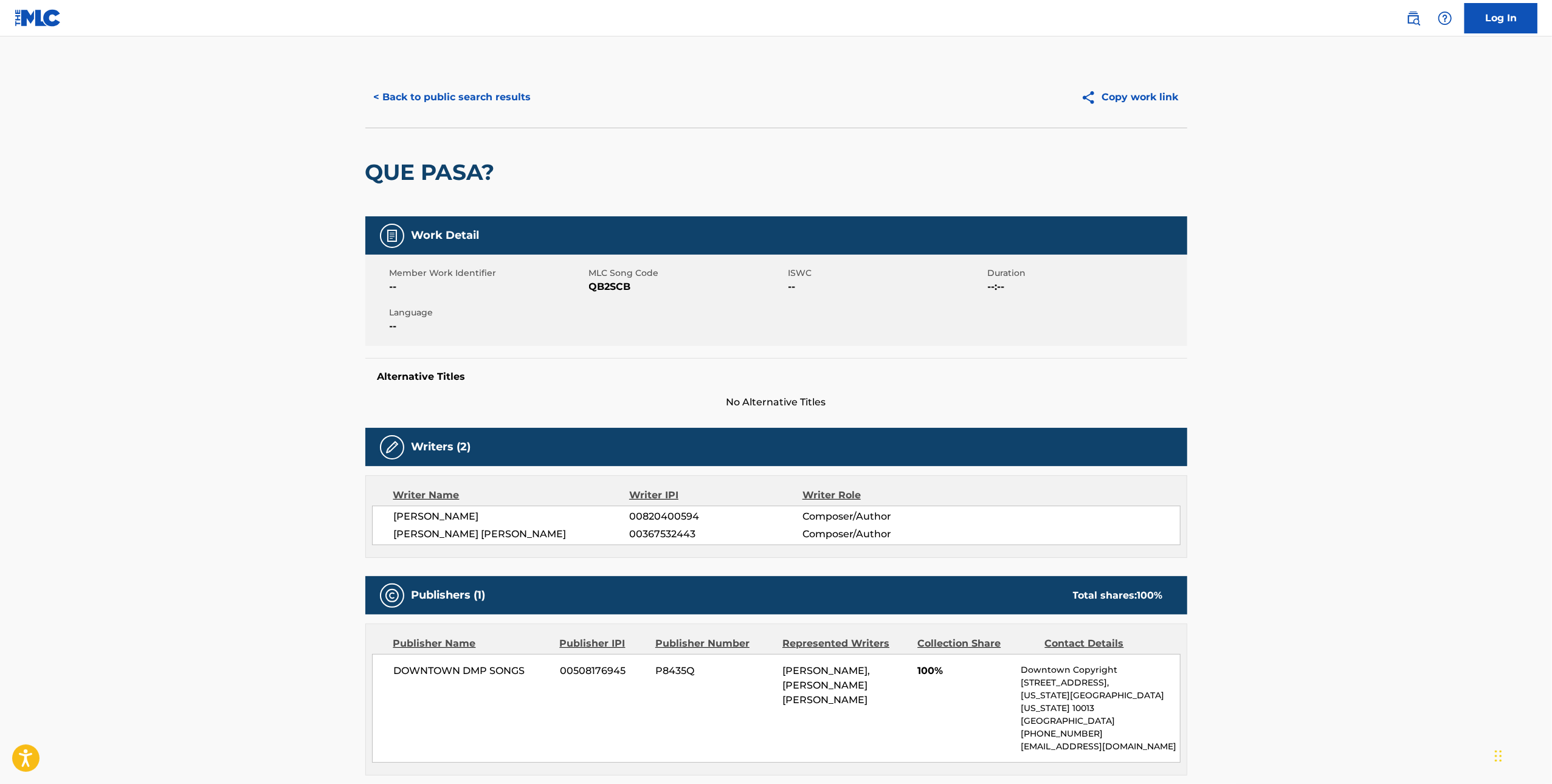
click at [620, 287] on span "QB2SCB" at bounding box center [688, 287] width 196 height 14
click at [407, 103] on button "< Back to public search results" at bounding box center [453, 97] width 175 height 30
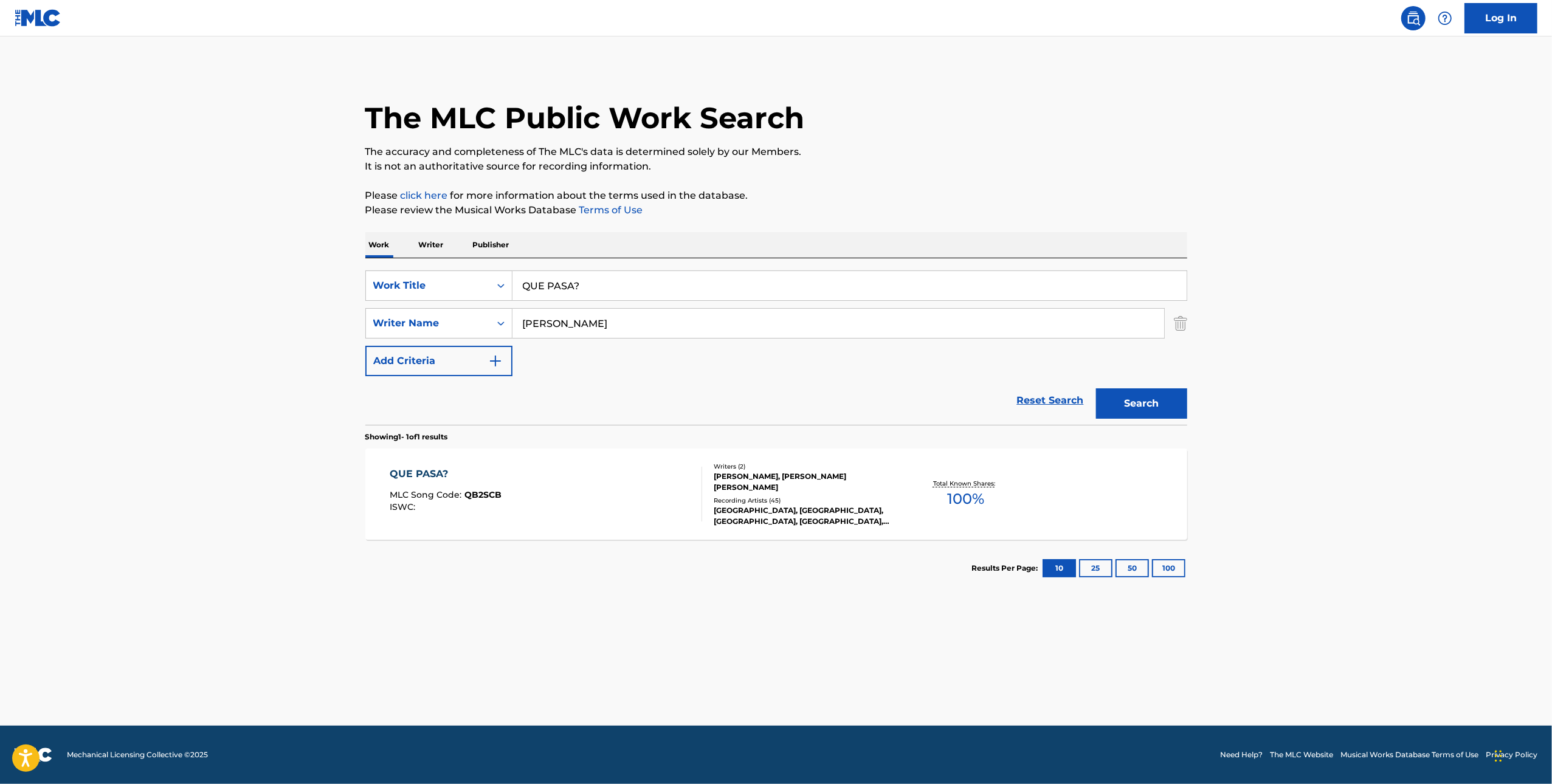
click at [637, 274] on input "QUE PASA?" at bounding box center [850, 286] width 675 height 29
paste input "LOVE AIN'T A LOVE SONG"
type input "LOVE AIN'T A LOVE SONG"
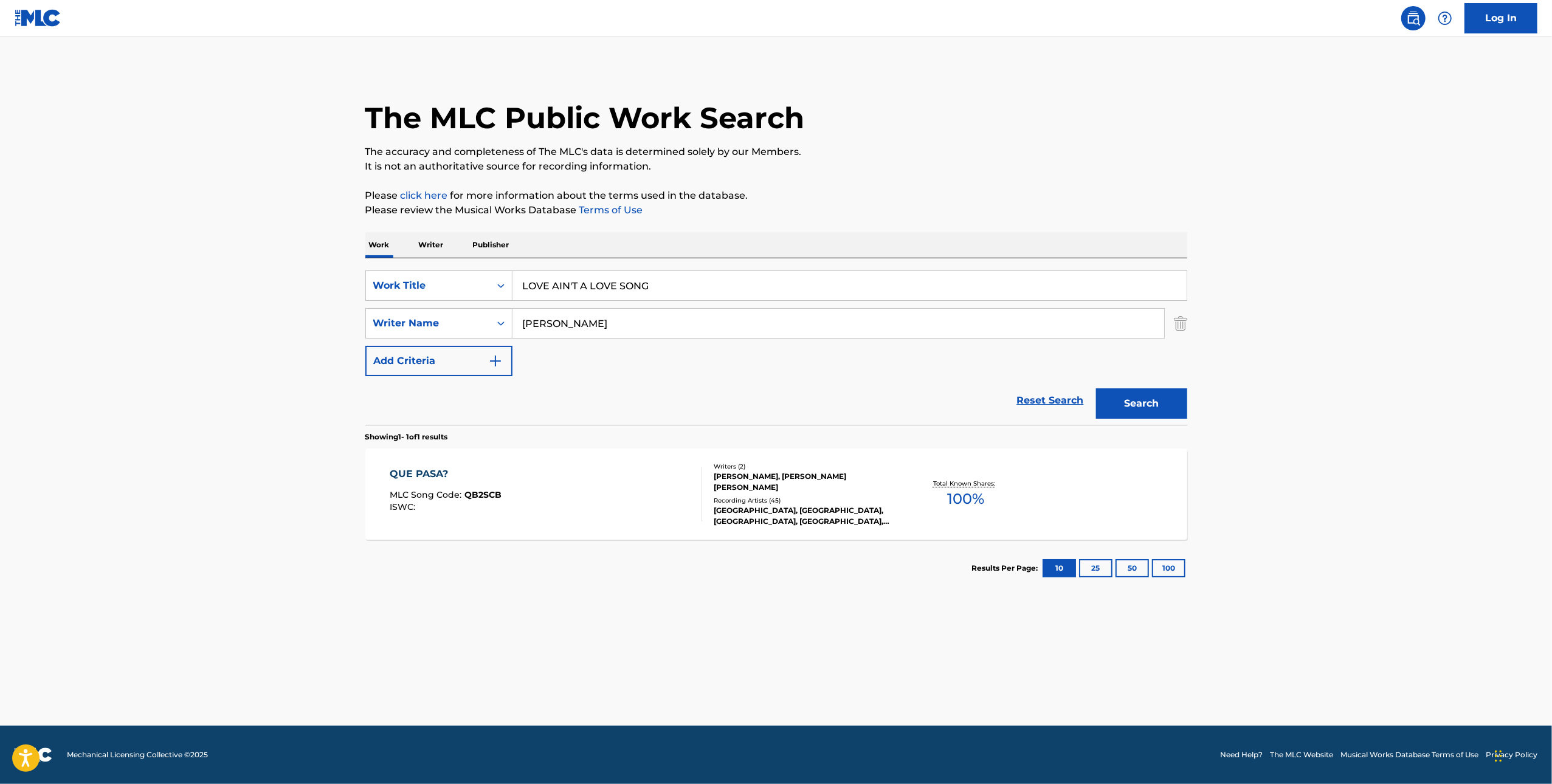
click at [849, 322] on input "[PERSON_NAME]" at bounding box center [838, 323] width 652 height 29
paste input "BONAMASSA"
type input "BONAMASSA"
click at [1137, 409] on button "Search" at bounding box center [1142, 404] width 91 height 30
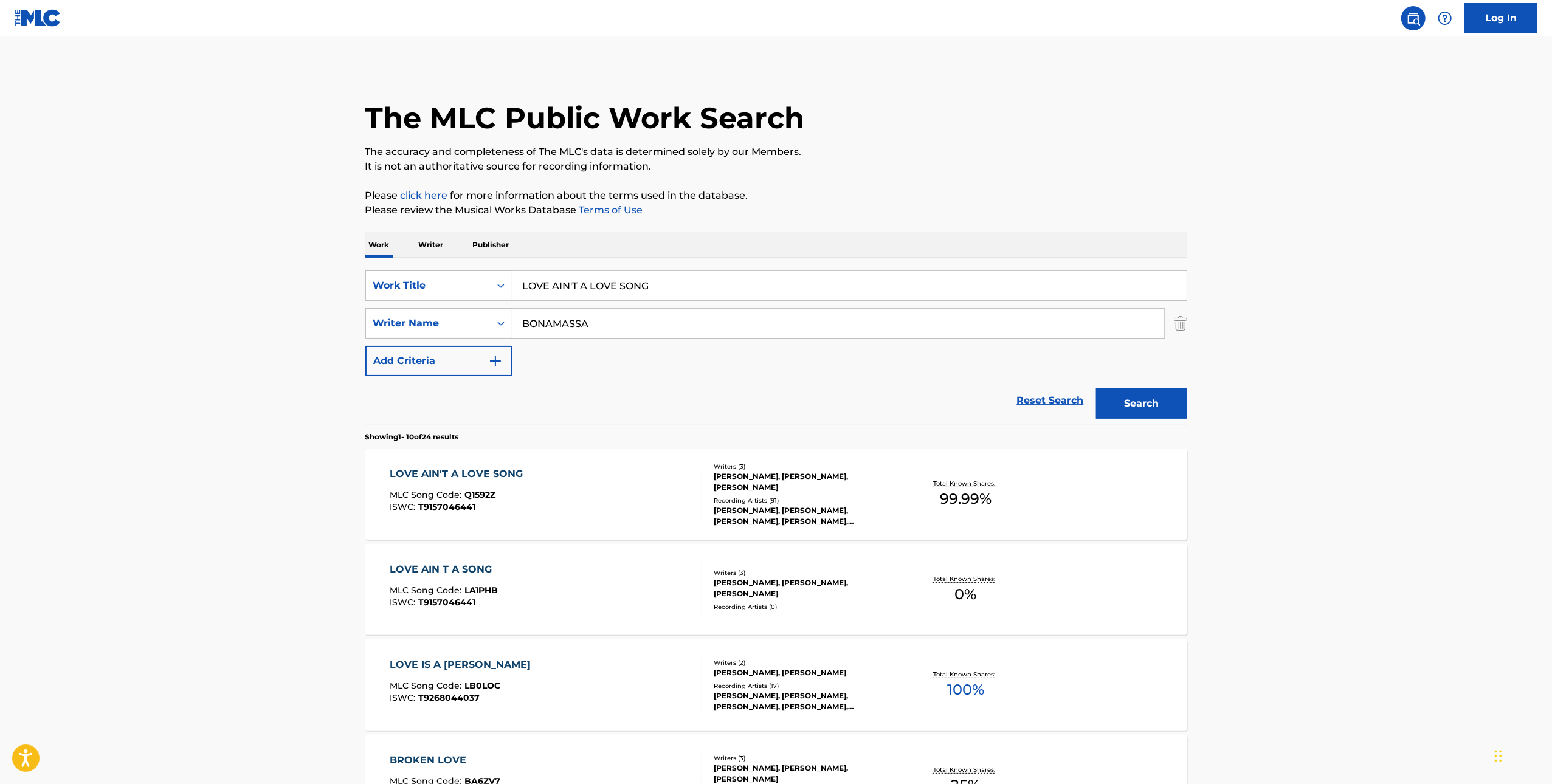
click at [608, 489] on div "LOVE AIN'T A LOVE SONG MLC Song Code : Q1592Z ISWC : T9157046441" at bounding box center [546, 495] width 313 height 55
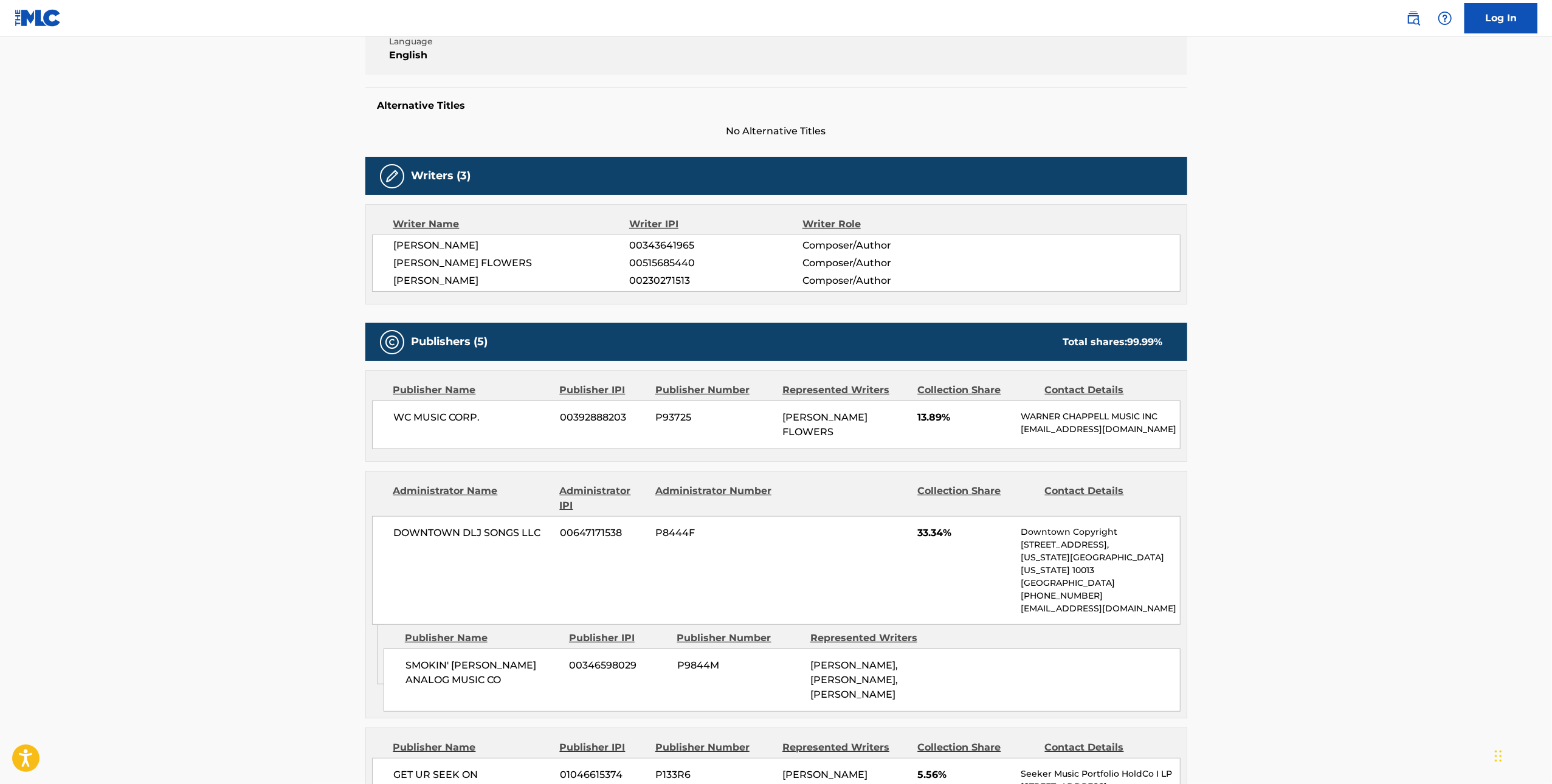
scroll to position [105, 0]
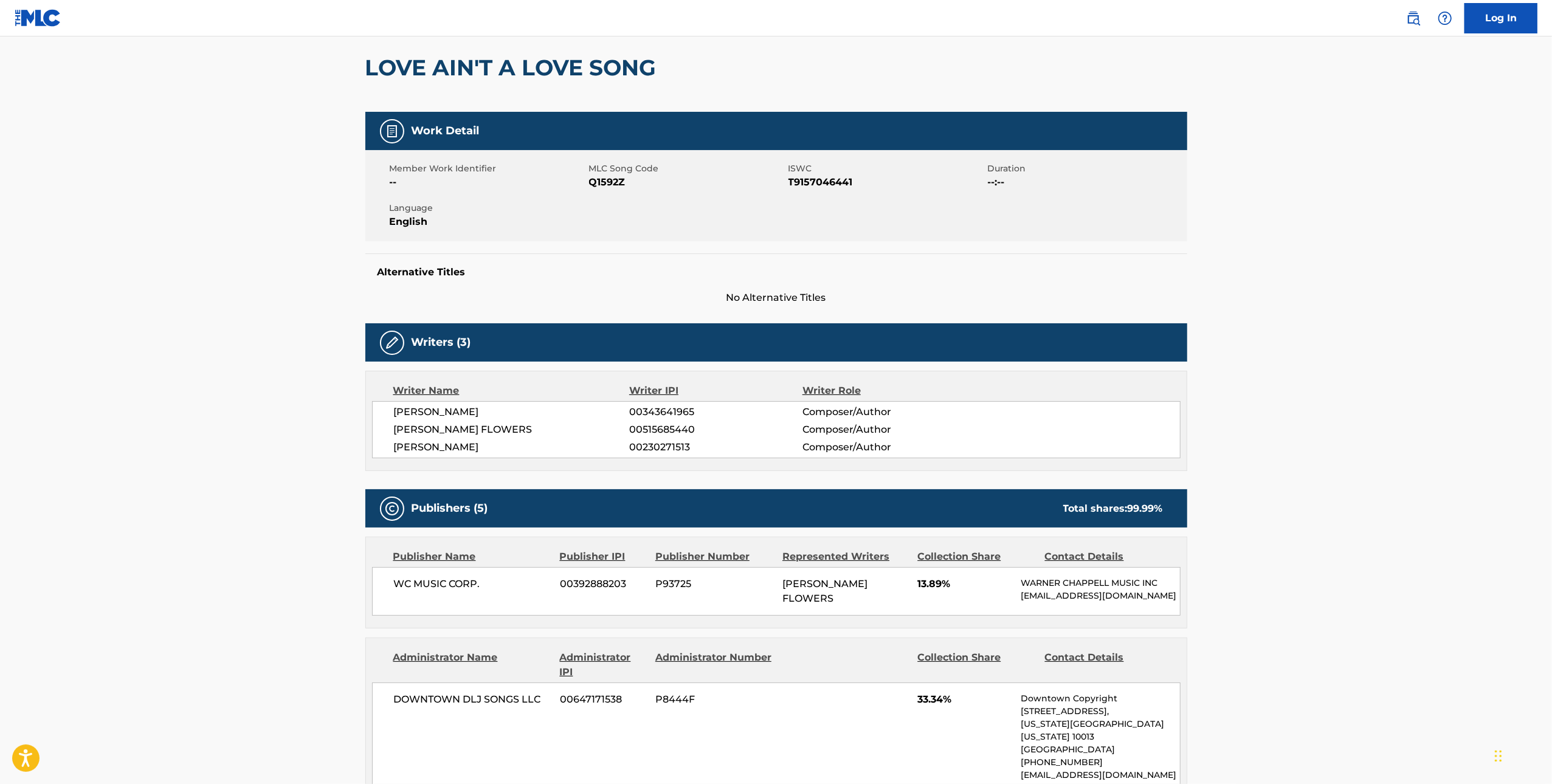
click at [614, 180] on span "Q1592Z" at bounding box center [688, 182] width 196 height 14
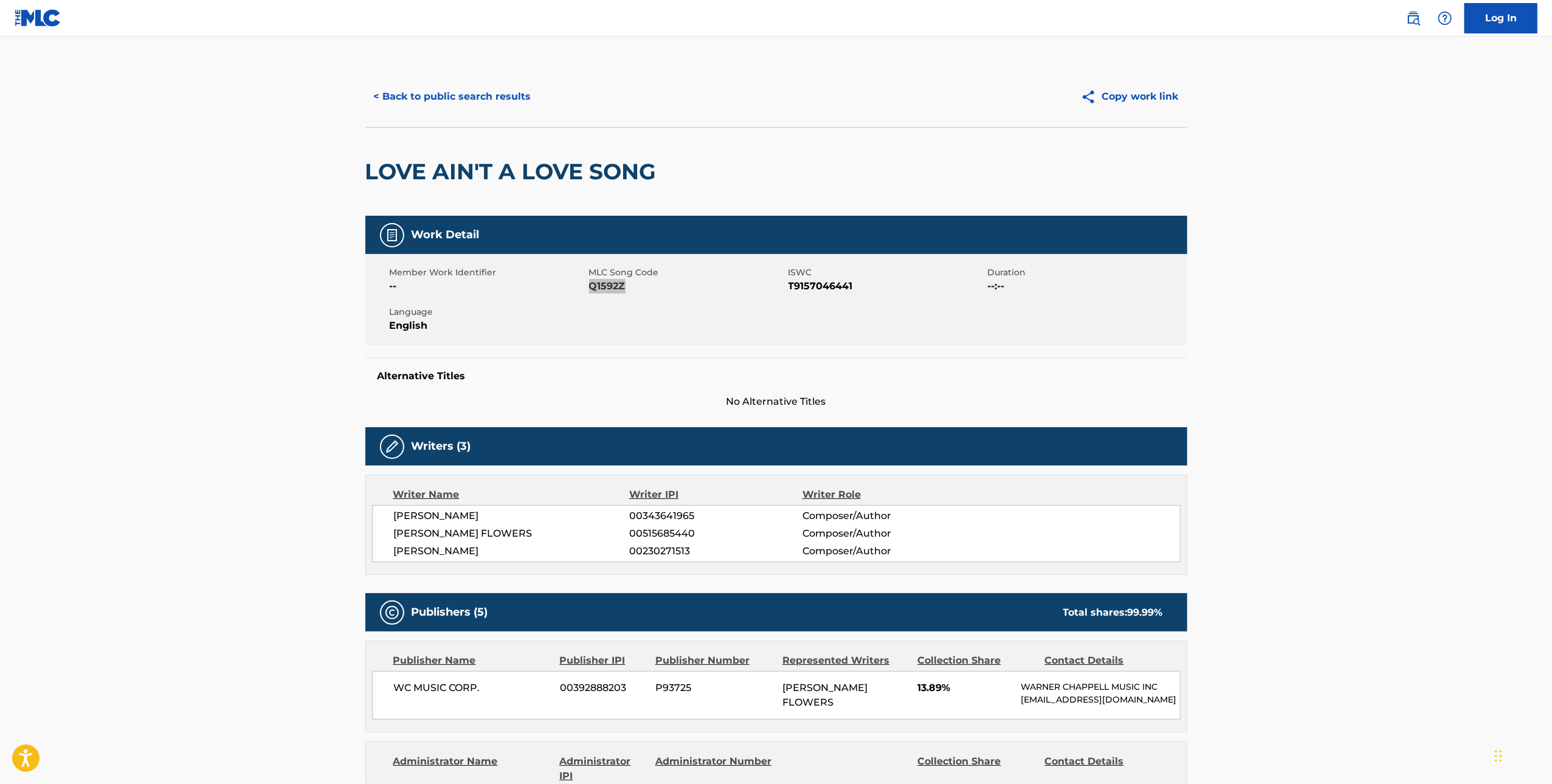
scroll to position [0, 0]
click at [427, 101] on button "< Back to public search results" at bounding box center [453, 97] width 175 height 30
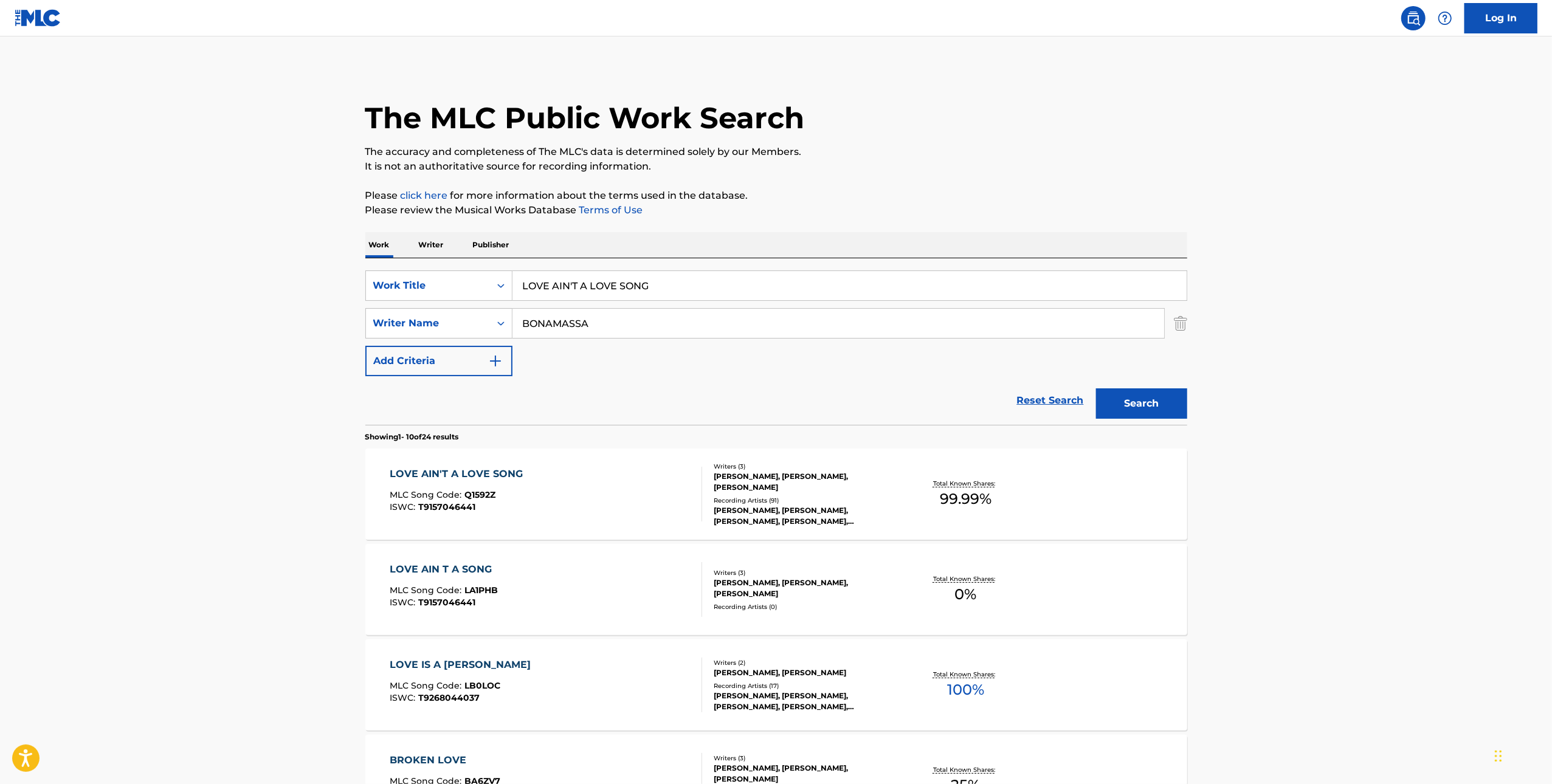
click at [625, 611] on div "LOVE AIN T A SONG MLC Song Code : LA1PHB ISWC : T9157046441" at bounding box center [546, 590] width 313 height 55
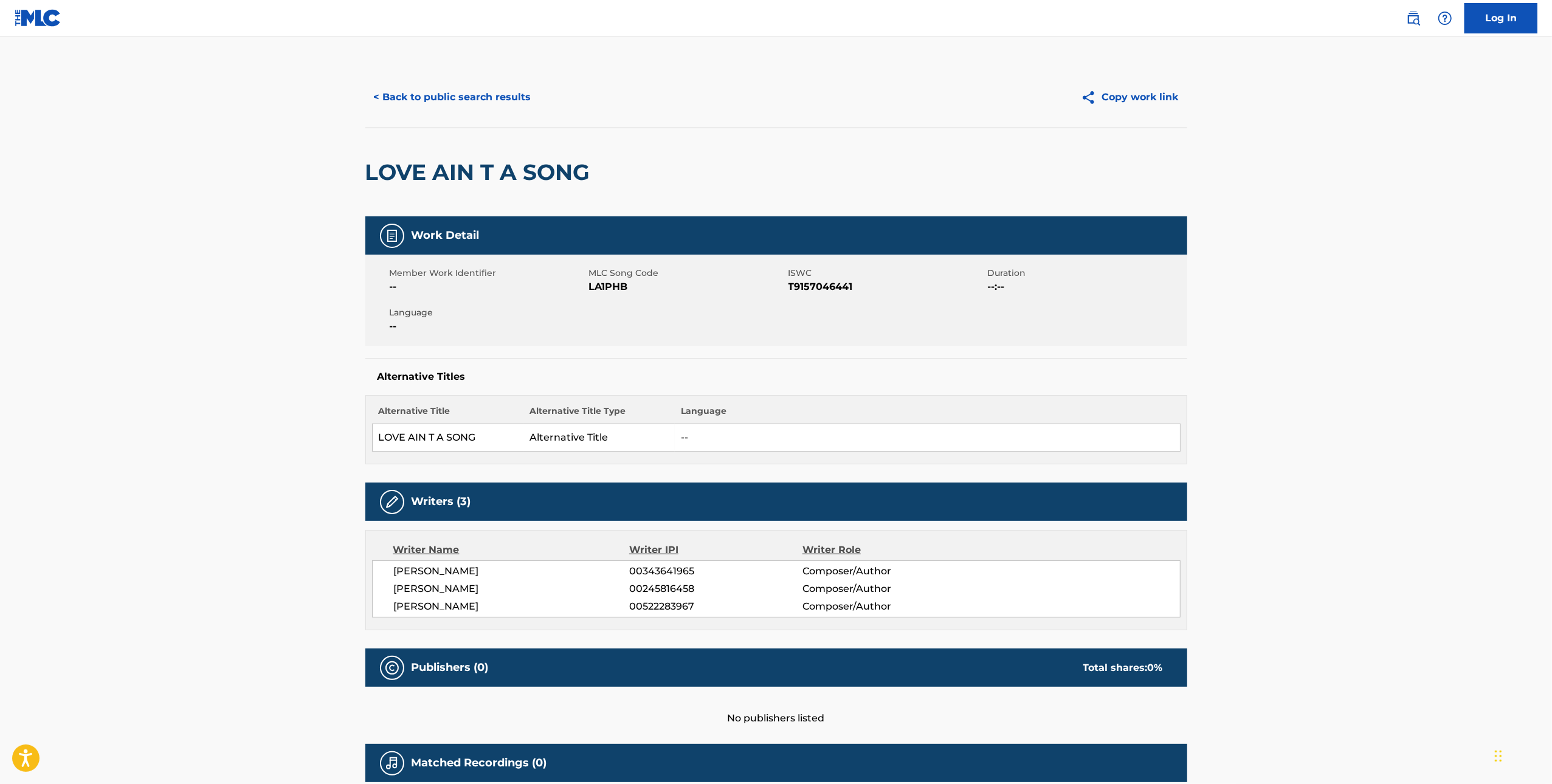
click at [600, 292] on span "LA1PHB" at bounding box center [688, 287] width 196 height 14
click at [600, 292] on span "LA1PHB" at bounding box center [688, 287] width 196 height 14
click at [433, 90] on button "< Back to public search results" at bounding box center [453, 97] width 175 height 30
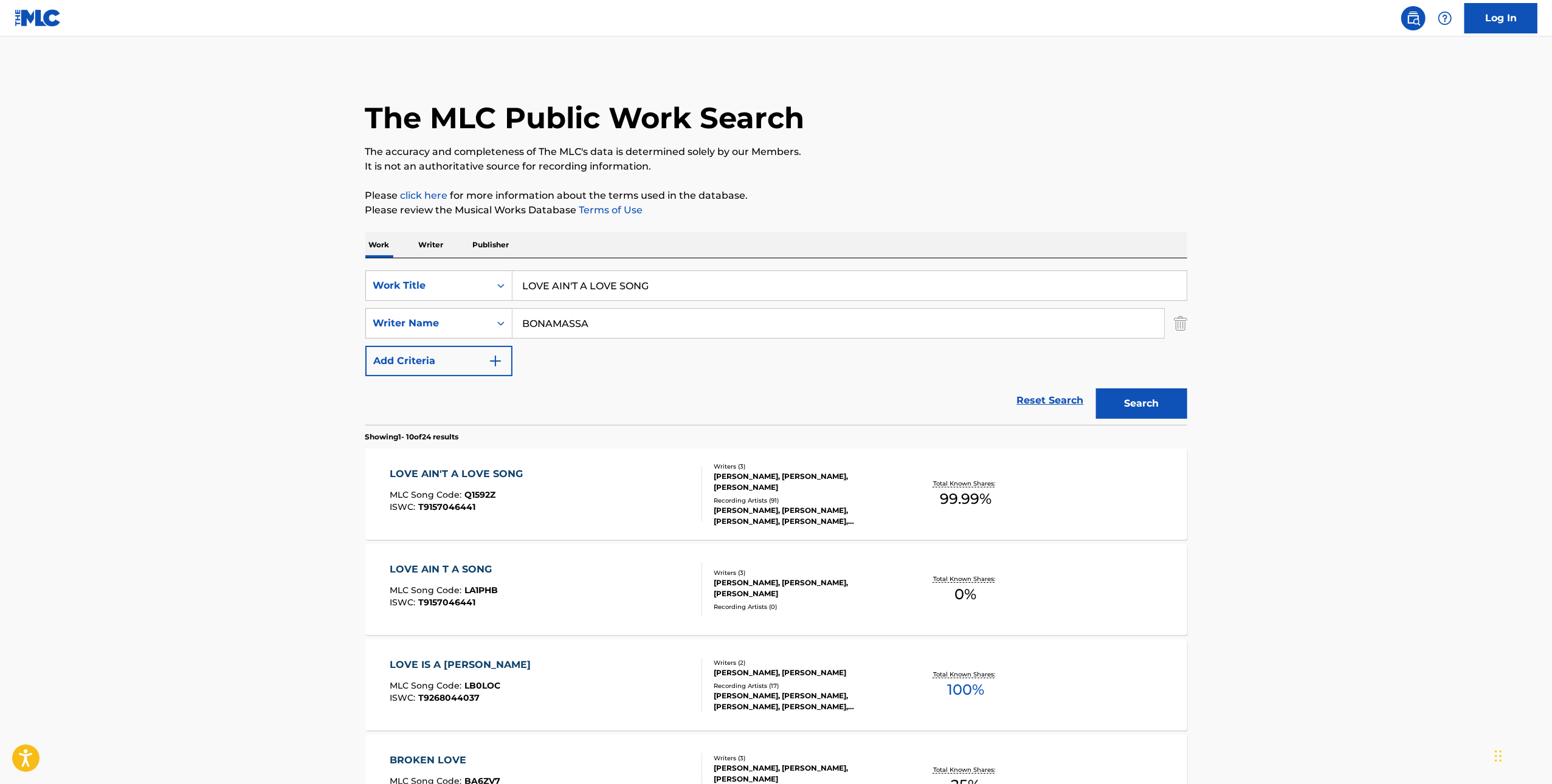
click at [711, 293] on input "LOVE AIN'T A LOVE SONG" at bounding box center [850, 286] width 675 height 29
paste input "SOMEONE TO TALK ABOUT"
type input "SOMEONE TO TALK ABOUT"
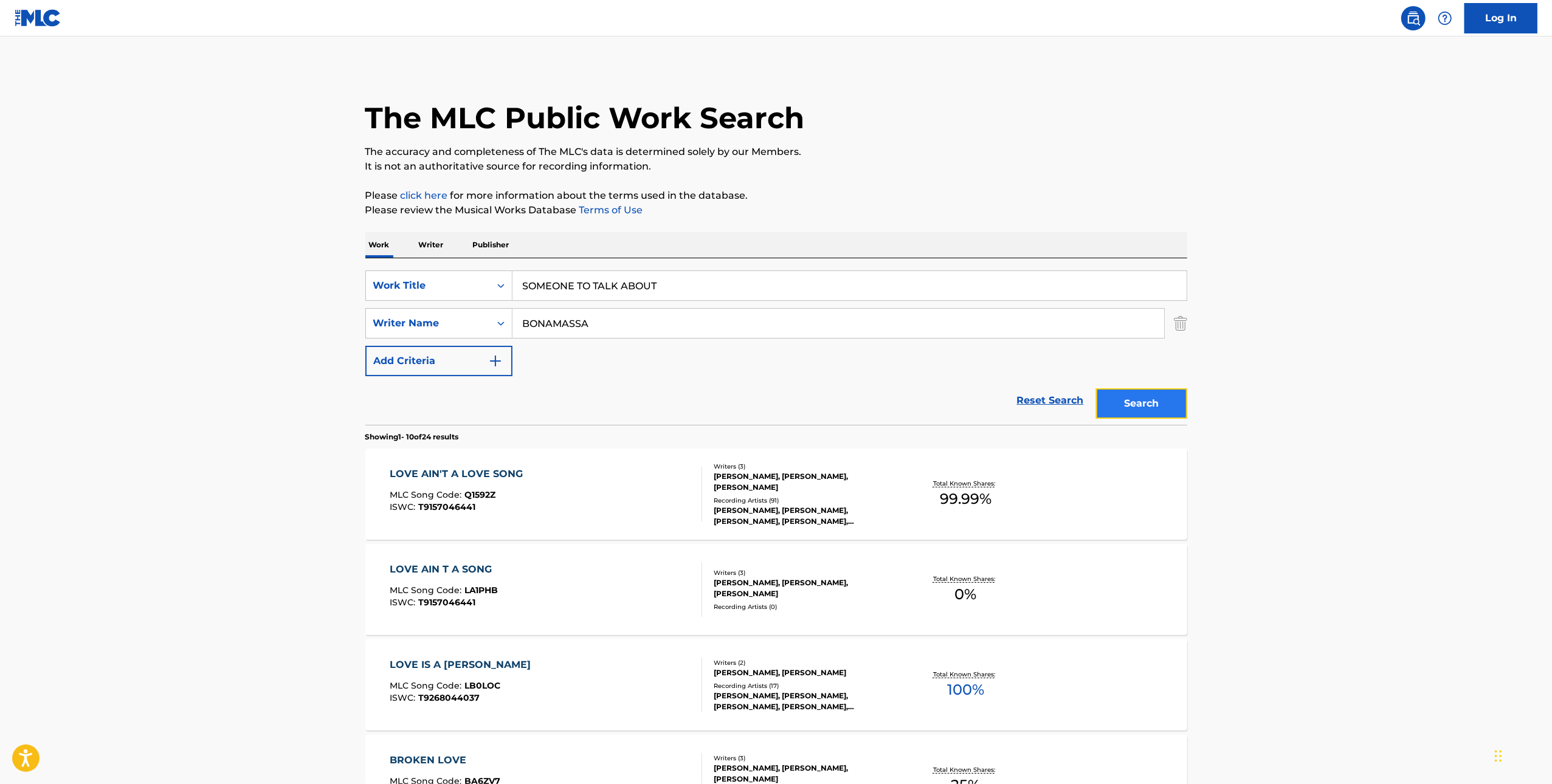
click at [1172, 408] on button "Search" at bounding box center [1142, 404] width 91 height 30
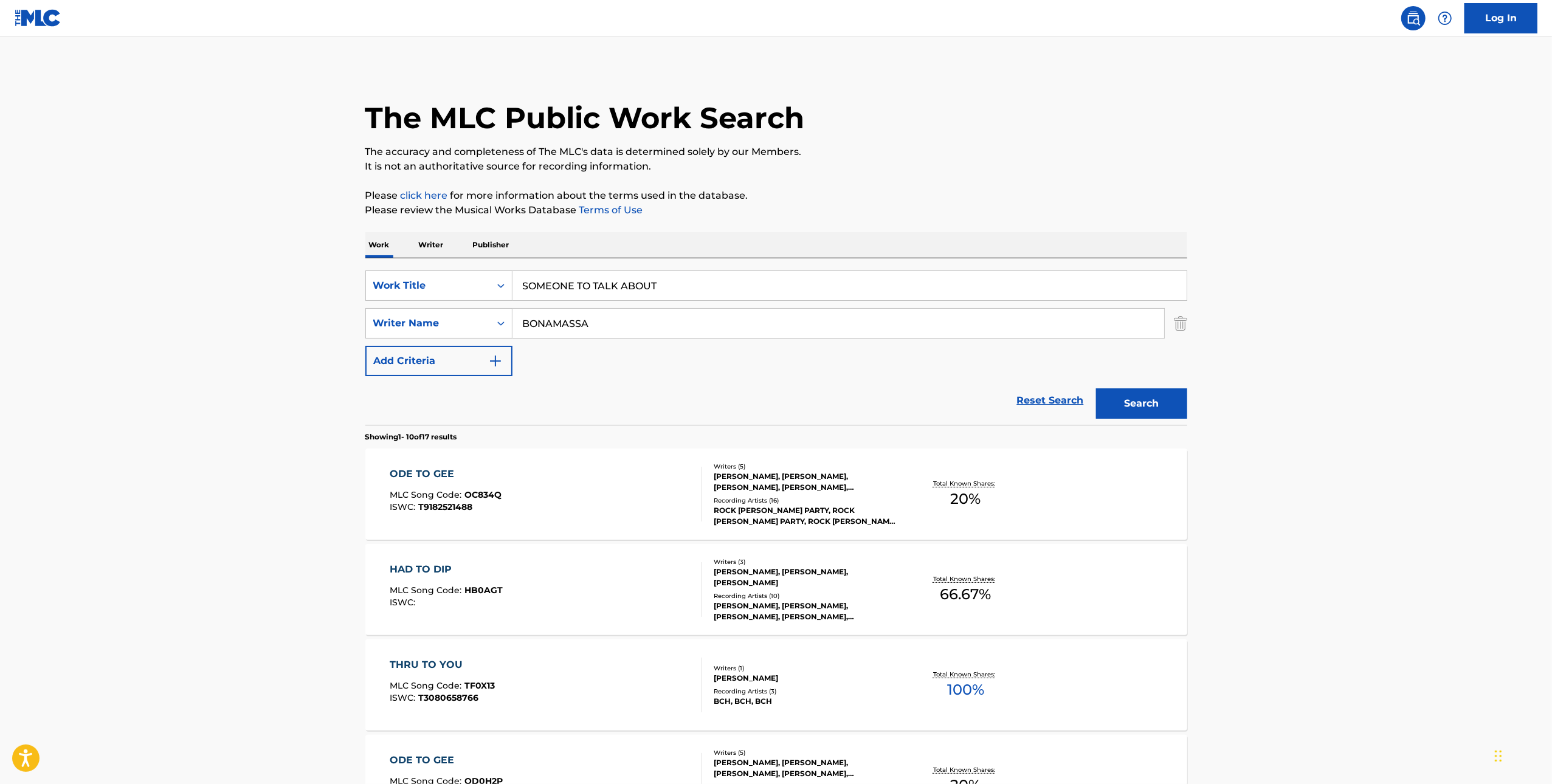
click at [706, 286] on input "SOMEONE TO TALK ABOUT" at bounding box center [850, 286] width 675 height 29
click at [708, 286] on input "SOMEONE TO TALK ABOUT" at bounding box center [850, 286] width 675 height 29
click at [849, 322] on input "BONAMASSA" at bounding box center [838, 323] width 652 height 29
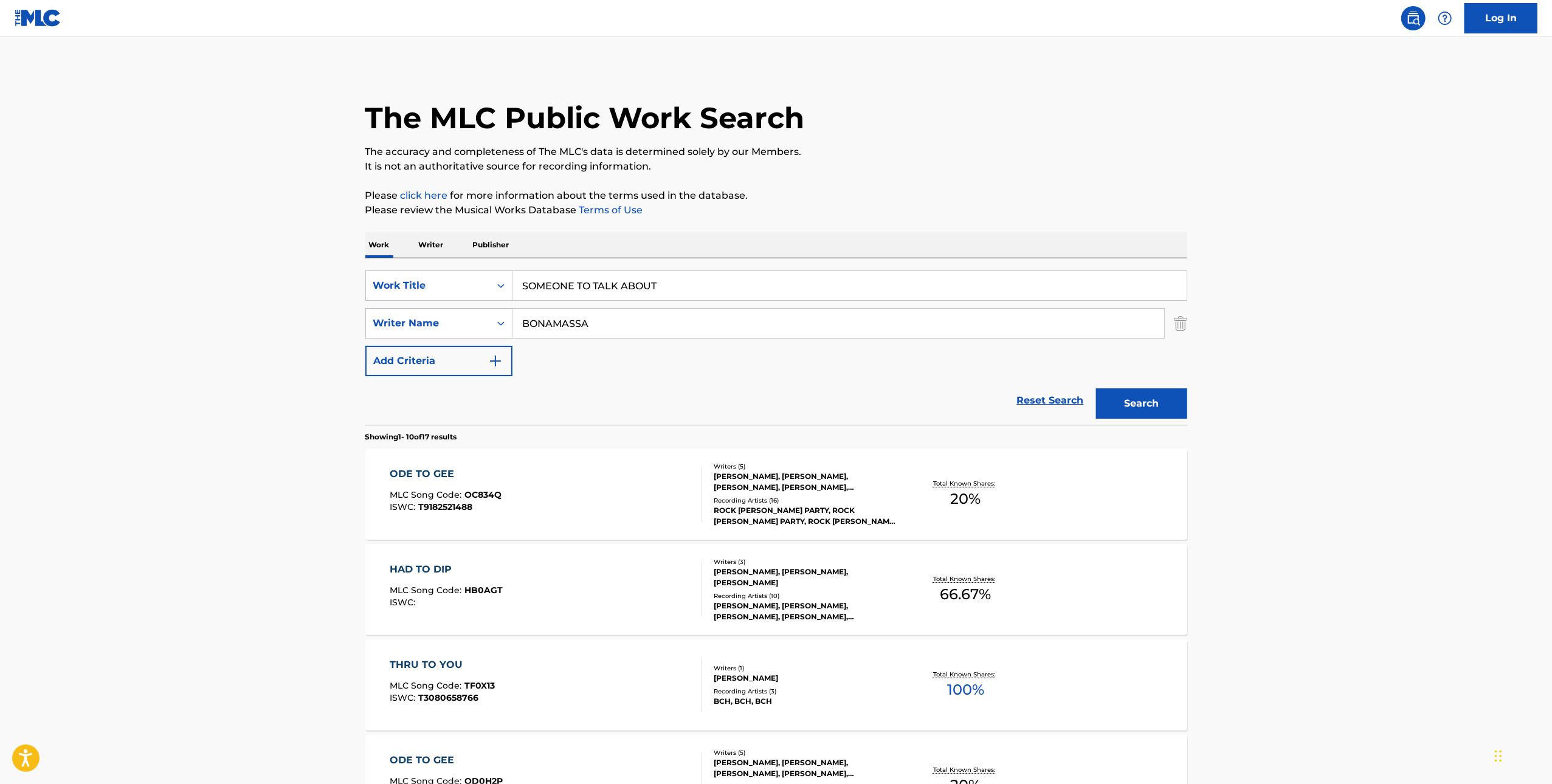
click at [849, 322] on input "BONAMASSA" at bounding box center [838, 323] width 652 height 29
paste input "[PERSON_NAME]"
type input "[PERSON_NAME]"
click at [1137, 412] on button "Search" at bounding box center [1142, 404] width 91 height 30
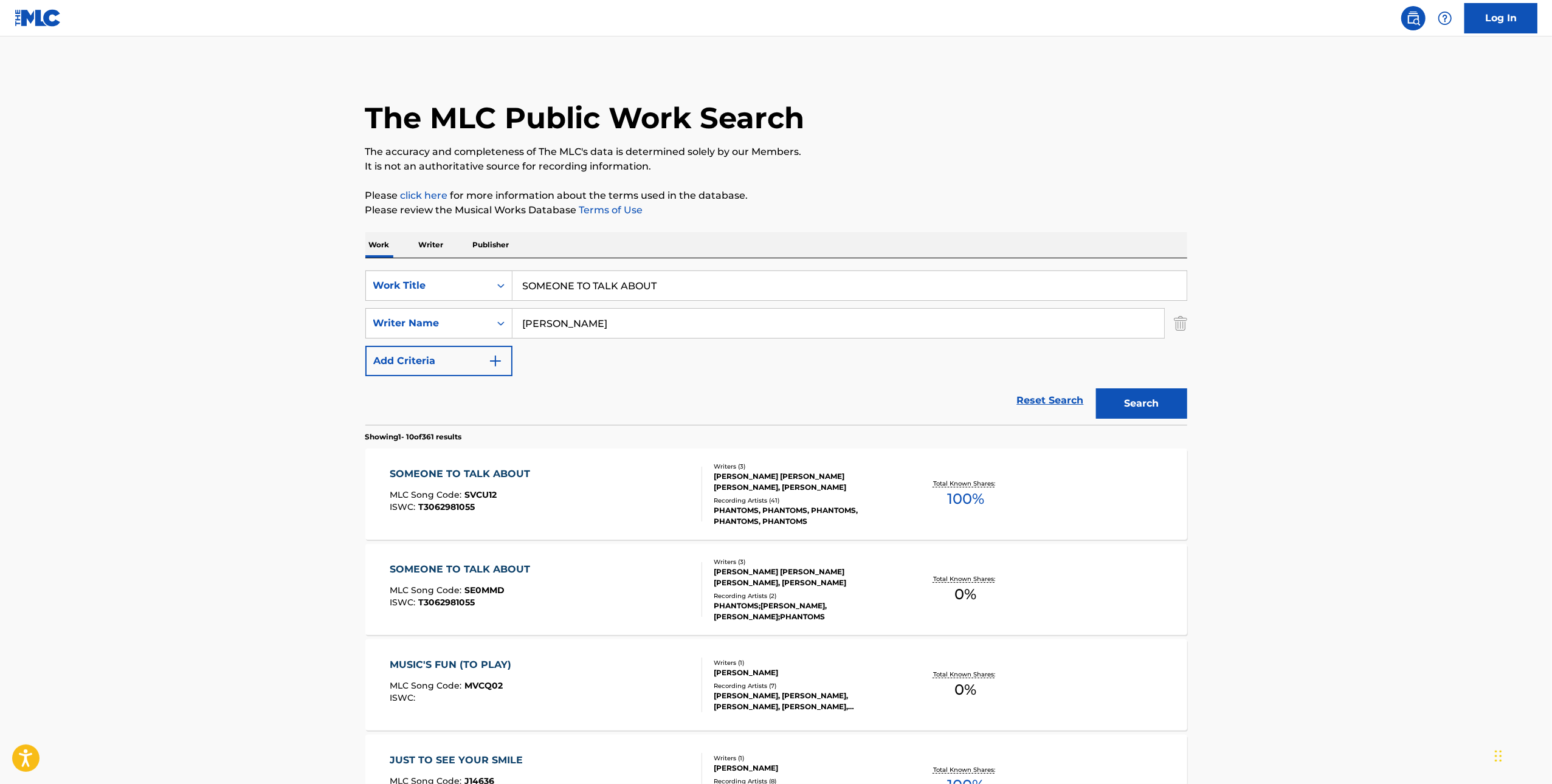
click at [639, 510] on div "SOMEONE TO TALK ABOUT MLC Song Code : SVCU12 ISWC : T3062981055" at bounding box center [546, 495] width 313 height 55
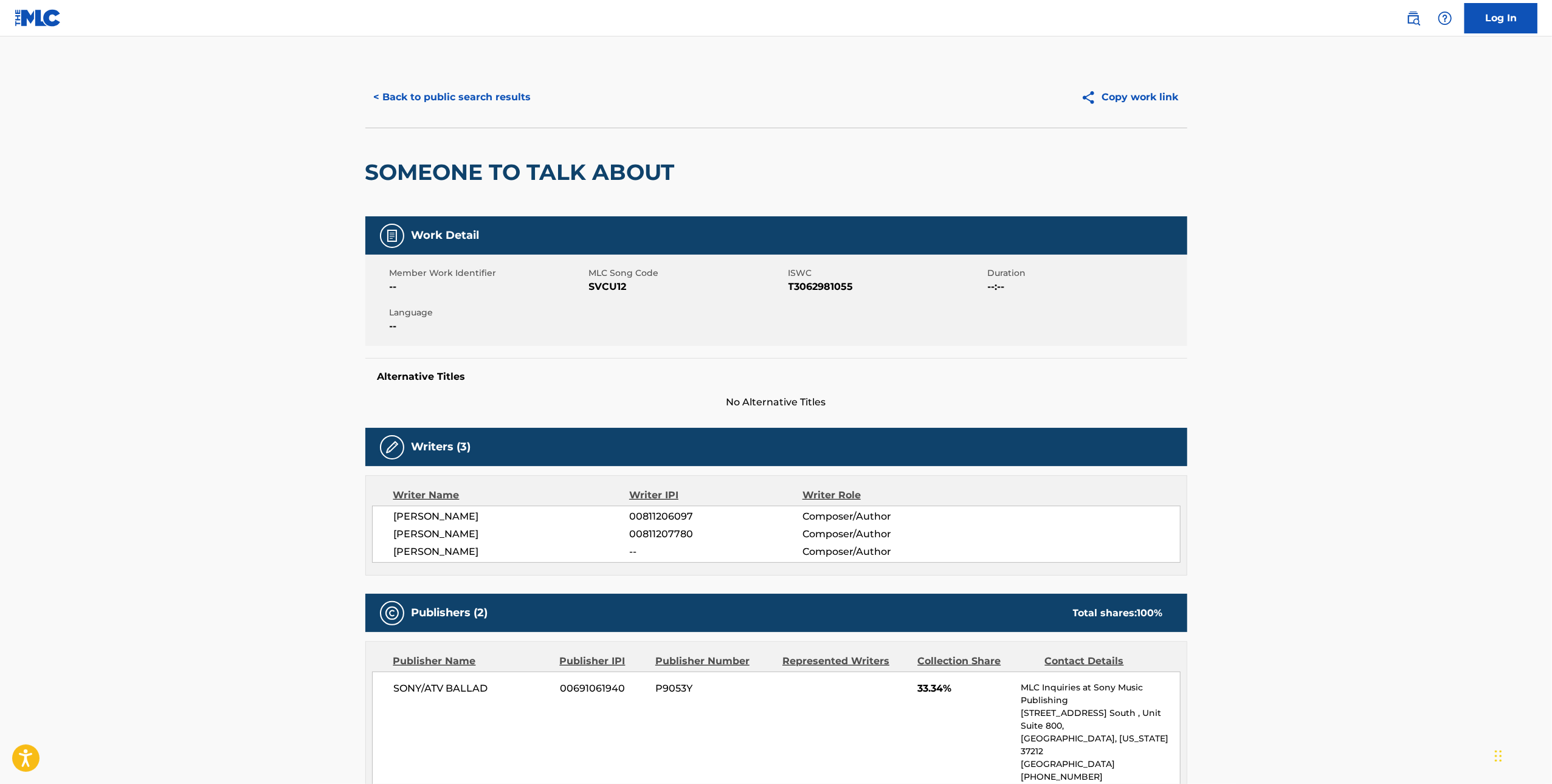
click at [611, 284] on span "SVCU12" at bounding box center [688, 287] width 196 height 14
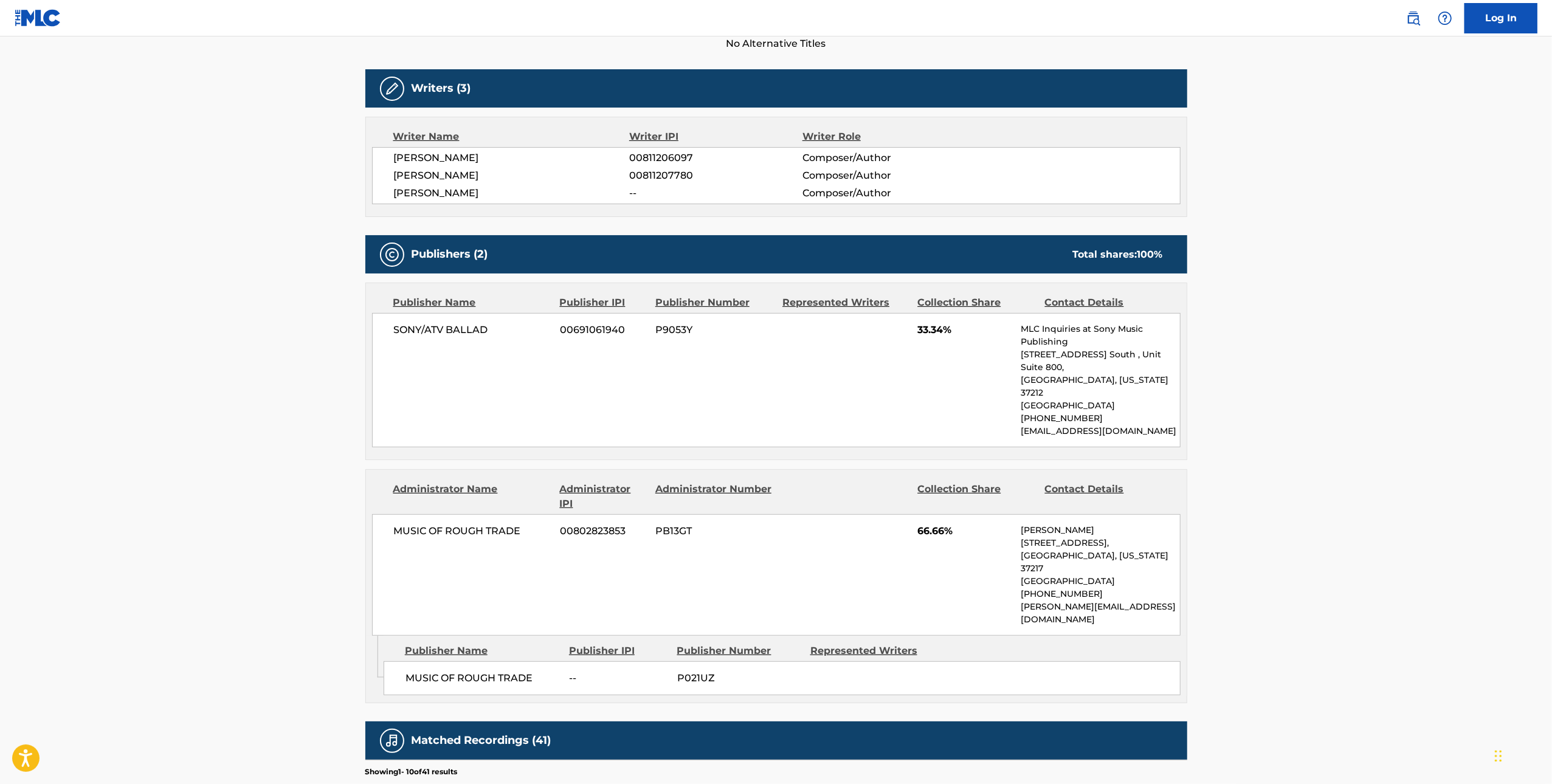
click at [497, 524] on span "MUSIC OF ROUGH TRADE" at bounding box center [473, 531] width 157 height 14
click at [495, 524] on span "MUSIC OF ROUGH TRADE" at bounding box center [473, 531] width 157 height 14
click at [474, 524] on span "MUSIC OF ROUGH TRADE" at bounding box center [473, 531] width 157 height 14
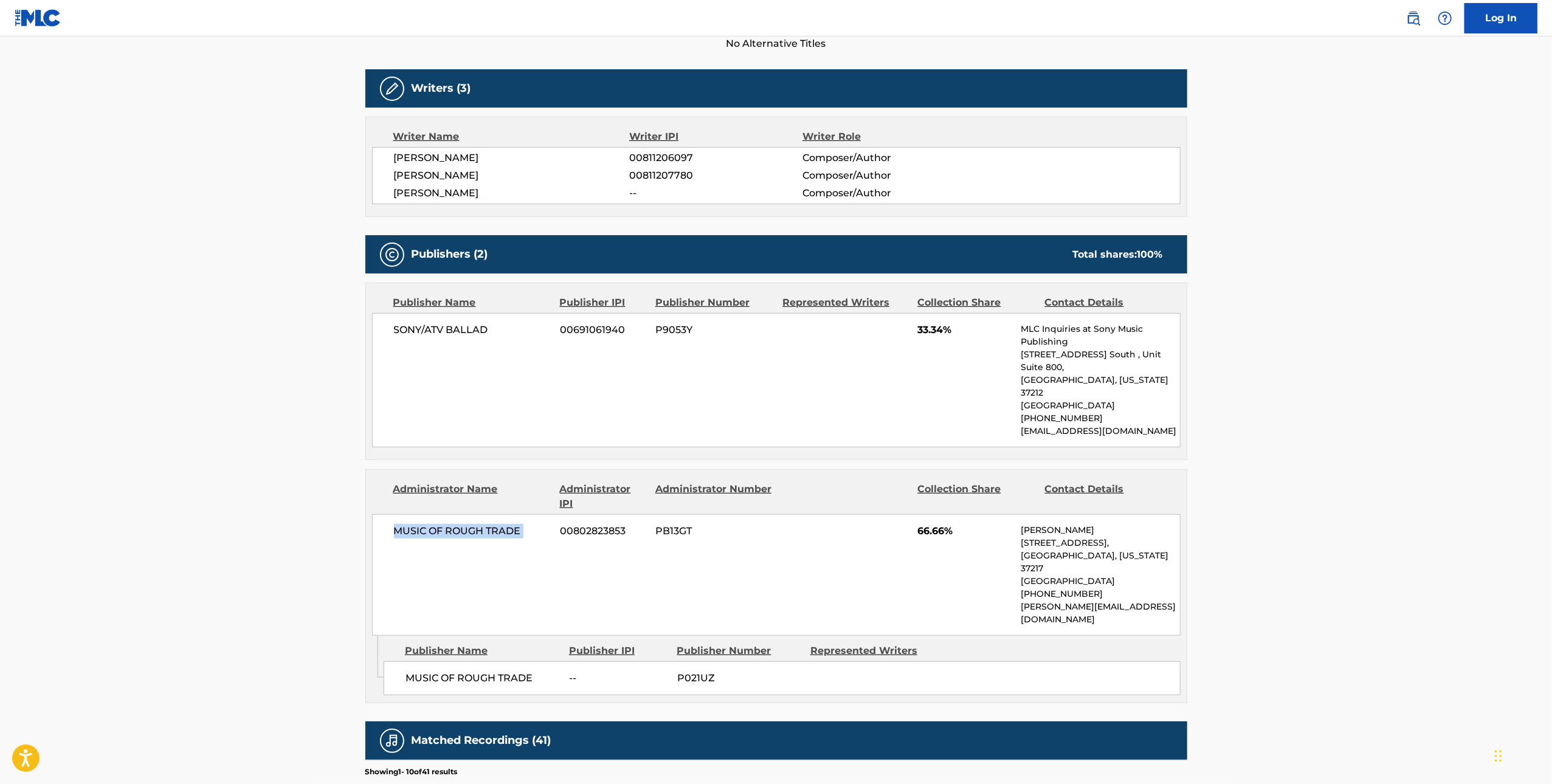
click at [474, 524] on span "MUSIC OF ROUGH TRADE" at bounding box center [473, 531] width 157 height 14
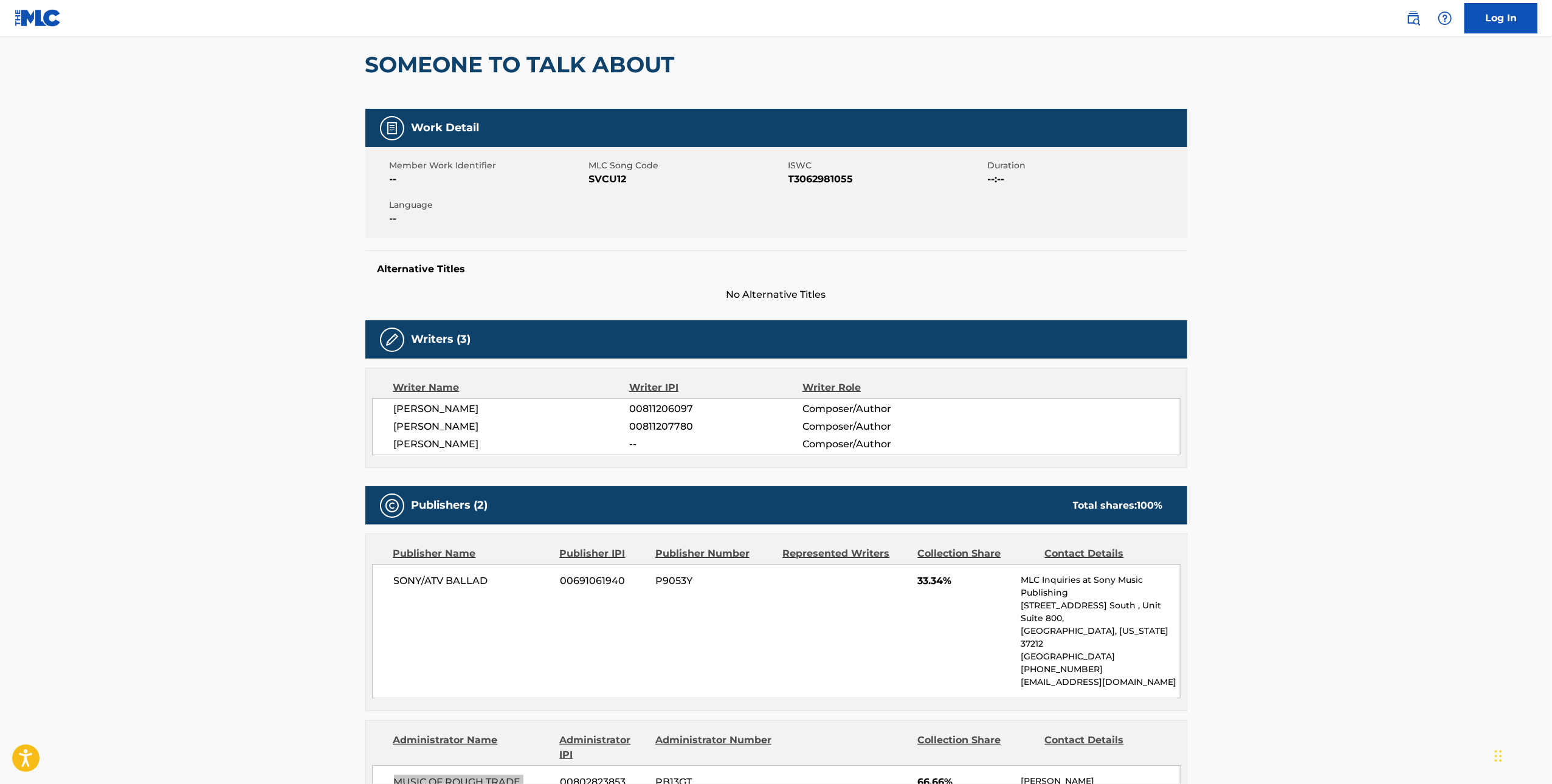
scroll to position [0, 0]
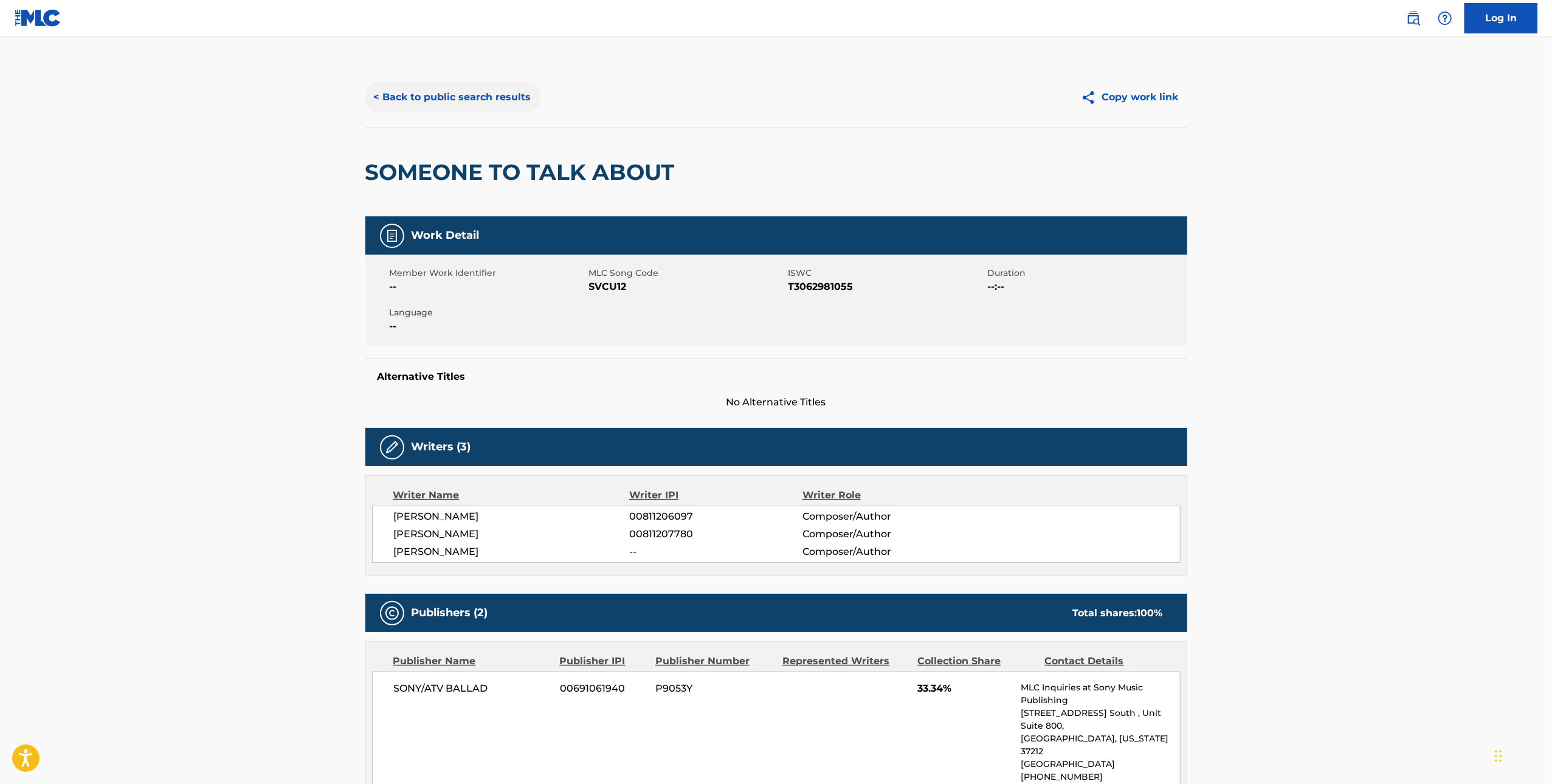
click at [413, 95] on button "< Back to public search results" at bounding box center [453, 97] width 175 height 30
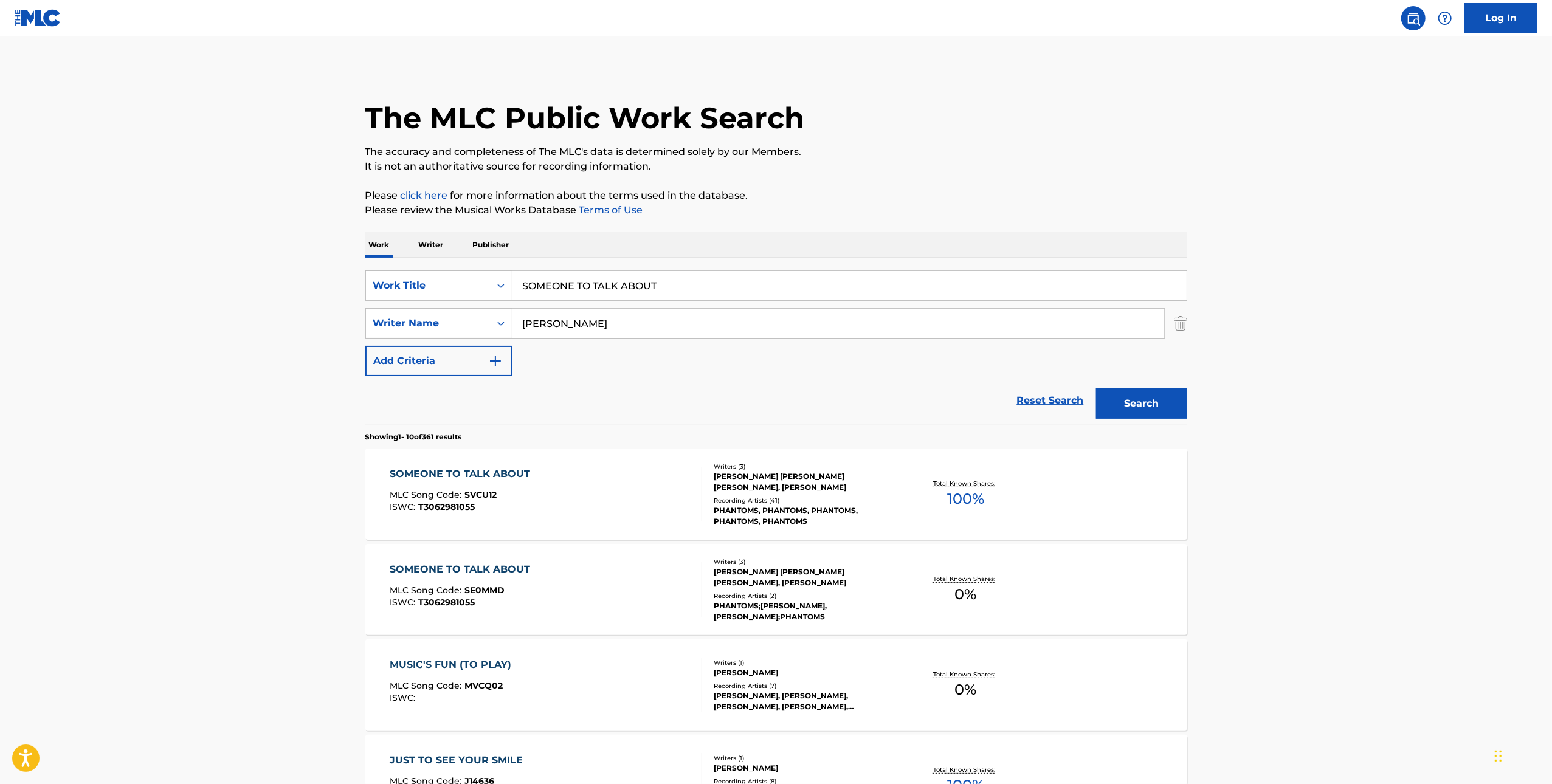
click at [620, 588] on div "SOMEONE TO TALK ABOUT MLC Song Code : SE0MMD ISWC : T3062981055" at bounding box center [546, 590] width 313 height 55
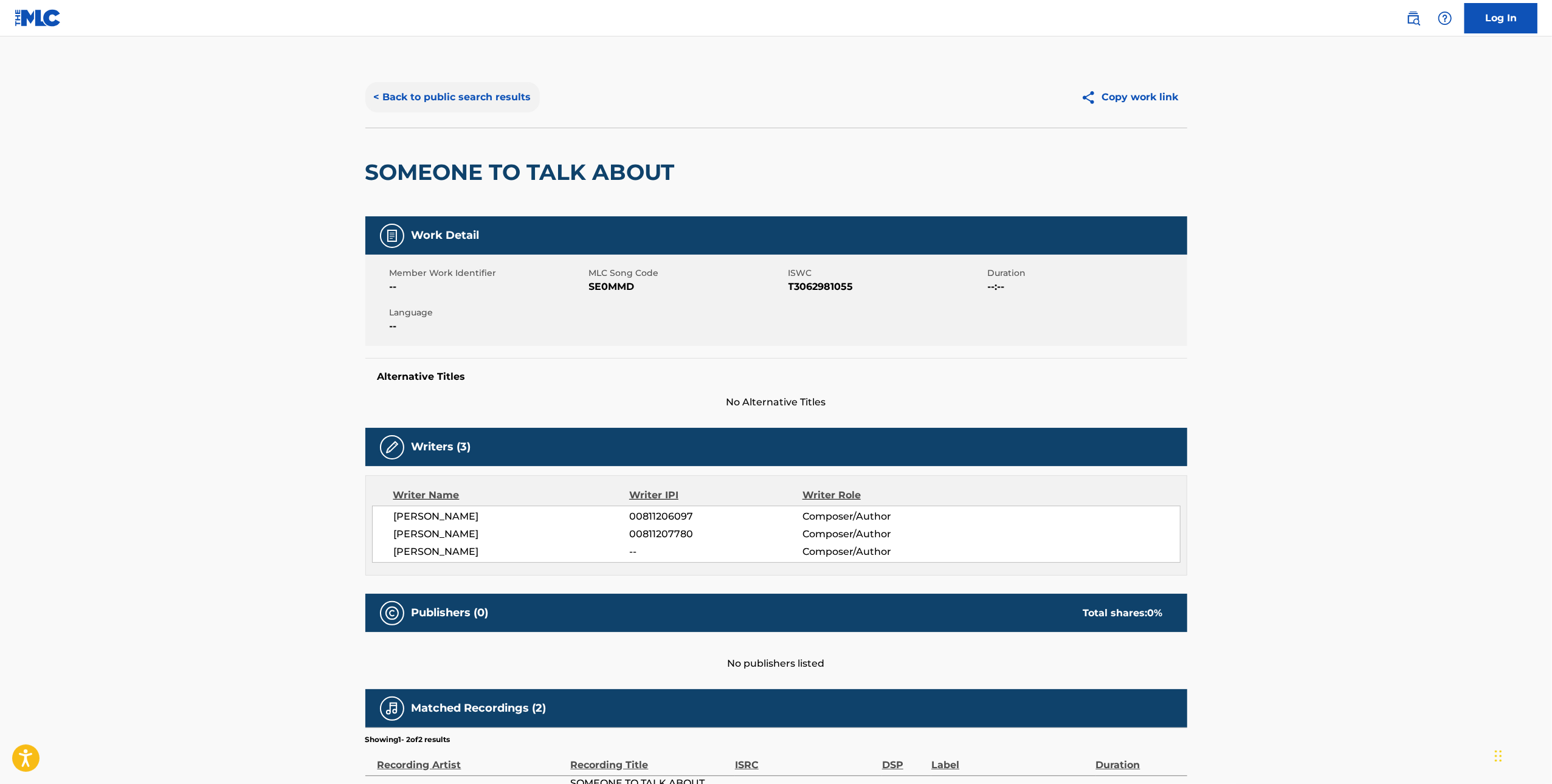
click at [509, 92] on button "< Back to public search results" at bounding box center [453, 97] width 175 height 30
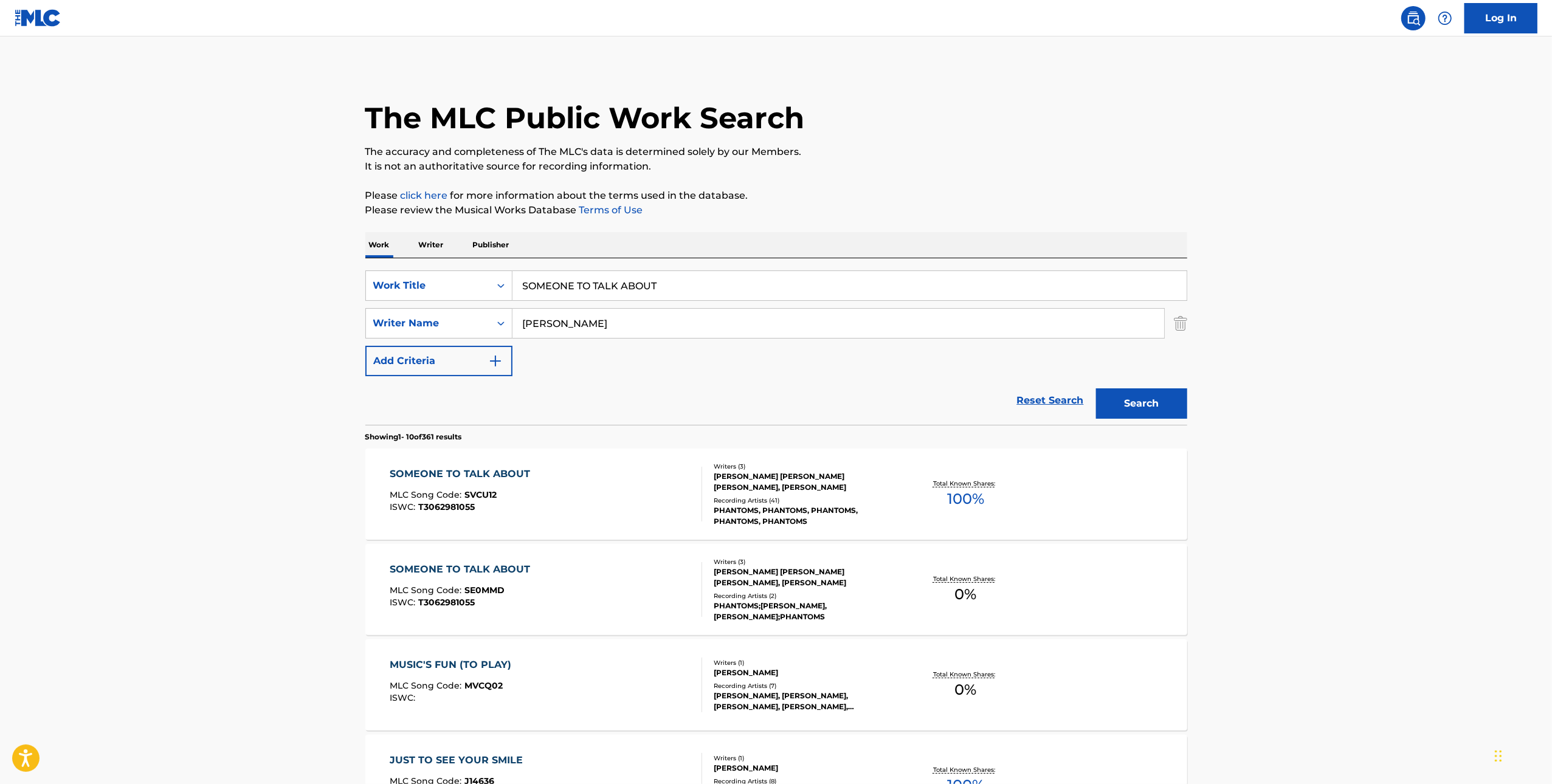
click at [721, 283] on input "SOMEONE TO TALK ABOUT" at bounding box center [850, 286] width 675 height 29
click at [720, 283] on input "SOMEONE TO TALK ABOUT" at bounding box center [850, 286] width 675 height 29
click at [1008, 277] on input "SOMEONE TO TALK ABOUT" at bounding box center [850, 286] width 675 height 29
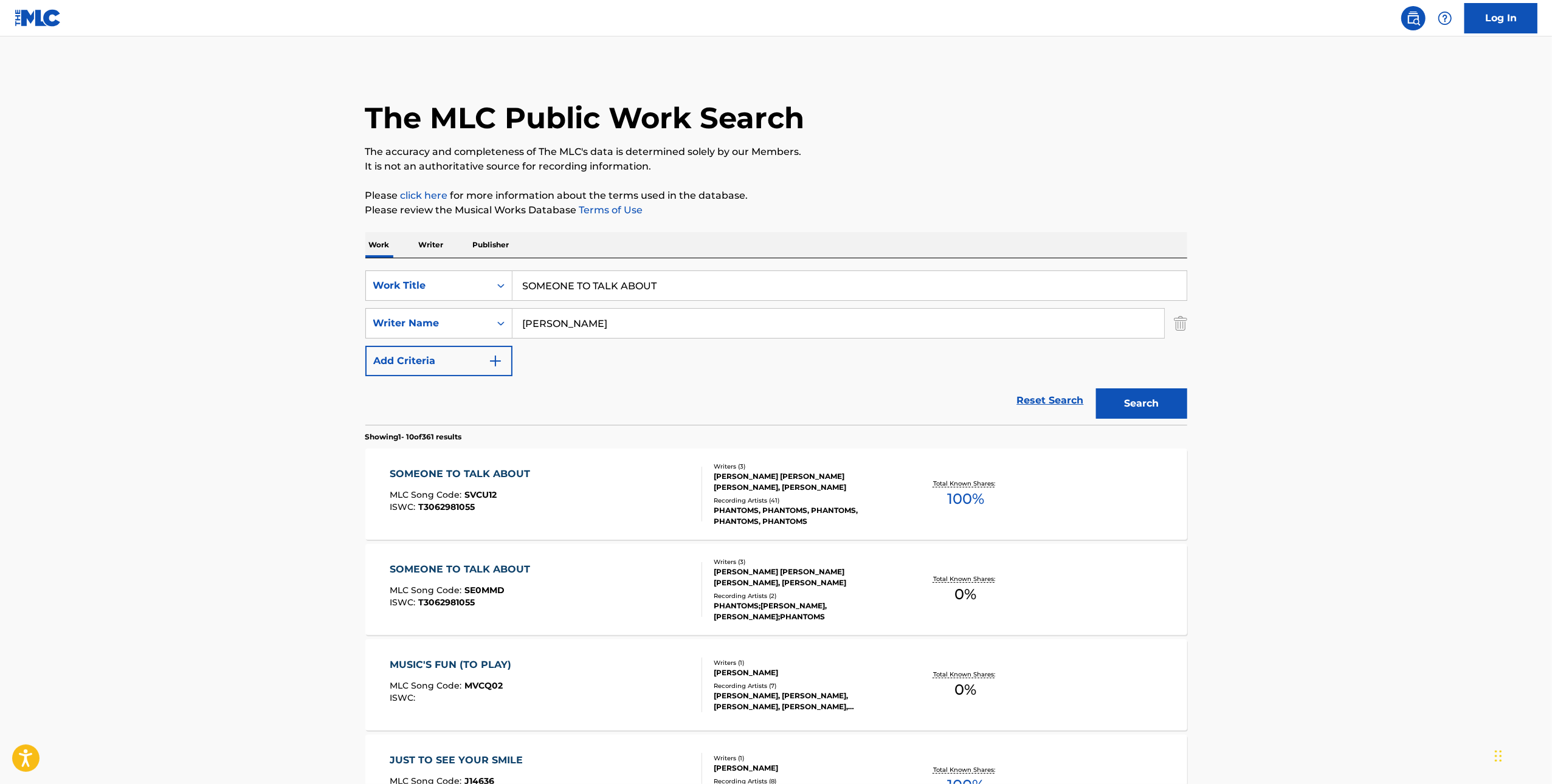
click at [1008, 277] on input "SOMEONE TO TALK ABOUT" at bounding box center [850, 286] width 675 height 29
paste input "DESIGNS FOR YOU"
type input "DESIGNS FOR YOU"
click at [1153, 432] on section "Showing 1 - 10 of 361 results" at bounding box center [776, 434] width 822 height 17
click at [1141, 387] on div "Search" at bounding box center [1139, 400] width 97 height 48
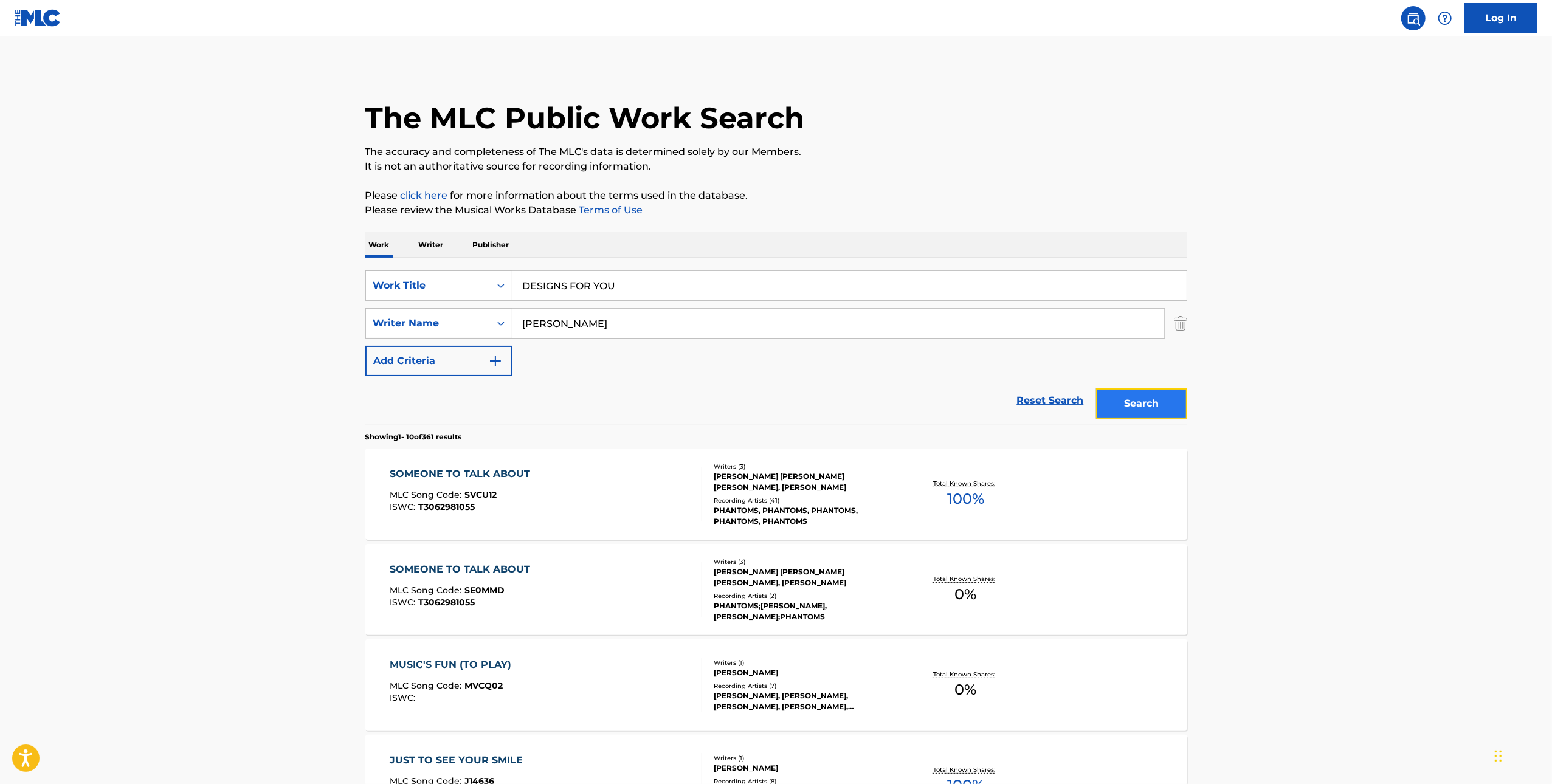
click at [1147, 411] on button "Search" at bounding box center [1142, 404] width 91 height 30
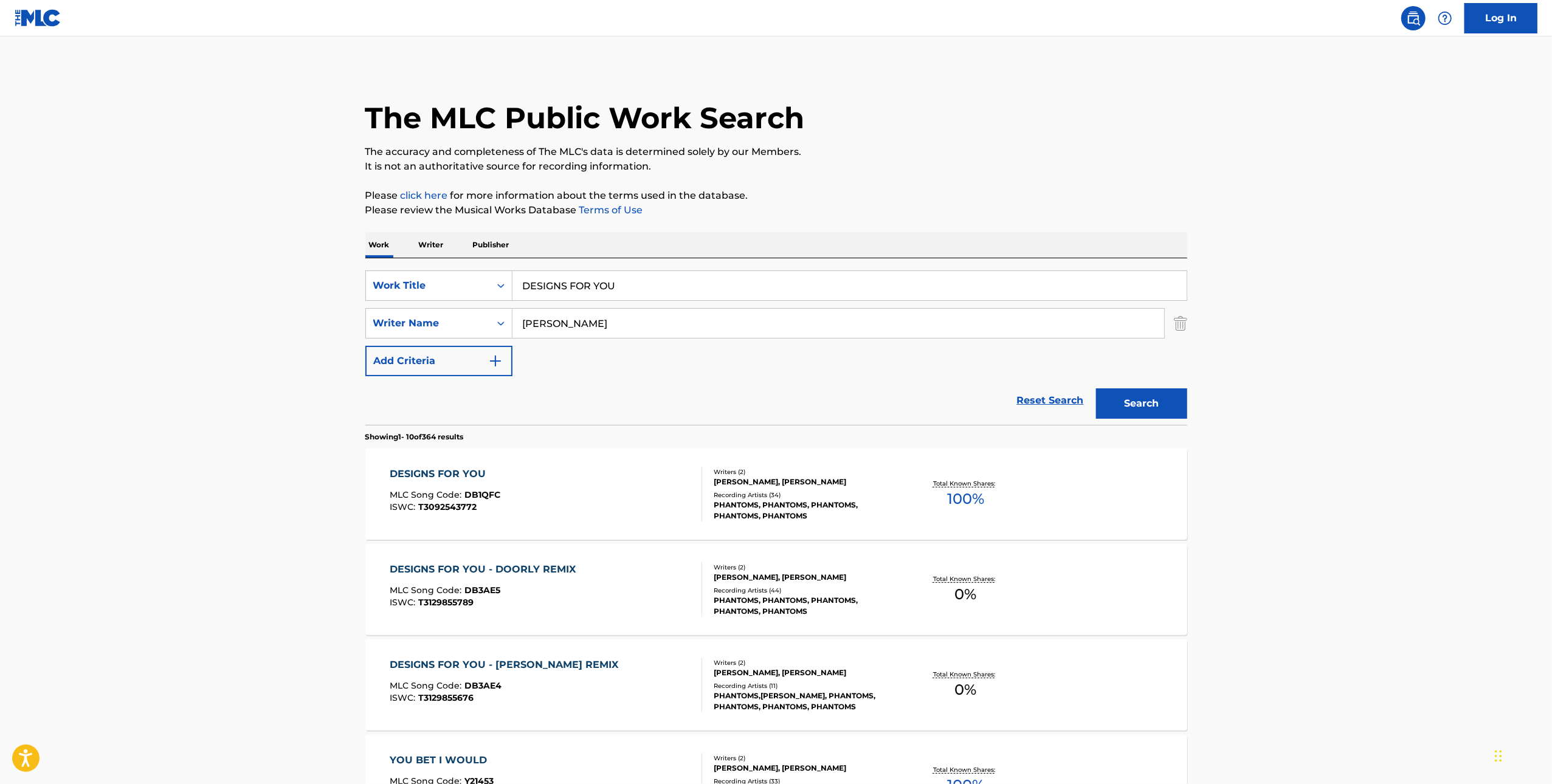
click at [596, 506] on div "DESIGNS FOR YOU MLC Song Code : DB1QFC ISWC : T3092543772" at bounding box center [546, 495] width 313 height 55
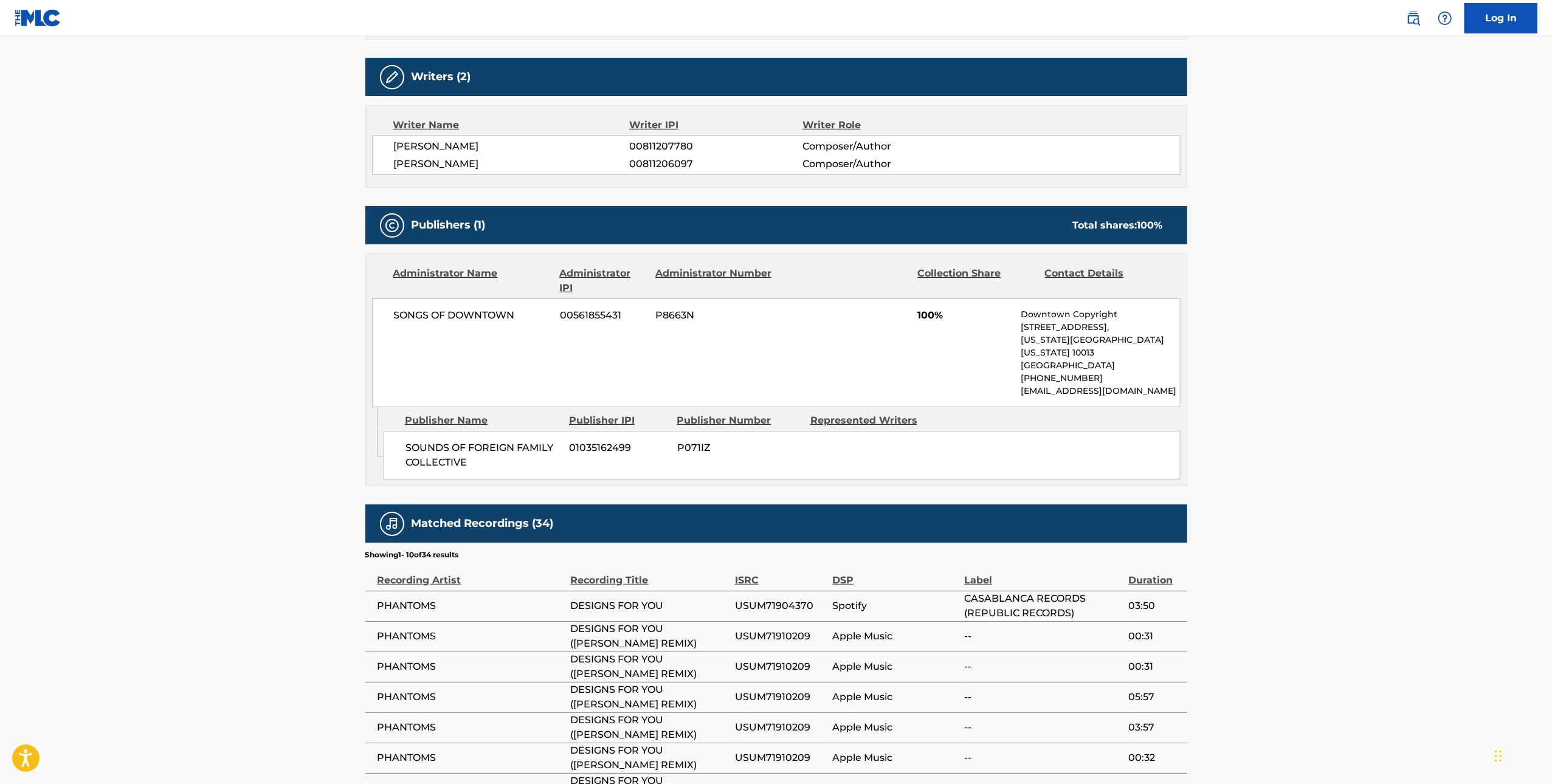
scroll to position [25, 0]
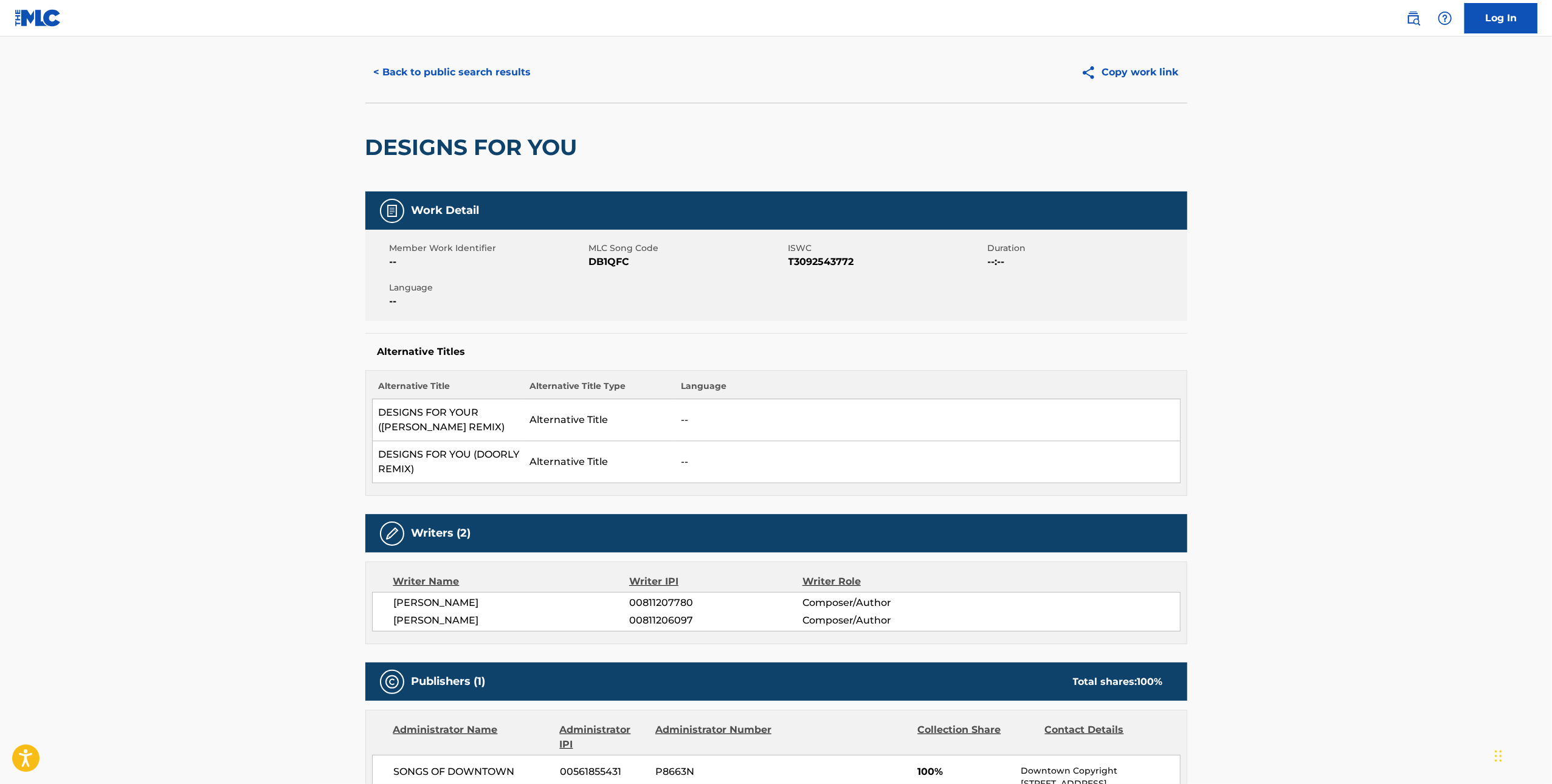
click at [606, 258] on span "DB1QFC" at bounding box center [688, 262] width 196 height 14
click at [605, 258] on span "DB1QFC" at bounding box center [688, 262] width 196 height 14
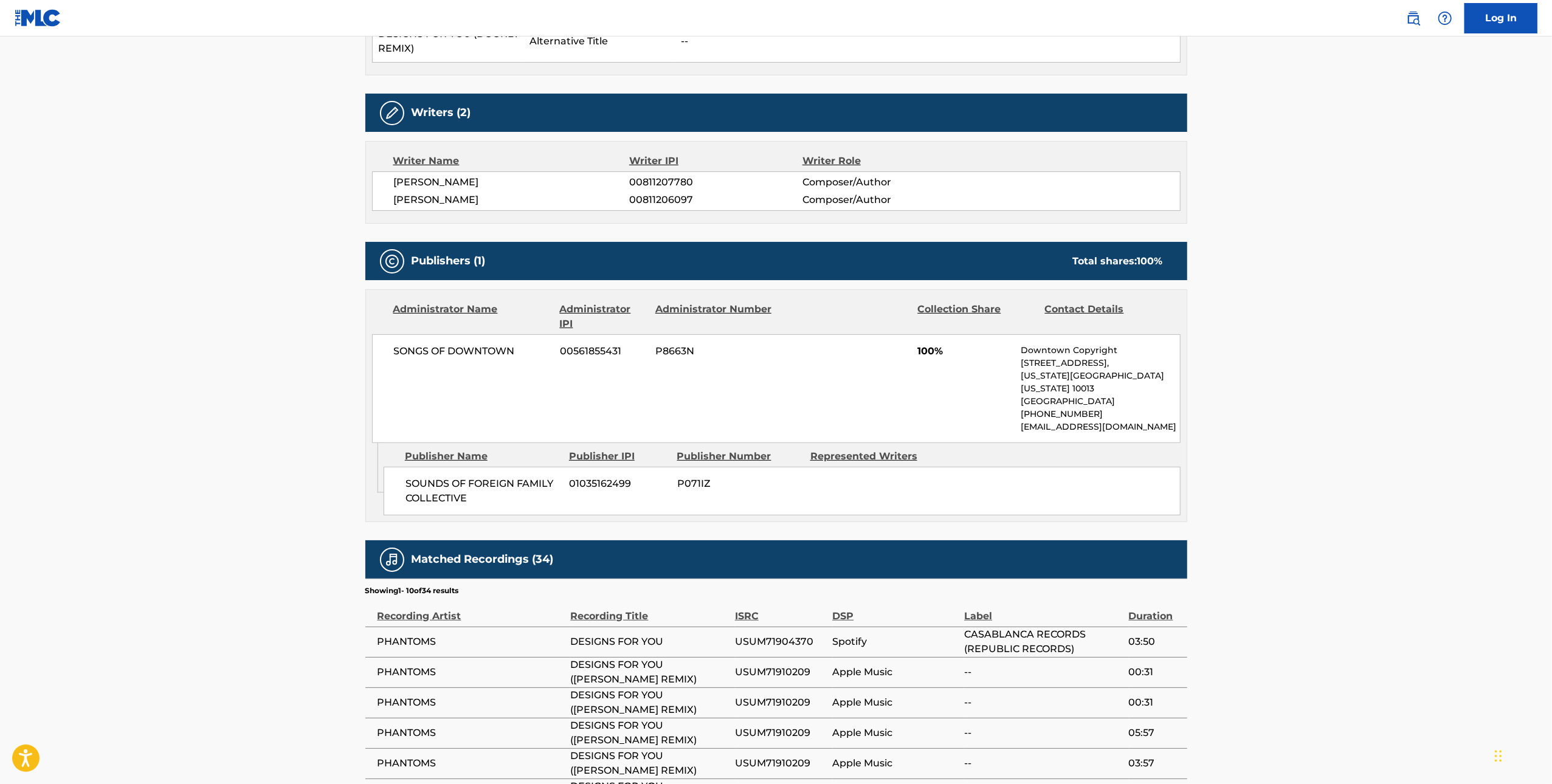
scroll to position [704, 0]
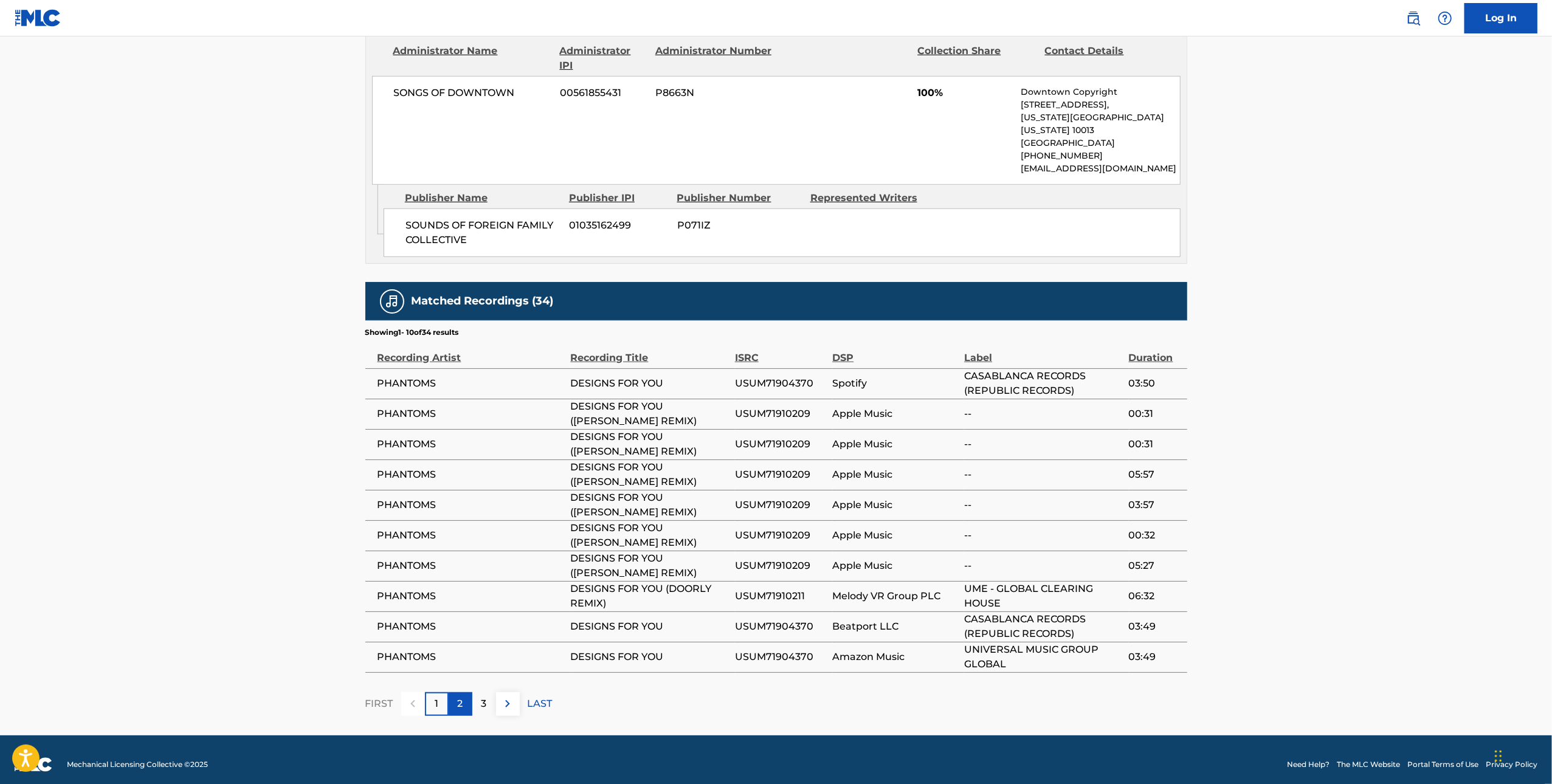
click at [455, 694] on div "2" at bounding box center [460, 704] width 24 height 24
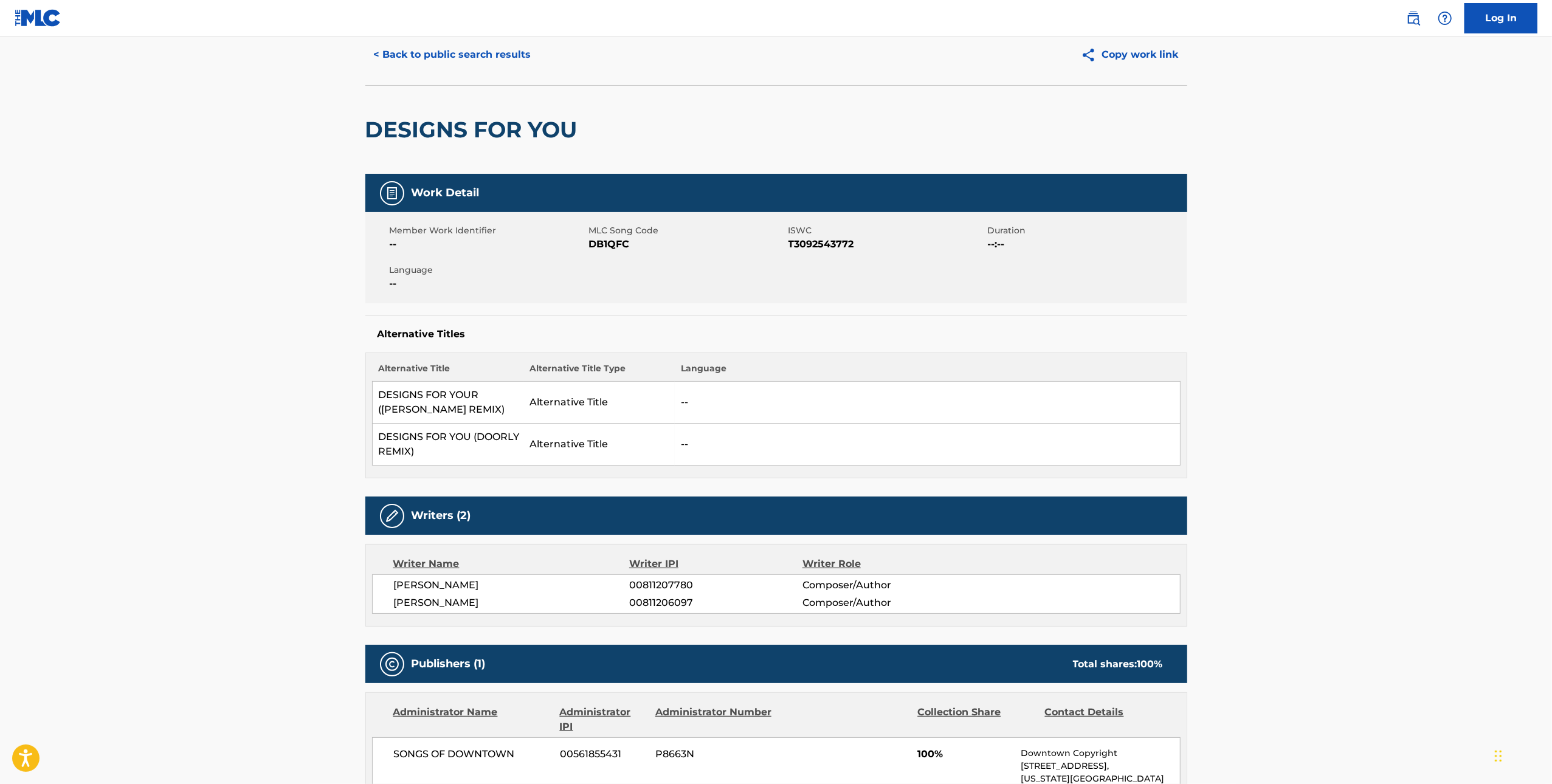
scroll to position [0, 0]
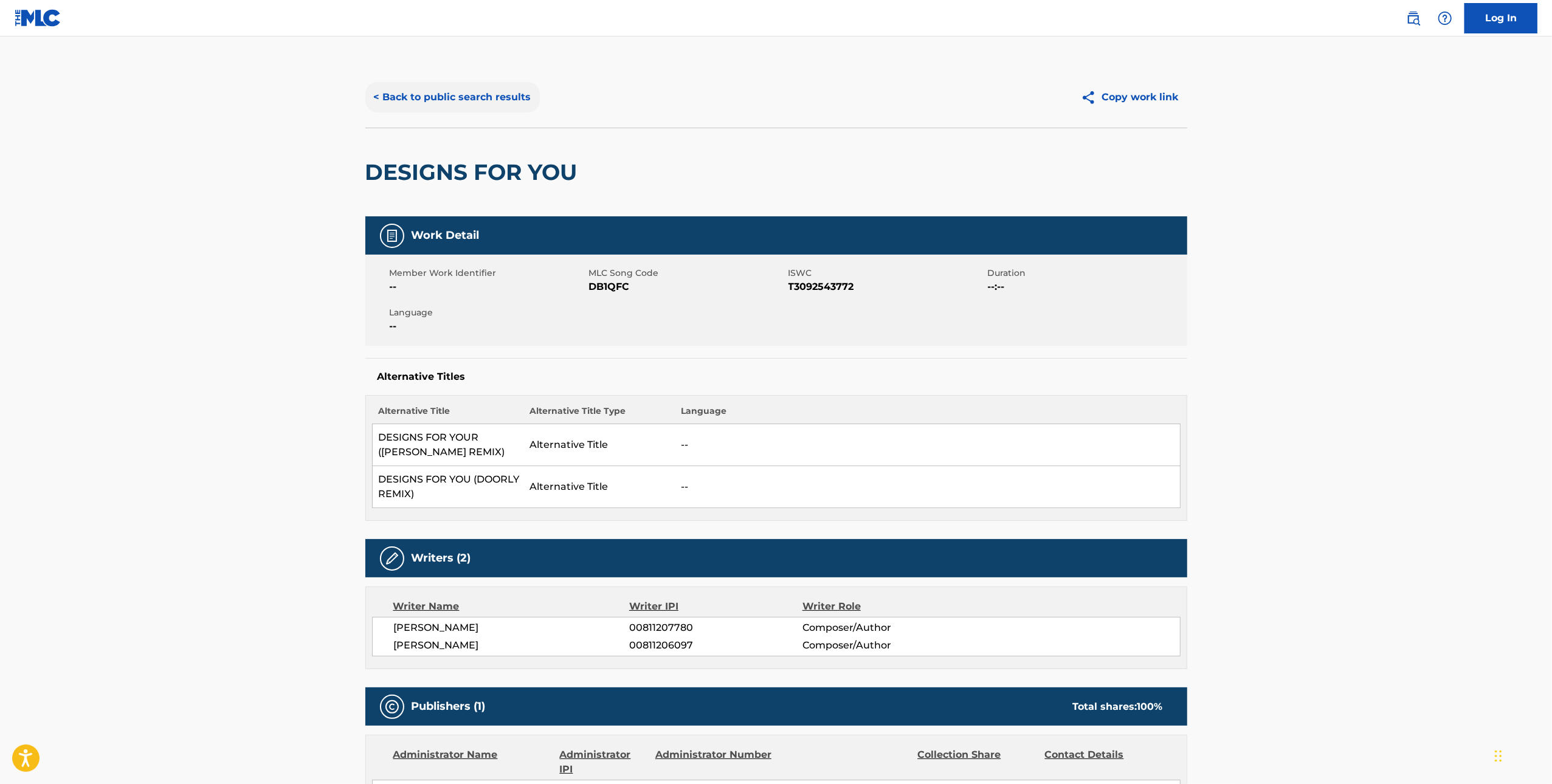
click at [449, 98] on button "< Back to public search results" at bounding box center [453, 97] width 175 height 30
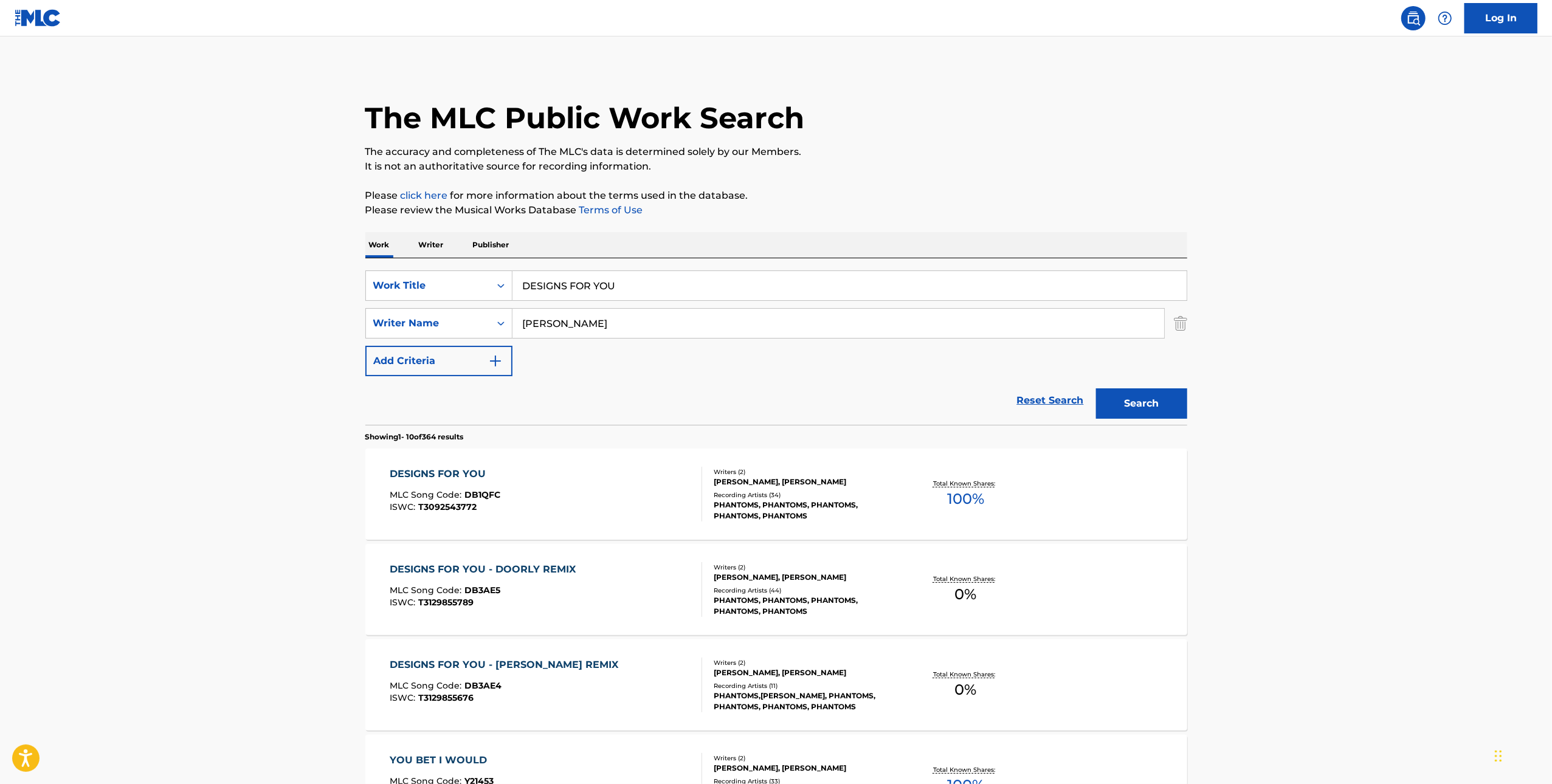
click at [898, 286] on input "DESIGNS FOR YOU" at bounding box center [850, 286] width 675 height 29
paste input "LAY WITH ME"
type input "LAY WITH ME"
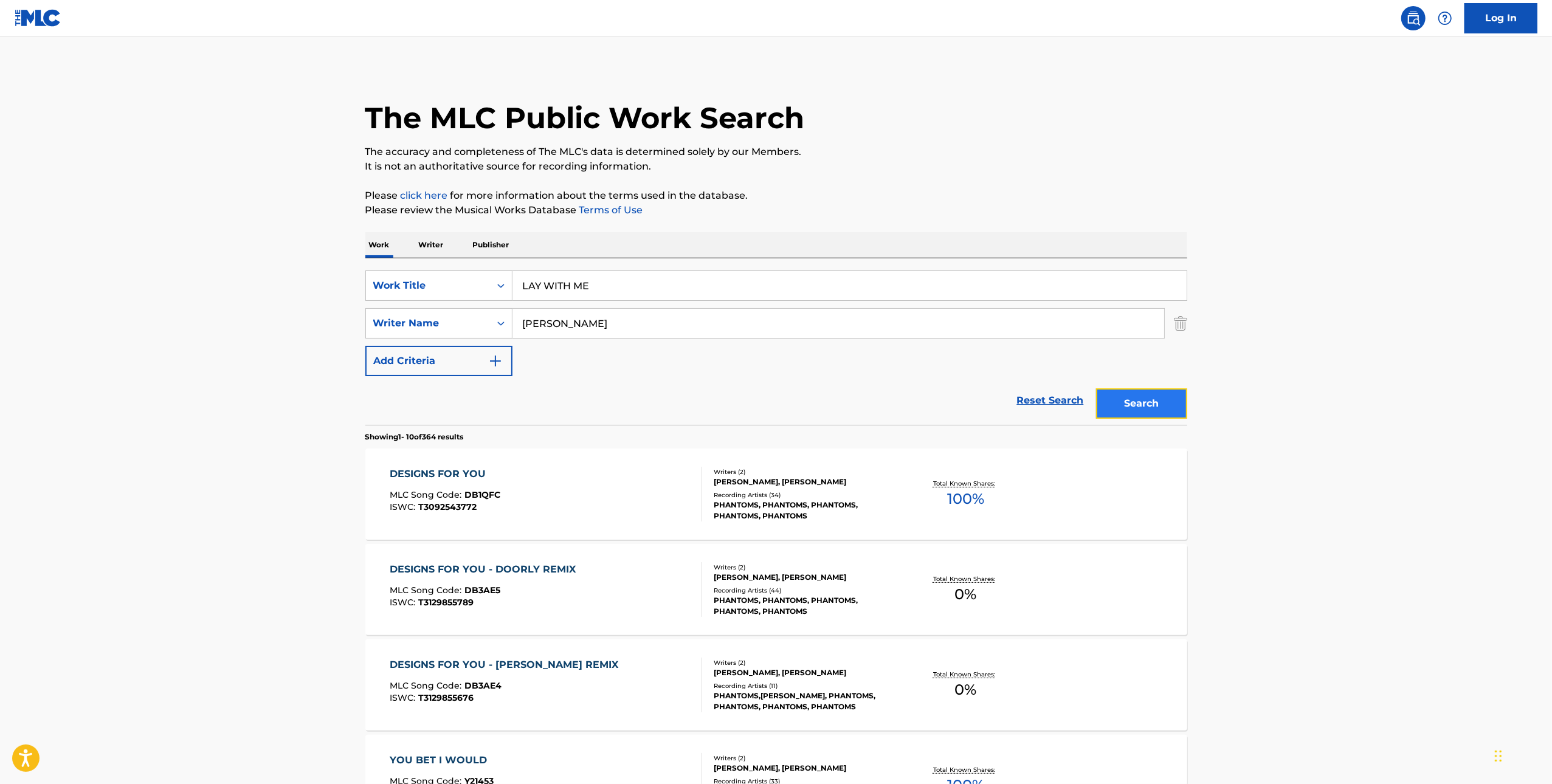
click at [1176, 407] on button "Search" at bounding box center [1142, 404] width 91 height 30
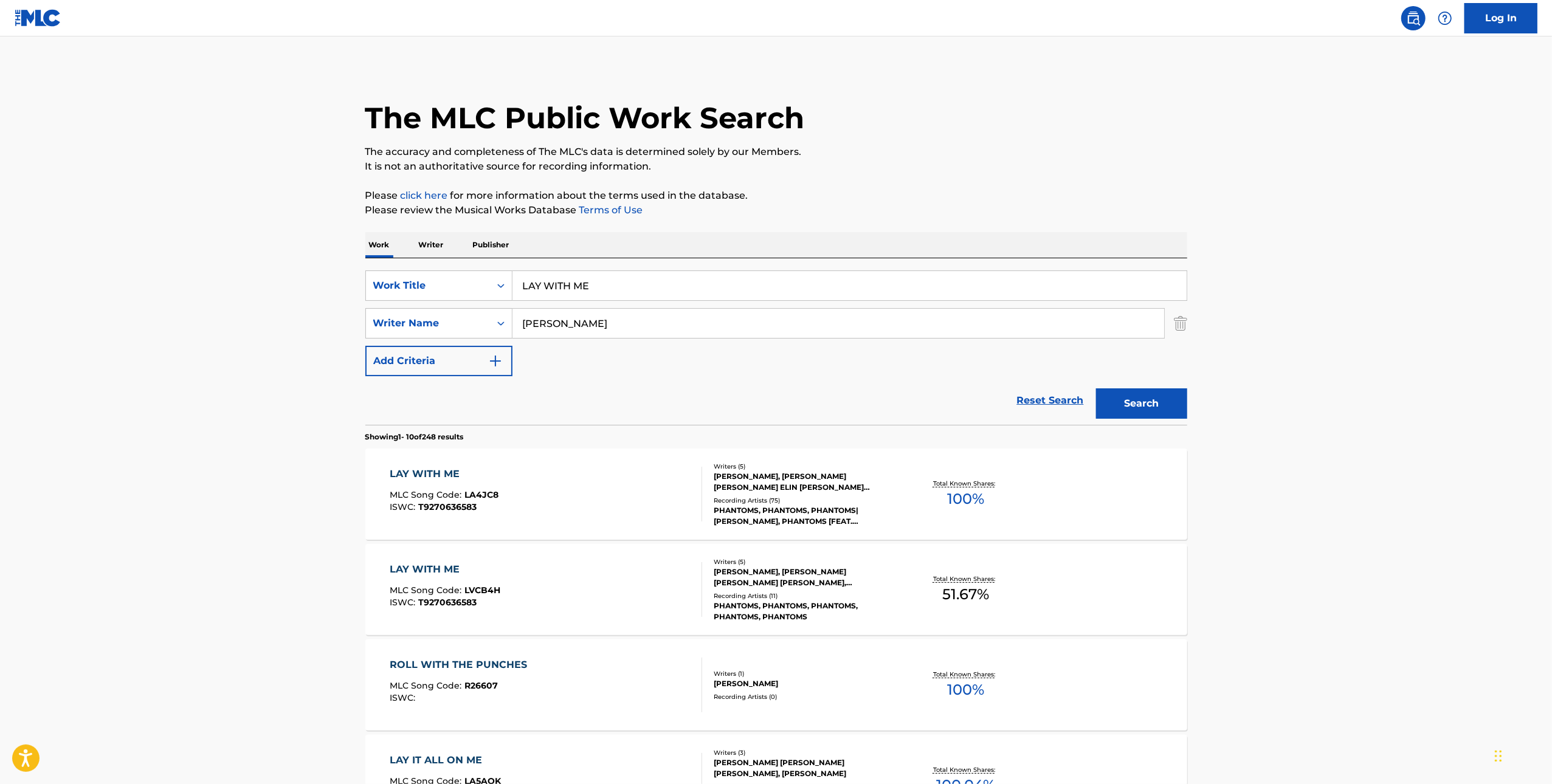
click at [609, 480] on div "LAY WITH ME MLC Song Code : LA4JC8 ISWC : T9270636583" at bounding box center [546, 495] width 313 height 55
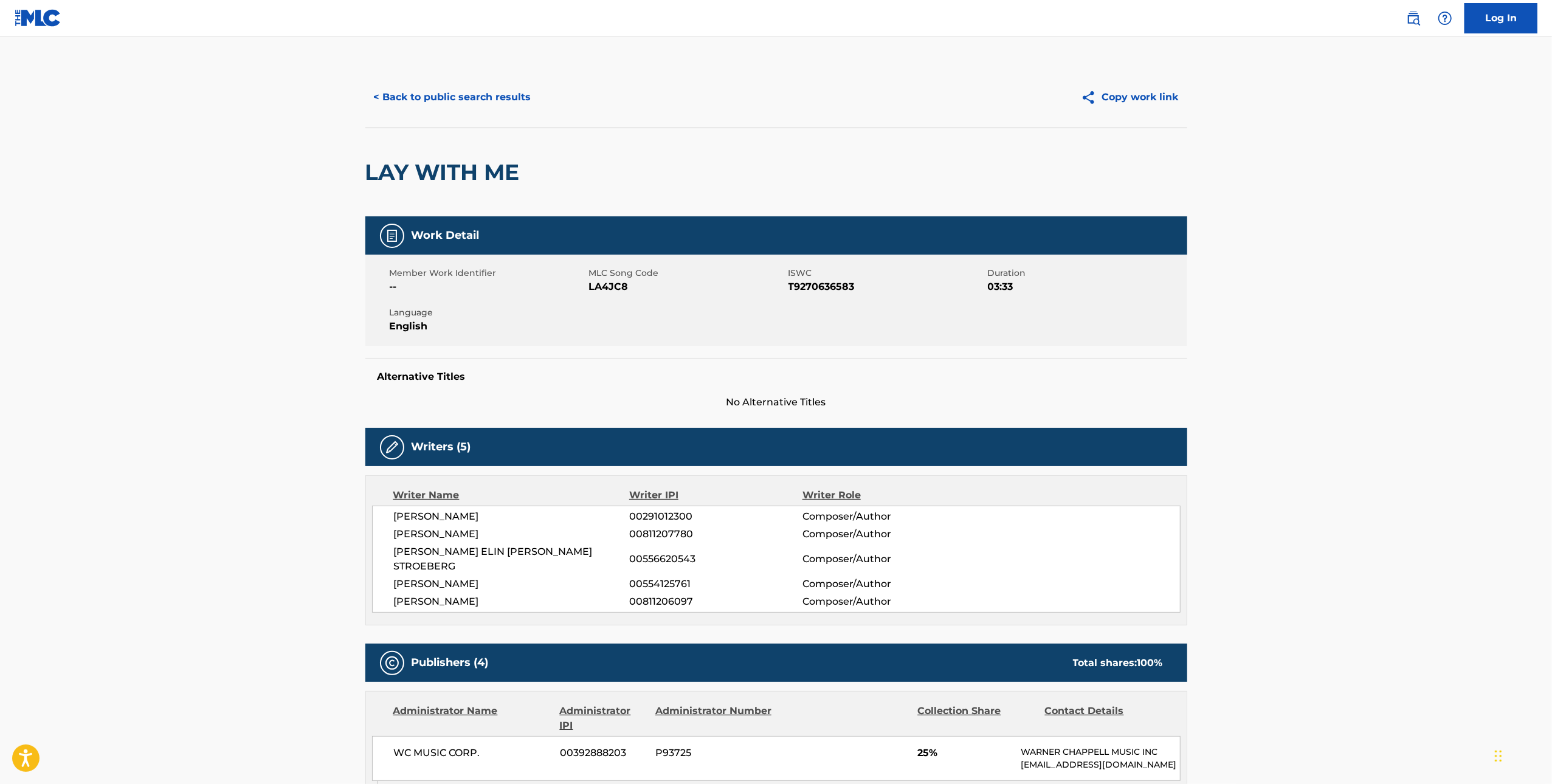
click at [617, 275] on span "MLC Song Code" at bounding box center [688, 274] width 196 height 13
click at [599, 287] on span "LA4JC8" at bounding box center [688, 287] width 196 height 14
click at [417, 95] on button "< Back to public search results" at bounding box center [453, 97] width 175 height 30
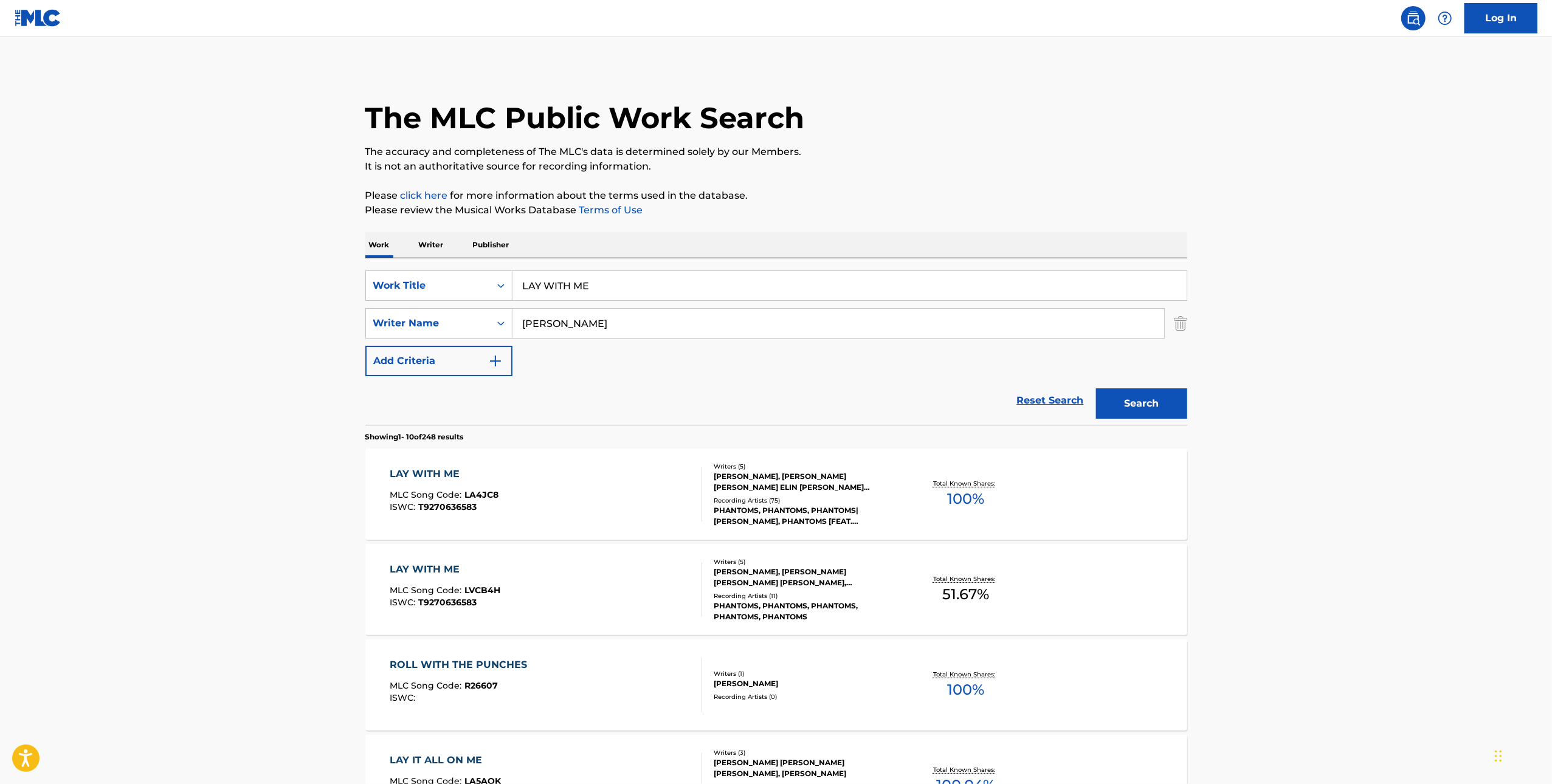
click at [656, 597] on div "LAY WITH ME MLC Song Code : LVCB4H ISWC : T9270636583" at bounding box center [546, 590] width 313 height 55
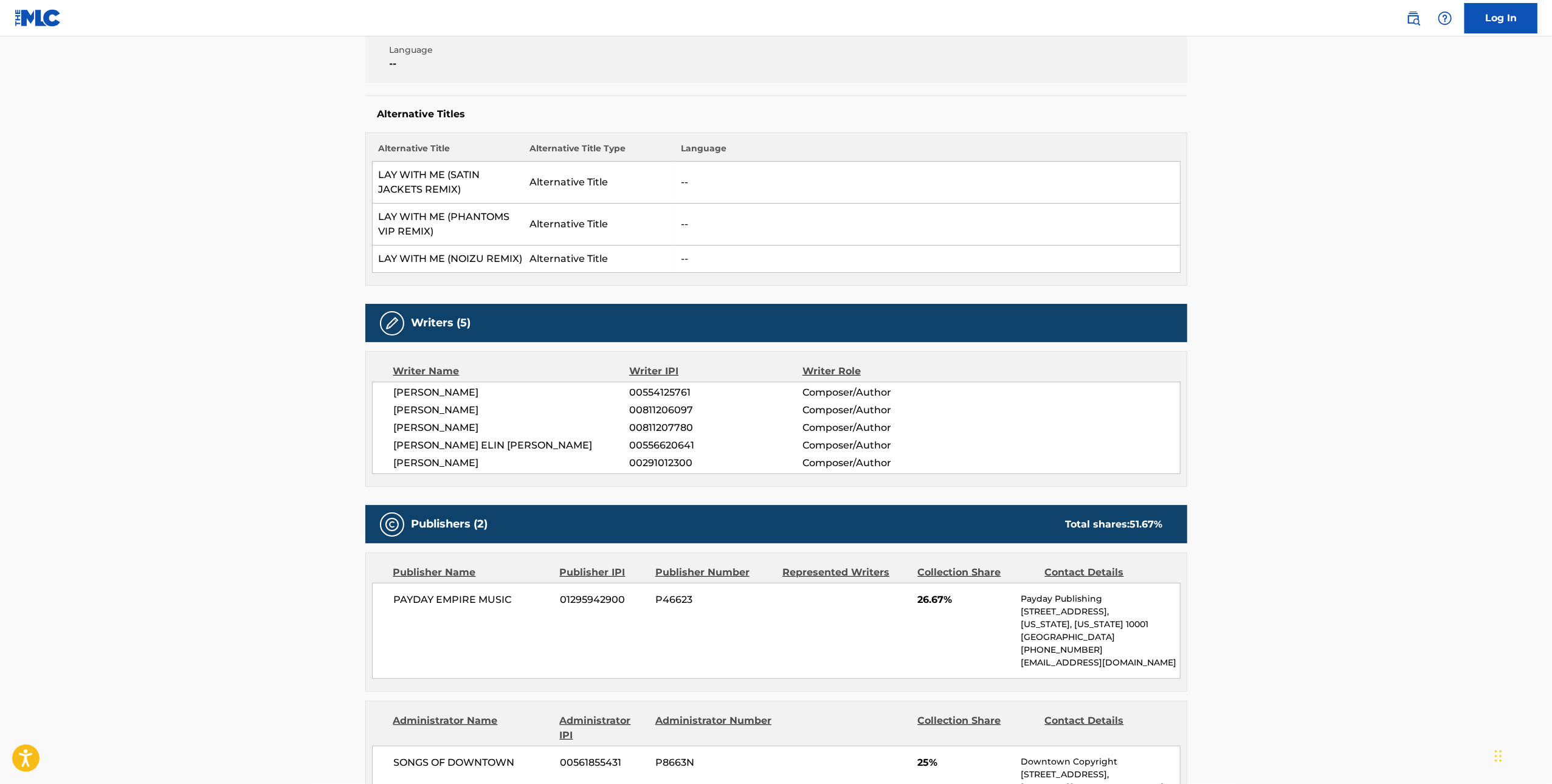
scroll to position [60, 0]
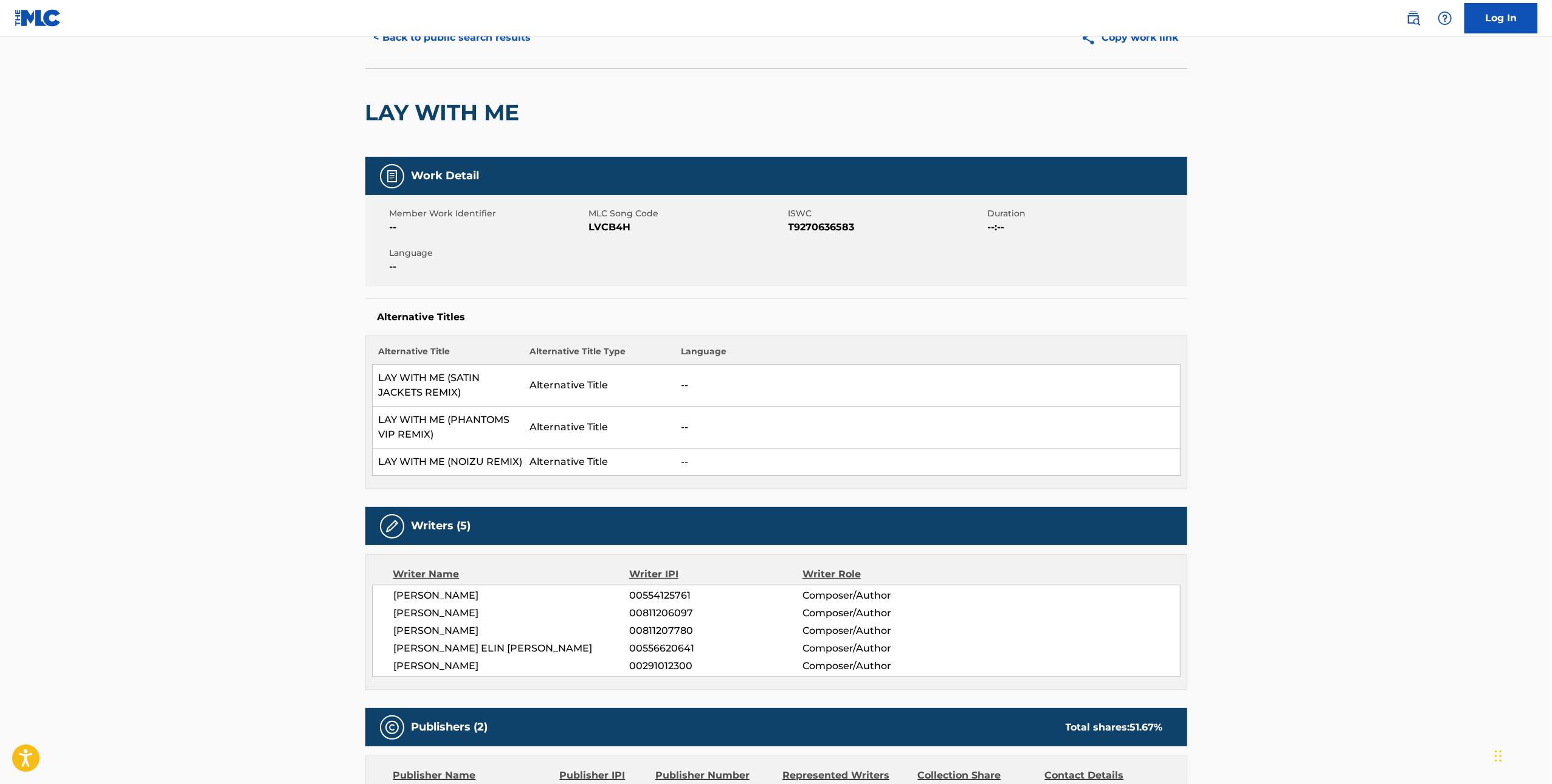
click at [604, 227] on span "LVCB4H" at bounding box center [688, 227] width 196 height 14
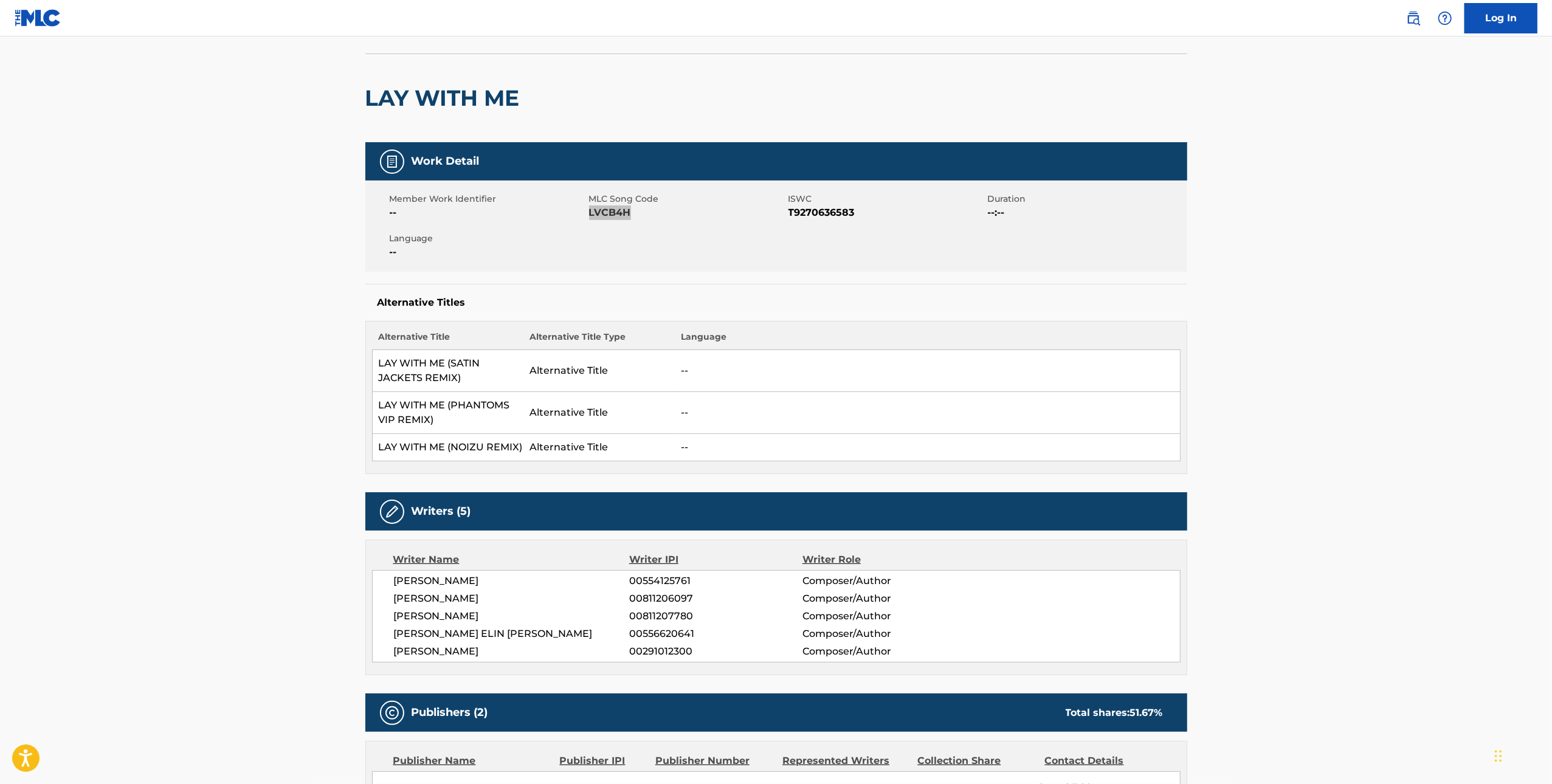
scroll to position [0, 0]
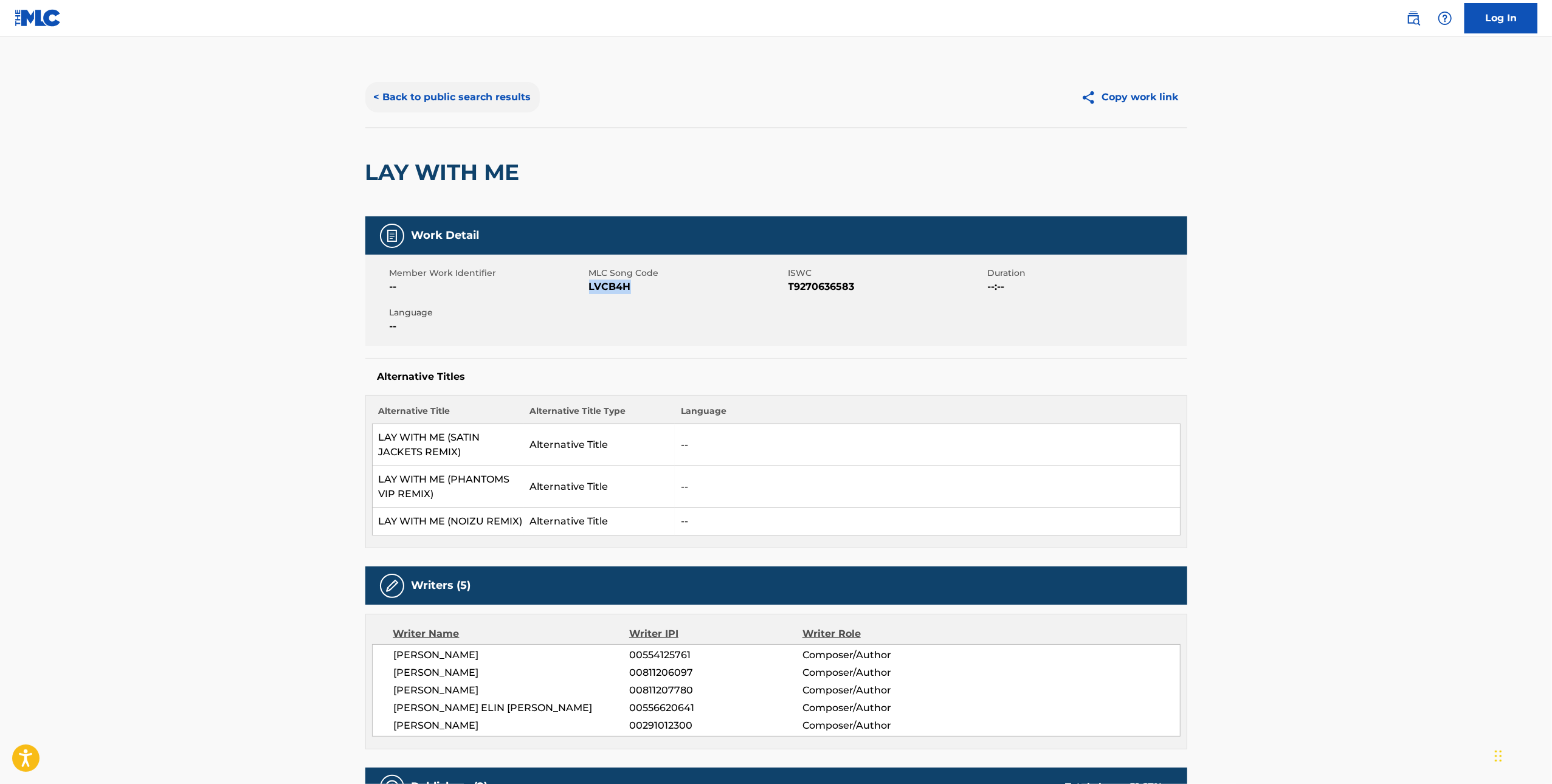
click at [429, 92] on button "< Back to public search results" at bounding box center [453, 97] width 175 height 30
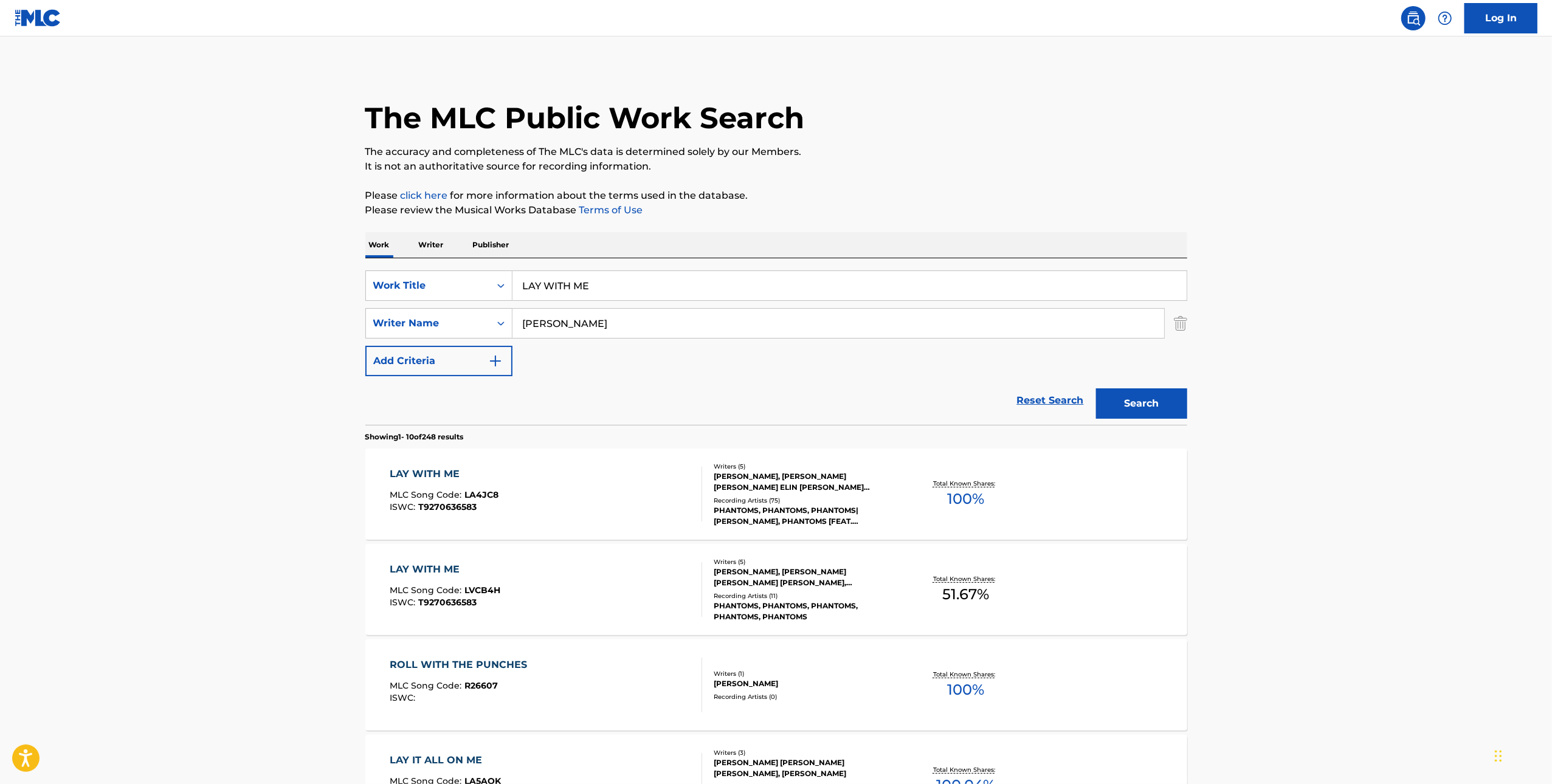
click at [837, 292] on input "LAY WITH ME" at bounding box center [850, 286] width 675 height 29
click at [836, 292] on input "LAY WITH ME" at bounding box center [850, 286] width 675 height 29
click at [836, 292] on input "LAY WITH ME" at bounding box center [850, 286] width 675 height 29
paste input "JUST A FEELING"
type input "JUST A FEELING"
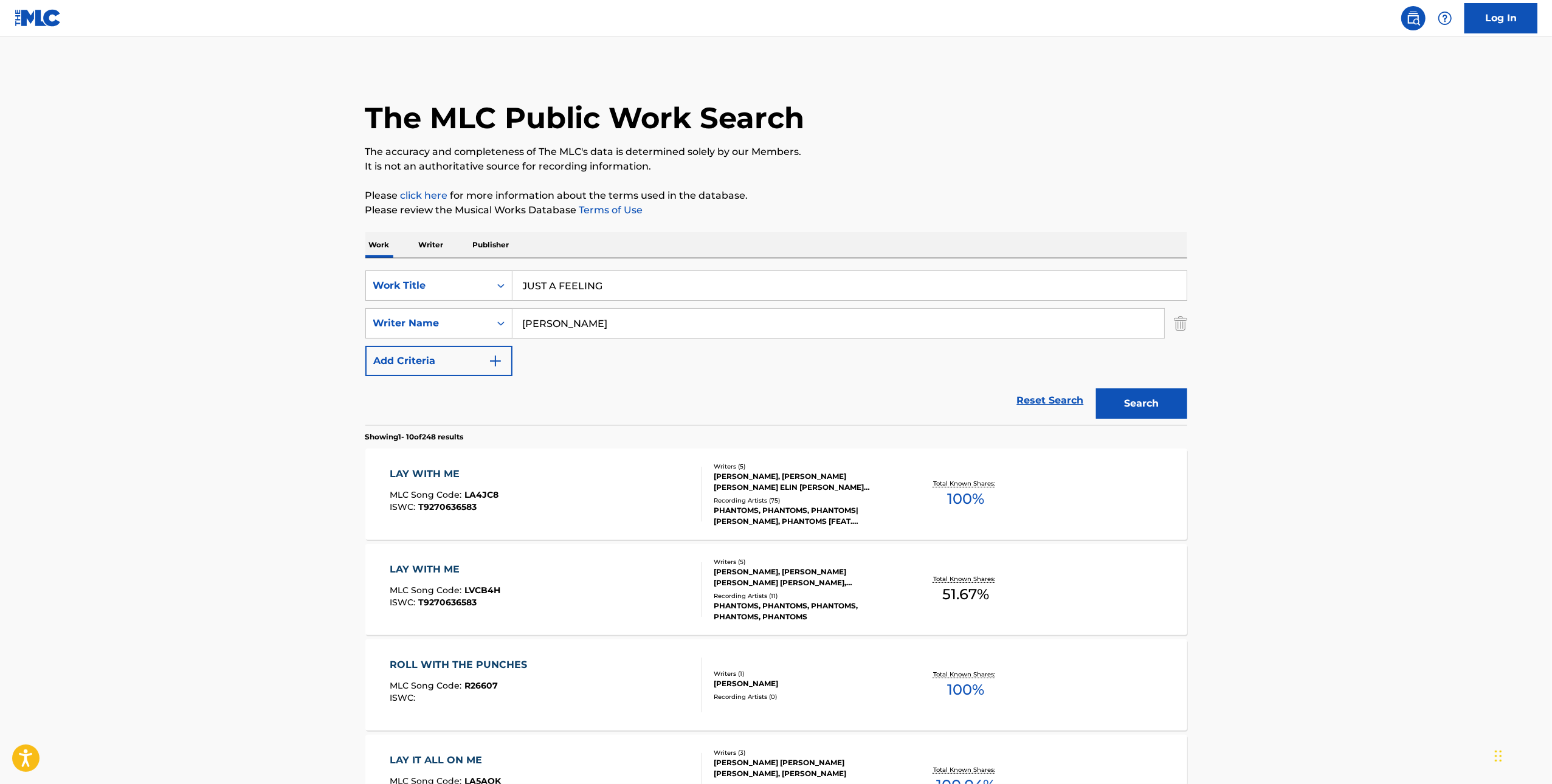
click at [1203, 406] on main "The MLC Public Work Search The accuracy and completeness of The MLC's data is d…" at bounding box center [776, 752] width 1552 height 1431
click at [1151, 407] on button "Search" at bounding box center [1142, 404] width 91 height 30
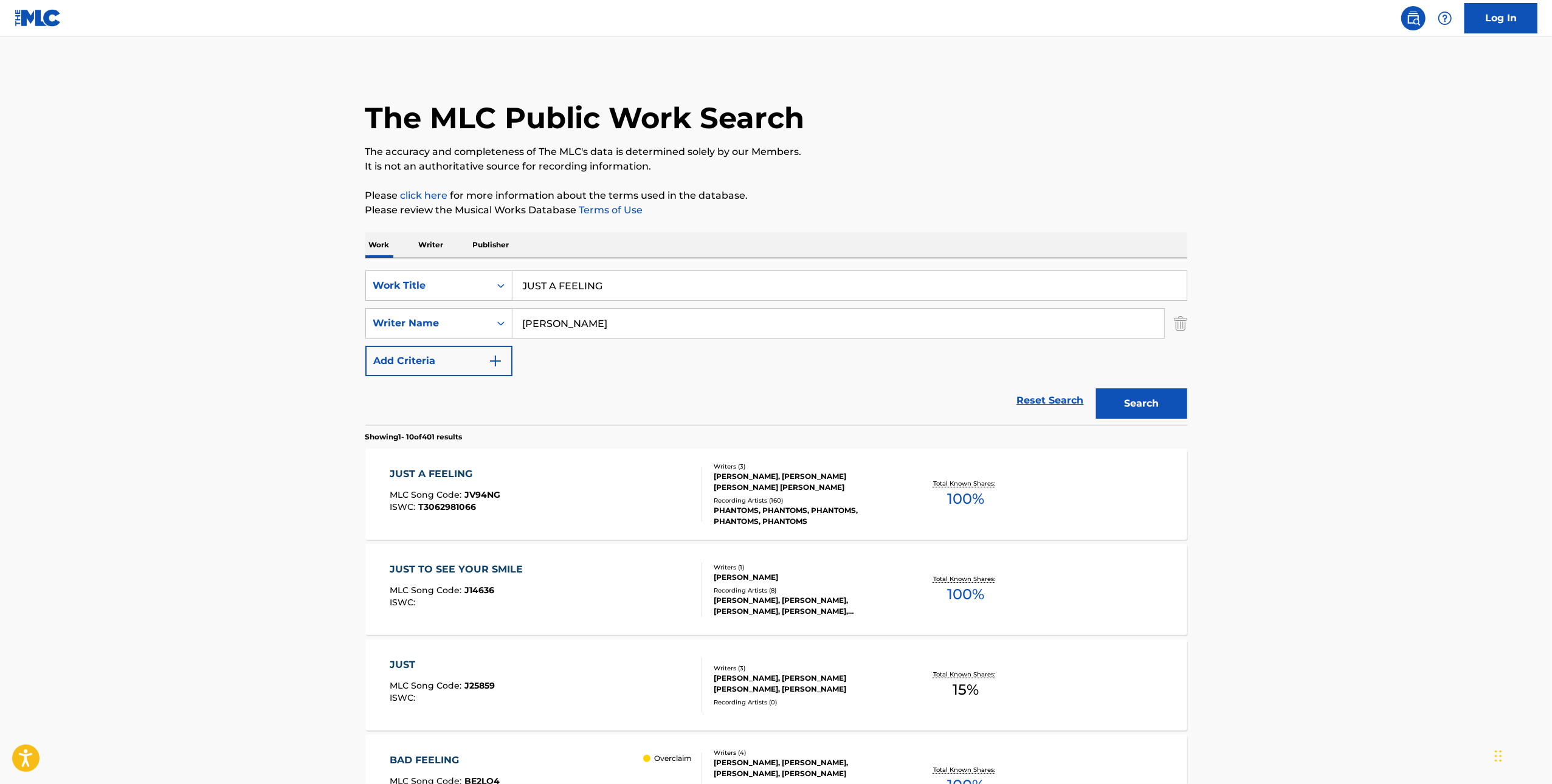
click at [615, 510] on div "JUST A FEELING MLC Song Code : JV94NG ISWC : T3062981066" at bounding box center [546, 495] width 313 height 55
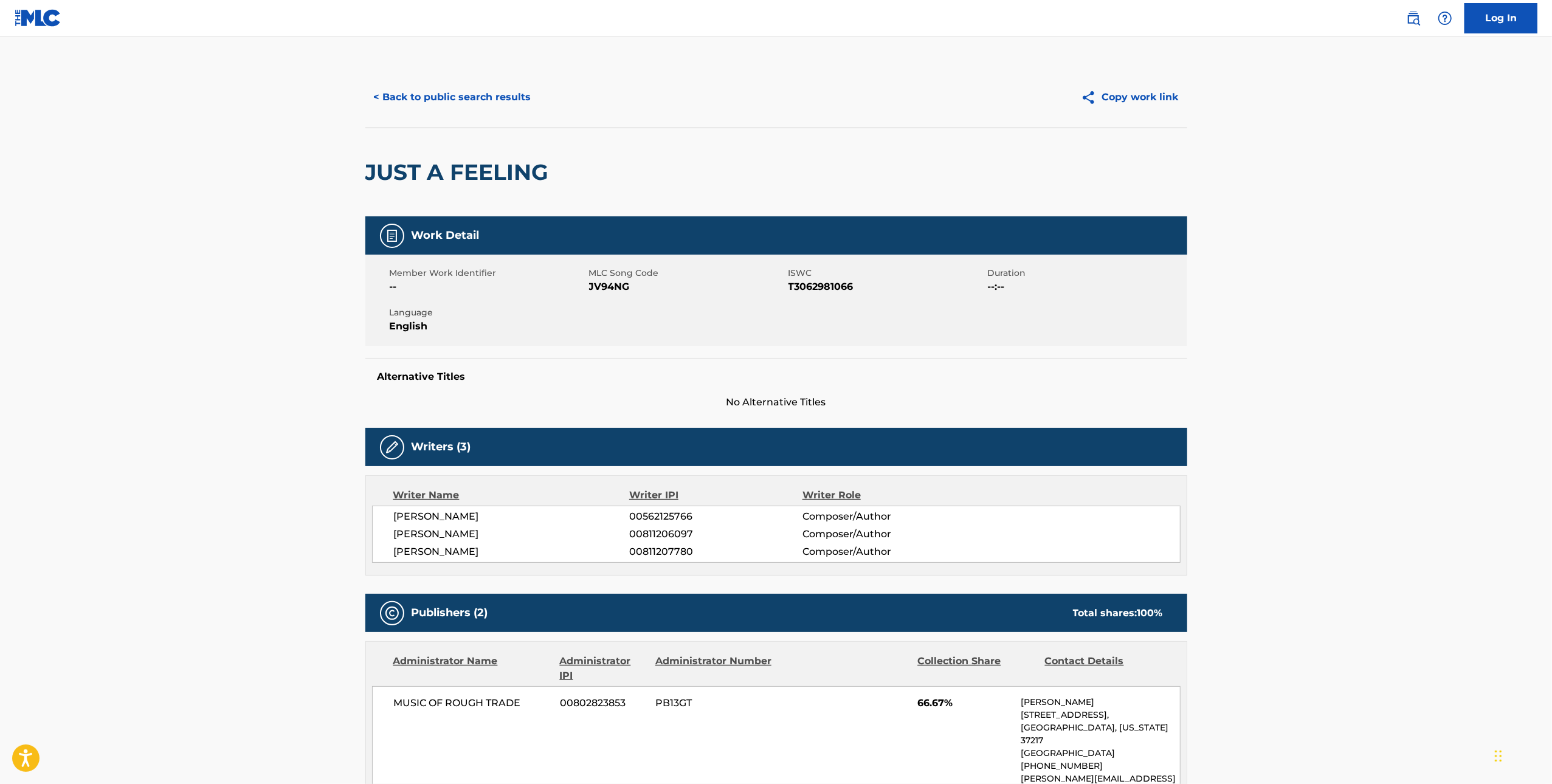
click at [600, 286] on span "JV94NG" at bounding box center [688, 287] width 196 height 14
click at [455, 88] on button "< Back to public search results" at bounding box center [453, 97] width 175 height 30
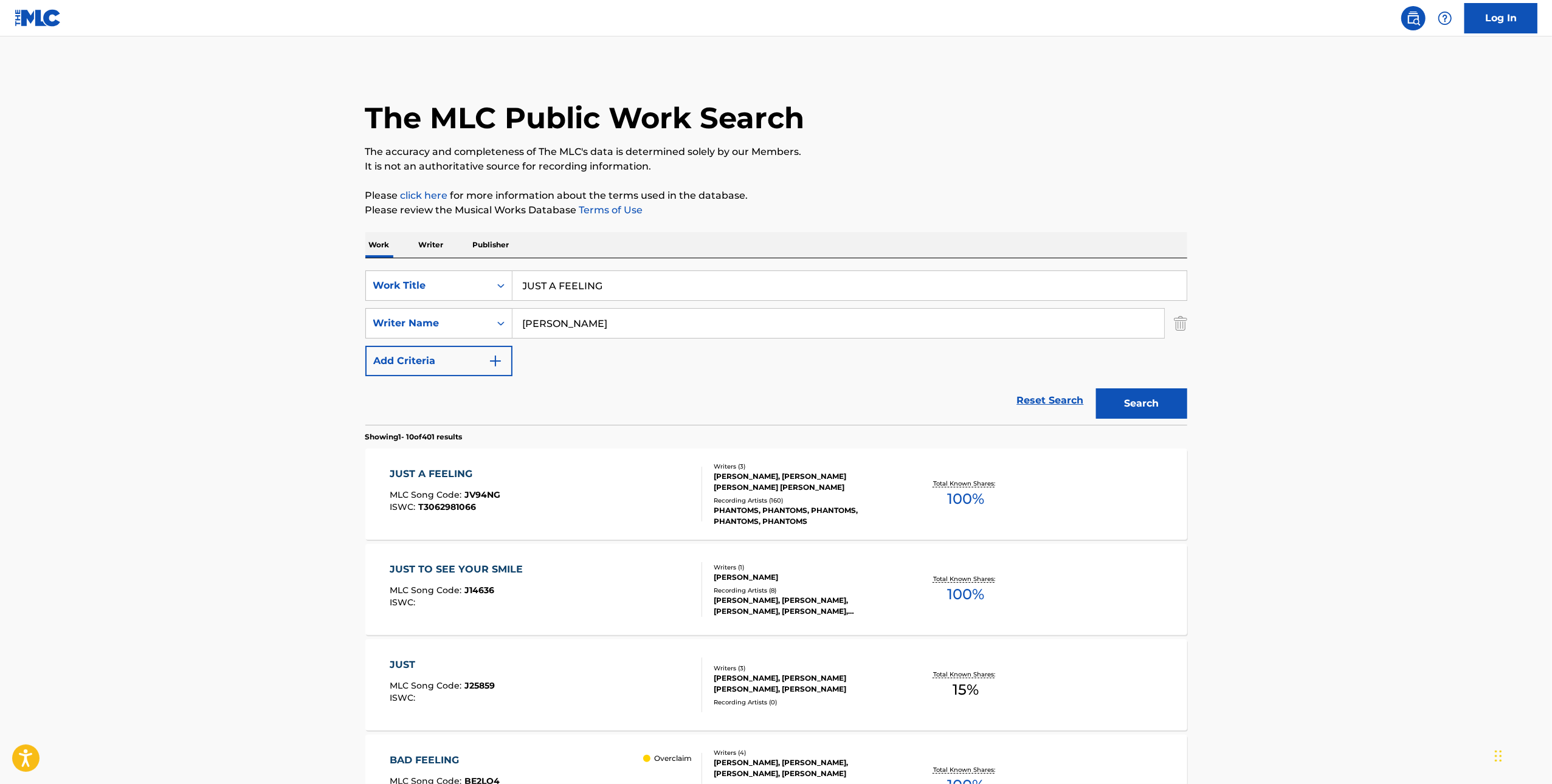
click at [704, 280] on input "JUST A FEELING" at bounding box center [850, 286] width 675 height 29
click at [705, 279] on input "JUST A FEELING" at bounding box center [850, 286] width 675 height 29
drag, startPoint x: 705, startPoint y: 279, endPoint x: 942, endPoint y: 341, distance: 245.0
click at [706, 279] on input "JUST A FEELING" at bounding box center [850, 286] width 675 height 29
paste input "MOONLIGHT"
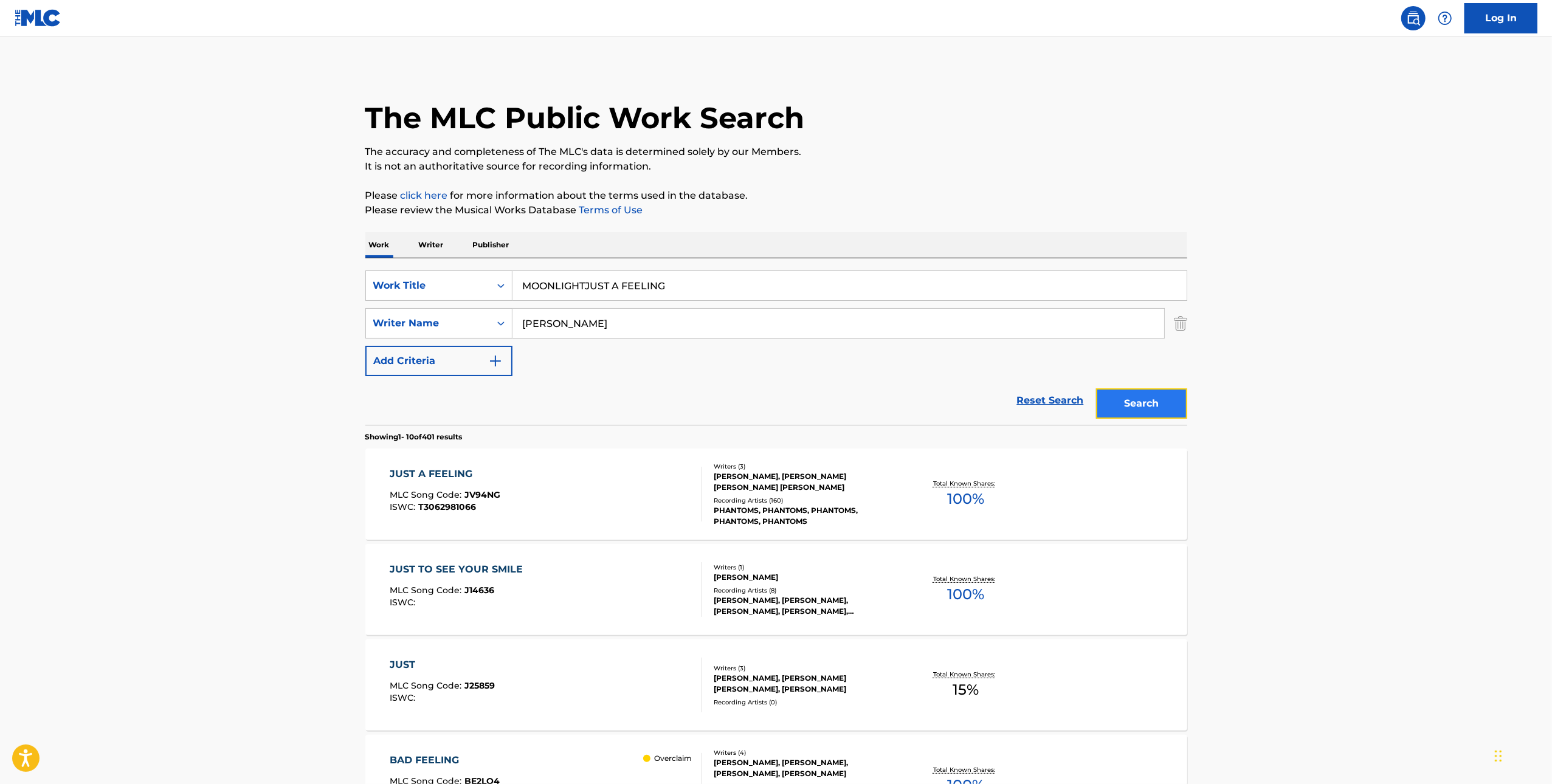
click at [1129, 400] on button "Search" at bounding box center [1142, 404] width 91 height 30
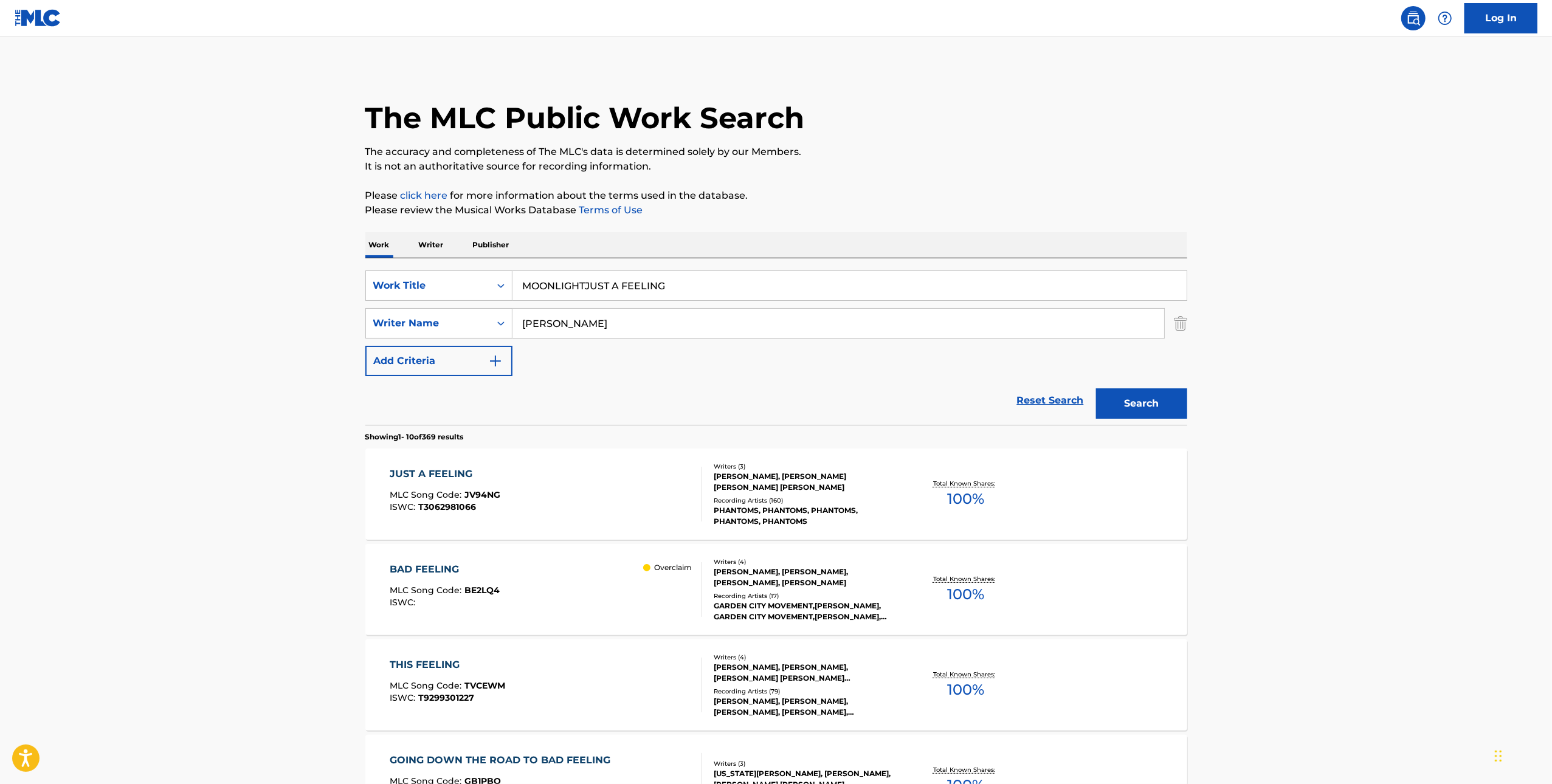
click at [834, 291] on input "MOONLIGHTJUST A FEELING" at bounding box center [850, 286] width 675 height 29
paste input "Search Form"
type input "MOONLIGHT"
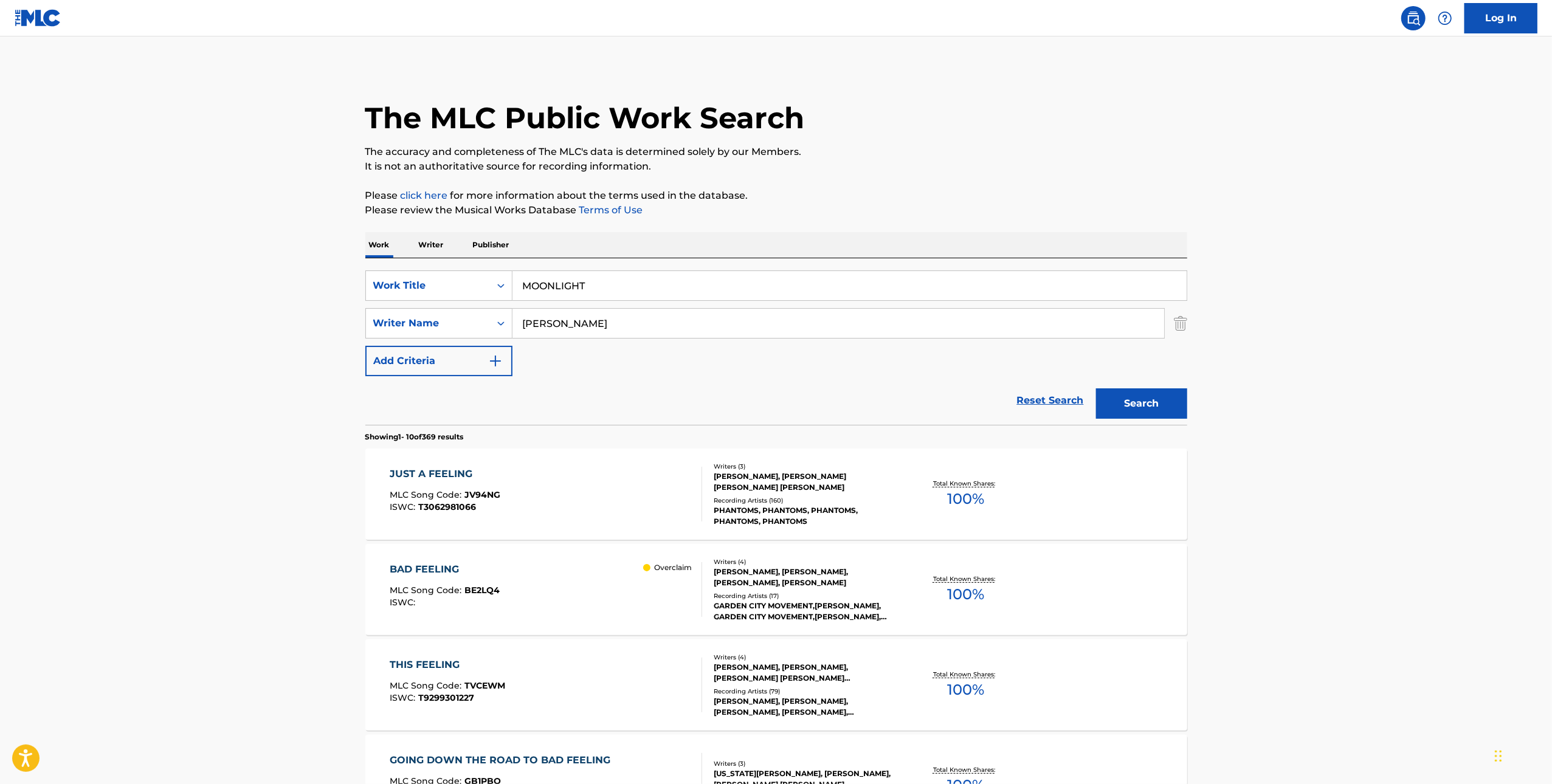
click at [1163, 387] on div "Search" at bounding box center [1139, 400] width 97 height 48
click at [1162, 394] on button "Search" at bounding box center [1142, 404] width 91 height 30
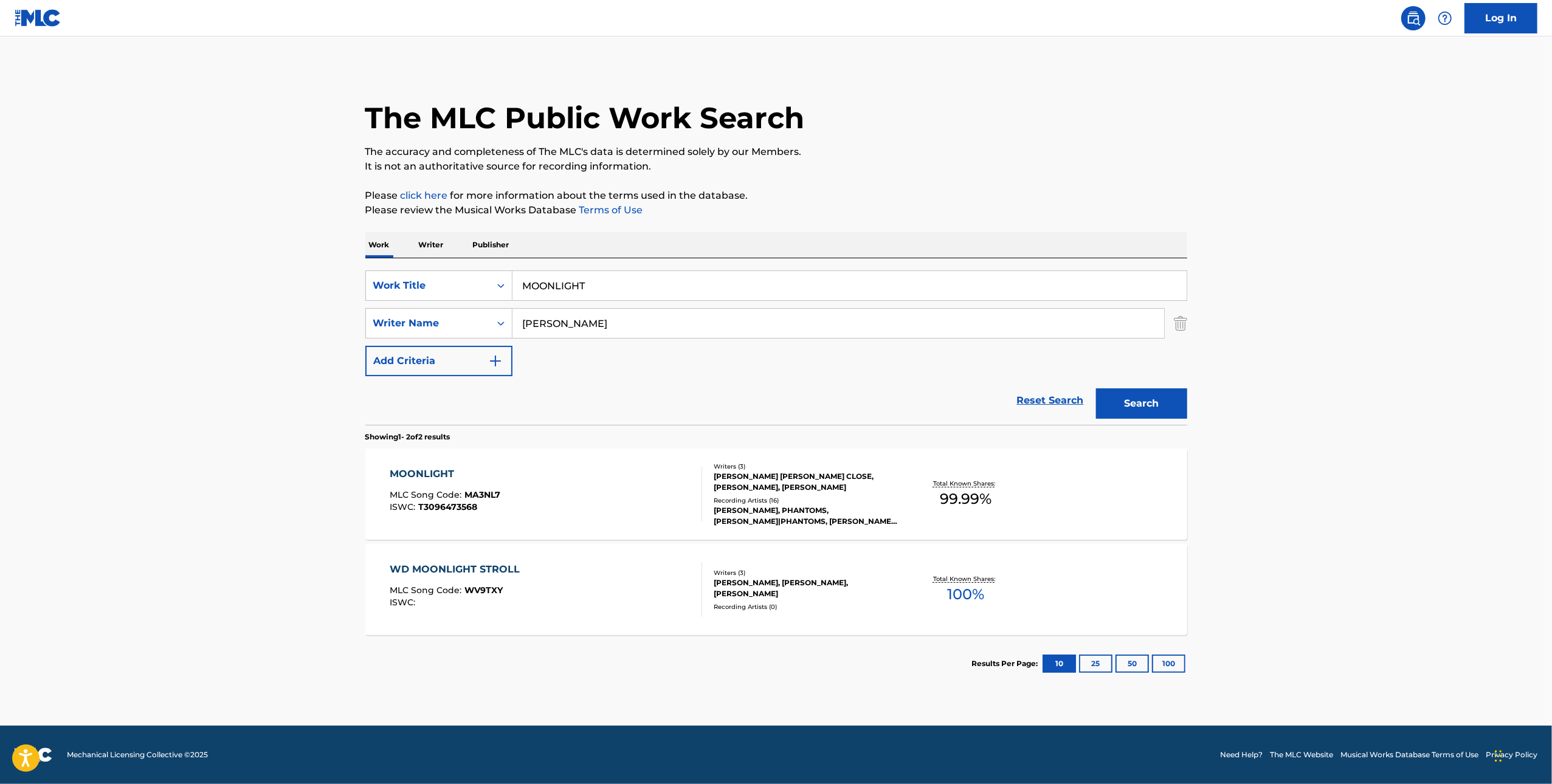
click at [547, 482] on div "MOONLIGHT MLC Song Code : MA3NL7 ISWC : T3096473568" at bounding box center [546, 495] width 313 height 55
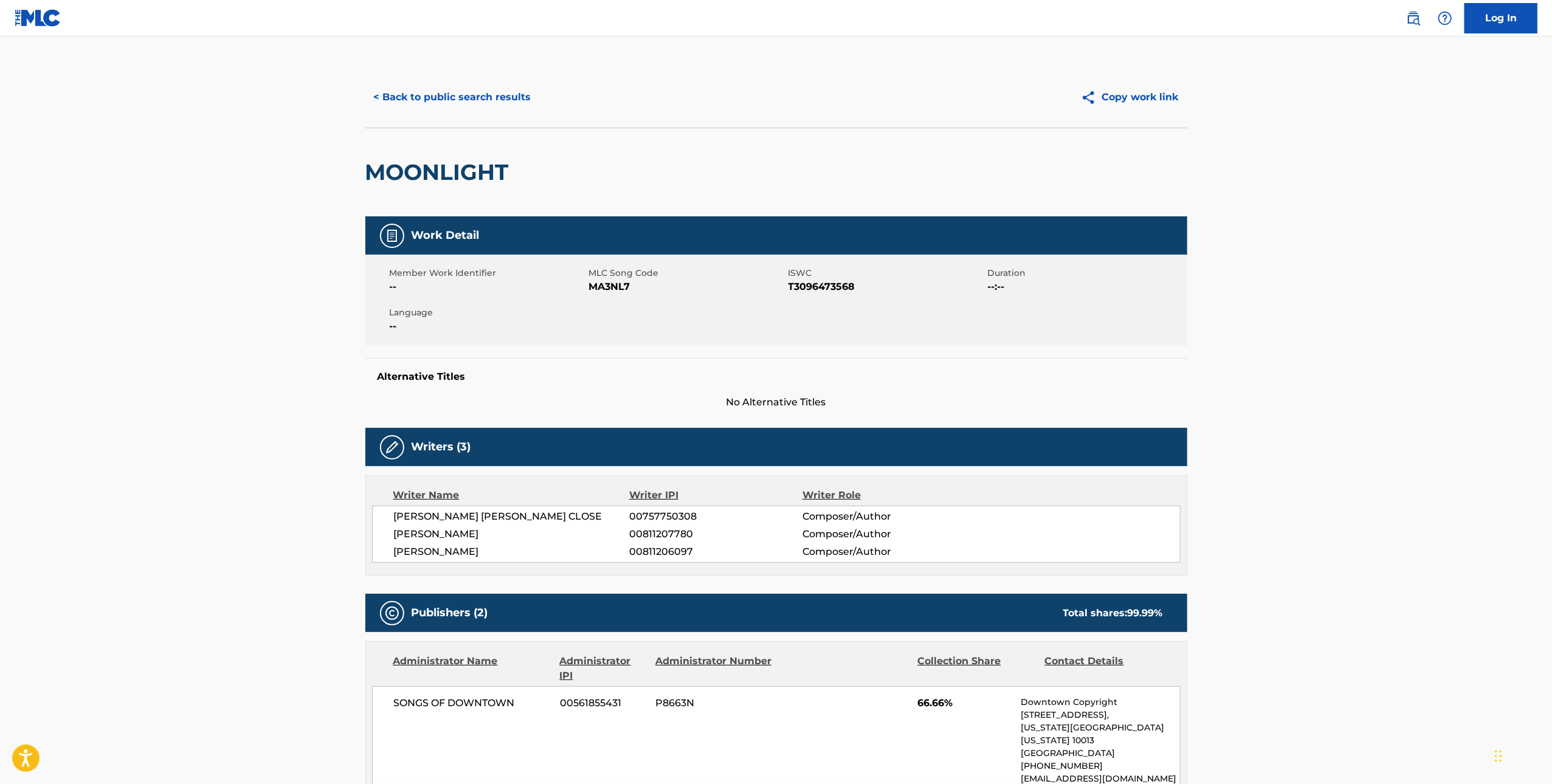
click at [606, 286] on span "MA3NL7" at bounding box center [688, 287] width 196 height 14
click at [422, 90] on button "< Back to public search results" at bounding box center [453, 97] width 175 height 30
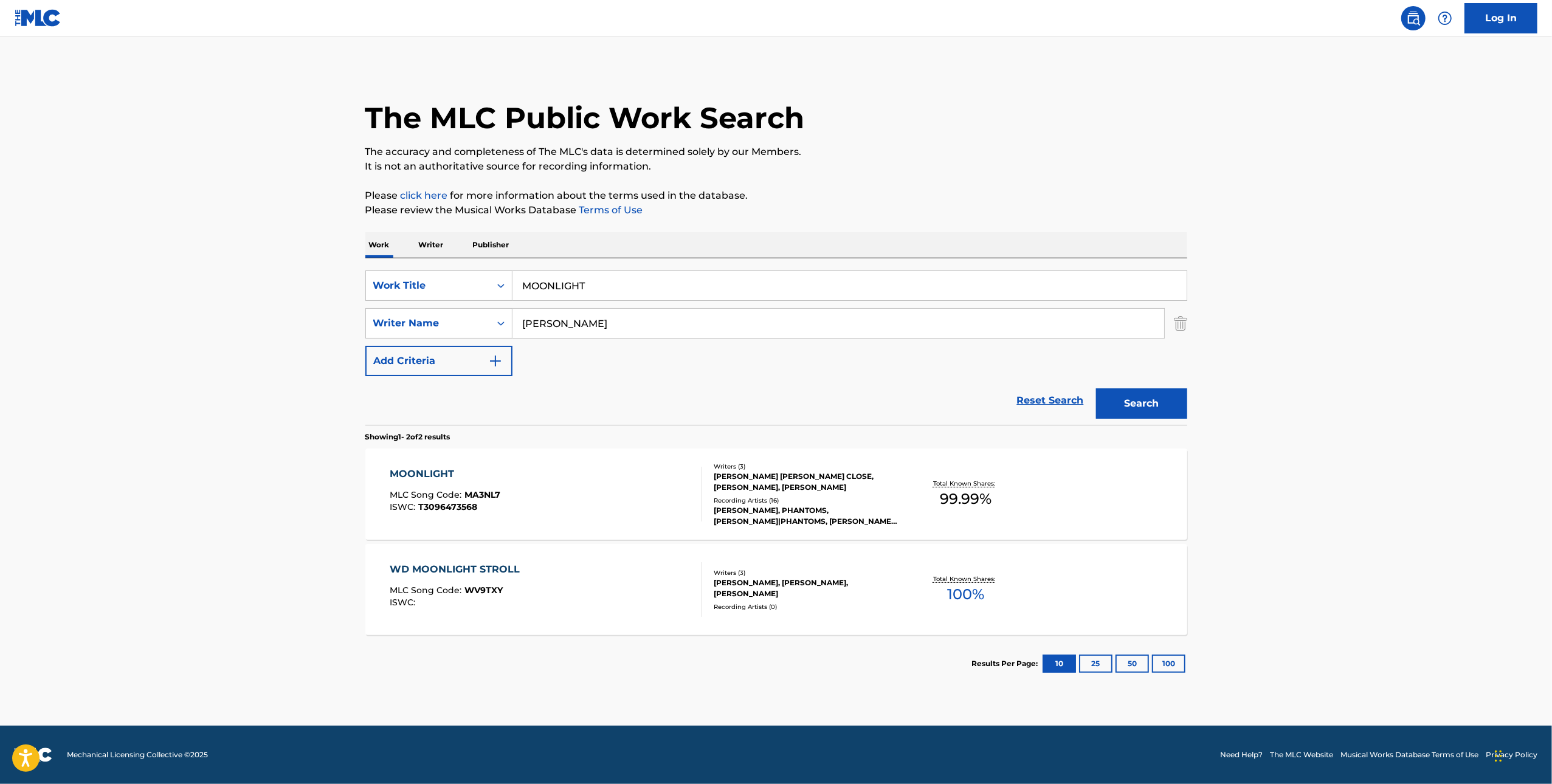
click at [729, 275] on input "MOONLIGHT" at bounding box center [850, 286] width 675 height 29
paste input "ARE YOU UP"
type input "ARE YOU UP"
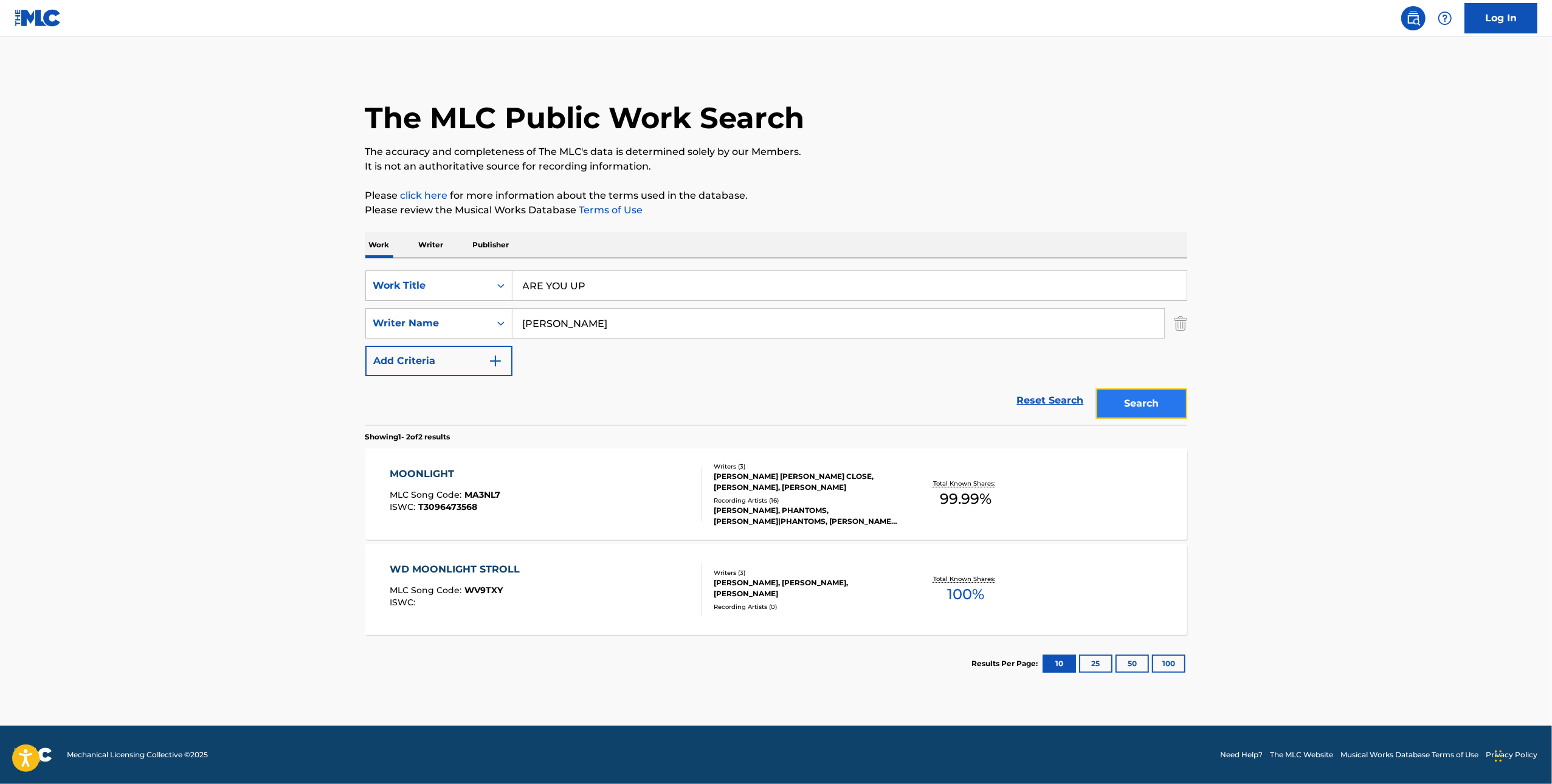
click at [1168, 413] on button "Search" at bounding box center [1142, 404] width 91 height 30
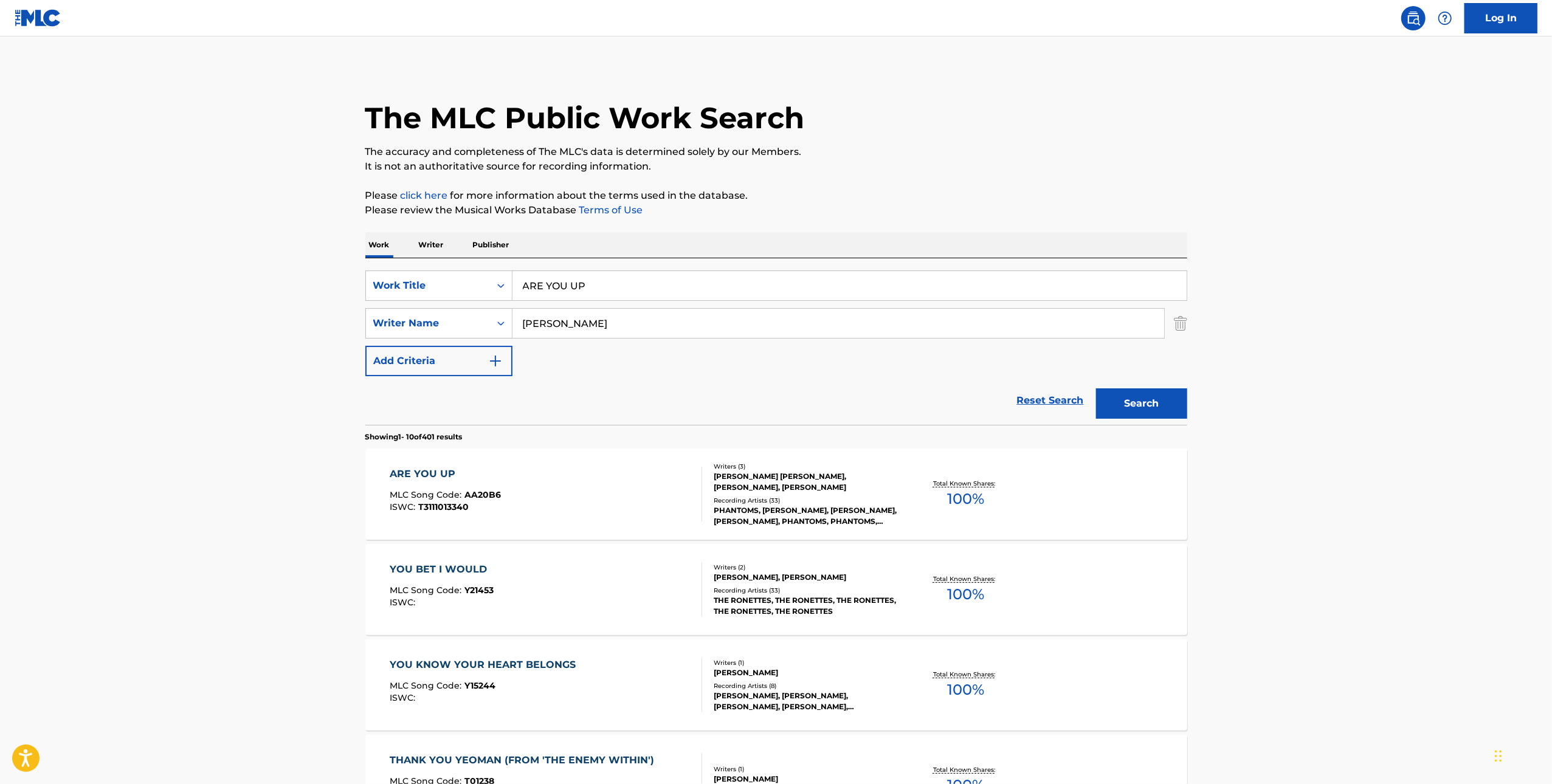
click at [608, 483] on div "ARE YOU UP MLC Song Code : AA20B6 ISWC : T3111013340" at bounding box center [546, 495] width 313 height 55
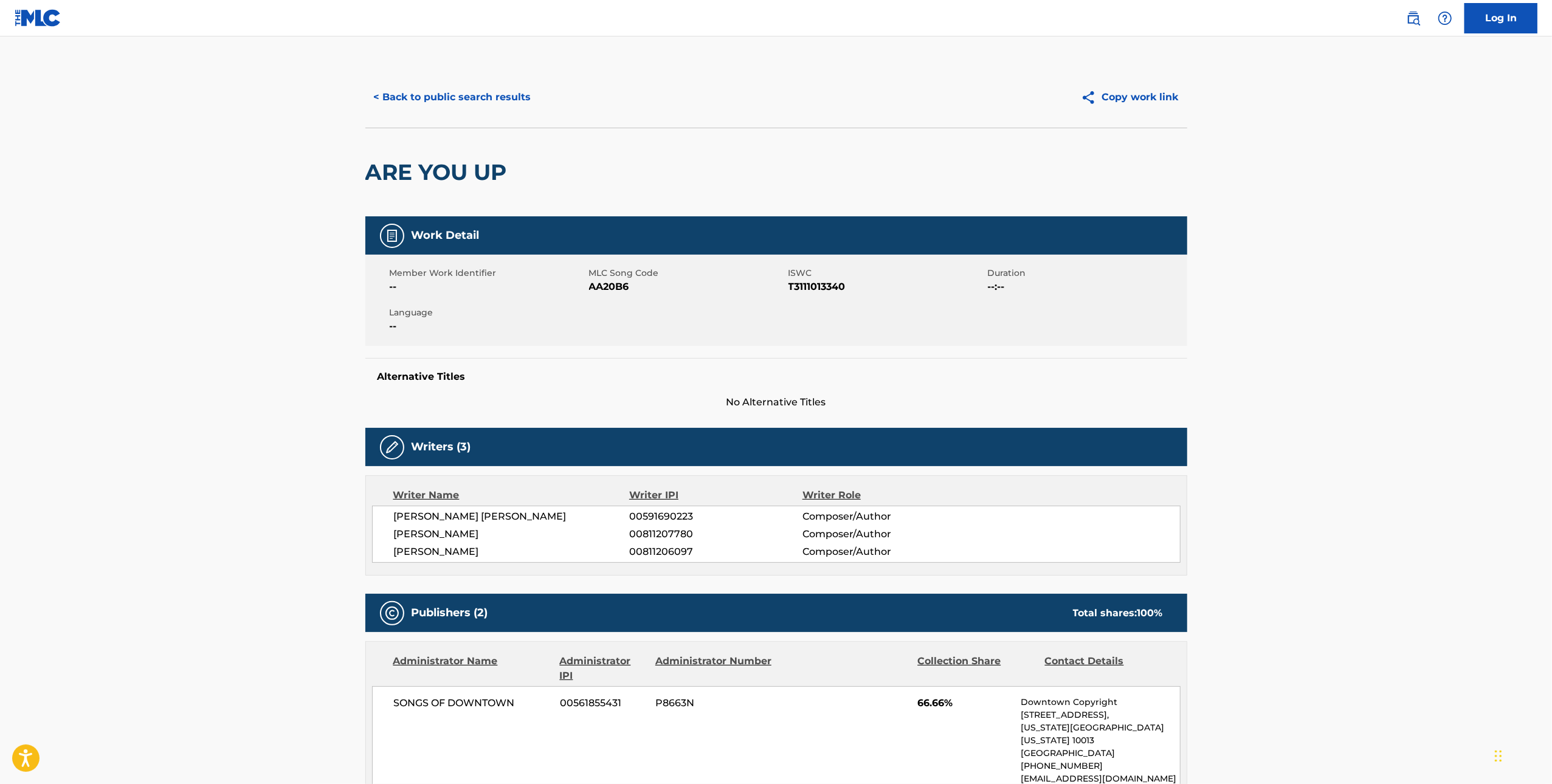
click at [621, 284] on span "AA20B6" at bounding box center [688, 287] width 196 height 14
click at [620, 284] on span "AA20B6" at bounding box center [688, 287] width 196 height 14
click at [620, 285] on span "AA20B6" at bounding box center [688, 287] width 196 height 14
click at [413, 98] on button "< Back to public search results" at bounding box center [453, 97] width 175 height 30
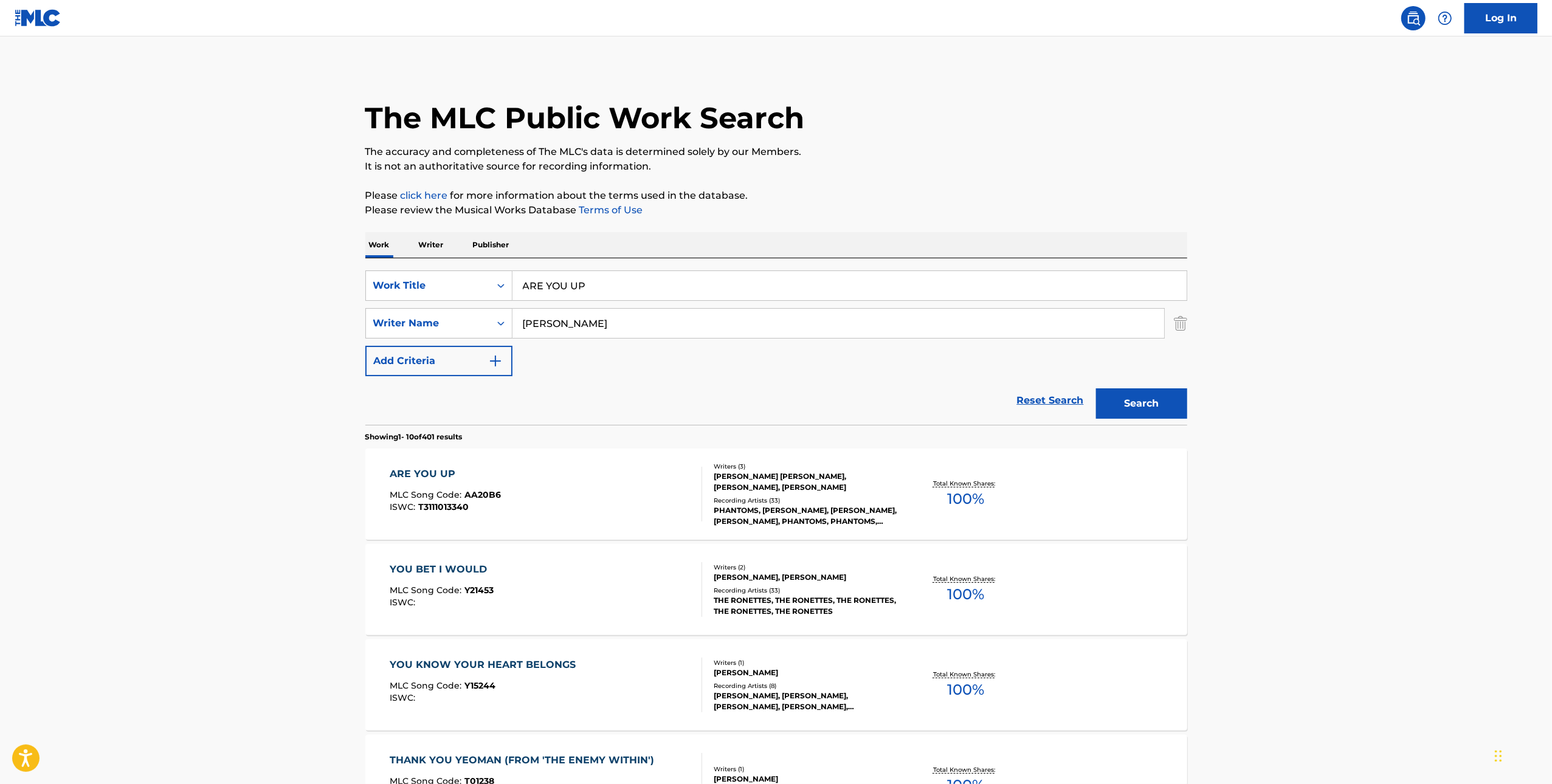
click at [836, 275] on input "ARE YOU UP" at bounding box center [850, 286] width 675 height 29
paste input "PULLING ME IN"
type input "PULLING ME IN"
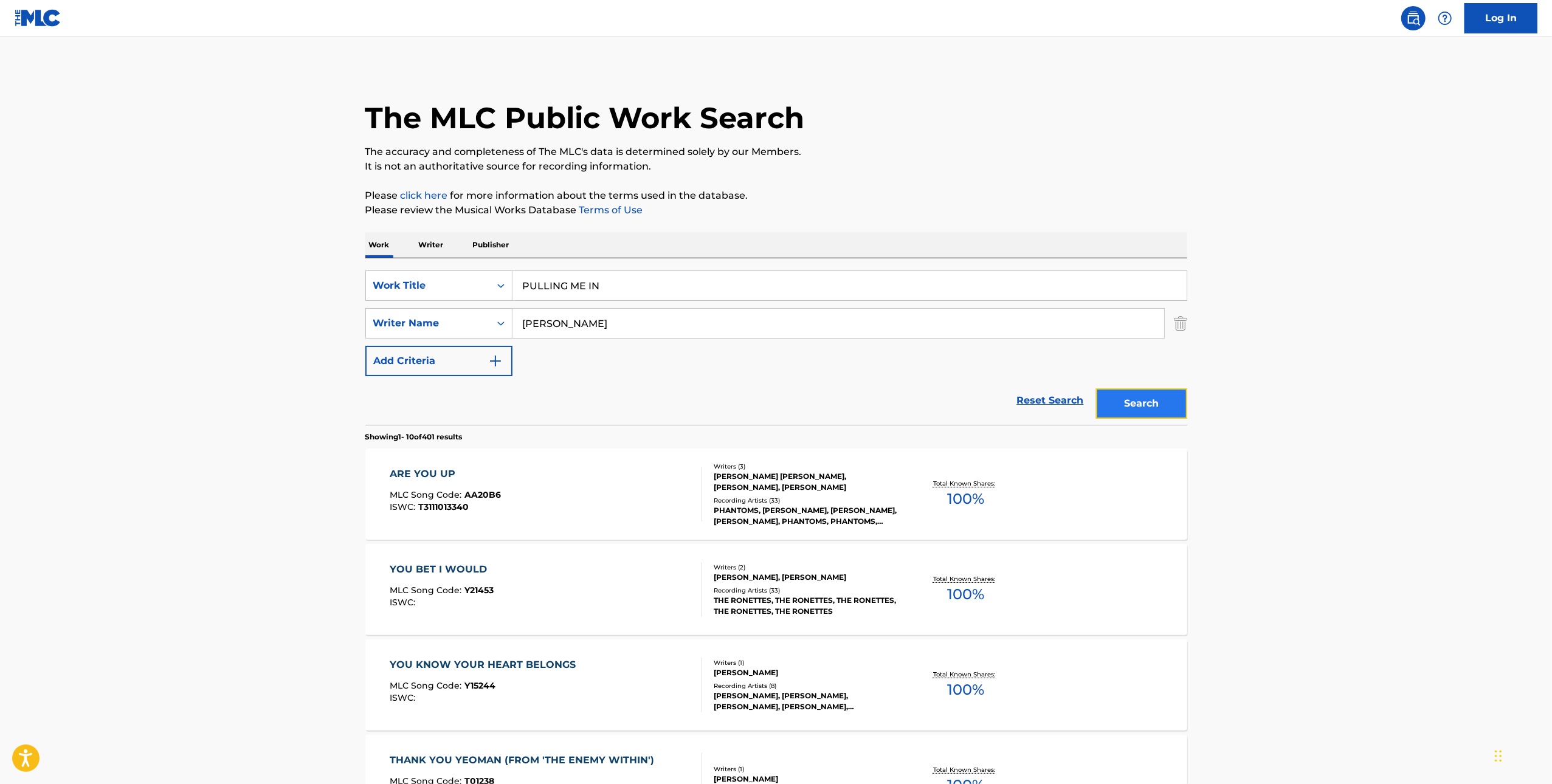
click at [1185, 413] on button "Search" at bounding box center [1142, 404] width 91 height 30
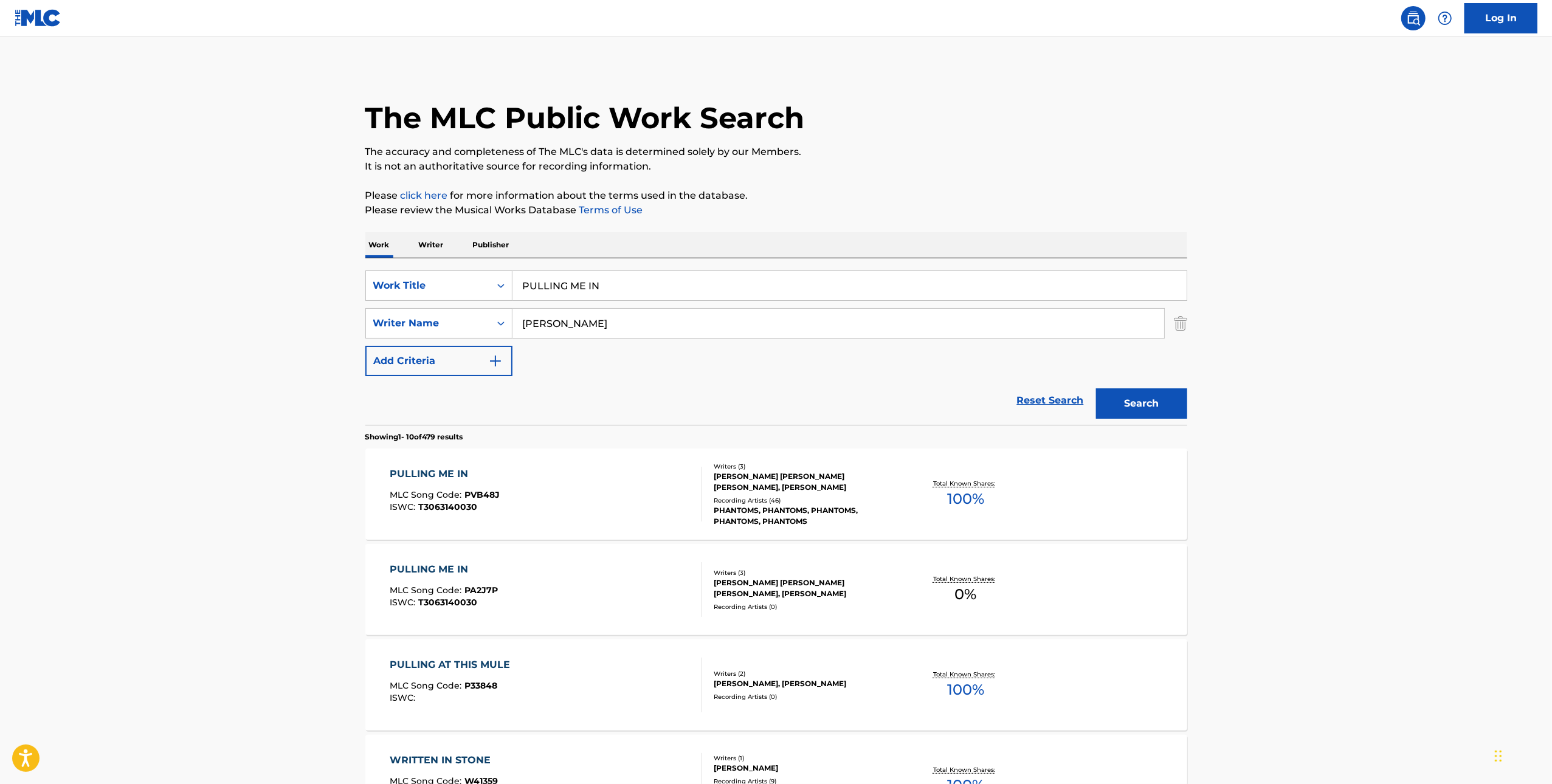
click at [668, 469] on div "PULLING ME IN MLC Song Code : PVB48J ISWC : T3063140030" at bounding box center [546, 495] width 313 height 55
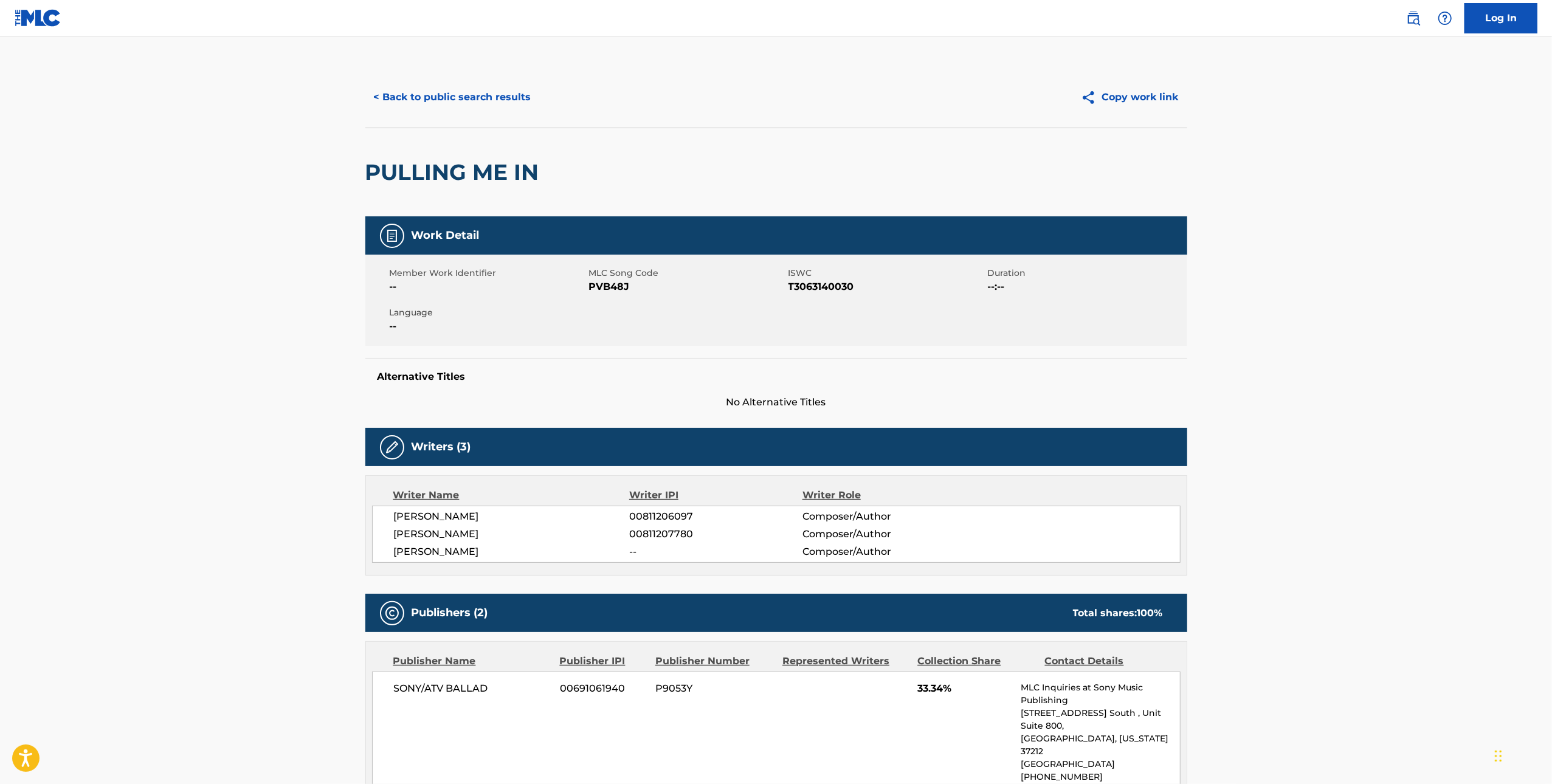
click at [599, 284] on span "PVB48J" at bounding box center [688, 287] width 196 height 14
click at [451, 96] on button "< Back to public search results" at bounding box center [453, 97] width 175 height 30
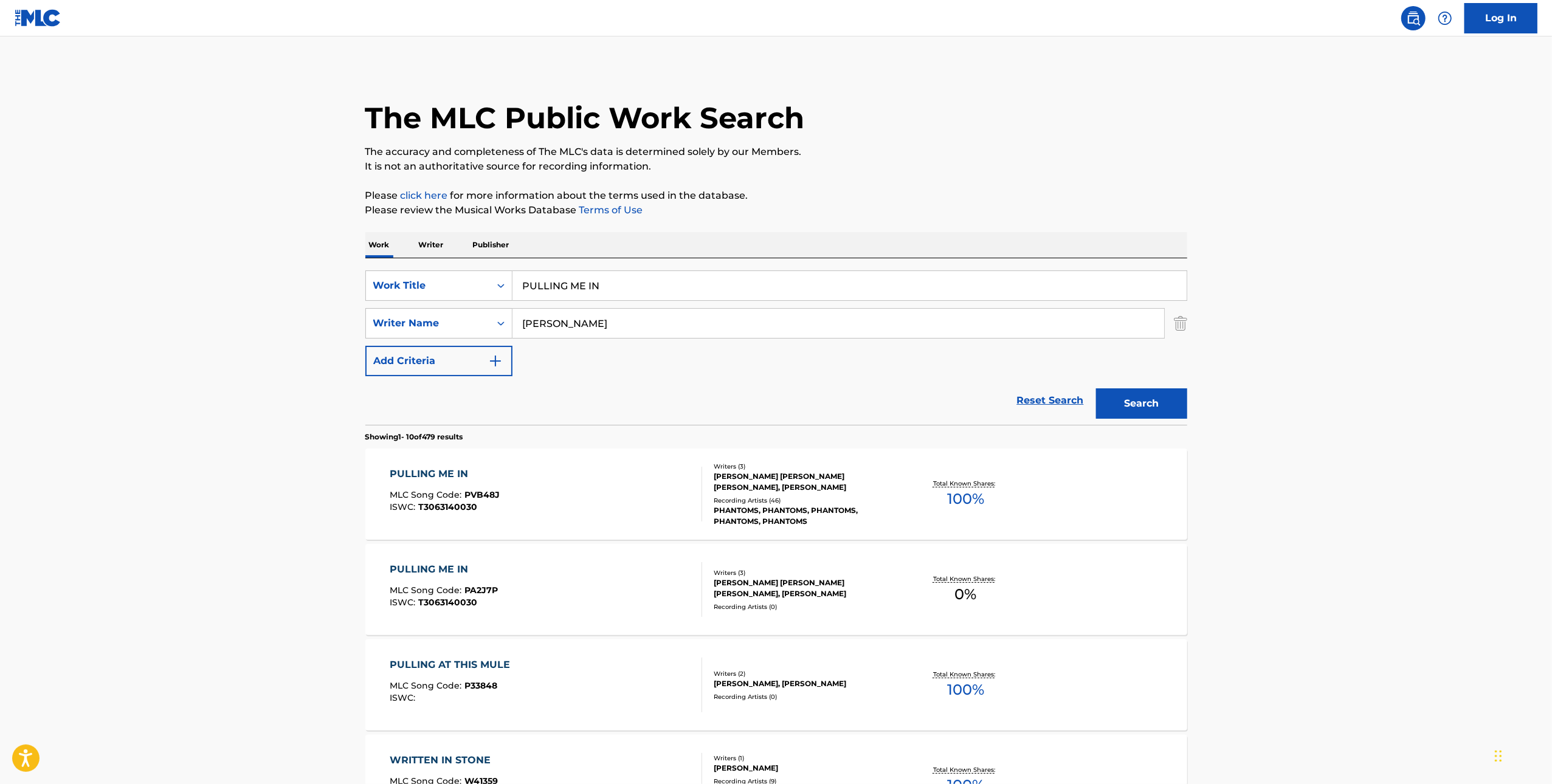
click at [568, 596] on div "PULLING ME IN MLC Song Code : PA2J7P ISWC : T3063140030" at bounding box center [546, 590] width 313 height 55
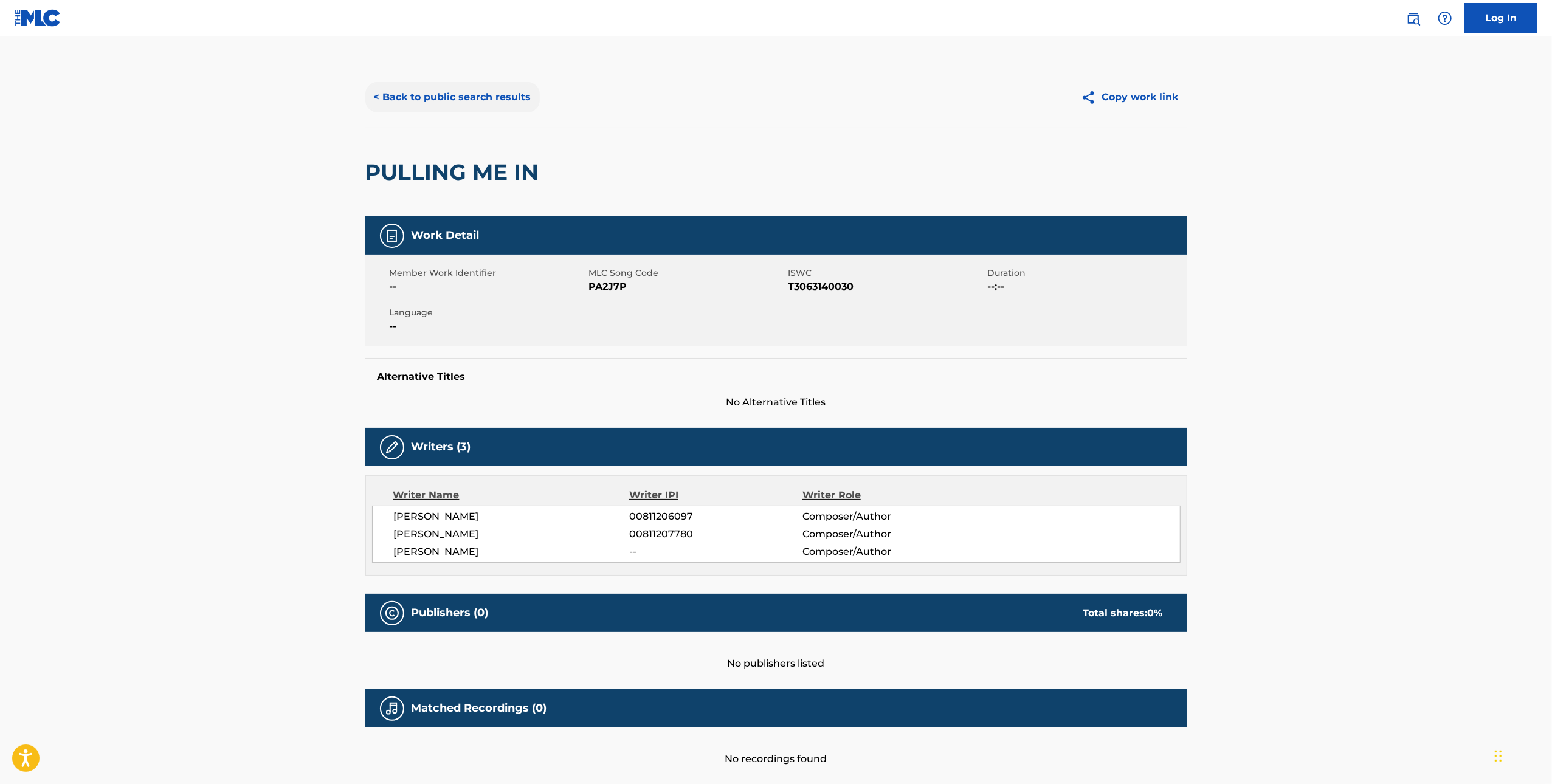
click at [495, 83] on button "< Back to public search results" at bounding box center [453, 97] width 175 height 30
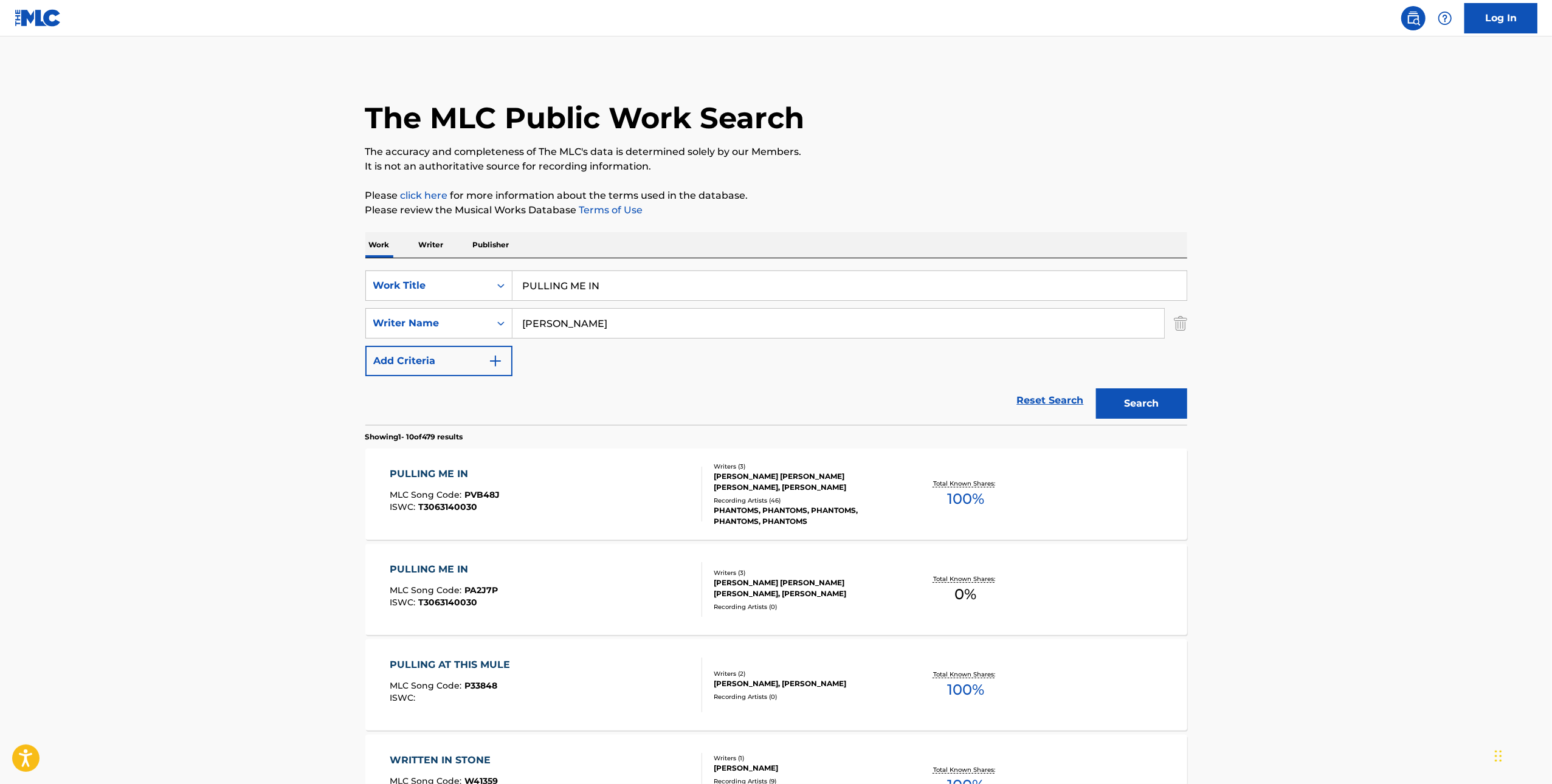
click at [623, 275] on input "PULLING ME IN" at bounding box center [850, 286] width 675 height 29
click at [623, 274] on input "PULLING ME IN" at bounding box center [850, 286] width 675 height 29
paste input "SAY IT"
type input "SAY IT"
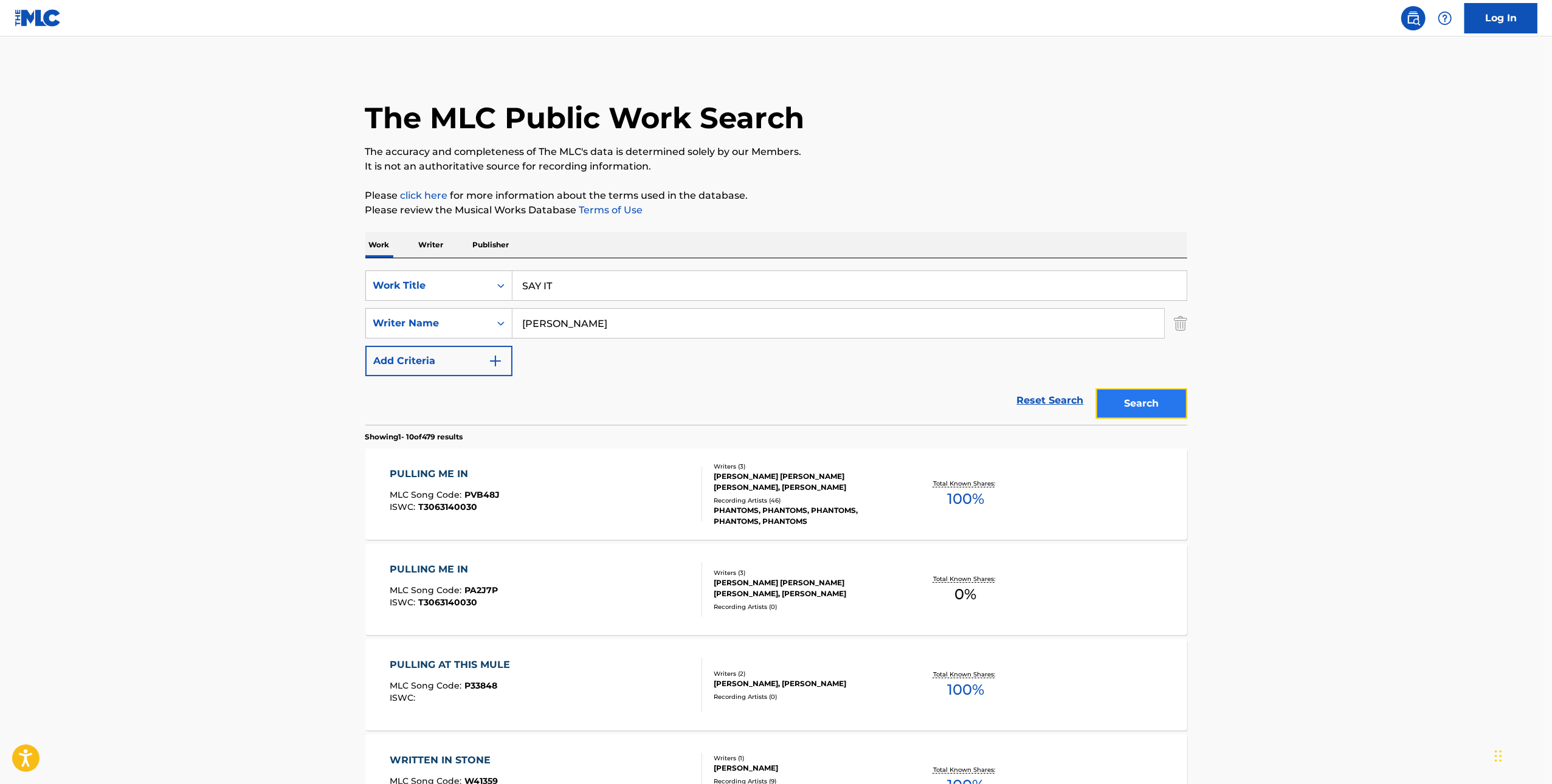
click at [1117, 400] on button "Search" at bounding box center [1142, 404] width 91 height 30
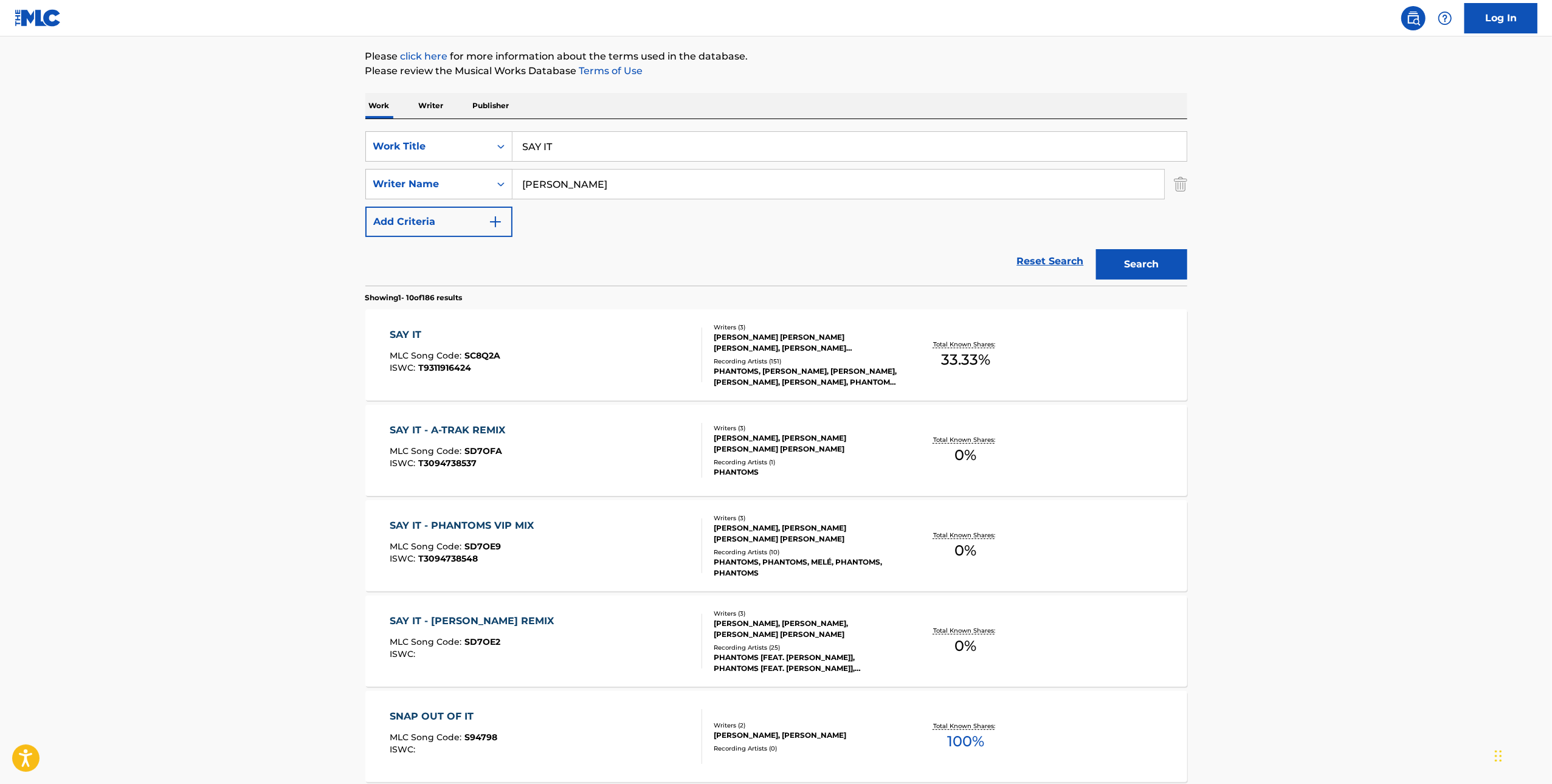
scroll to position [170, 0]
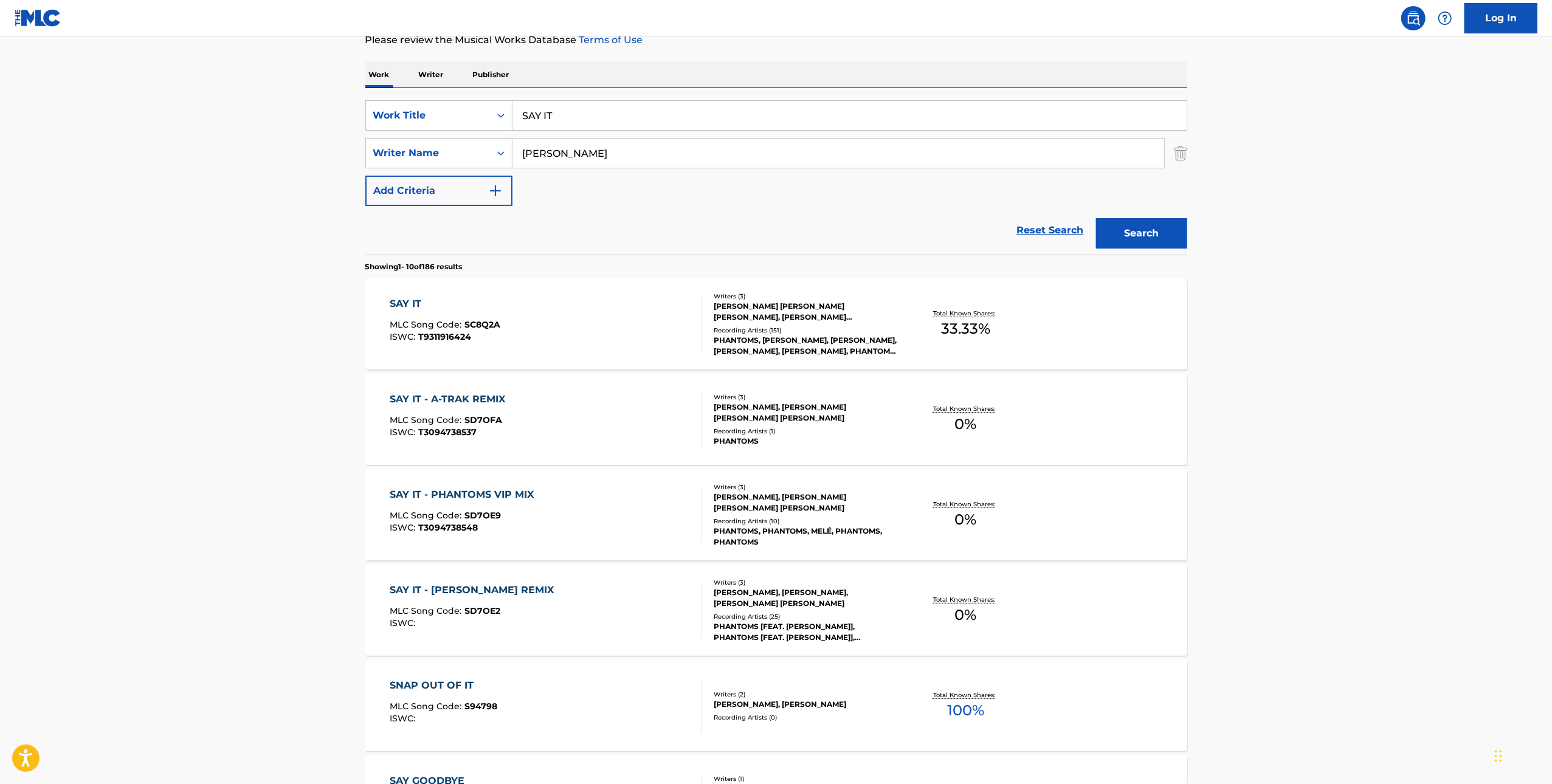
click at [591, 330] on div "SAY IT MLC Song Code : SC8Q2A ISWC : T9311916424" at bounding box center [546, 324] width 313 height 55
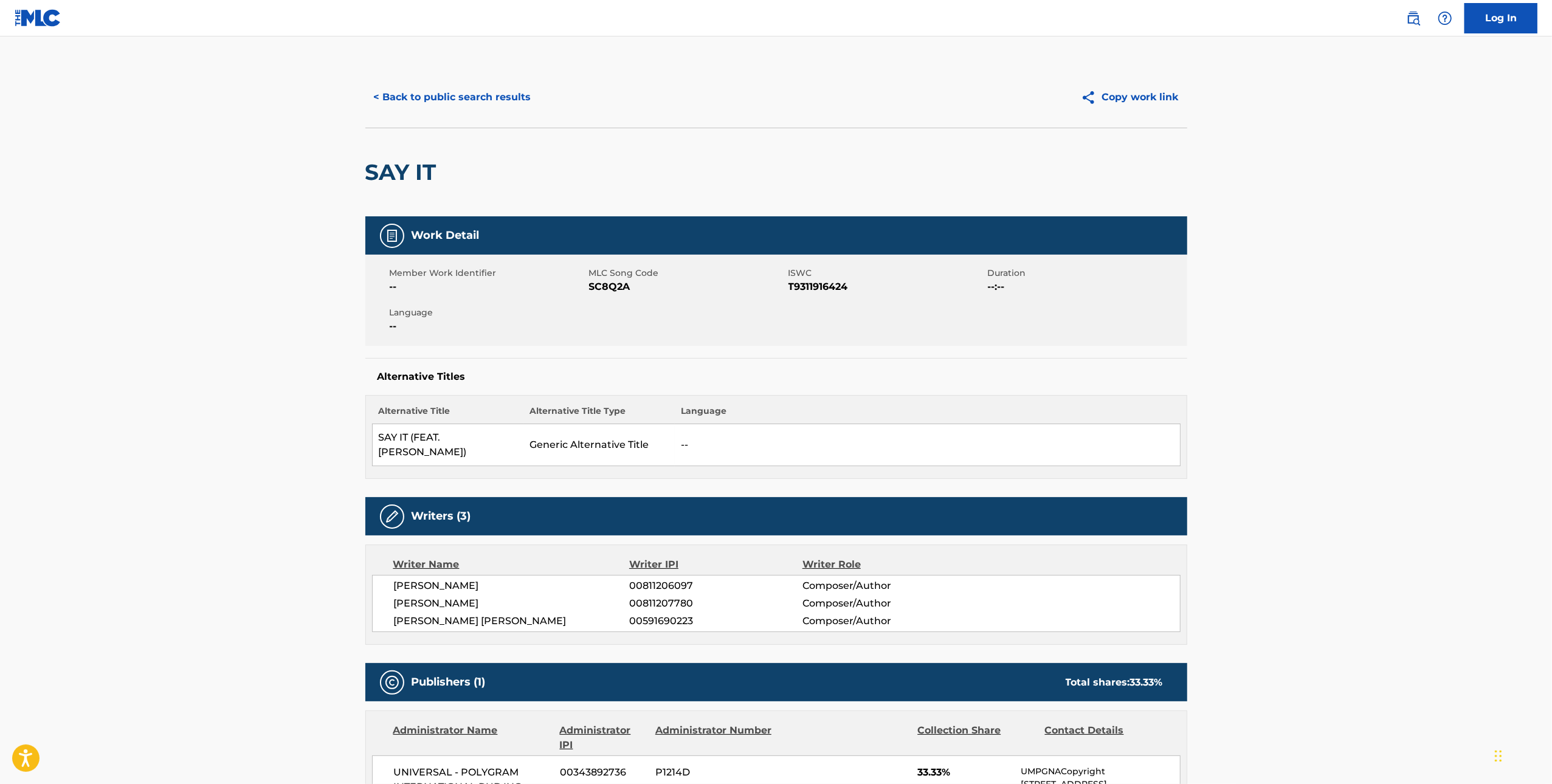
click at [610, 285] on span "SC8Q2A" at bounding box center [688, 287] width 196 height 14
click at [433, 95] on button "< Back to public search results" at bounding box center [453, 97] width 175 height 30
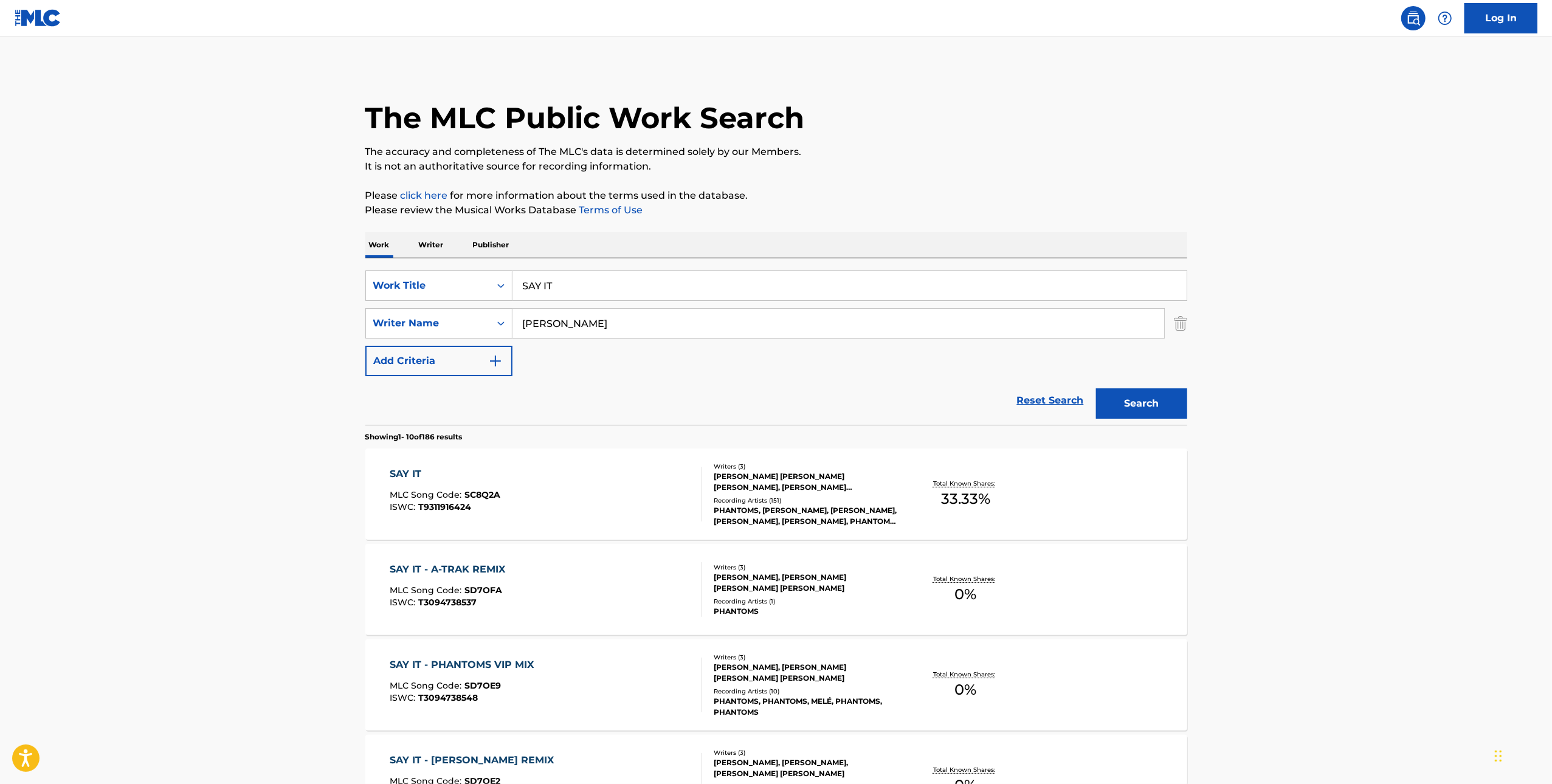
click at [685, 287] on input "SAY IT" at bounding box center [850, 286] width 675 height 29
paste input "THROW IT IN THE FIRE"
type input "THROW IT IN THE FIRE"
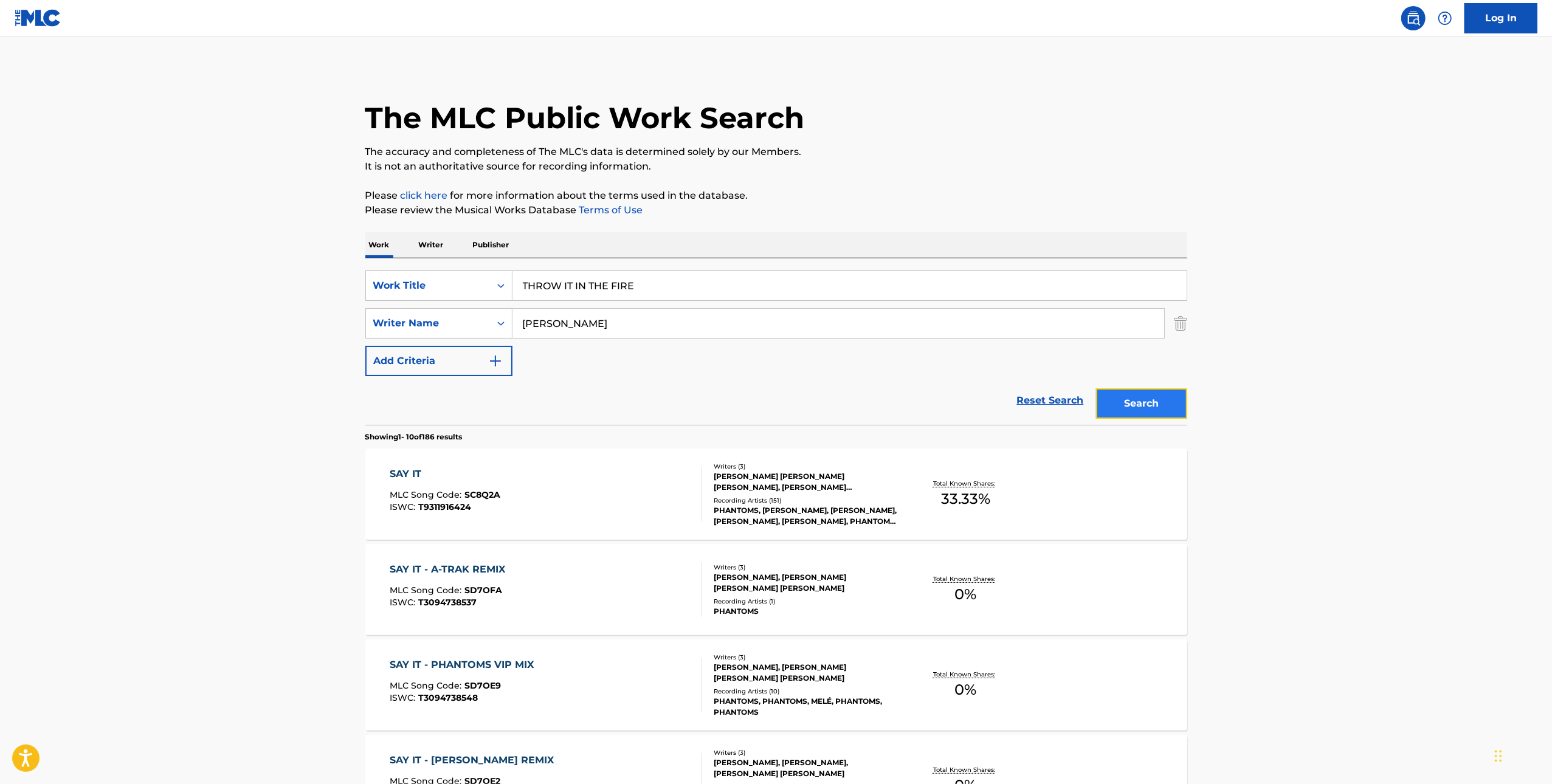
click at [1124, 404] on button "Search" at bounding box center [1142, 404] width 91 height 30
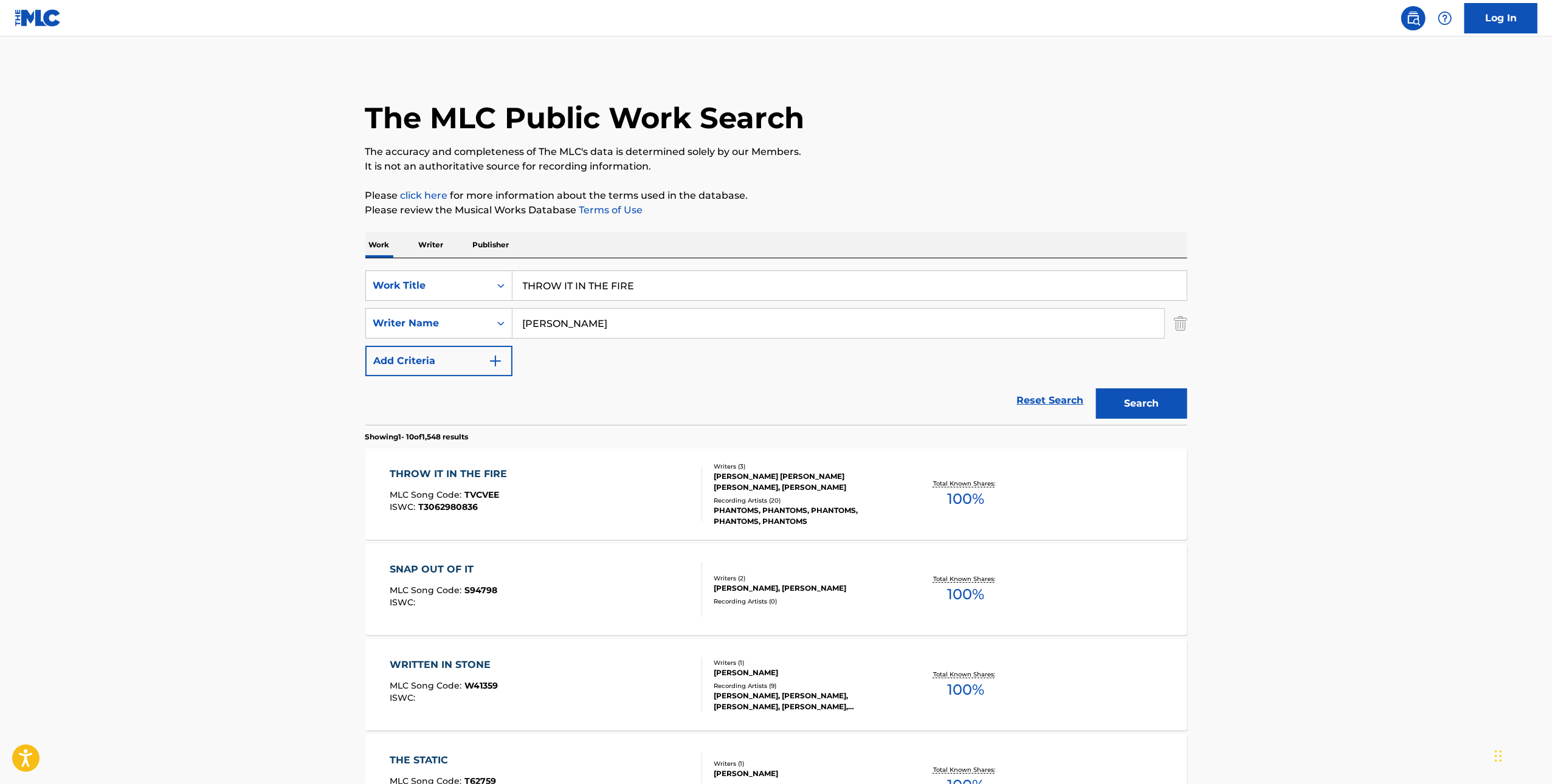
click at [633, 490] on div "THROW IT IN THE FIRE MLC Song Code : TVCVEE ISWC : T3062980836" at bounding box center [546, 495] width 313 height 55
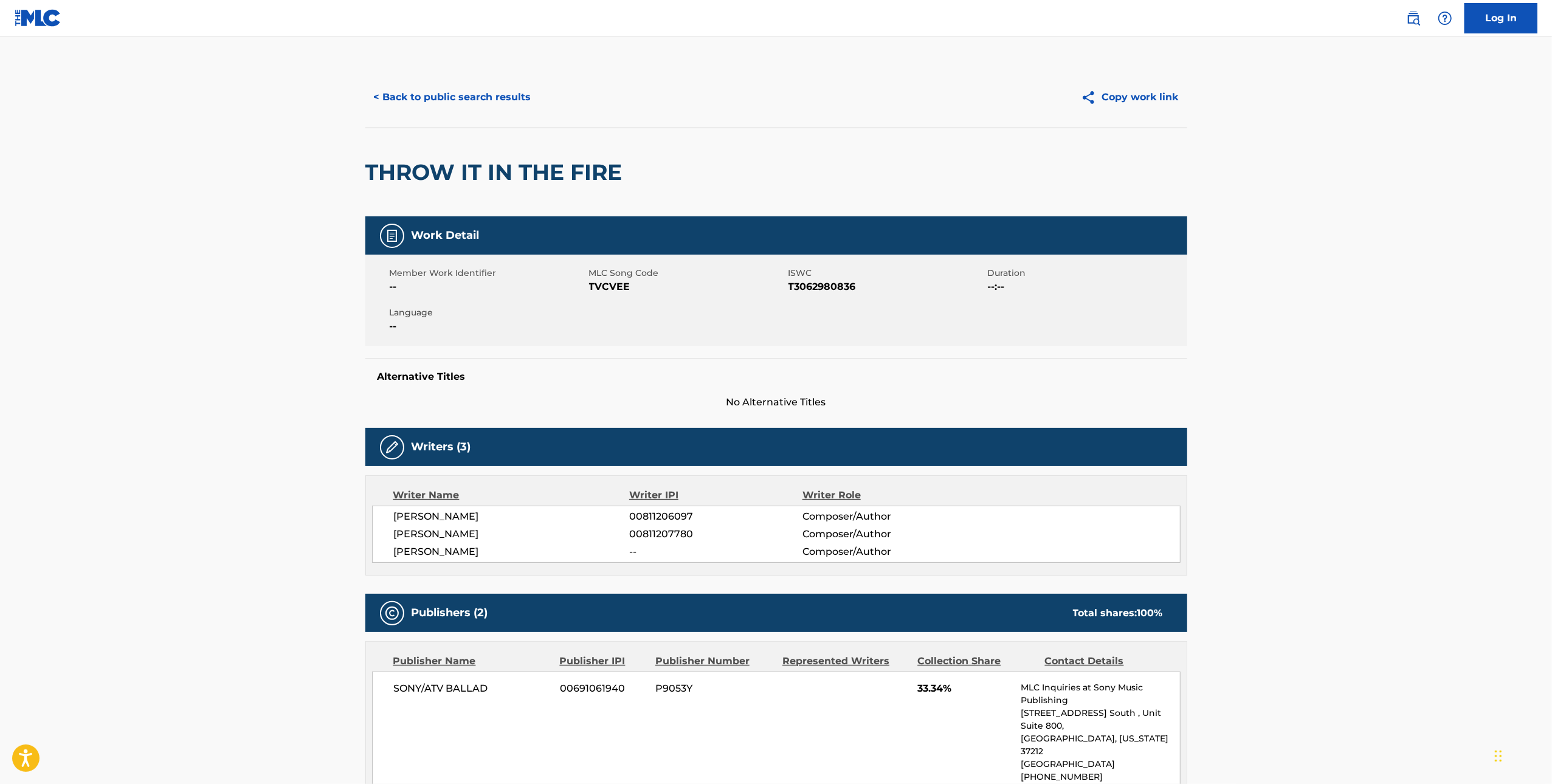
click at [613, 287] on span "TVCVEE" at bounding box center [688, 287] width 196 height 14
click at [404, 102] on button "< Back to public search results" at bounding box center [453, 97] width 175 height 30
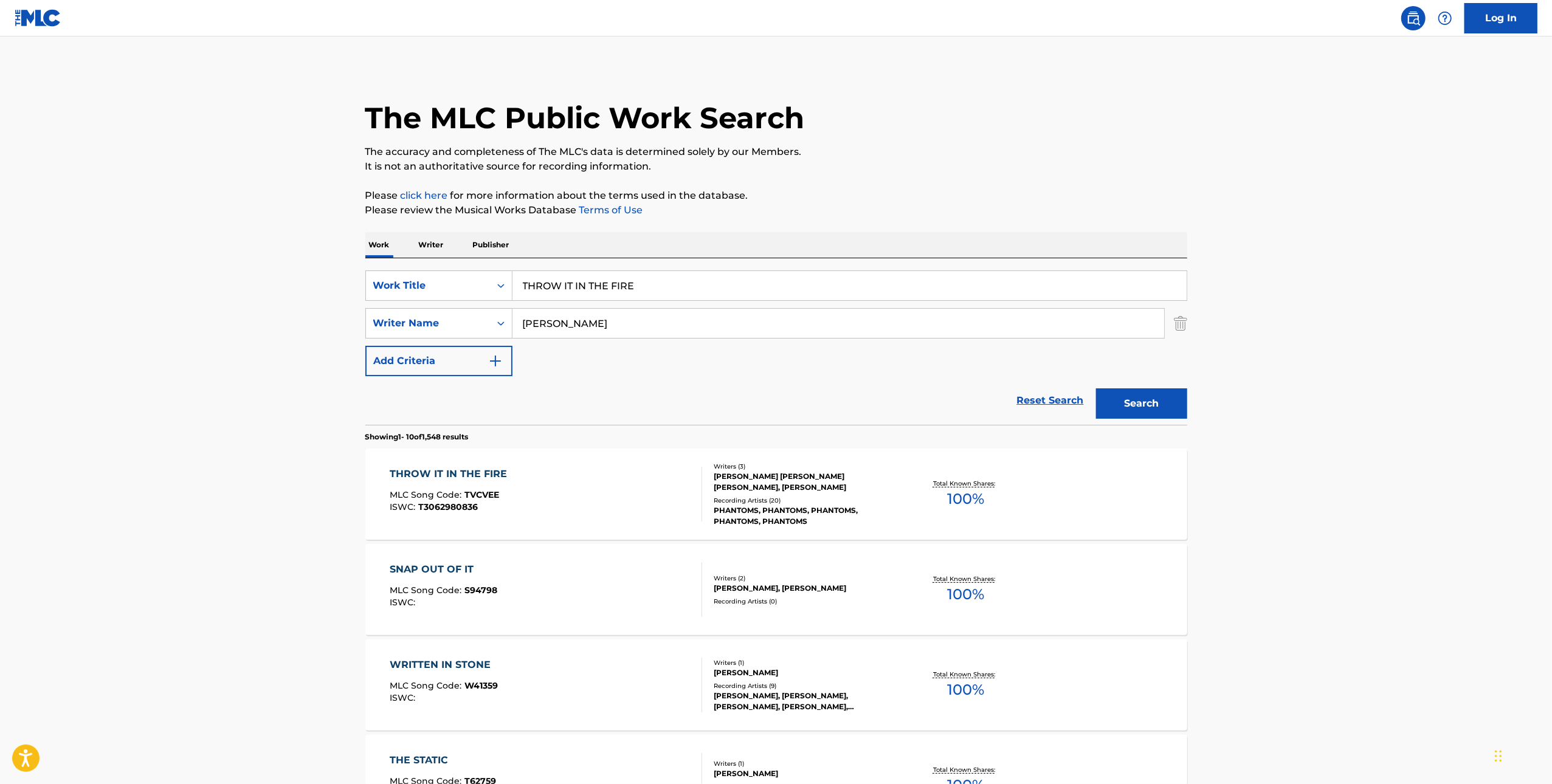
click at [703, 300] on div "THROW IT IN THE FIRE" at bounding box center [850, 286] width 675 height 30
click at [698, 287] on input "THROW IT IN THE FIRE" at bounding box center [850, 286] width 675 height 29
click at [697, 287] on input "THROW IT IN THE FIRE" at bounding box center [850, 286] width 675 height 29
click at [698, 287] on input "THROW IT IN THE FIRE" at bounding box center [850, 286] width 675 height 29
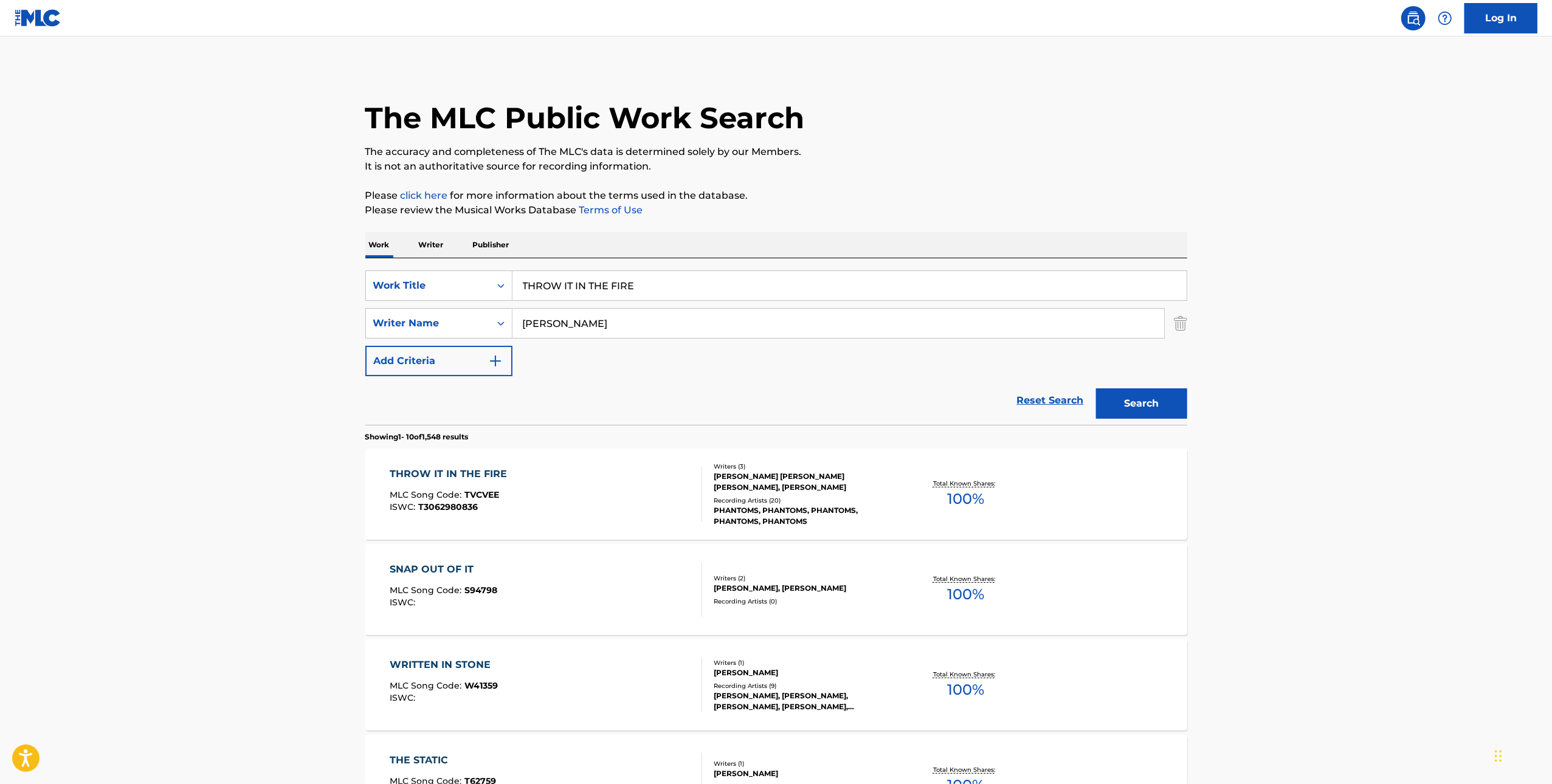
paste input "LITTLE LORD [MEDICAL_DATA]"
type input "LITTLE LORD [MEDICAL_DATA]"
click at [828, 315] on input "[PERSON_NAME]" at bounding box center [838, 323] width 652 height 29
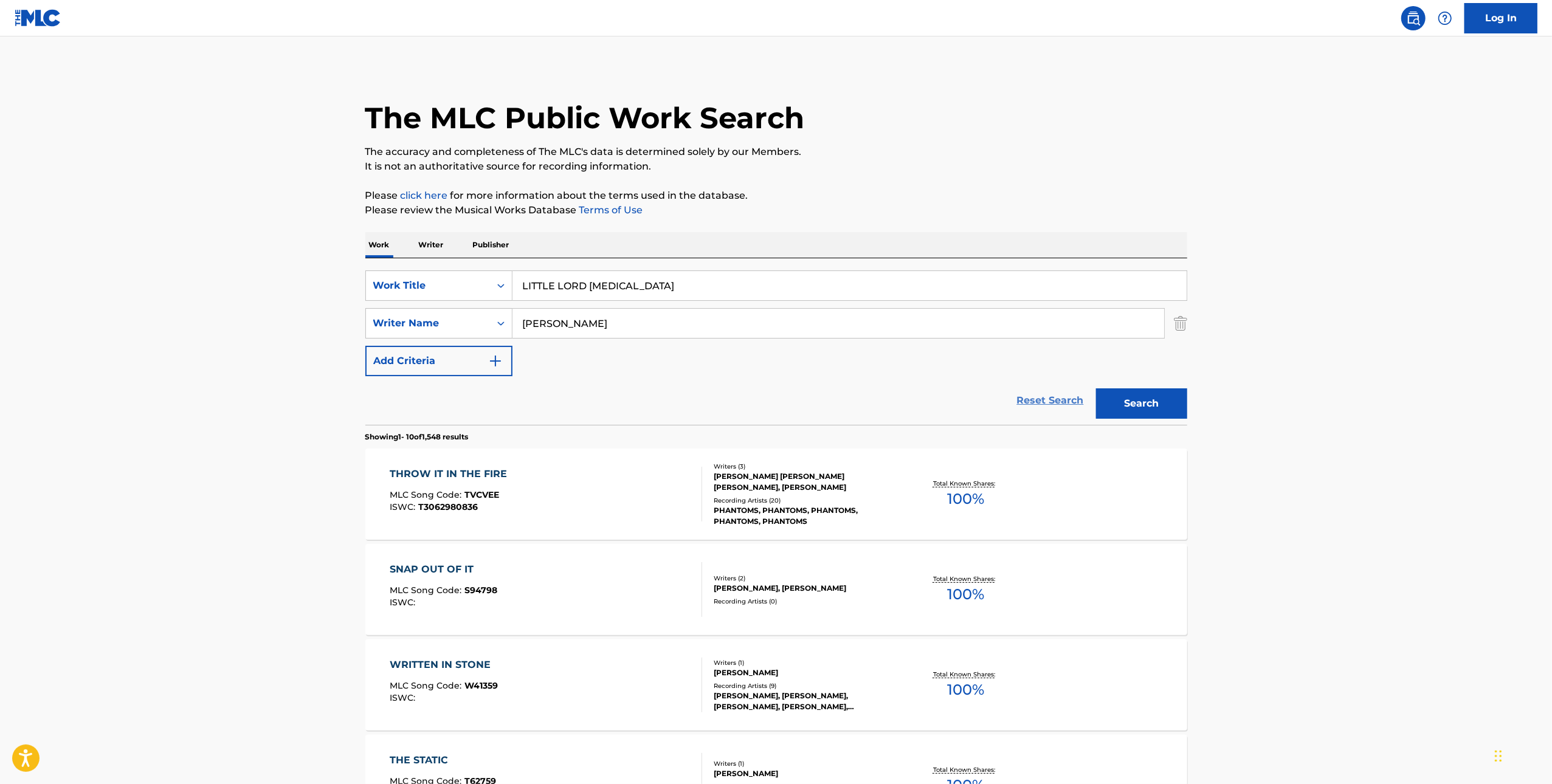
paste input "[PERSON_NAME]"
type input "[PERSON_NAME]"
click at [1139, 409] on button "Search" at bounding box center [1142, 404] width 91 height 30
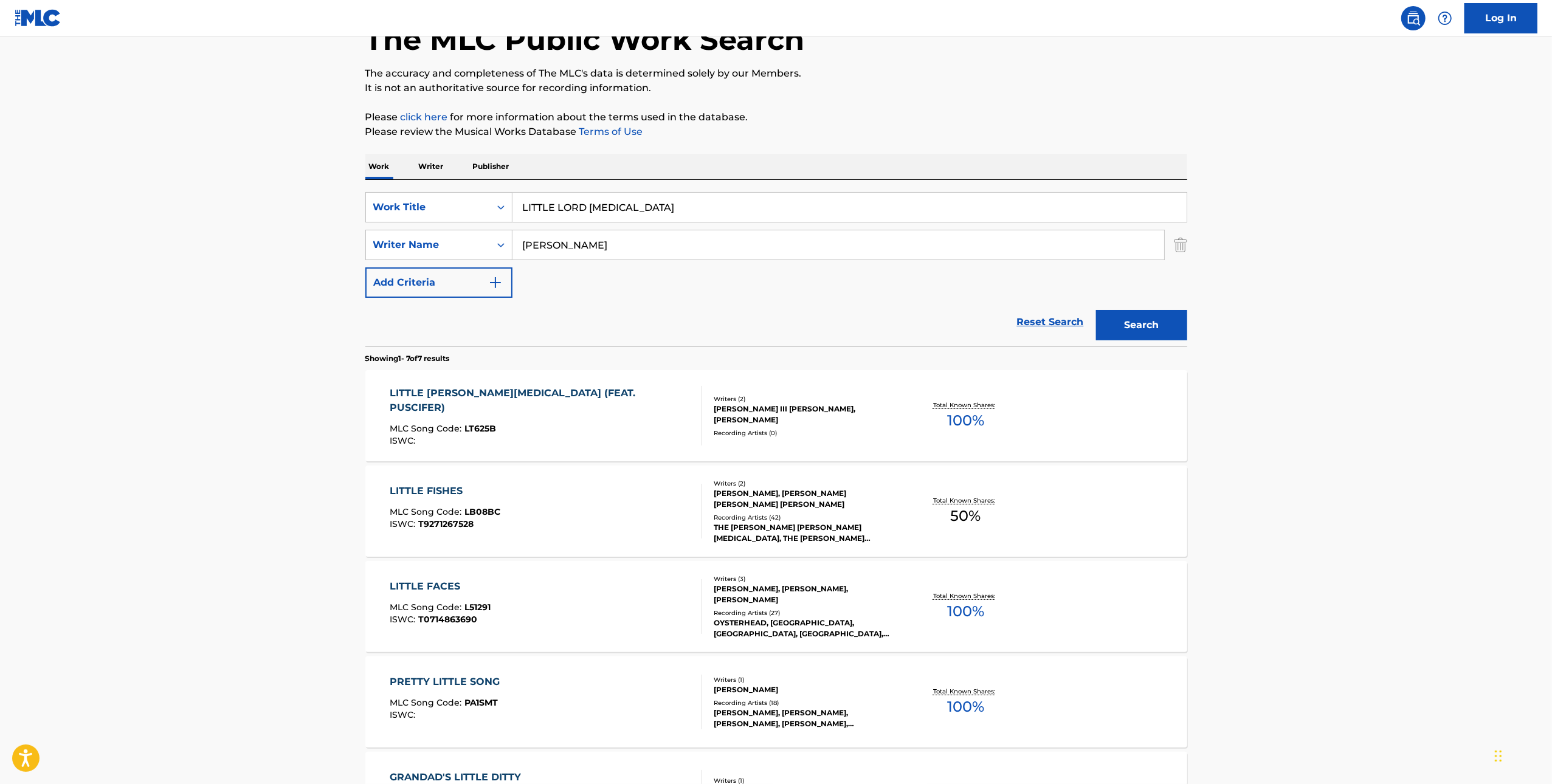
scroll to position [195, 0]
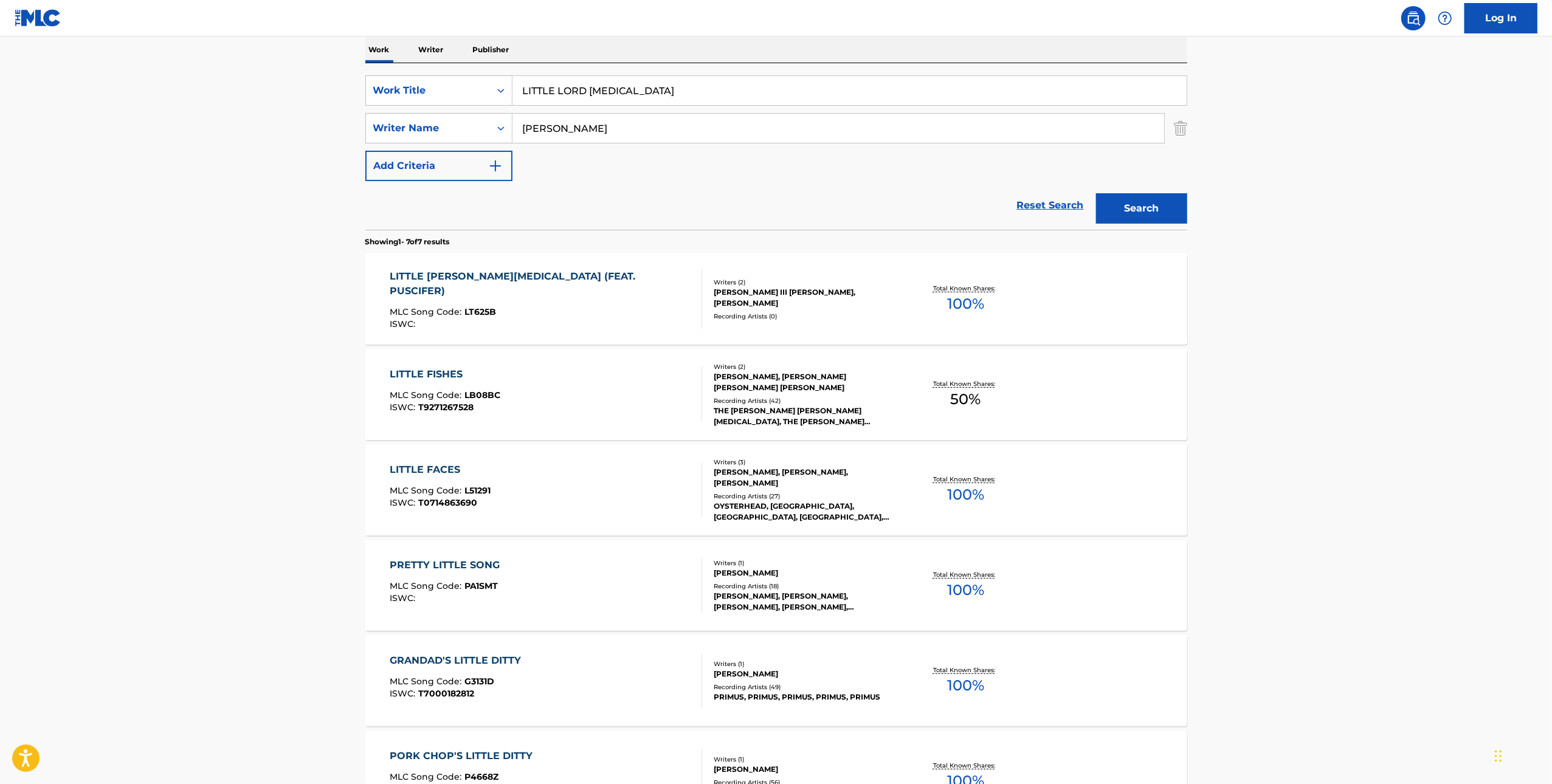
drag, startPoint x: 617, startPoint y: 243, endPoint x: 617, endPoint y: 279, distance: 36.0
click at [617, 244] on section "Showing 1 - 7 of 7 results" at bounding box center [776, 238] width 822 height 17
click at [617, 319] on div "LITTLE [PERSON_NAME][MEDICAL_DATA] (FEAT. PUSCIFER) MLC Song Code : LT625B ISWC…" at bounding box center [546, 299] width 313 height 60
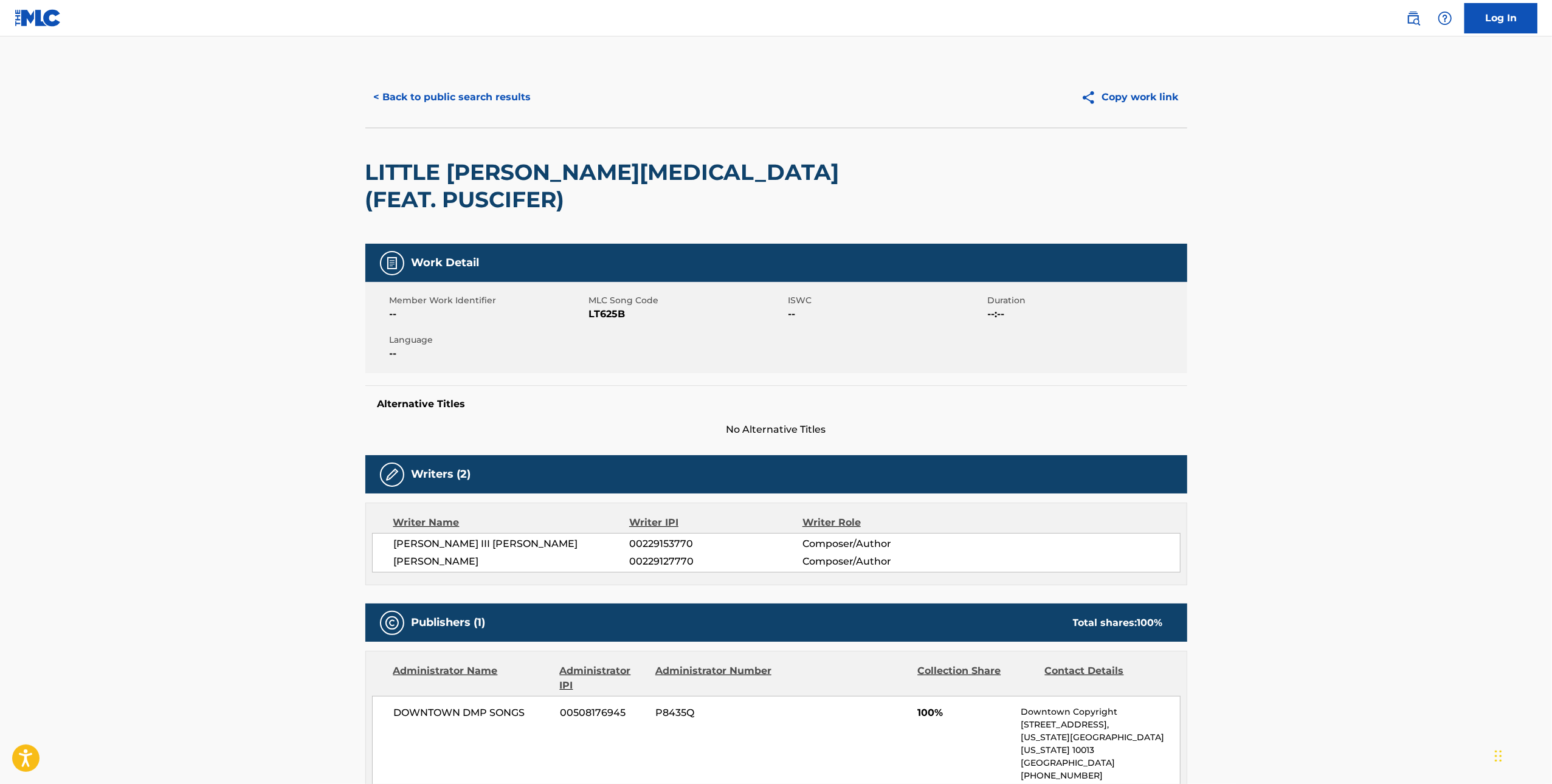
click at [624, 307] on span "LT625B" at bounding box center [688, 314] width 196 height 14
click at [606, 307] on span "LT625B" at bounding box center [688, 314] width 196 height 14
click at [786, 170] on h2 "LITTLE [PERSON_NAME][MEDICAL_DATA] (FEAT. PUSCIFER)" at bounding box center [612, 186] width 493 height 55
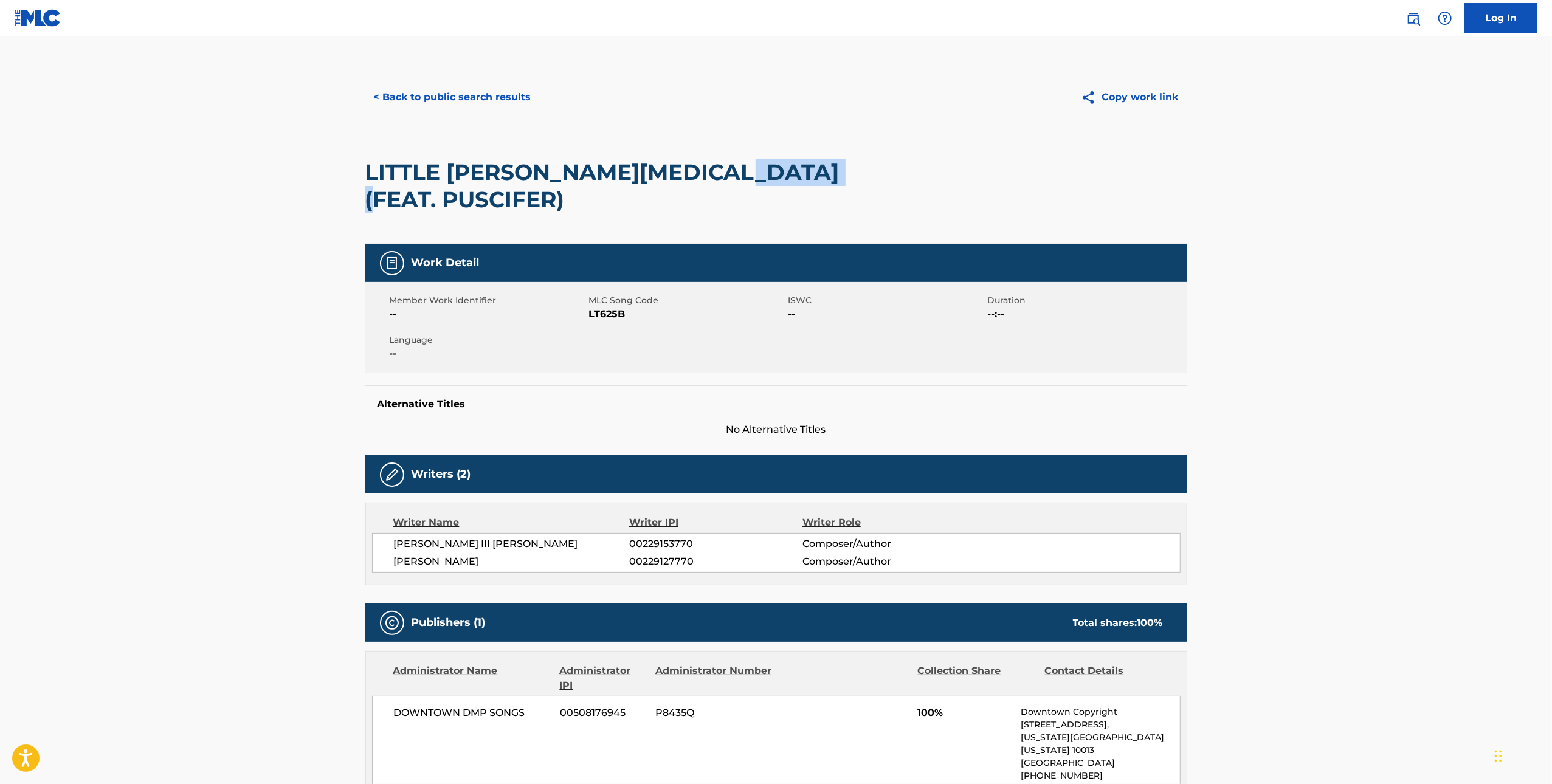
click at [786, 170] on h2 "LITTLE [PERSON_NAME][MEDICAL_DATA] (FEAT. PUSCIFER)" at bounding box center [612, 186] width 493 height 55
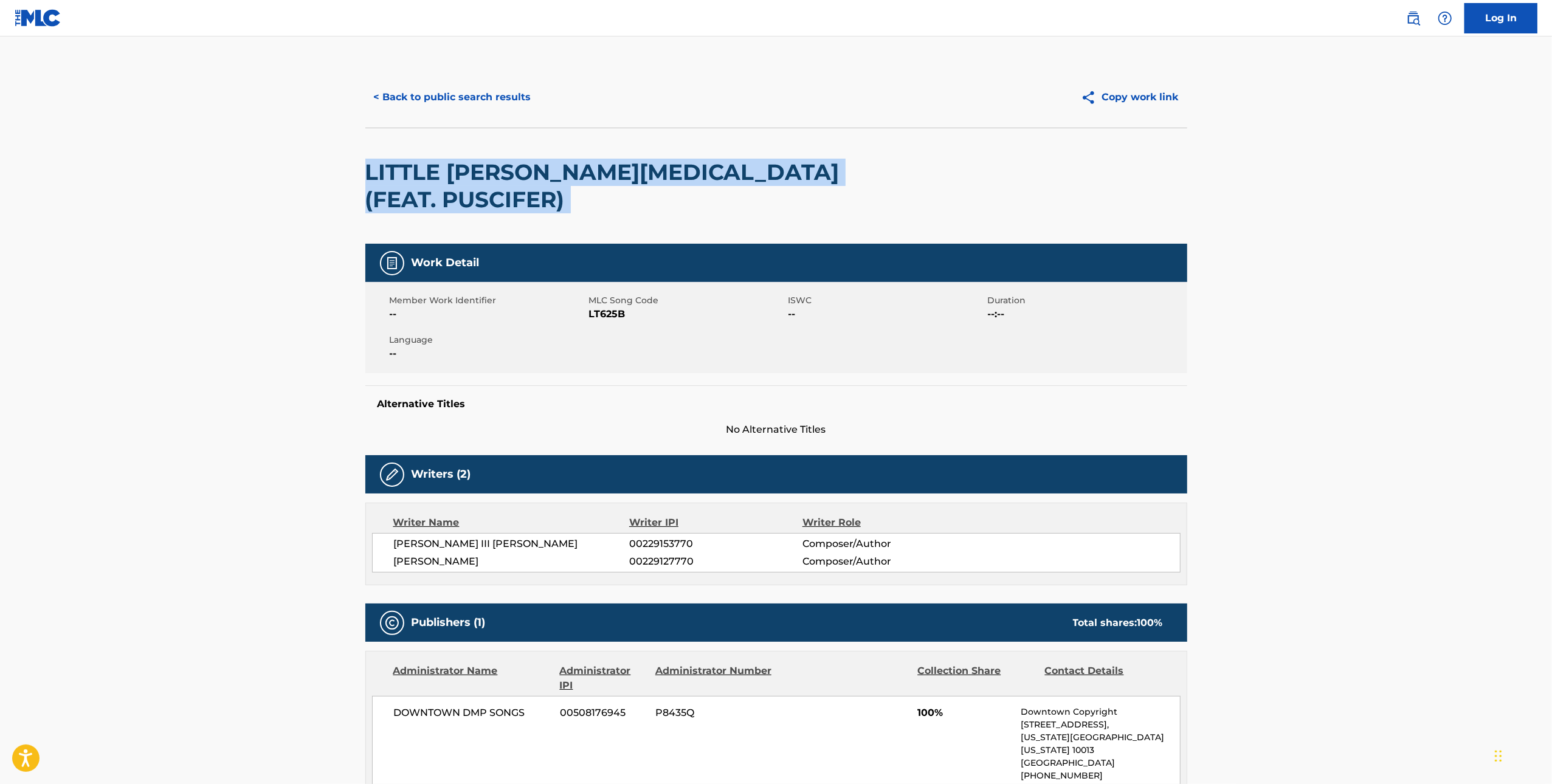
click at [786, 170] on h2 "LITTLE [PERSON_NAME][MEDICAL_DATA] (FEAT. PUSCIFER)" at bounding box center [612, 186] width 493 height 55
click at [464, 105] on button "< Back to public search results" at bounding box center [453, 97] width 175 height 30
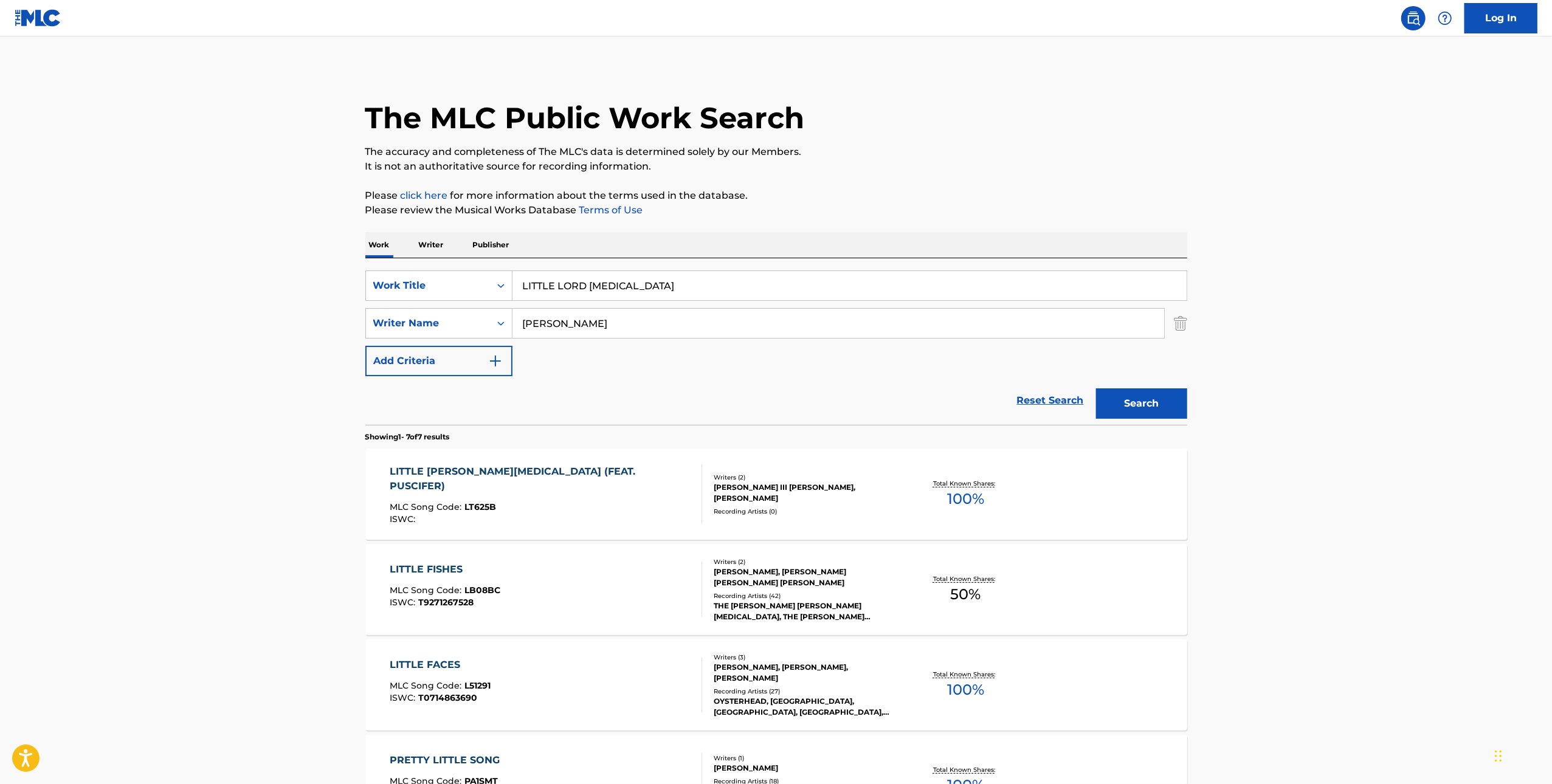
scroll to position [195, 0]
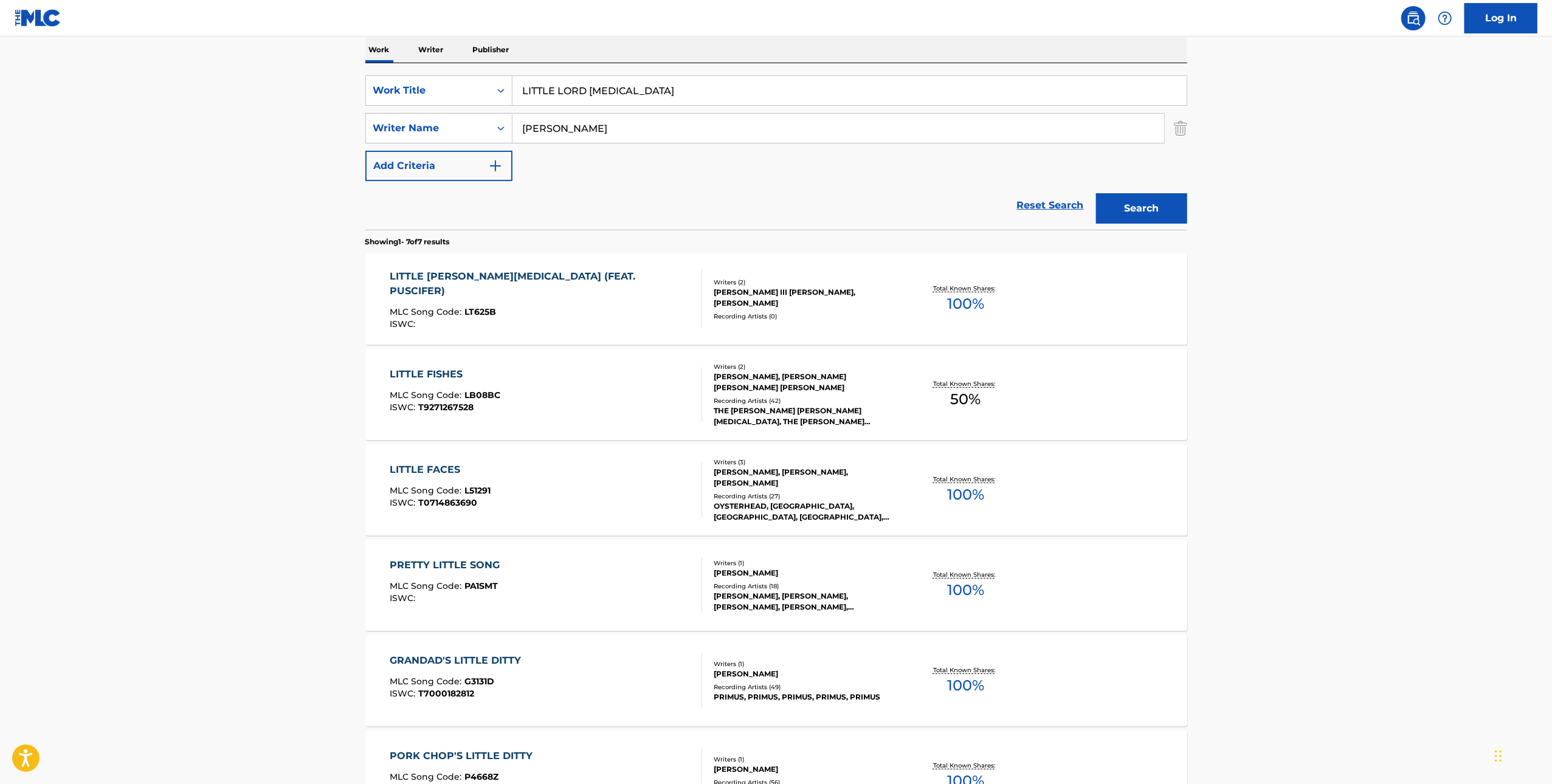
click at [768, 102] on input "LITTLE LORD [MEDICAL_DATA]" at bounding box center [850, 90] width 675 height 29
paste input "KERAUNOS"
type input "KERAUNOS"
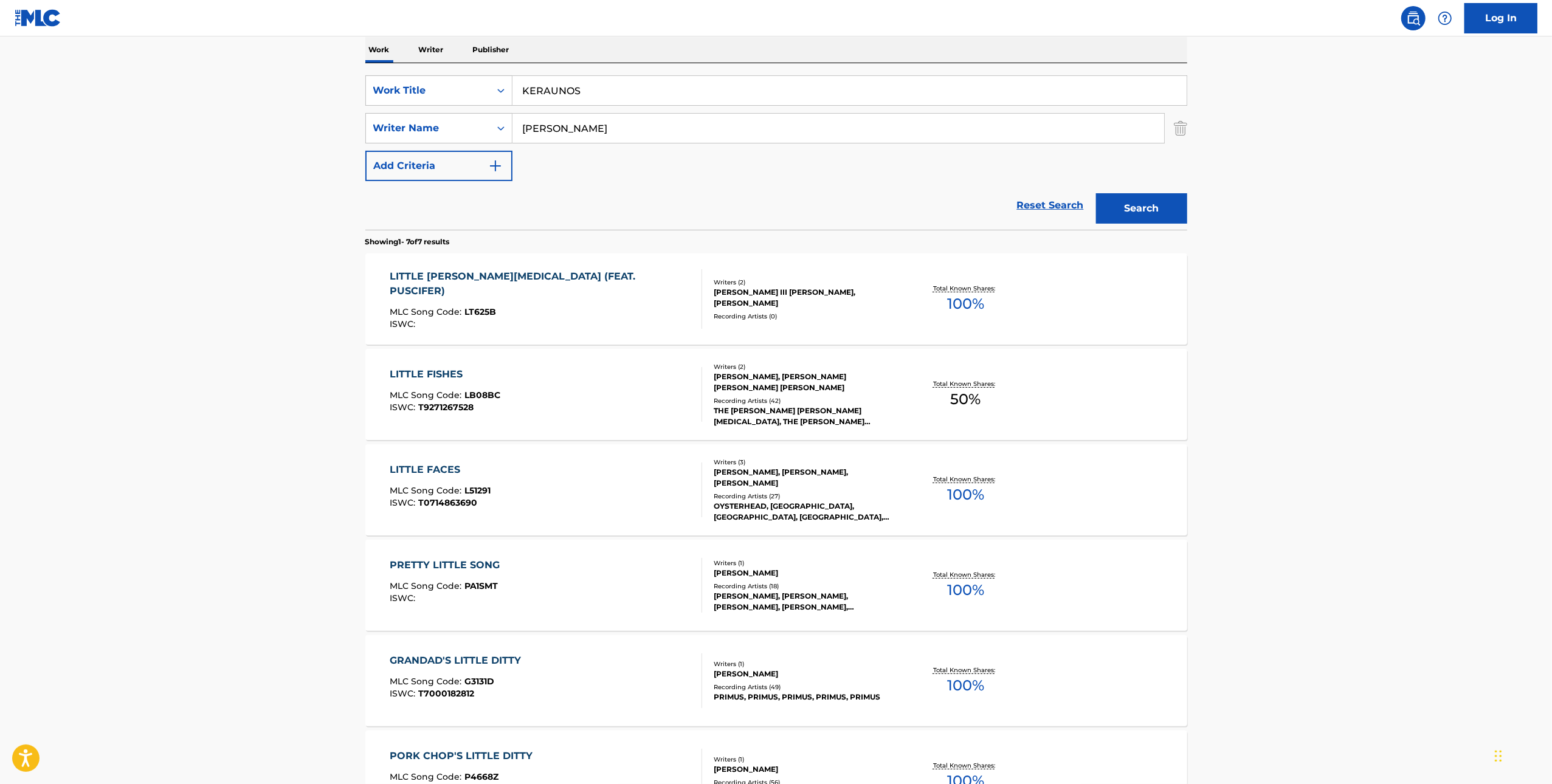
click at [768, 132] on input "[PERSON_NAME]" at bounding box center [838, 128] width 652 height 29
paste input "[PERSON_NAME]"
type input "[PERSON_NAME]"
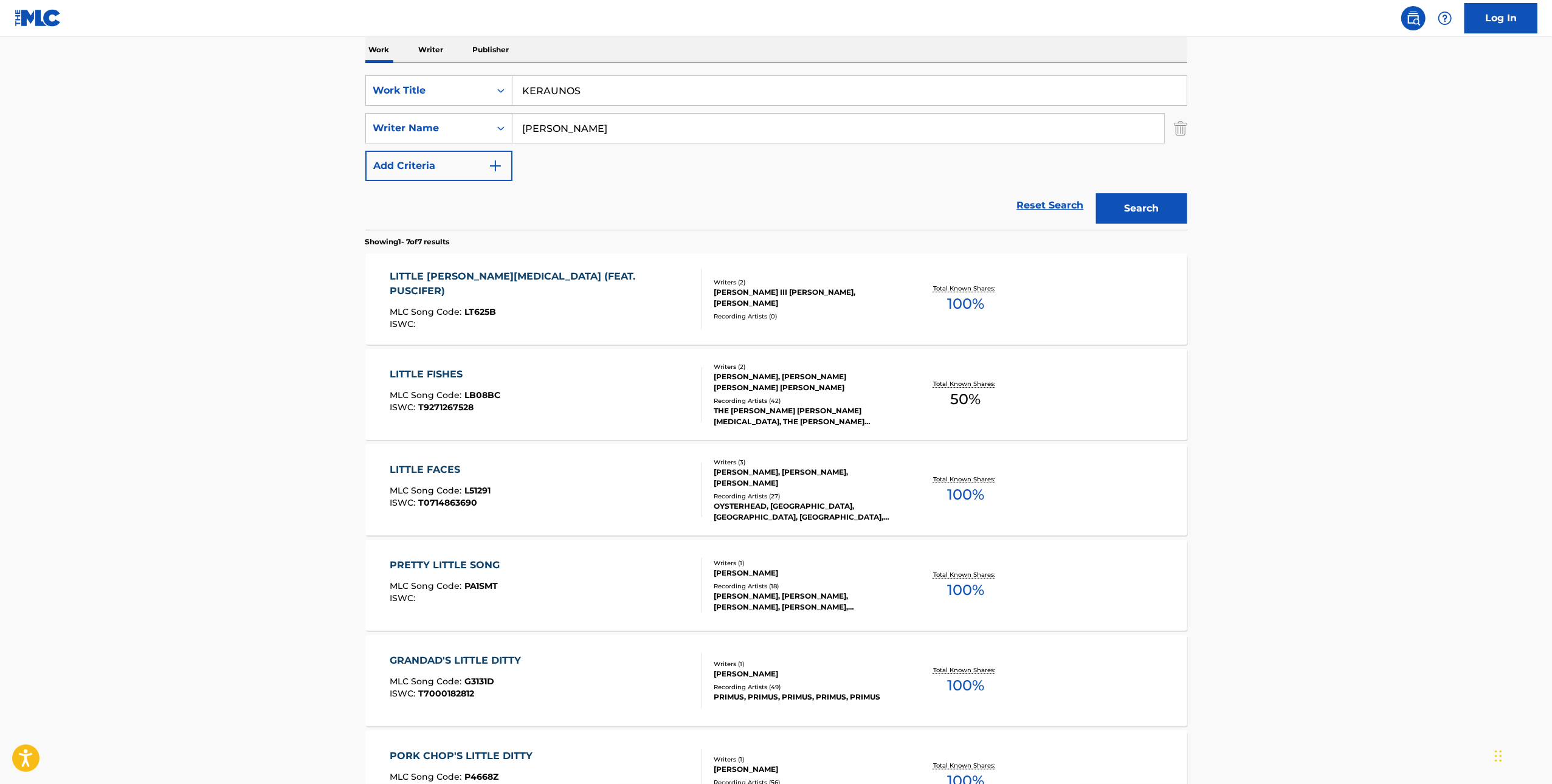
click at [1202, 214] on main "The MLC Public Work Search The accuracy and completeness of The MLC's data is d…" at bounding box center [776, 411] width 1552 height 1139
click at [1122, 211] on button "Search" at bounding box center [1142, 209] width 91 height 30
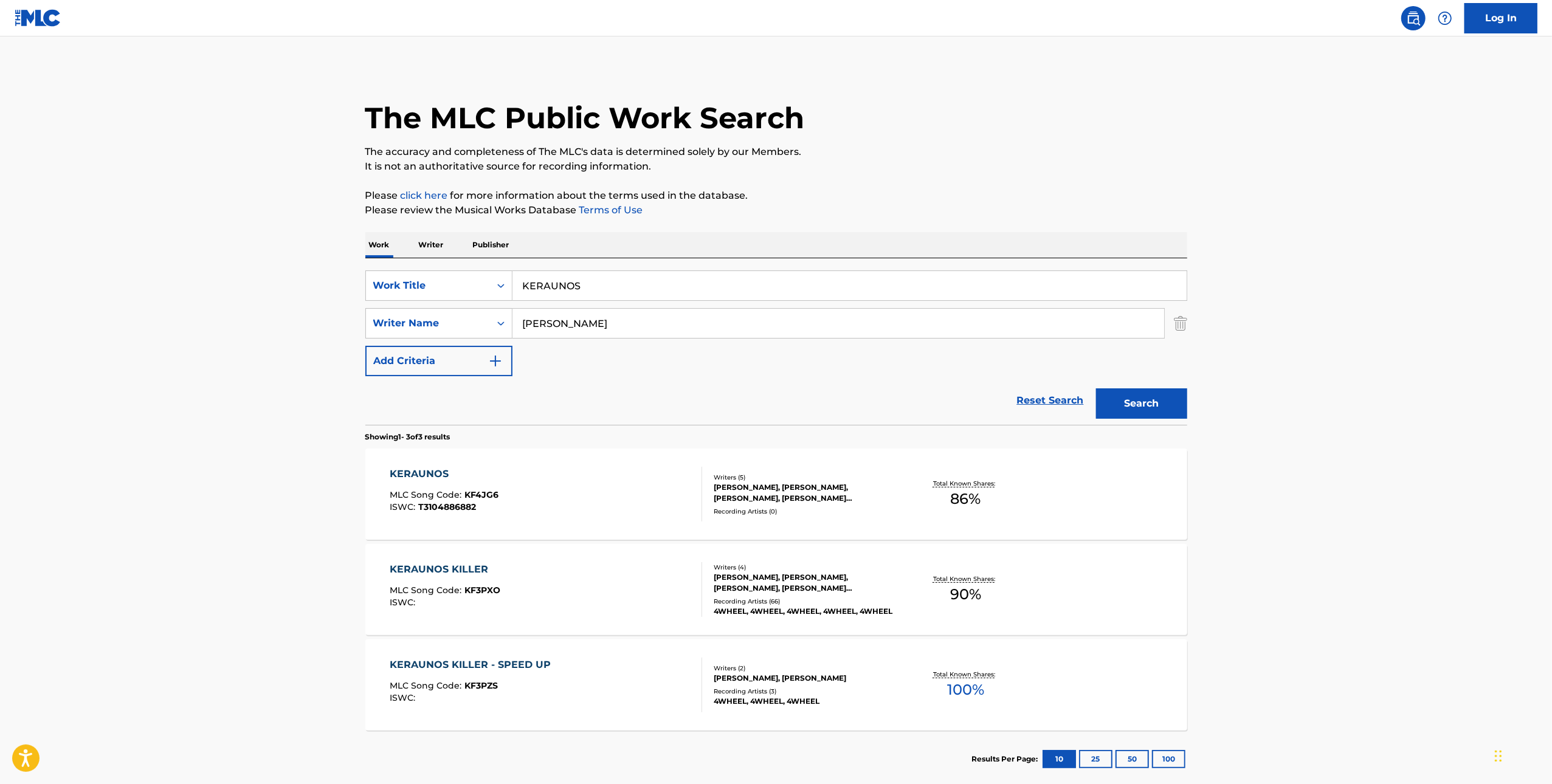
click at [577, 484] on div "KERAUNOS MLC Song Code : KF4JG6 ISWC : T3104886882" at bounding box center [546, 495] width 313 height 55
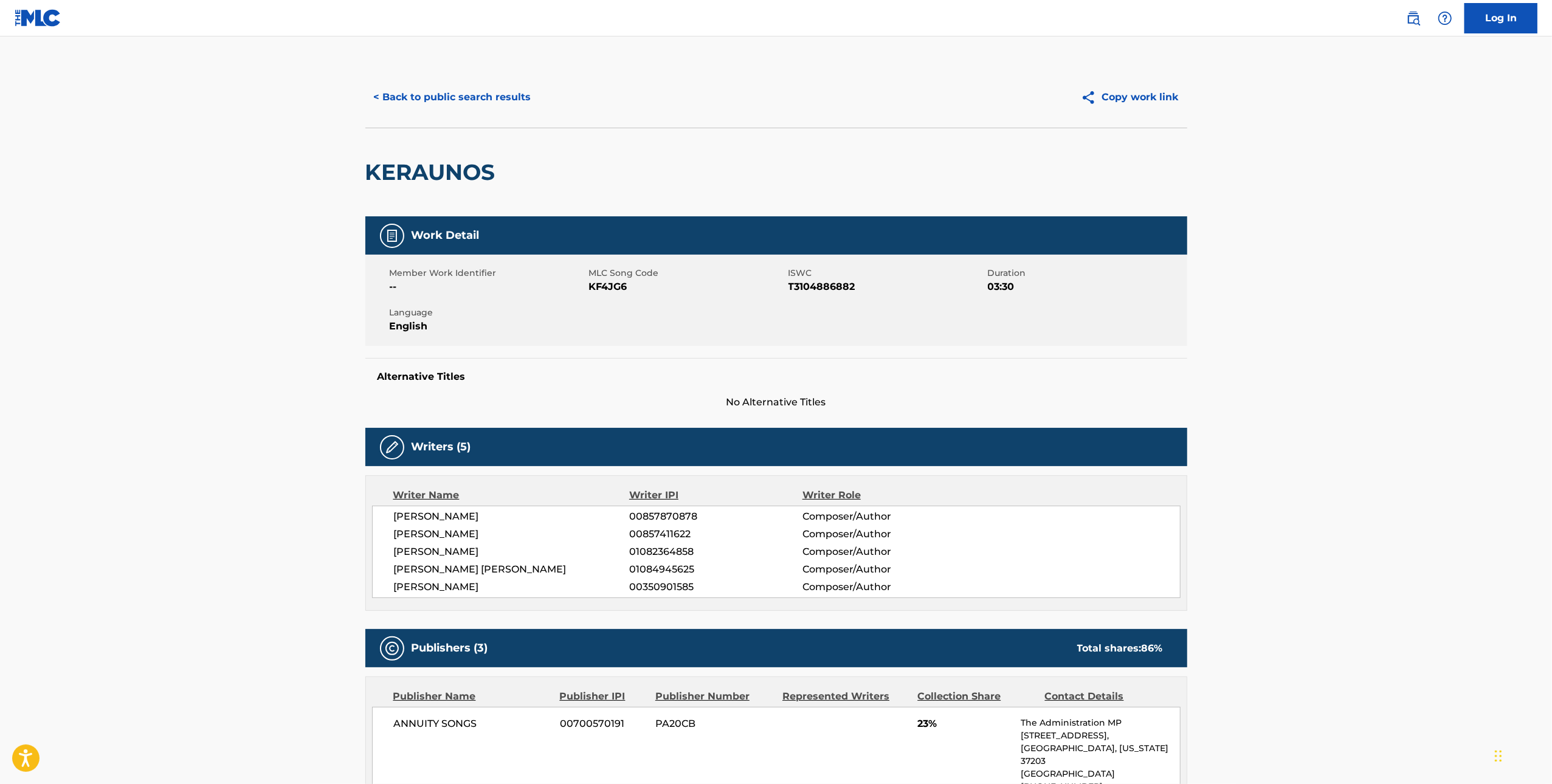
click at [621, 285] on span "KF4JG6" at bounding box center [688, 287] width 196 height 14
click at [444, 110] on button "< Back to public search results" at bounding box center [453, 97] width 175 height 30
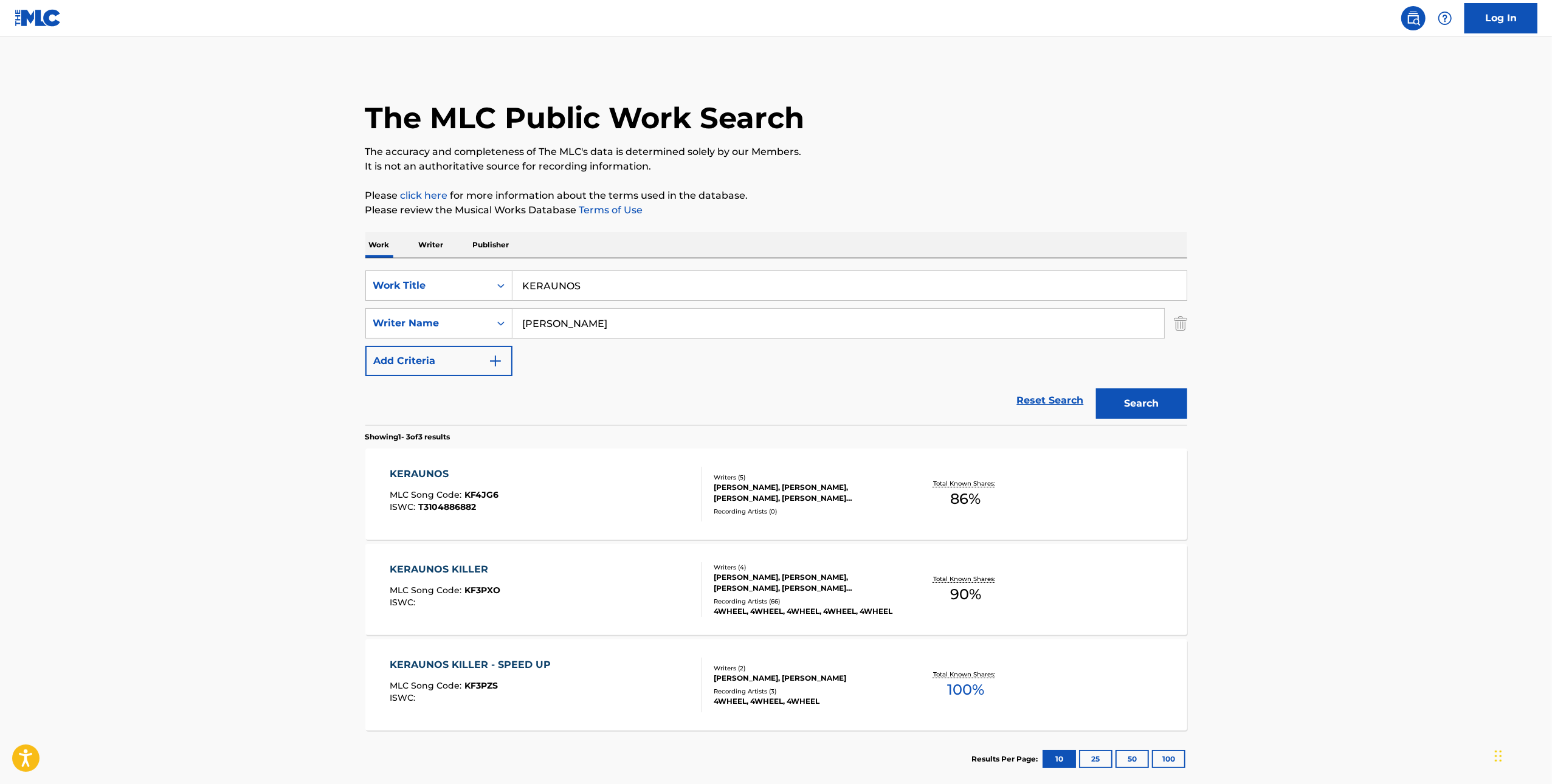
click at [624, 293] on input "KERAUNOS" at bounding box center [850, 286] width 675 height 29
click at [624, 292] on input "KERAUNOS" at bounding box center [850, 286] width 675 height 29
paste input "SET THE PLAY"
type input "SET THE PLAY"
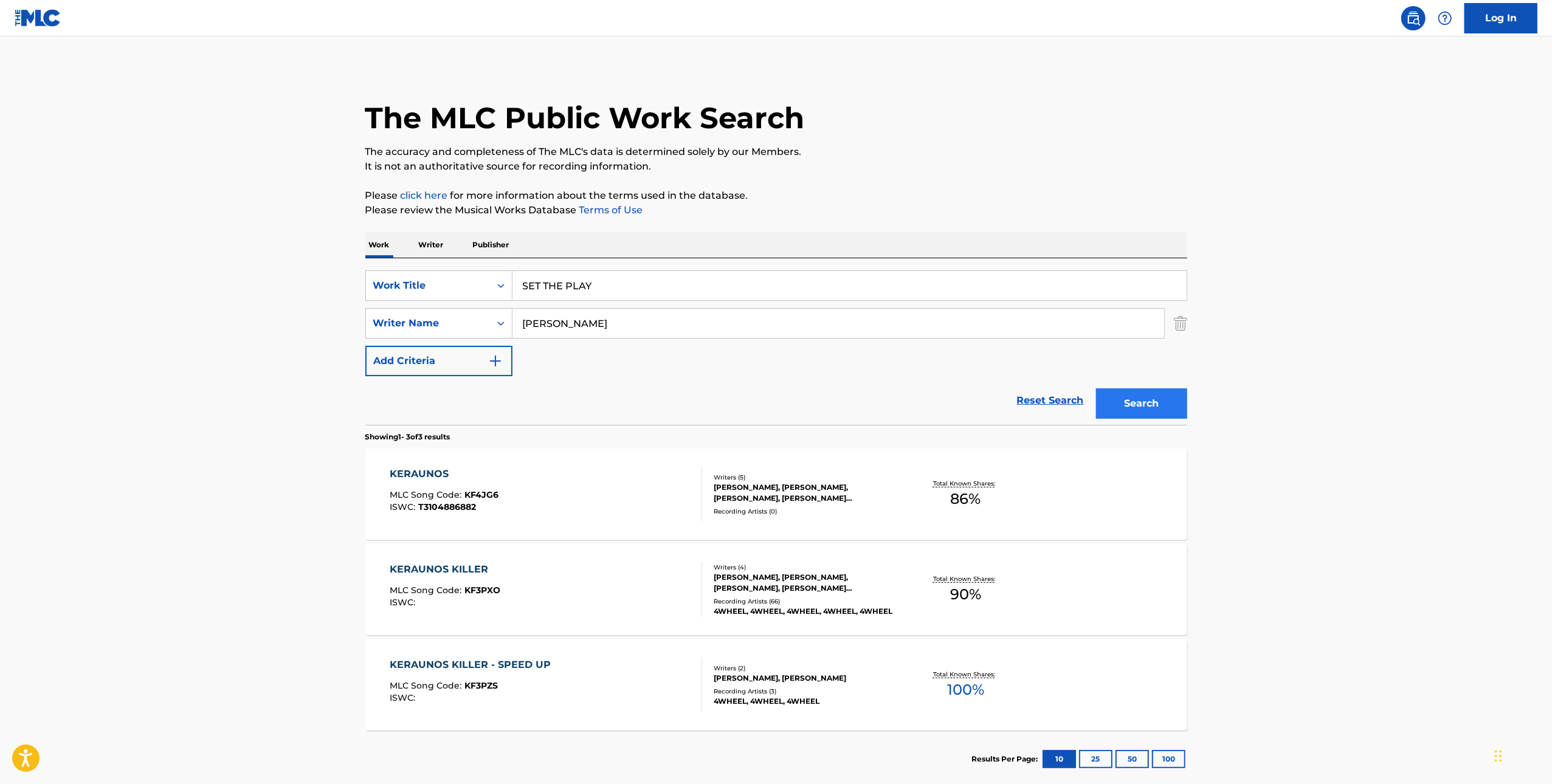
click at [1158, 388] on div "Search" at bounding box center [1139, 400] width 97 height 48
click at [1153, 406] on button "Search" at bounding box center [1142, 404] width 91 height 30
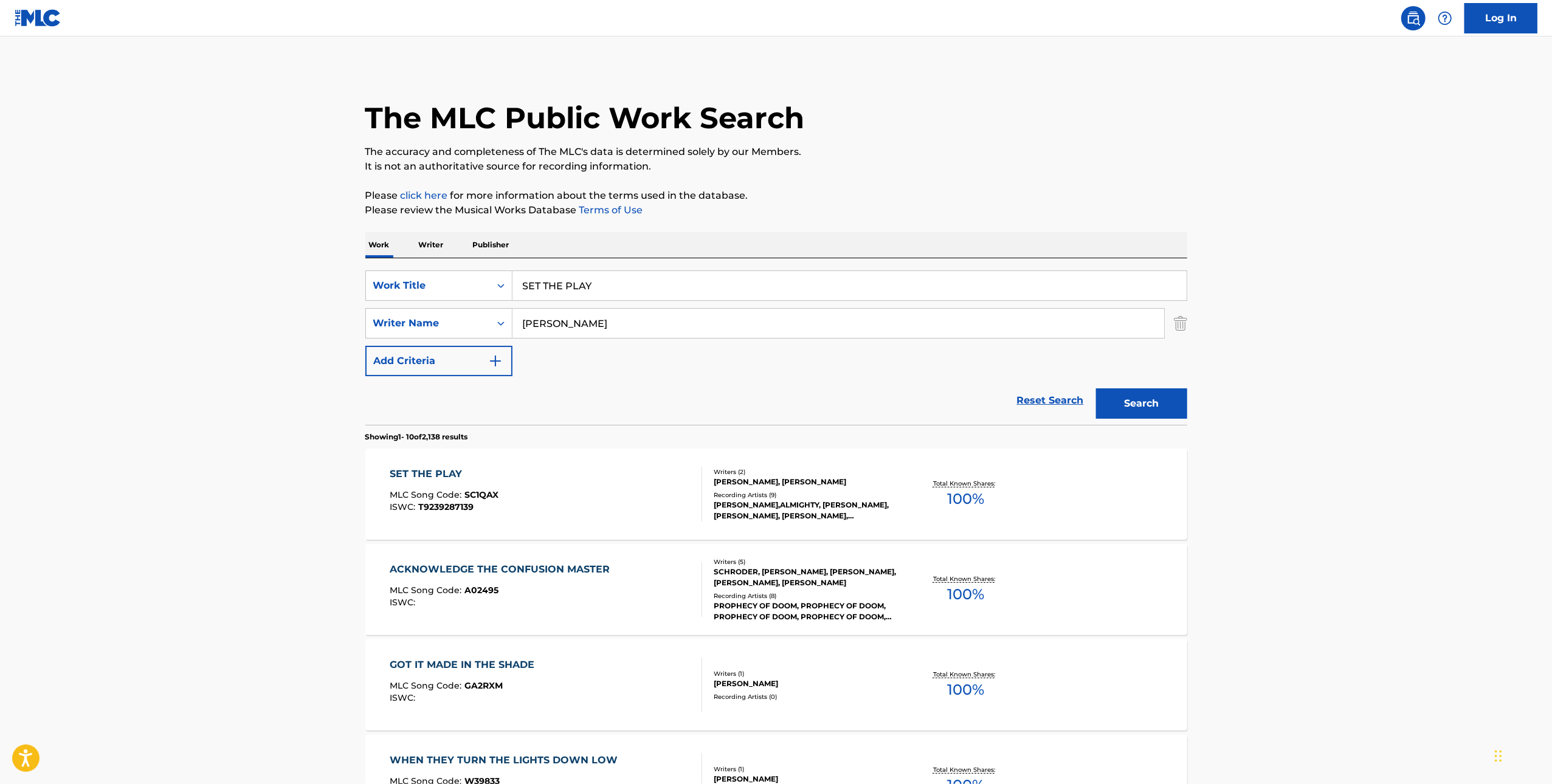
click at [631, 502] on div "SET THE PLAY MLC Song Code : SC1QAX ISWC : T9239287139" at bounding box center [546, 495] width 313 height 55
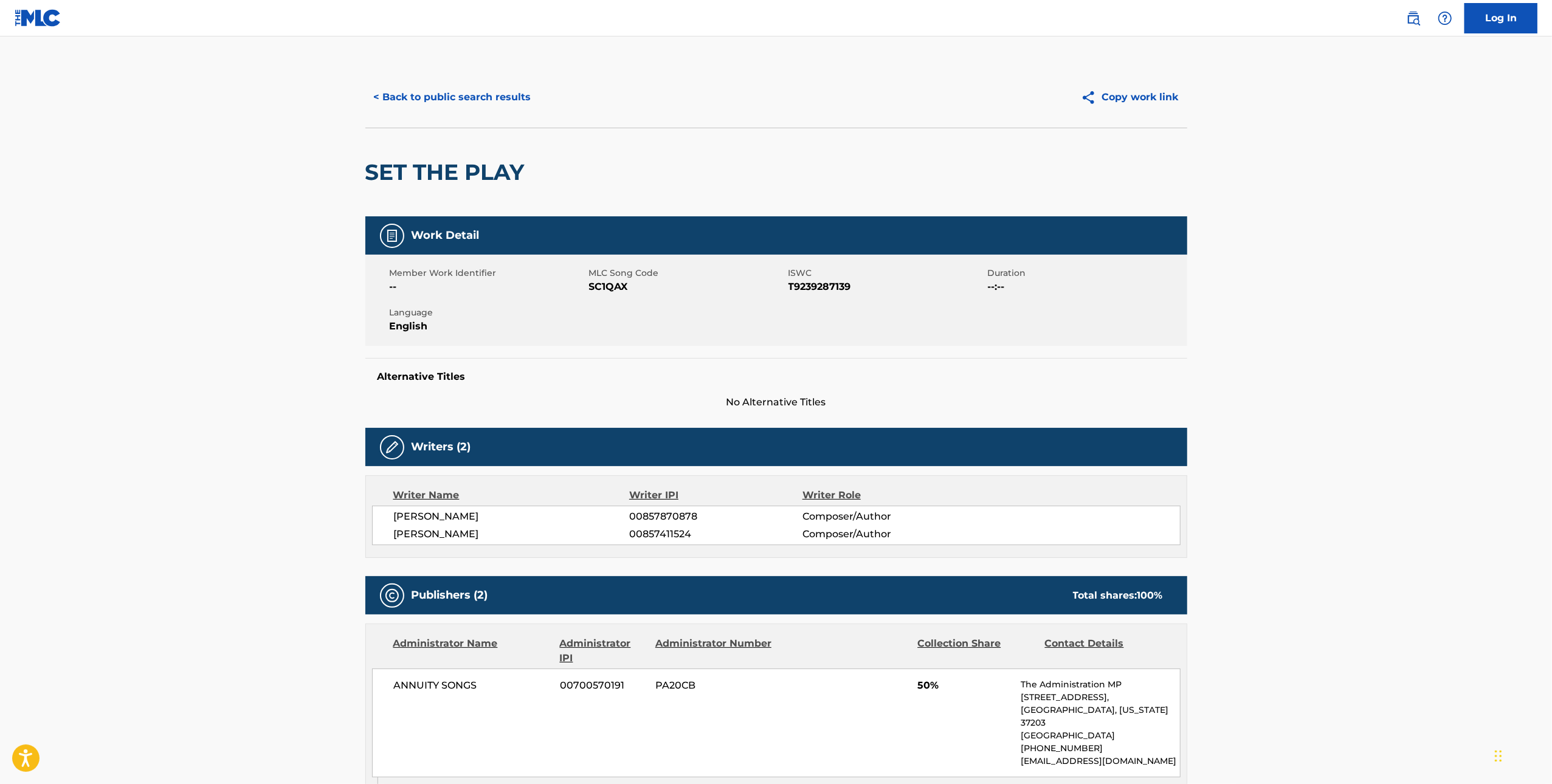
click at [610, 287] on span "SC1QAX" at bounding box center [688, 287] width 196 height 14
click at [435, 97] on button "< Back to public search results" at bounding box center [453, 97] width 175 height 30
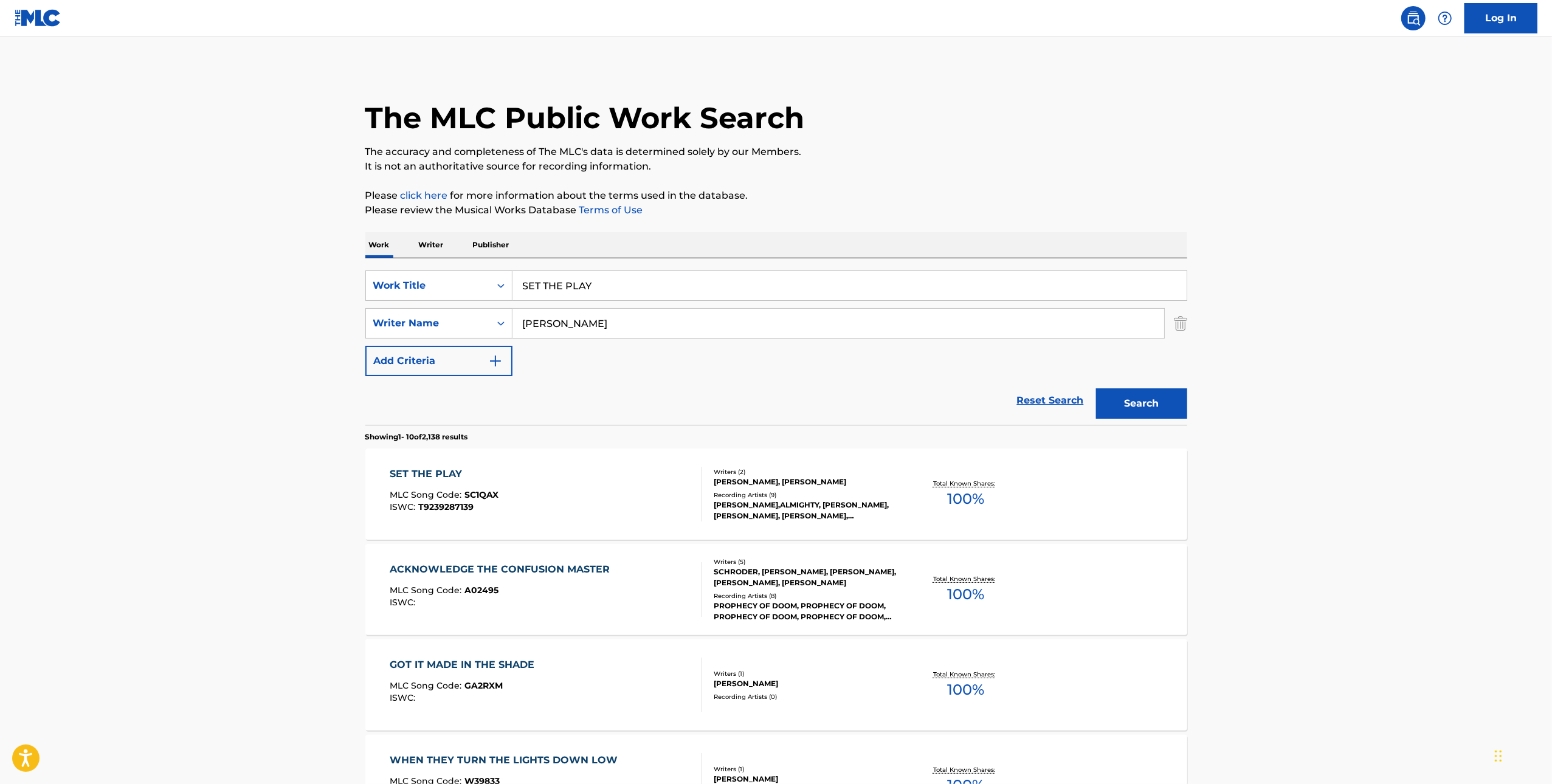
click at [872, 282] on input "SET THE PLAY" at bounding box center [850, 286] width 675 height 29
click at [872, 280] on input "SET THE PLAY" at bounding box center [850, 286] width 675 height 29
click at [872, 279] on input "SET THE PLAY" at bounding box center [850, 286] width 675 height 29
paste input "KERAUNOS"
click at [1011, 289] on input "KERAUNOSSET THE PLAY" at bounding box center [850, 286] width 675 height 29
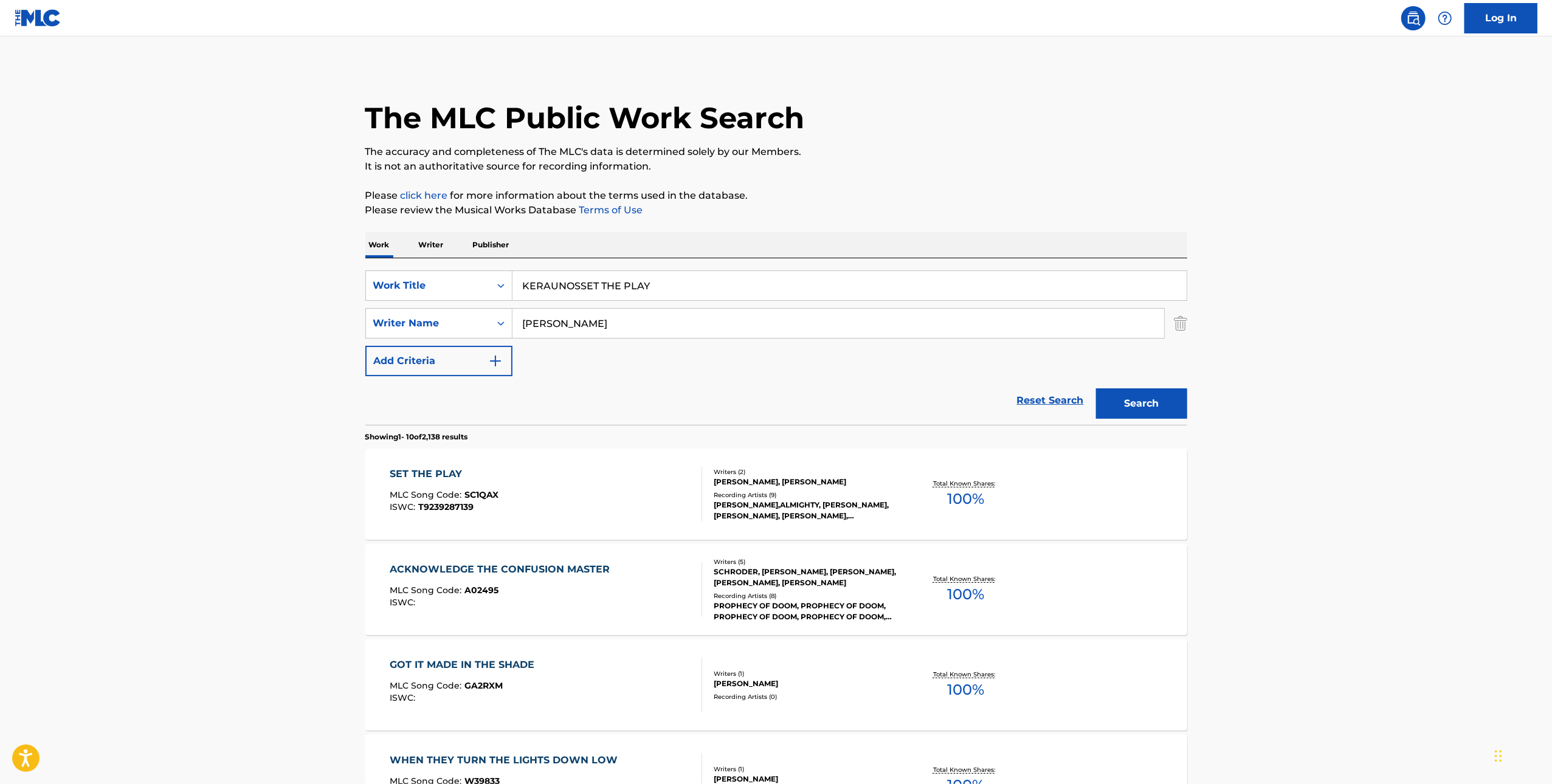
click at [1011, 289] on input "KERAUNOSSET THE PLAY" at bounding box center [850, 286] width 675 height 29
paste input "Search Form"
type input "KERAUNOS"
click at [1200, 411] on div "The MLC Public Work Search The accuracy and completeness of The MLC's data is d…" at bounding box center [776, 764] width 851 height 1394
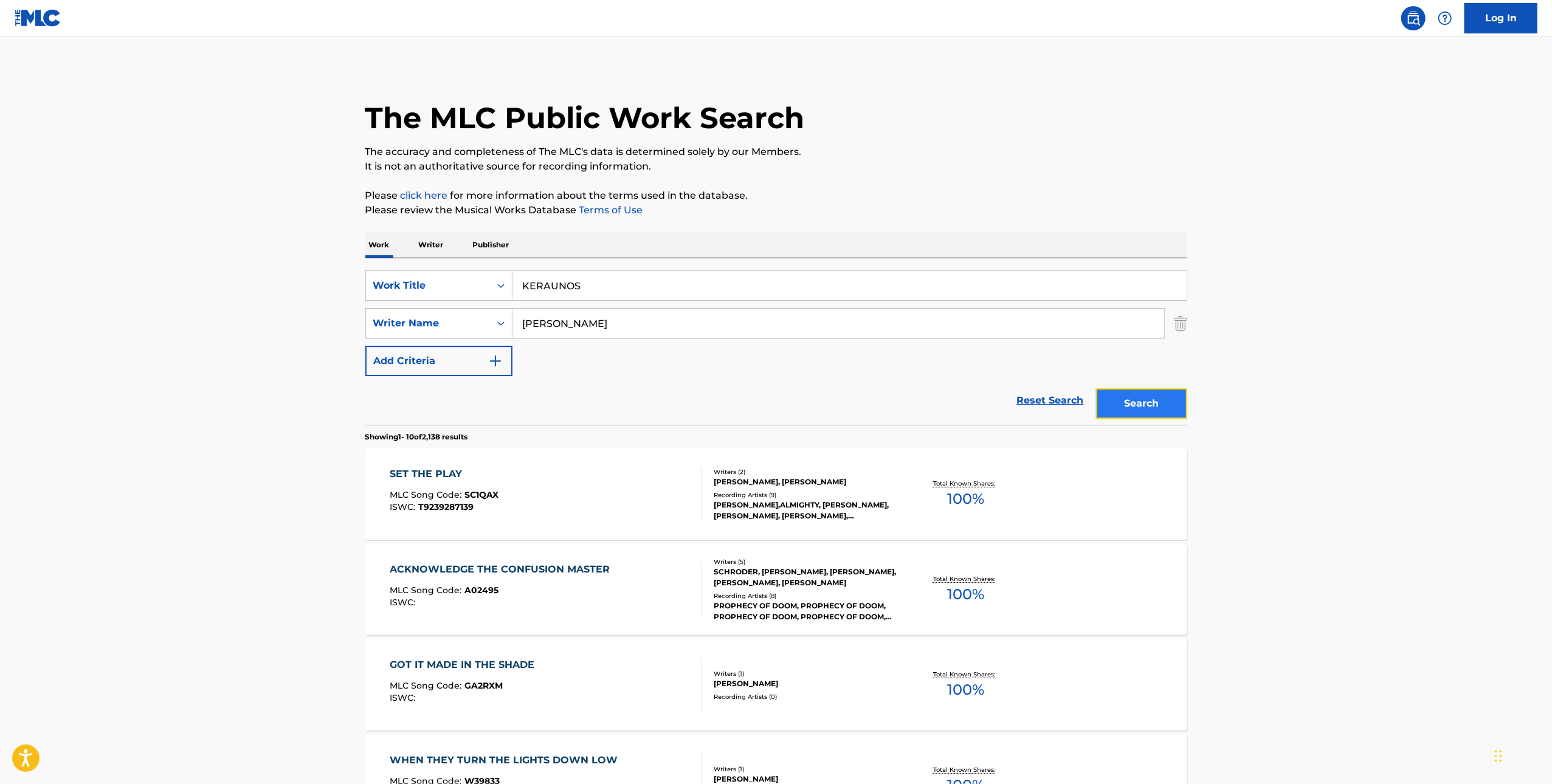
click at [1150, 406] on button "Search" at bounding box center [1142, 404] width 91 height 30
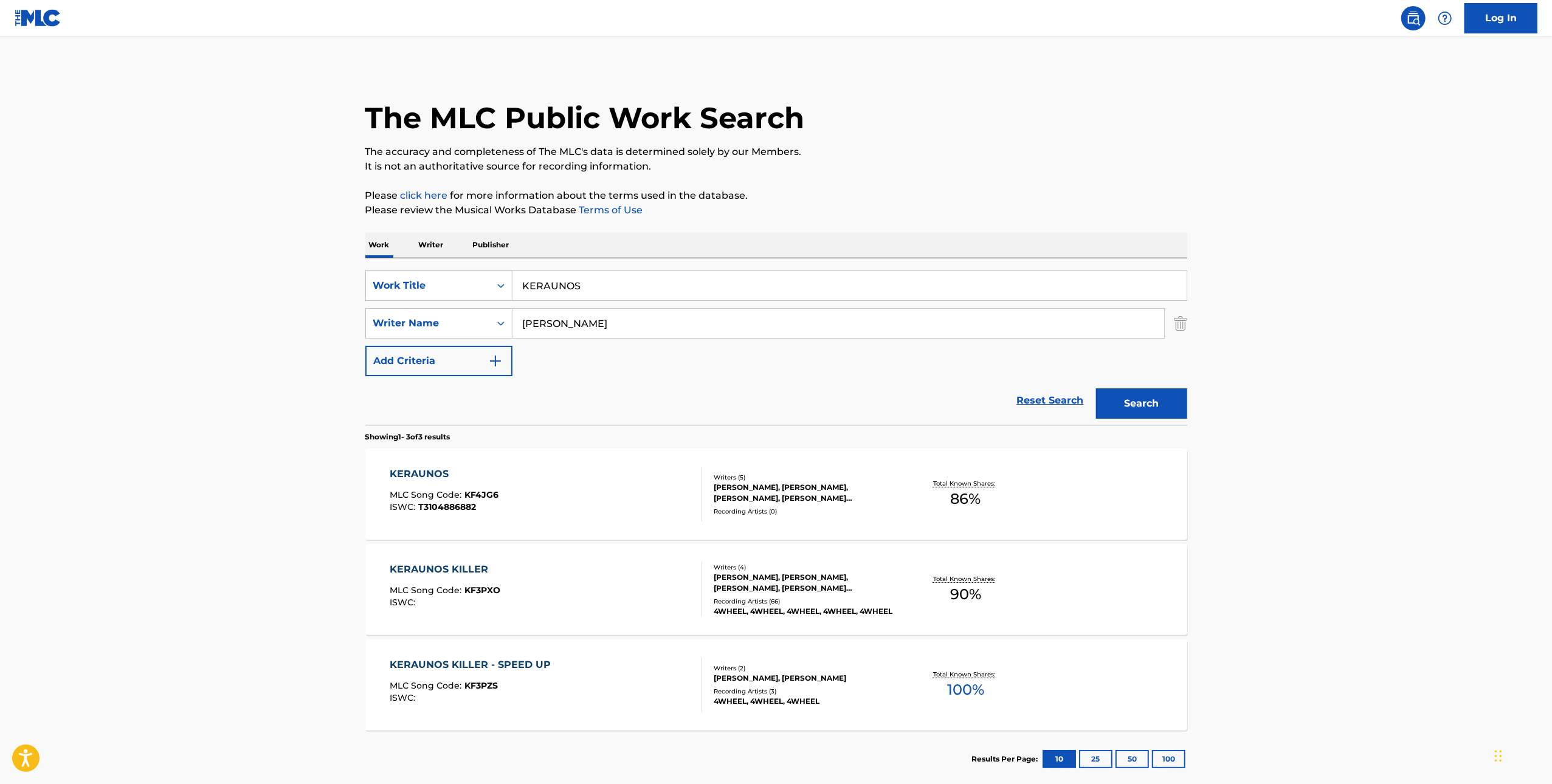
click at [609, 588] on div "KERAUNOS KILLER MLC Song Code : KF3PXO ISWC :" at bounding box center [546, 590] width 313 height 55
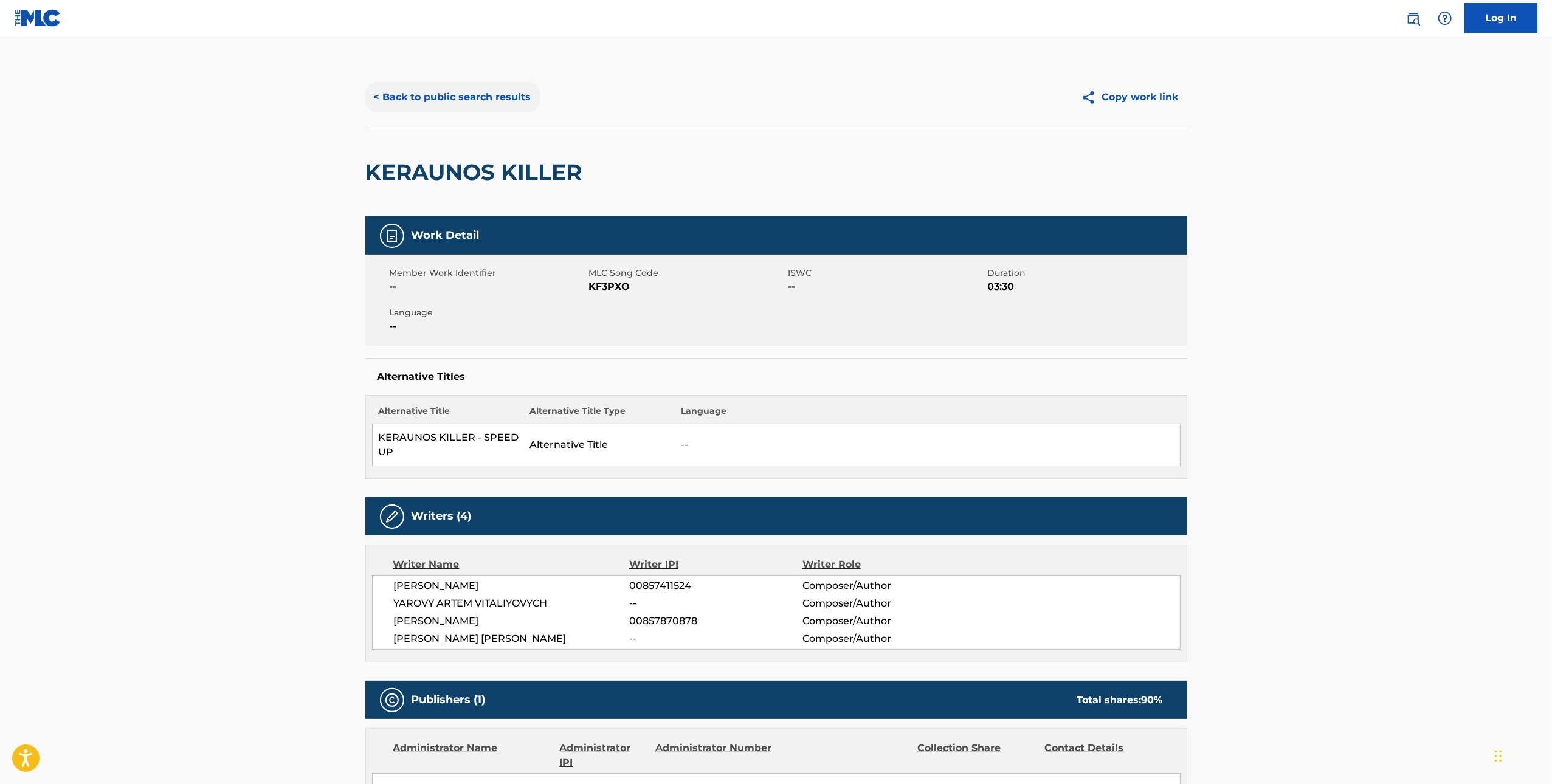
click at [475, 94] on button "< Back to public search results" at bounding box center [453, 97] width 175 height 30
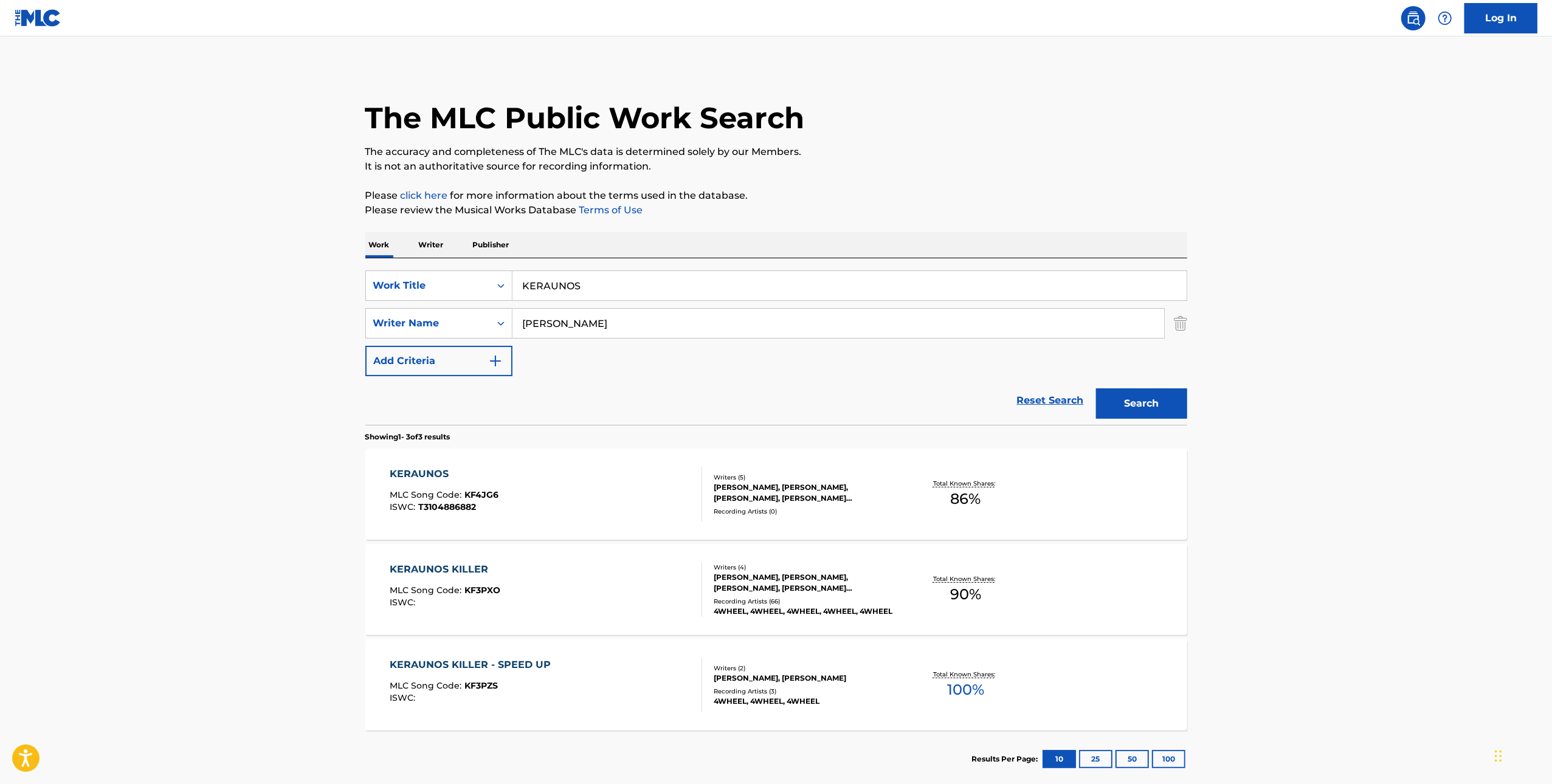
click at [584, 492] on div "KERAUNOS MLC Song Code : KF4JG6 ISWC : T3104886882" at bounding box center [546, 495] width 313 height 55
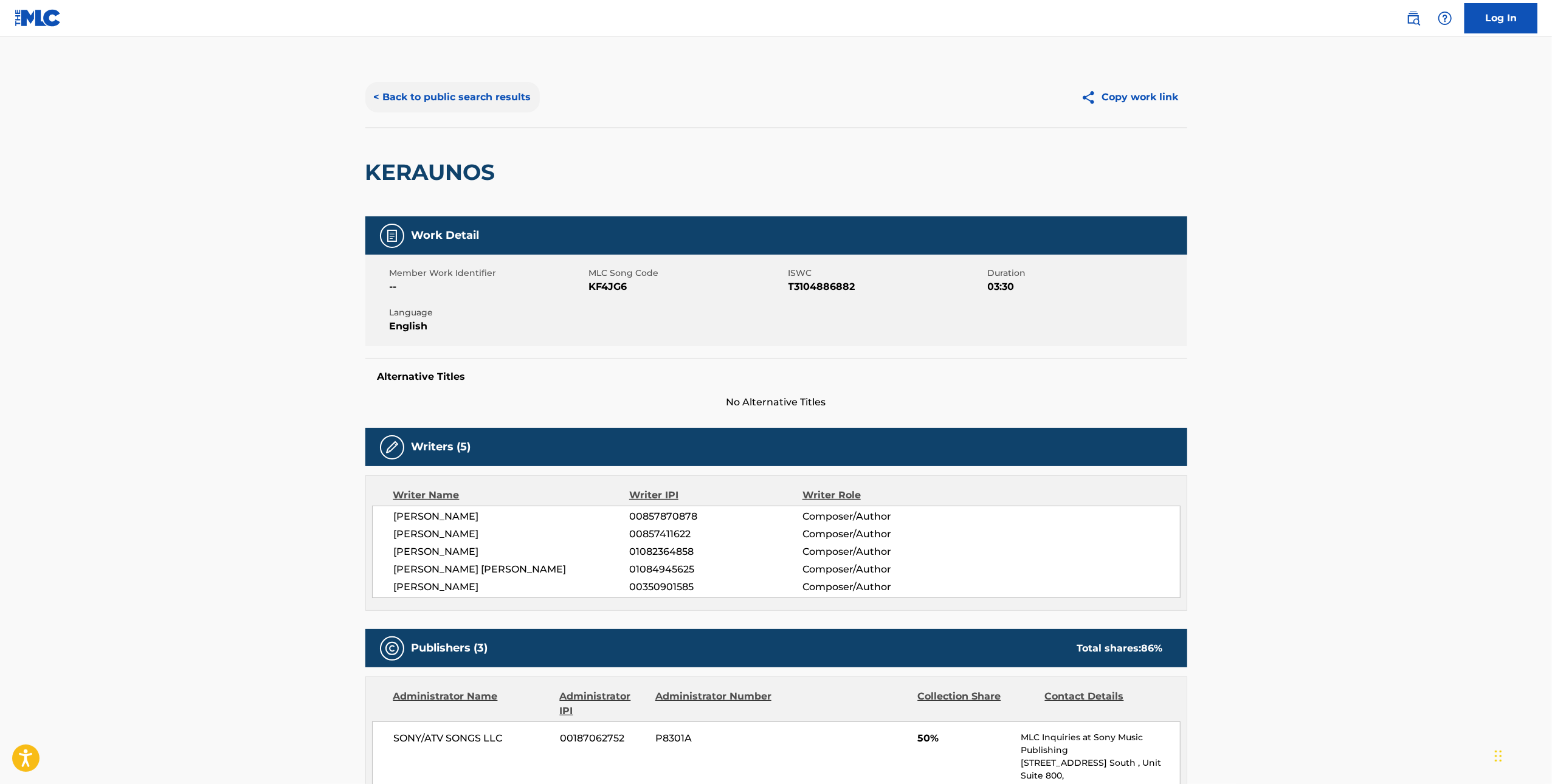
click at [445, 100] on button "< Back to public search results" at bounding box center [453, 97] width 175 height 30
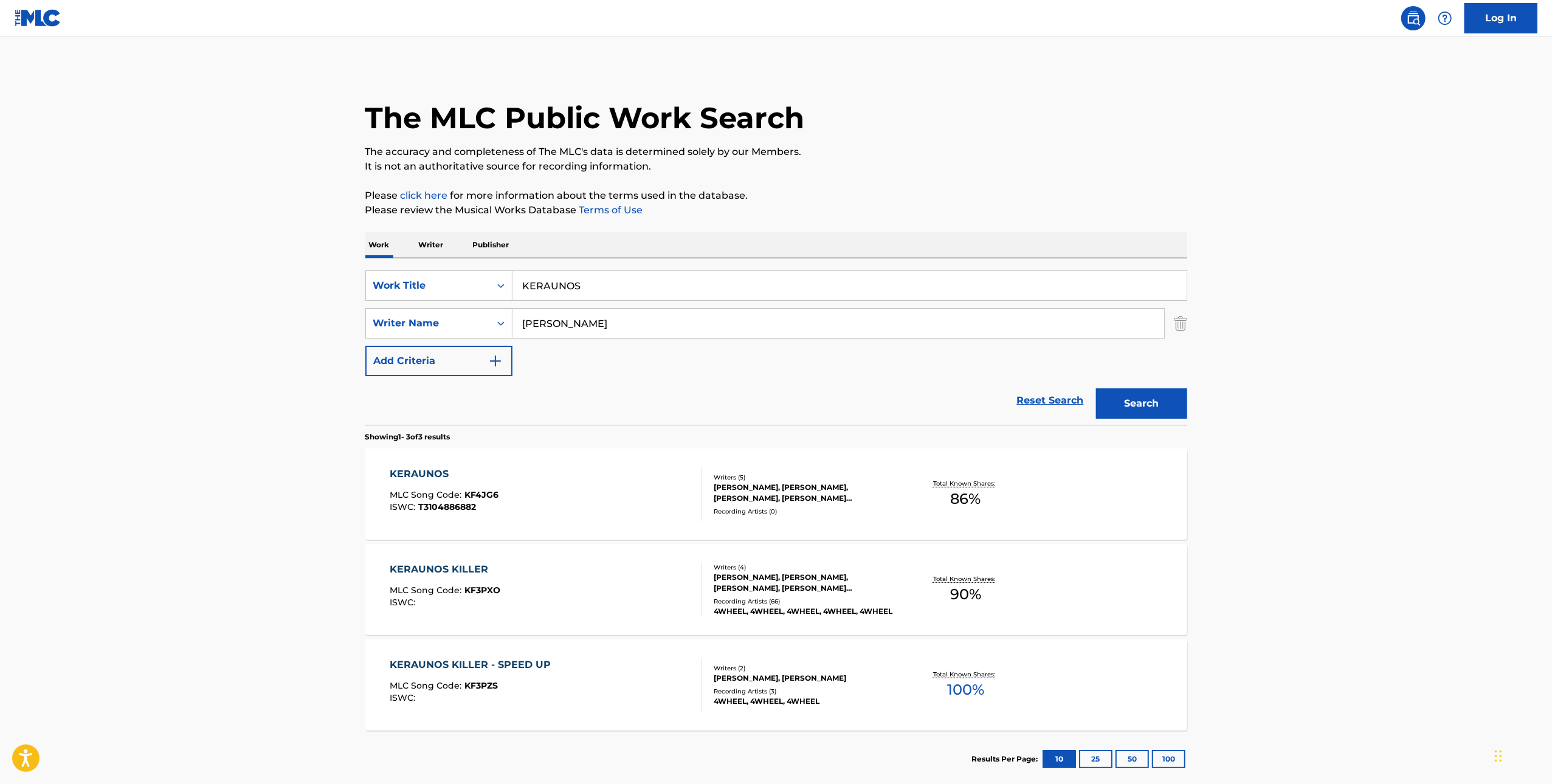
click at [690, 292] on input "KERAUNOS" at bounding box center [850, 286] width 675 height 29
paste input "SET THE PLAY"
type input "SET THE PLAY"
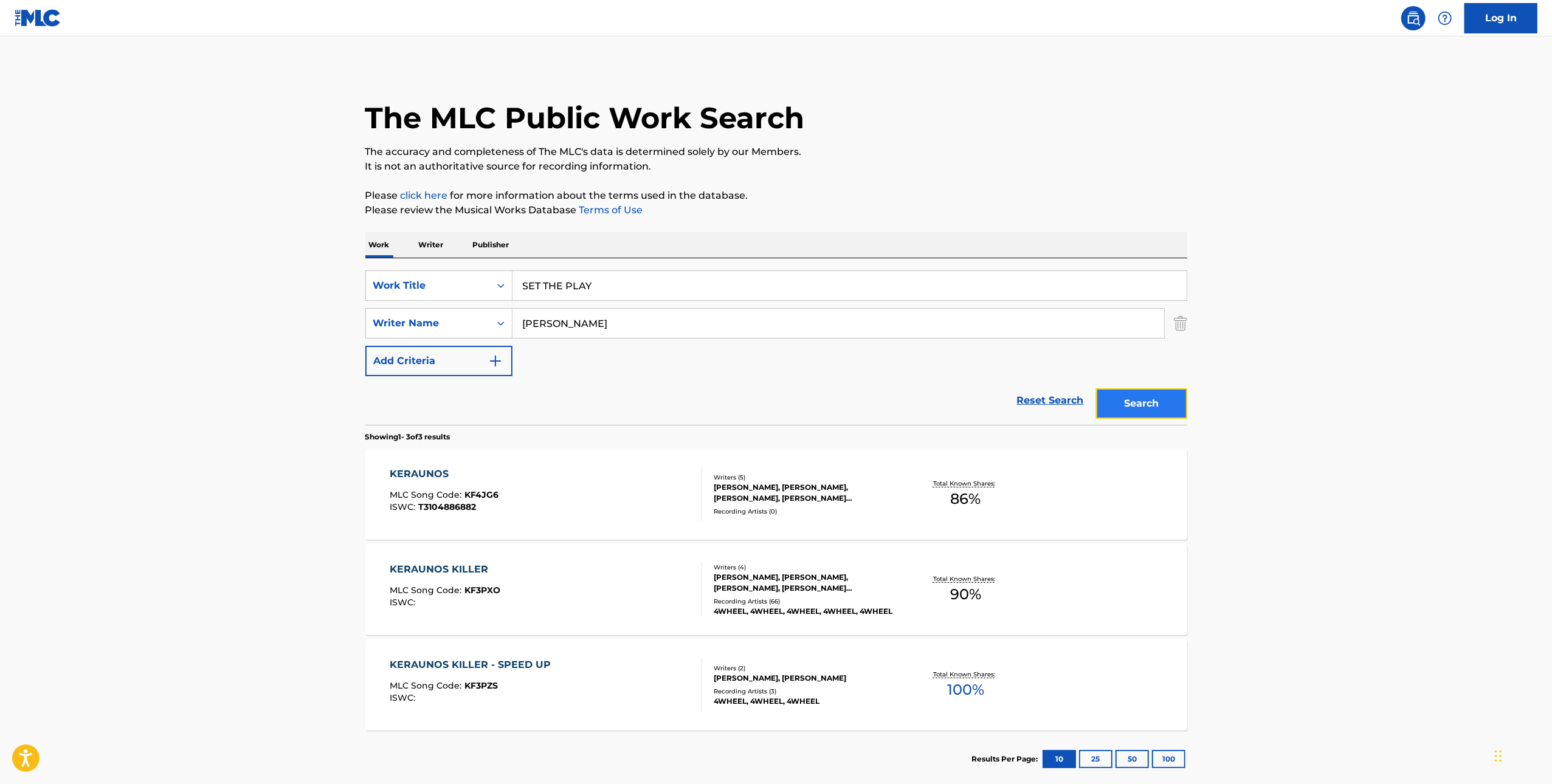
click at [1166, 402] on button "Search" at bounding box center [1142, 404] width 91 height 30
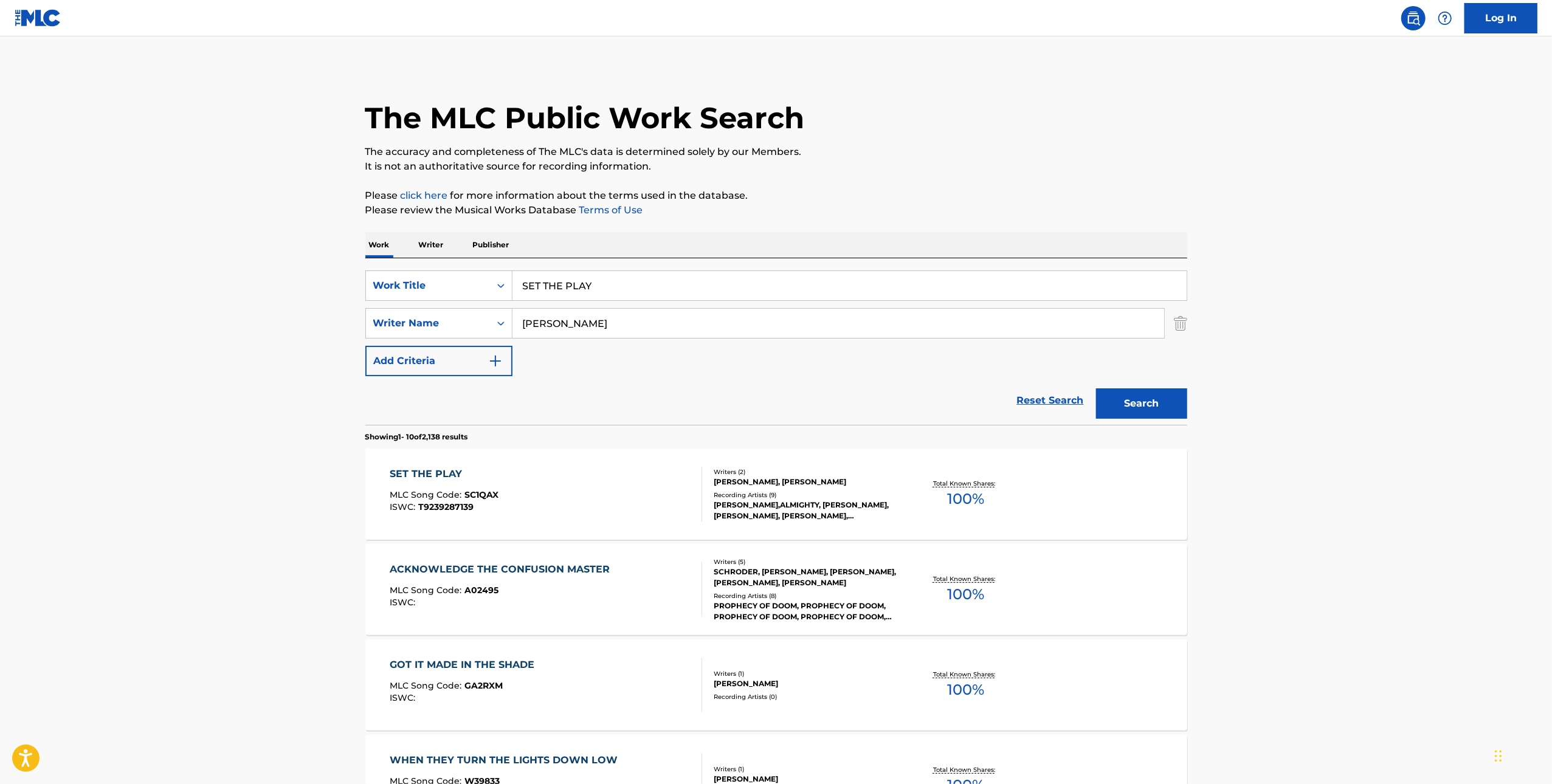
click at [579, 521] on div "SET THE PLAY MLC Song Code : SC1QAX ISWC : T9239287139" at bounding box center [546, 495] width 313 height 55
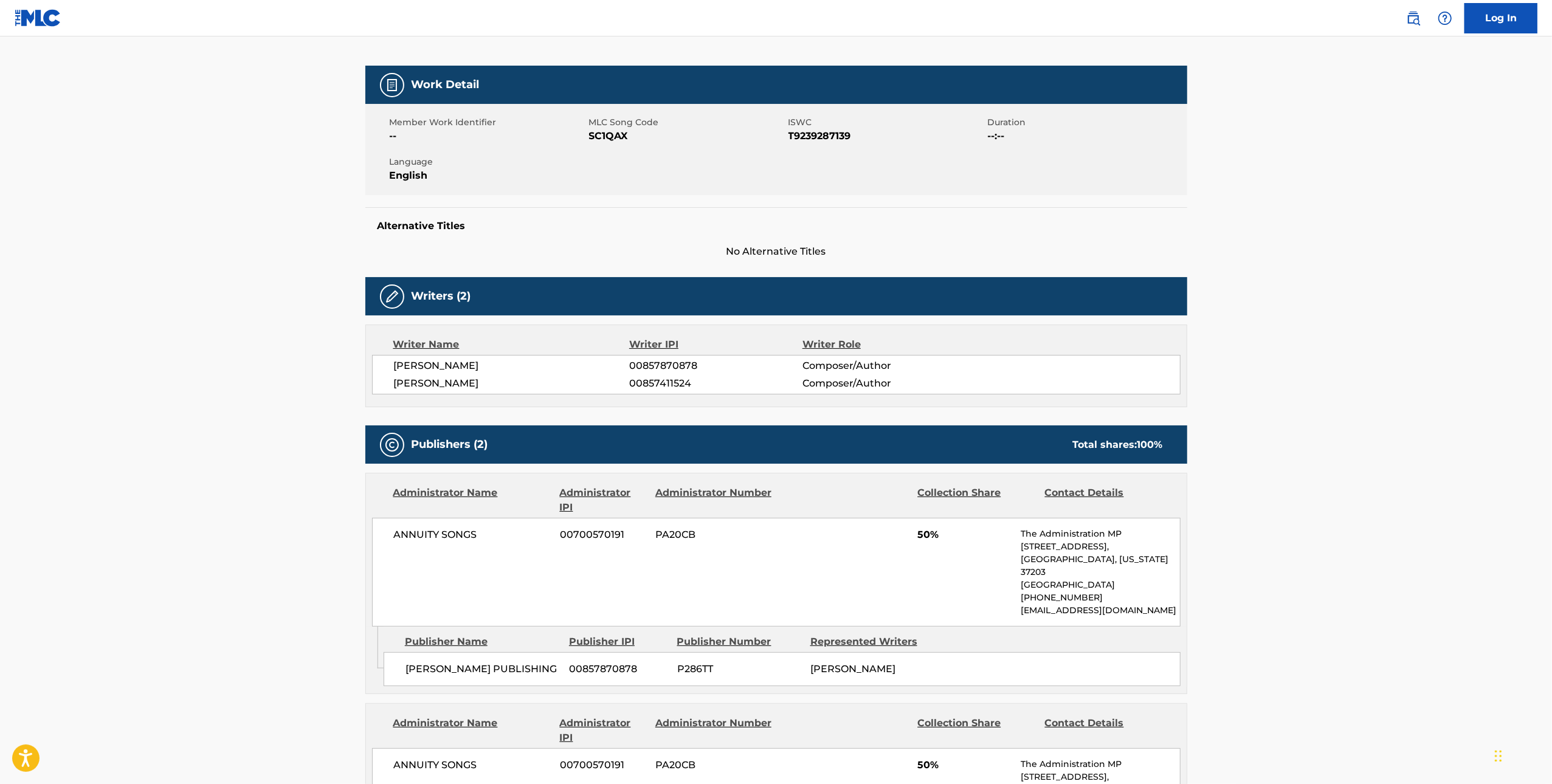
scroll to position [469, 0]
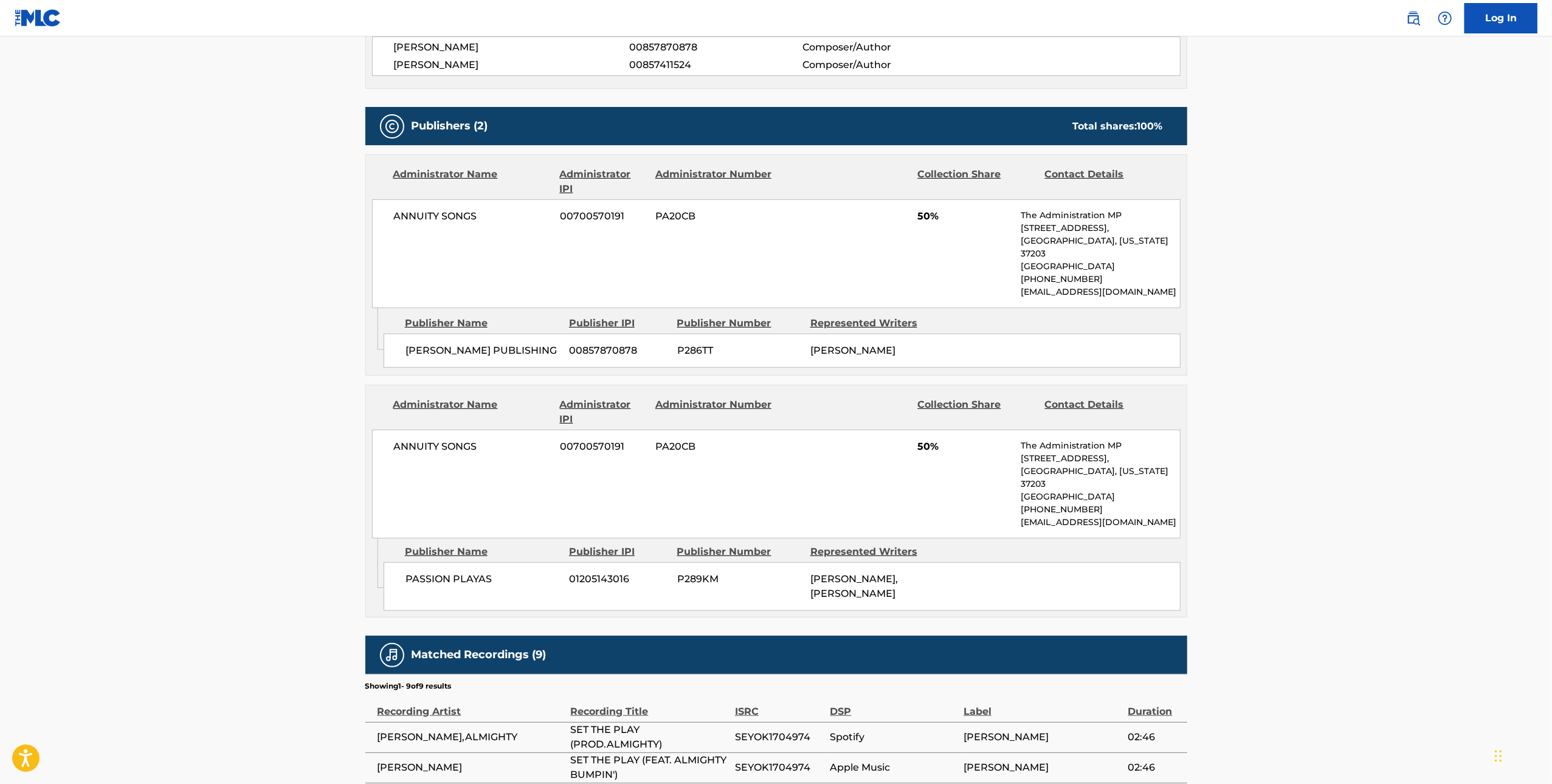
click at [445, 440] on span "ANNUITY SONGS" at bounding box center [473, 447] width 157 height 14
click at [472, 572] on span "PASSION PLAYAS" at bounding box center [483, 579] width 155 height 14
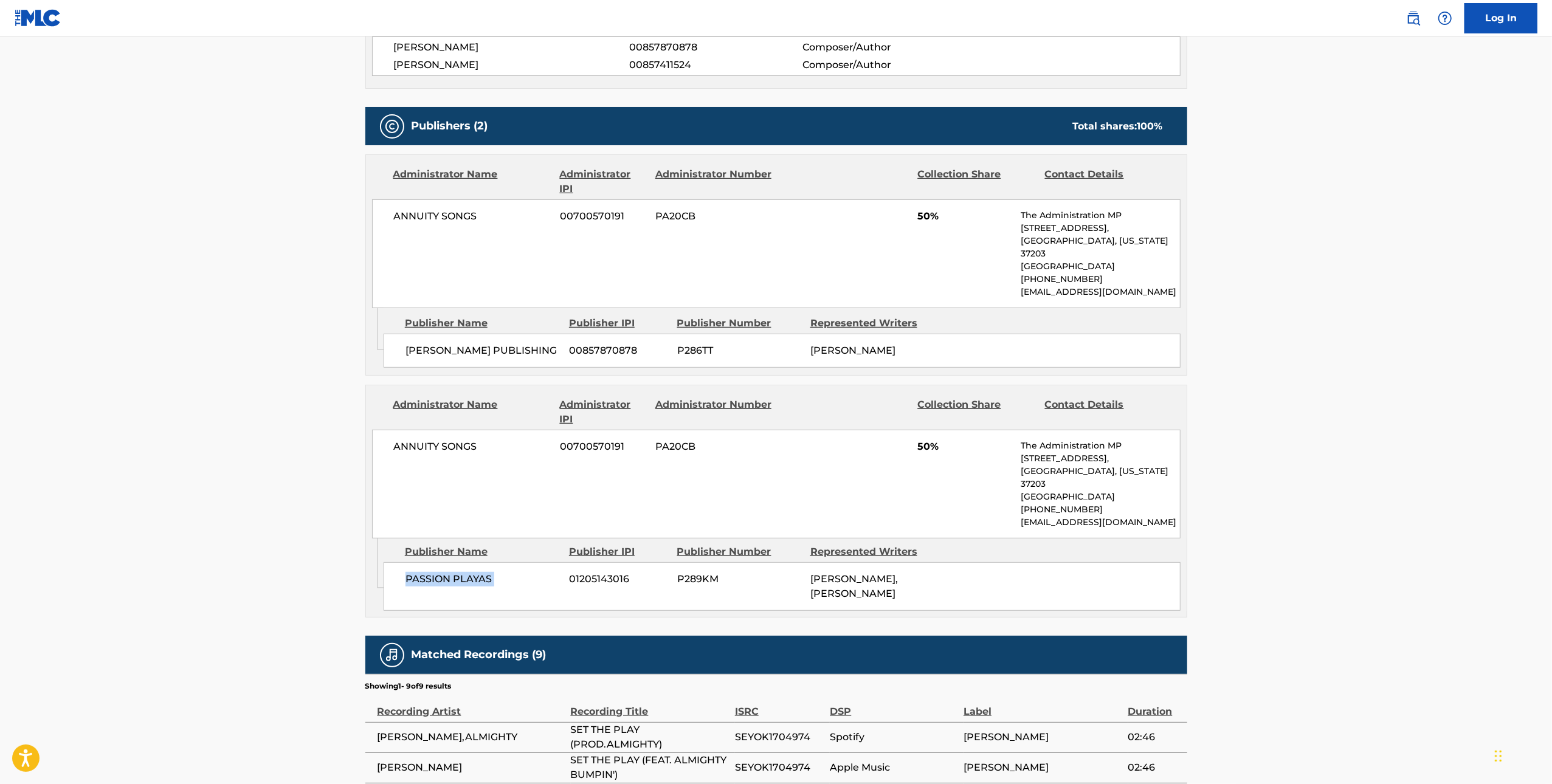
click at [472, 572] on span "PASSION PLAYAS" at bounding box center [483, 579] width 155 height 14
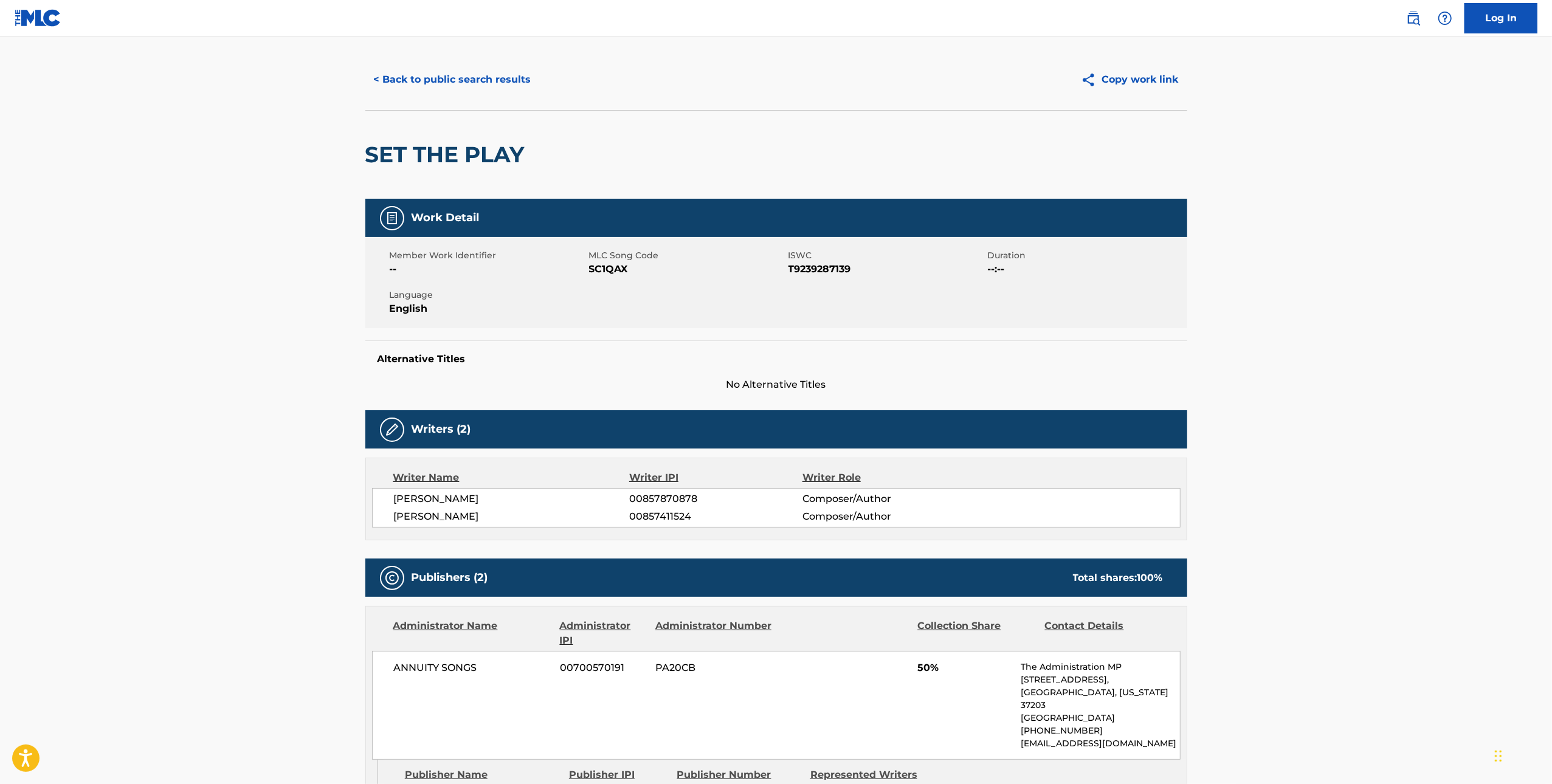
scroll to position [0, 0]
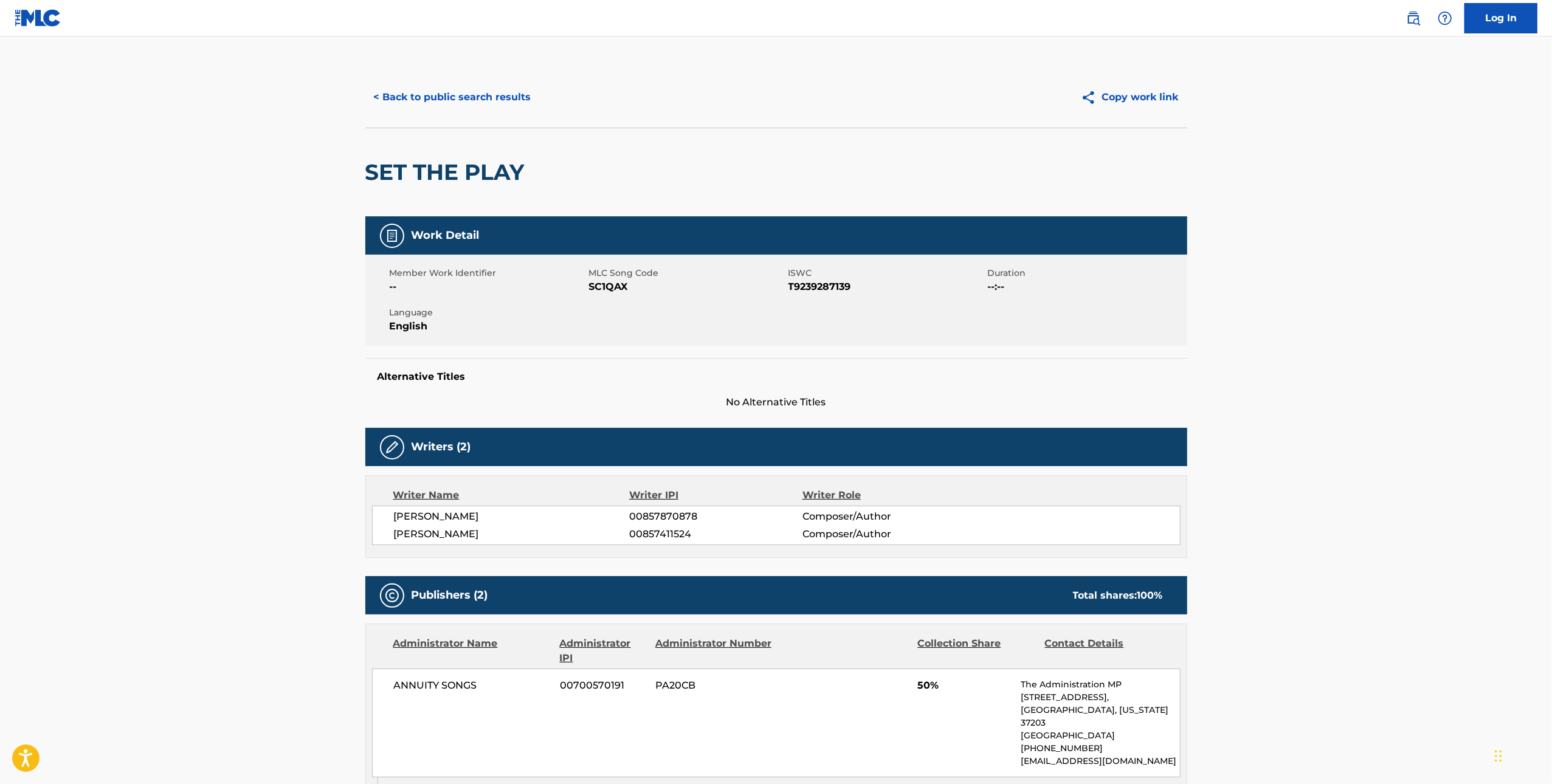
click at [594, 282] on span "SC1QAX" at bounding box center [688, 287] width 196 height 14
click at [448, 97] on button "< Back to public search results" at bounding box center [453, 97] width 175 height 30
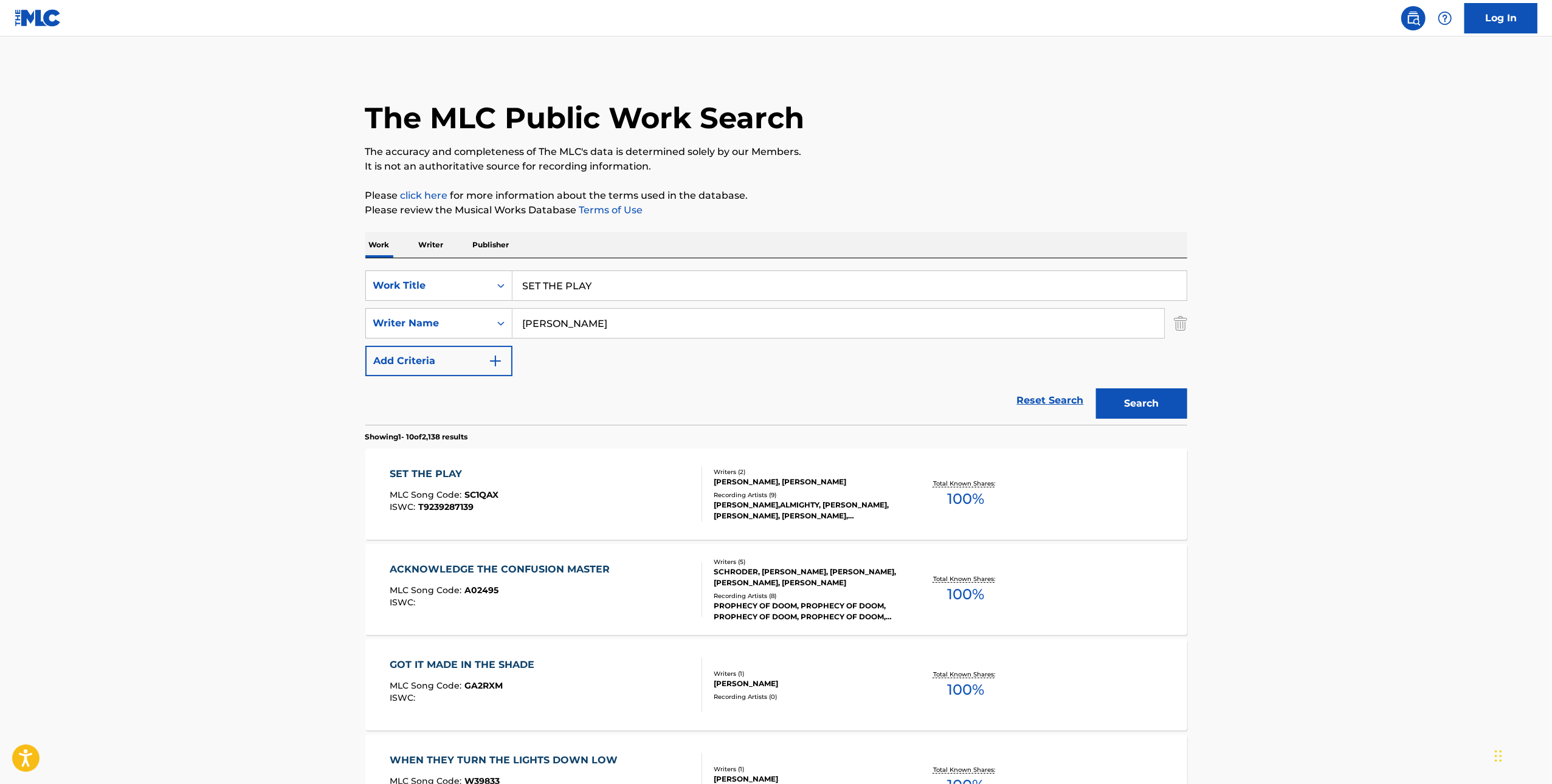
click at [665, 292] on input "SET THE PLAY" at bounding box center [850, 286] width 675 height 29
paste input "KERAUNOS KILLER"
type input "KERAUNOS KILLER"
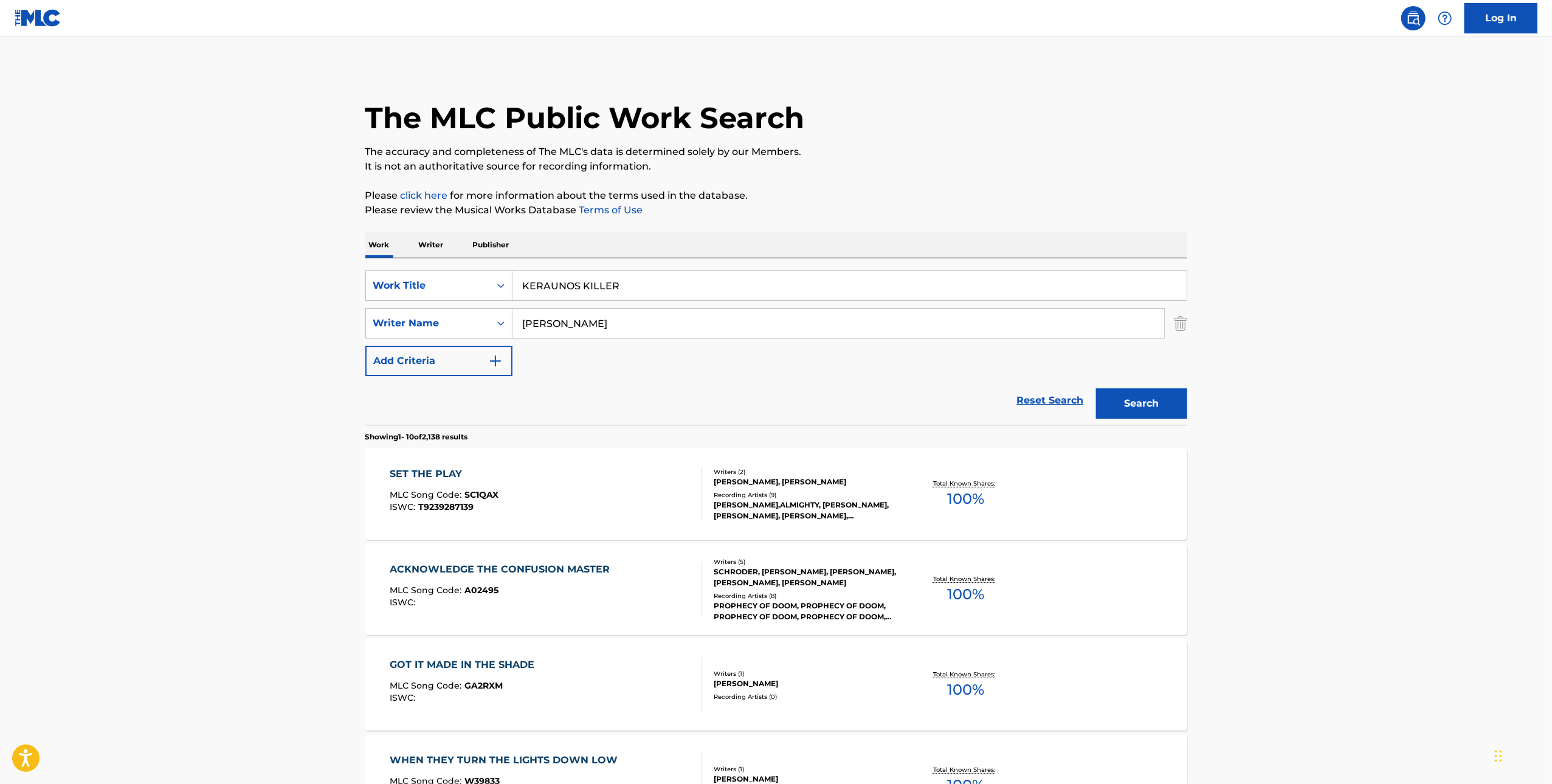
click at [1082, 393] on link "Reset Search" at bounding box center [1050, 400] width 79 height 27
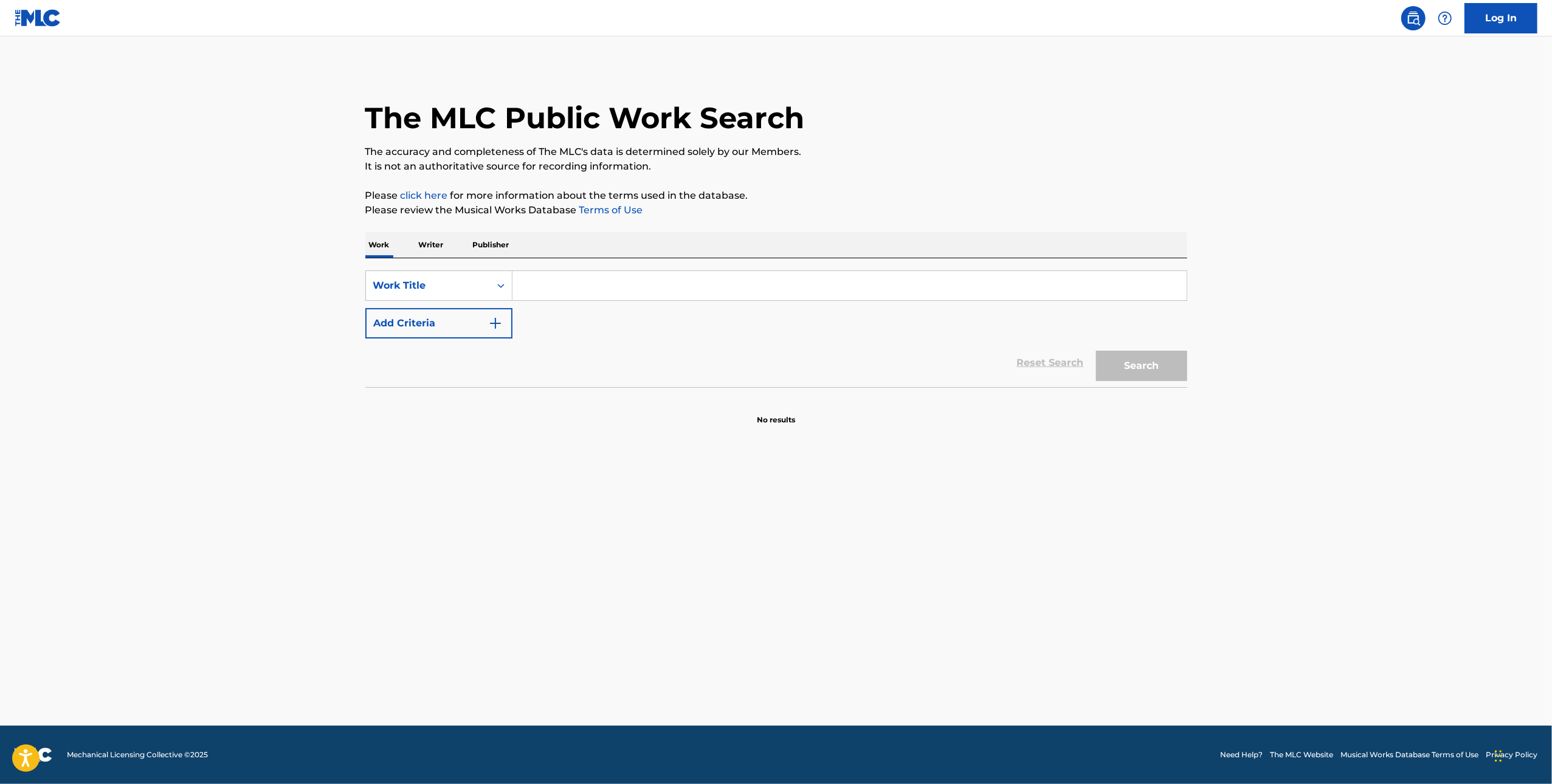
click at [979, 291] on input "Search Form" at bounding box center [850, 286] width 675 height 29
paste input "KERAUNOS KILLER"
type input "KERAUNOS KILLER"
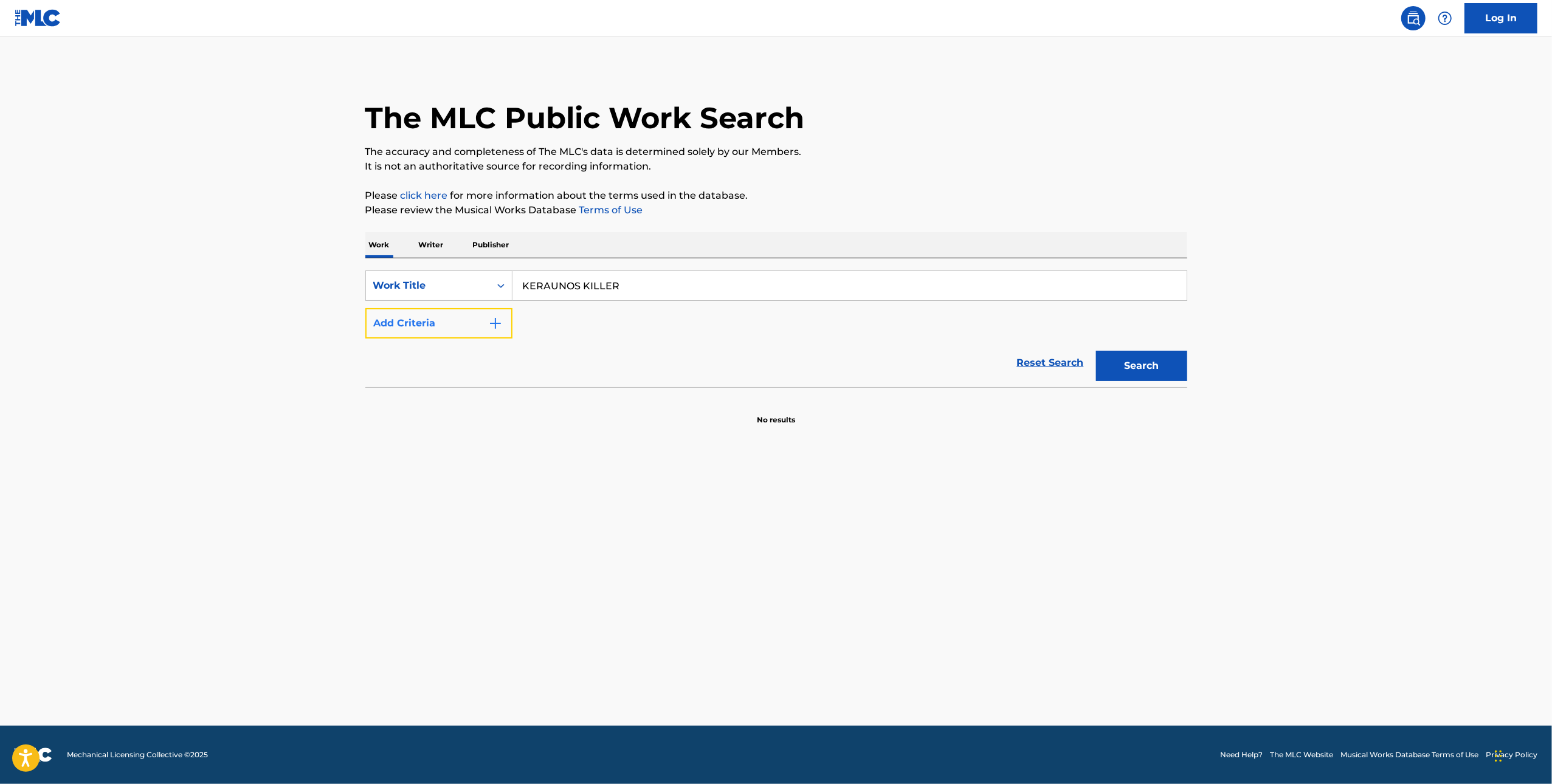
click at [467, 315] on button "Add Criteria" at bounding box center [439, 323] width 147 height 30
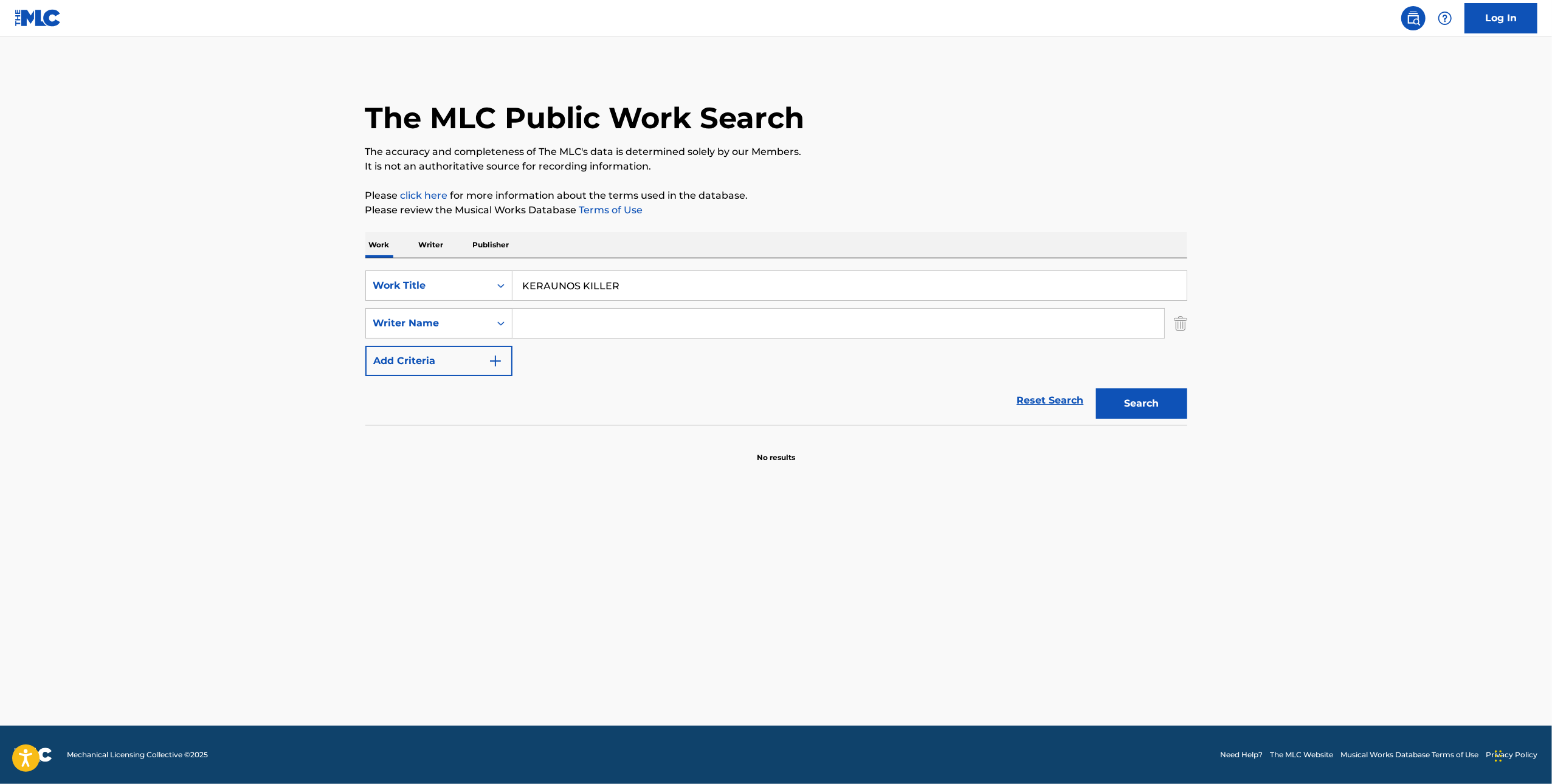
click at [641, 321] on input "Search Form" at bounding box center [838, 323] width 652 height 29
type input "[PERSON_NAME]"
click at [1096, 388] on button "Search" at bounding box center [1142, 404] width 91 height 30
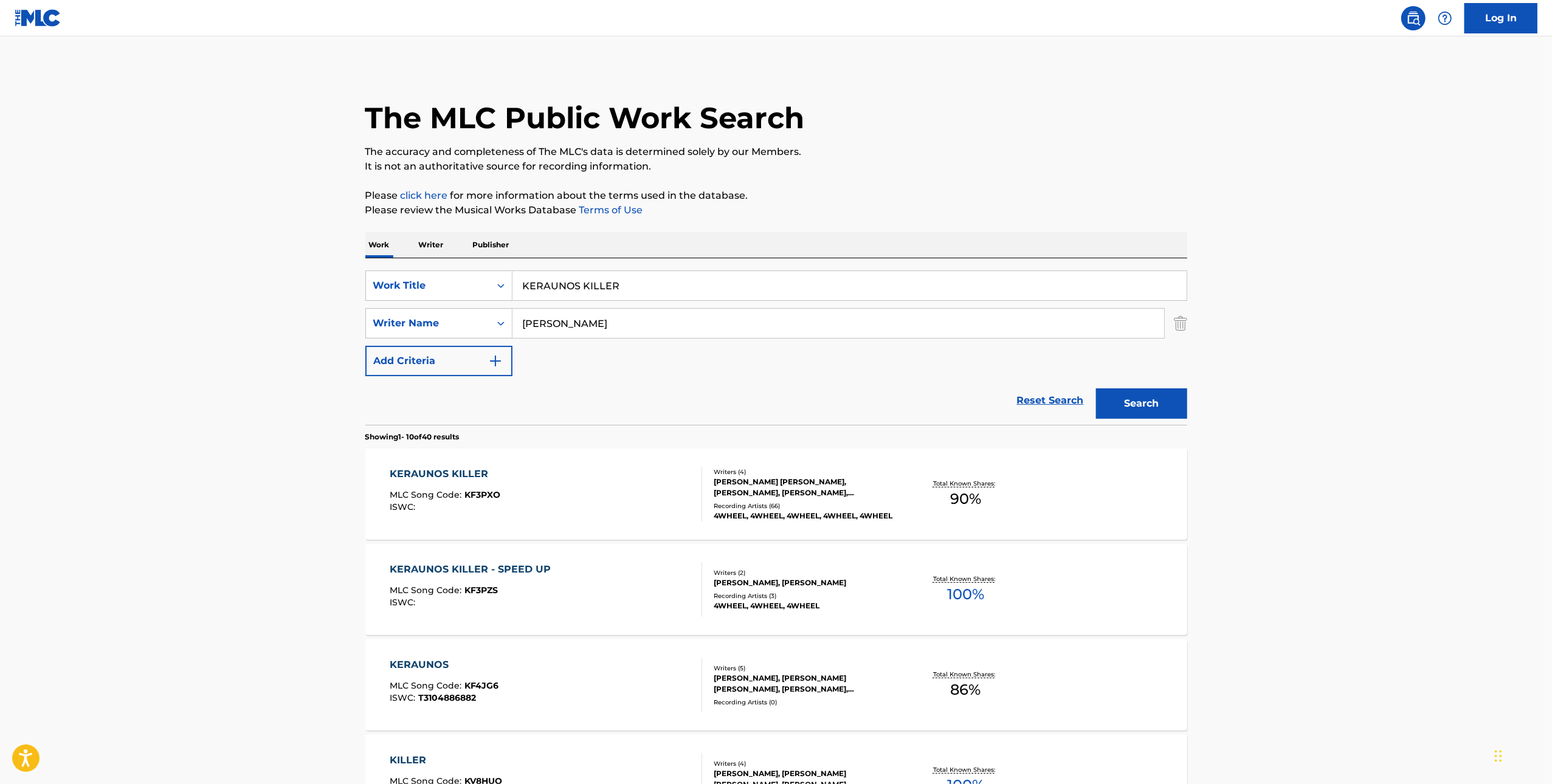
click at [633, 506] on div "KERAUNOS KILLER MLC Song Code : KF3PXO ISWC :" at bounding box center [546, 495] width 313 height 55
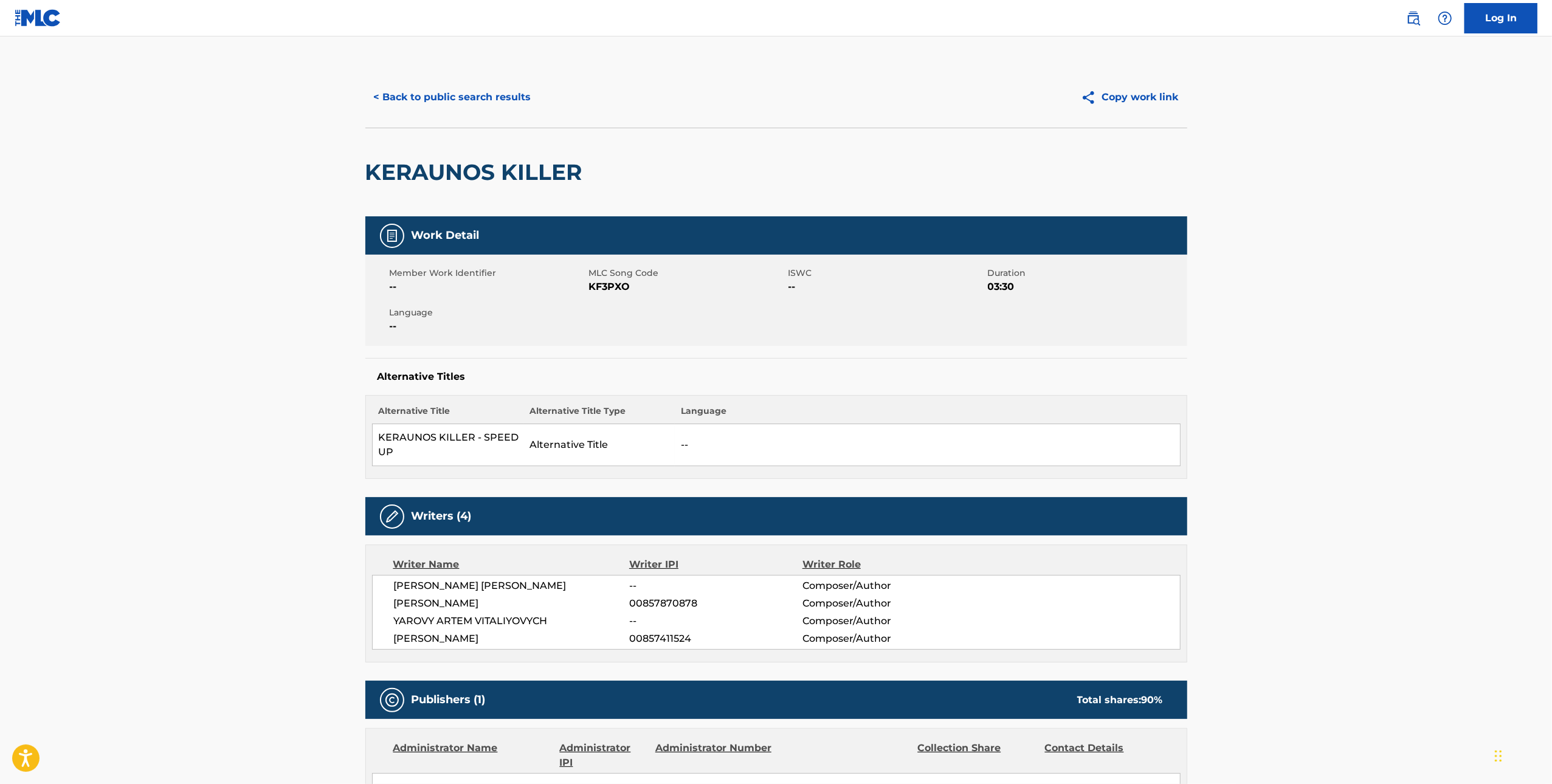
click at [610, 292] on span "KF3PXO" at bounding box center [688, 287] width 196 height 14
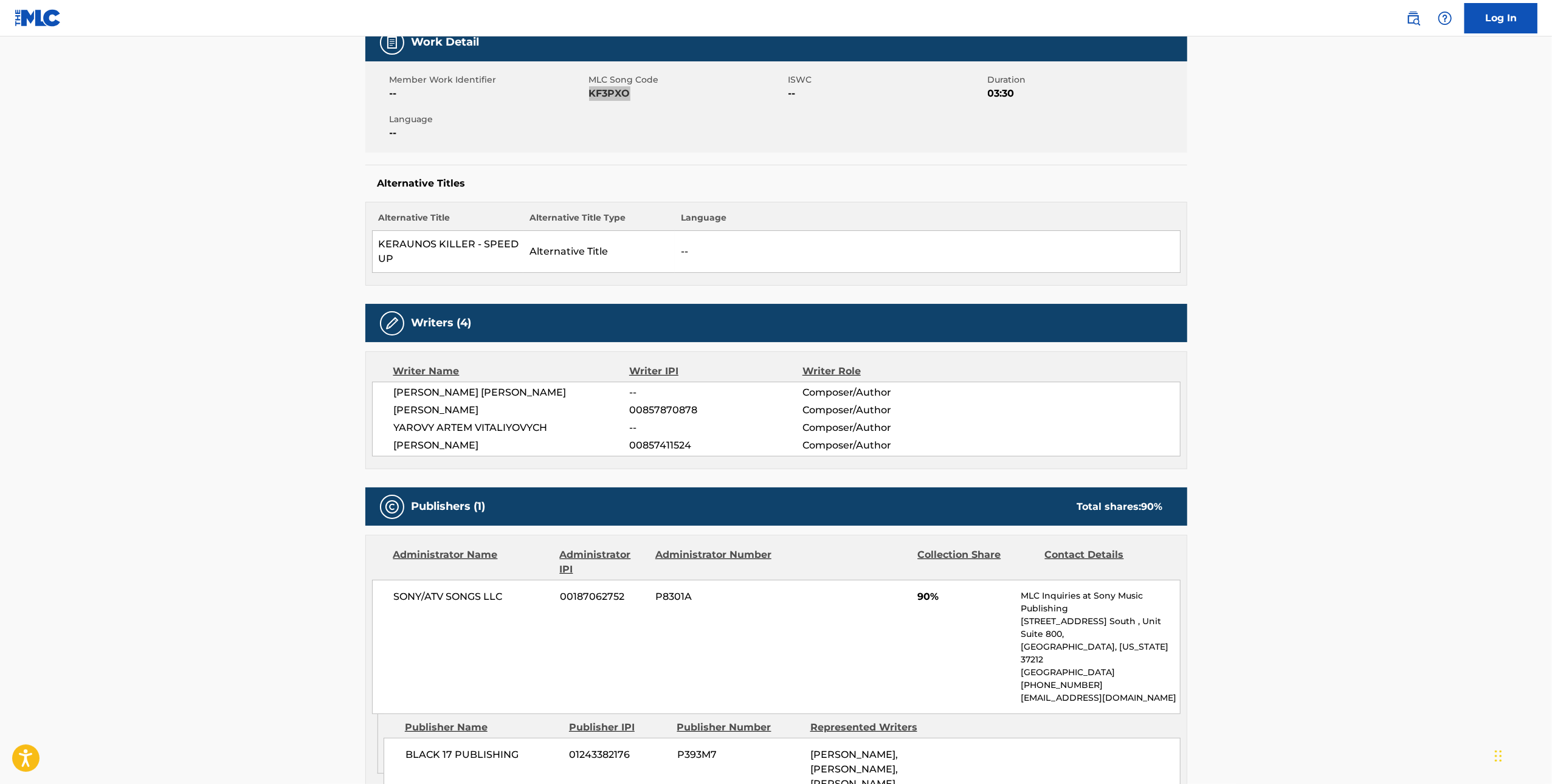
scroll to position [482, 0]
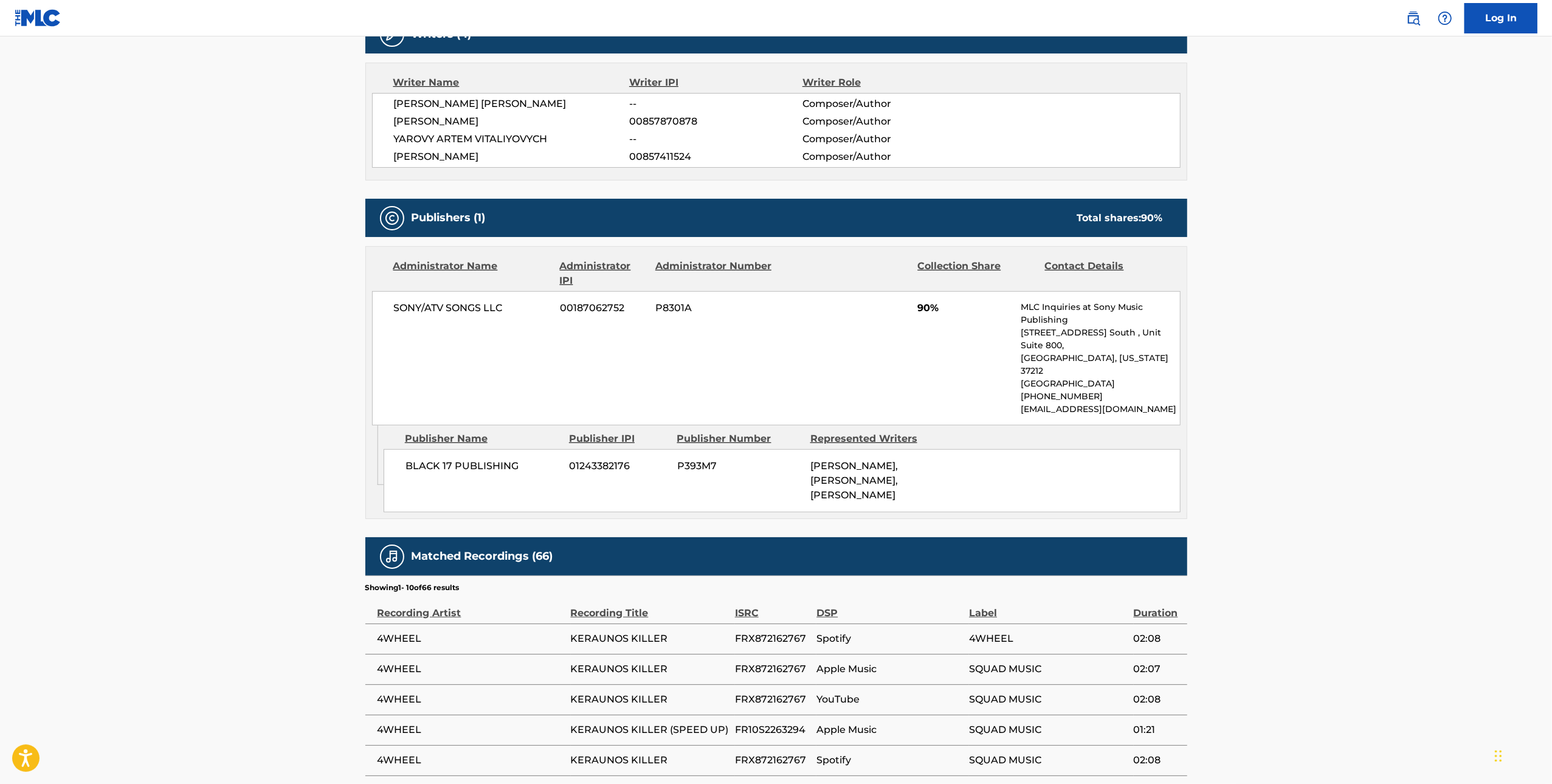
click at [490, 452] on div "BLACK 17 PUBLISHING 01243382176 P393M7 [PERSON_NAME], [PERSON_NAME], [PERSON_NA…" at bounding box center [782, 481] width 797 height 64
click at [485, 459] on span "BLACK 17 PUBLISHING" at bounding box center [483, 466] width 155 height 14
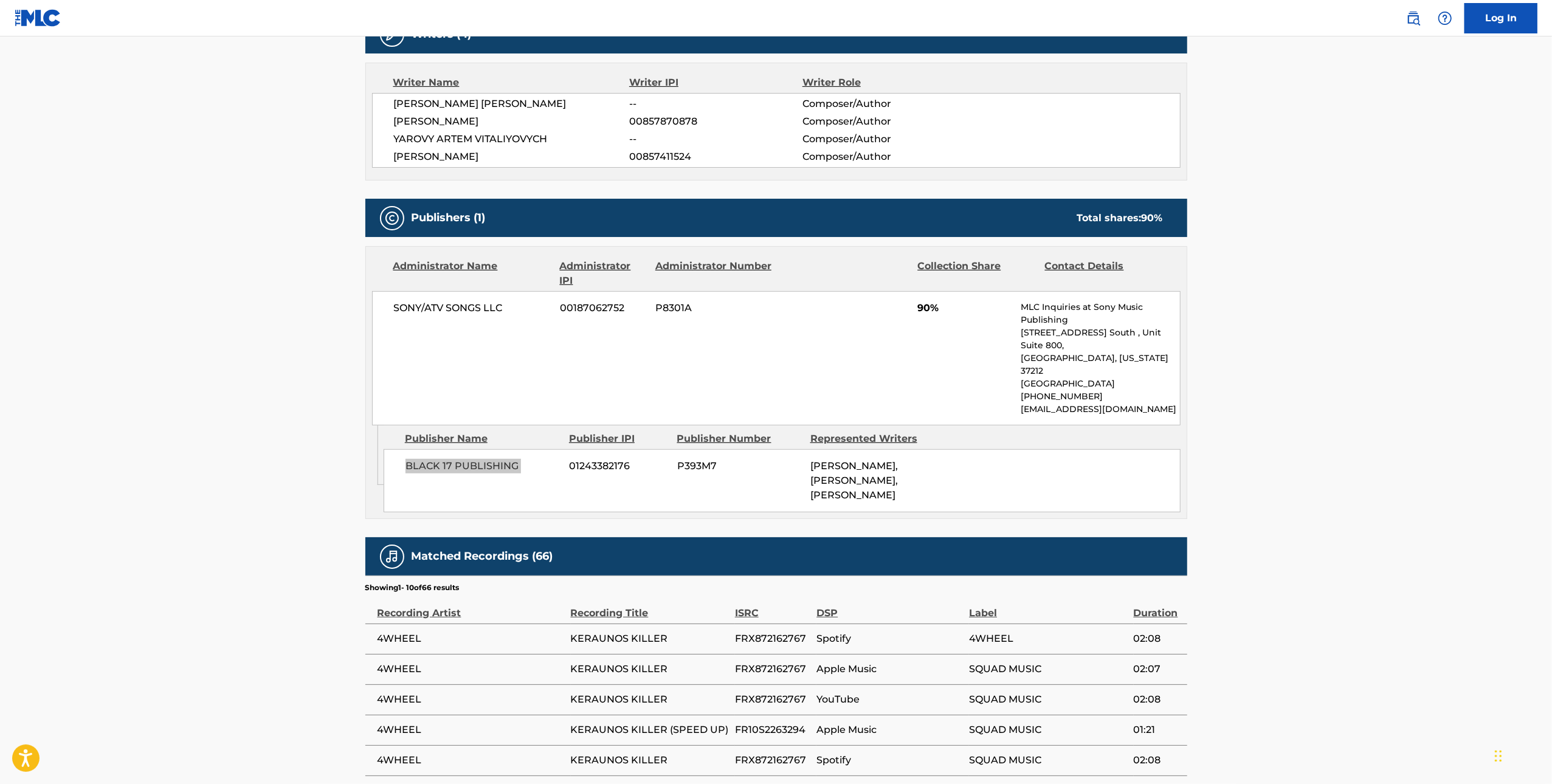
scroll to position [0, 0]
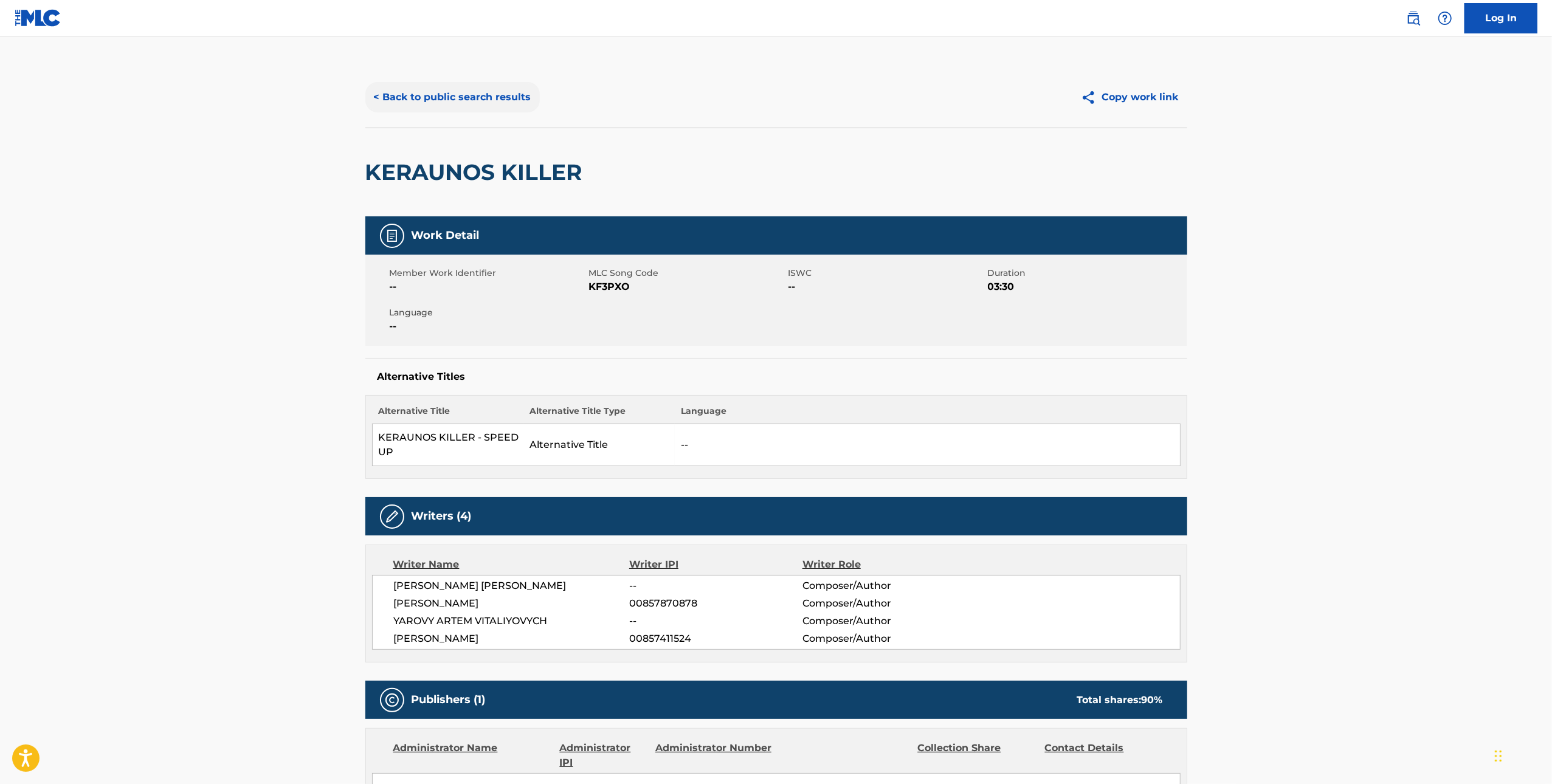
click at [445, 86] on button "< Back to public search results" at bounding box center [453, 97] width 175 height 30
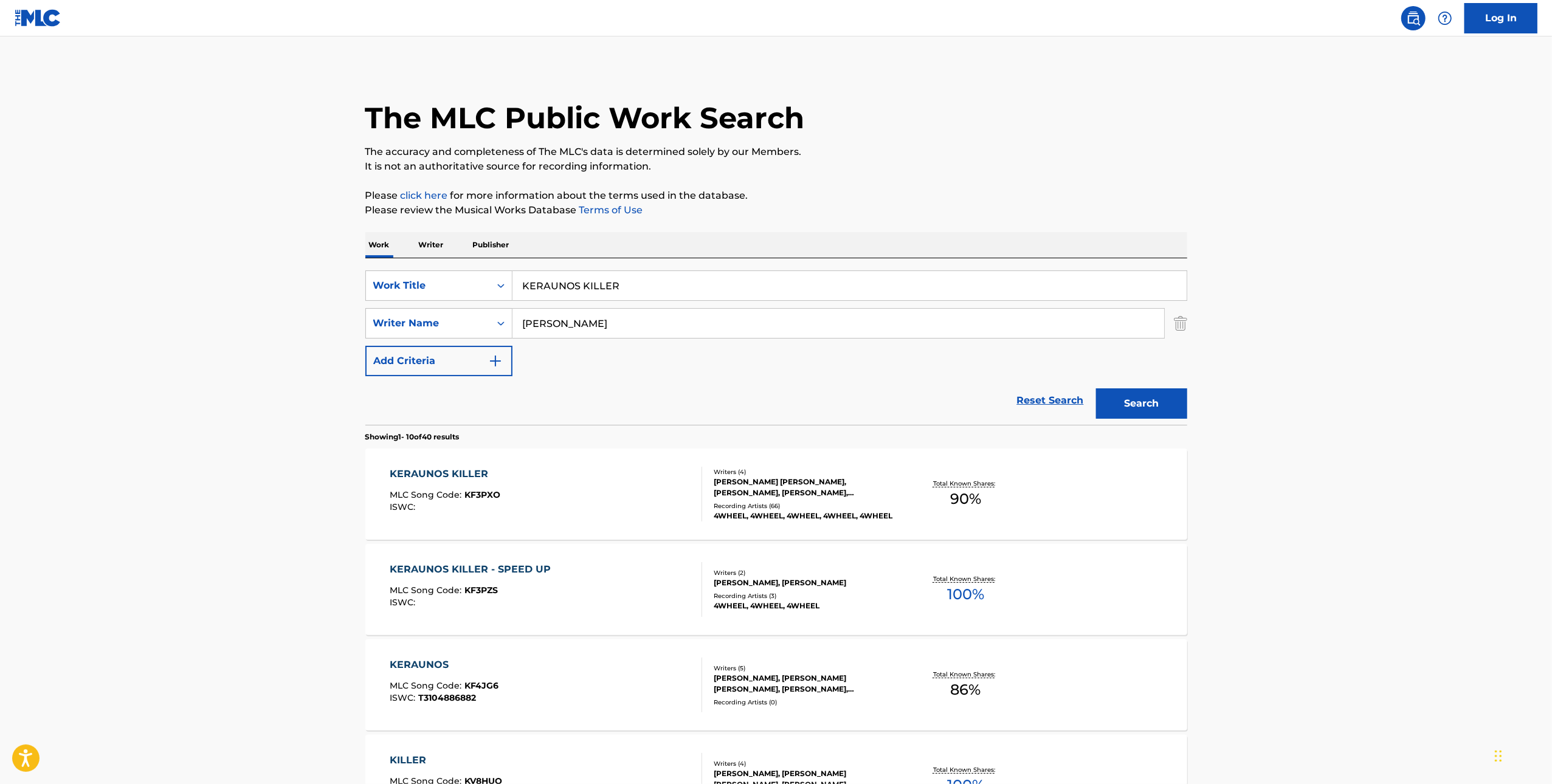
click at [813, 279] on input "KERAUNOS KILLER" at bounding box center [850, 286] width 675 height 29
paste input "Dangerous"
type input "Dangerous"
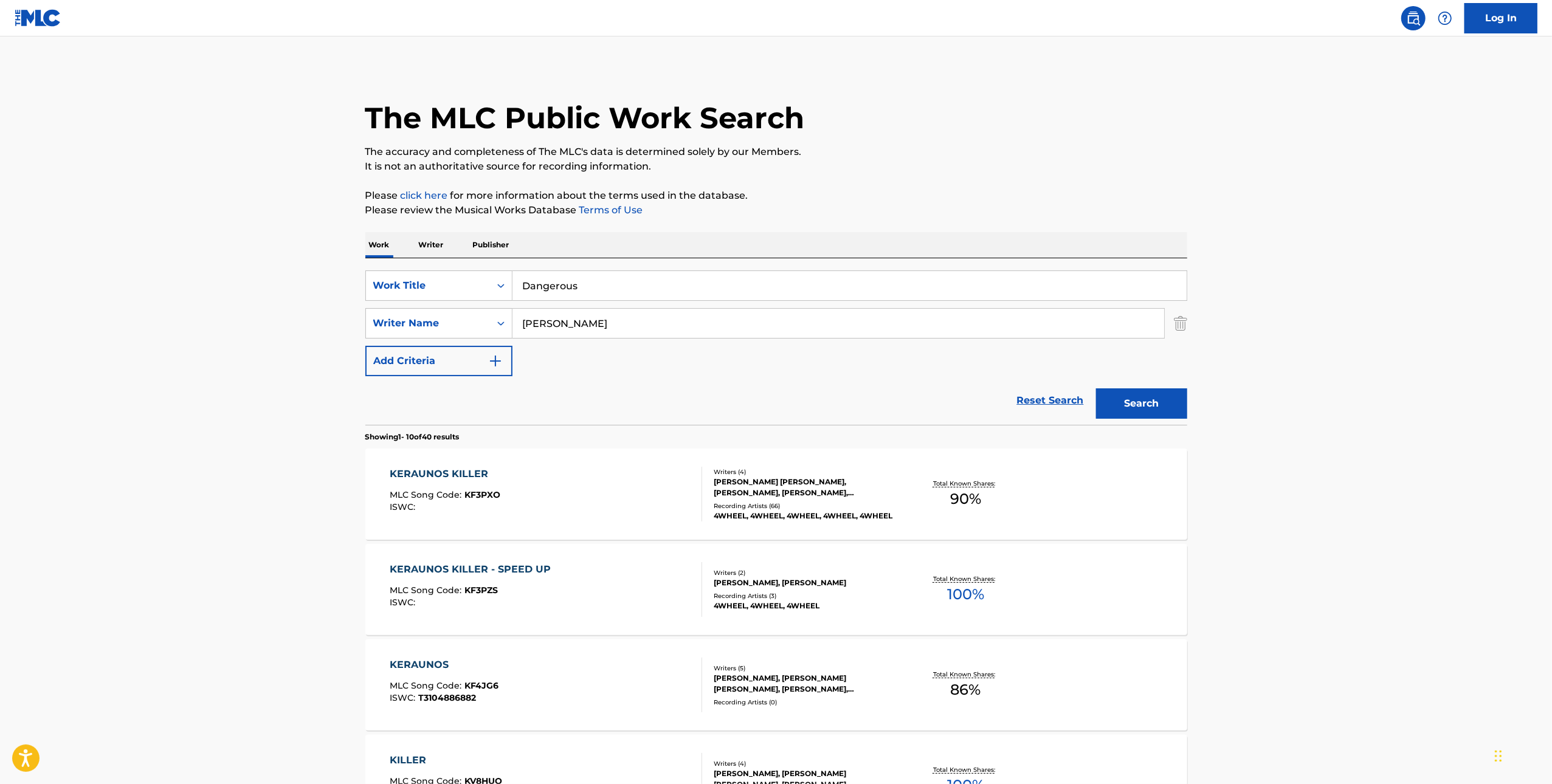
click at [974, 311] on input "[PERSON_NAME]" at bounding box center [838, 323] width 652 height 29
paste input "[PERSON_NAME]"
type input "[PERSON_NAME]"
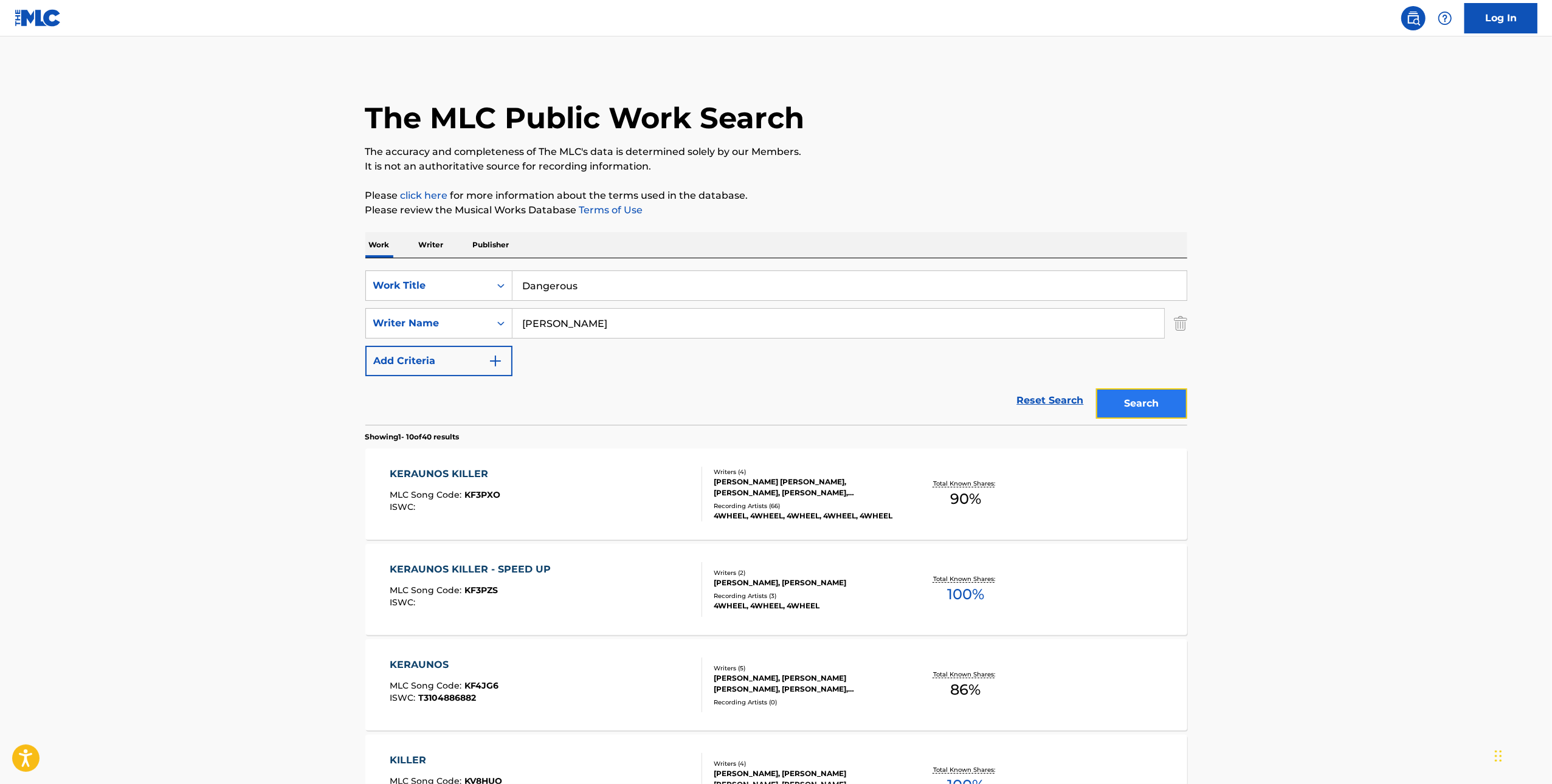
click at [1174, 410] on button "Search" at bounding box center [1142, 404] width 91 height 30
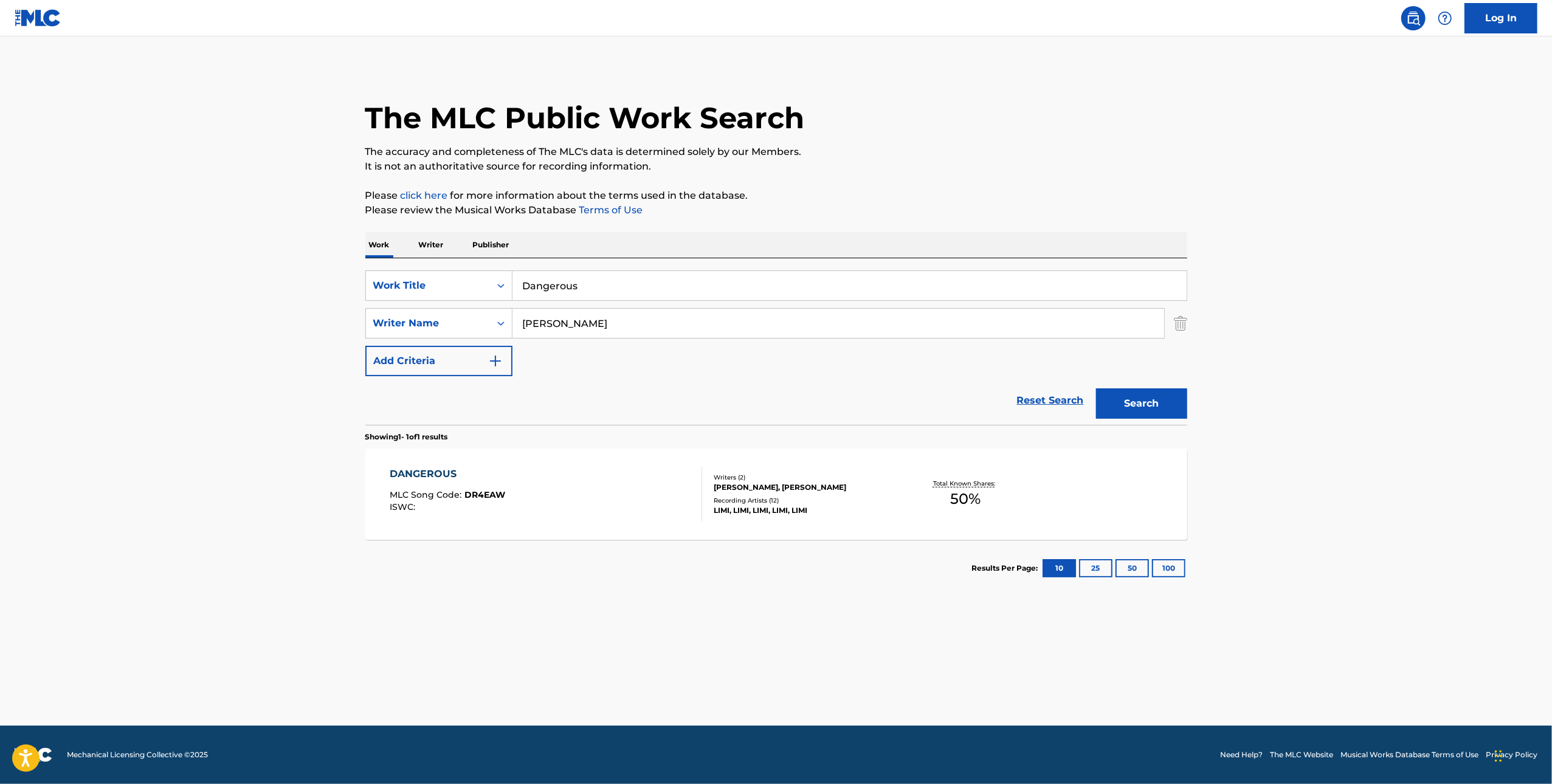
click at [591, 516] on div "DANGEROUS MLC Song Code : DR4EAW ISWC :" at bounding box center [546, 495] width 313 height 55
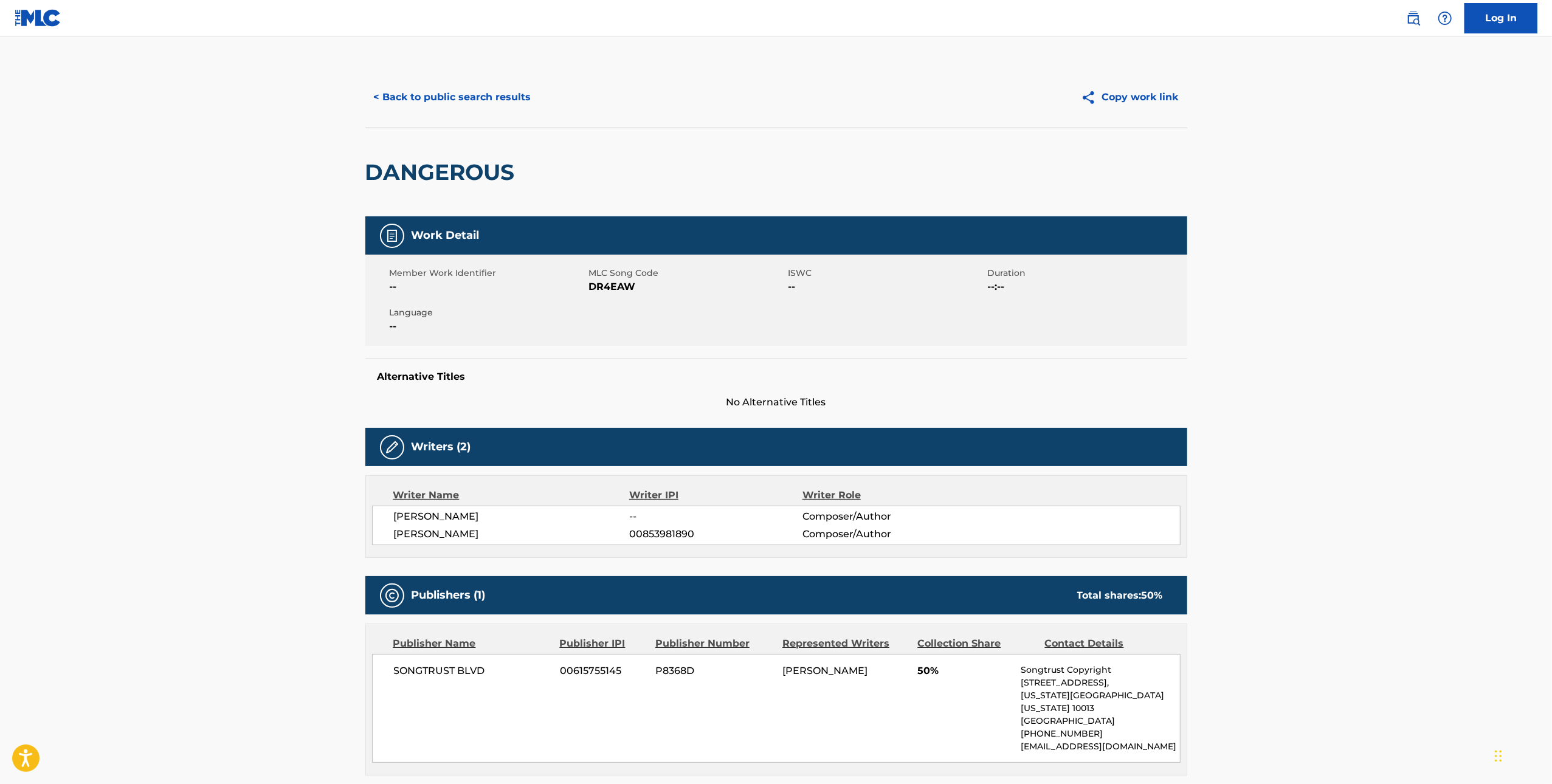
click at [597, 285] on span "DR4EAW" at bounding box center [688, 287] width 196 height 14
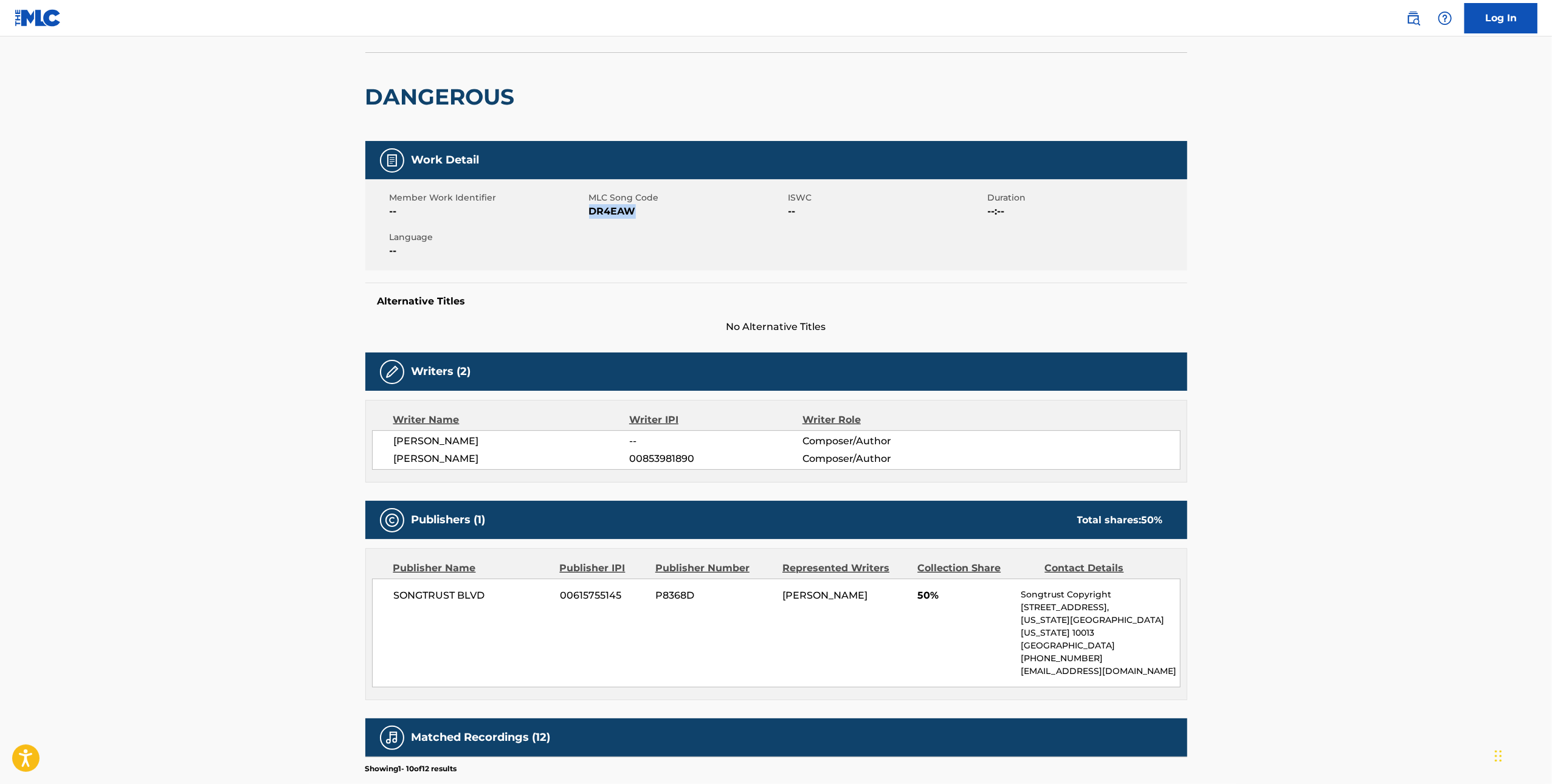
scroll to position [282, 0]
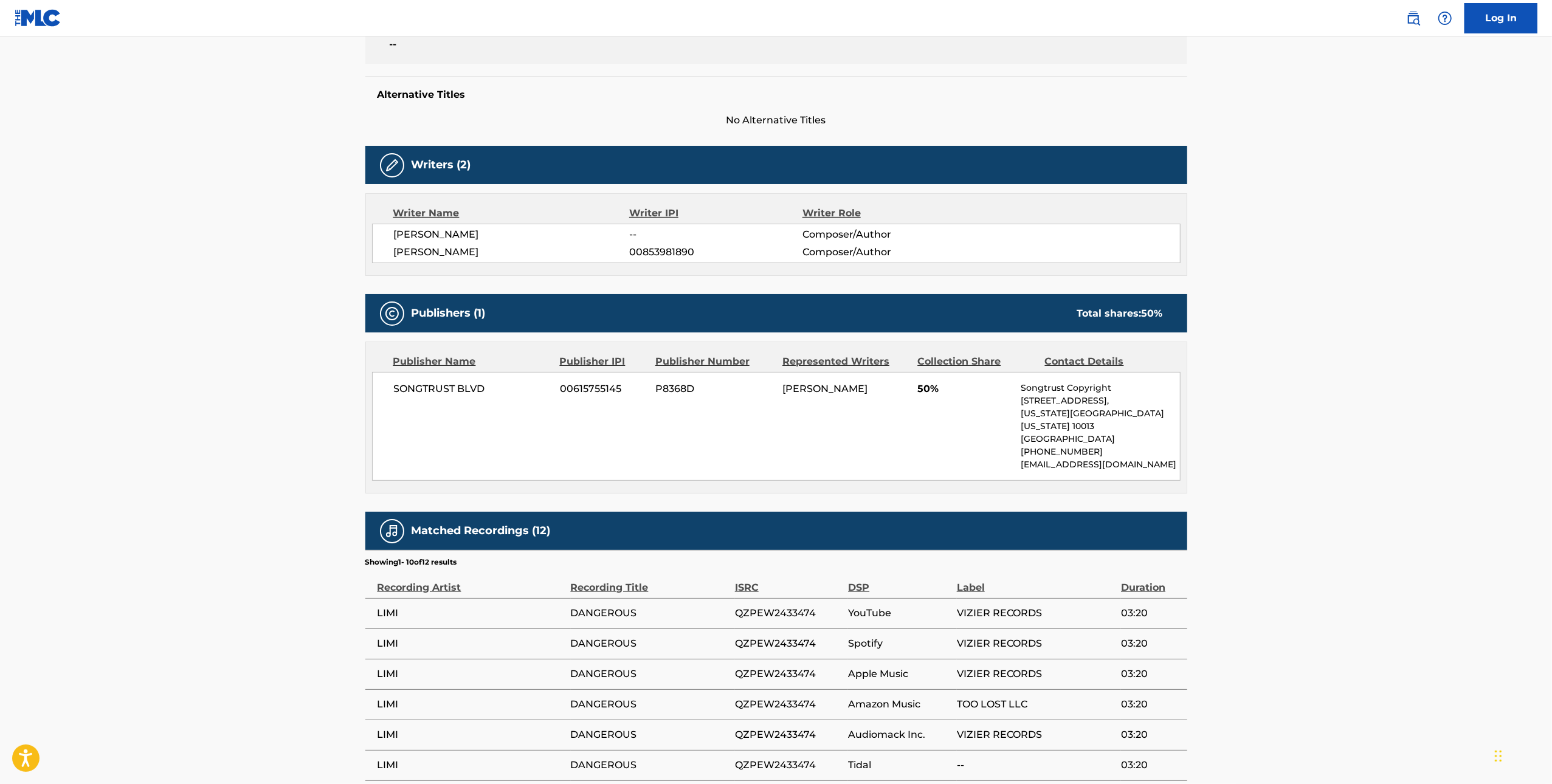
click at [476, 406] on div "SONGTRUST BLVD 00615755145 P8368D [PERSON_NAME] 50% Songtrust Copyright [STREET…" at bounding box center [776, 426] width 809 height 109
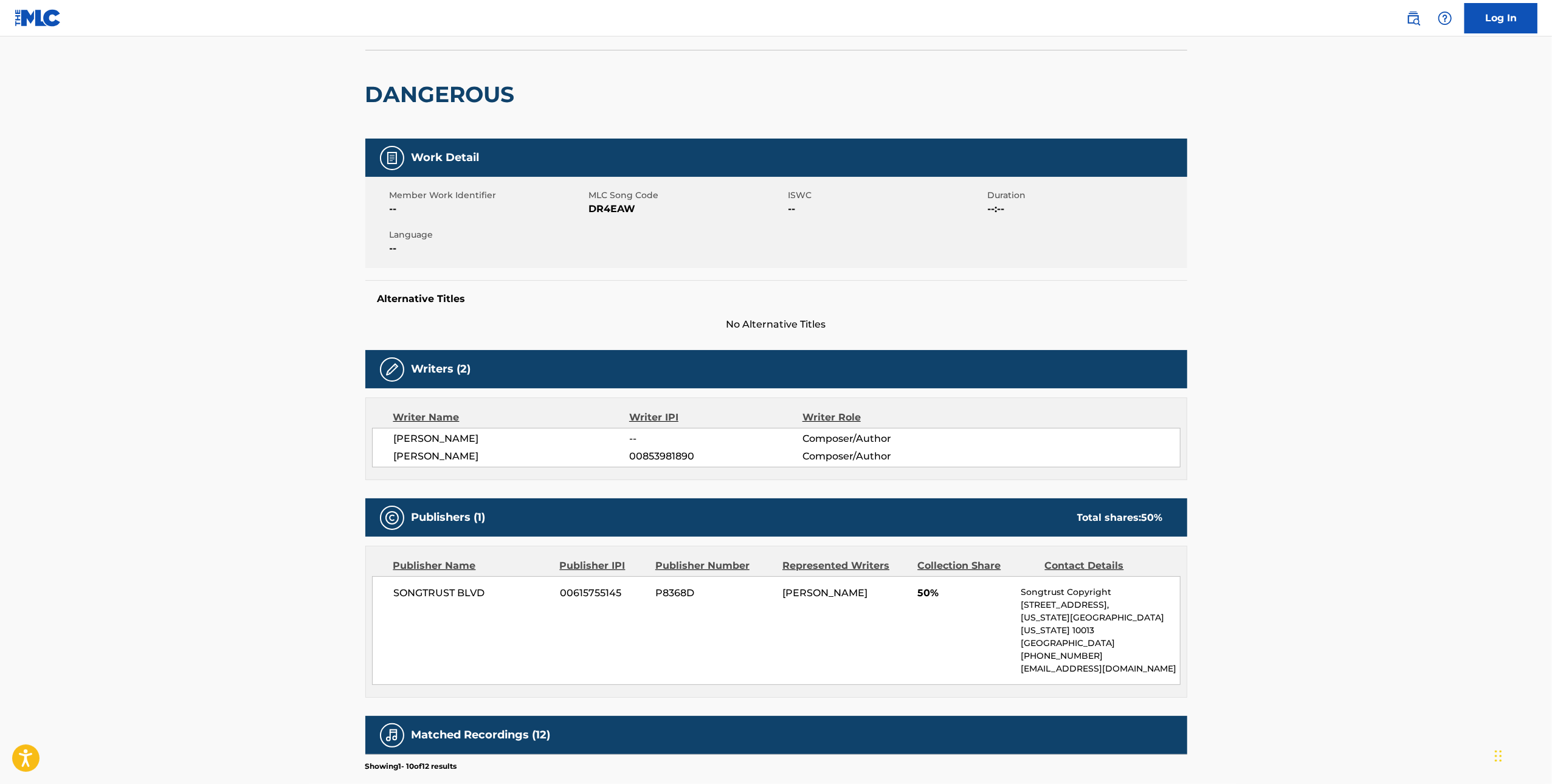
scroll to position [0, 0]
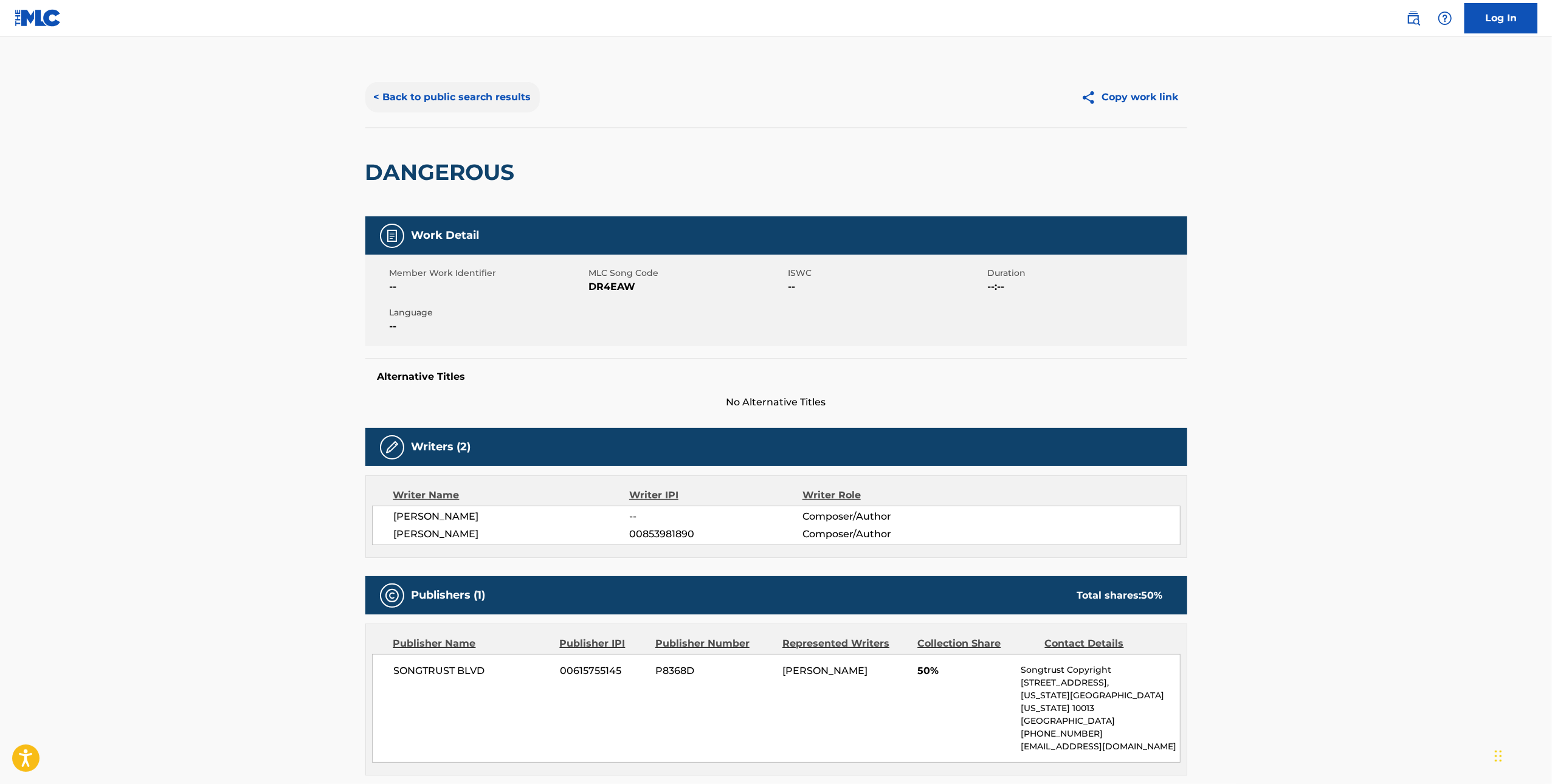
click at [456, 92] on button "< Back to public search results" at bounding box center [453, 97] width 175 height 30
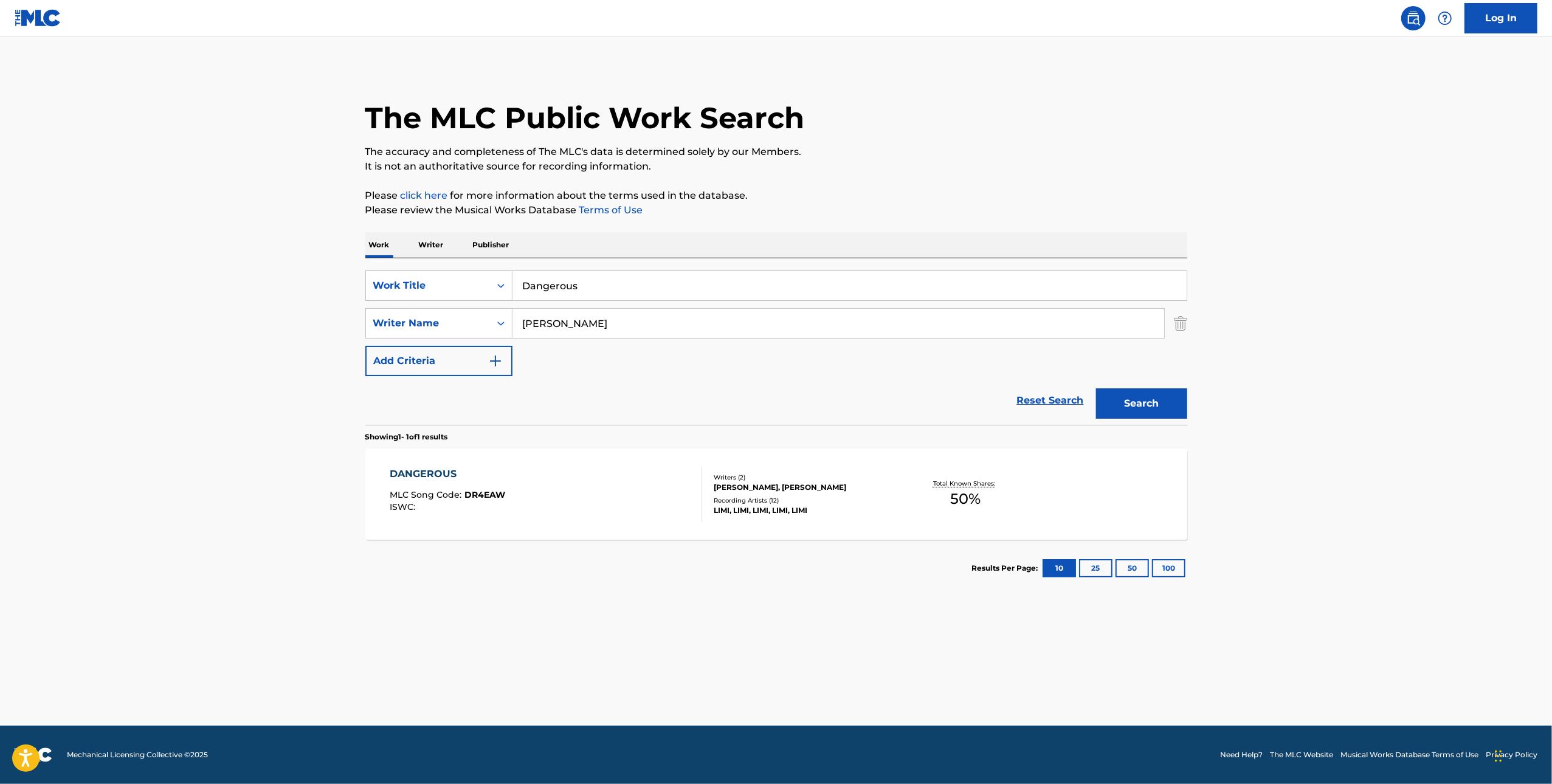
click at [706, 279] on input "Dangerous" at bounding box center [850, 286] width 675 height 29
paste input "REAL 4 ME"
type input "REAL 4 ME"
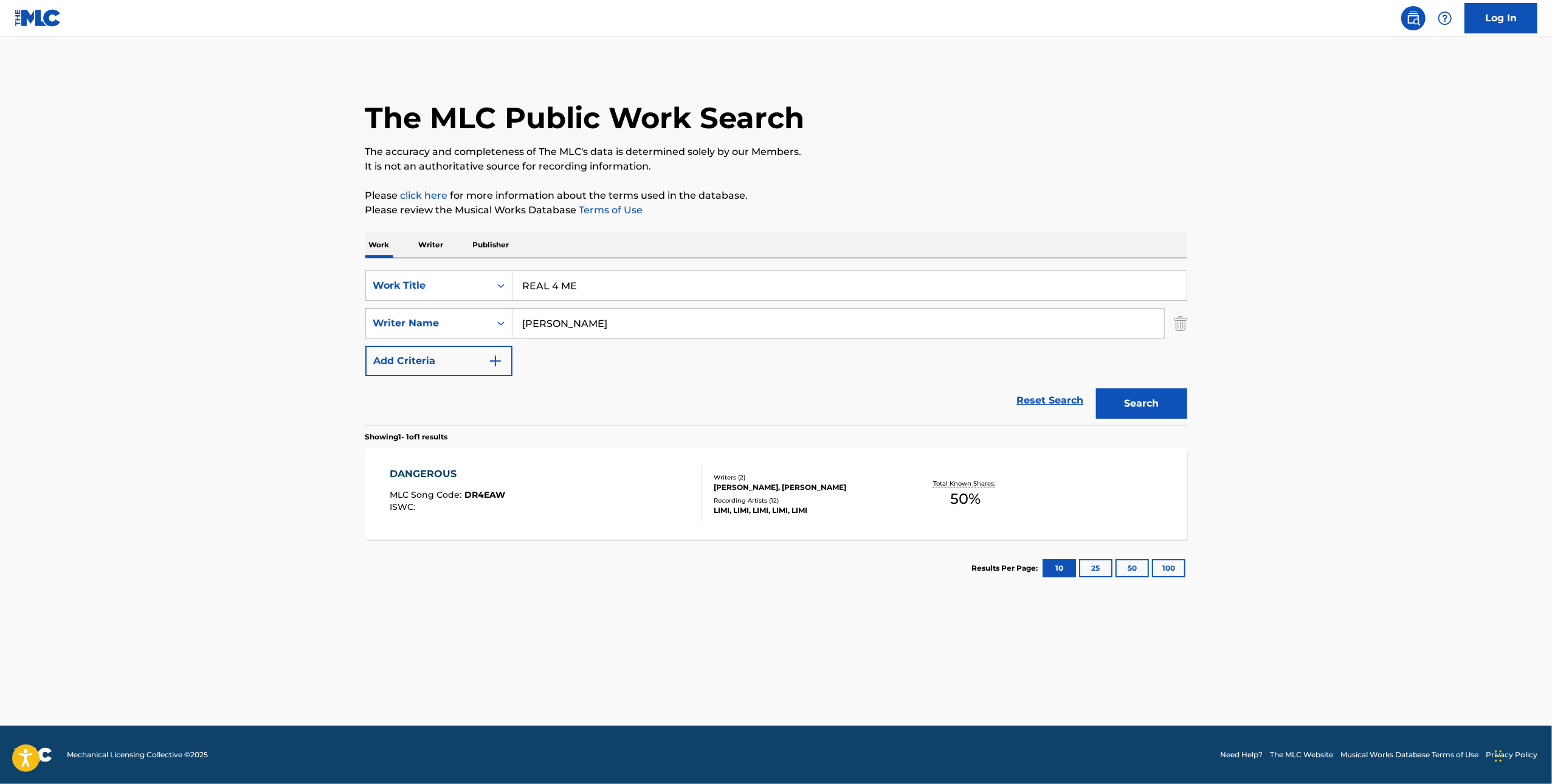
click at [672, 321] on input "[PERSON_NAME]" at bounding box center [838, 323] width 652 height 29
click at [671, 321] on input "[PERSON_NAME]" at bounding box center [838, 323] width 652 height 29
paste input "[PERSON_NAME]"
type input "[PERSON_NAME]"
click at [1096, 388] on button "Search" at bounding box center [1142, 404] width 91 height 30
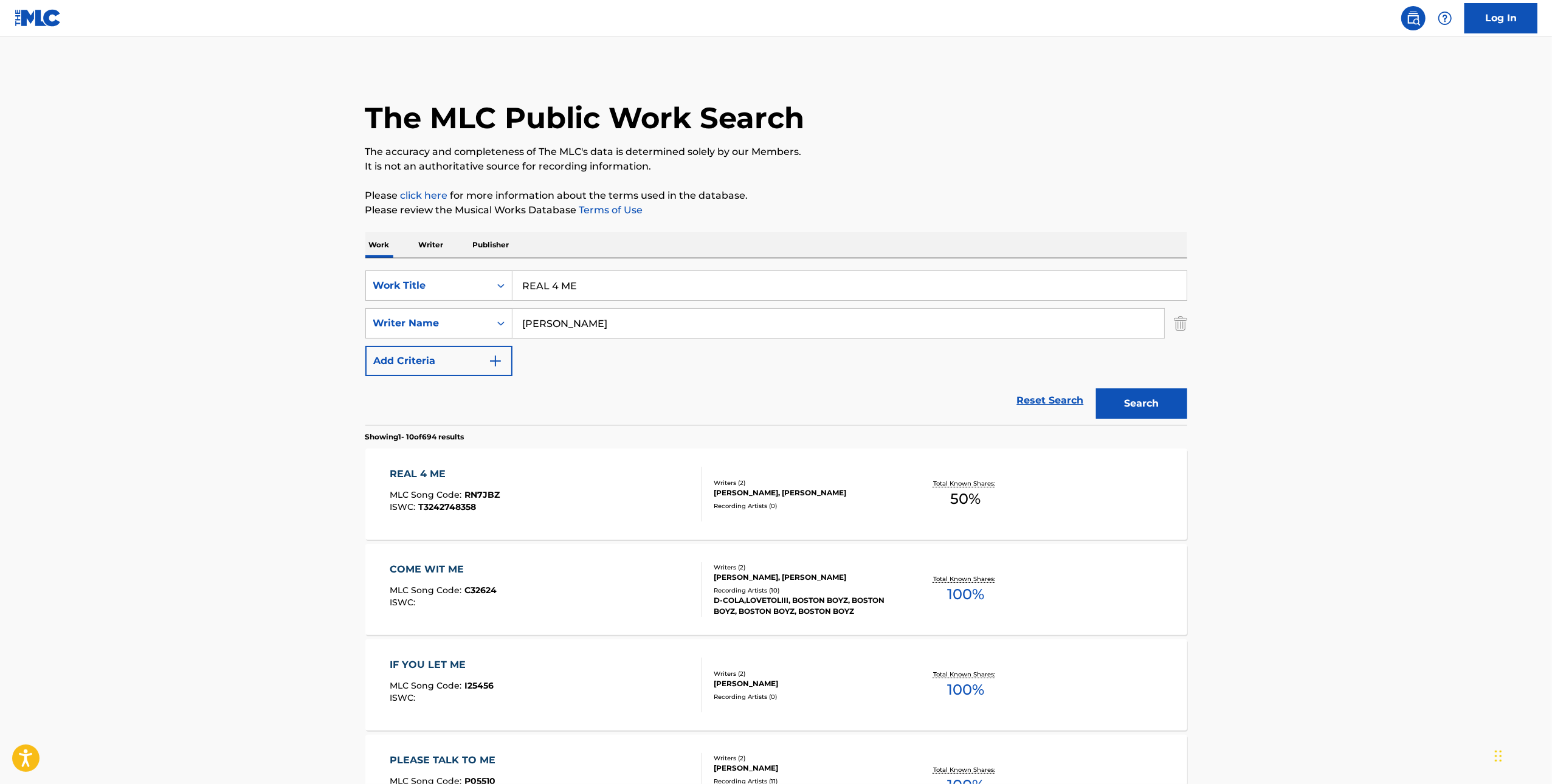
click at [534, 495] on div "REAL 4 ME MLC Song Code : RN7JBZ ISWC : T3242748358" at bounding box center [546, 495] width 313 height 55
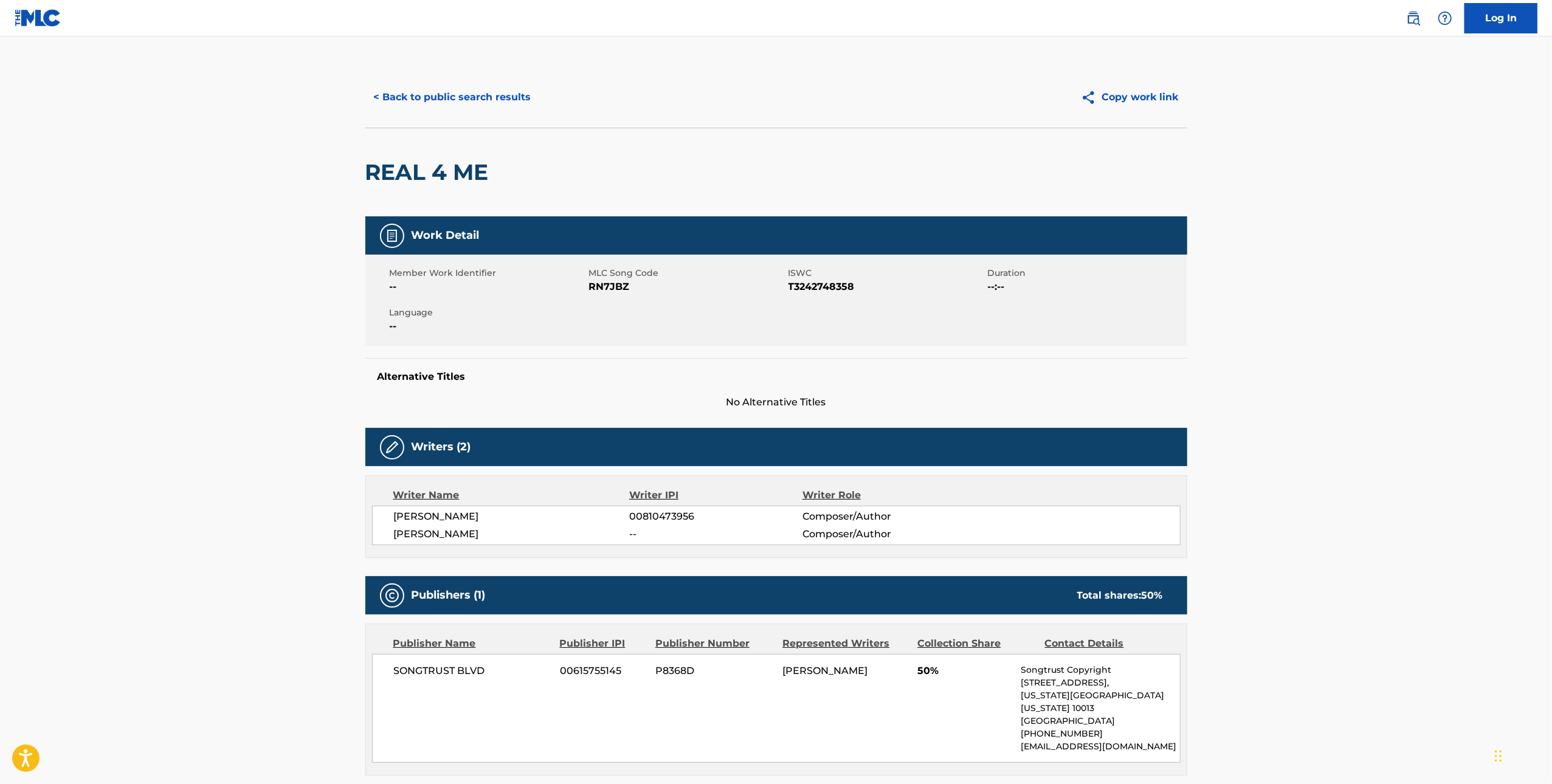
click at [624, 294] on span "RN7JBZ" at bounding box center [688, 287] width 196 height 14
click at [621, 292] on span "RN7JBZ" at bounding box center [688, 287] width 196 height 14
click at [618, 289] on span "RN7JBZ" at bounding box center [688, 287] width 196 height 14
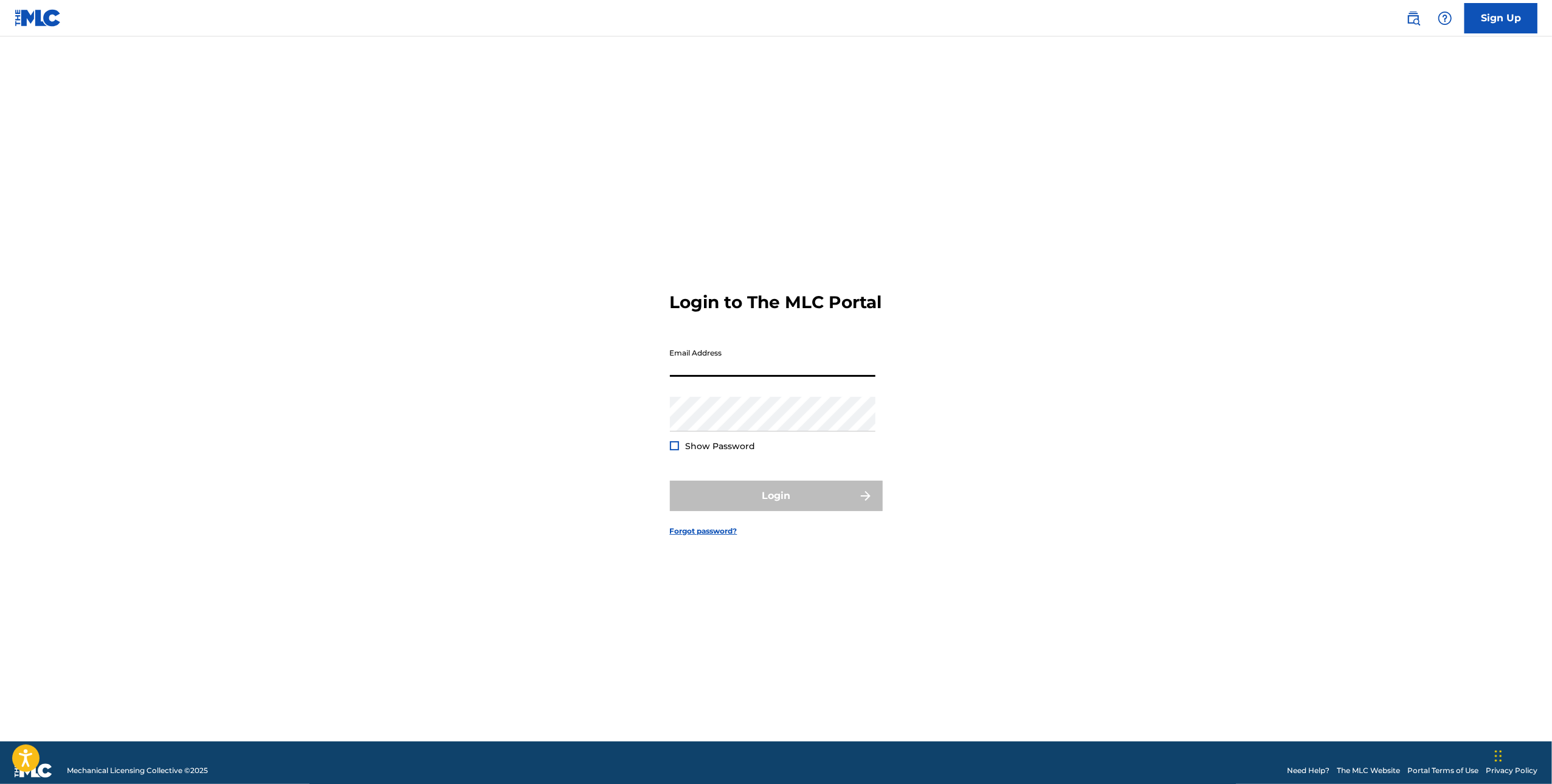
click at [767, 373] on input "Email Address" at bounding box center [773, 360] width 206 height 35
type input "[EMAIL_ADDRESS][DOMAIN_NAME]"
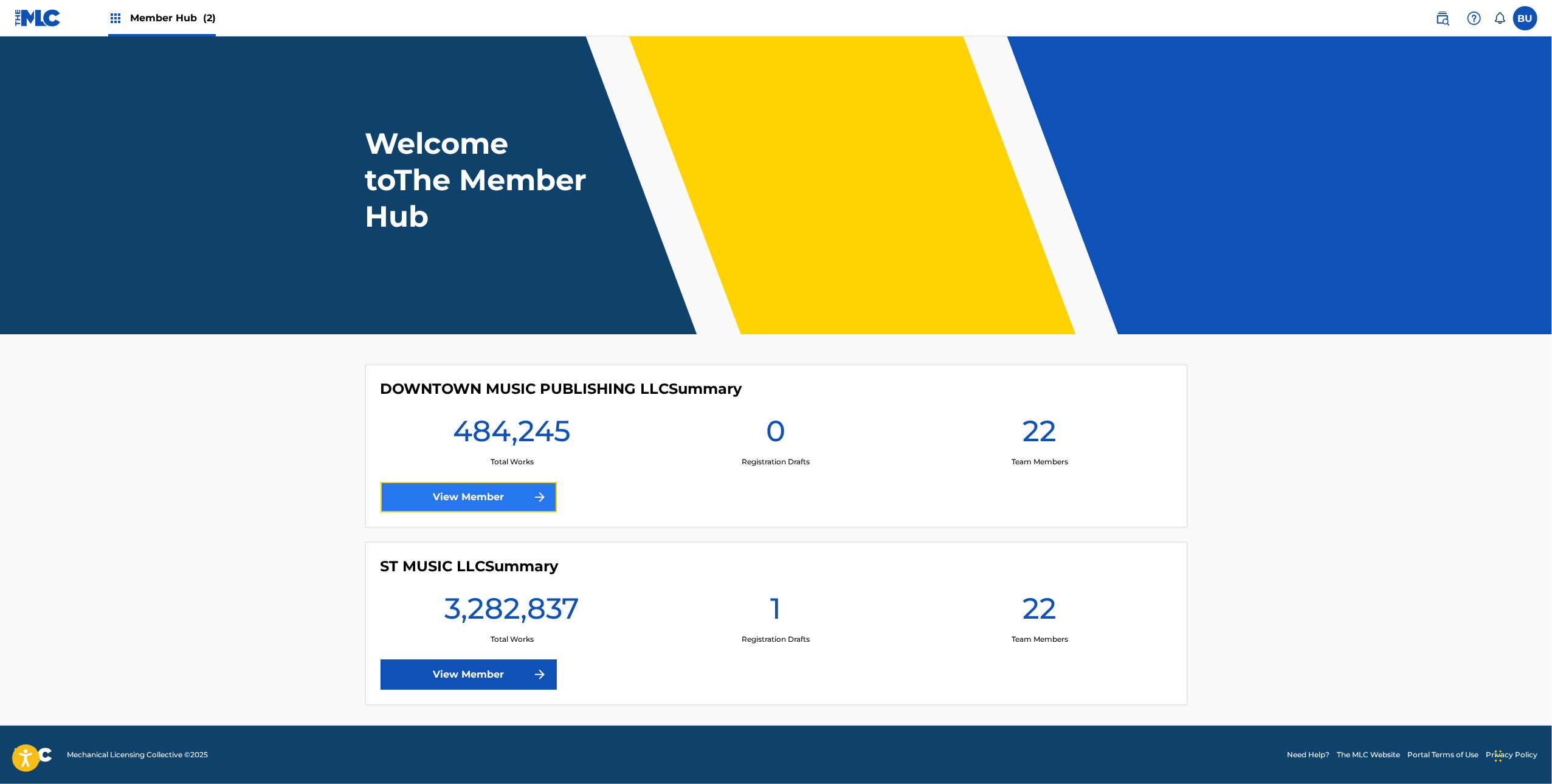
click at [480, 501] on link "View Member" at bounding box center [469, 497] width 176 height 30
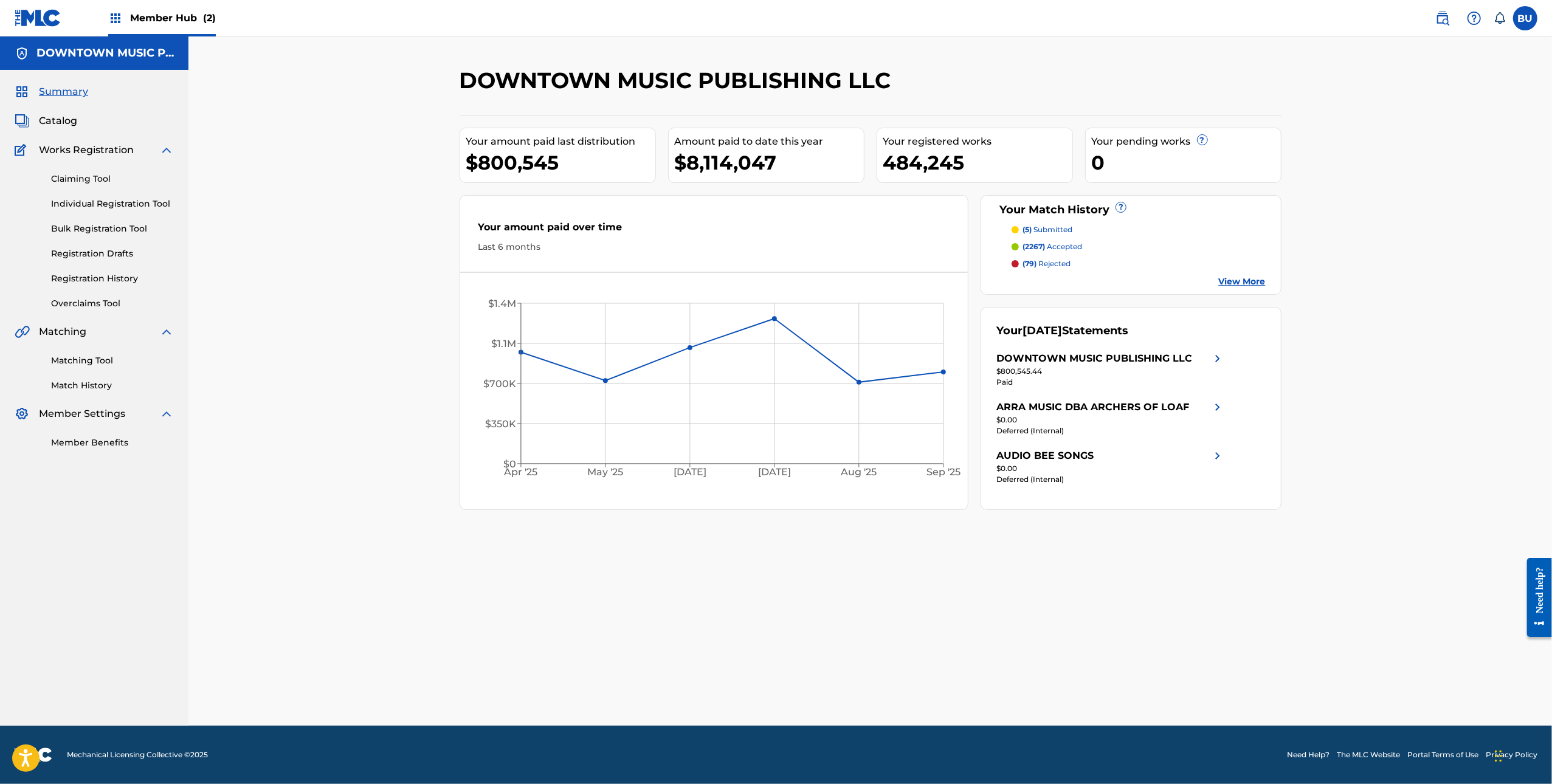
click at [77, 352] on div "Matching Tool Match History" at bounding box center [94, 365] width 160 height 53
click at [77, 359] on link "Matching Tool" at bounding box center [113, 361] width 123 height 13
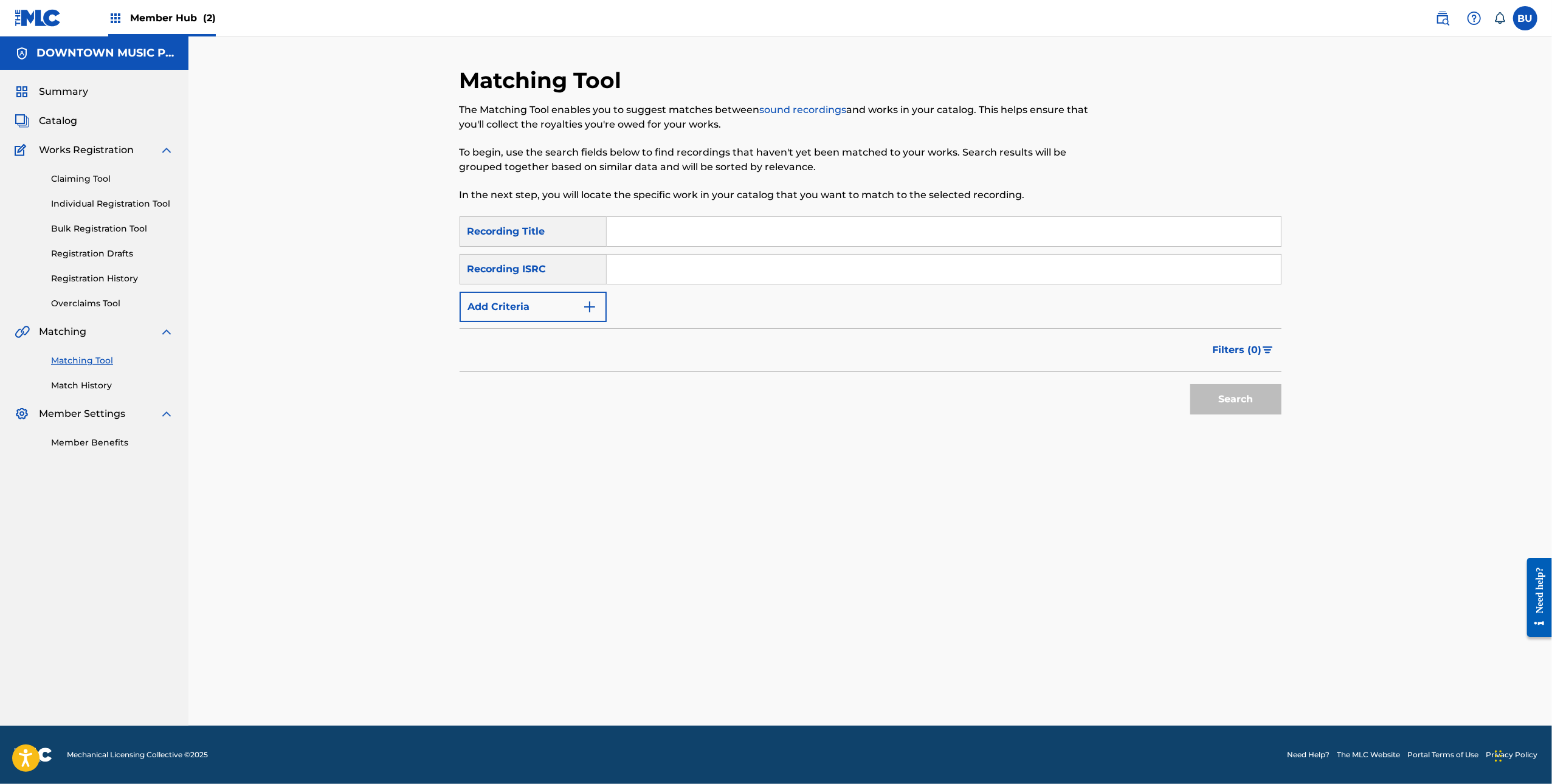
click at [763, 240] on input "Search Form" at bounding box center [944, 232] width 675 height 29
paste input "YOU HAD ME"
type input "YOU HAD ME"
click at [687, 270] on input "Search Form" at bounding box center [944, 269] width 675 height 29
paste input "TCAGH2252730"
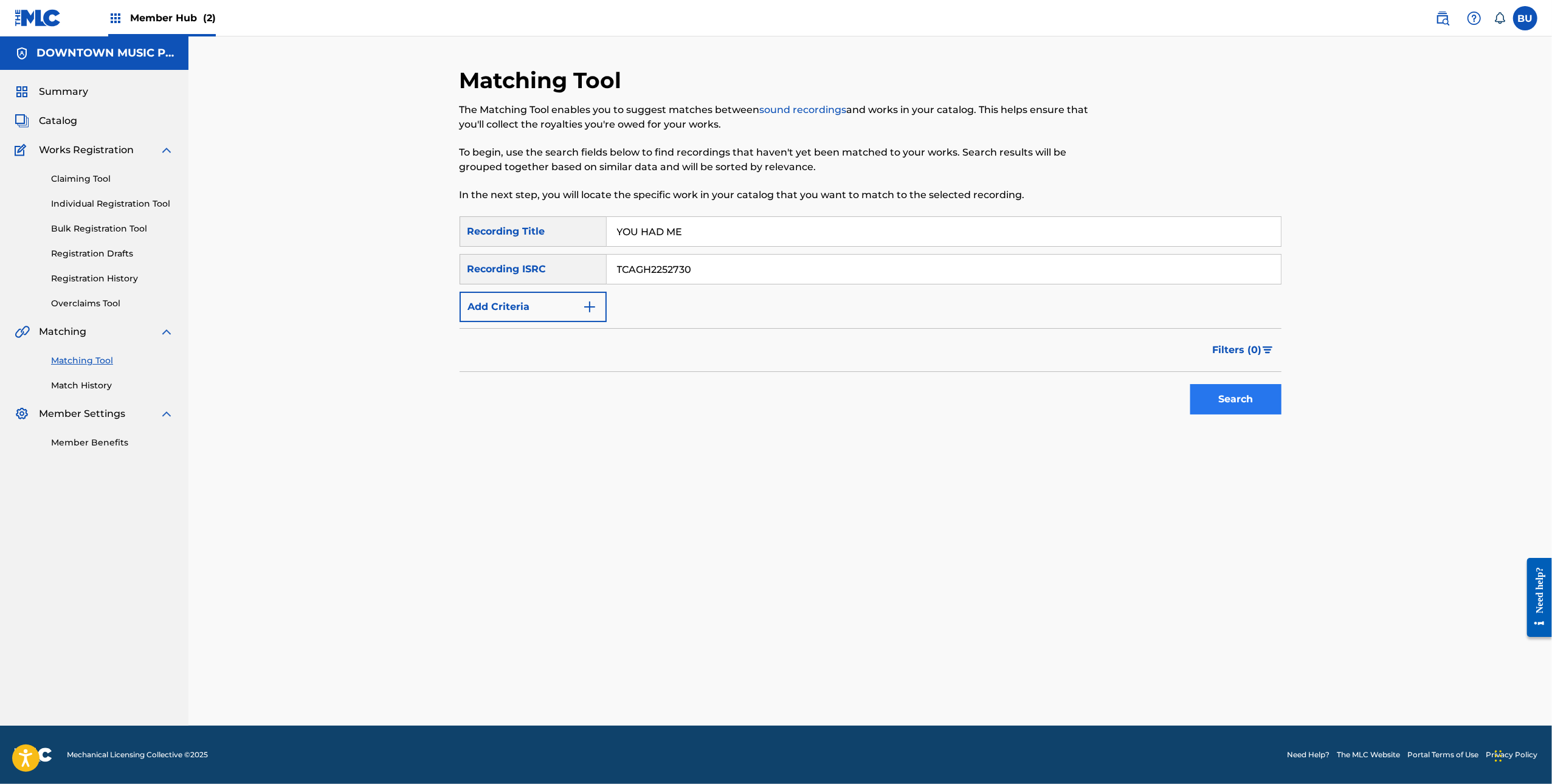
type input "TCAGH2252730"
click at [1256, 404] on button "Search" at bounding box center [1236, 399] width 91 height 30
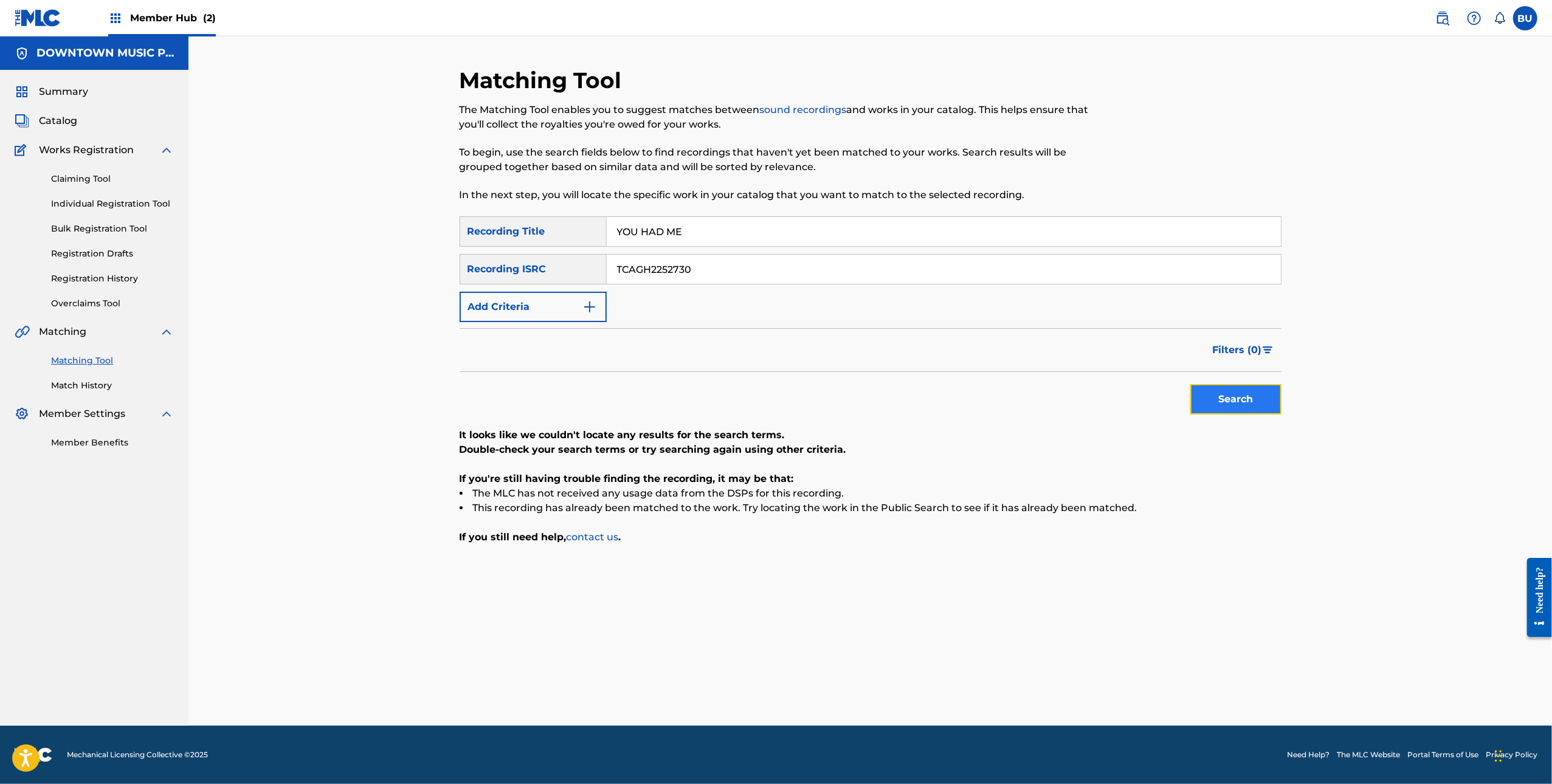
click at [1261, 398] on button "Search" at bounding box center [1236, 399] width 91 height 30
click at [952, 235] on input "YOU HAD ME" at bounding box center [944, 232] width 675 height 29
paste input "WAKE UP"
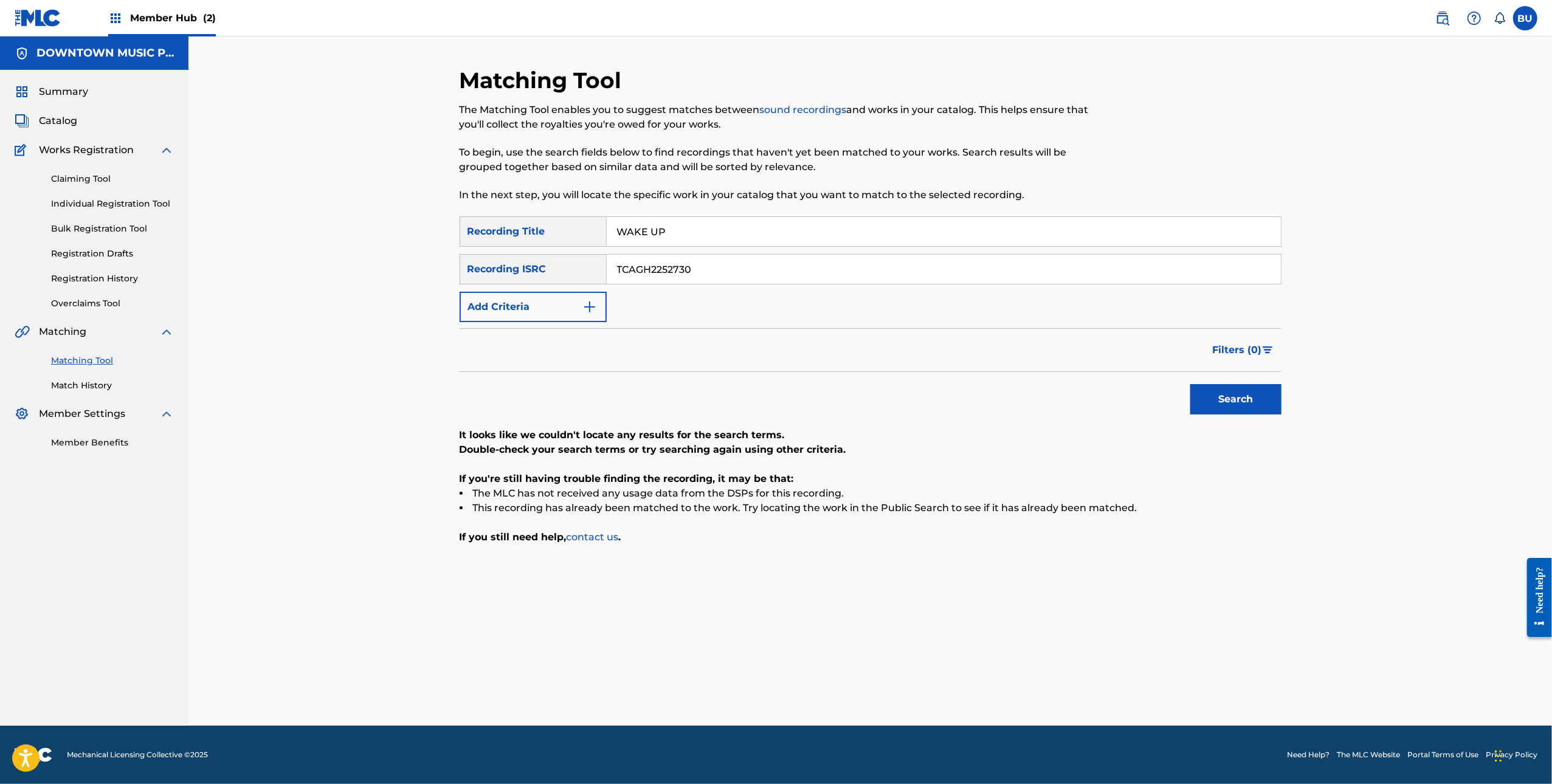
type input "WAKE UP"
click at [853, 275] on input "TCAGH2252730" at bounding box center [944, 269] width 675 height 29
paste input "JK2520008"
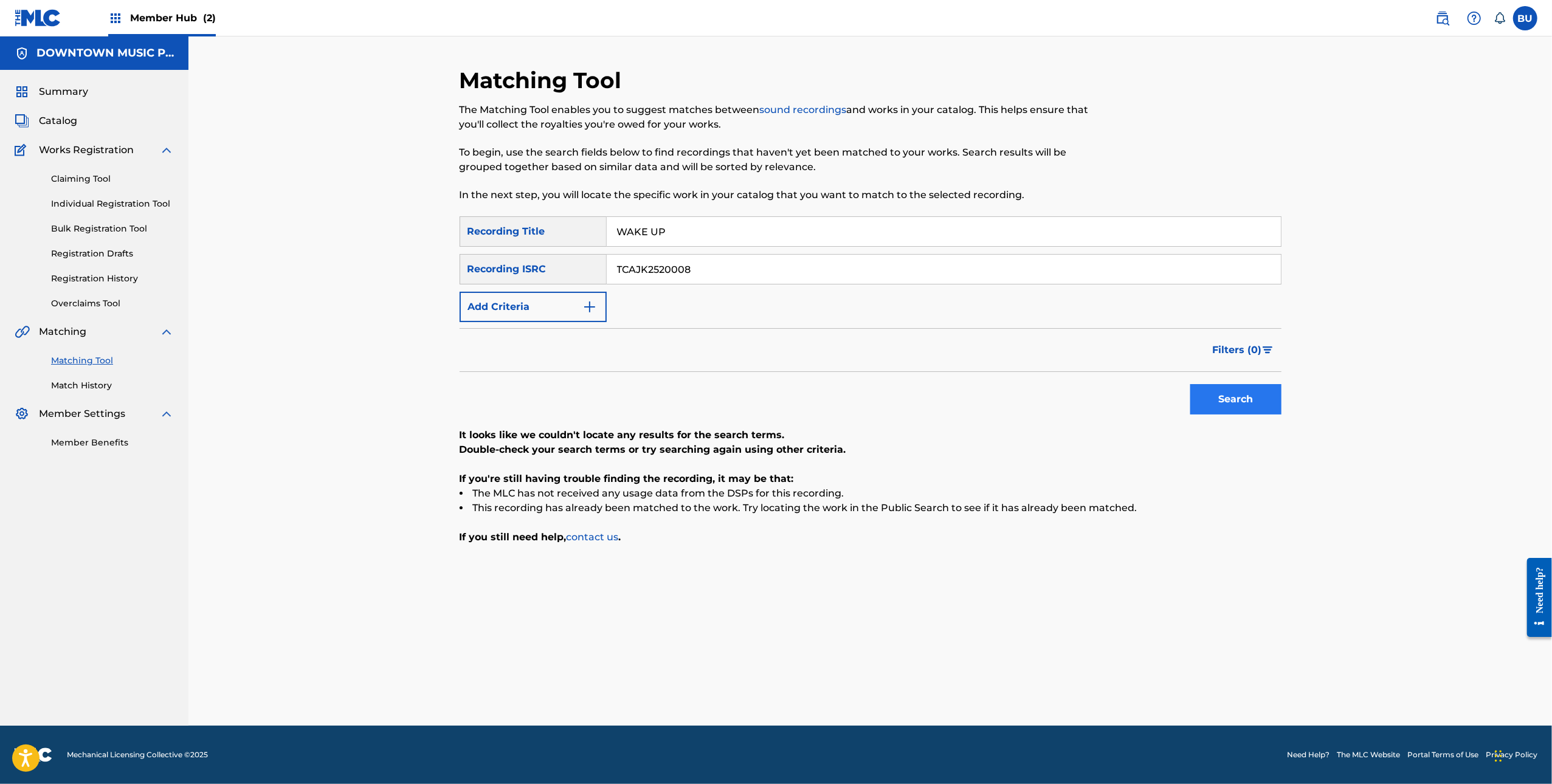
type input "TCAJK2520008"
click at [1239, 386] on button "Search" at bounding box center [1236, 399] width 91 height 30
click at [709, 214] on div "Matching Tool The Matching Tool enables you to suggest matches between sound re…" at bounding box center [776, 141] width 633 height 149
click at [694, 219] on input "WAKE UP" at bounding box center [944, 232] width 675 height 29
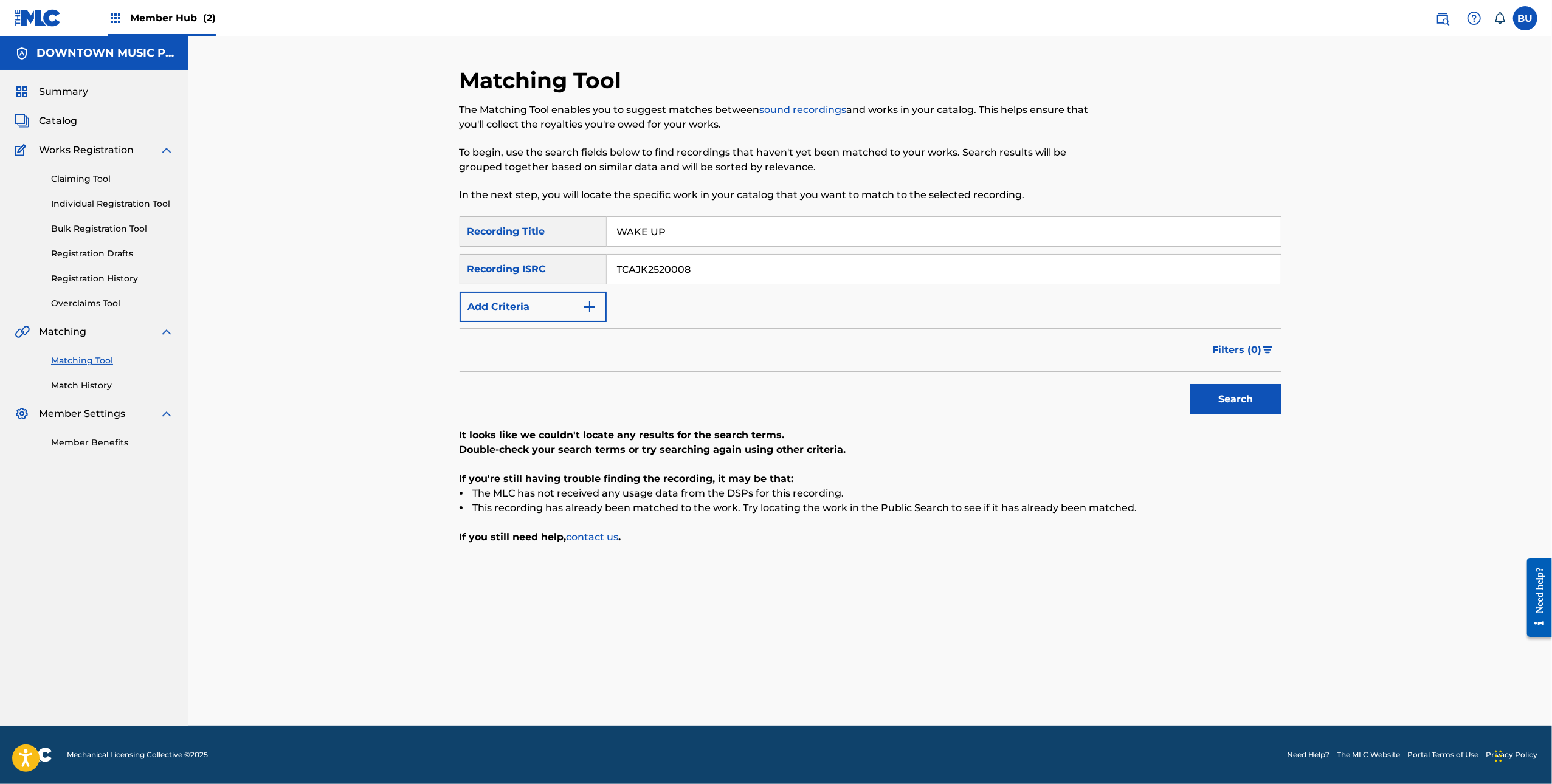
click at [694, 219] on input "WAKE UP" at bounding box center [944, 232] width 675 height 29
paste input "HAPPY EVER AFTER"
type input "HAPPY EVER AFTER"
click at [841, 271] on input "TCAJK2520008" at bounding box center [944, 269] width 675 height 29
click at [840, 271] on input "TCAJK2520008" at bounding box center [944, 269] width 675 height 29
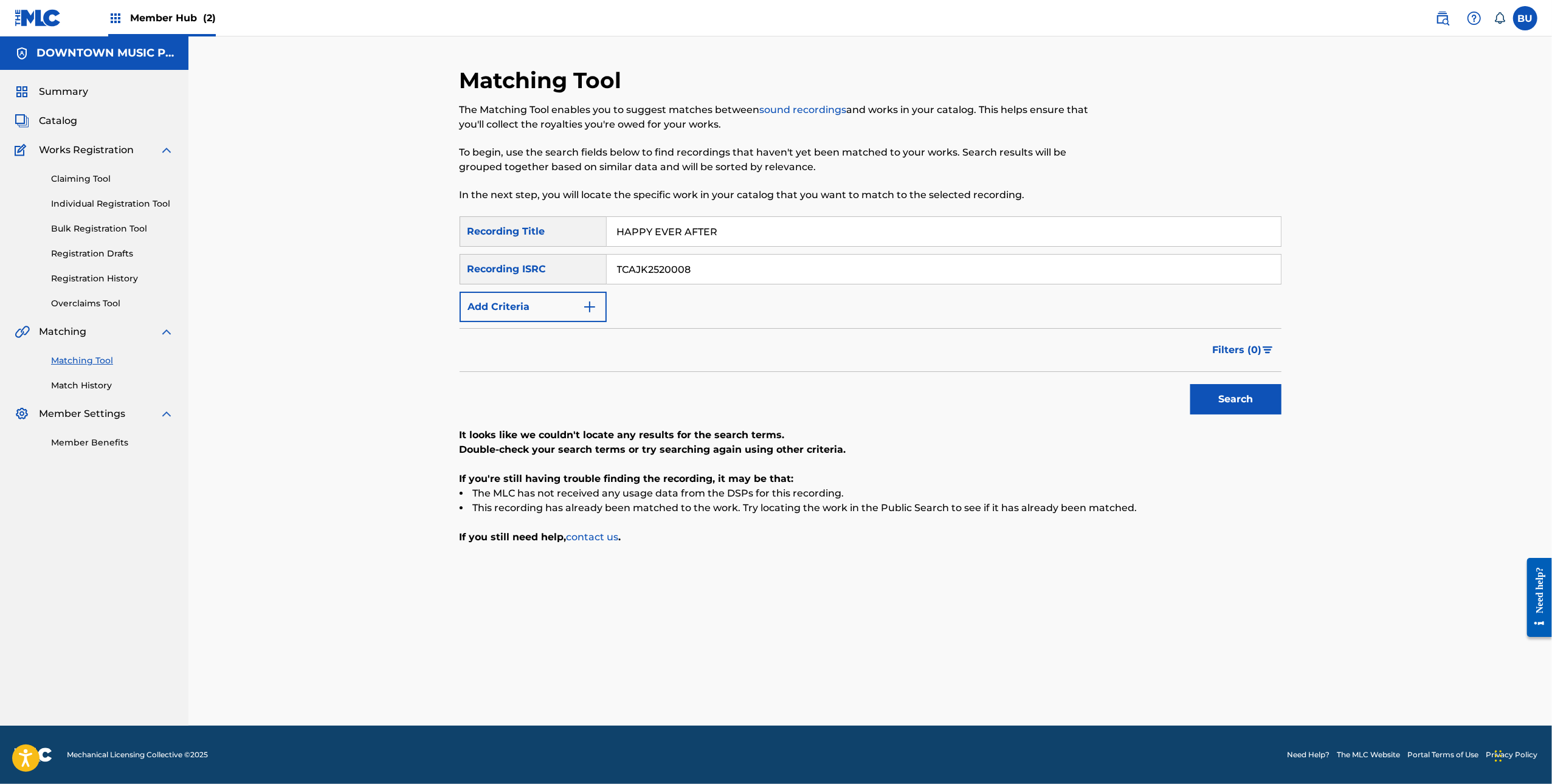
click at [840, 271] on input "TCAJK2520008" at bounding box center [944, 269] width 675 height 29
paste input "QZES72302464"
type input "QZES72302464"
click at [1233, 391] on button "Search" at bounding box center [1236, 399] width 91 height 30
click at [728, 230] on input "HAPPY EVER AFTER" at bounding box center [944, 232] width 675 height 29
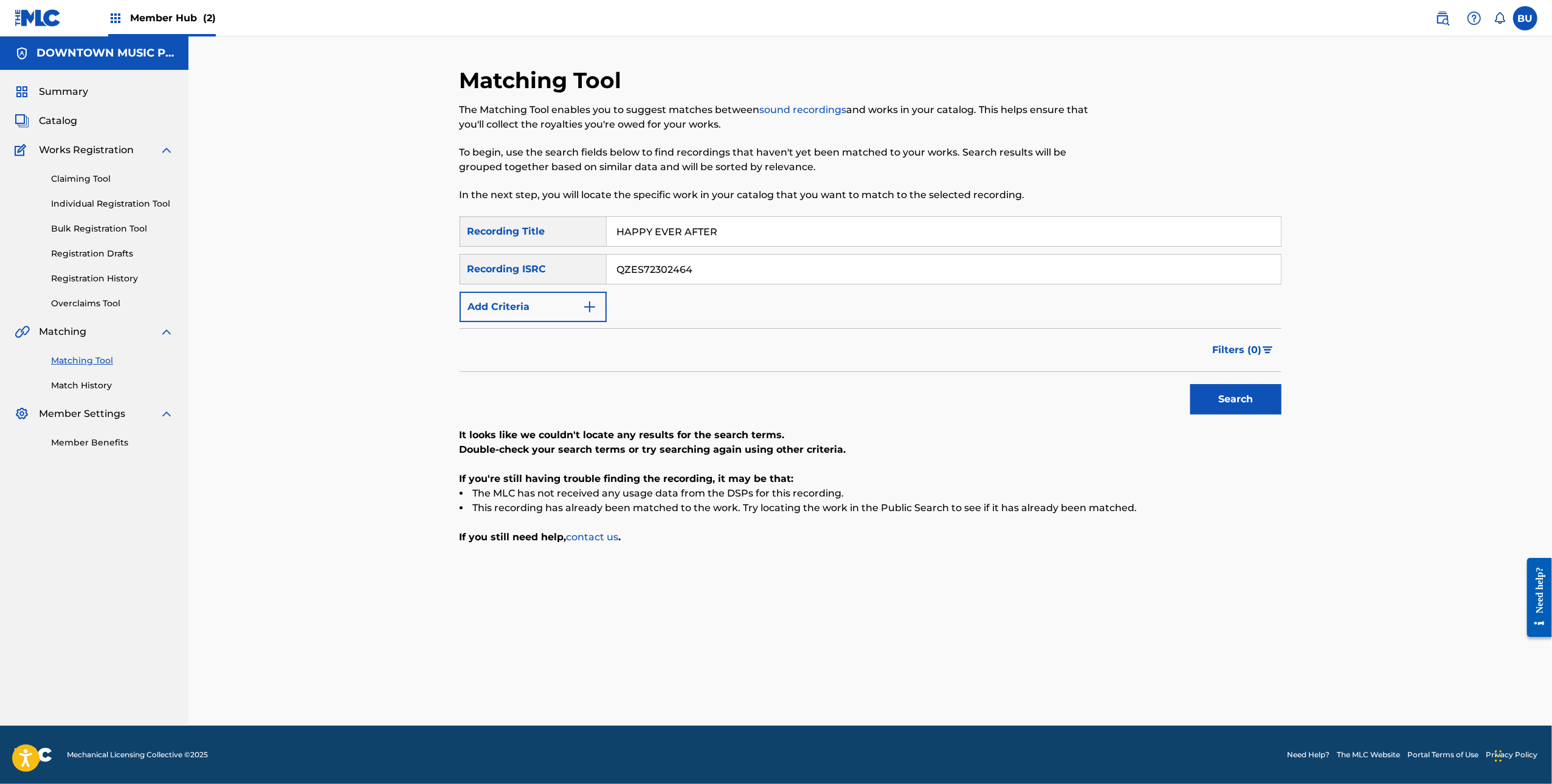
click at [728, 230] on input "HAPPY EVER AFTER" at bounding box center [944, 232] width 675 height 29
paste input "YOU"
type input "YOU"
click at [793, 256] on input "QZES72302464" at bounding box center [944, 269] width 675 height 29
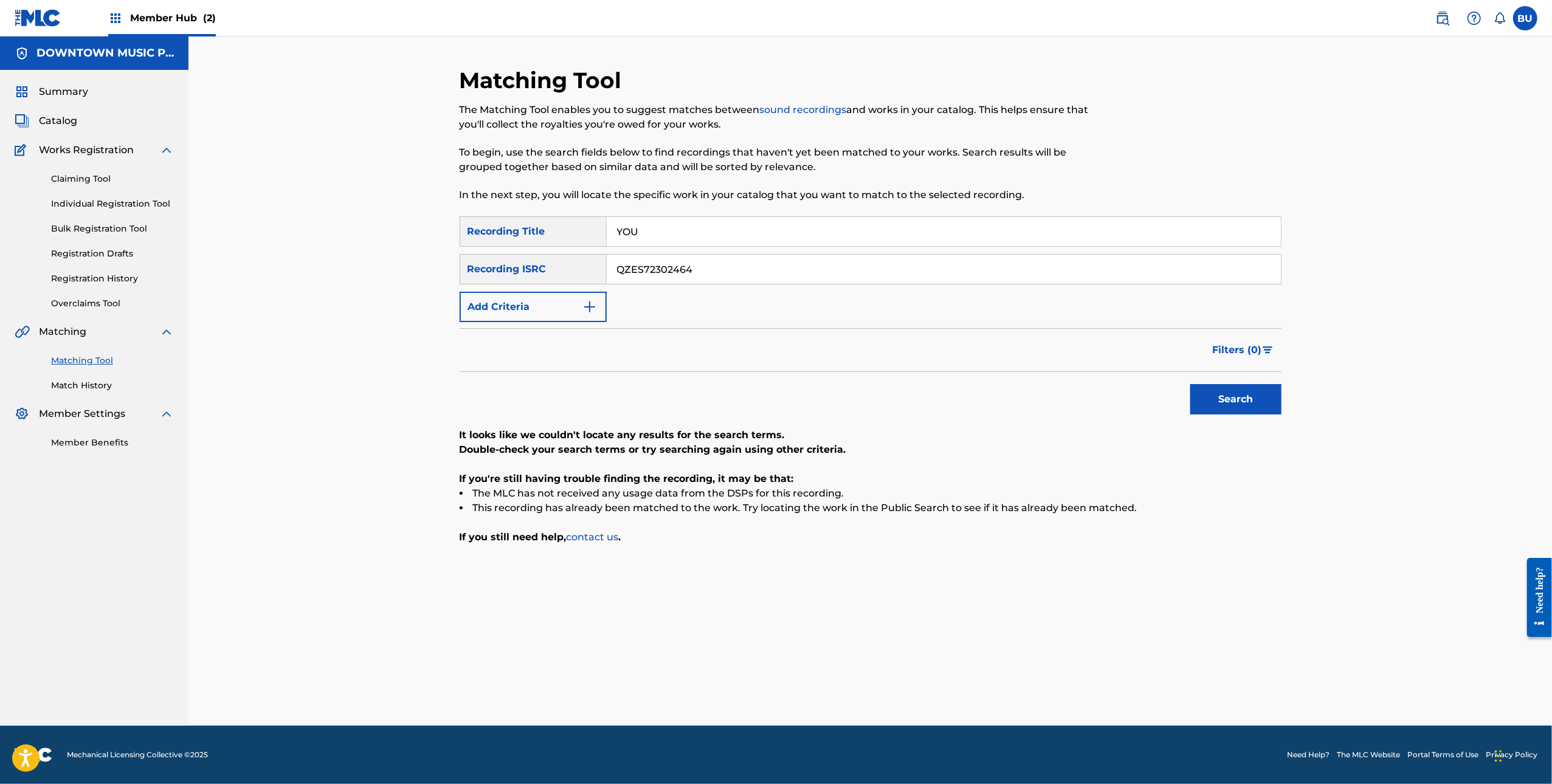
click at [793, 256] on input "QZES72302464" at bounding box center [944, 269] width 675 height 29
paste input "USSM10302962"
type input "USSM10302962"
click at [1208, 388] on button "Search" at bounding box center [1236, 399] width 91 height 30
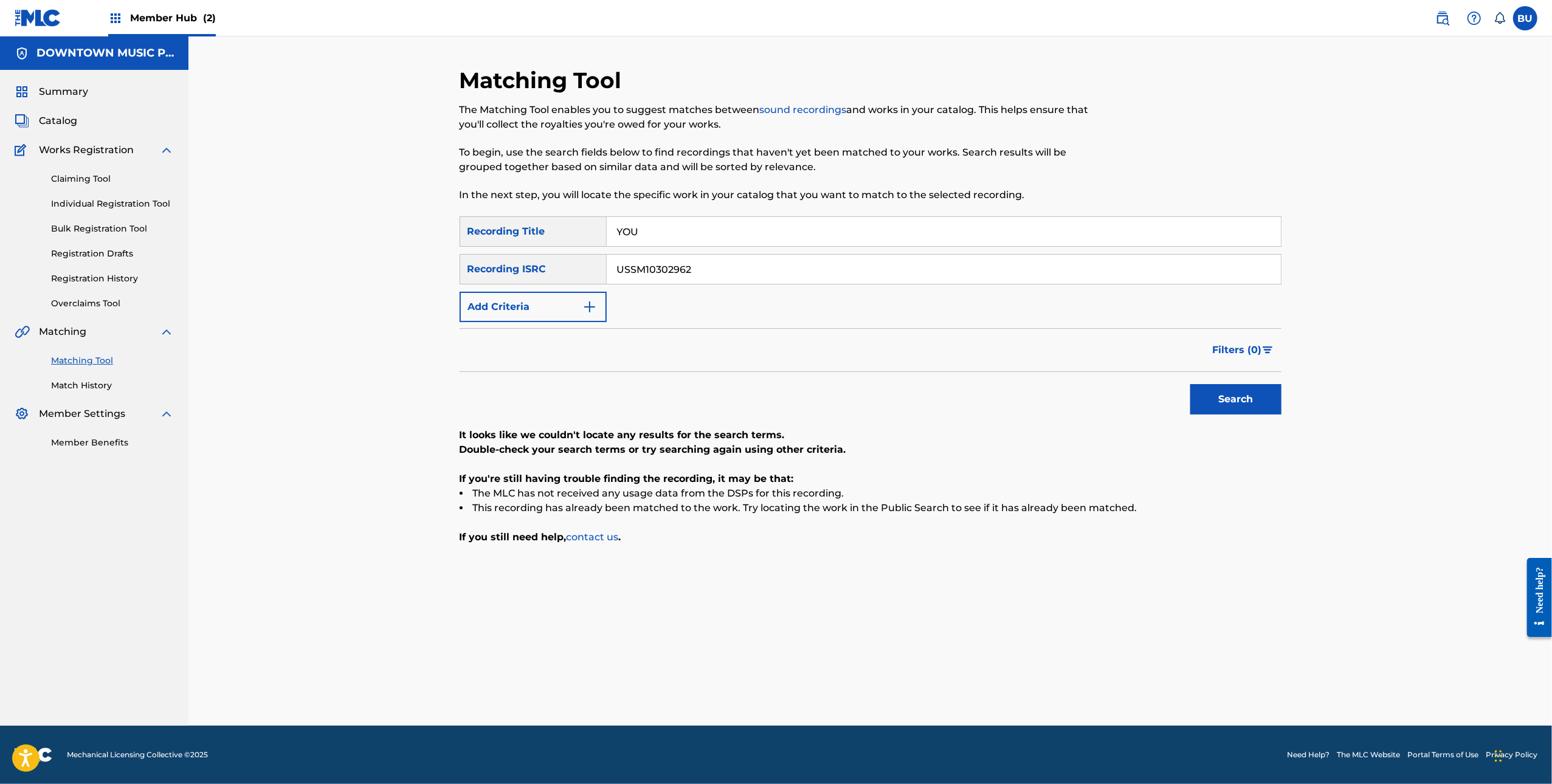
click at [697, 235] on input "YOU" at bounding box center [944, 232] width 675 height 29
paste input "SLIDE THR"
type input "SLIDE THRU"
click at [1130, 263] on input "USSM10302962" at bounding box center [944, 269] width 675 height 29
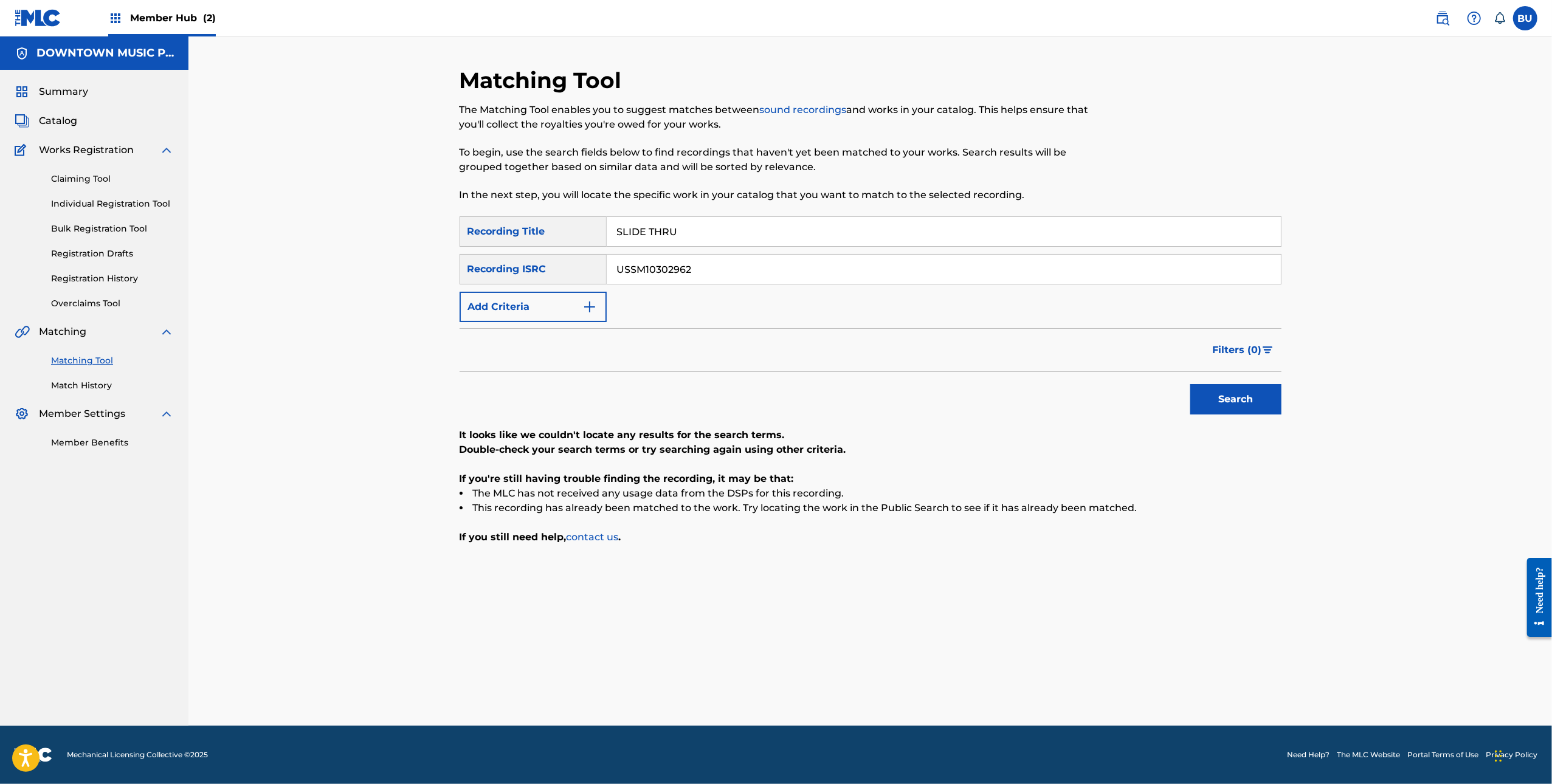
click at [1130, 263] on input "USSM10302962" at bounding box center [944, 269] width 675 height 29
paste input "QZARB1856656"
type input "QZARB1856656"
click at [1236, 398] on button "Search" at bounding box center [1236, 399] width 91 height 30
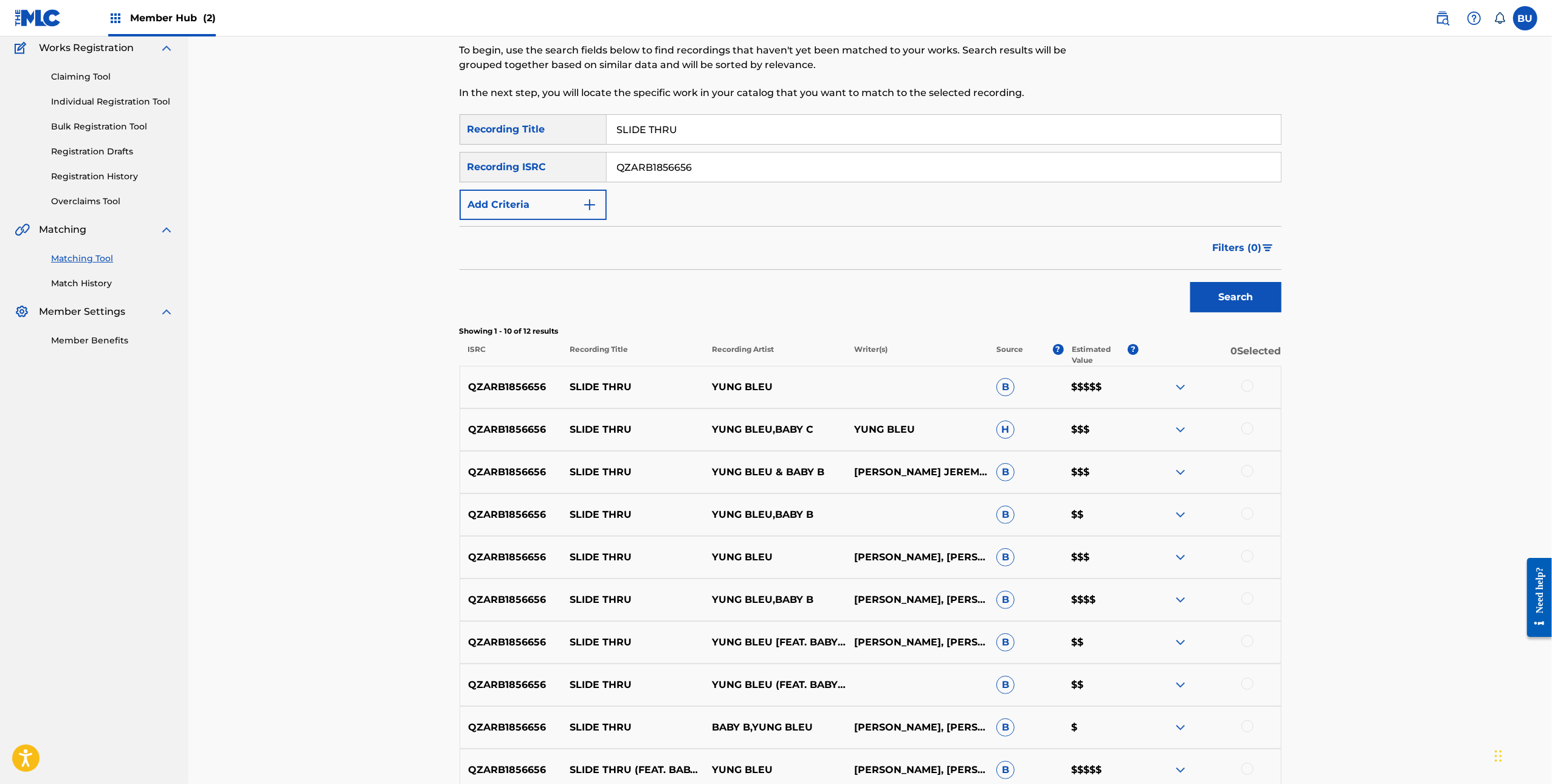
scroll to position [259, 0]
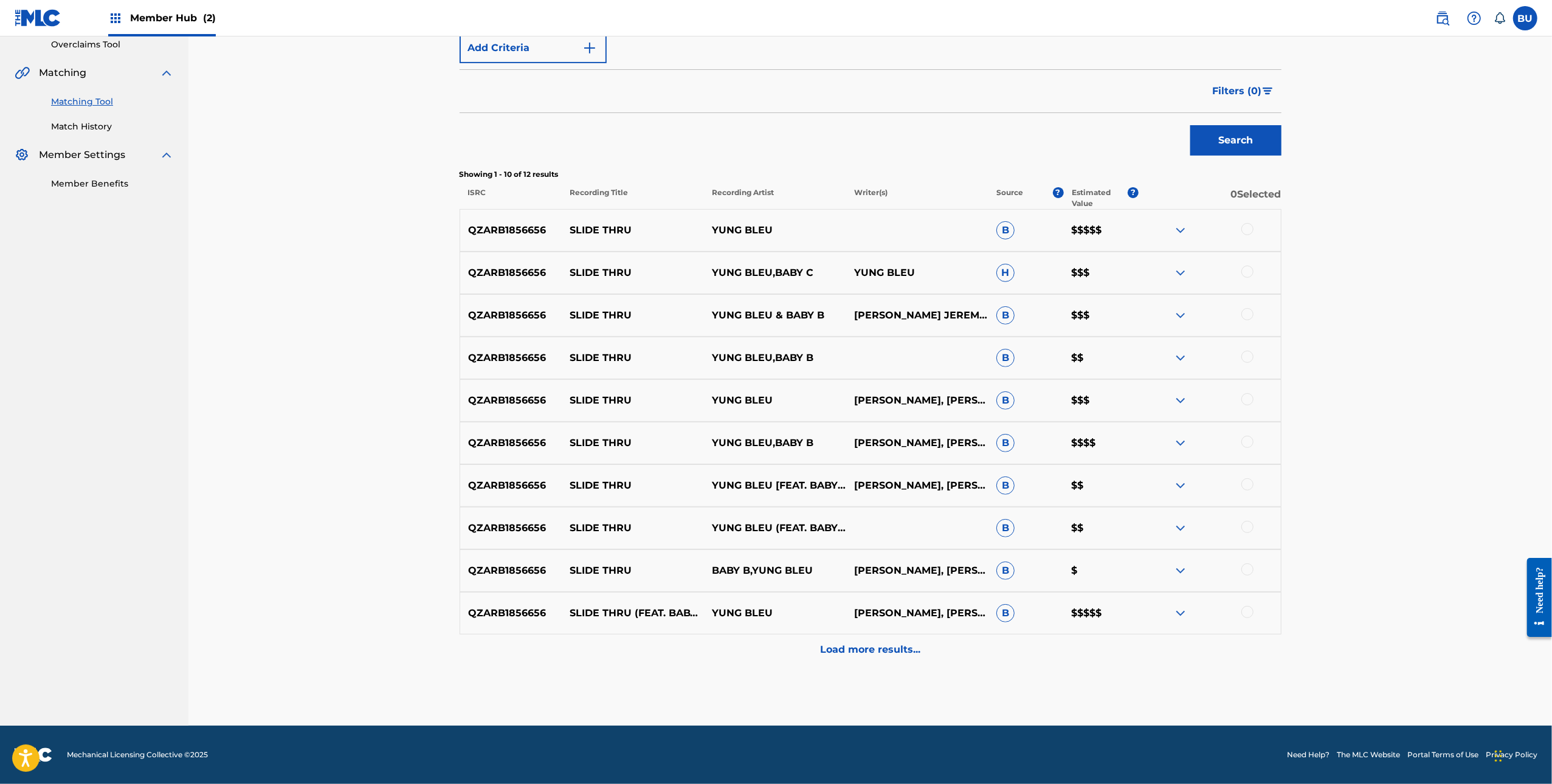
click at [1249, 225] on div at bounding box center [1247, 229] width 12 height 12
click at [1248, 269] on div at bounding box center [1247, 271] width 12 height 12
click at [1241, 322] on div at bounding box center [1210, 315] width 142 height 14
click at [1249, 315] on div at bounding box center [1247, 314] width 12 height 12
click at [1248, 352] on div at bounding box center [1247, 357] width 12 height 12
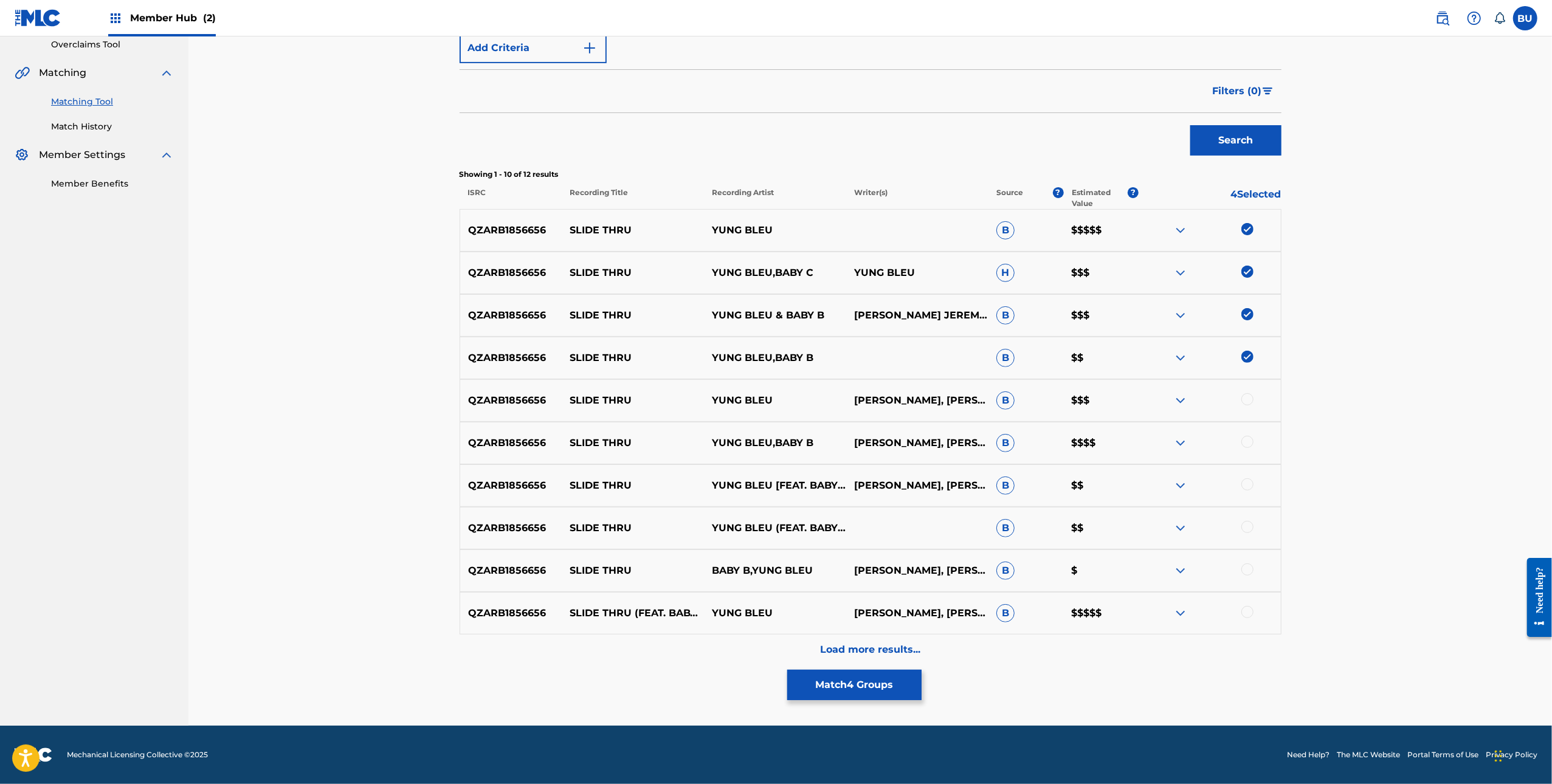
click at [1250, 401] on div at bounding box center [1247, 399] width 12 height 12
click at [1252, 436] on div at bounding box center [1247, 442] width 12 height 12
click at [1247, 481] on div at bounding box center [1247, 484] width 12 height 12
drag, startPoint x: 1248, startPoint y: 531, endPoint x: 1251, endPoint y: 547, distance: 16.3
click at [1248, 531] on div at bounding box center [1247, 527] width 12 height 12
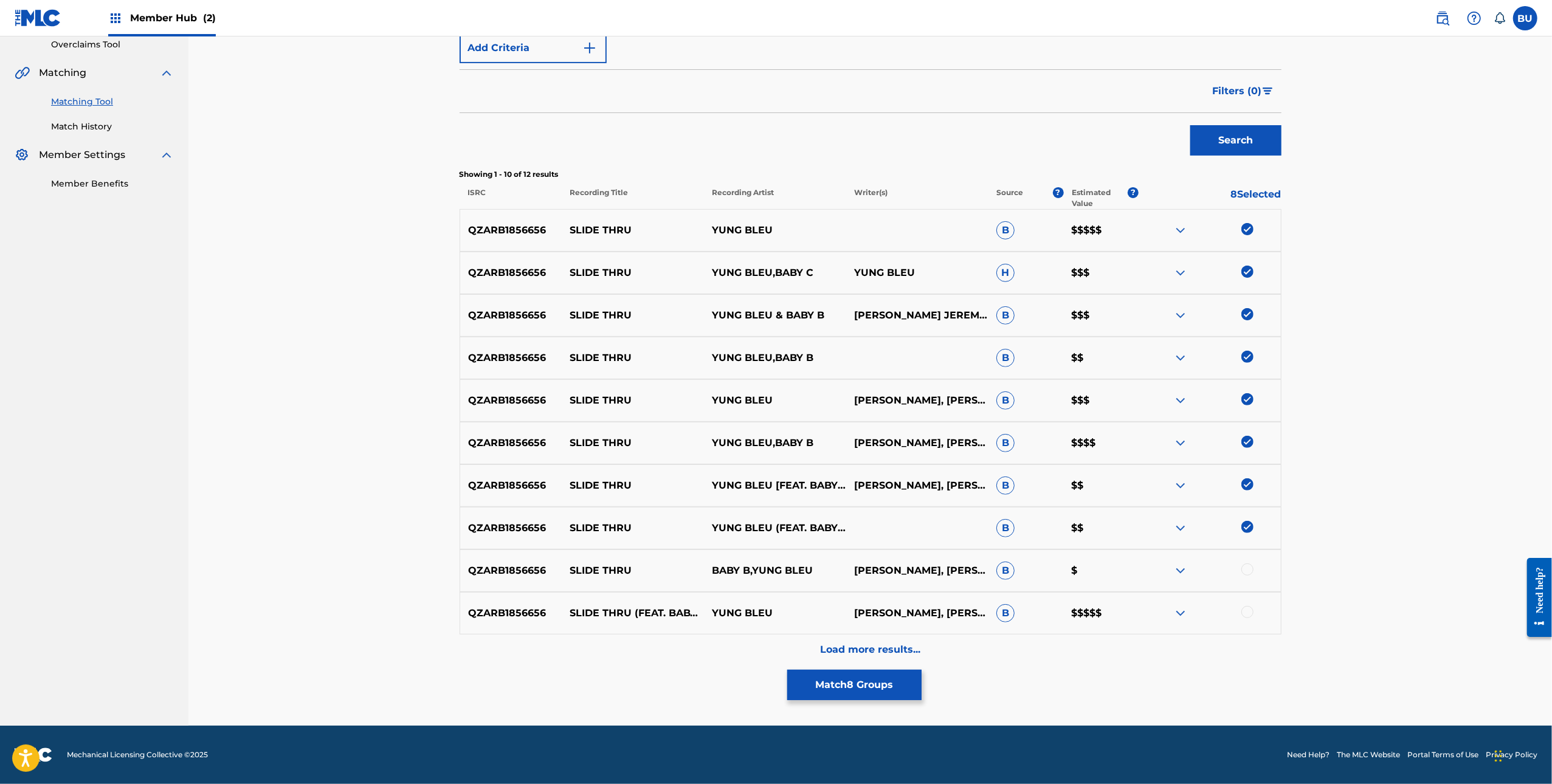
click at [1249, 569] on div at bounding box center [1247, 569] width 12 height 12
click at [1246, 614] on div at bounding box center [1247, 611] width 12 height 12
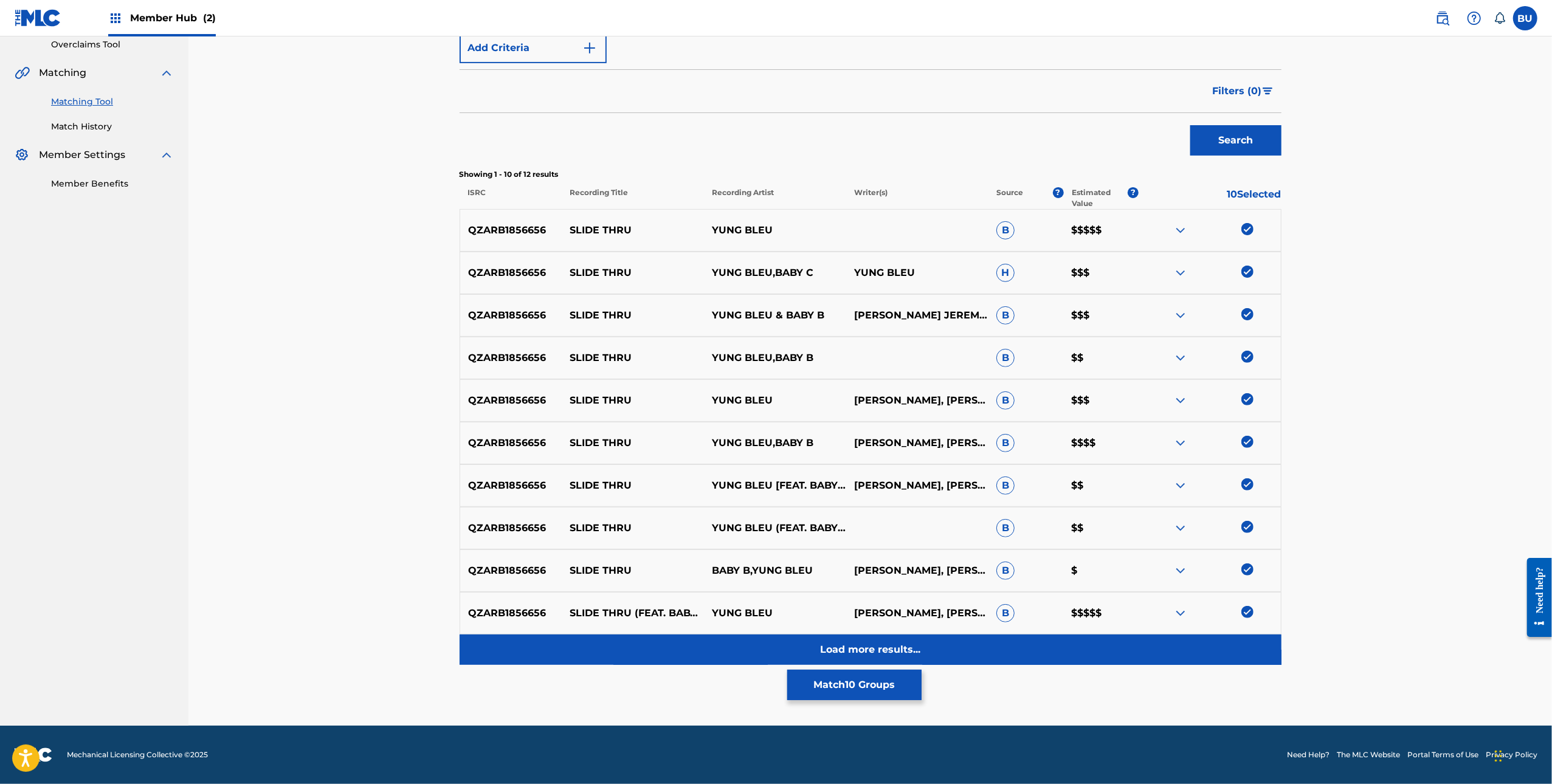
click at [899, 651] on p "Load more results..." at bounding box center [870, 650] width 100 height 14
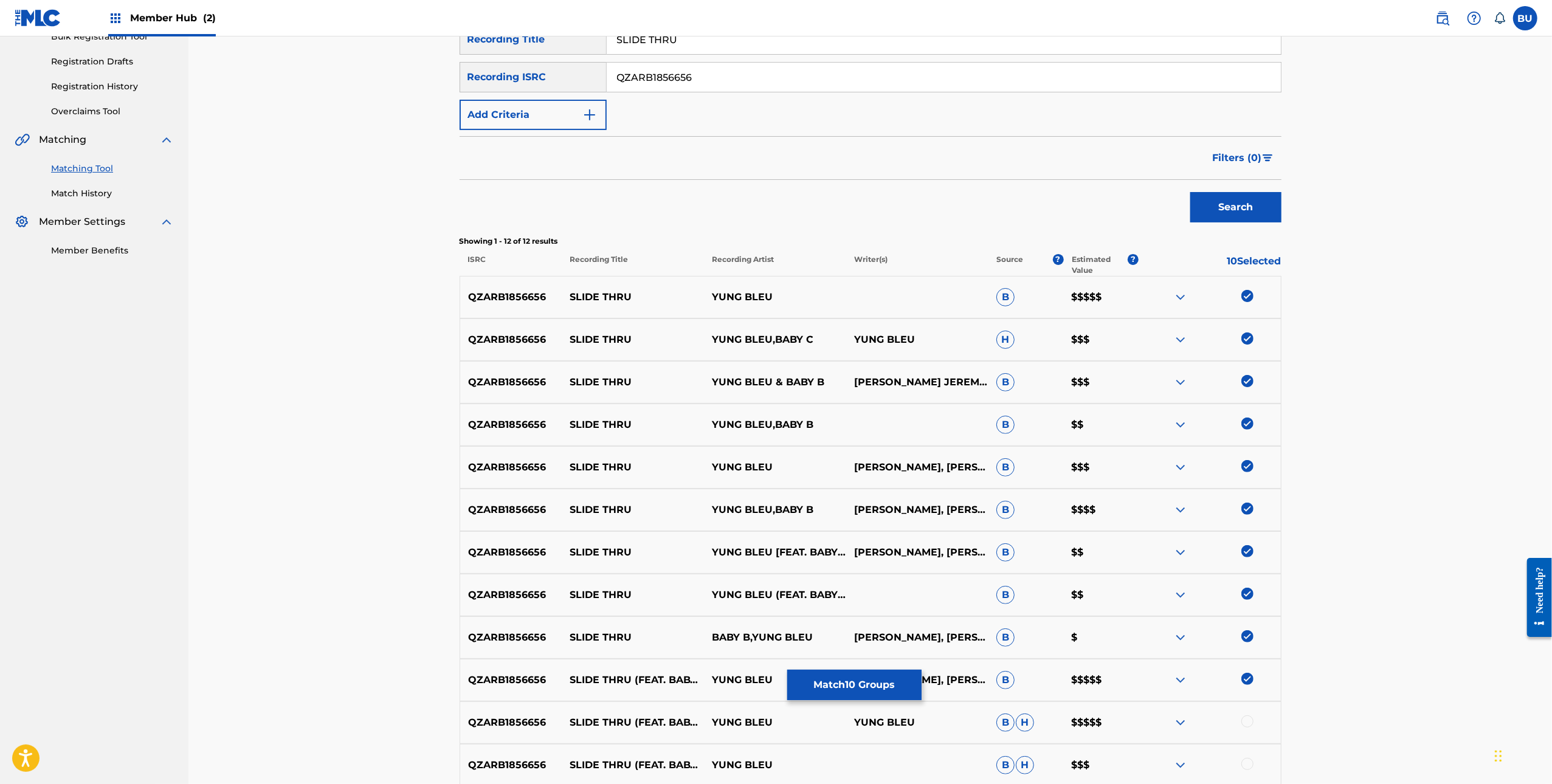
scroll to position [313, 0]
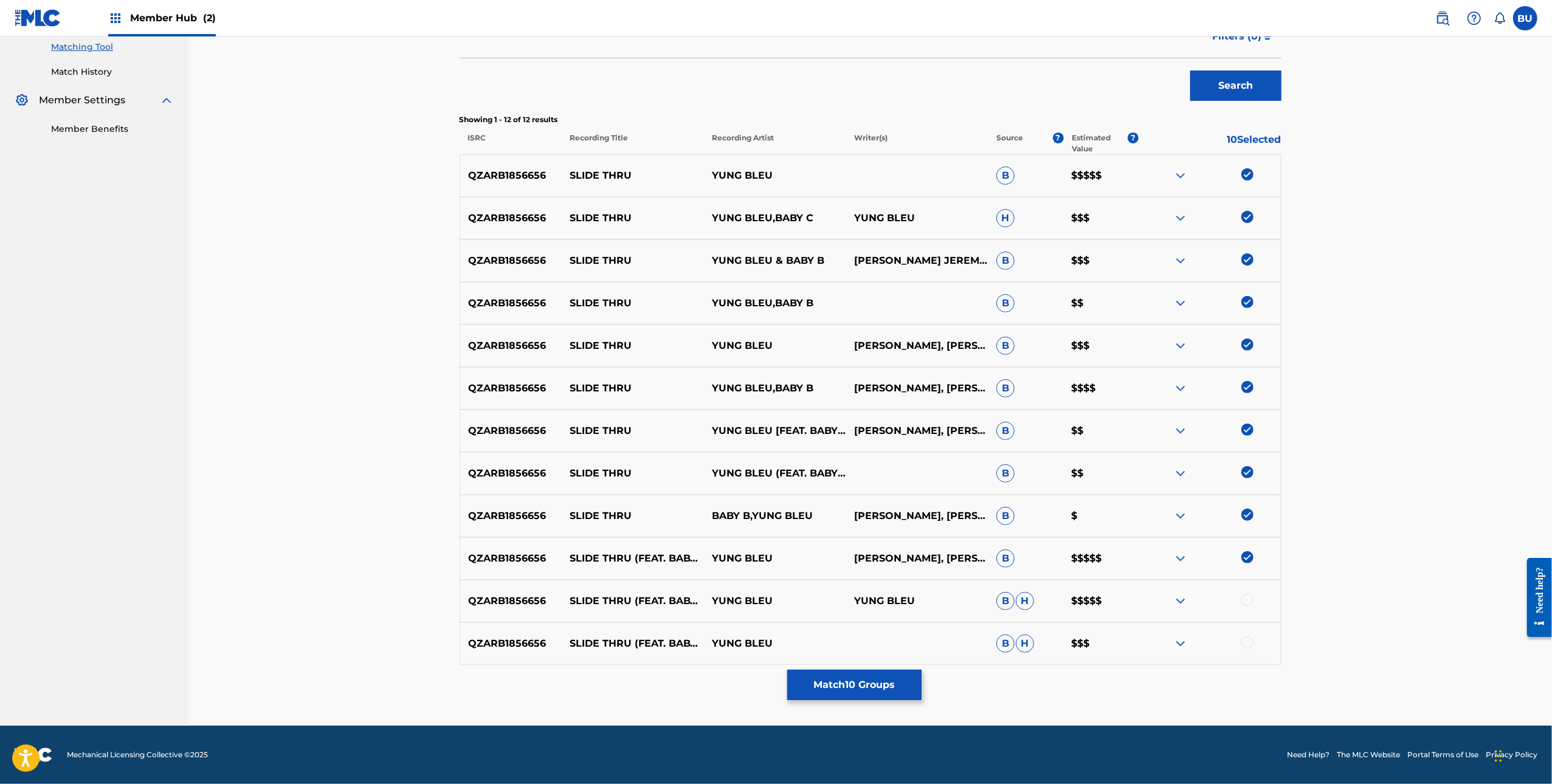
click at [1251, 601] on div at bounding box center [1247, 600] width 12 height 12
click at [1252, 640] on div at bounding box center [1247, 643] width 12 height 12
click at [890, 689] on button "Match 12 Groups" at bounding box center [854, 685] width 134 height 30
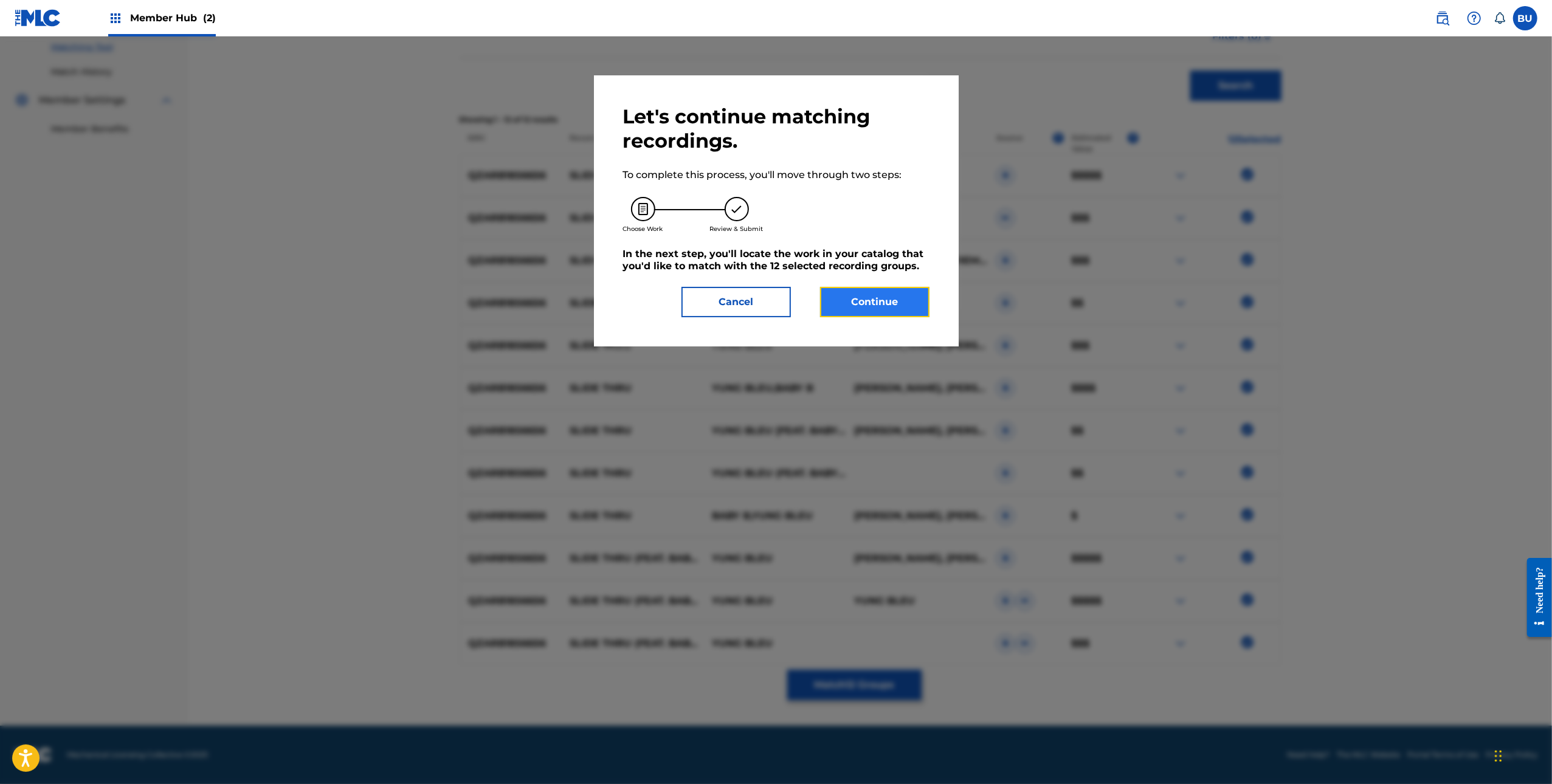
click at [870, 291] on button "Continue" at bounding box center [875, 302] width 110 height 30
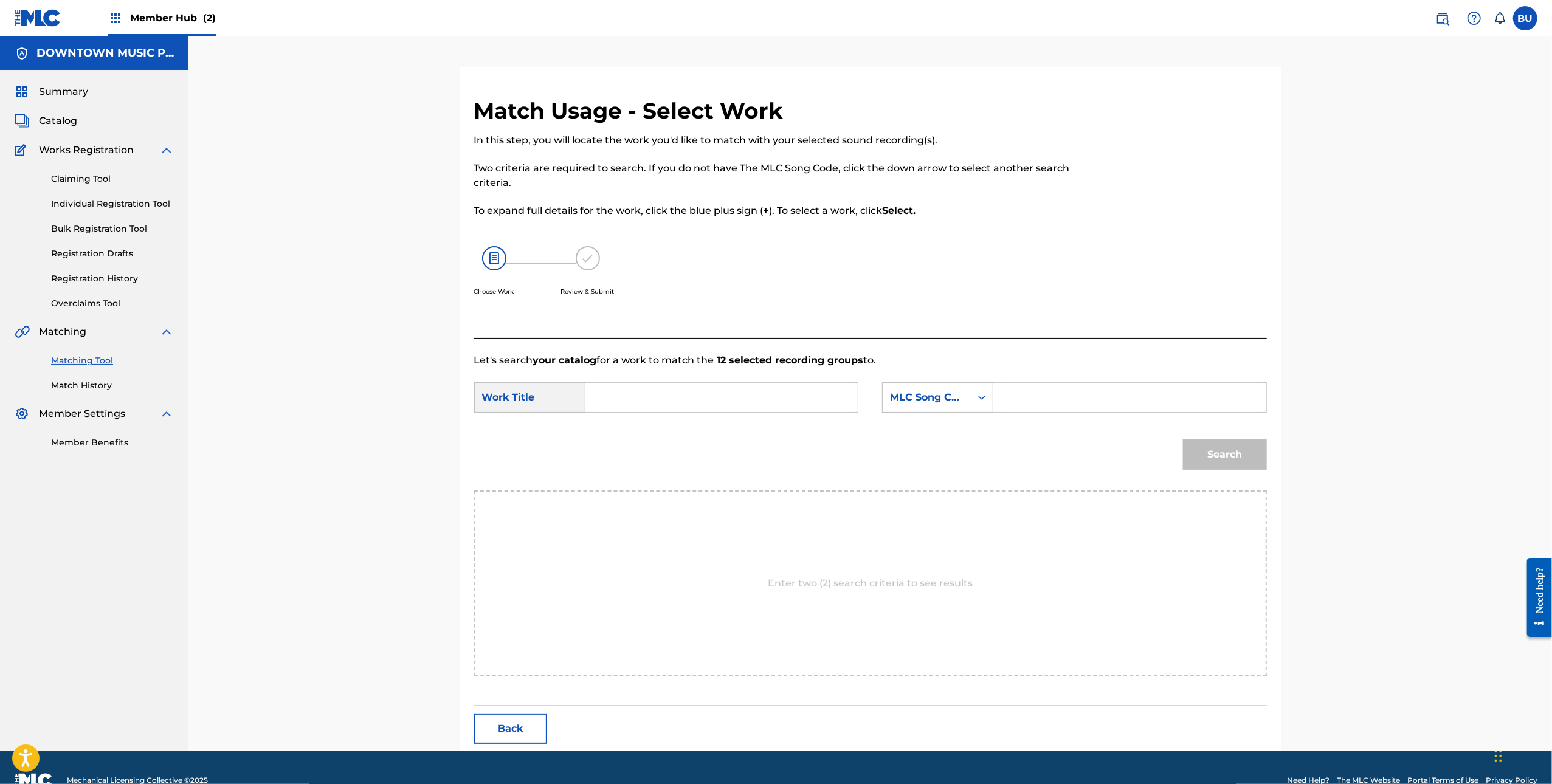
click at [711, 389] on input "Search Form" at bounding box center [721, 397] width 252 height 29
paste input "SLIDE THRU"
type input "SLIDE THRU"
click at [1044, 411] on div "Search Form" at bounding box center [1130, 398] width 273 height 30
click at [1049, 404] on input "Search Form" at bounding box center [1130, 397] width 252 height 29
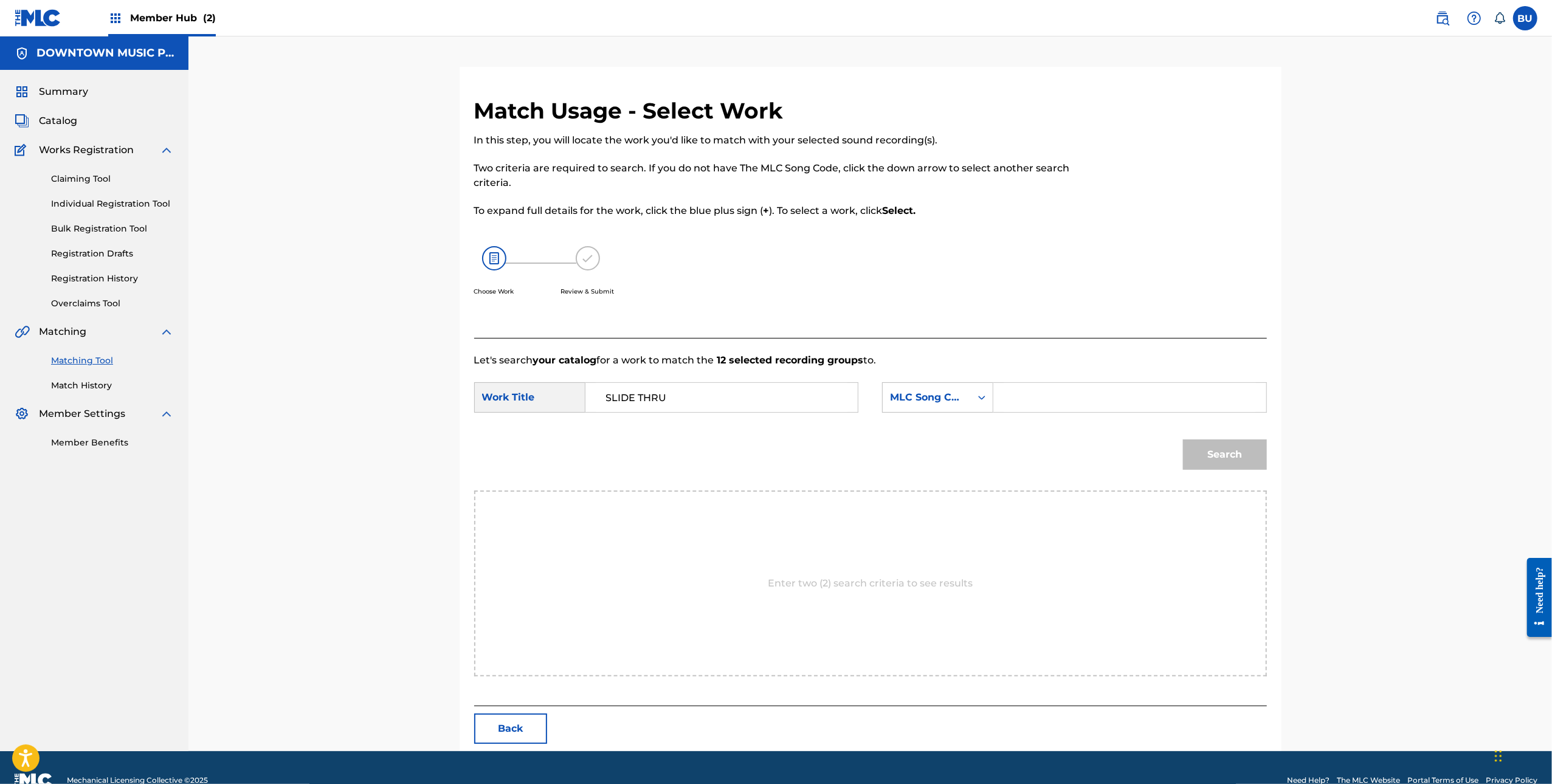
paste input "S59LE4"
type input "S59LE4"
click at [1259, 460] on button "Search" at bounding box center [1225, 455] width 84 height 30
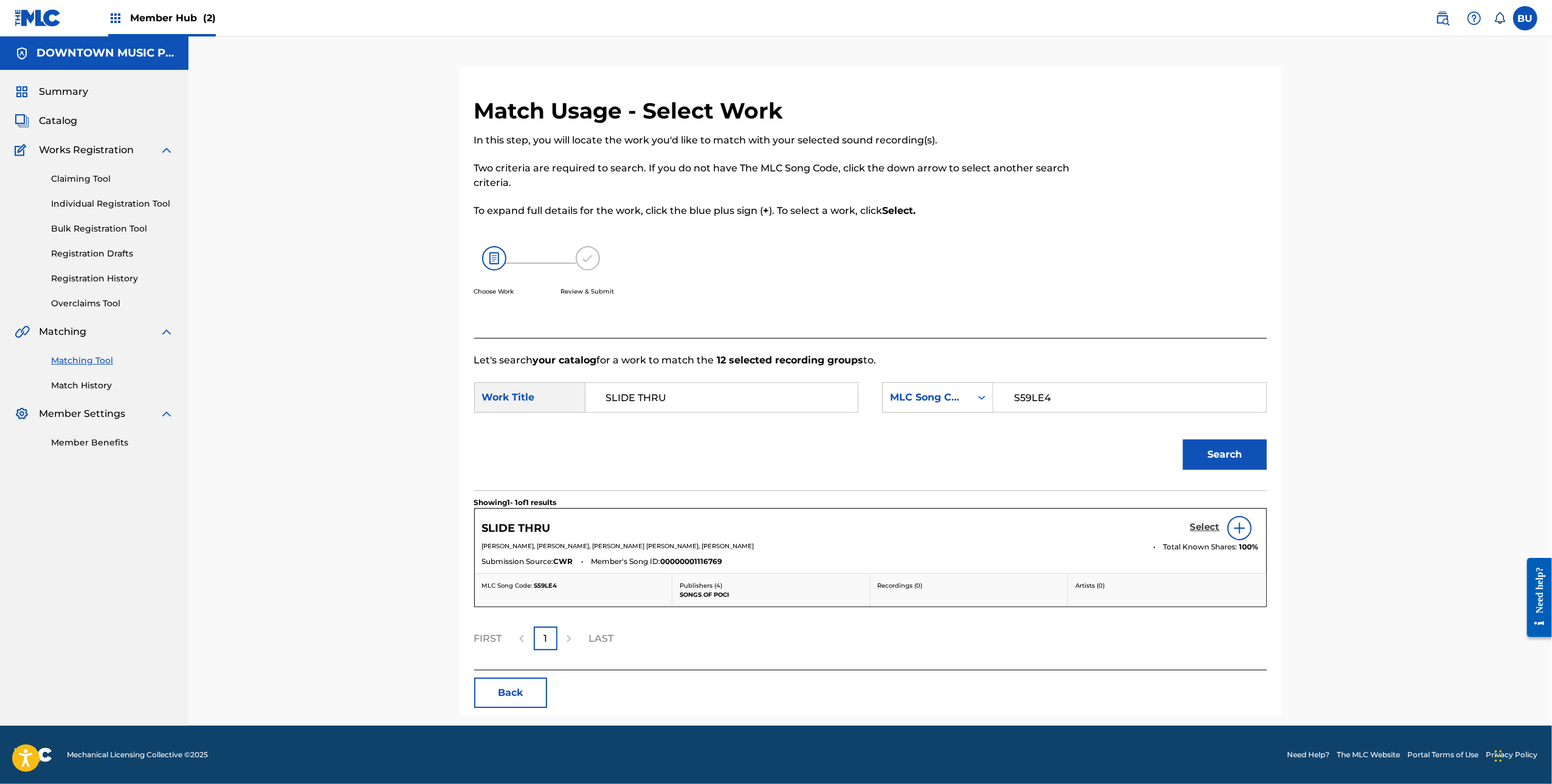
click at [1205, 526] on h5 "Select" at bounding box center [1205, 527] width 30 height 12
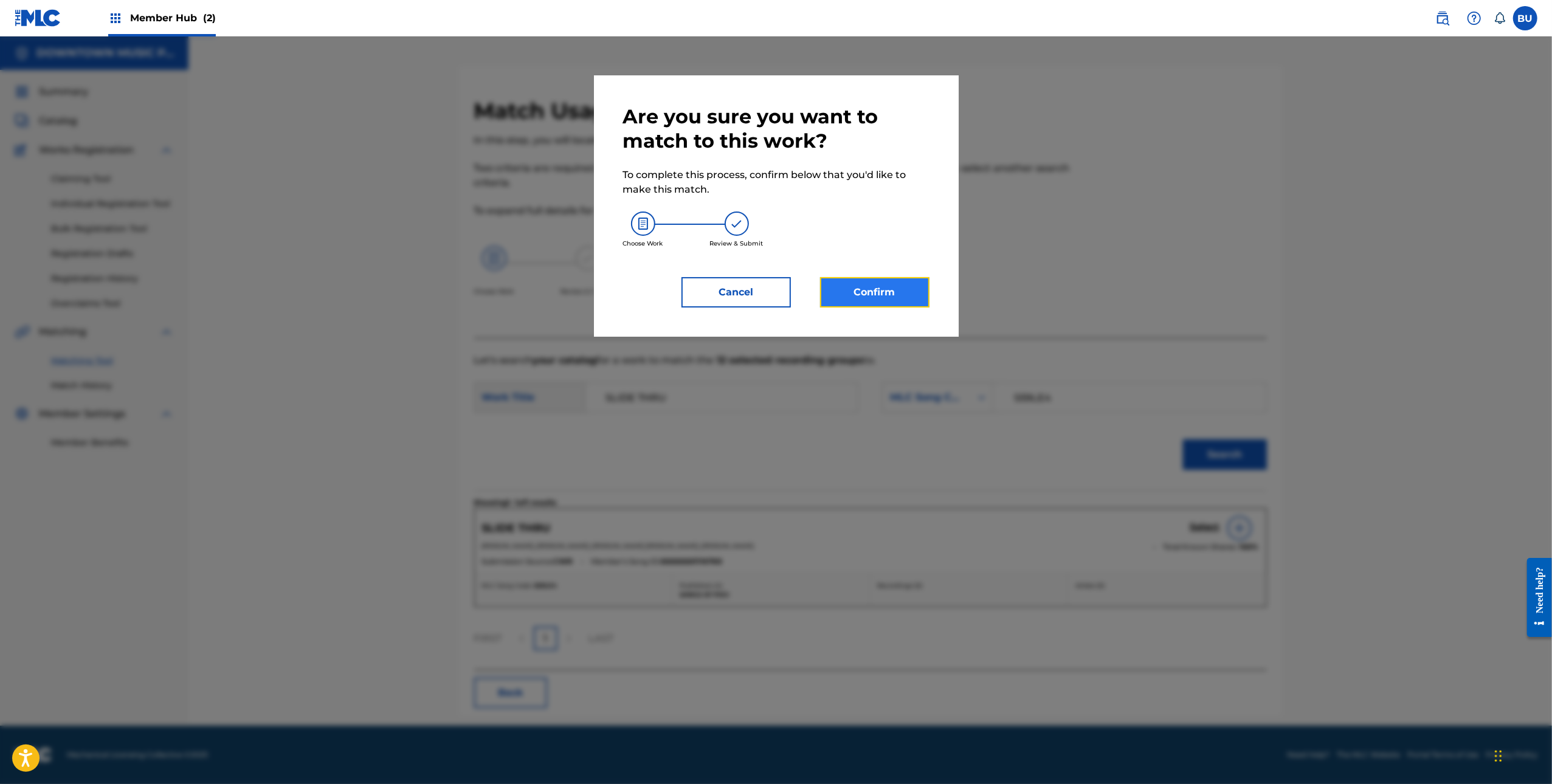
click at [854, 300] on button "Confirm" at bounding box center [875, 292] width 110 height 30
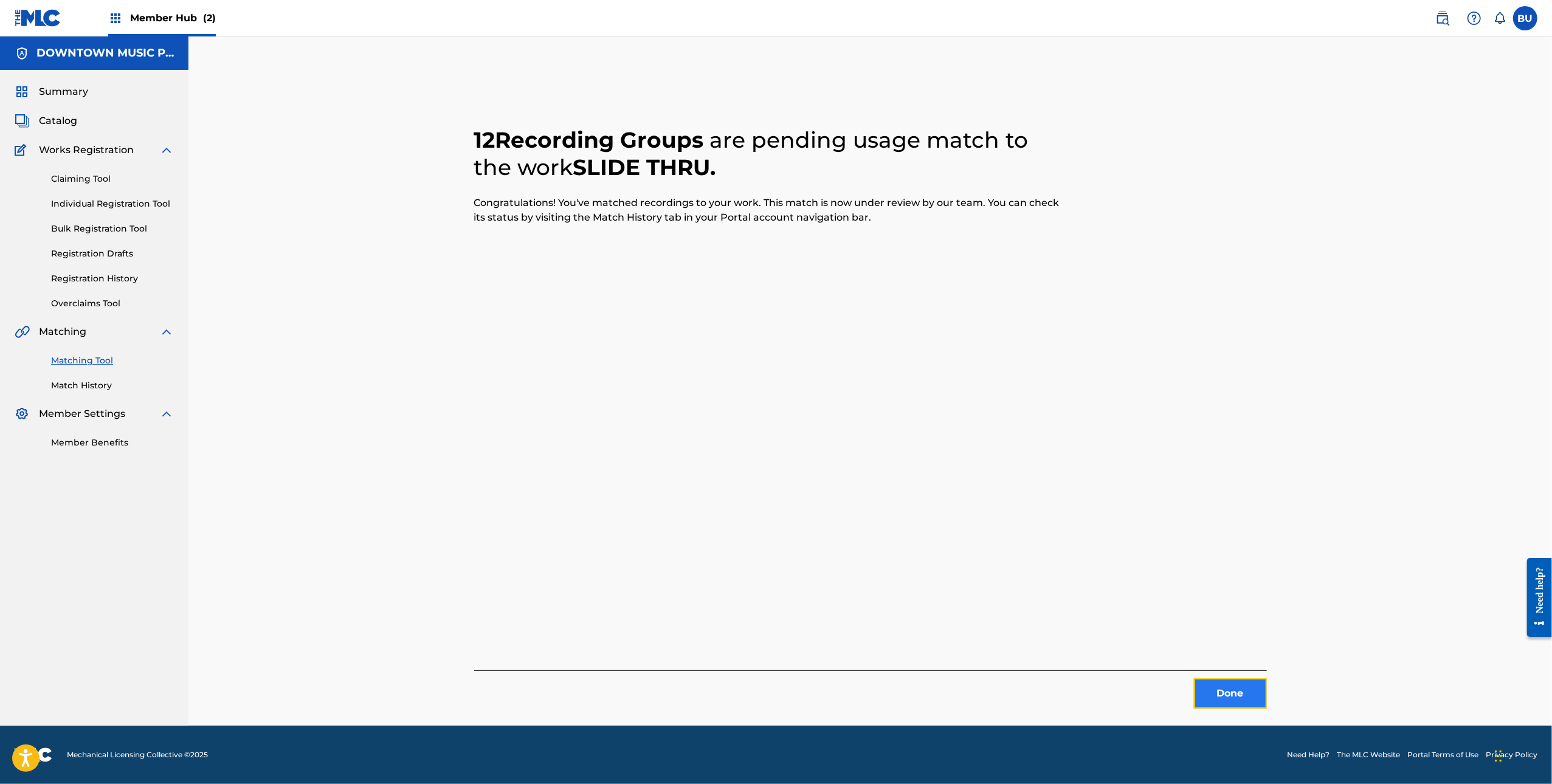
click at [1236, 701] on button "Done" at bounding box center [1231, 694] width 73 height 30
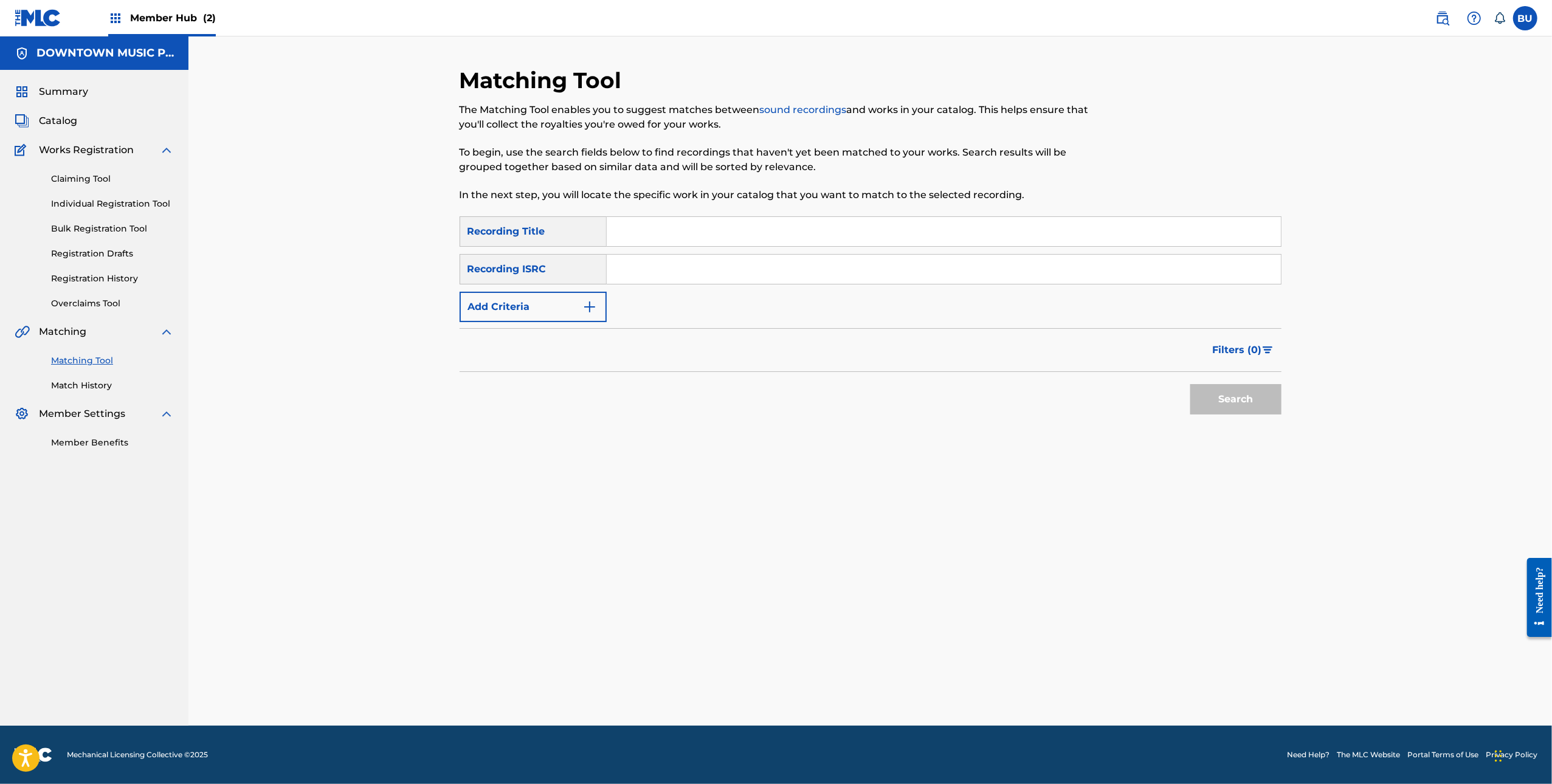
click at [713, 238] on input "Search Form" at bounding box center [944, 232] width 675 height 29
paste input "NIGHT TO REMEMBER"
type input "NIGHT TO REMEMBER"
click at [873, 275] on input "Search Form" at bounding box center [944, 269] width 675 height 29
paste input "NLB931500004"
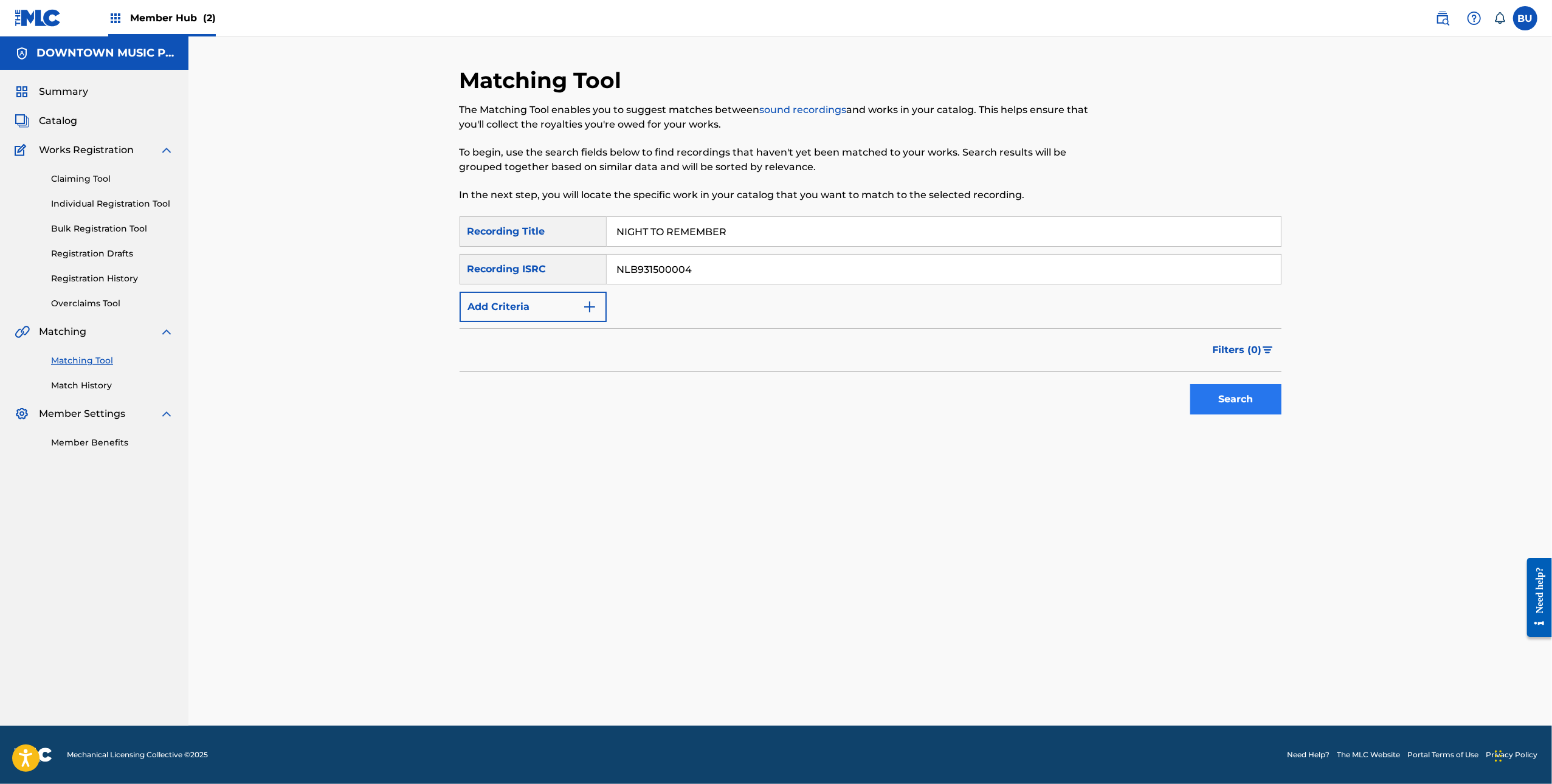
type input "NLB931500004"
click at [1213, 401] on button "Search" at bounding box center [1236, 399] width 91 height 30
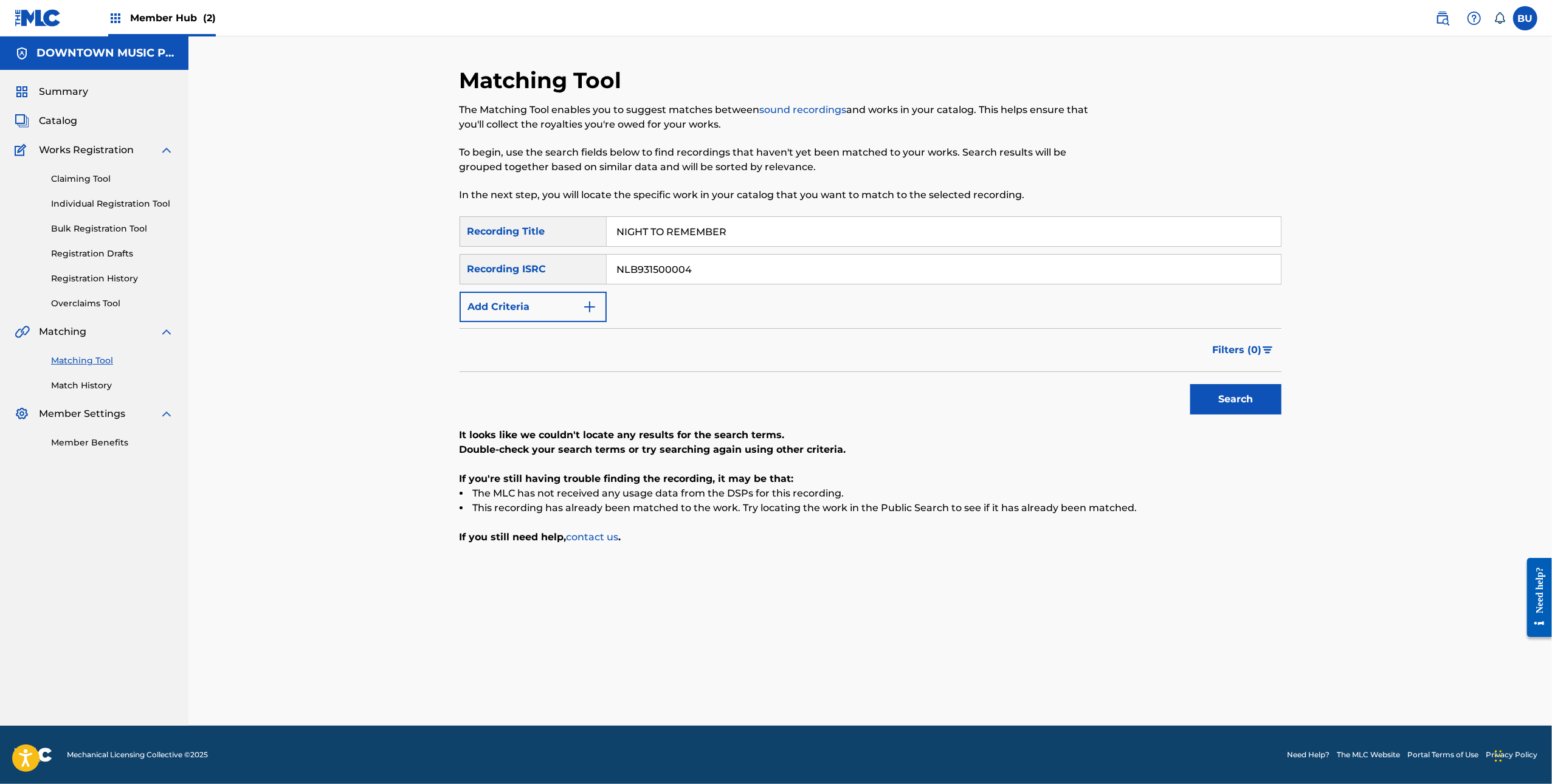
click at [736, 235] on input "NIGHT TO REMEMBER" at bounding box center [944, 232] width 675 height 29
paste input "LITTLE [PERSON_NAME][MEDICAL_DATA] (FEAT. PUSCIFER)"
type input "LITTLE [PERSON_NAME][MEDICAL_DATA] (FEAT. PUSCIFER)"
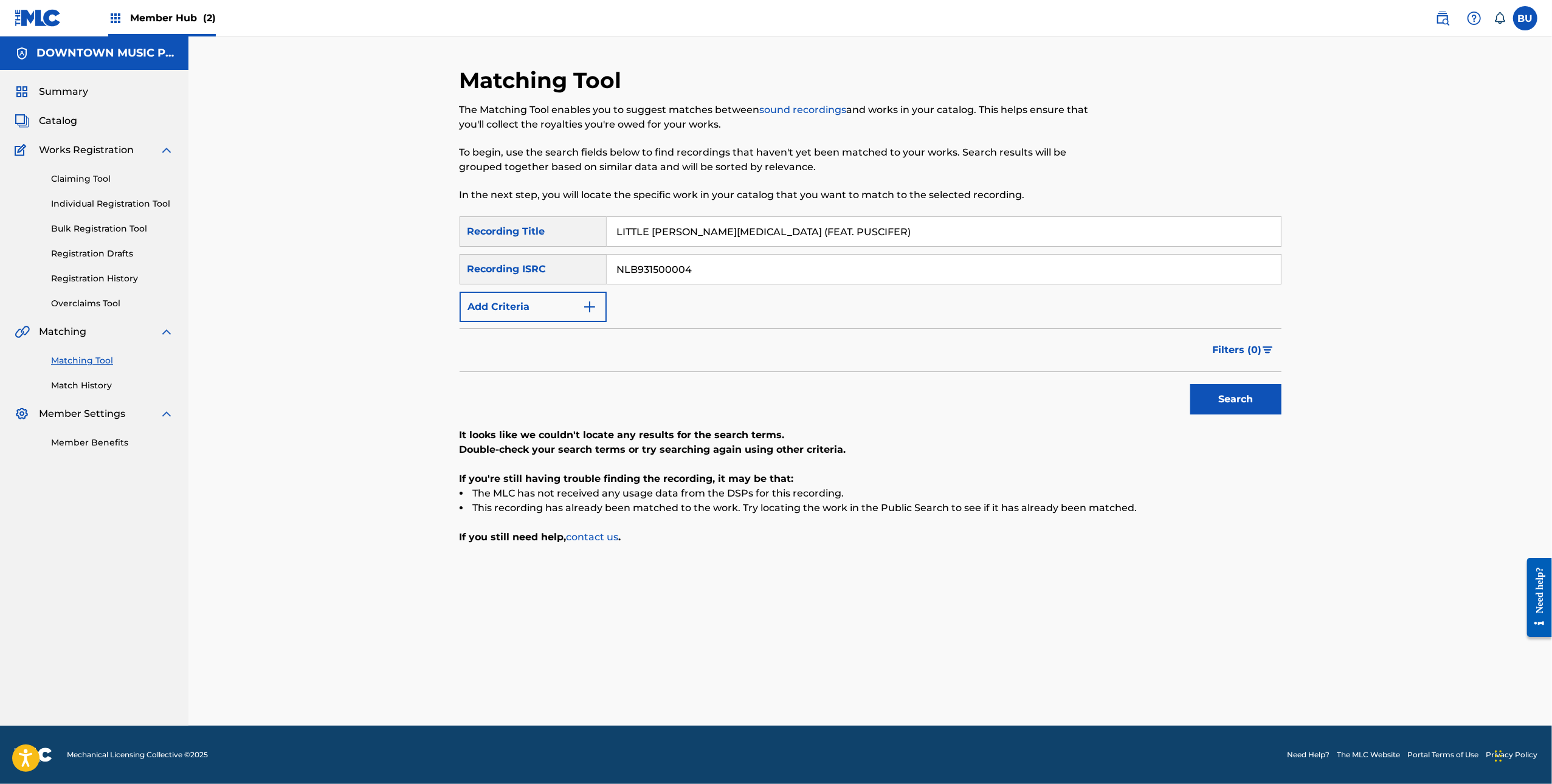
click at [896, 258] on input "NLB931500004" at bounding box center [944, 269] width 675 height 29
paste input "USATO2500122"
type input "USATO2500122"
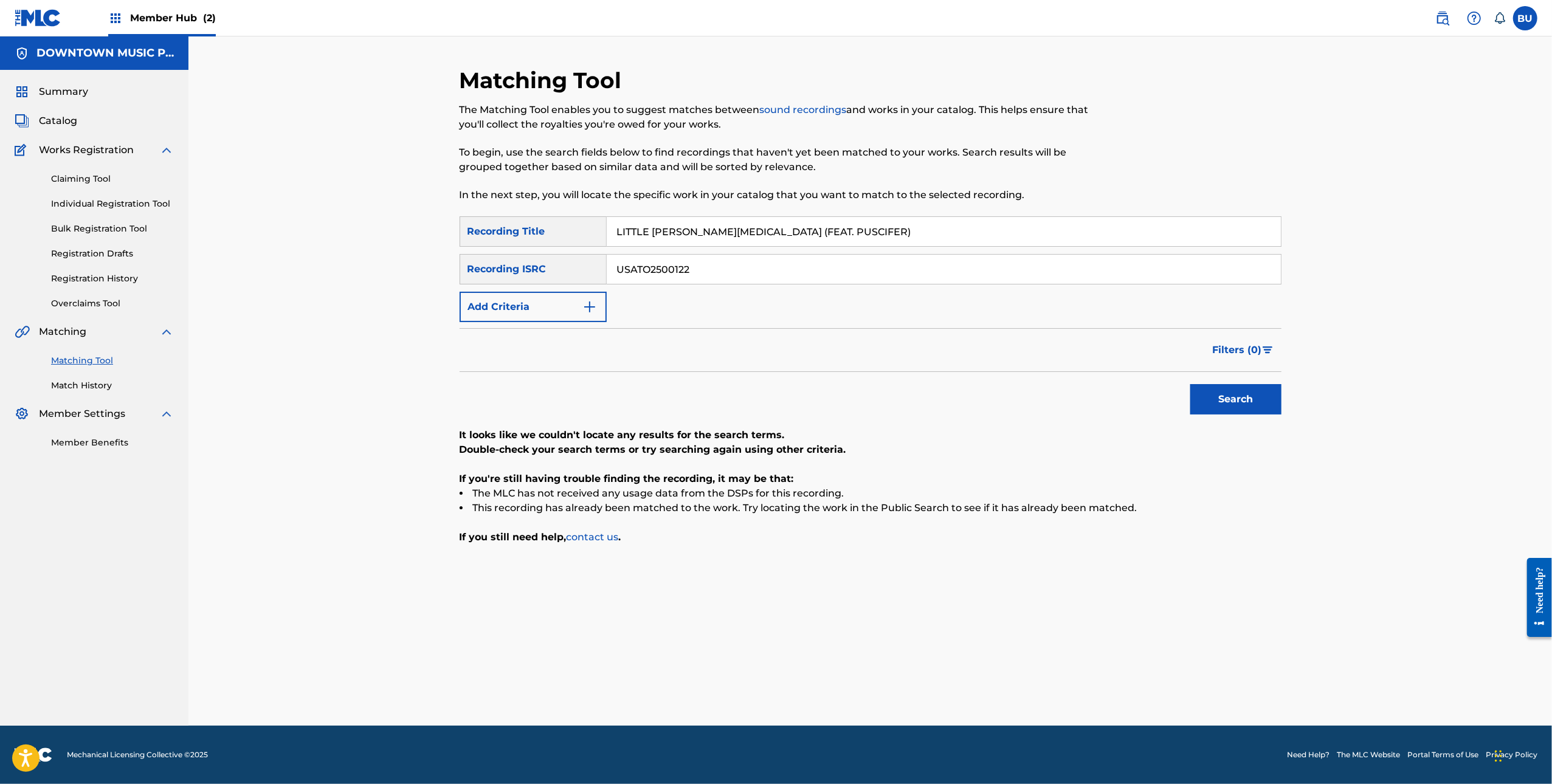
click at [1267, 429] on p "It looks like we couldn't locate any results for the search terms." at bounding box center [871, 435] width 822 height 14
click at [1244, 400] on button "Search" at bounding box center [1236, 399] width 91 height 30
drag, startPoint x: 740, startPoint y: 229, endPoint x: 1015, endPoint y: 256, distance: 276.3
click at [1016, 257] on div "SearchWithCriteria2f4b08ce-28a5-4575-91a1-f313ae274e1e Recording Title LITTLE L…" at bounding box center [871, 269] width 822 height 105
click at [1234, 394] on button "Search" at bounding box center [1236, 399] width 91 height 30
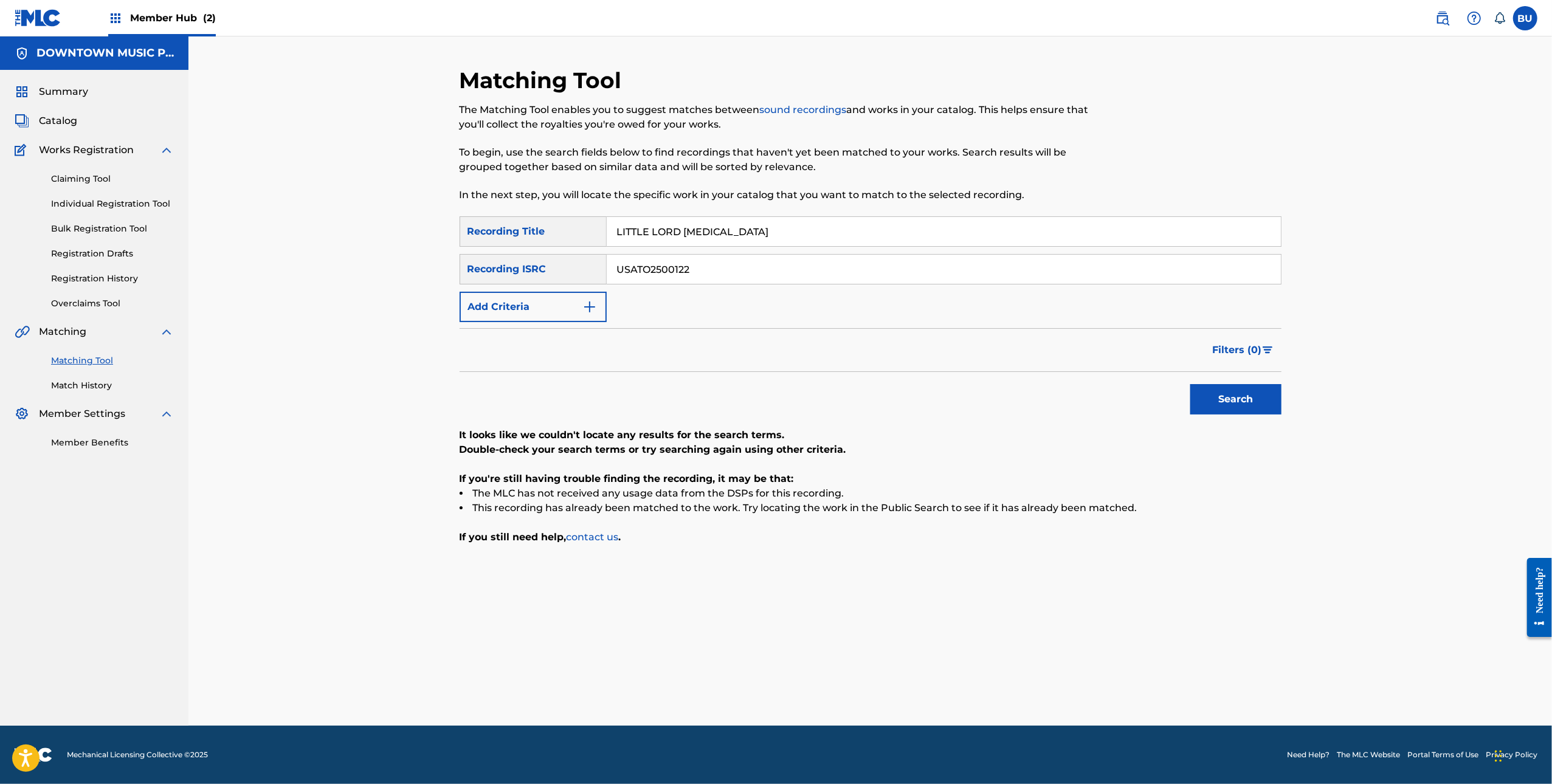
drag, startPoint x: 615, startPoint y: 266, endPoint x: 594, endPoint y: 258, distance: 22.5
click at [594, 258] on div "SearchWithCriteriac28386ac-365c-4613-b43e-69205ac0d079 Recording ISRC USATO2500…" at bounding box center [871, 269] width 822 height 30
click at [684, 222] on input "LITTLE LORD [MEDICAL_DATA]" at bounding box center [944, 232] width 675 height 29
click at [800, 240] on input "LITTLE LORD [MEDICAL_DATA]" at bounding box center [944, 232] width 675 height 29
click at [801, 240] on input "LITTLE LORD [MEDICAL_DATA]" at bounding box center [944, 232] width 675 height 29
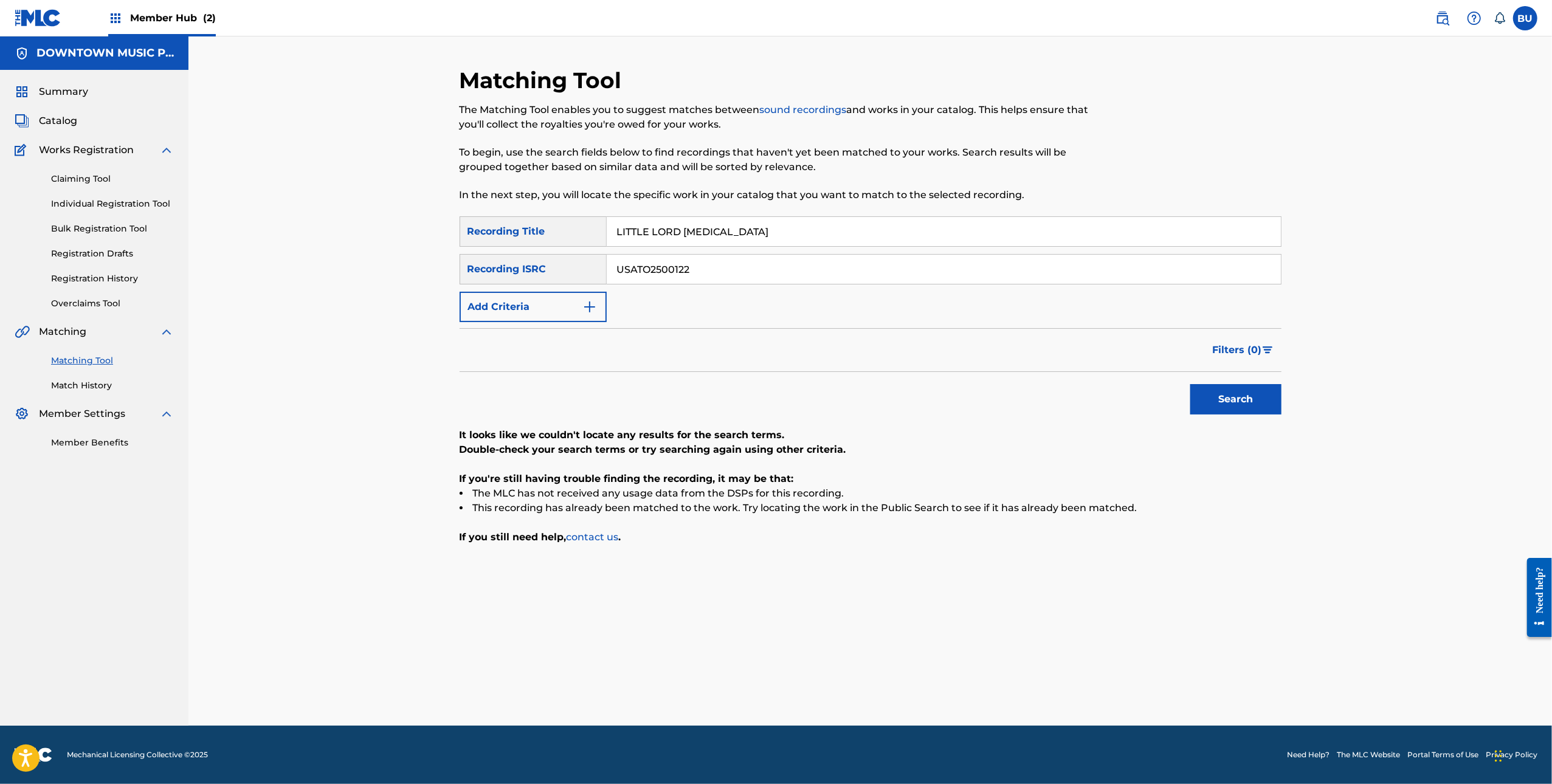
click at [801, 240] on input "LITTLE LORD [MEDICAL_DATA]" at bounding box center [944, 232] width 675 height 29
paste input "REAL 4 ME"
type input "REAL 4 ME"
click at [829, 261] on input "USATO2500122" at bounding box center [944, 269] width 675 height 29
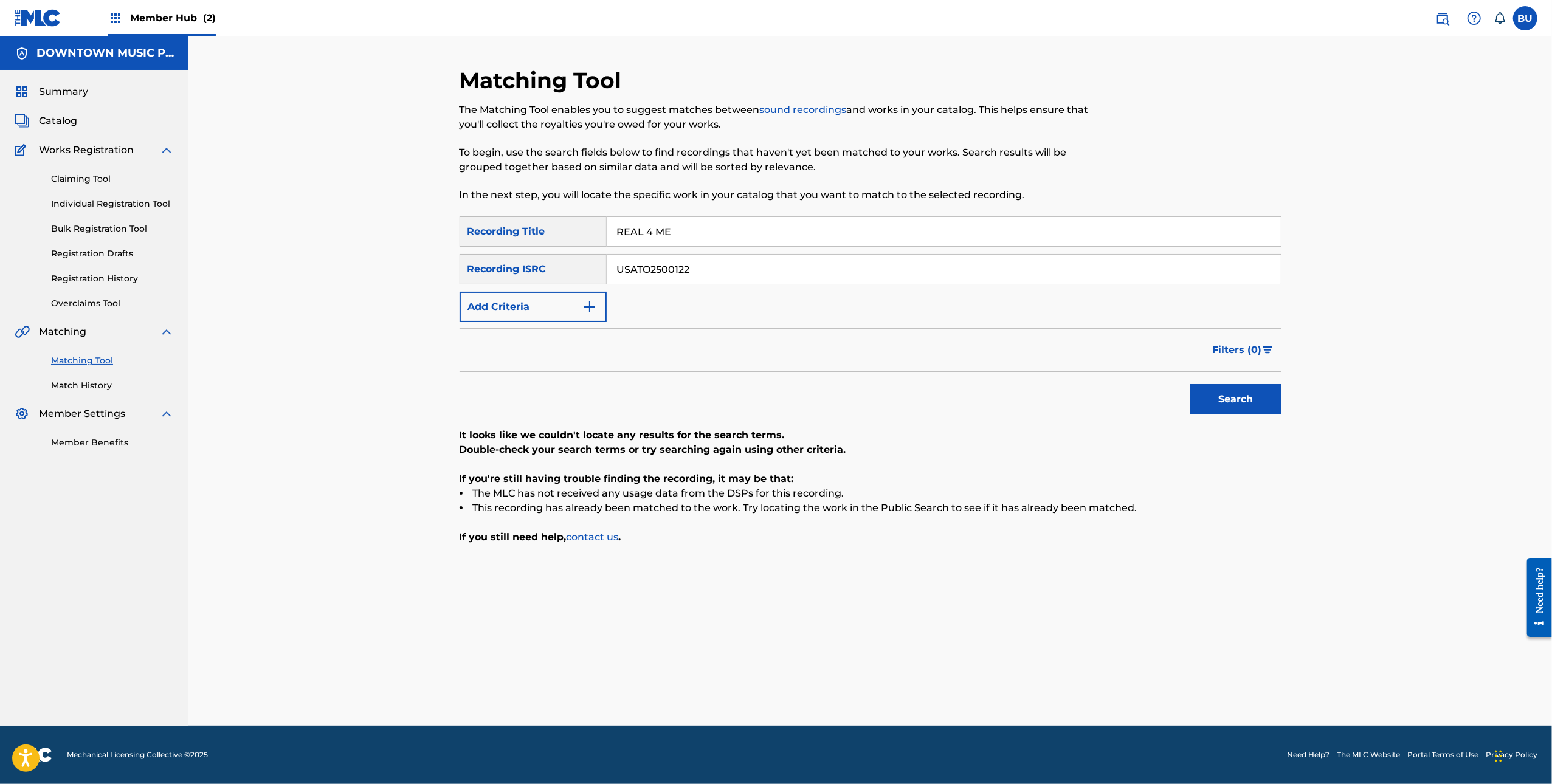
click at [829, 261] on input "USATO2500122" at bounding box center [944, 269] width 675 height 29
paste input "CA6D22400698"
type input "CA6D22400698"
click at [1218, 383] on div "Search" at bounding box center [1233, 396] width 97 height 48
click at [1218, 414] on button "Search" at bounding box center [1236, 399] width 91 height 30
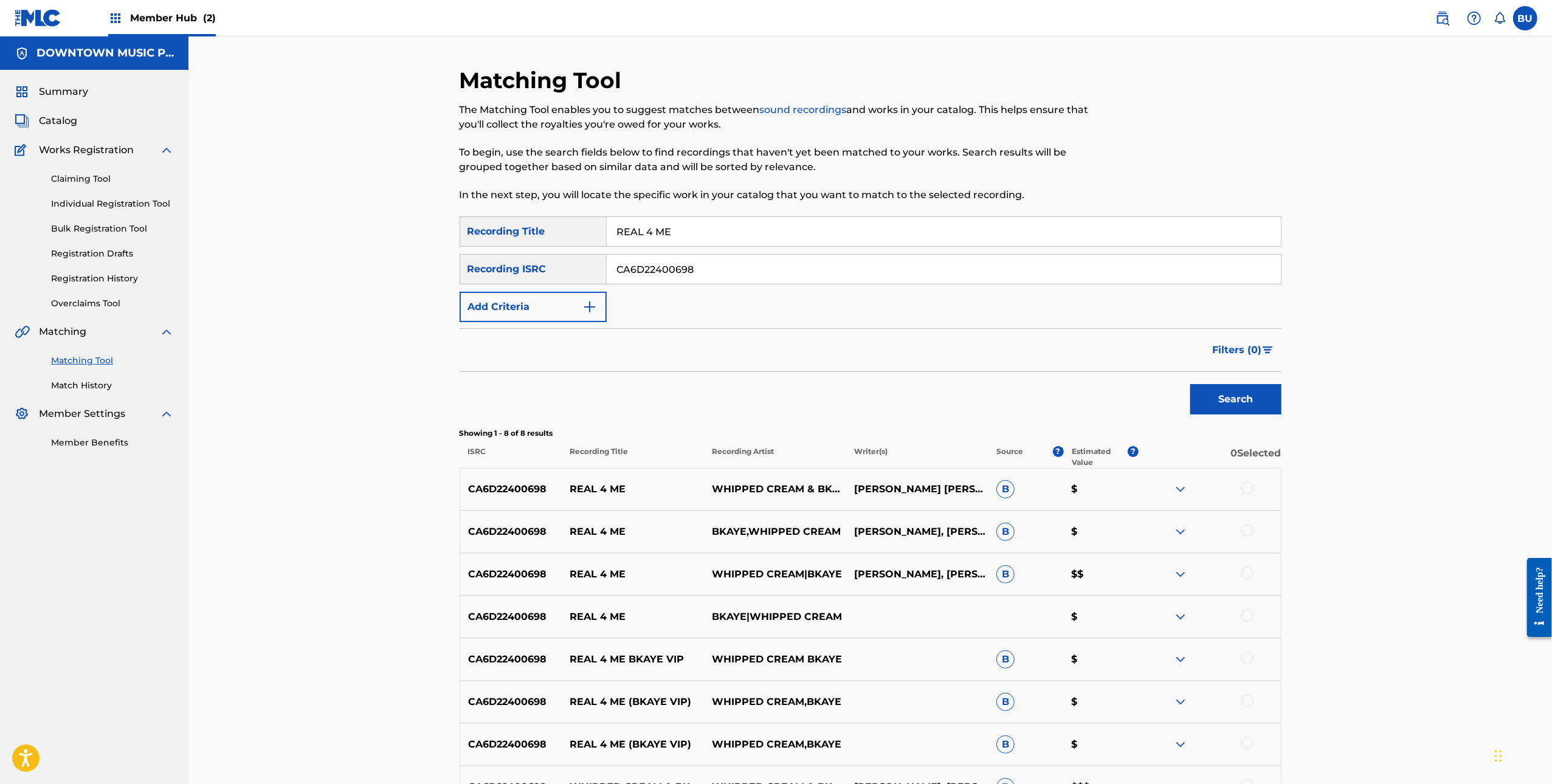
click at [272, 251] on div "Matching Tool The Matching Tool enables you to suggest matches between sound re…" at bounding box center [870, 453] width 1364 height 832
